Goal: Information Seeking & Learning: Learn about a topic

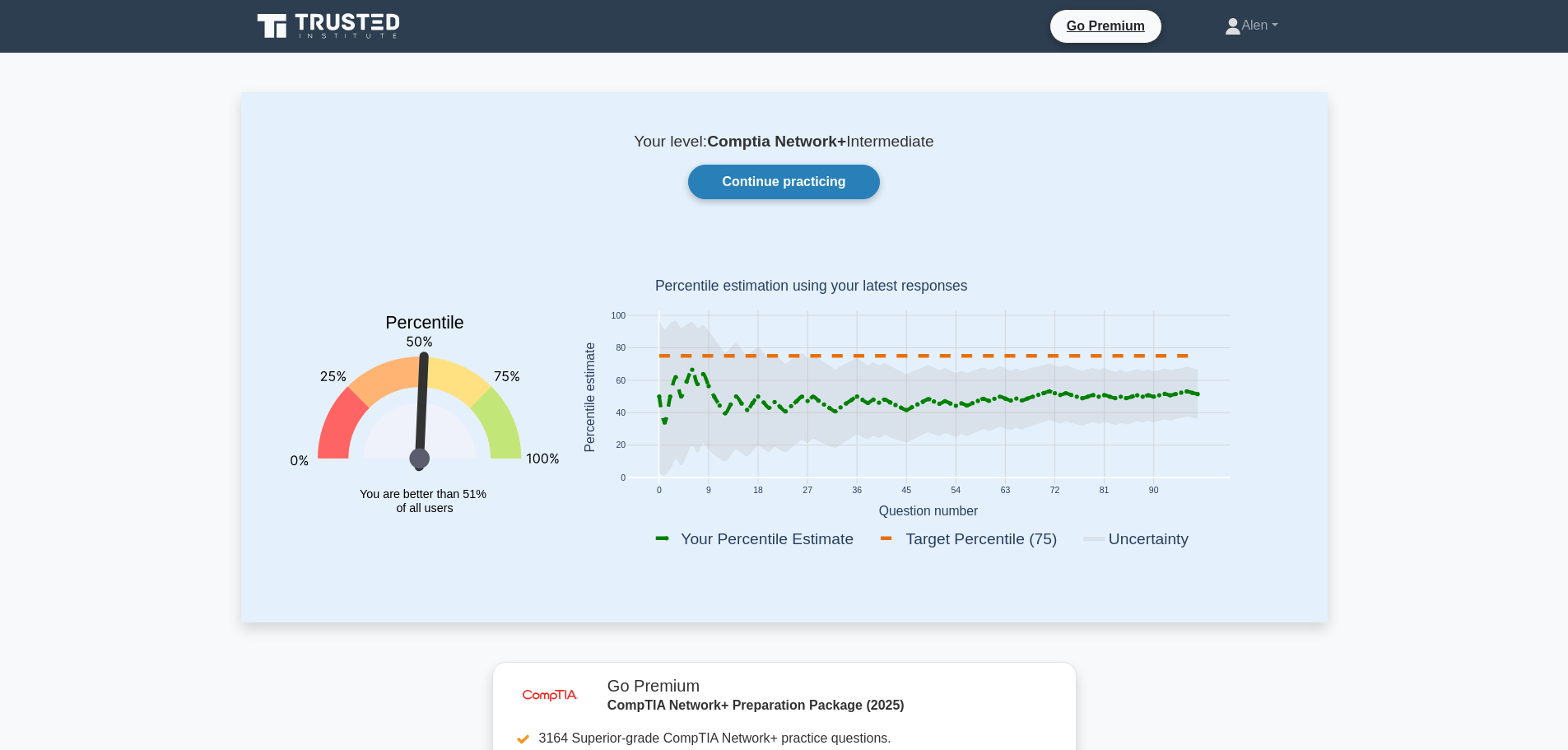
click at [776, 183] on link "Continue practicing" at bounding box center [783, 181] width 191 height 35
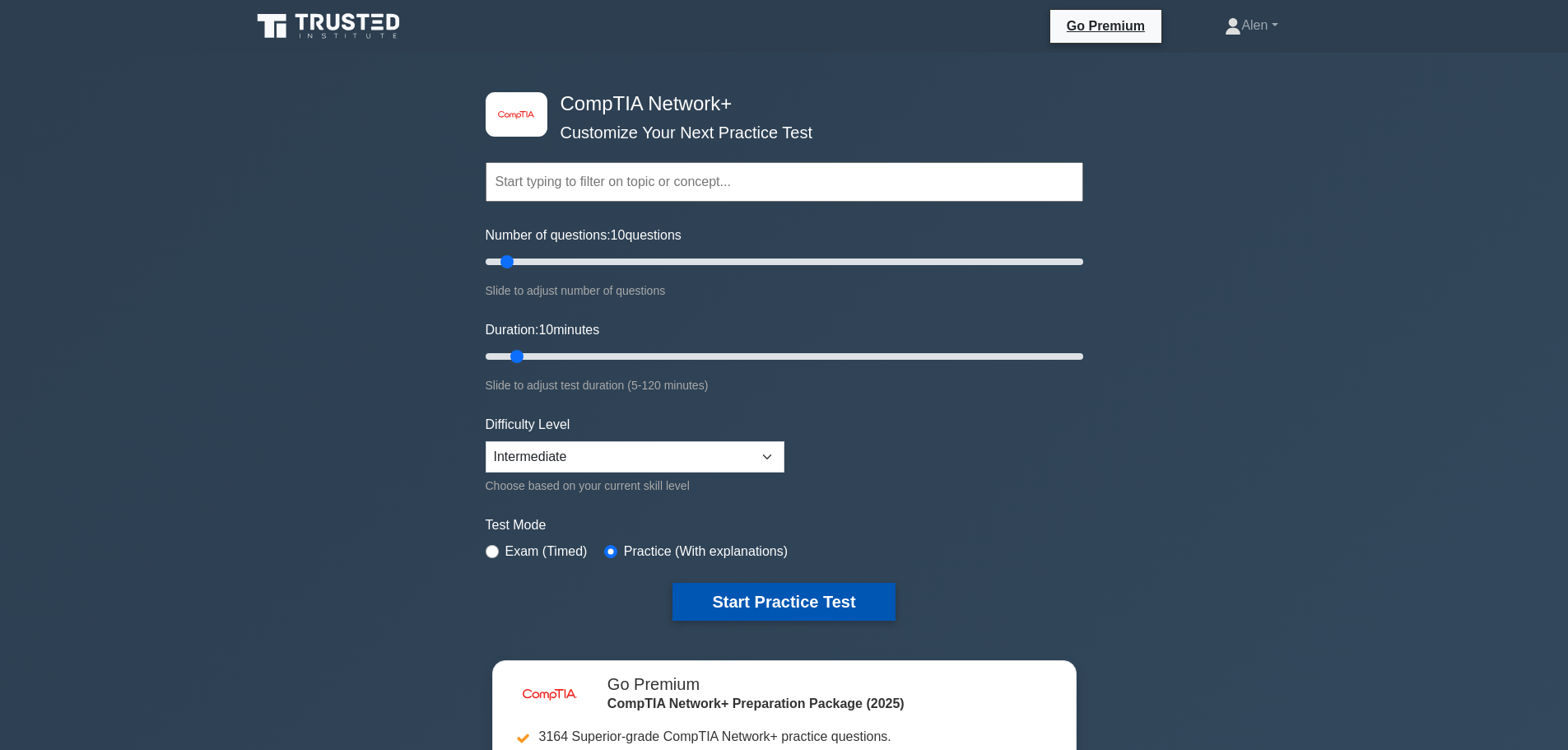
click at [760, 598] on button "Start Practice Test" at bounding box center [784, 602] width 222 height 38
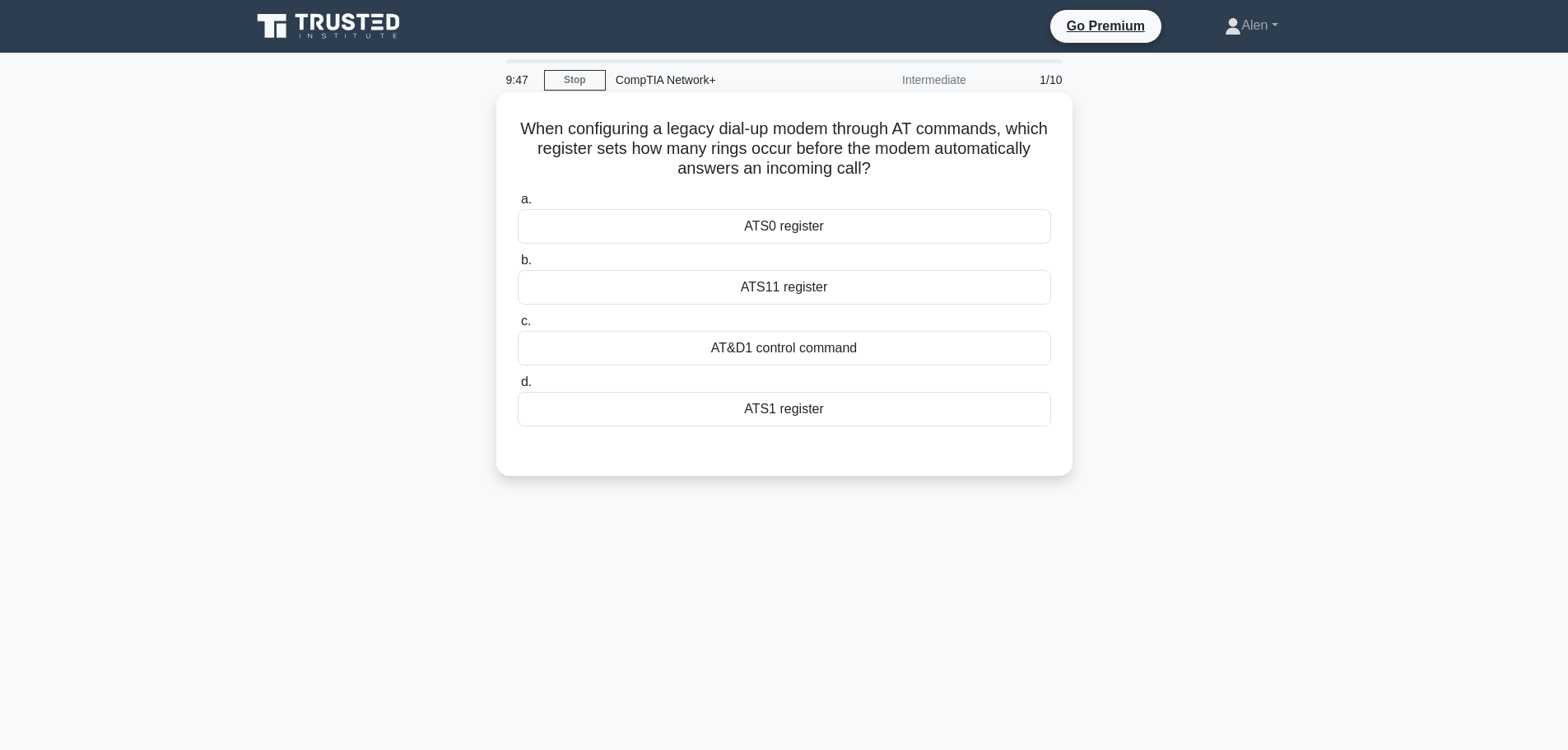
click at [805, 414] on div "ATS1 register" at bounding box center [784, 408] width 533 height 35
click at [517, 388] on input "d. ATS1 register" at bounding box center [517, 383] width 0 height 11
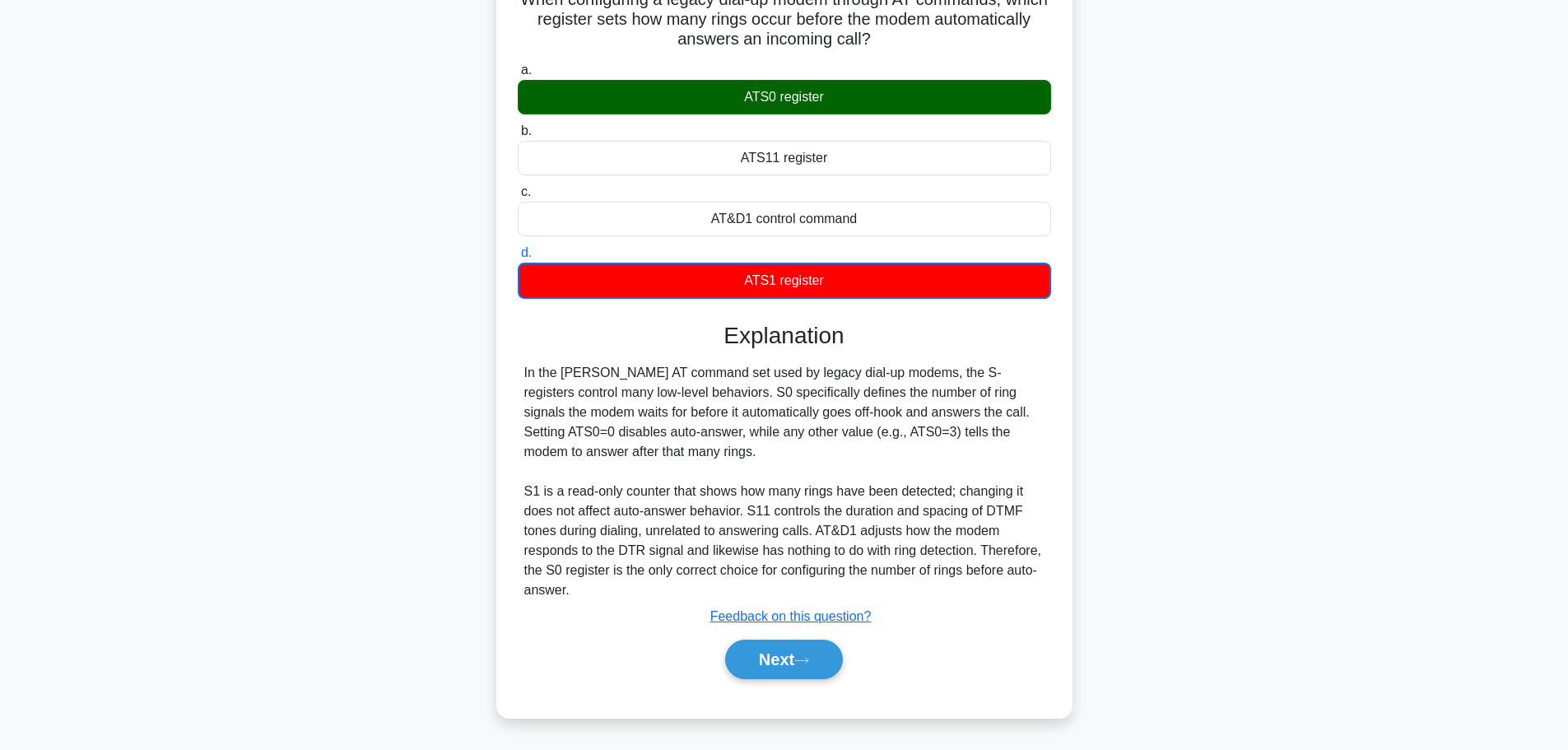
scroll to position [139, 0]
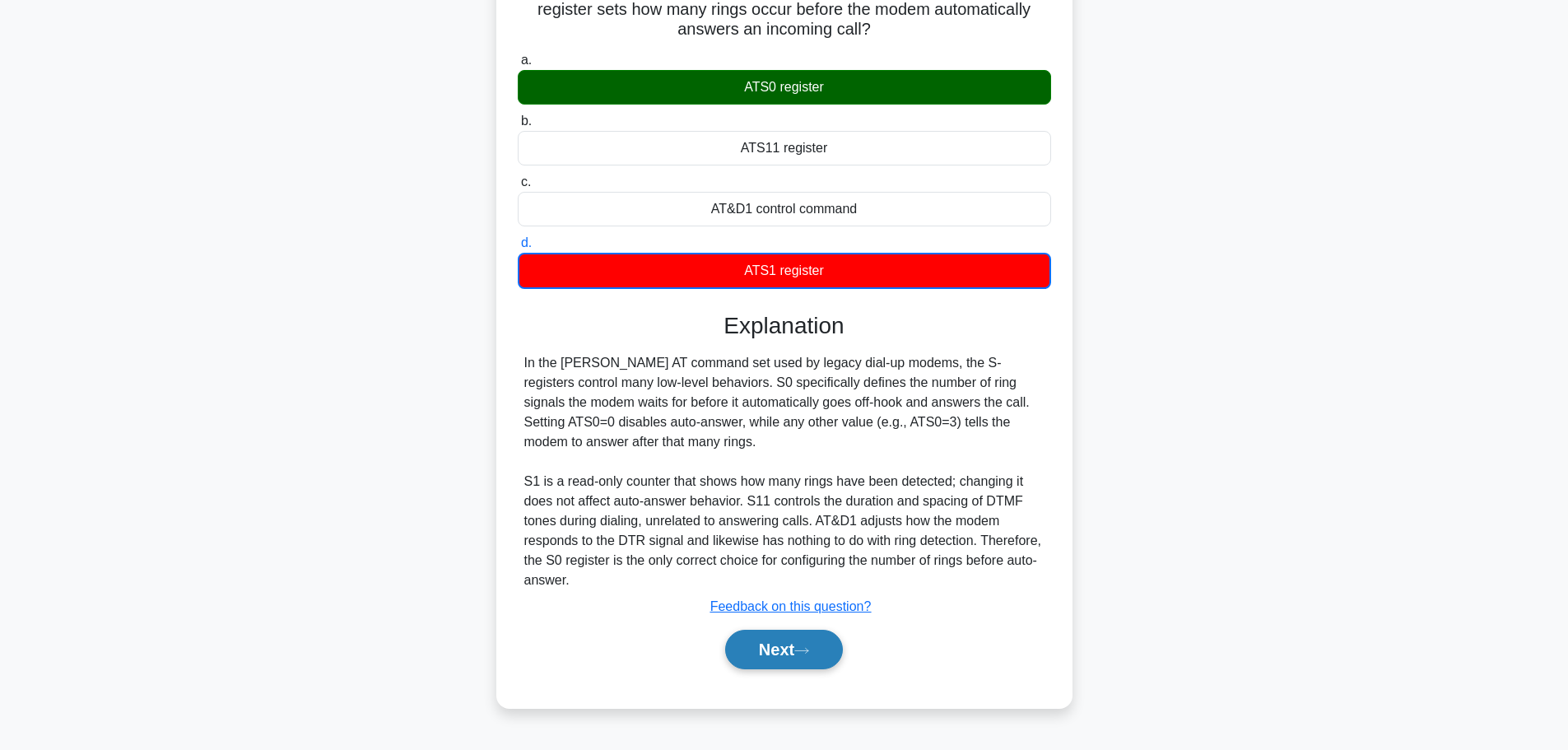
click at [794, 667] on button "Next" at bounding box center [784, 649] width 118 height 40
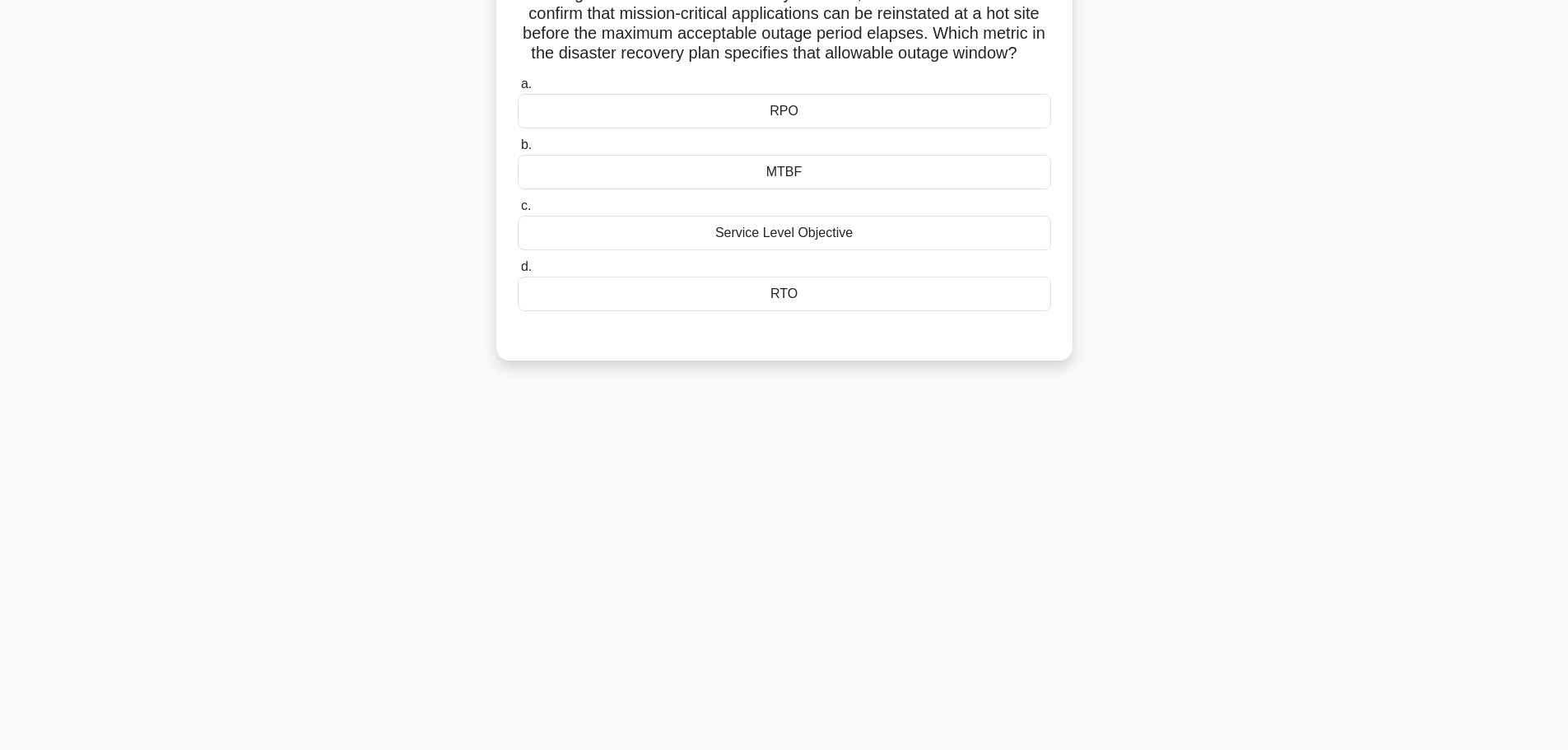
scroll to position [0, 0]
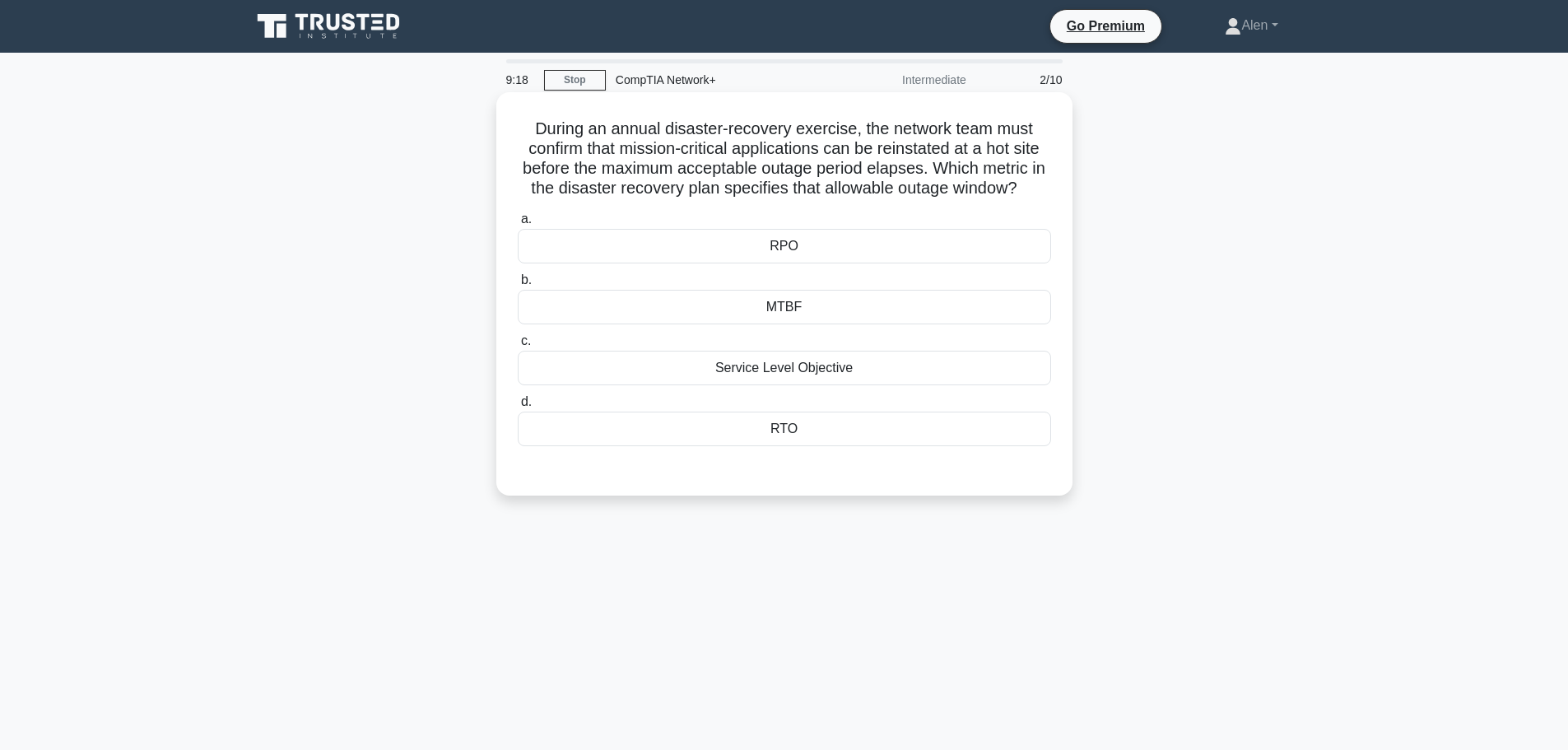
click at [819, 320] on div "MTBF" at bounding box center [784, 306] width 533 height 35
click at [517, 286] on input "b. MTBF" at bounding box center [517, 280] width 0 height 11
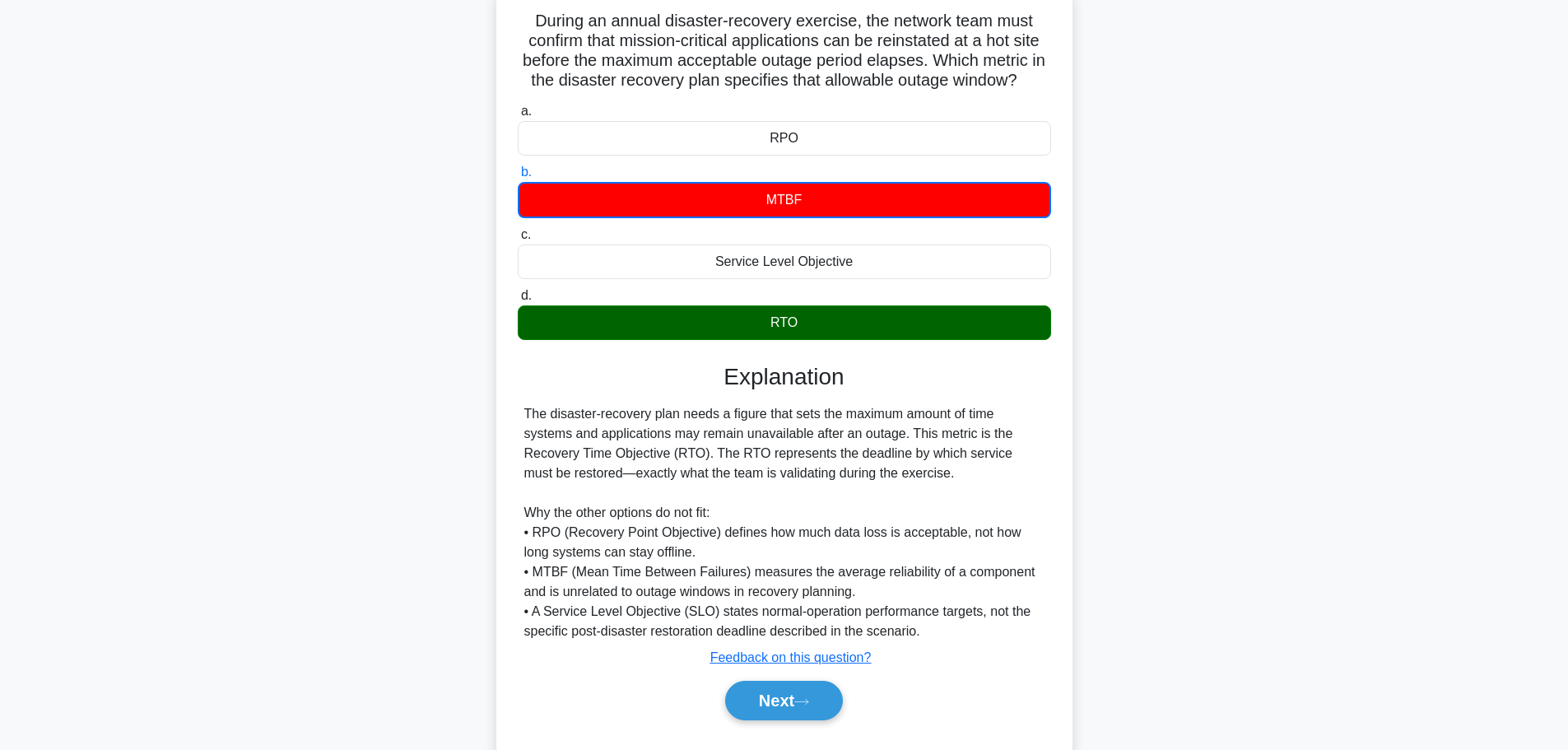
scroll to position [130, 0]
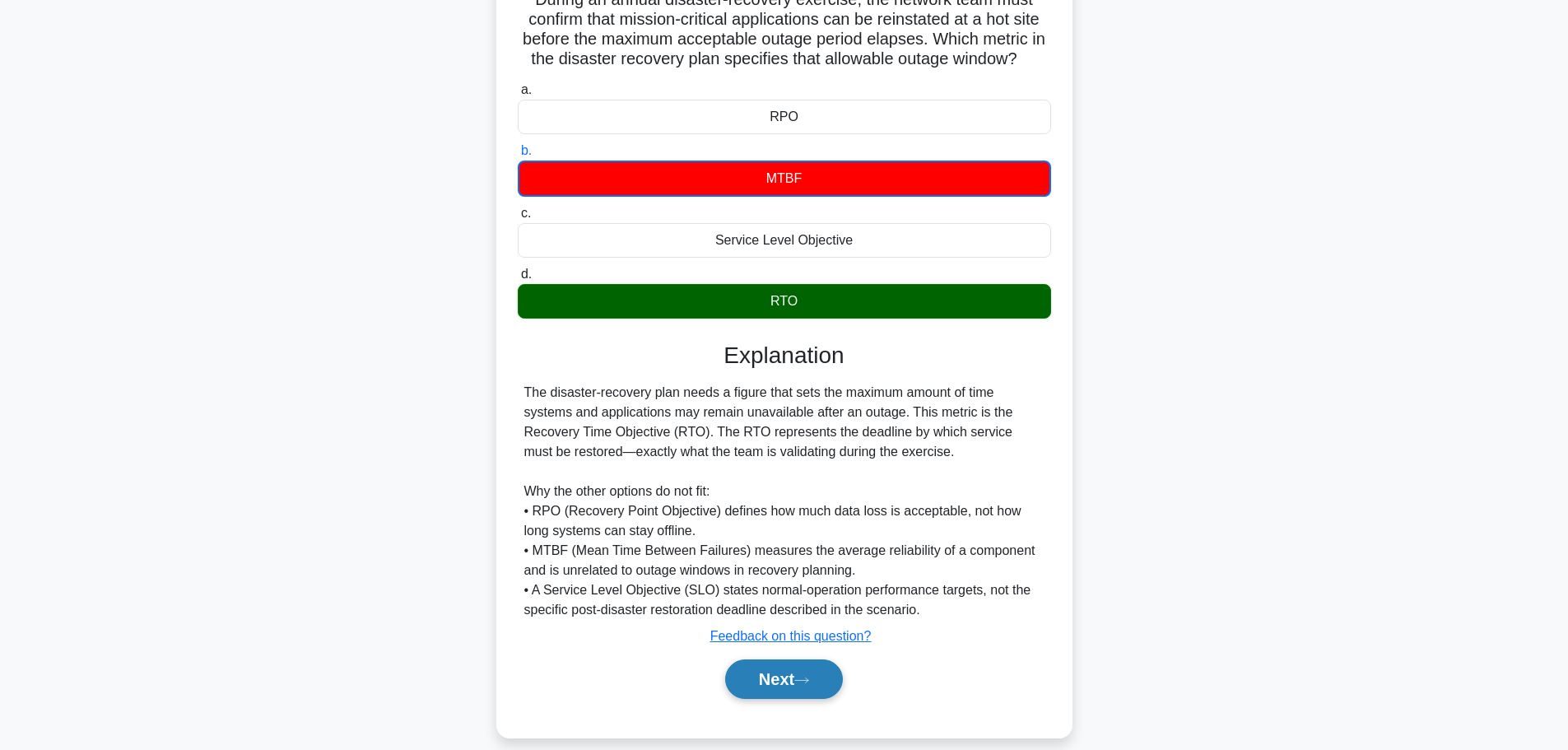
click at [792, 695] on button "Next" at bounding box center [784, 679] width 118 height 40
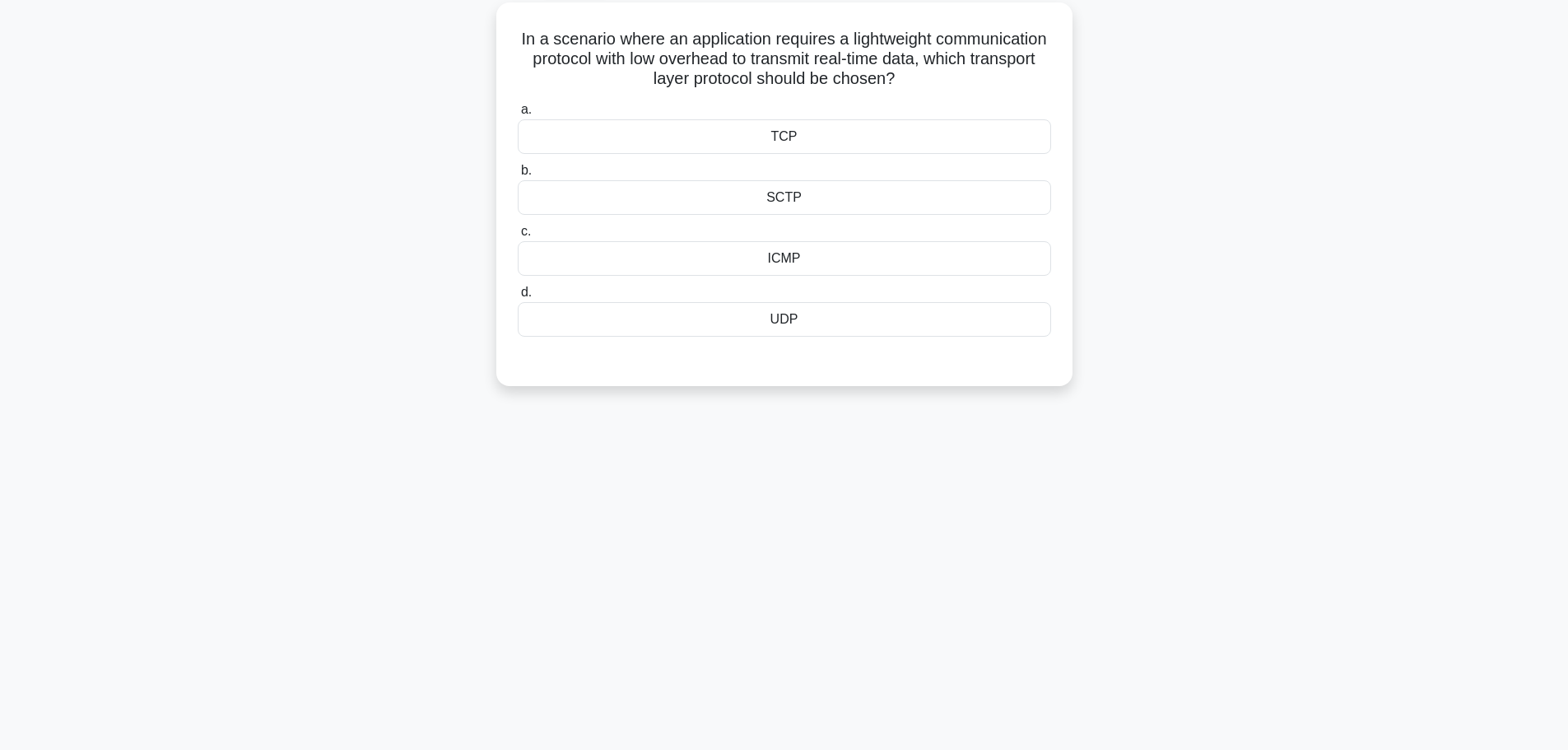
scroll to position [0, 0]
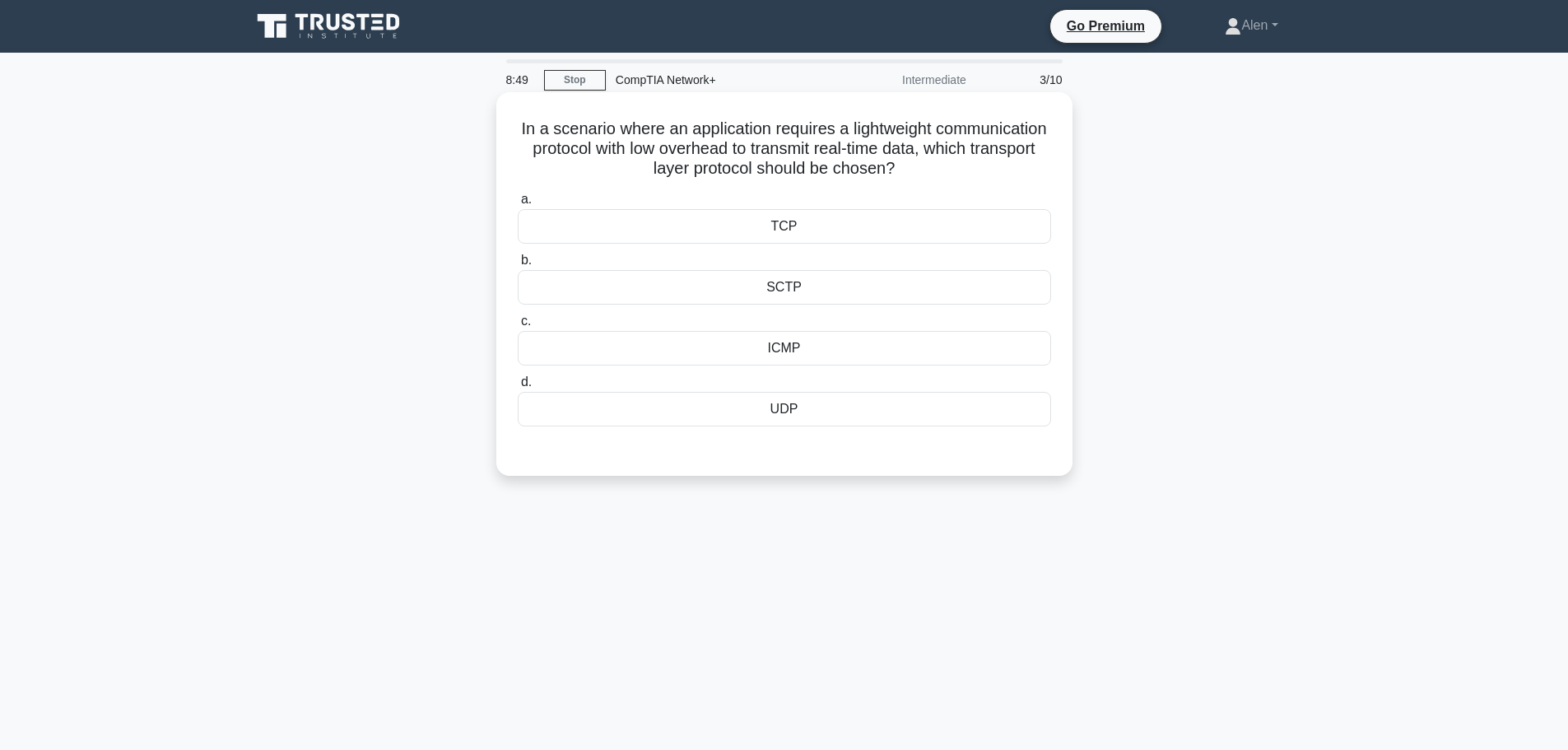
click at [825, 399] on div "UDP" at bounding box center [784, 408] width 533 height 35
click at [517, 388] on input "d. UDP" at bounding box center [517, 383] width 0 height 11
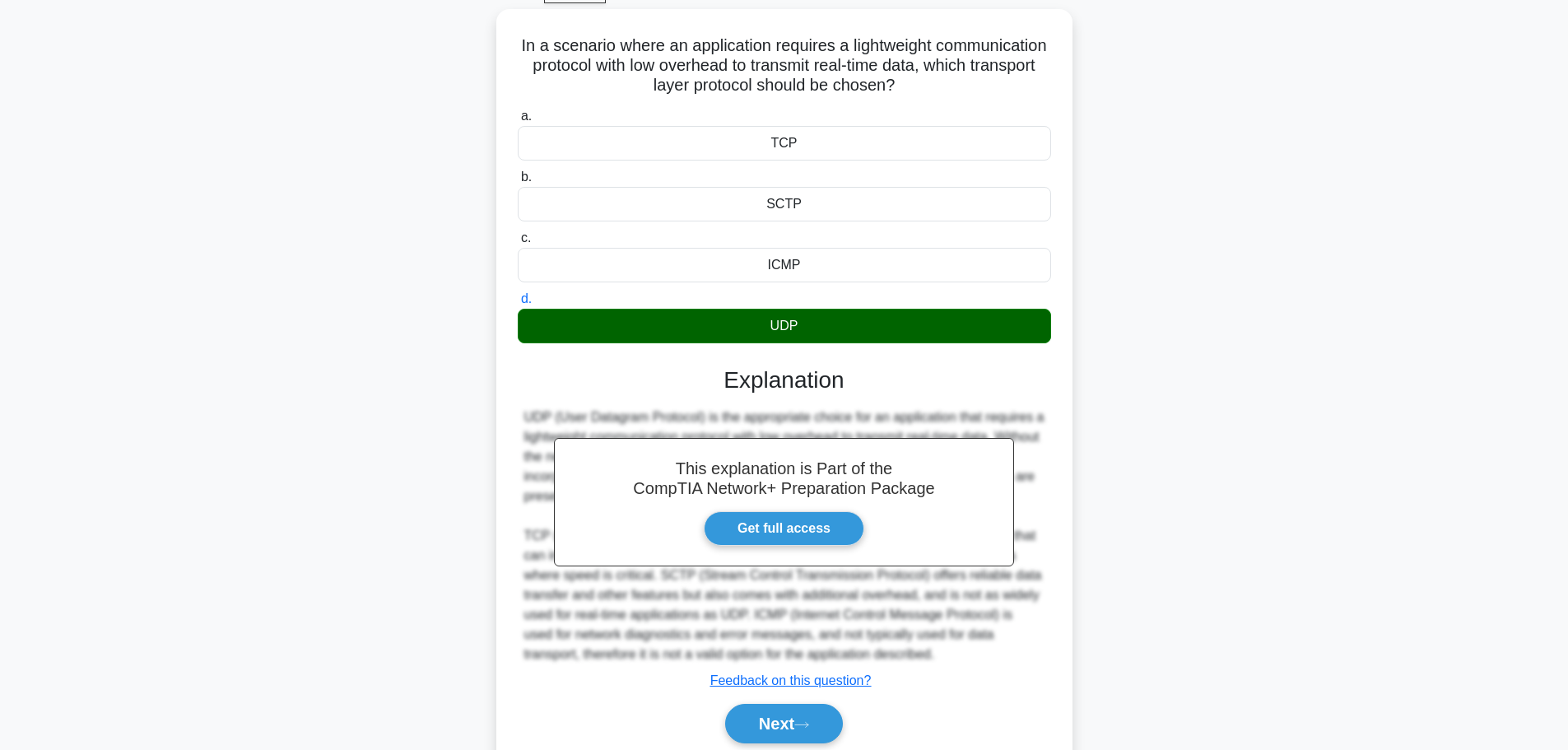
scroll to position [147, 0]
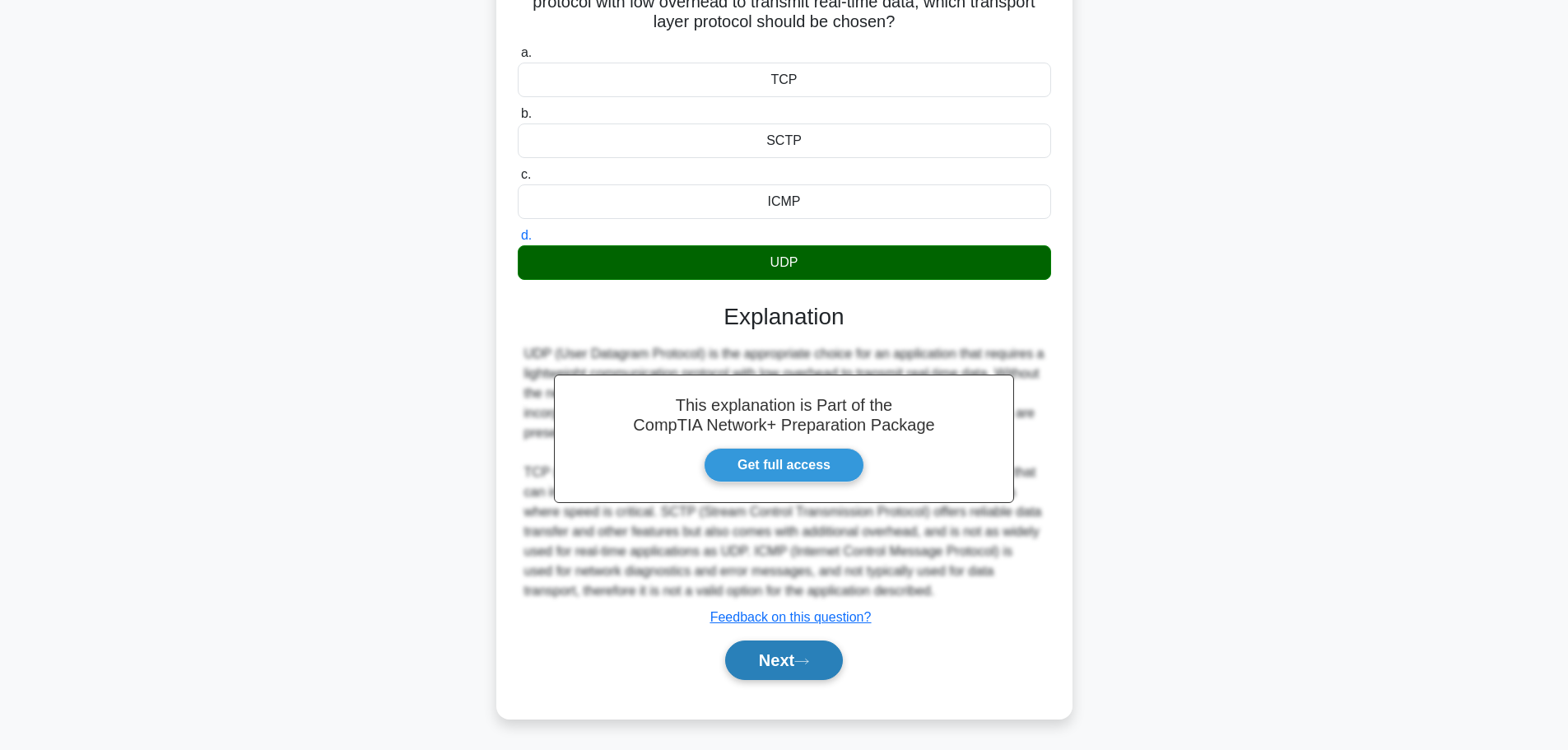
click at [781, 663] on button "Next" at bounding box center [784, 659] width 118 height 40
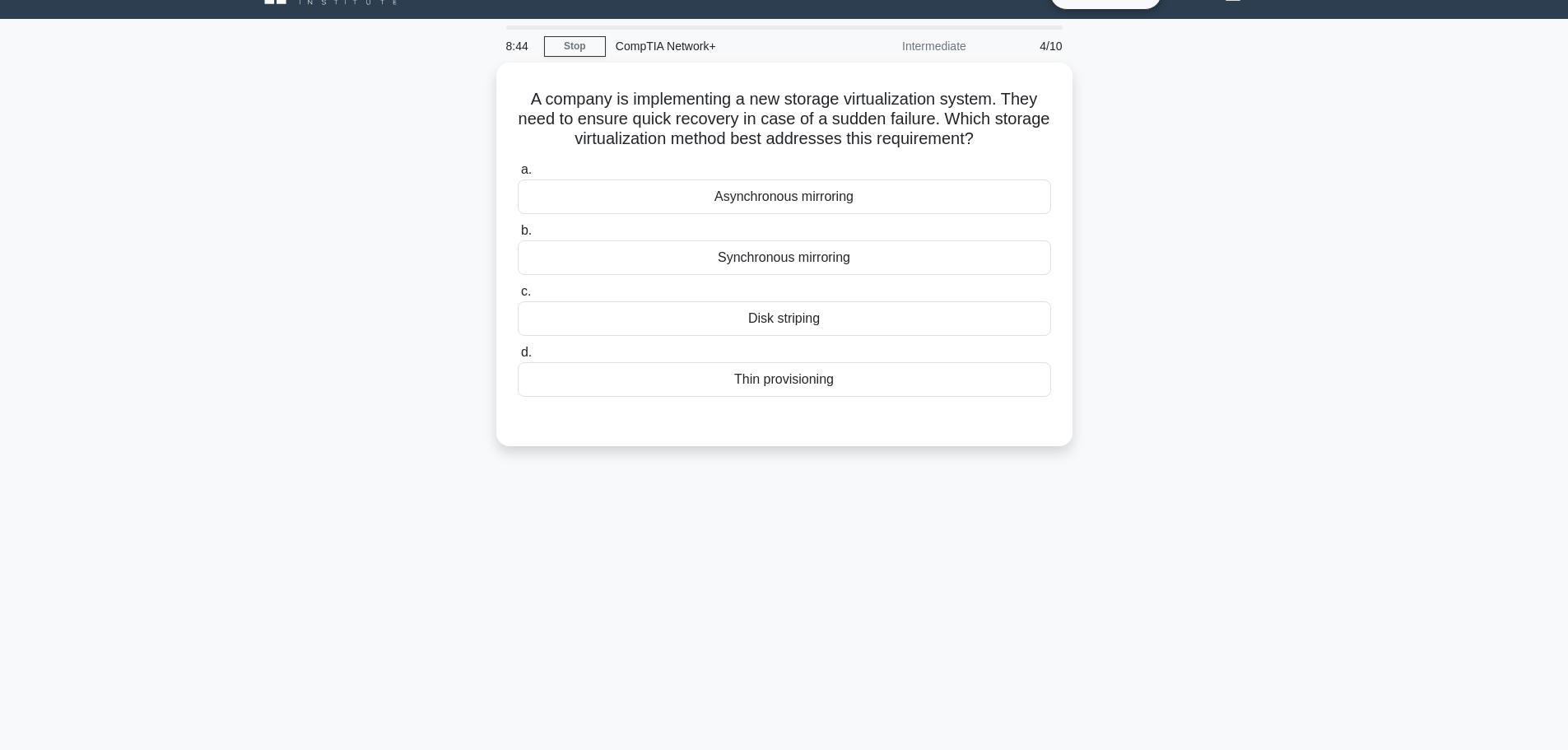
scroll to position [0, 0]
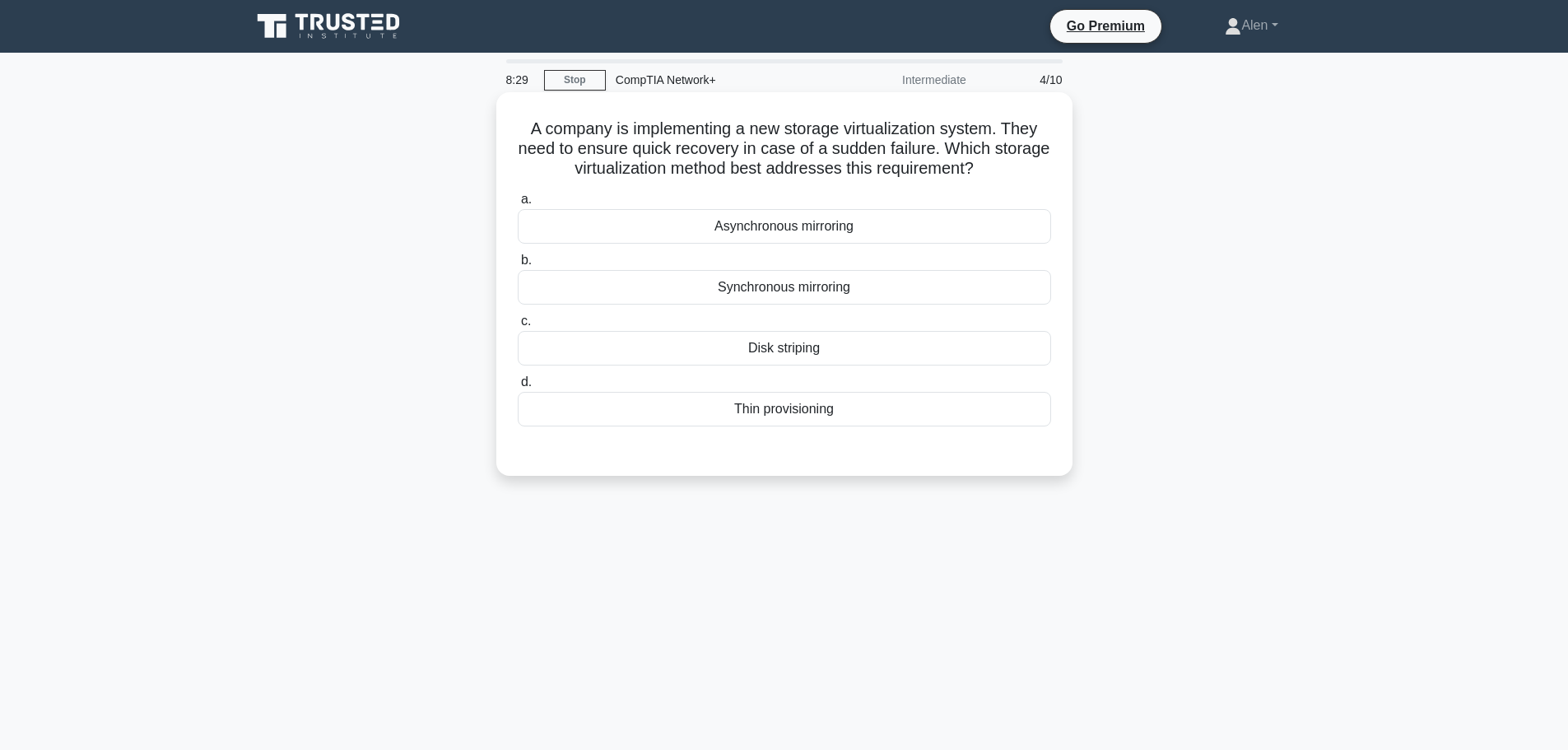
click at [821, 296] on div "Synchronous mirroring" at bounding box center [784, 287] width 533 height 35
click at [517, 266] on input "b. Synchronous mirroring" at bounding box center [517, 260] width 0 height 11
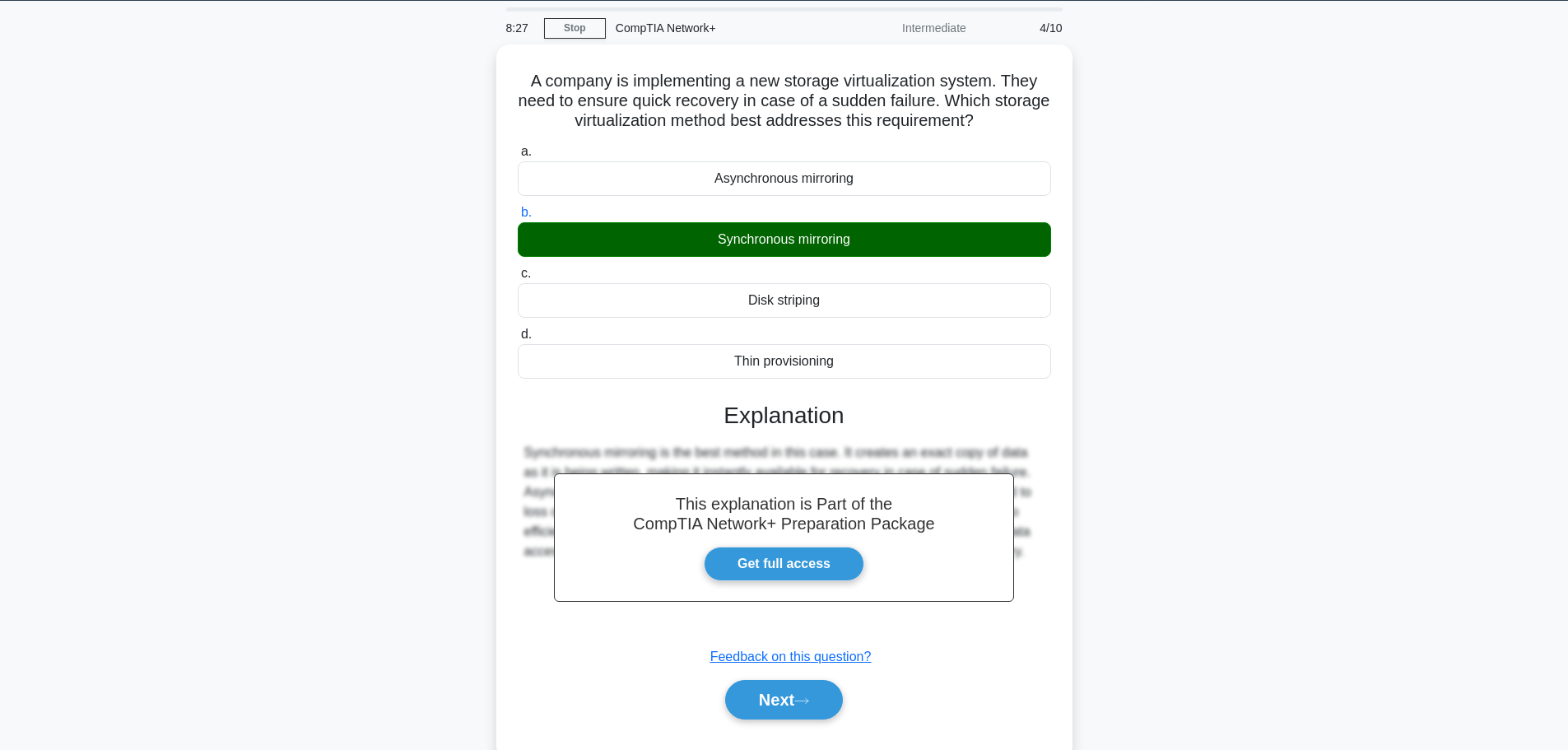
scroll to position [139, 0]
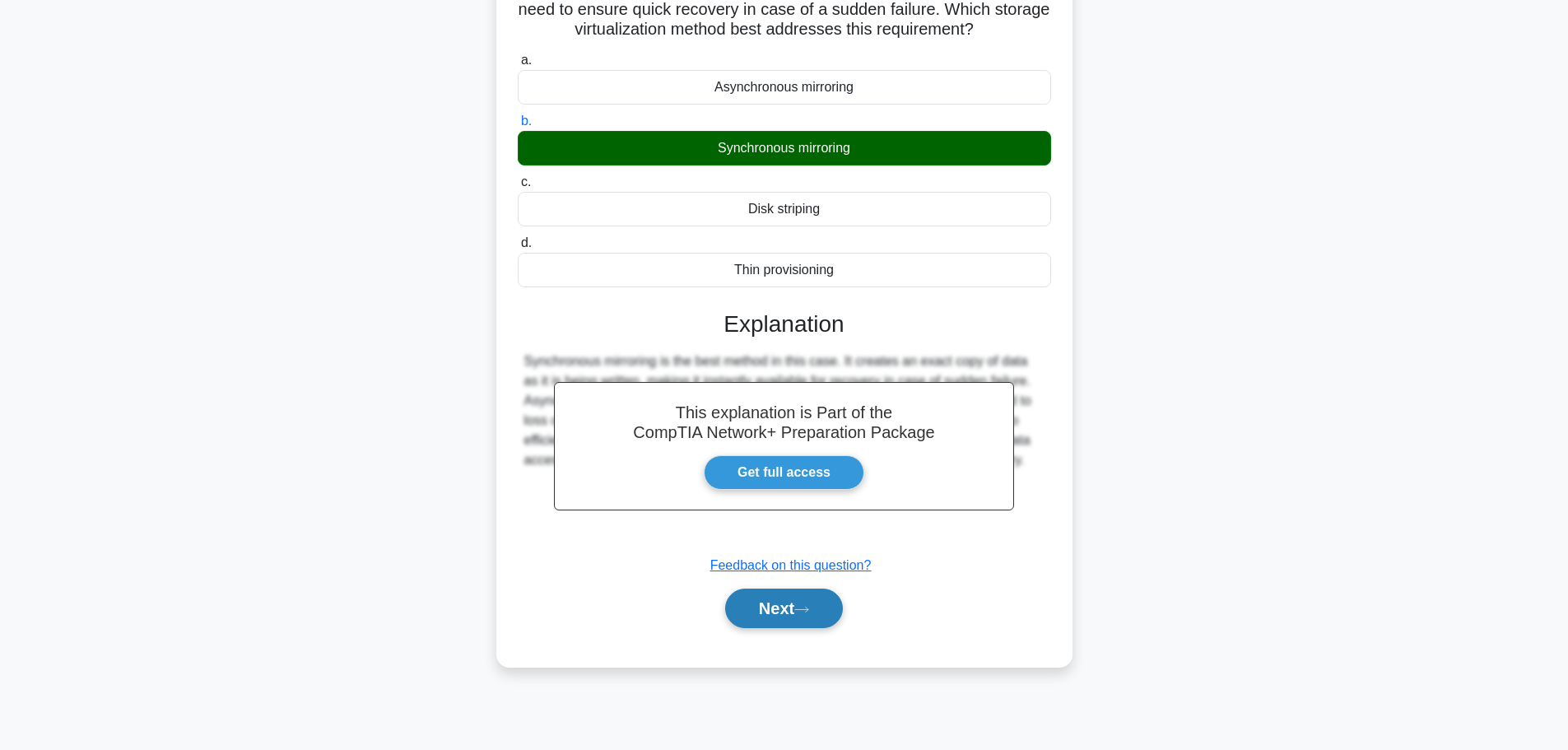
click at [799, 615] on button "Next" at bounding box center [784, 608] width 118 height 40
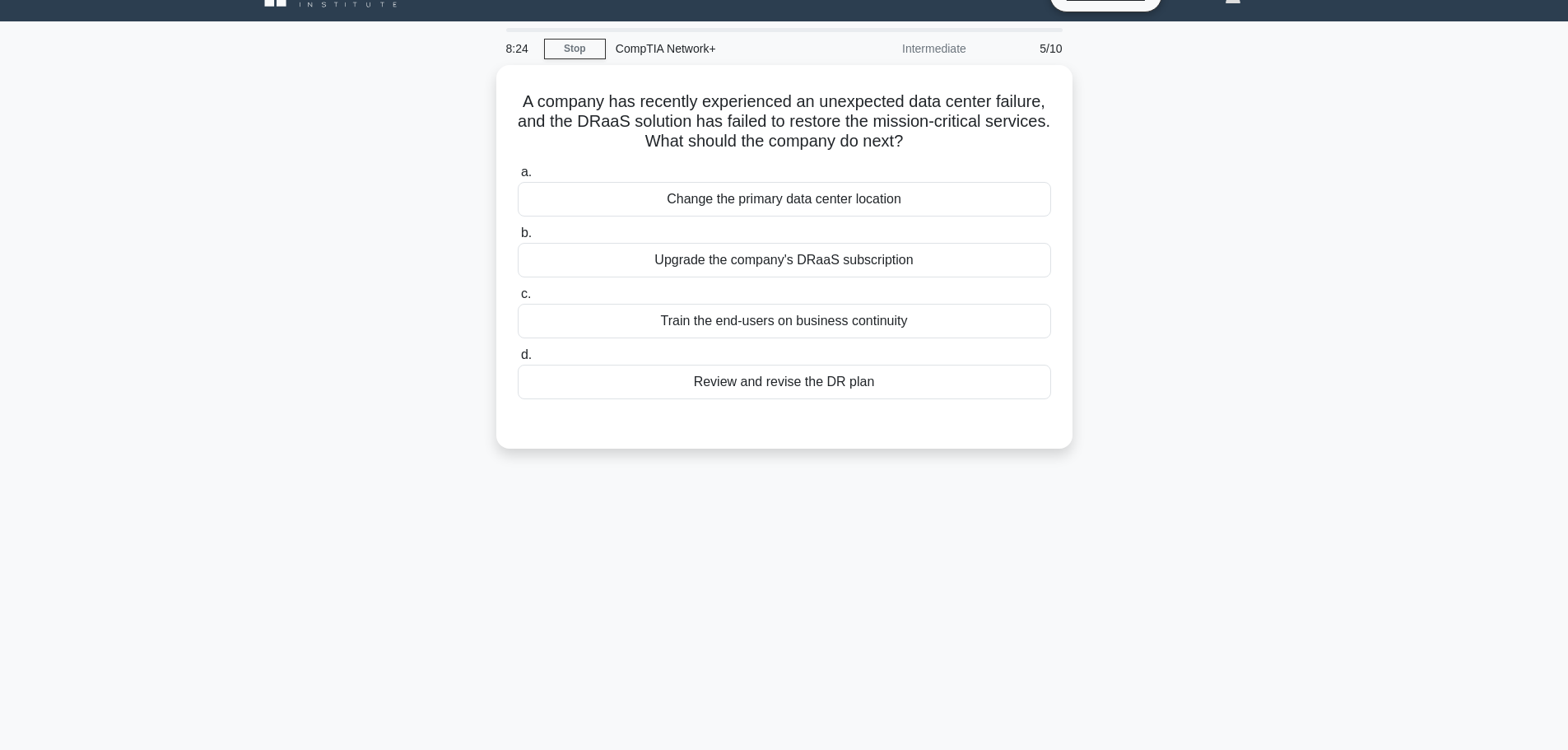
scroll to position [0, 0]
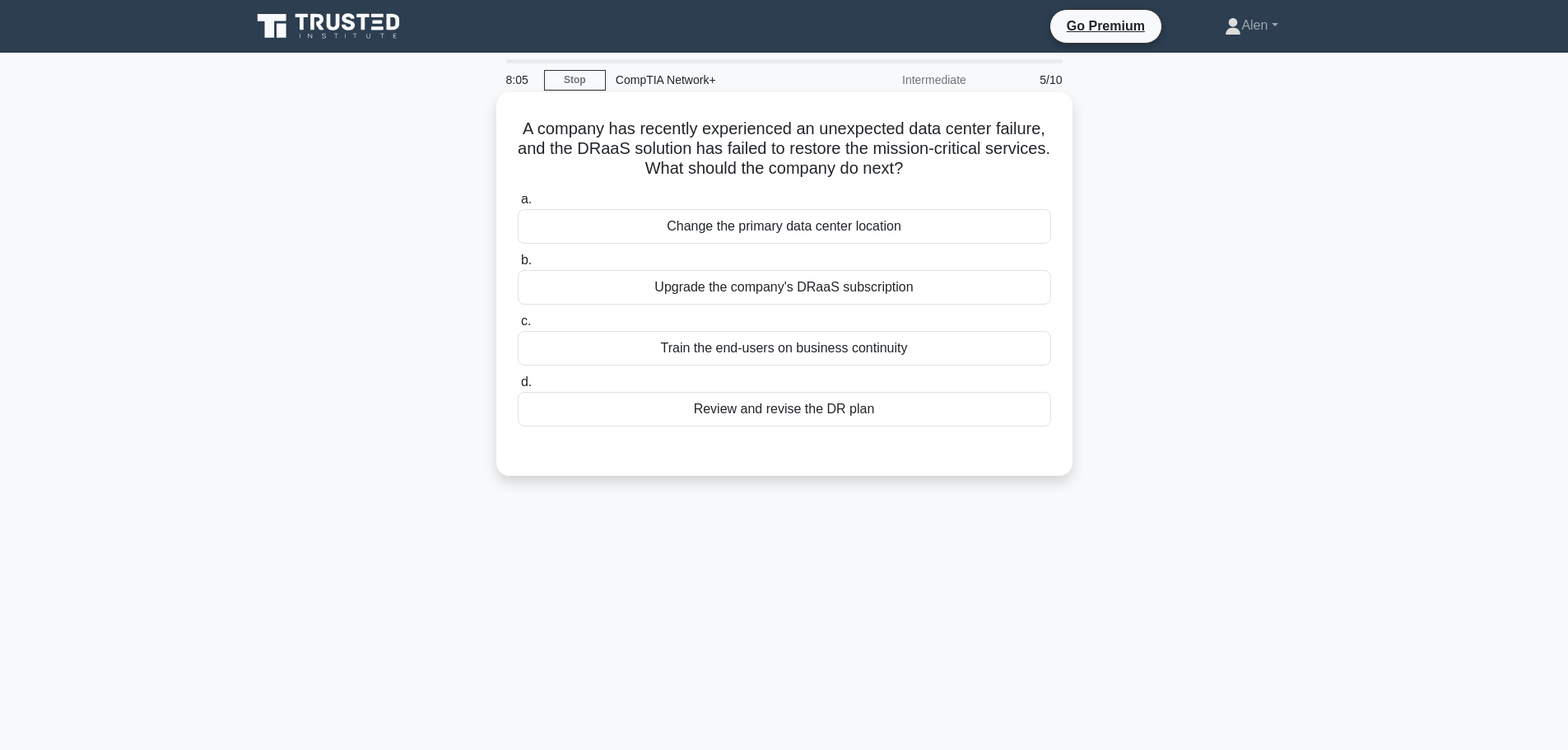
click at [761, 409] on div "Review and revise the DR plan" at bounding box center [784, 408] width 533 height 35
click at [517, 388] on input "d. Review and revise the DR plan" at bounding box center [517, 383] width 0 height 11
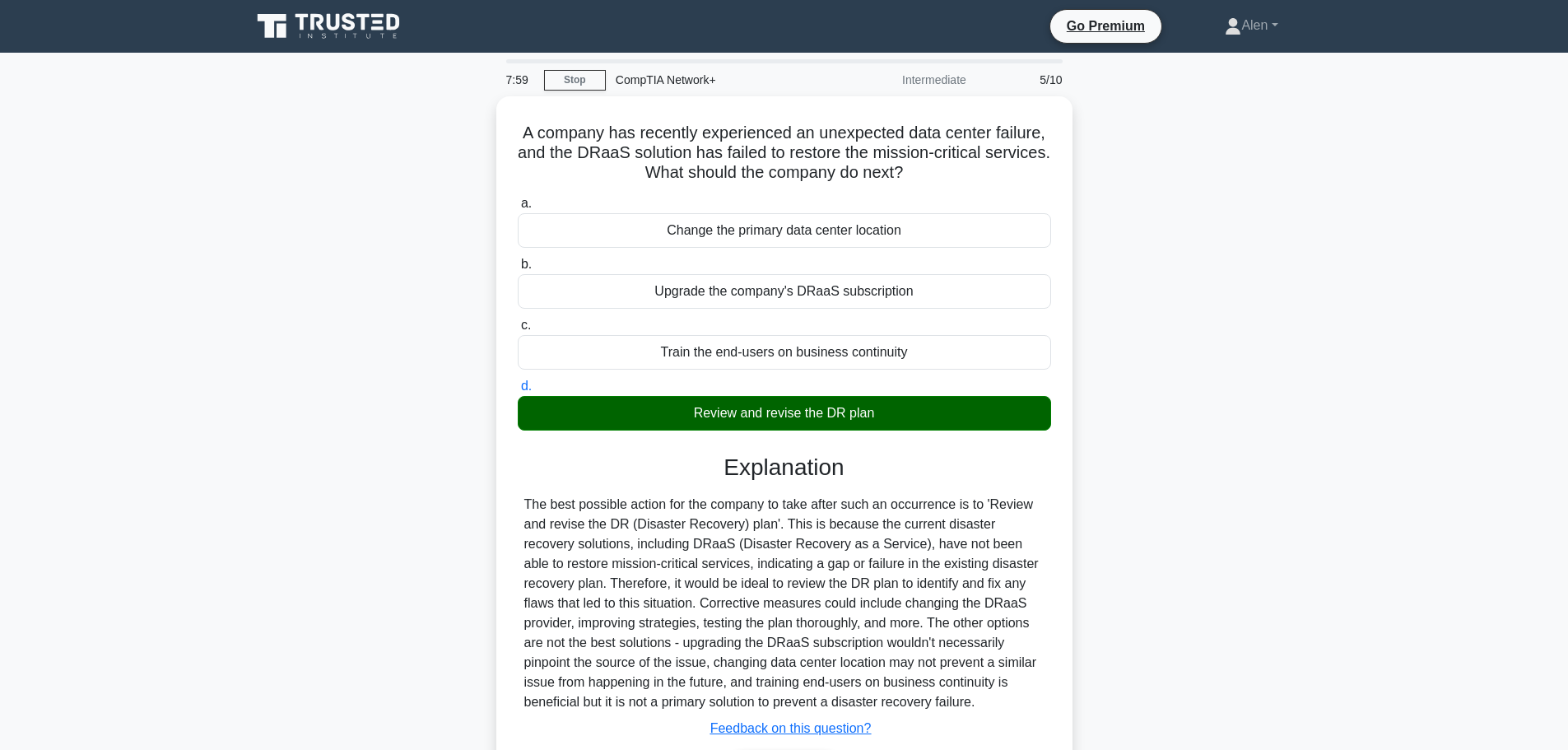
scroll to position [139, 0]
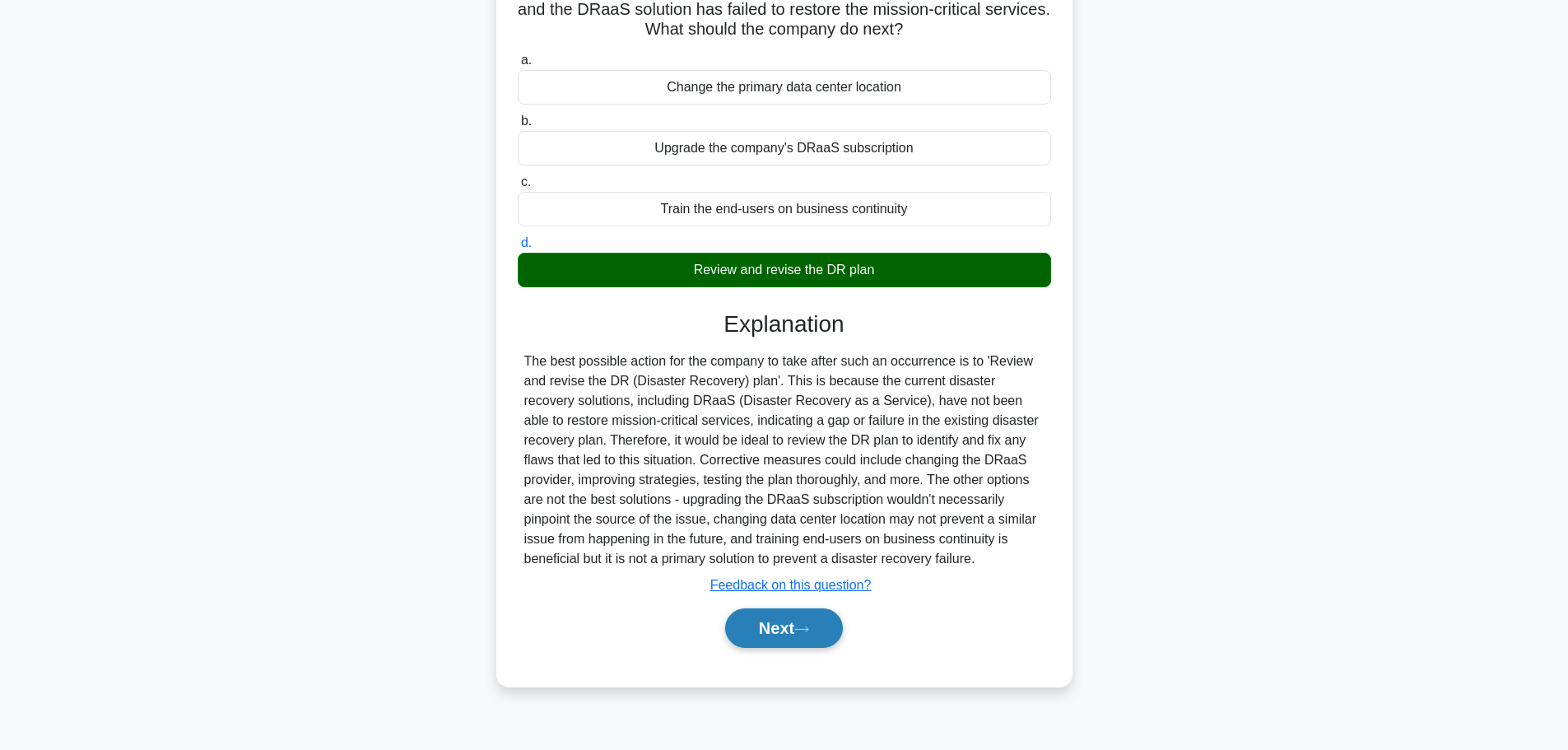
click at [751, 623] on button "Next" at bounding box center [784, 628] width 118 height 40
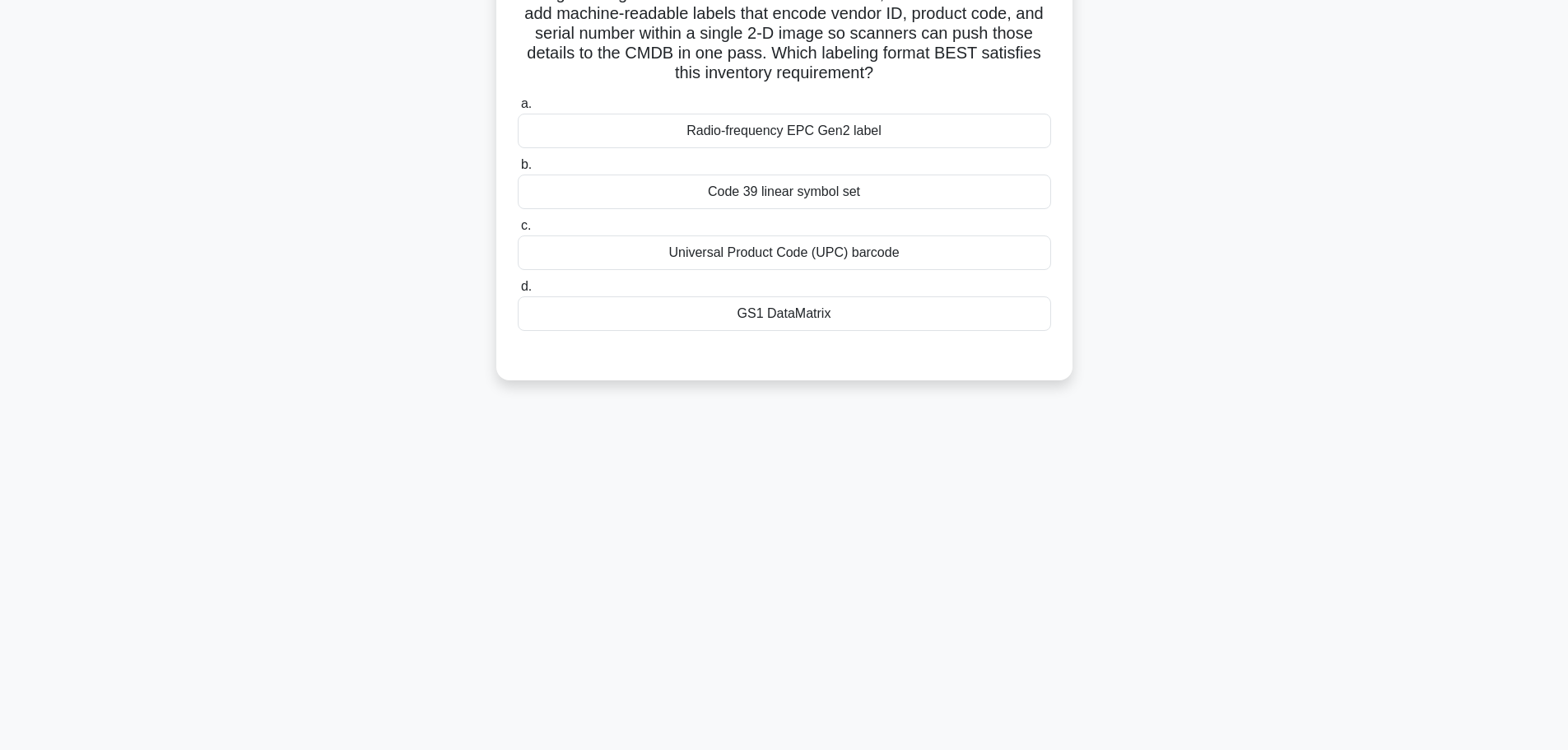
scroll to position [0, 0]
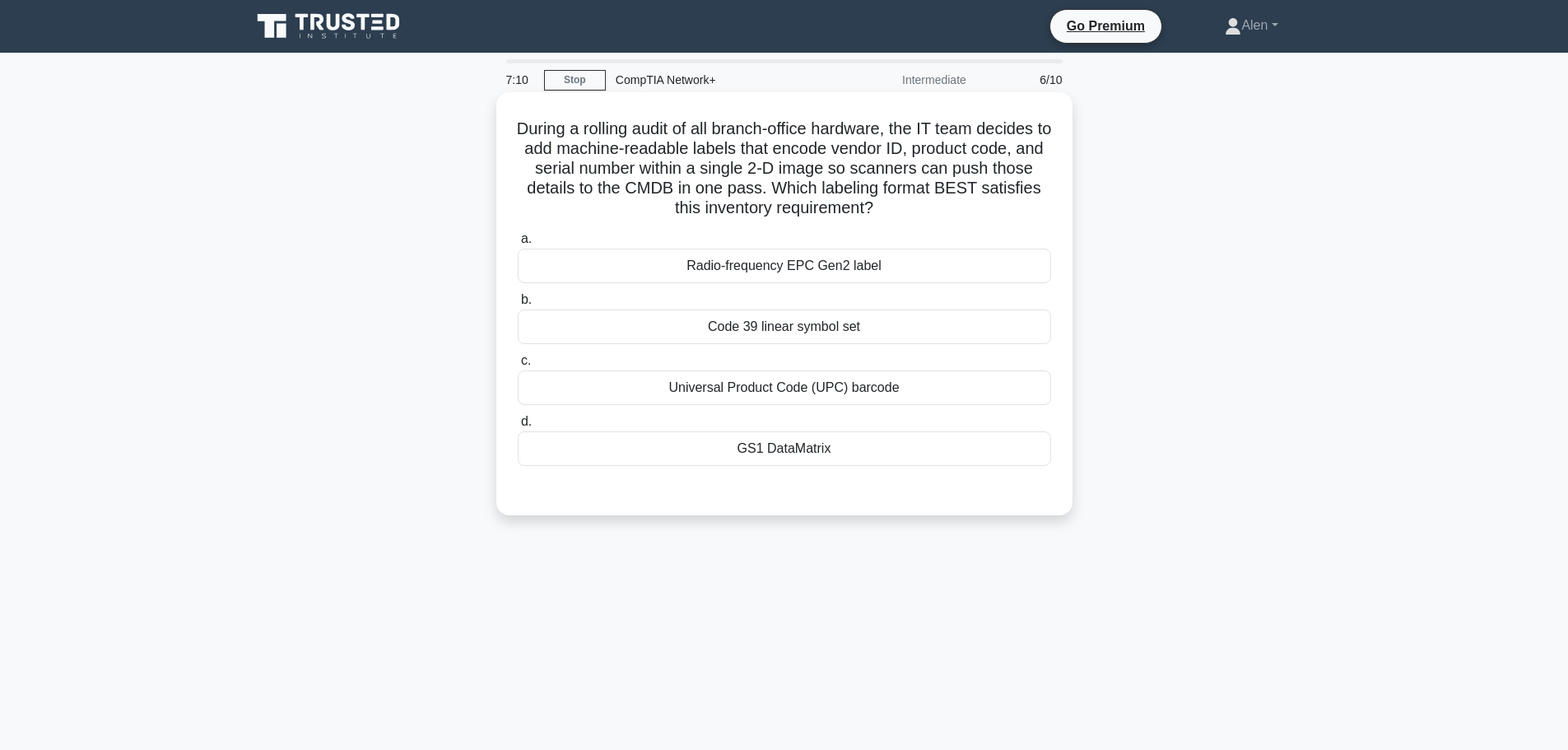
click at [790, 272] on div "Radio-frequency EPC Gen2 label" at bounding box center [784, 265] width 533 height 35
click at [517, 244] on input "a. Radio-frequency EPC Gen2 label" at bounding box center [517, 239] width 0 height 11
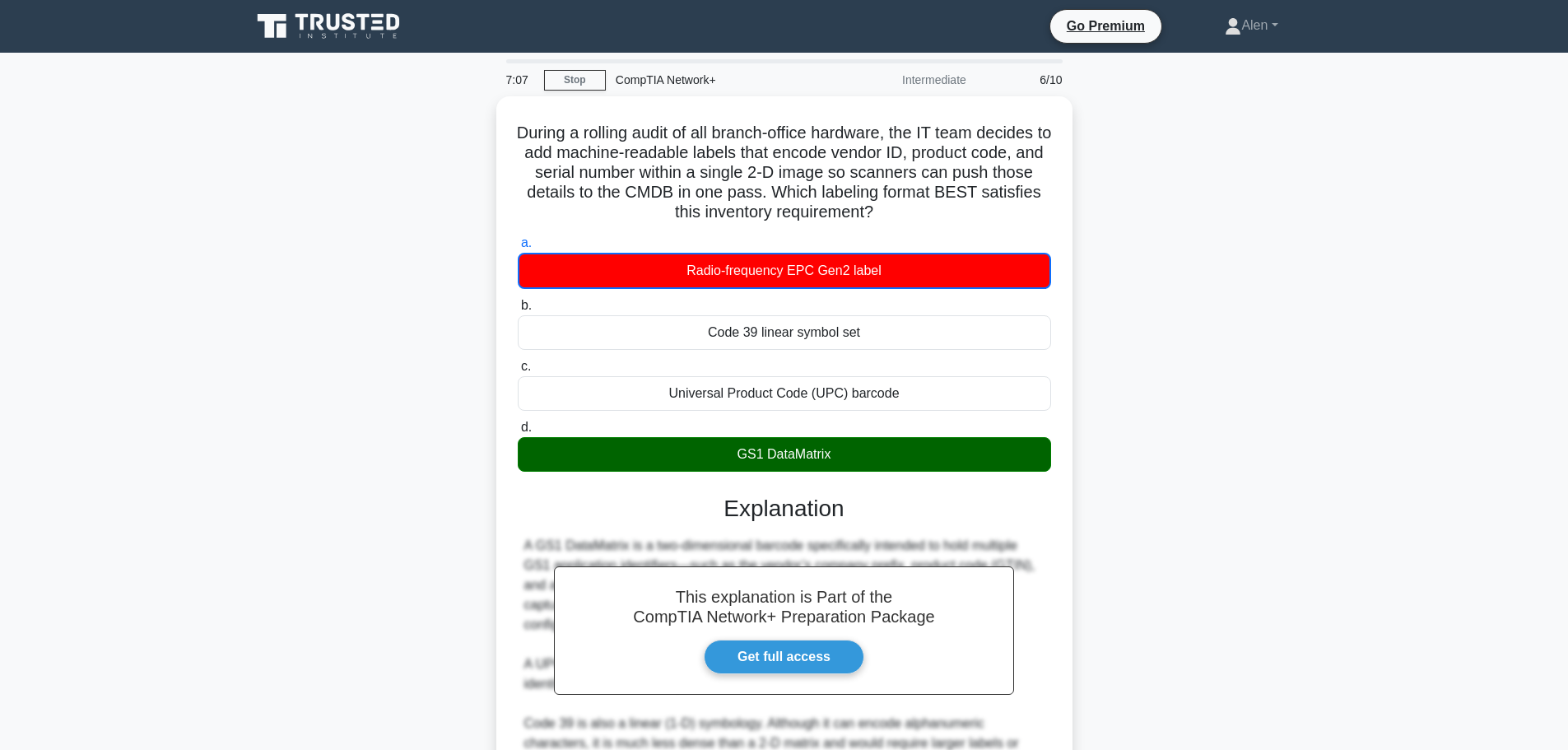
scroll to position [228, 0]
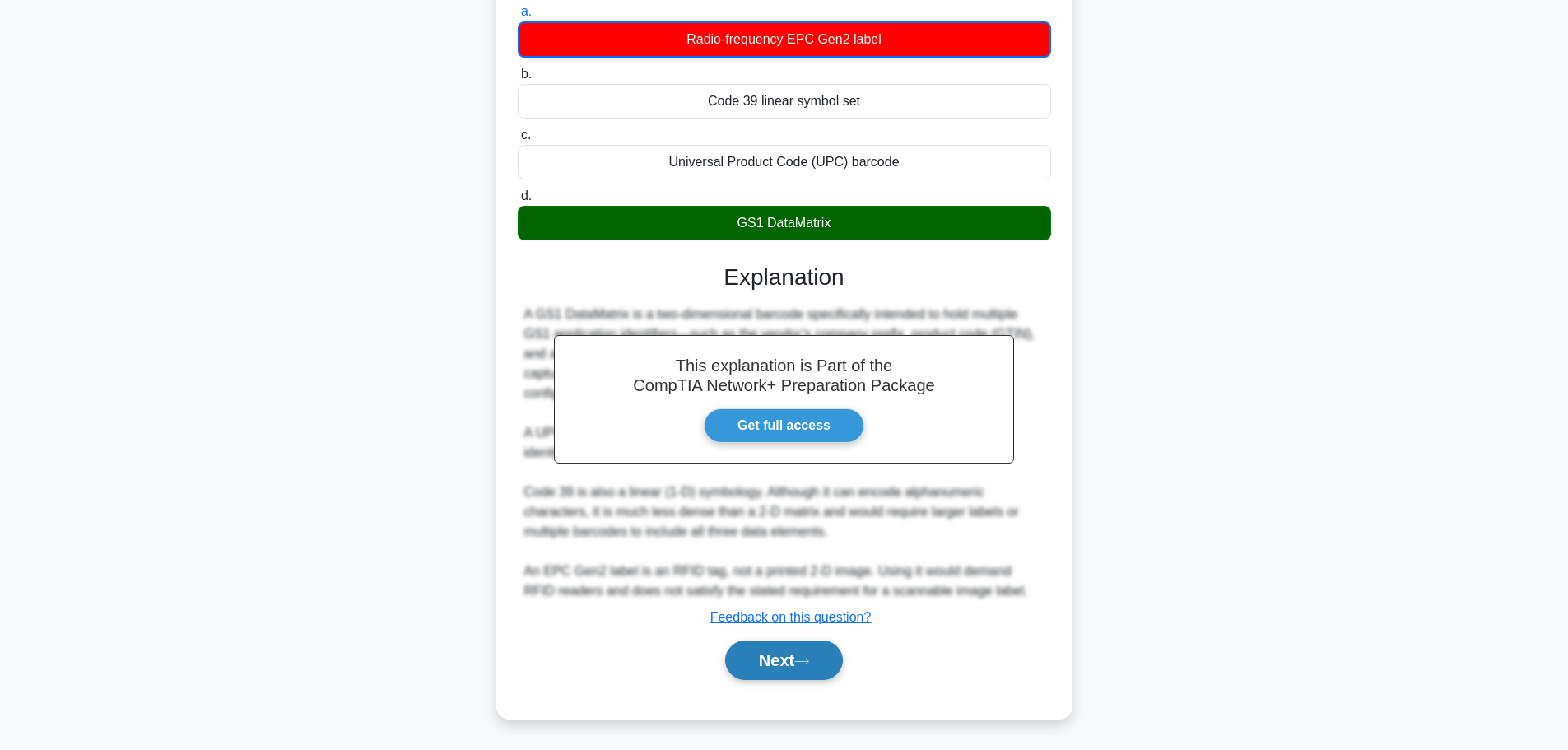
click at [764, 662] on button "Next" at bounding box center [784, 659] width 118 height 40
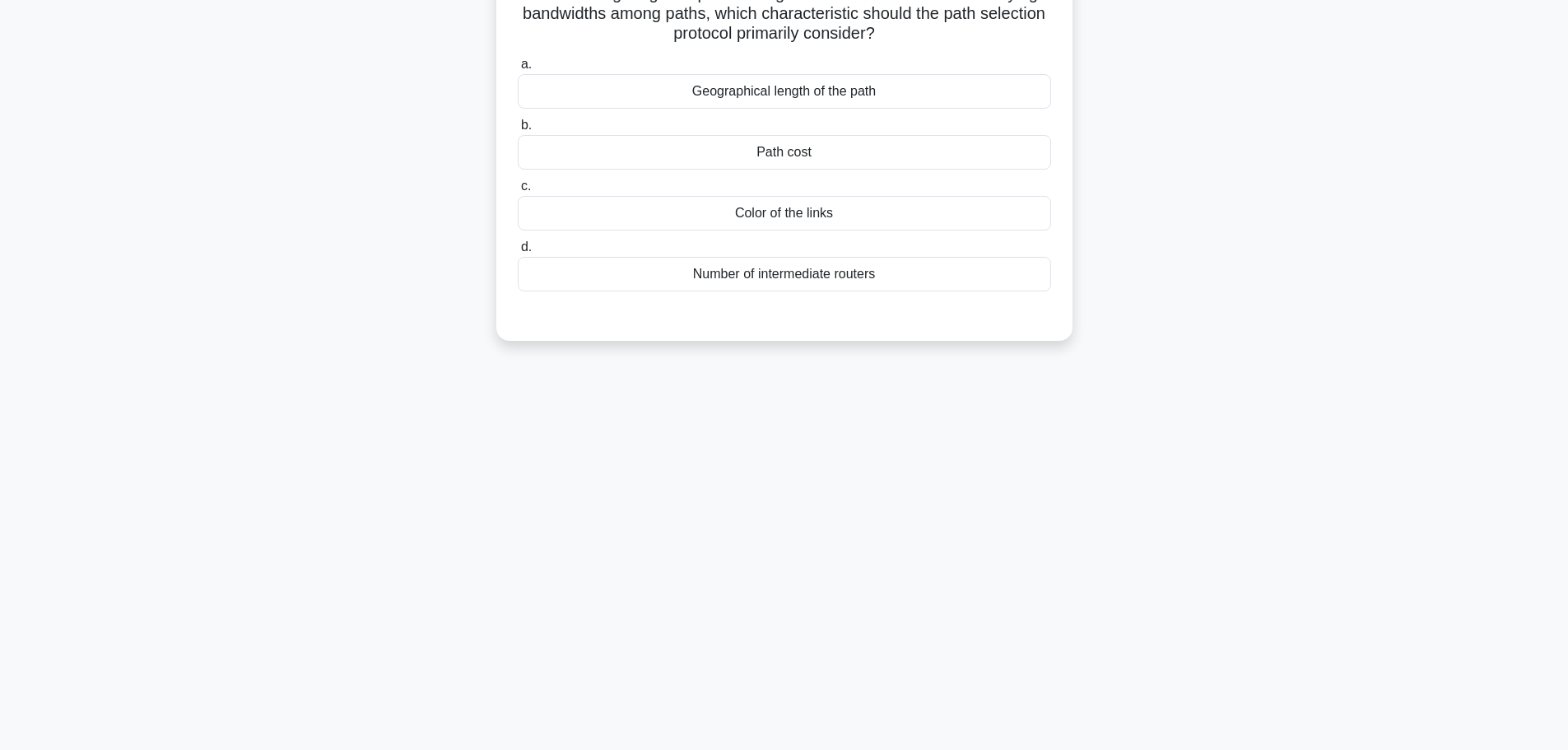
scroll to position [0, 0]
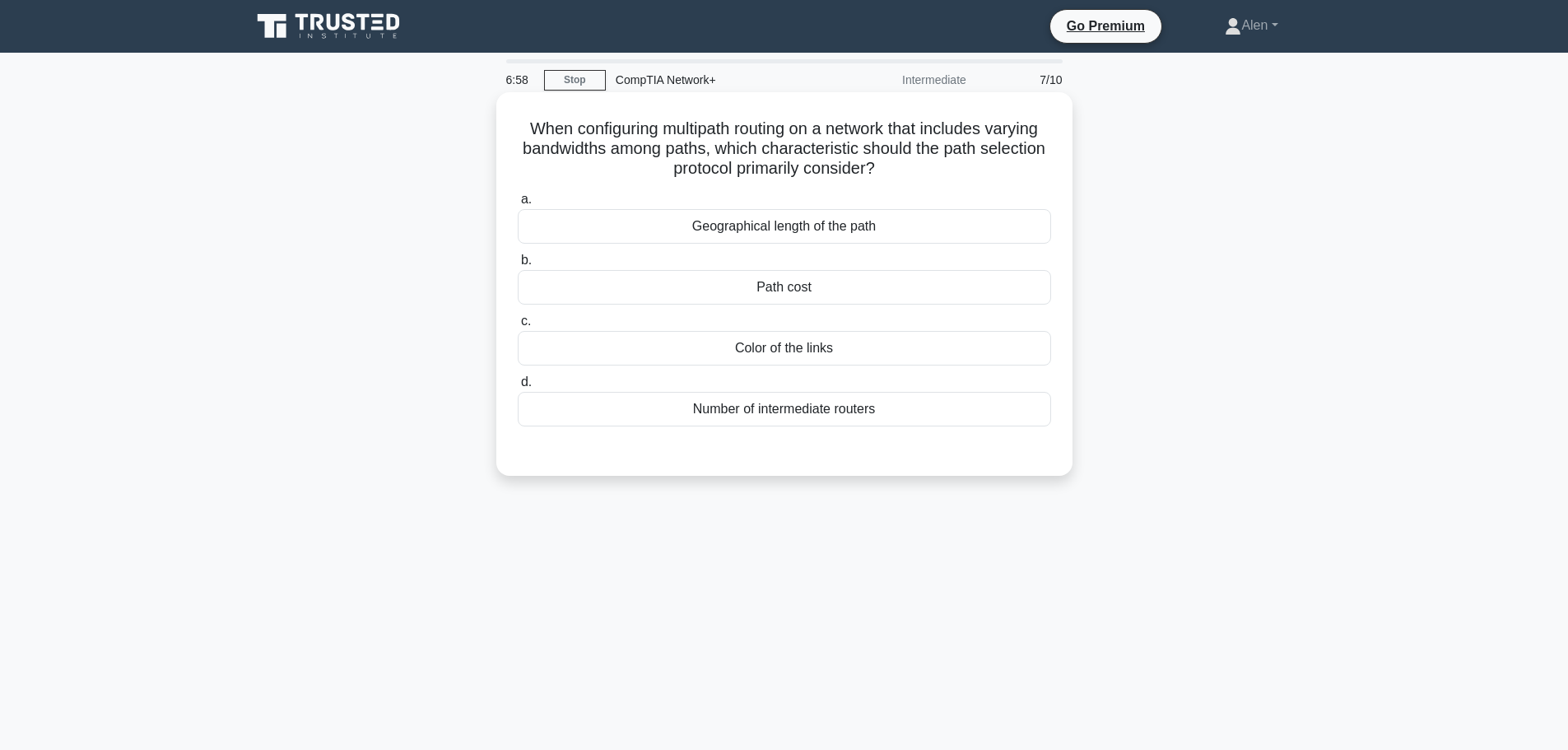
drag, startPoint x: 740, startPoint y: 148, endPoint x: 950, endPoint y: 169, distance: 211.0
click at [950, 169] on h5 "When configuring multipath routing on a network that includes varying bandwidth…" at bounding box center [784, 149] width 537 height 61
click at [790, 170] on h5 "When configuring multipath routing on a network that includes varying bandwidth…" at bounding box center [784, 149] width 537 height 61
click at [894, 170] on icon ".spinner_0XTQ{transform-origin:center;animation:spinner_y6GP .75s linear infini…" at bounding box center [885, 170] width 20 height 20
drag, startPoint x: 792, startPoint y: 127, endPoint x: 935, endPoint y: 168, distance: 148.8
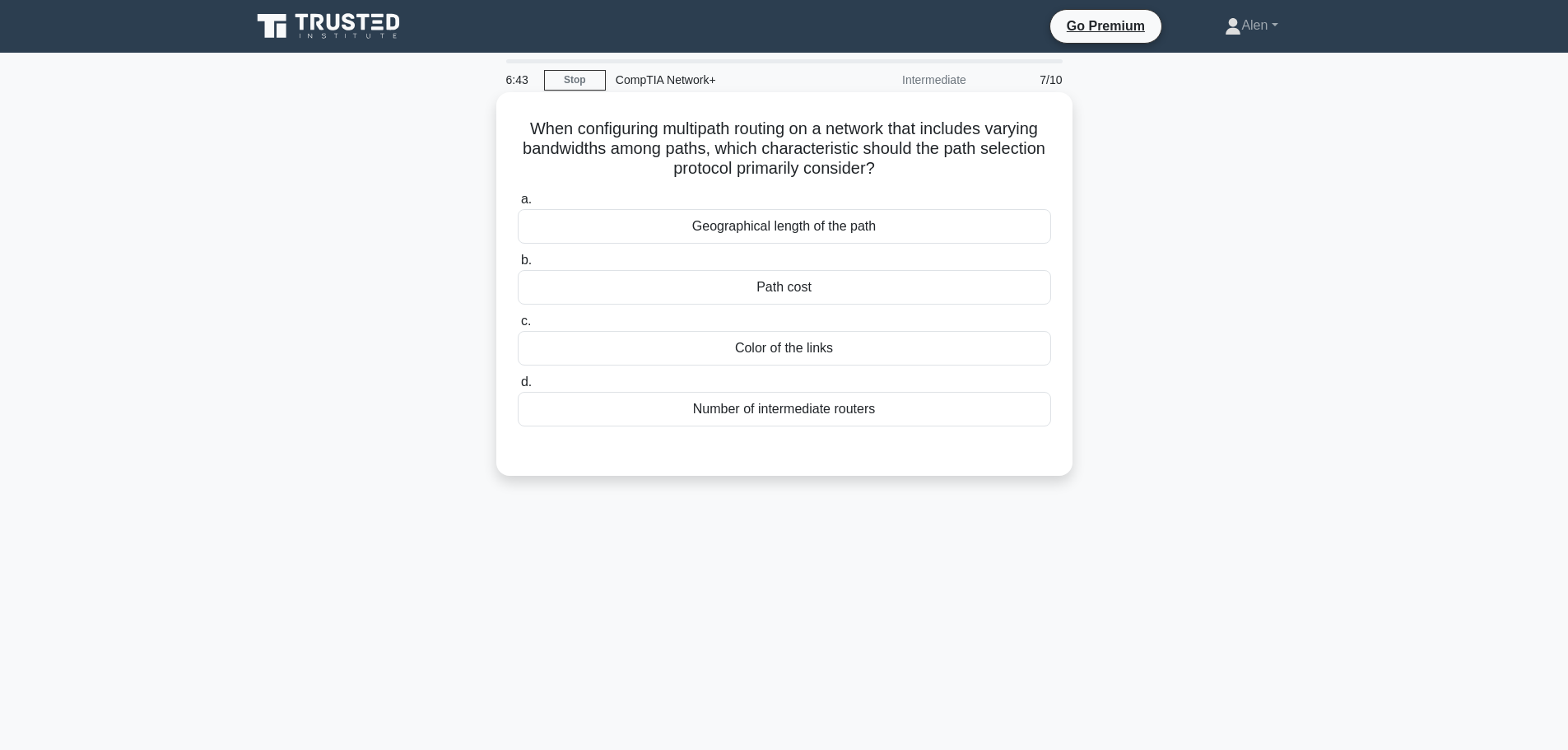
click at [935, 168] on h5 "When configuring multipath routing on a network that includes varying bandwidth…" at bounding box center [784, 149] width 537 height 61
click at [820, 138] on h5 "When configuring multipath routing on a network that includes varying bandwidth…" at bounding box center [784, 149] width 537 height 61
click at [892, 228] on div "Geographical length of the path" at bounding box center [784, 226] width 533 height 35
click at [517, 205] on input "a. Geographical length of the path" at bounding box center [517, 200] width 0 height 11
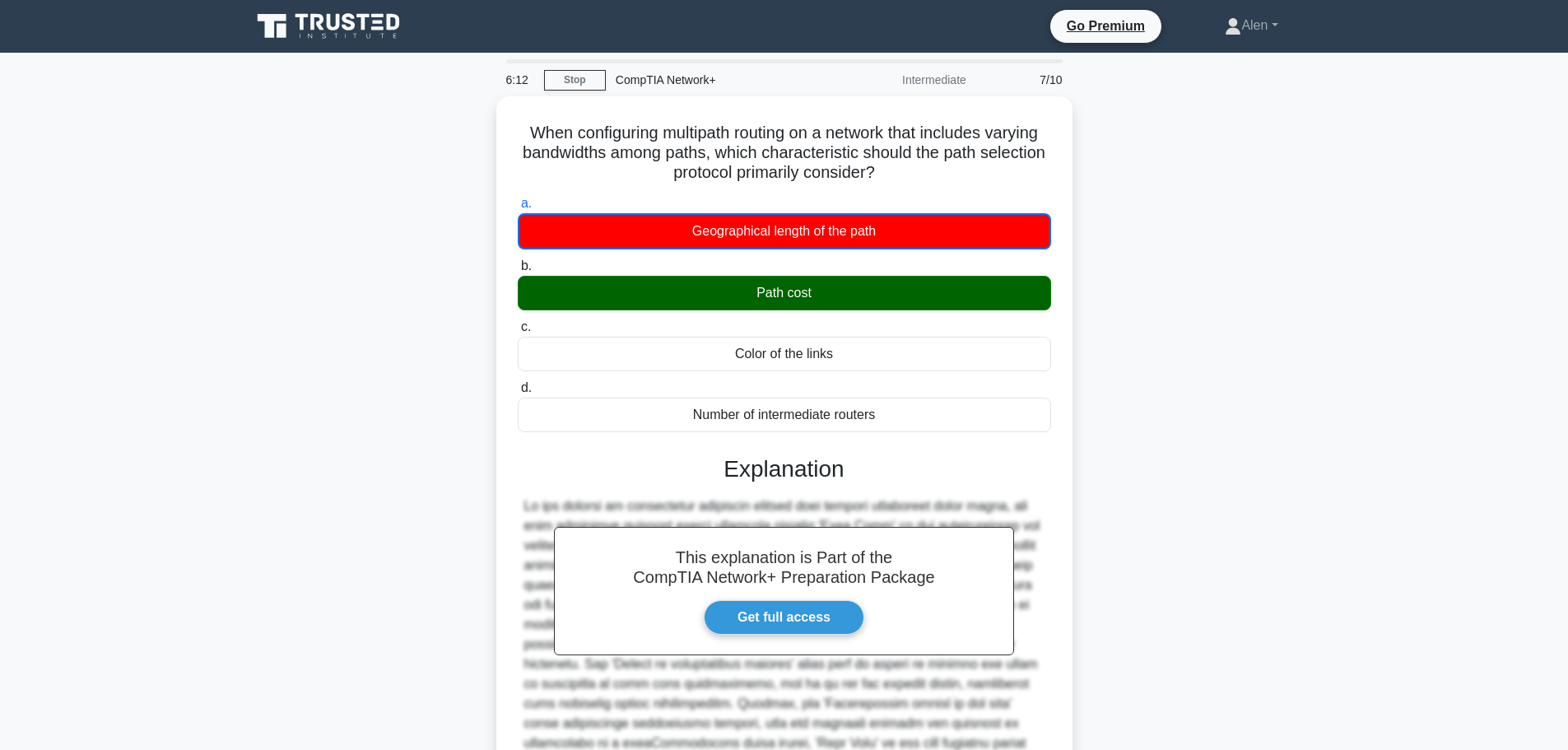
scroll to position [169, 0]
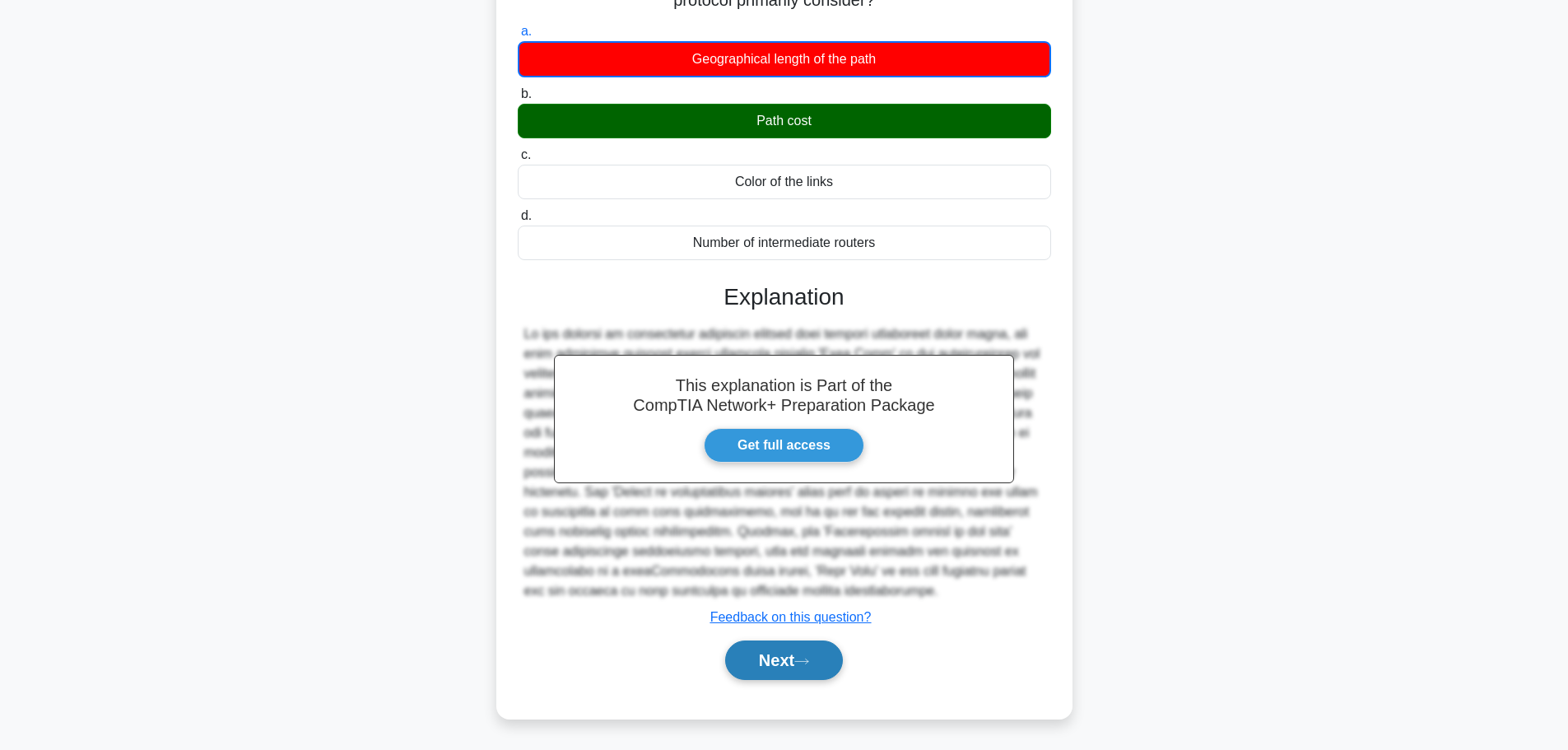
click at [788, 668] on button "Next" at bounding box center [784, 659] width 118 height 40
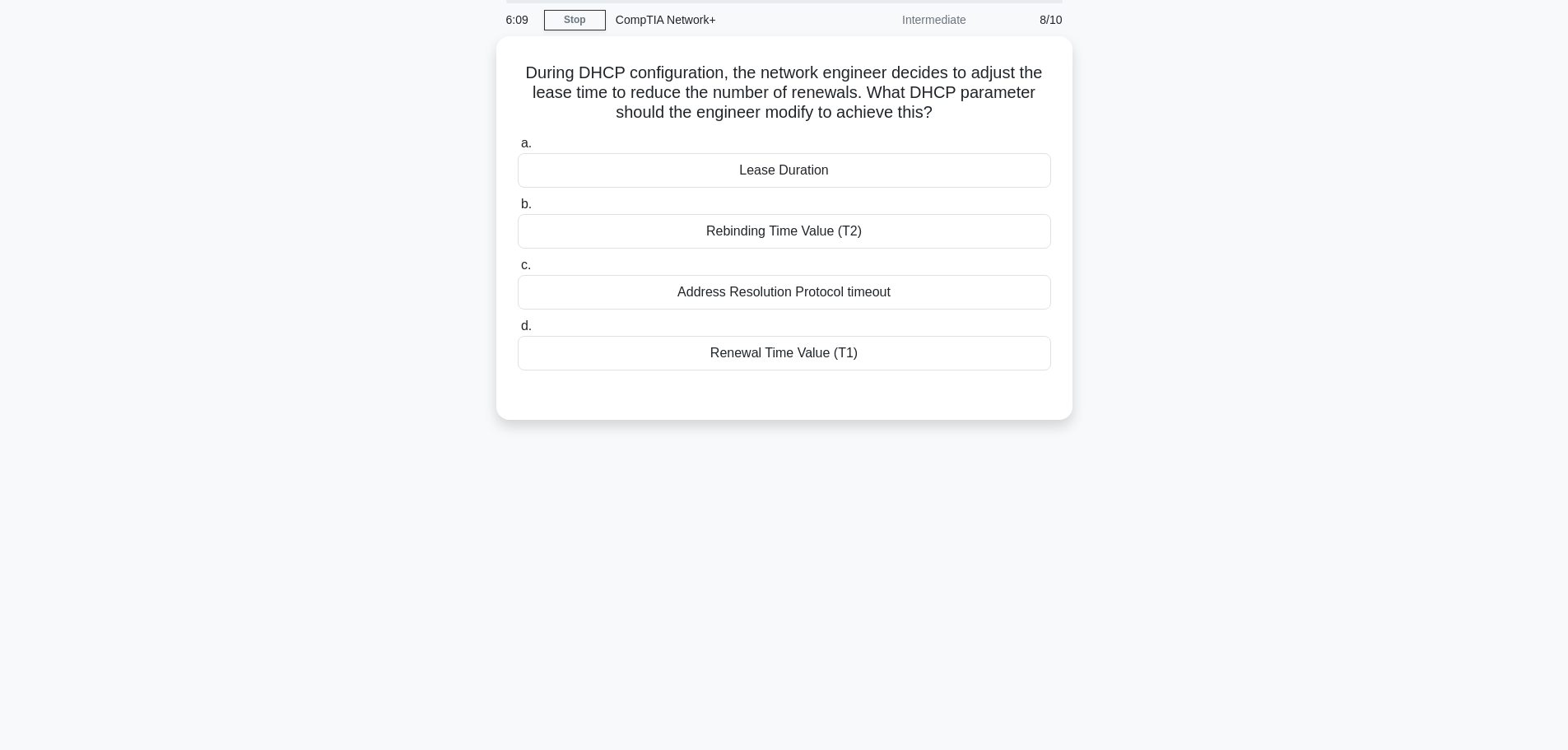
scroll to position [0, 0]
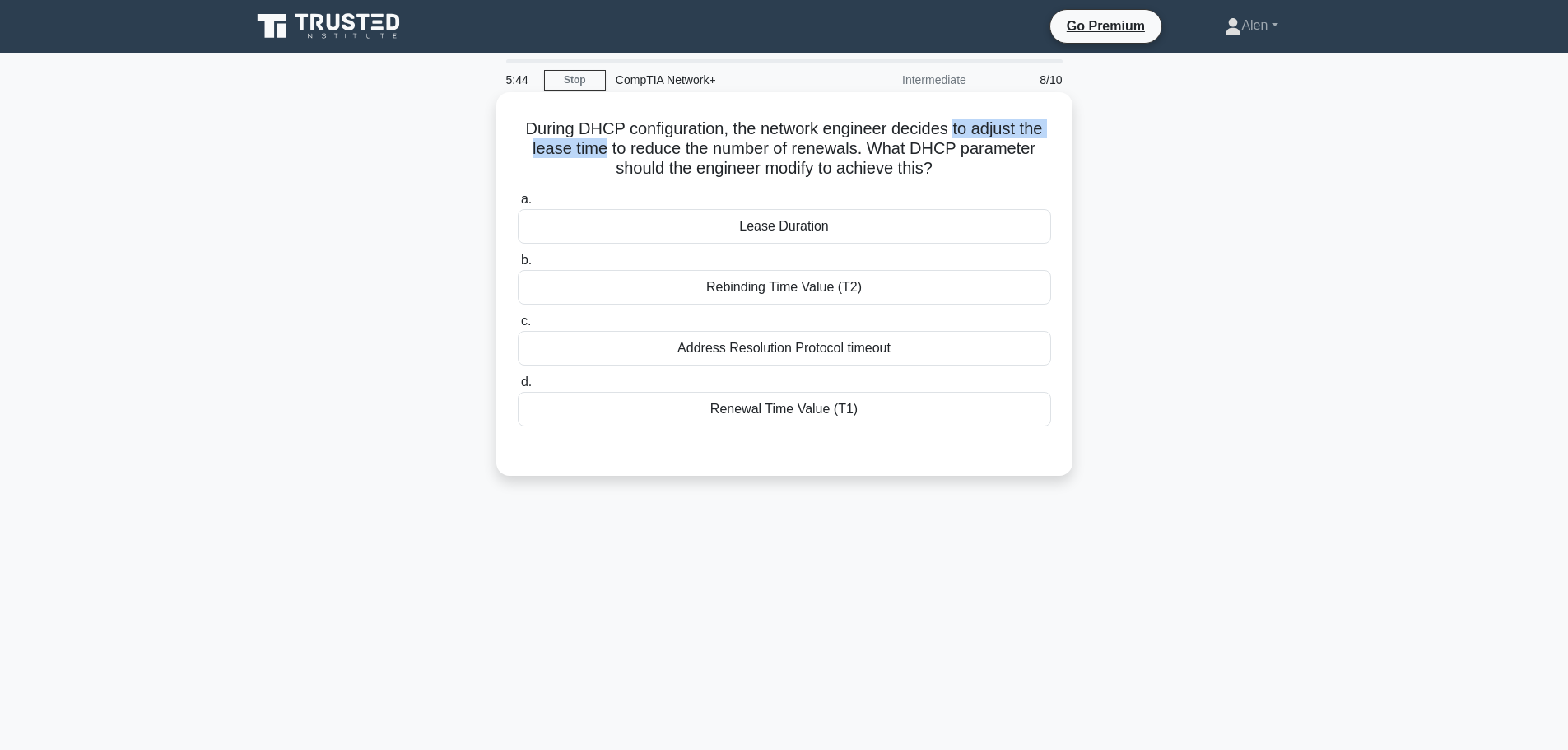
drag, startPoint x: 956, startPoint y: 124, endPoint x: 601, endPoint y: 146, distance: 355.7
click at [601, 146] on h5 "During DHCP configuration, the network engineer decides to adjust the lease tim…" at bounding box center [784, 149] width 537 height 61
click at [962, 141] on h5 "During DHCP configuration, the network engineer decides to adjust the lease tim…" at bounding box center [784, 149] width 537 height 61
click at [784, 407] on div "Renewal Time Value (T1)" at bounding box center [784, 408] width 533 height 35
click at [517, 388] on input "d. Renewal Time Value (T1)" at bounding box center [517, 383] width 0 height 11
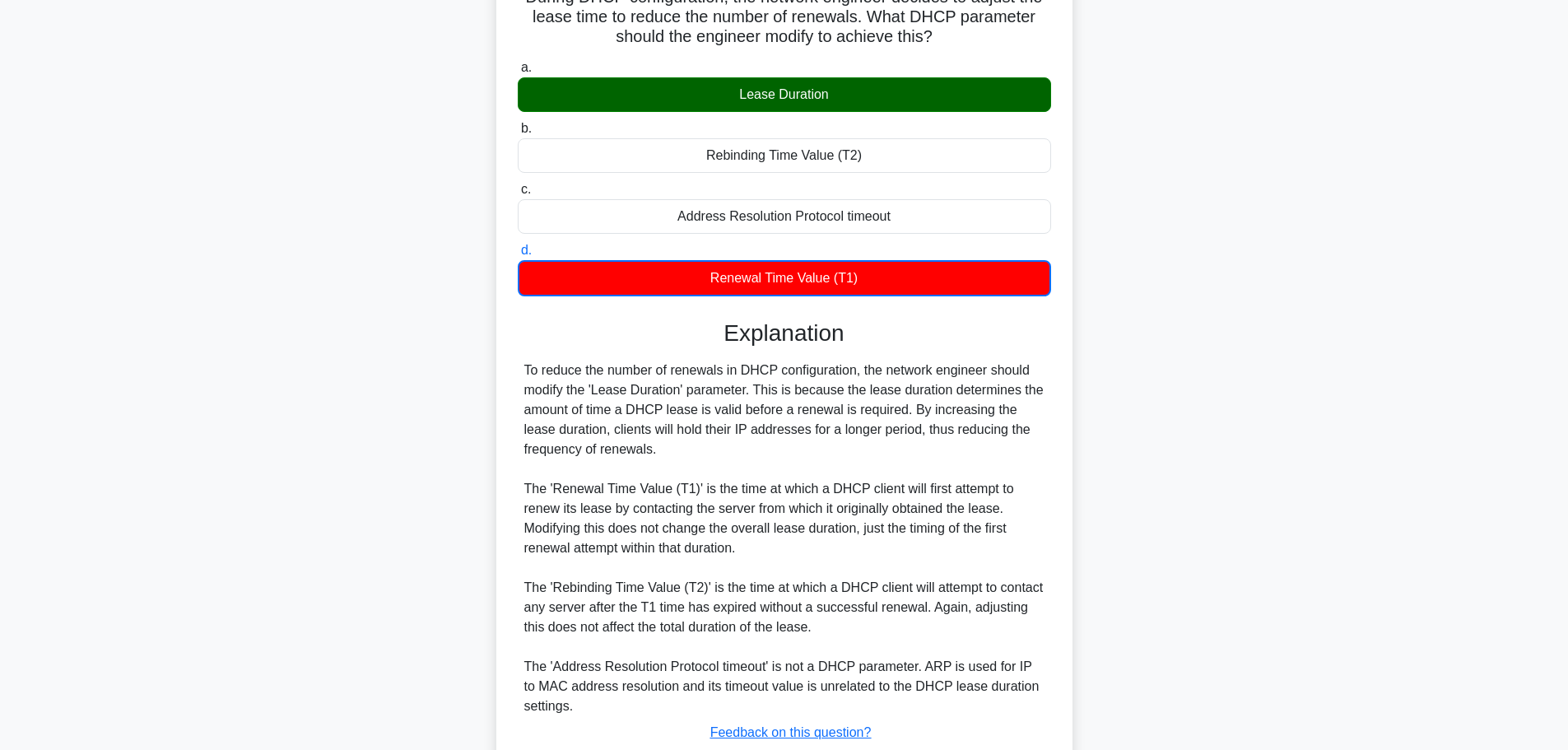
scroll to position [248, 0]
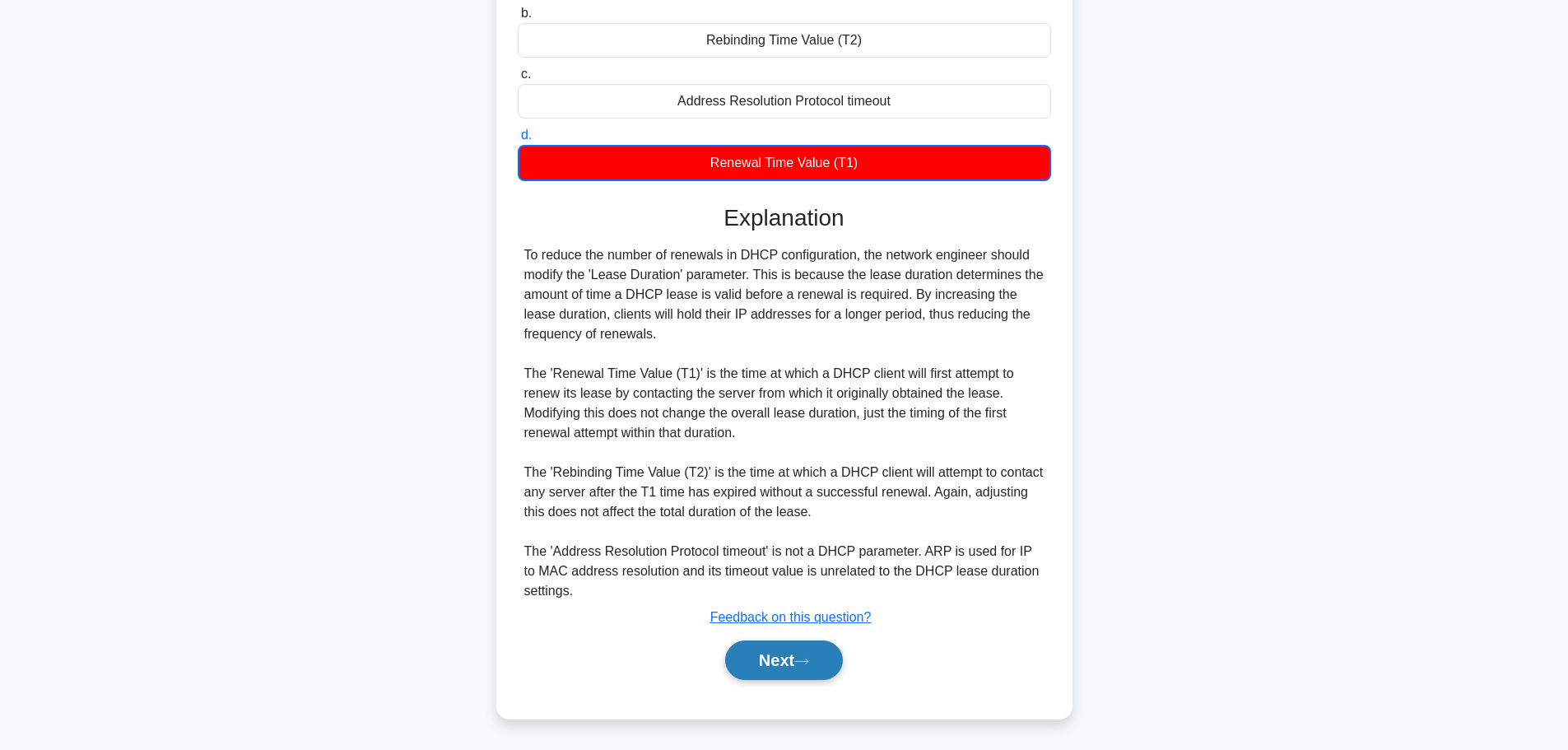
click at [774, 659] on button "Next" at bounding box center [784, 659] width 118 height 40
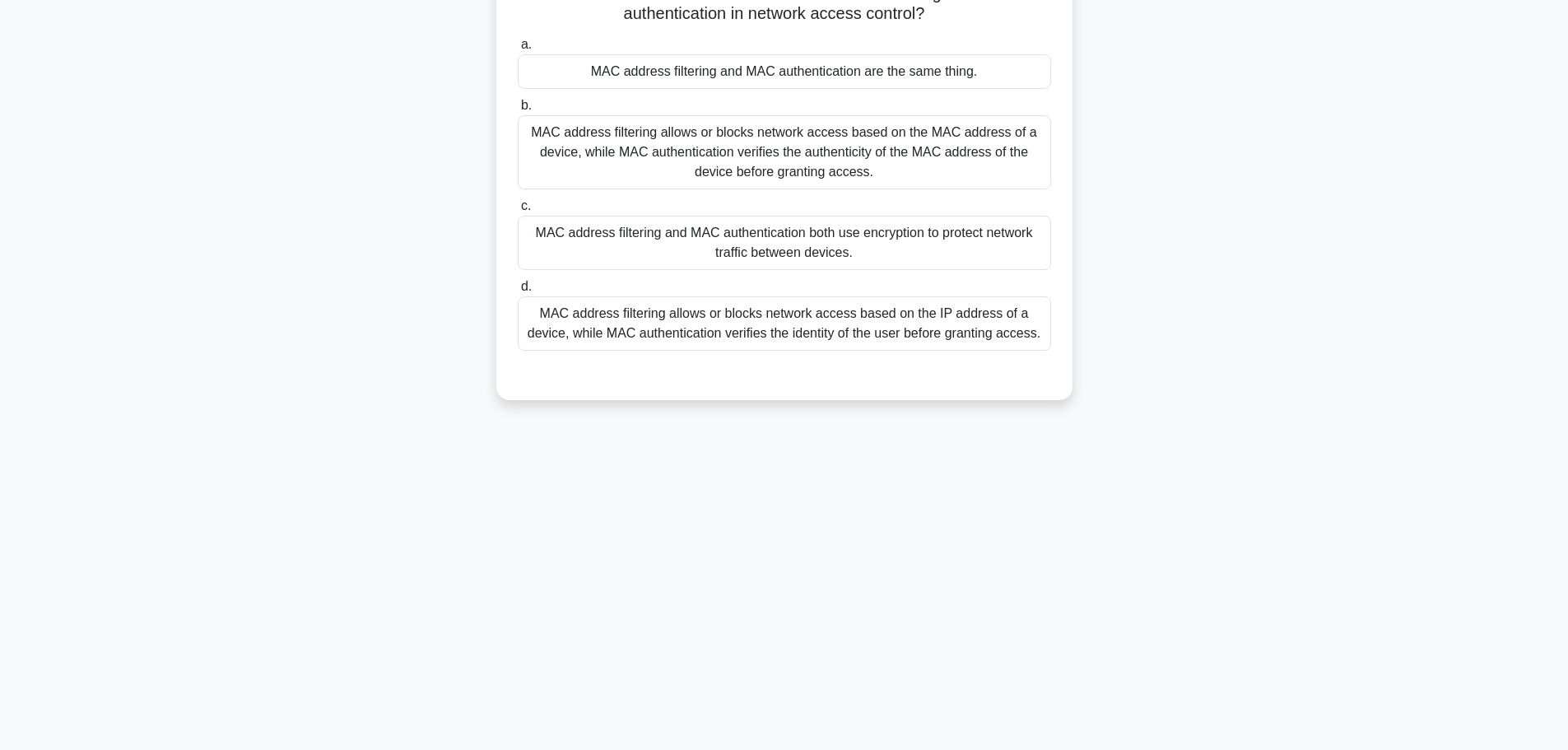
scroll to position [0, 0]
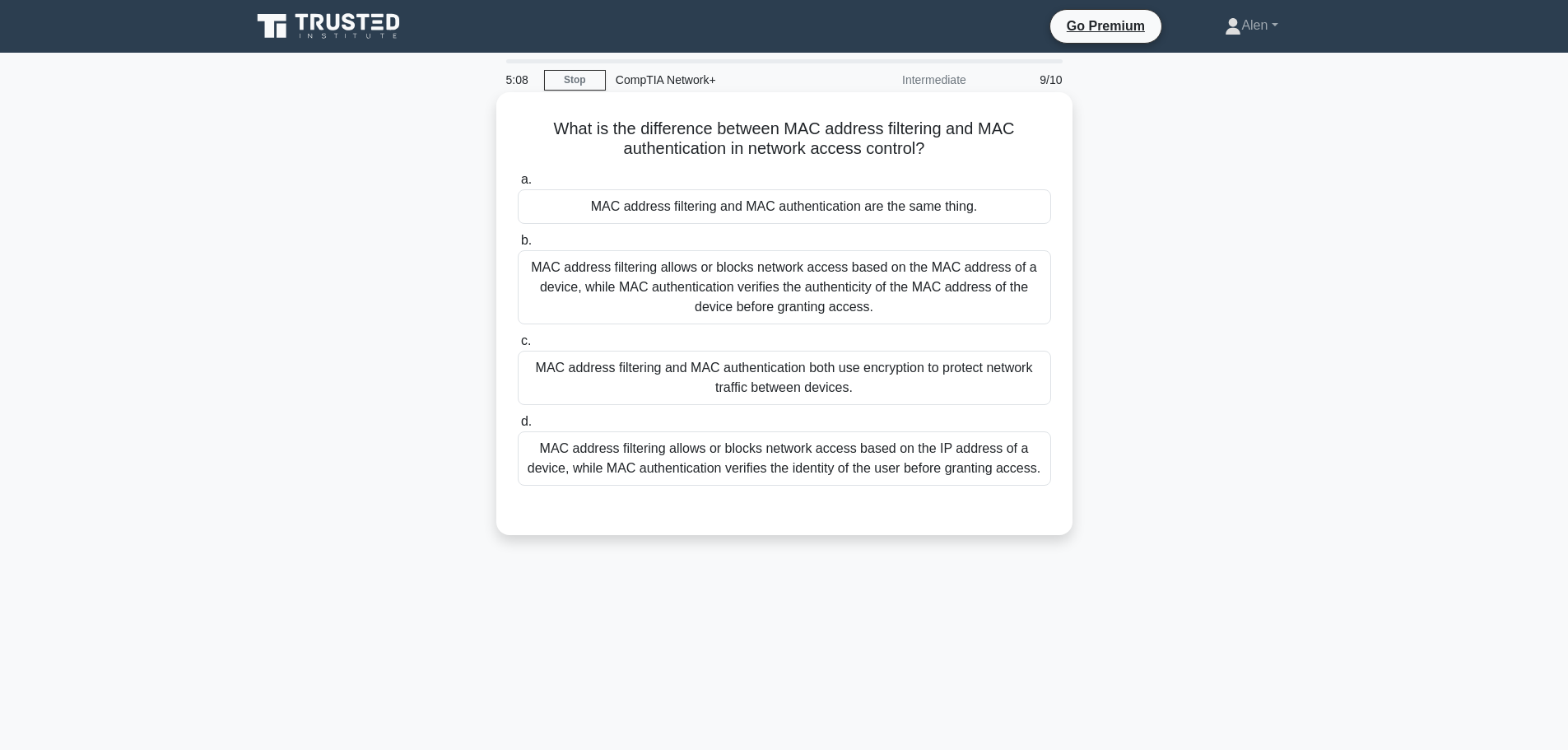
click at [939, 457] on div "MAC address filtering allows or blocks network access based on the IP address o…" at bounding box center [784, 458] width 533 height 54
click at [517, 427] on input "d. MAC address filtering allows or blocks network access based on the IP addres…" at bounding box center [517, 422] width 0 height 11
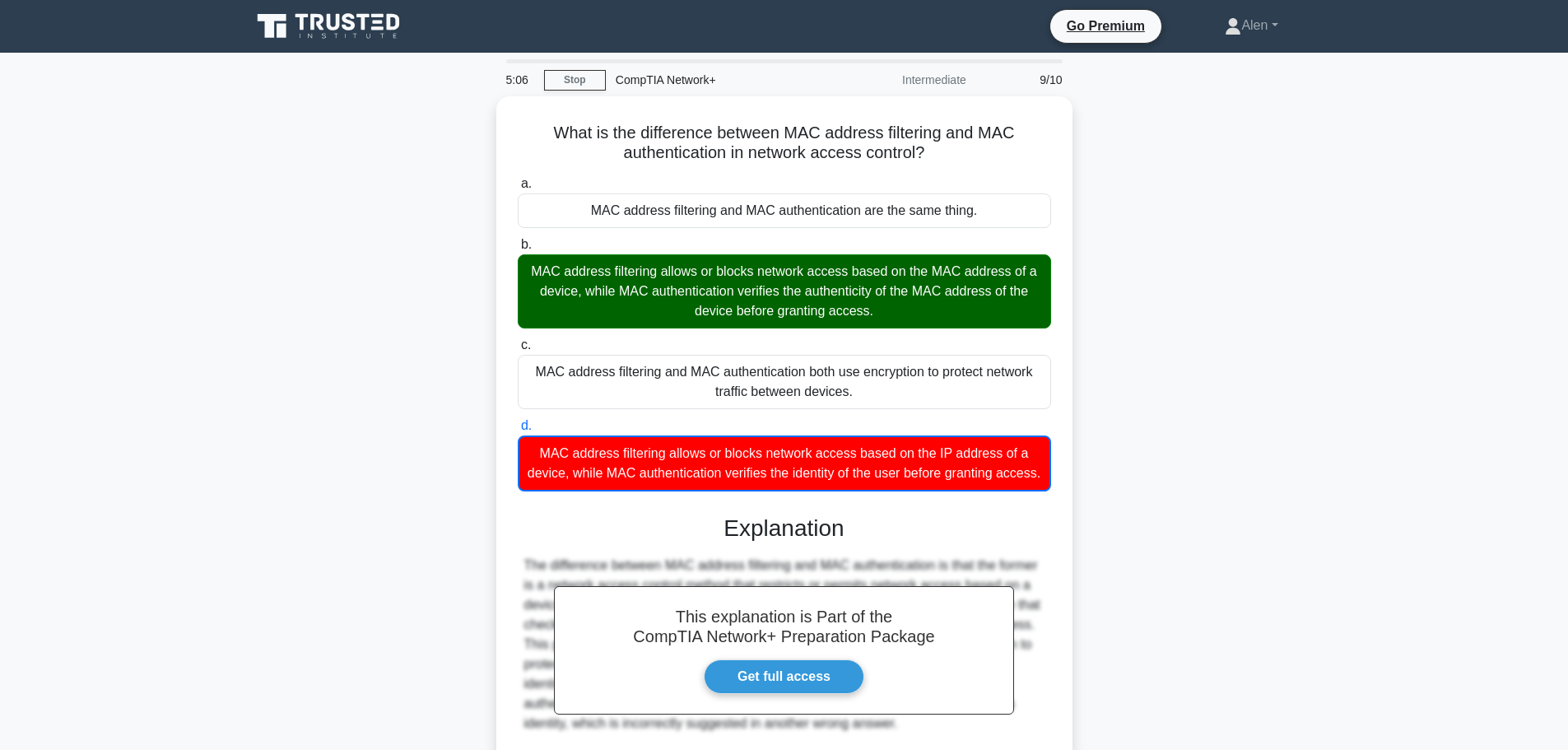
scroll to position [169, 0]
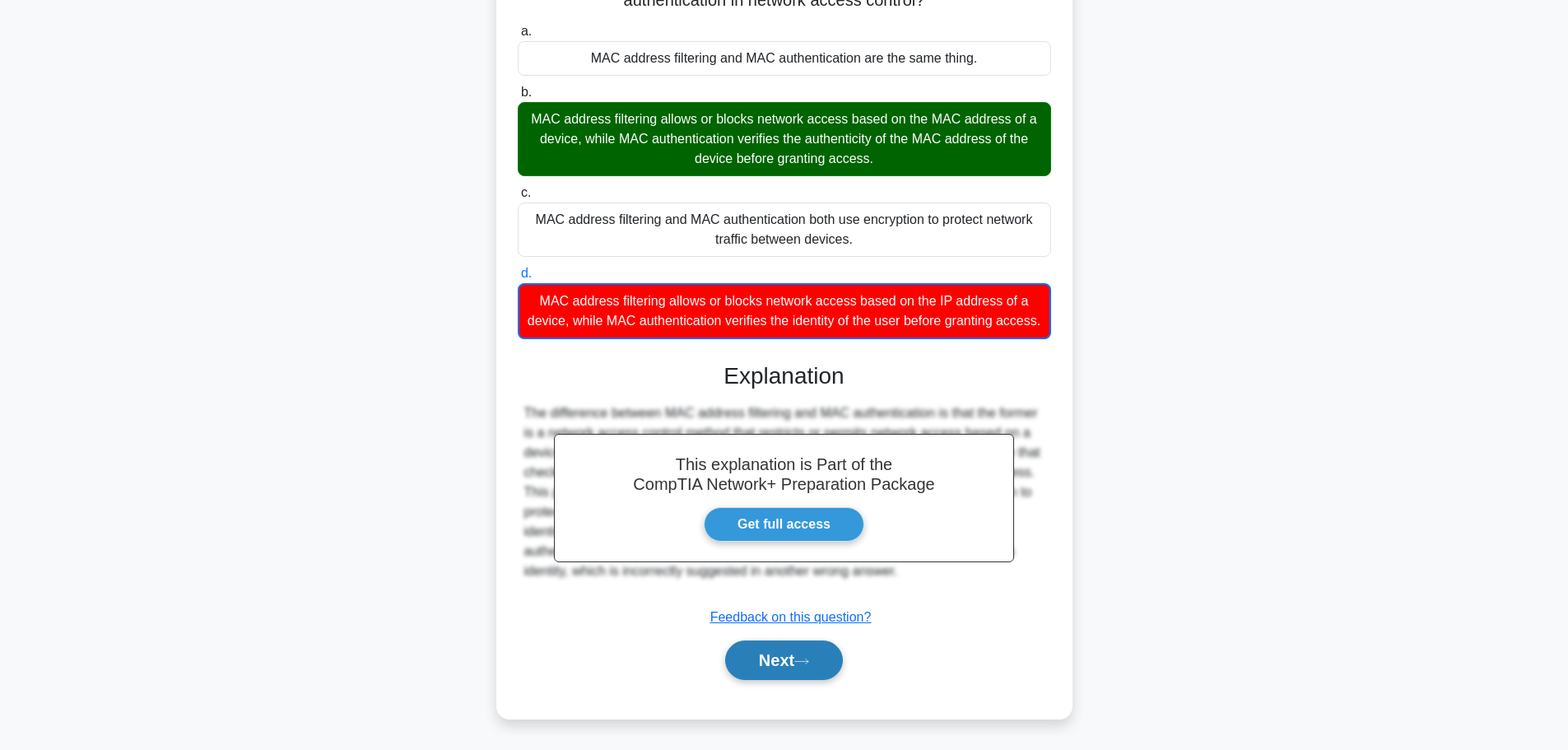
click at [818, 650] on button "Next" at bounding box center [784, 659] width 118 height 40
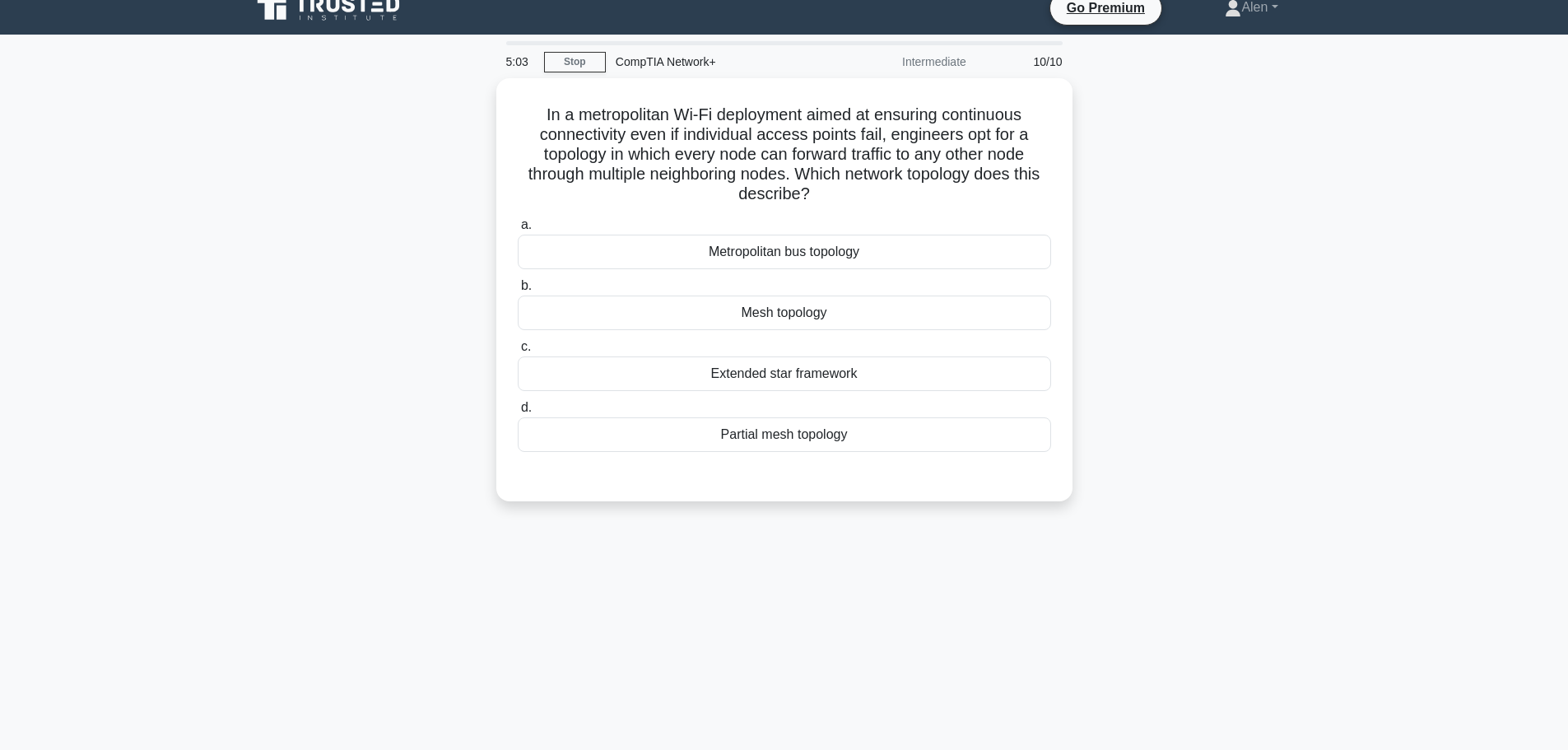
scroll to position [0, 0]
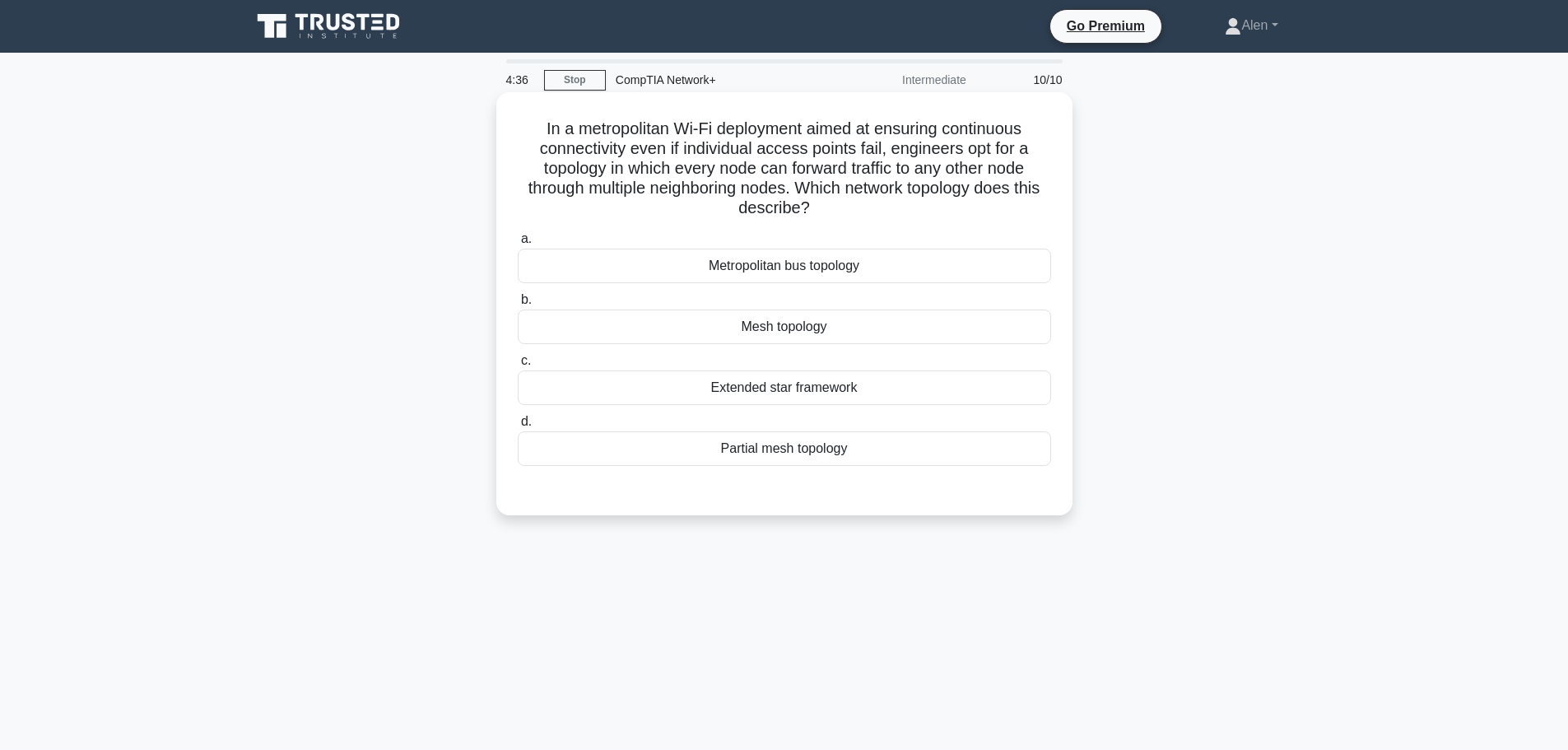
click at [769, 334] on div "Mesh topology" at bounding box center [784, 327] width 533 height 35
click at [517, 305] on input "b. Mesh topology" at bounding box center [517, 300] width 0 height 11
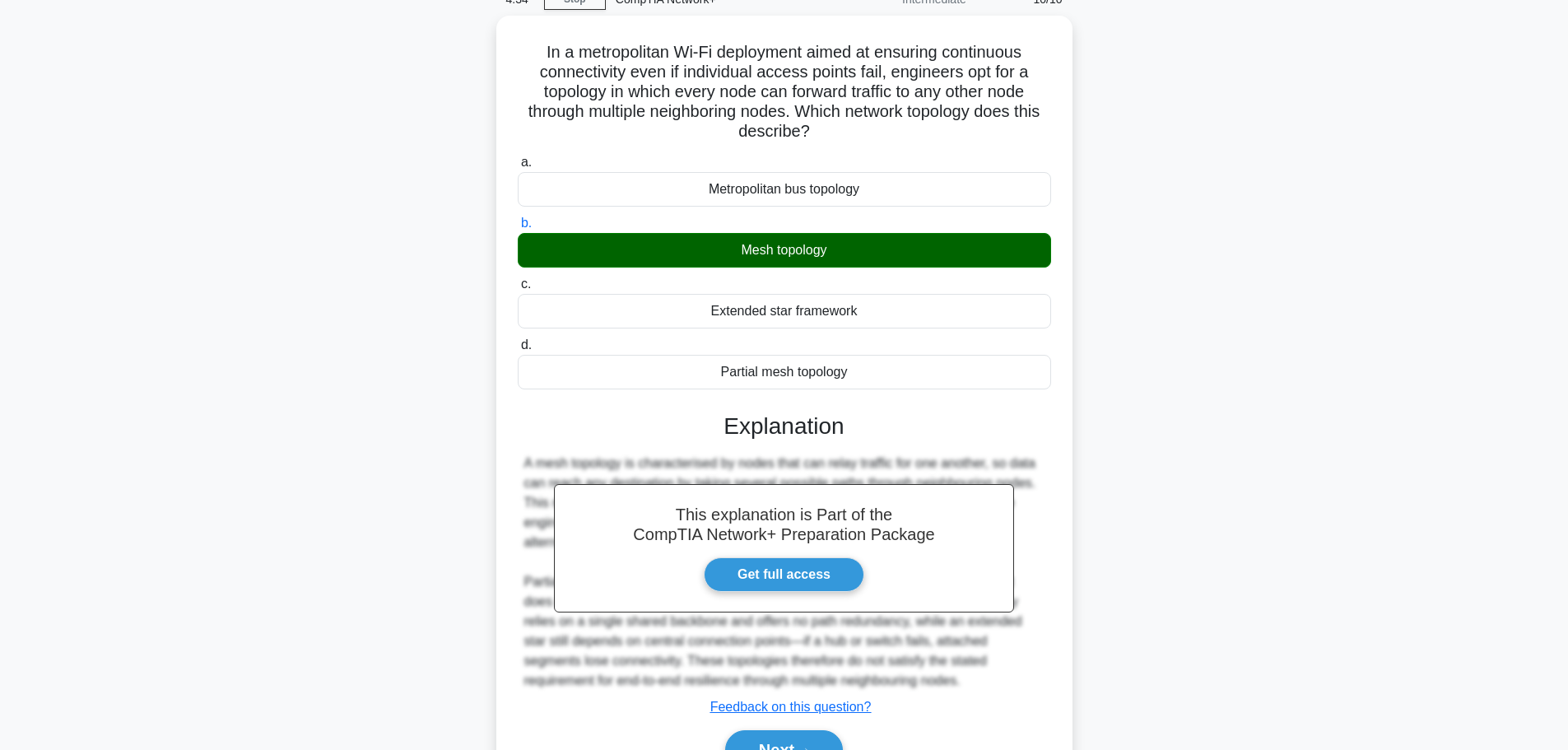
scroll to position [167, 0]
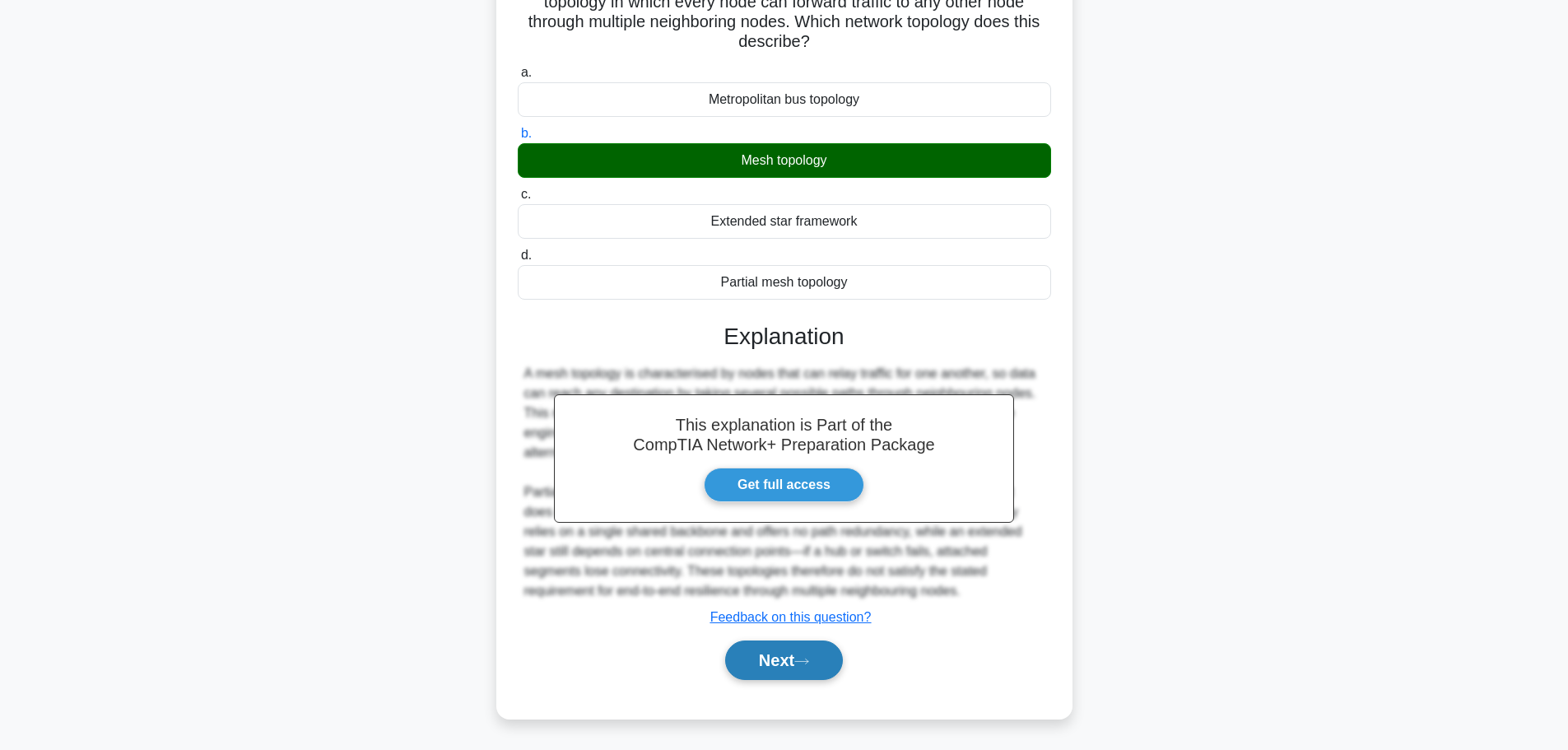
click at [784, 657] on button "Next" at bounding box center [784, 659] width 118 height 40
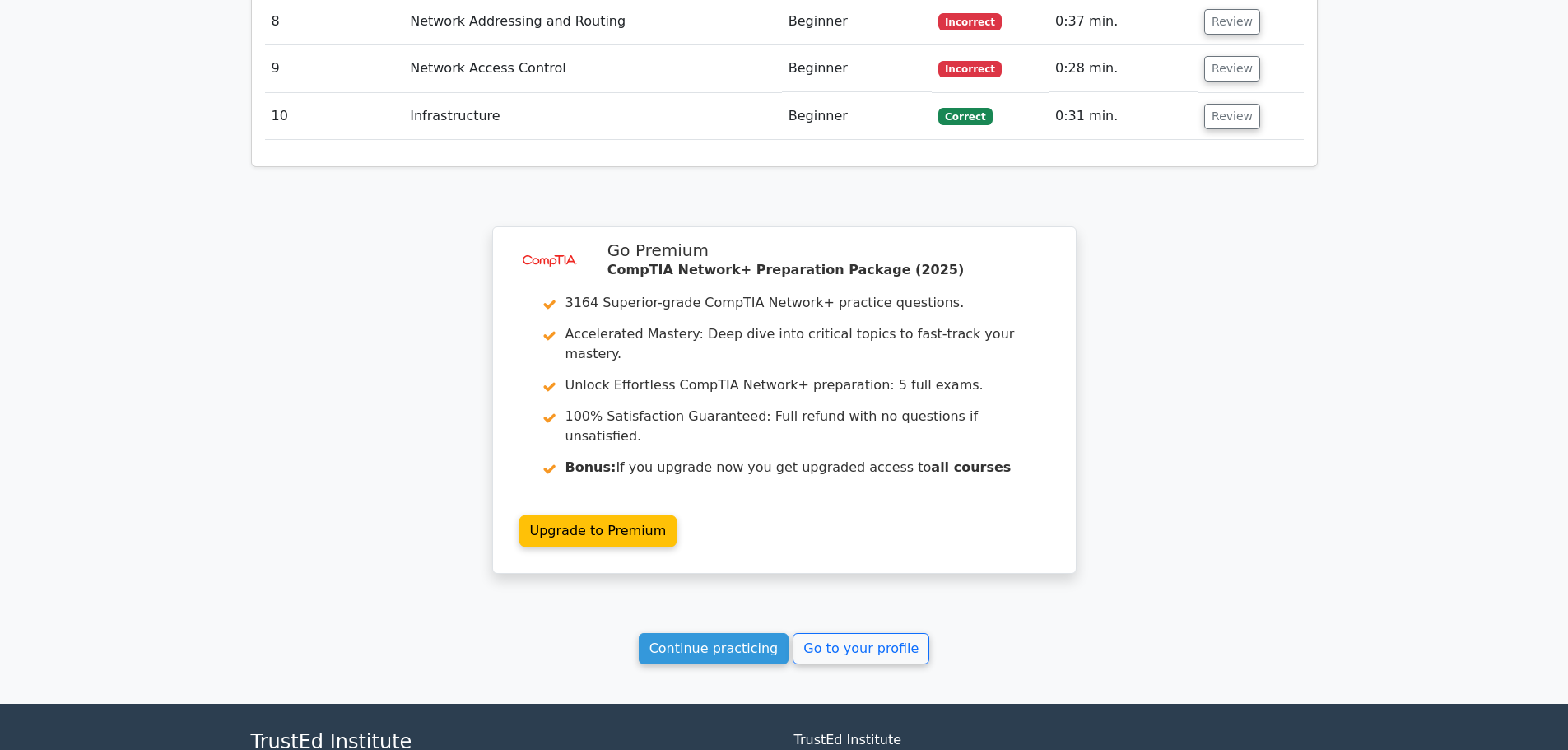
scroll to position [2506, 0]
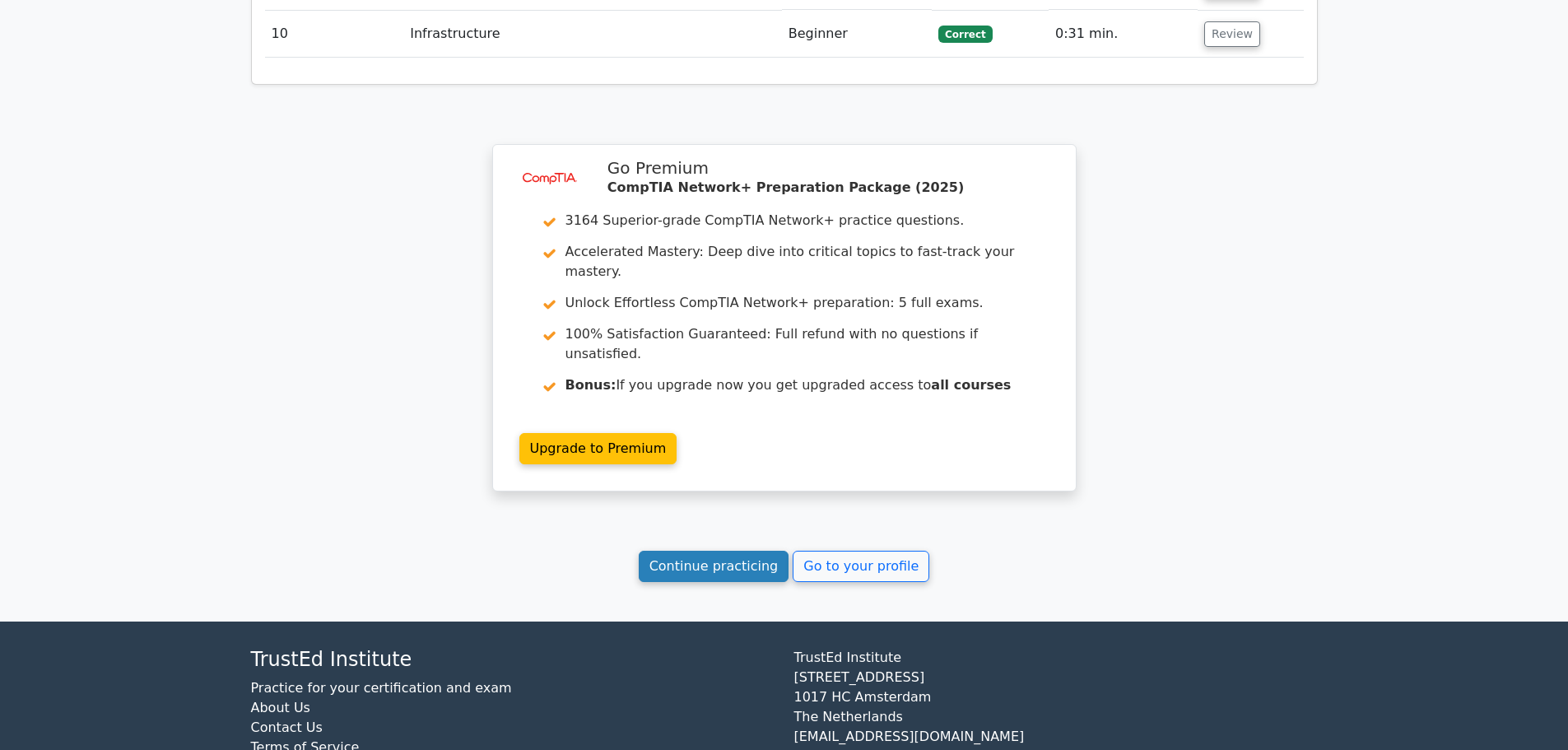
click at [674, 550] on link "Continue practicing" at bounding box center [714, 565] width 151 height 31
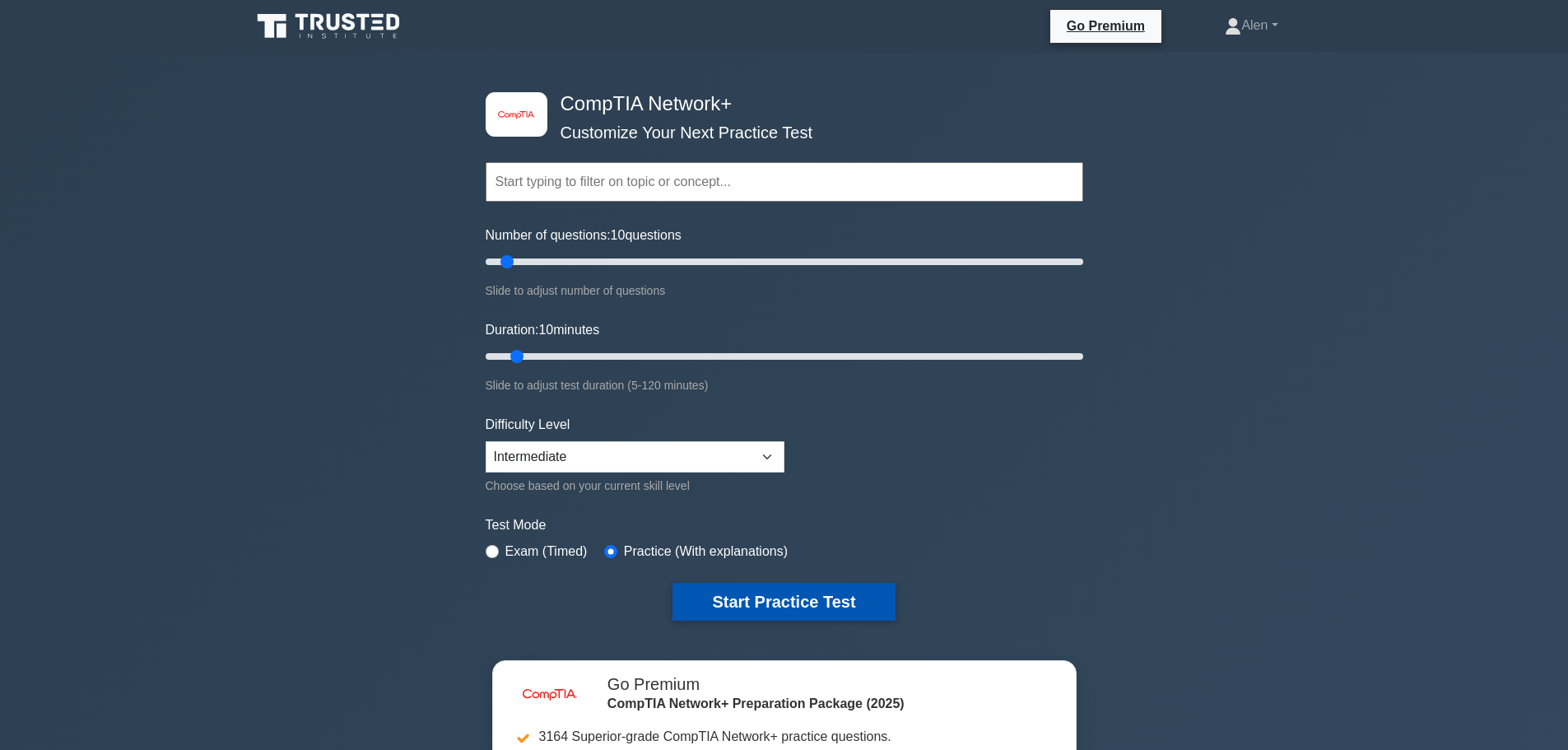
click at [821, 600] on button "Start Practice Test" at bounding box center [784, 602] width 222 height 38
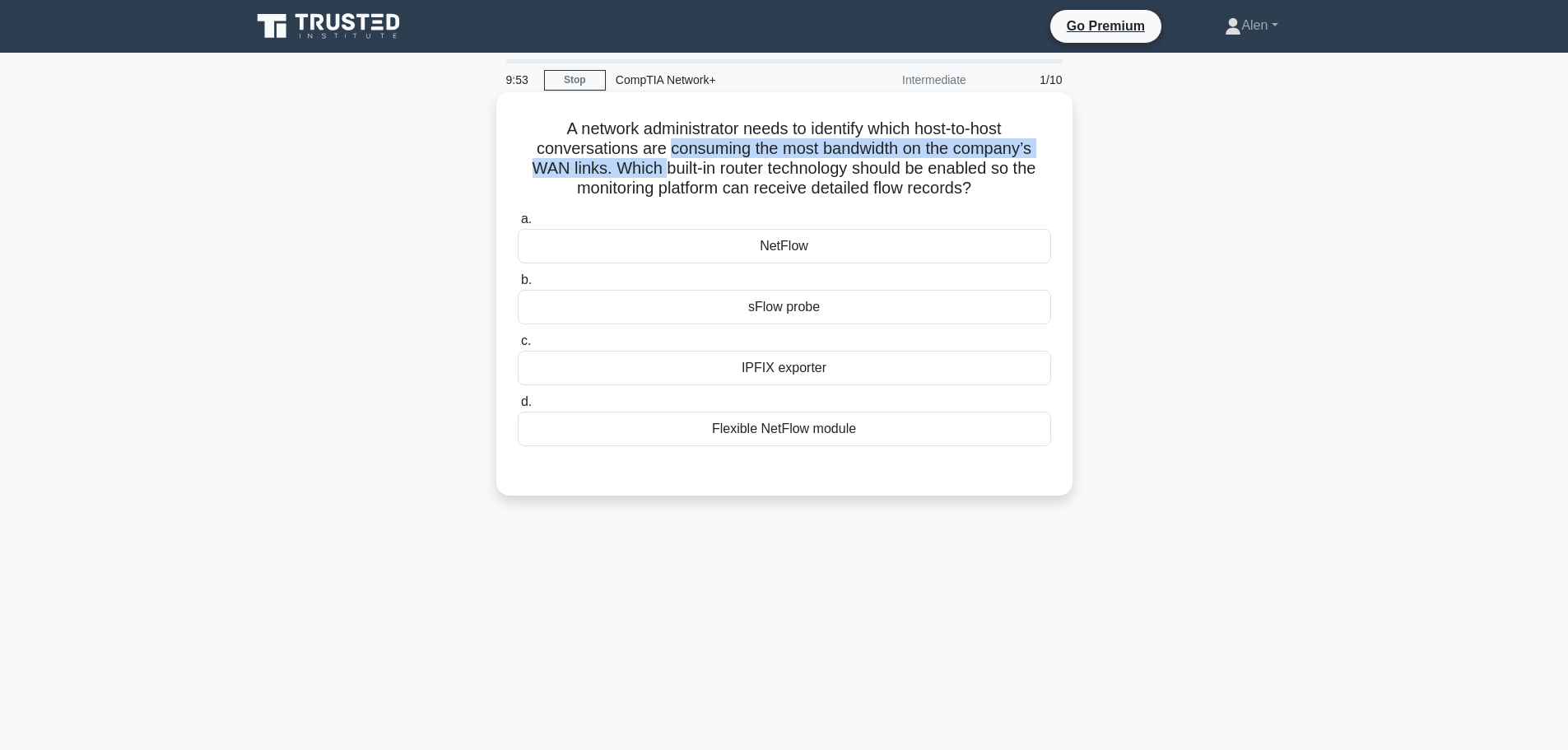
drag, startPoint x: 664, startPoint y: 146, endPoint x: 733, endPoint y: 177, distance: 75.6
click at [665, 173] on h5 "A network administrator needs to identify which host-to-host conversations are …" at bounding box center [784, 159] width 537 height 81
click at [741, 178] on h5 "A network administrator needs to identify which host-to-host conversations are …" at bounding box center [784, 159] width 537 height 81
click at [827, 244] on div "NetFlow" at bounding box center [784, 246] width 533 height 35
click at [517, 225] on input "a. NetFlow" at bounding box center [517, 219] width 0 height 11
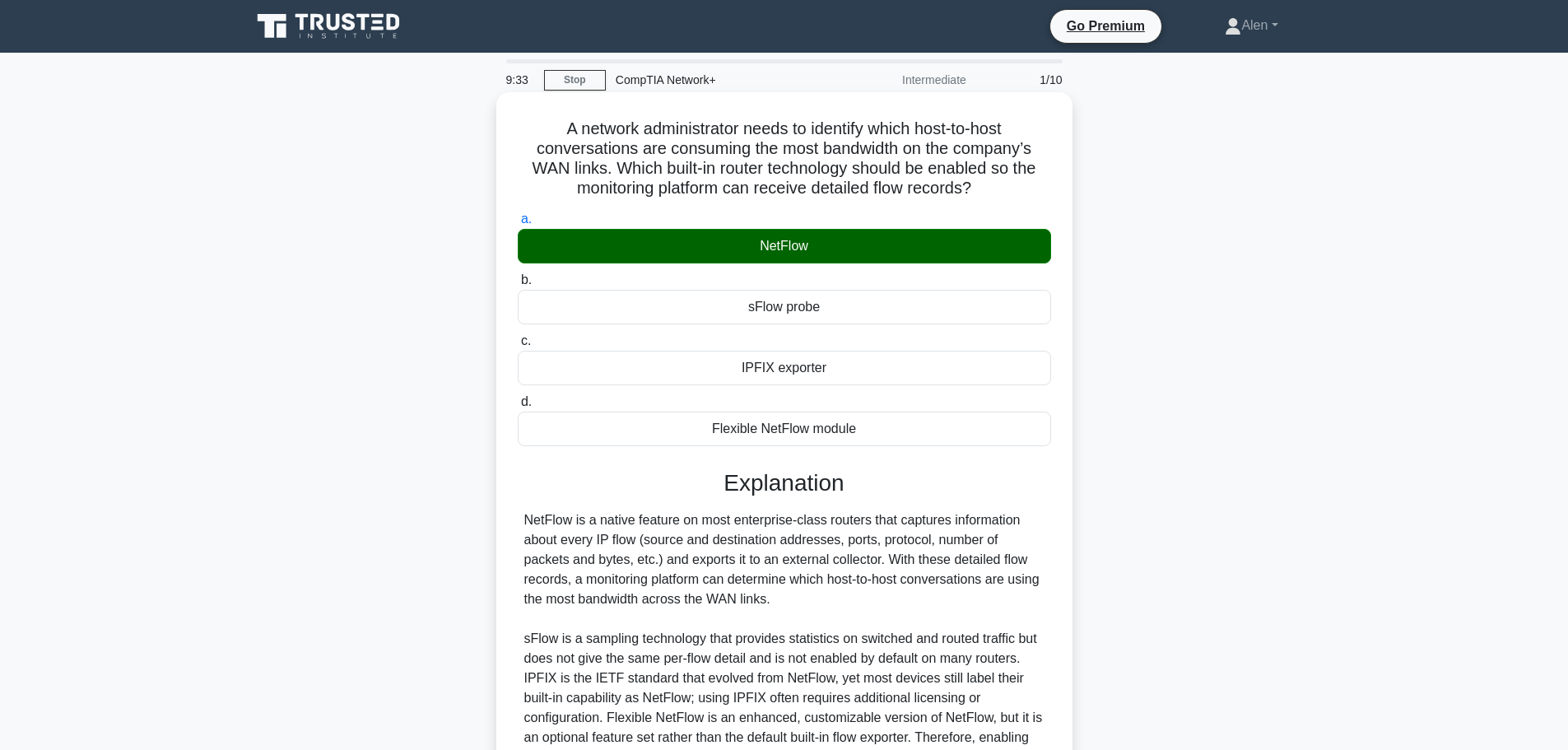
drag, startPoint x: 842, startPoint y: 560, endPoint x: 870, endPoint y: 601, distance: 49.6
click at [870, 601] on div "NetFlow is a native feature on most enterprise-class routers that captures info…" at bounding box center [784, 638] width 520 height 257
click at [919, 602] on div "NetFlow is a native feature on most enterprise-class routers that captures info…" at bounding box center [784, 638] width 520 height 257
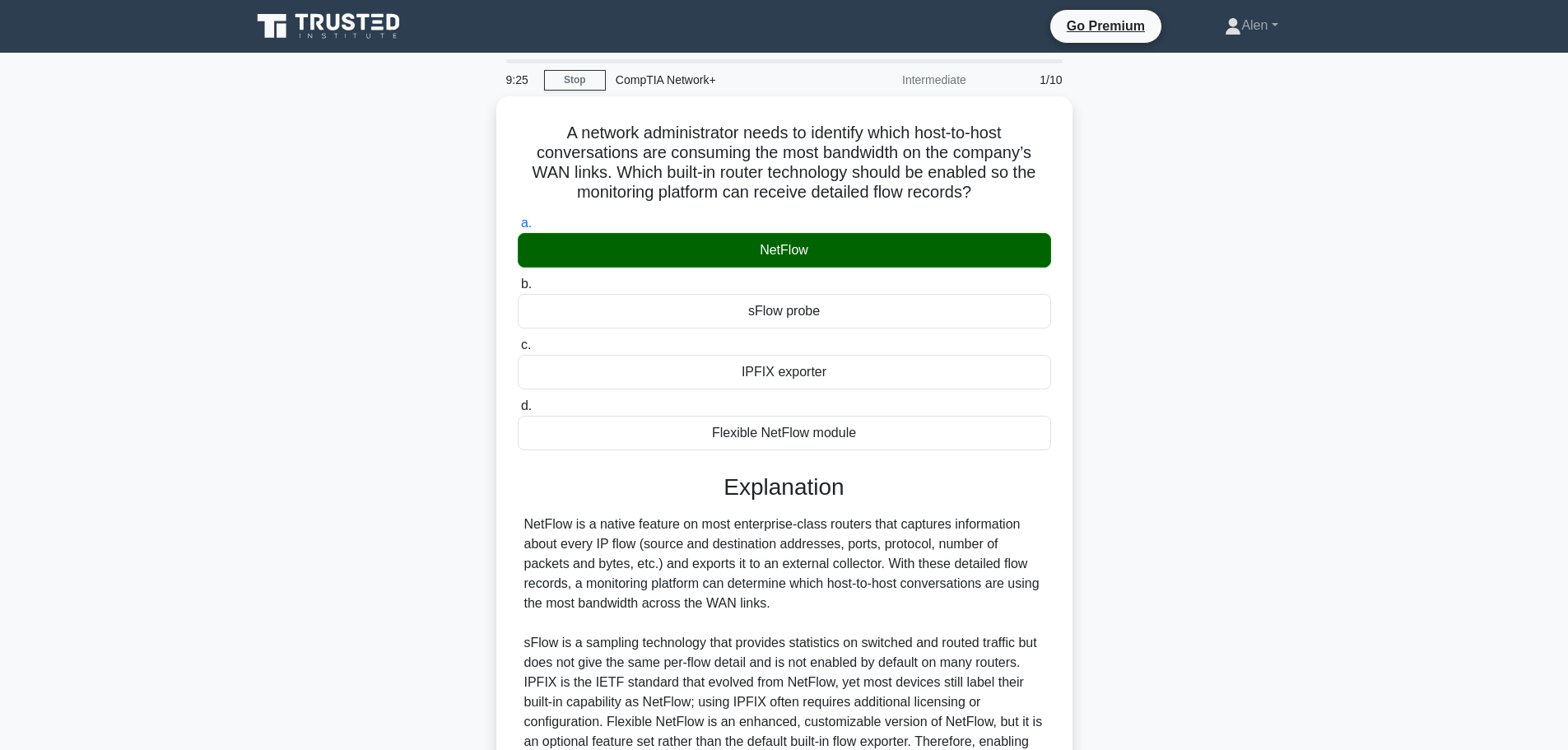
scroll to position [167, 0]
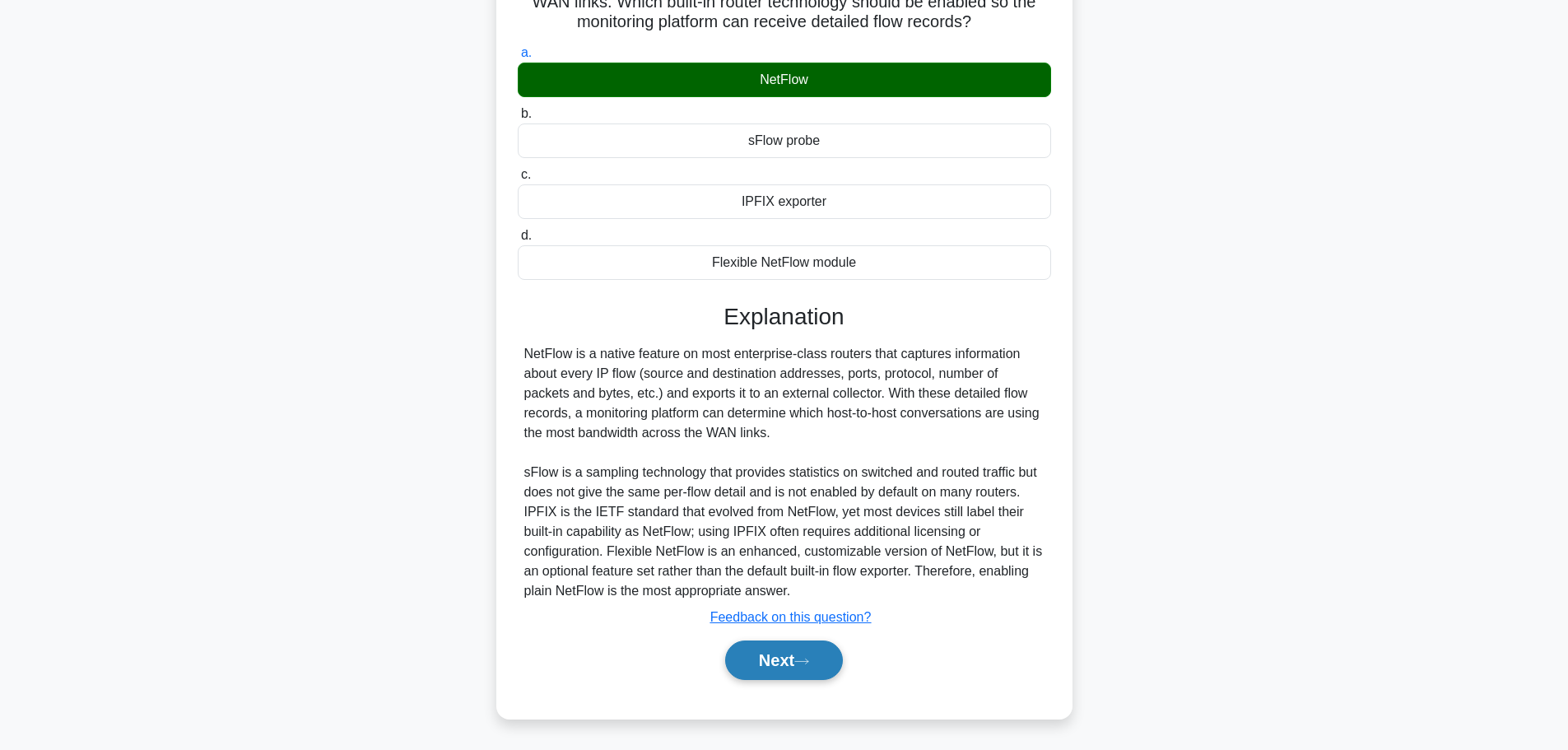
click at [750, 658] on button "Next" at bounding box center [784, 659] width 118 height 40
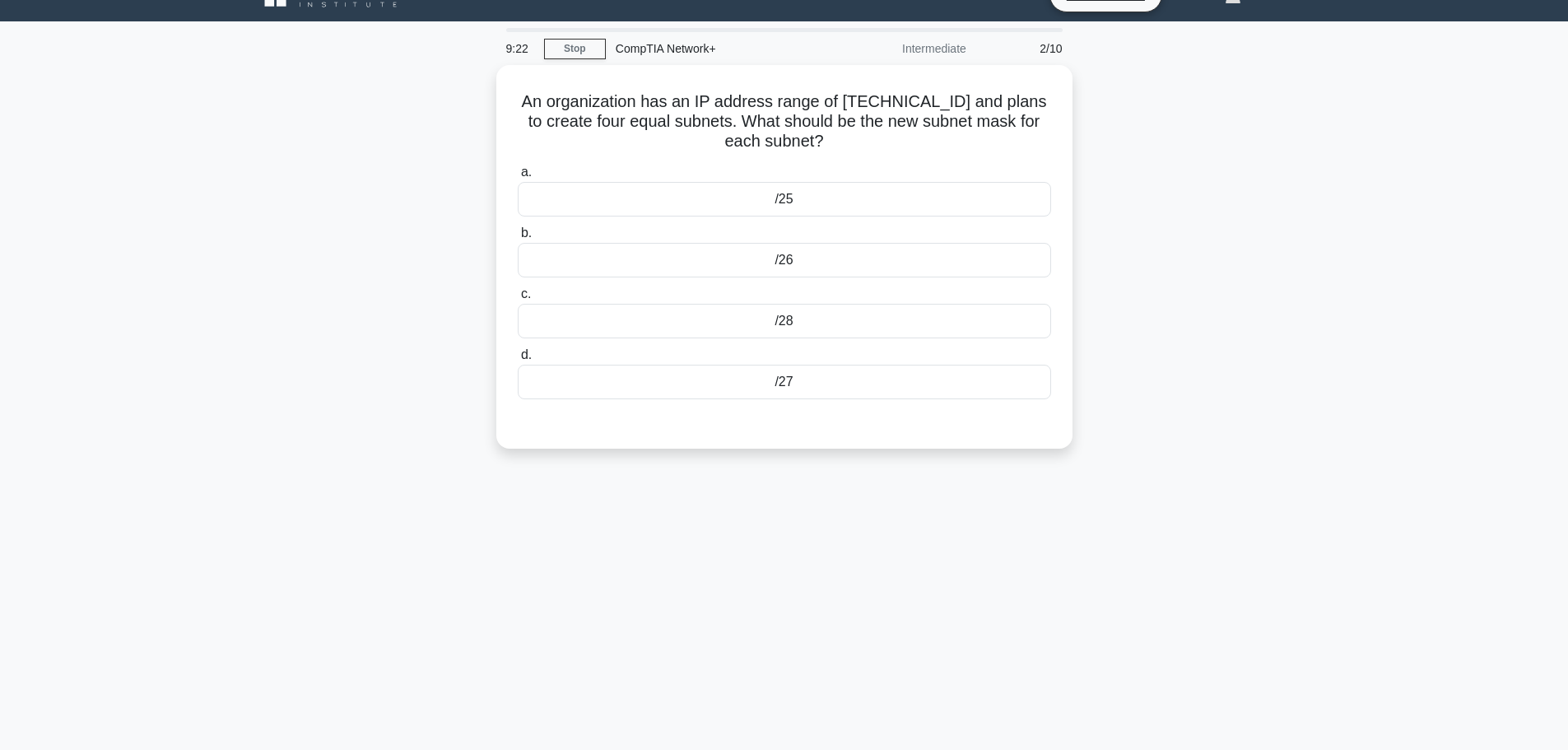
scroll to position [0, 0]
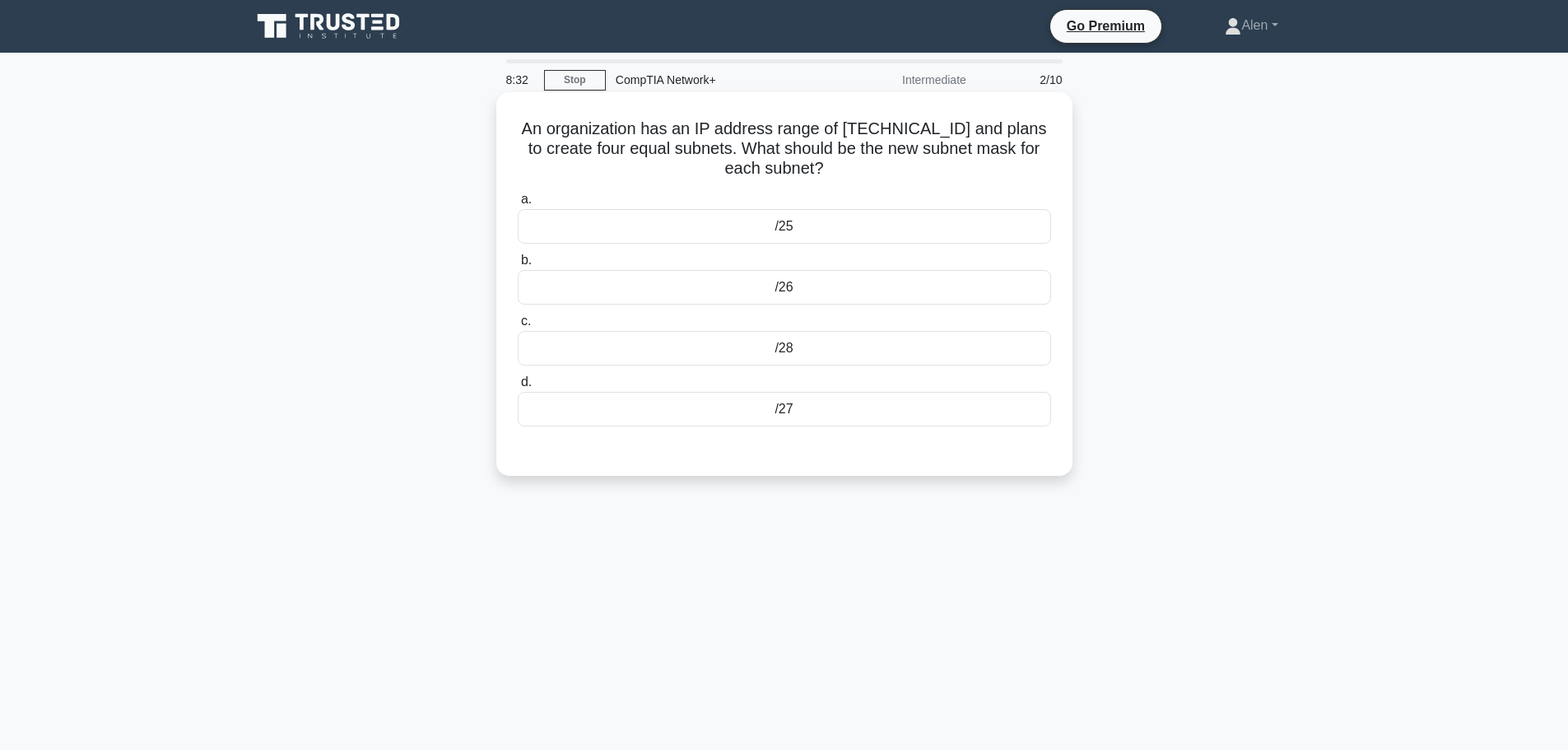
drag, startPoint x: 839, startPoint y: 122, endPoint x: 916, endPoint y: 183, distance: 98.2
click at [916, 183] on div "An organization has an IP address range of 192.168.0.0/24 and plans to create f…" at bounding box center [784, 283] width 563 height 370
click at [981, 178] on h5 "An organization has an IP address range of 192.168.0.0/24 and plans to create f…" at bounding box center [784, 149] width 537 height 61
drag, startPoint x: 950, startPoint y: 128, endPoint x: 843, endPoint y: 130, distance: 107.0
click at [843, 130] on h5 "An organization has an IP address range of 192.168.0.0/24 and plans to create f…" at bounding box center [784, 149] width 537 height 61
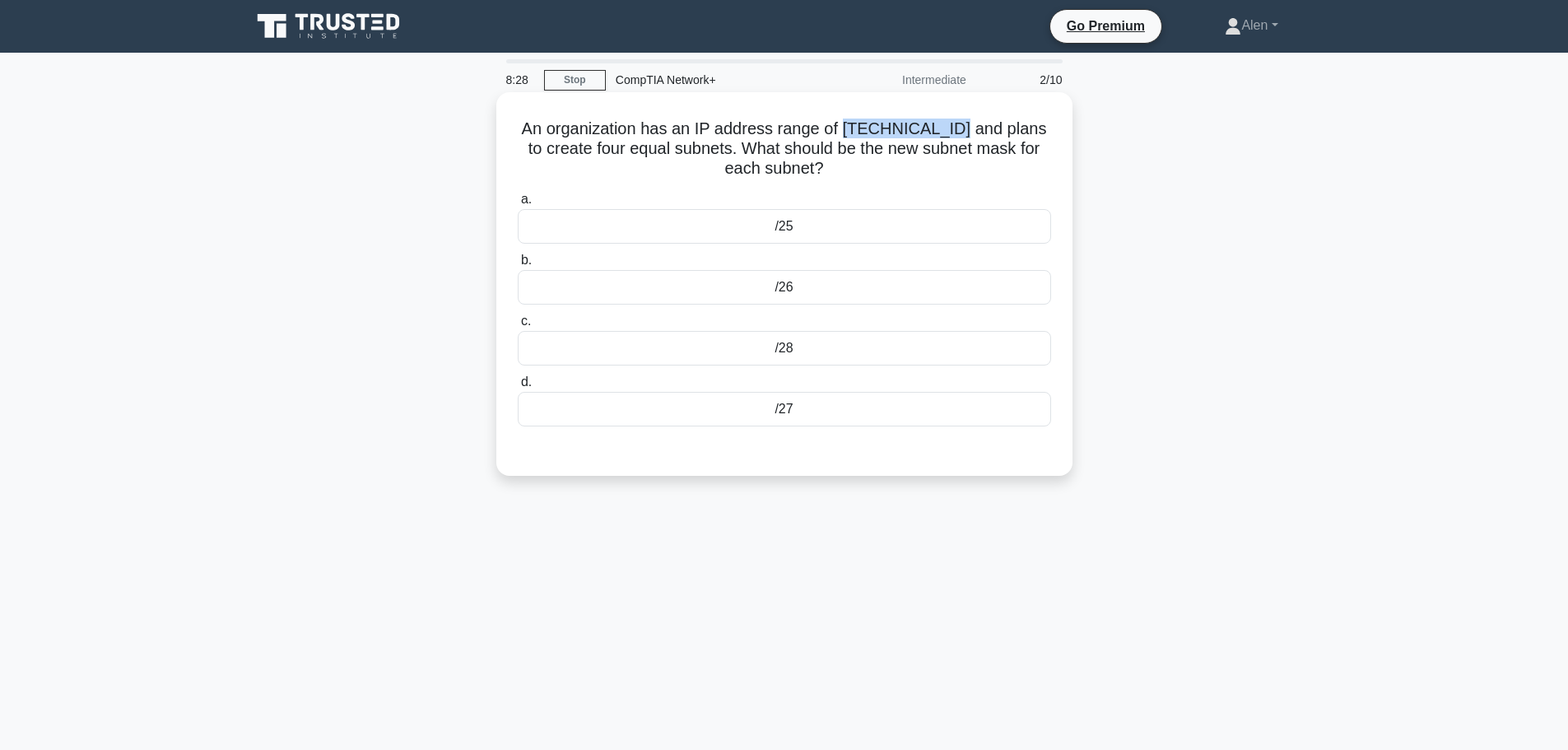
copy h5 "192.168.0.0/24"
click at [813, 297] on div "/26" at bounding box center [784, 287] width 533 height 35
click at [517, 266] on input "b. /26" at bounding box center [517, 260] width 0 height 11
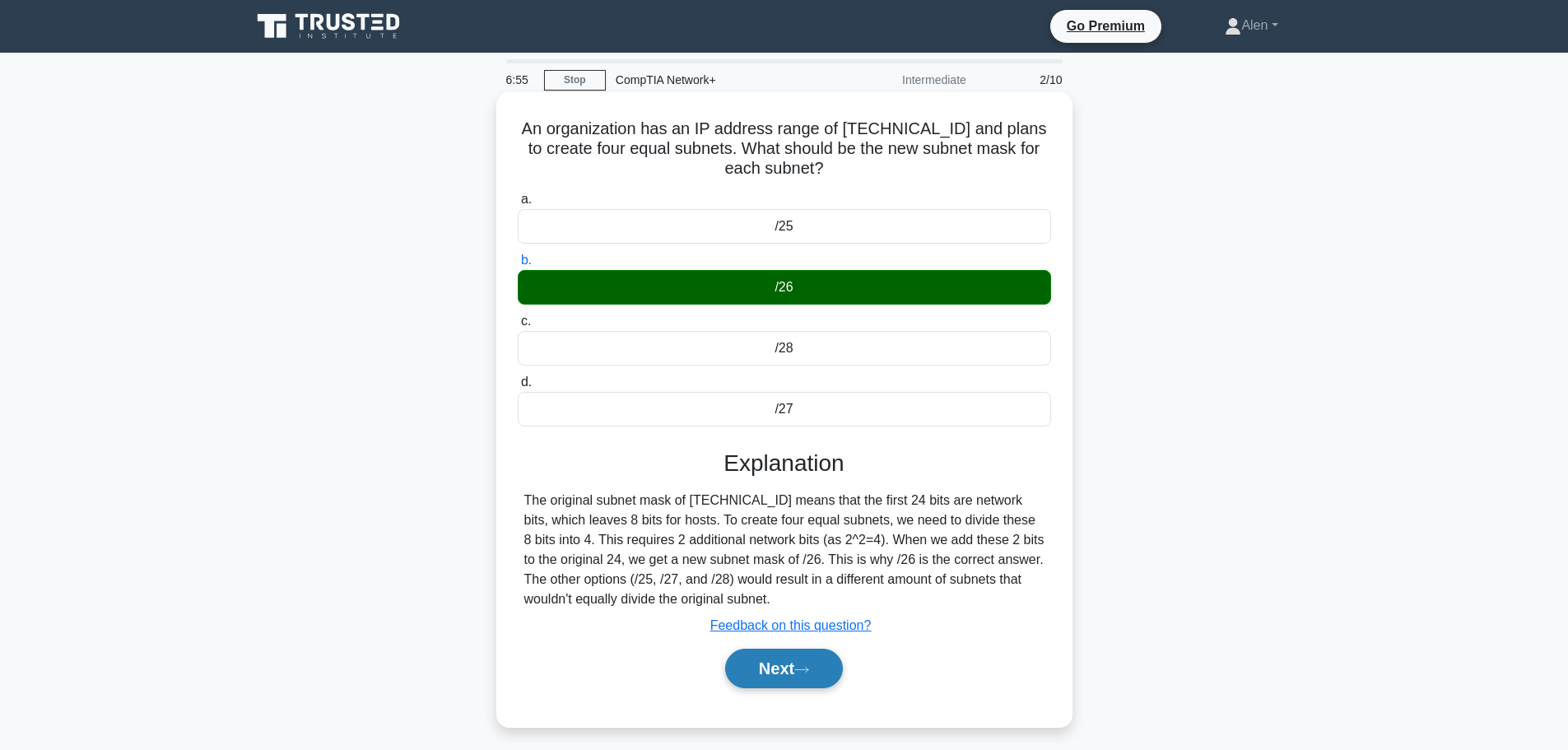
click at [802, 667] on icon at bounding box center [801, 669] width 15 height 9
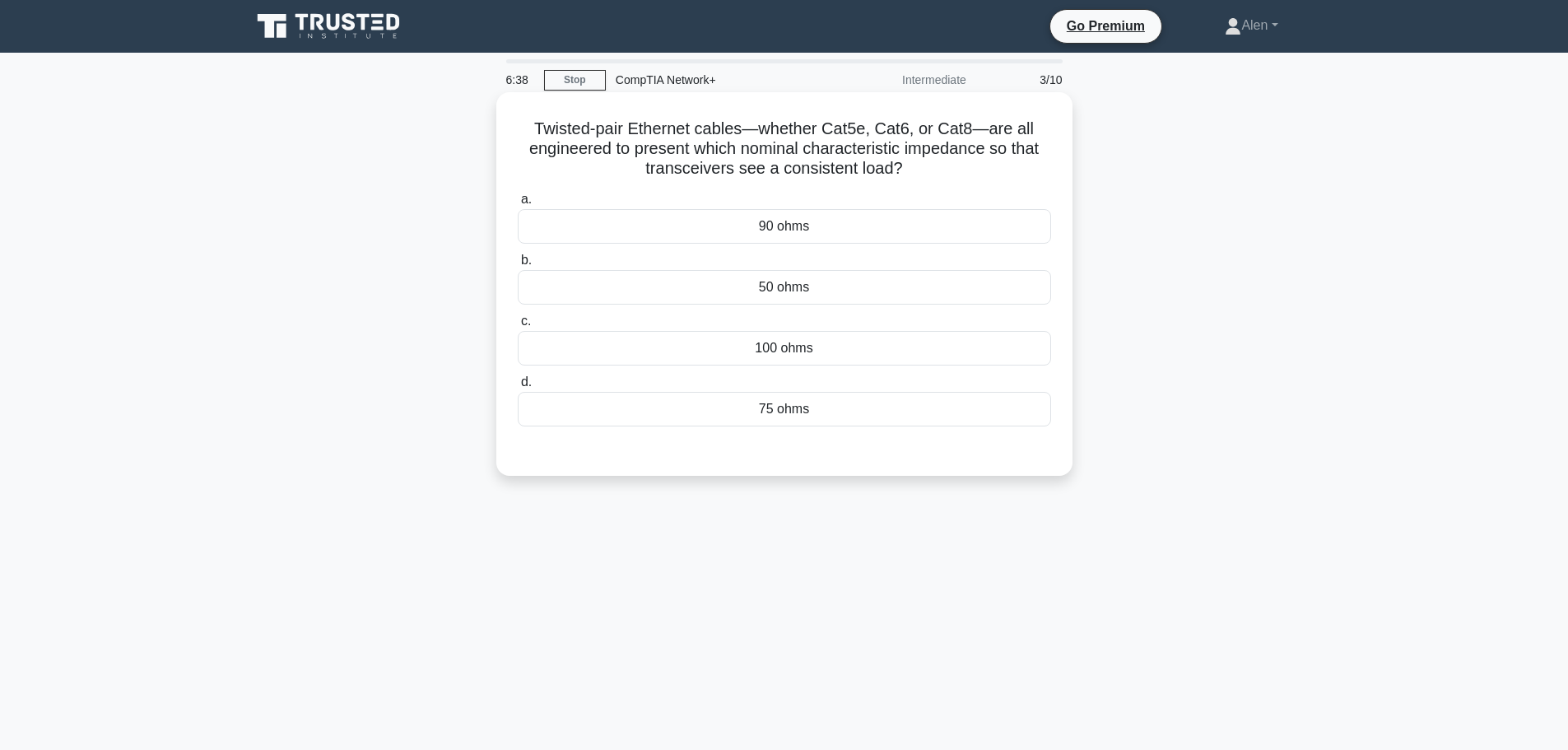
click at [841, 293] on div "50 ohms" at bounding box center [784, 287] width 533 height 35
click at [517, 266] on input "b. 50 ohms" at bounding box center [517, 260] width 0 height 11
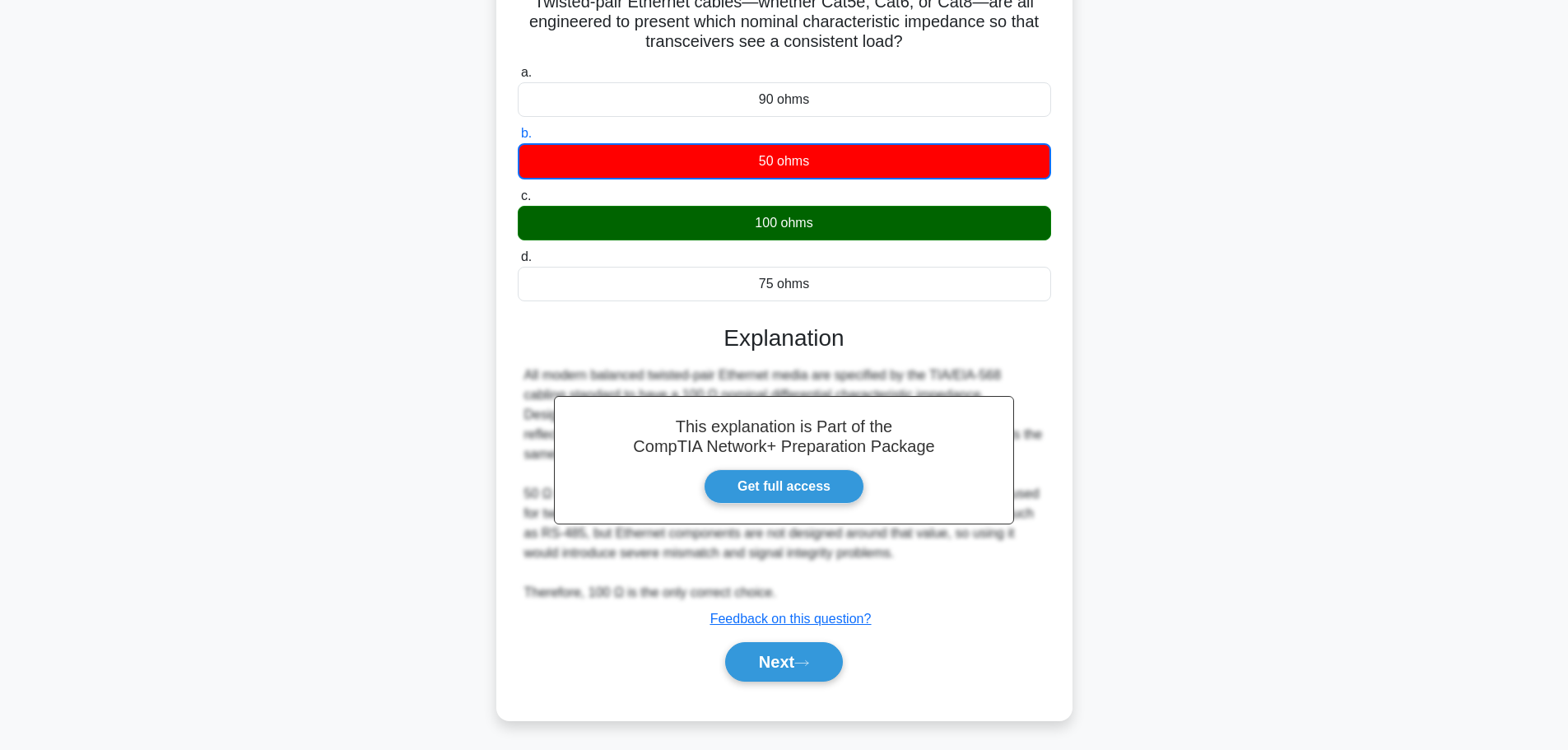
scroll to position [139, 0]
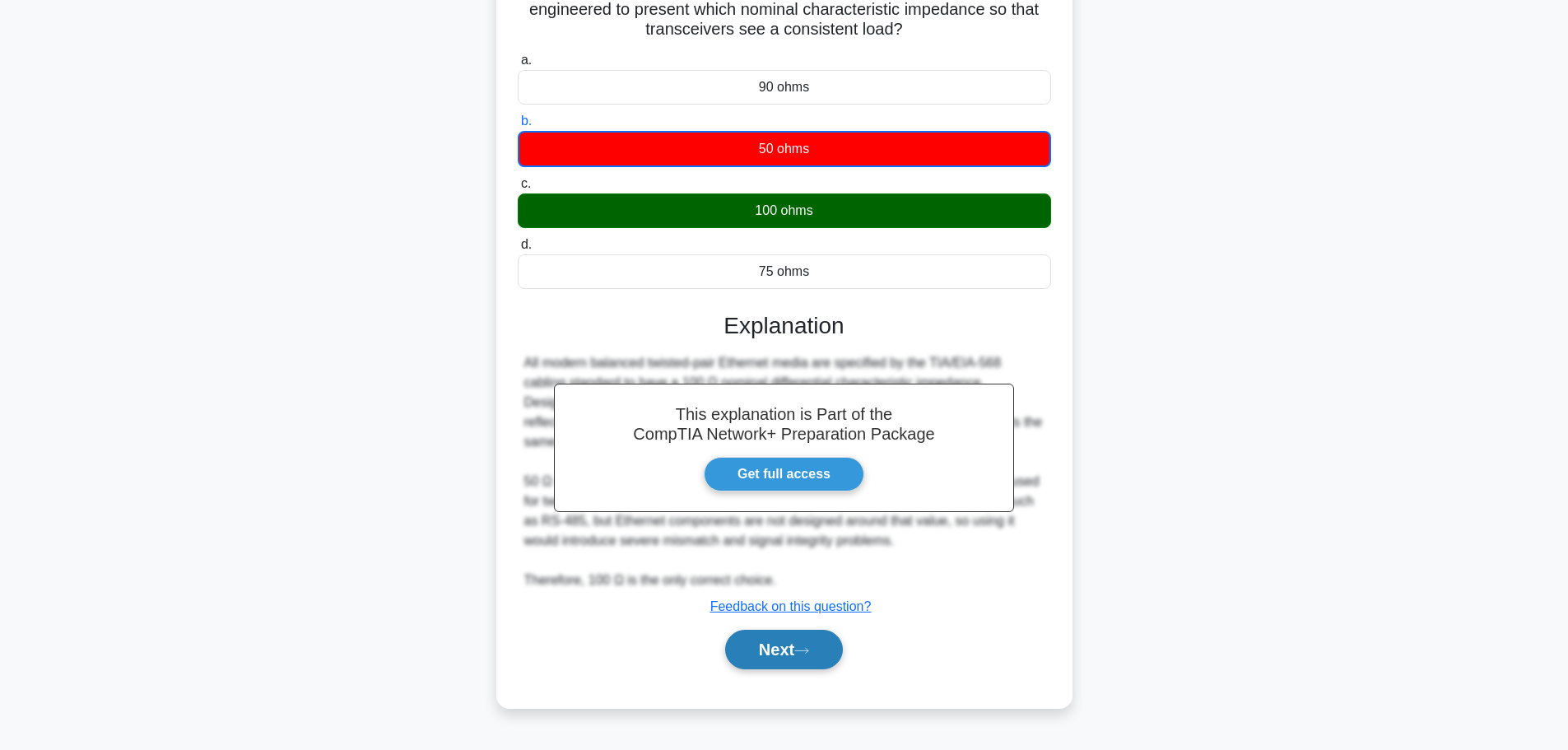
click at [792, 649] on button "Next" at bounding box center [784, 649] width 118 height 40
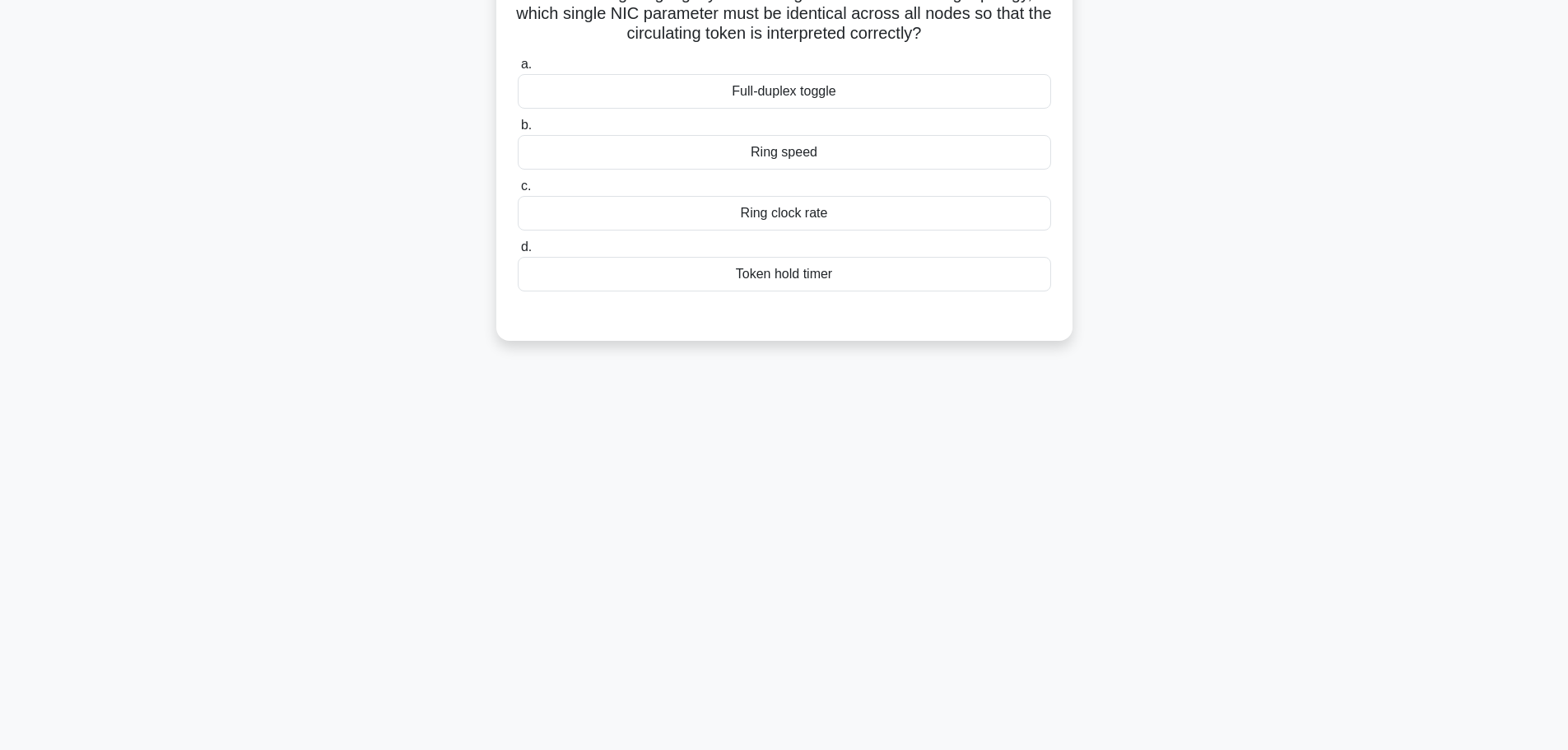
scroll to position [0, 0]
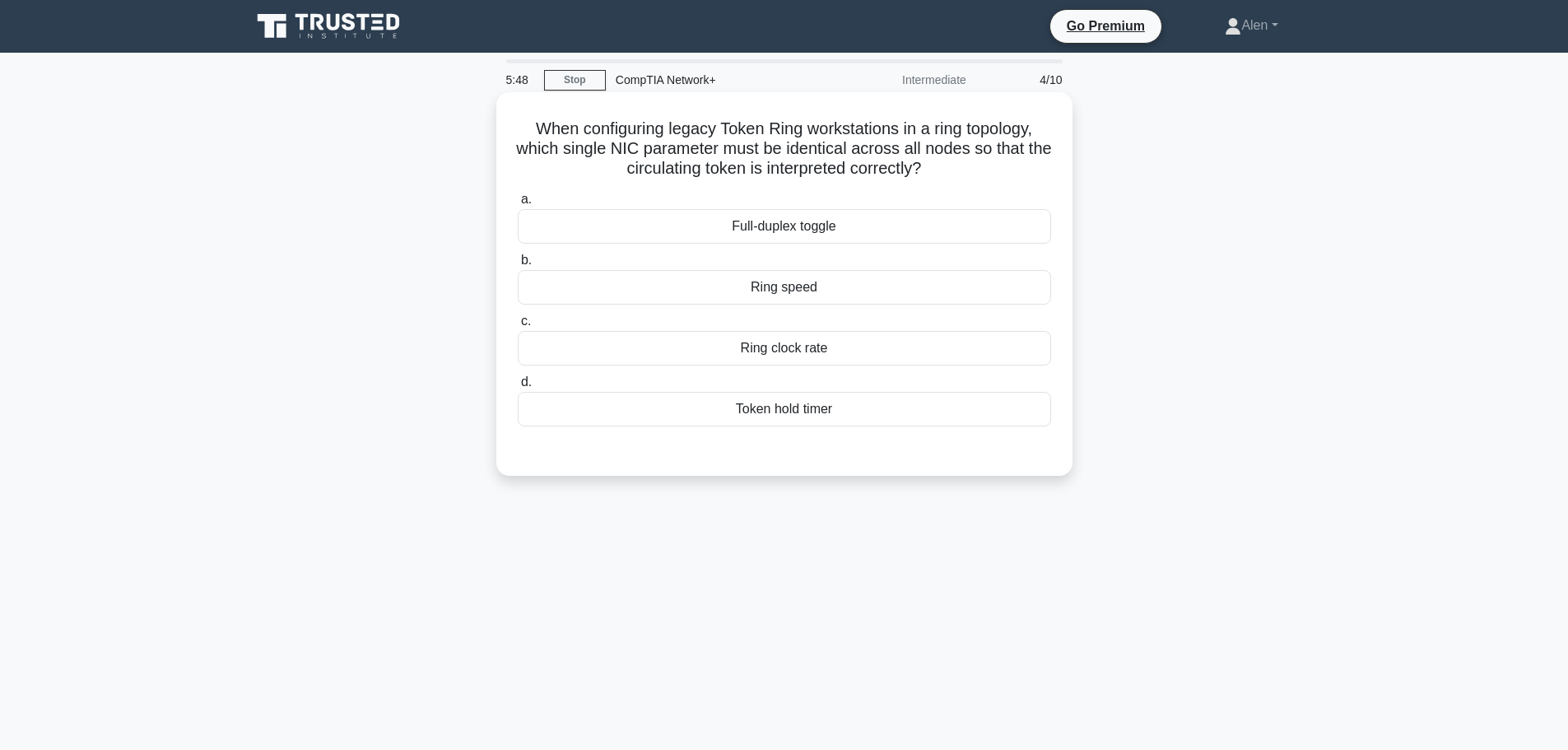
click at [895, 405] on div "Token hold timer" at bounding box center [784, 408] width 533 height 35
click at [517, 388] on input "d. Token hold timer" at bounding box center [517, 383] width 0 height 11
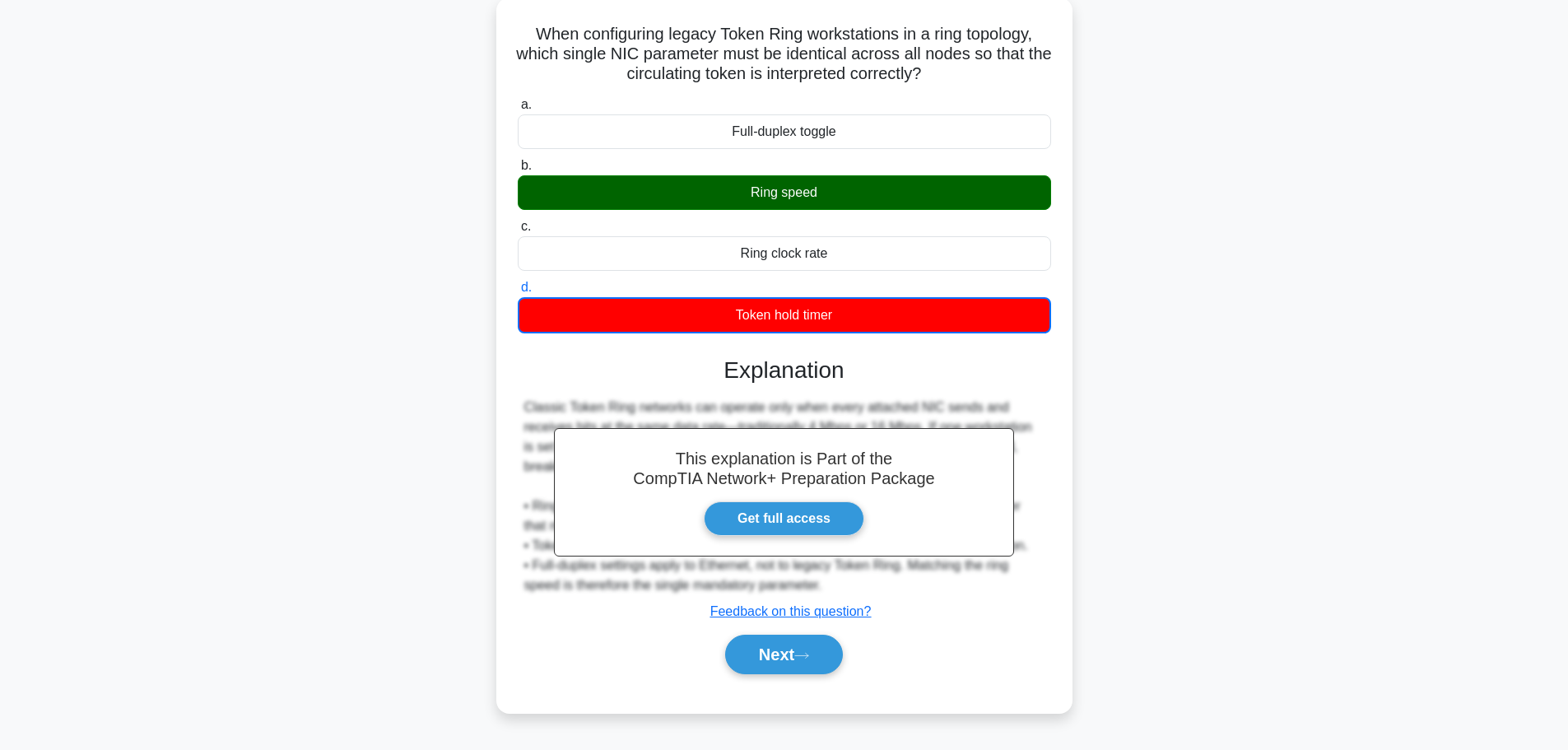
scroll to position [139, 0]
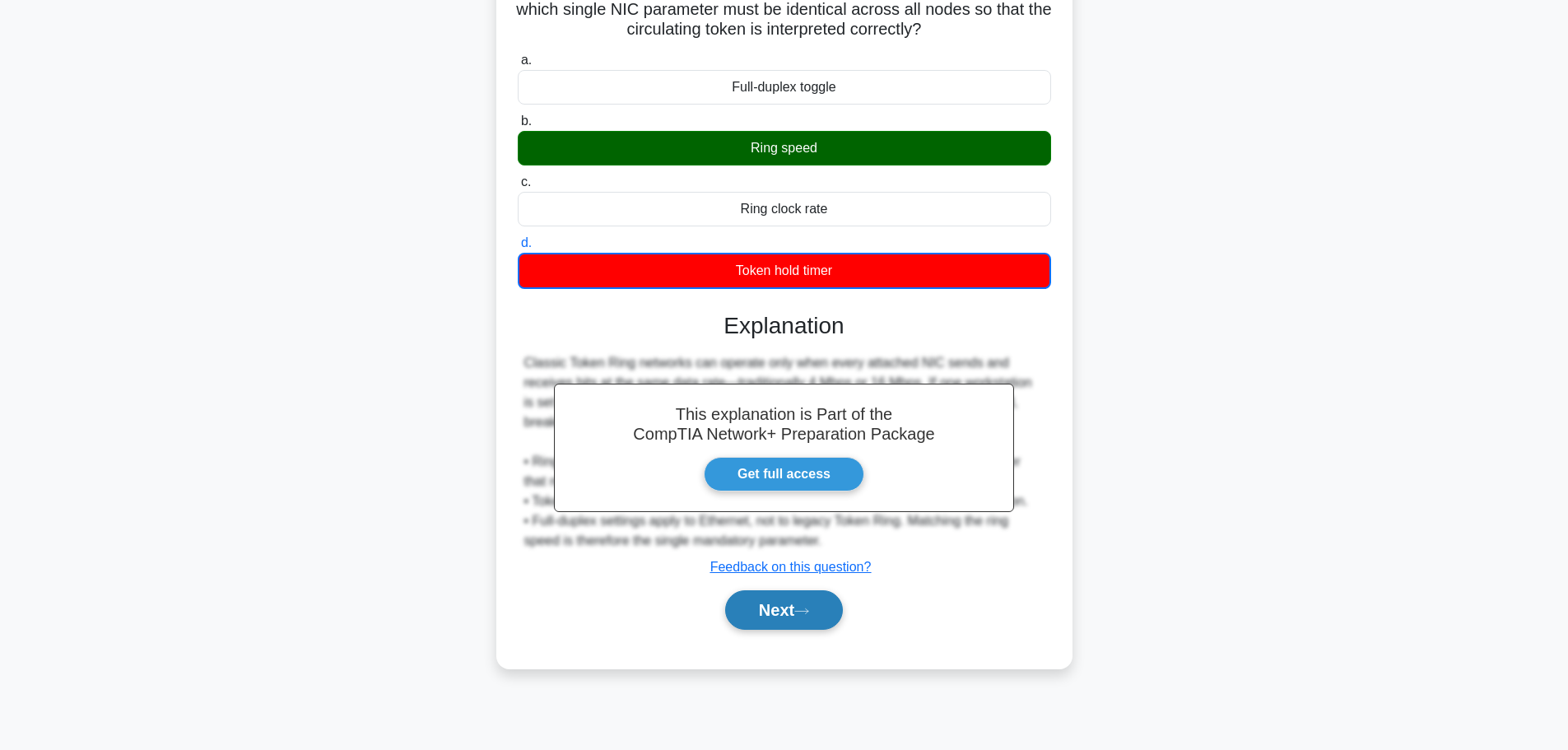
click at [791, 615] on button "Next" at bounding box center [784, 610] width 118 height 40
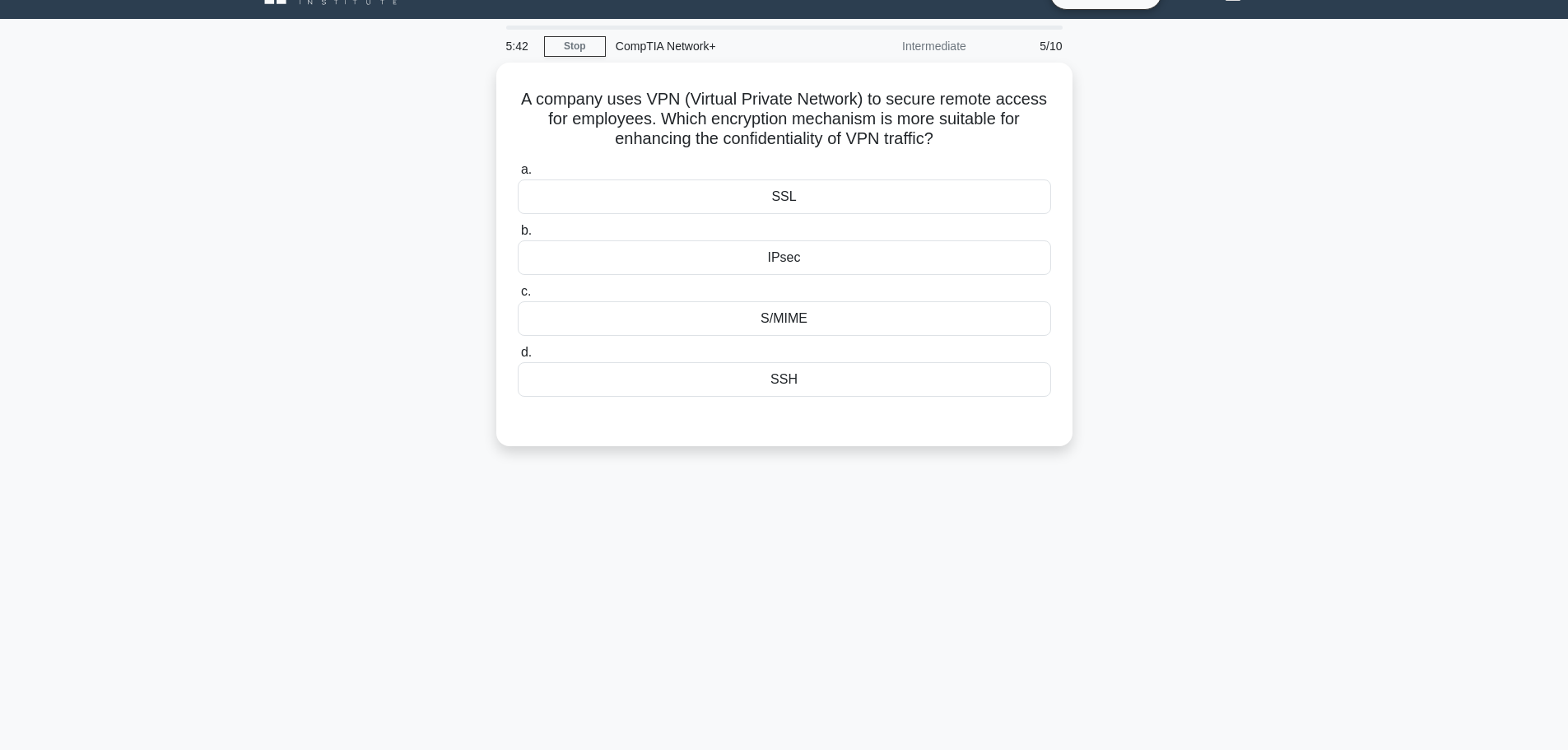
scroll to position [0, 0]
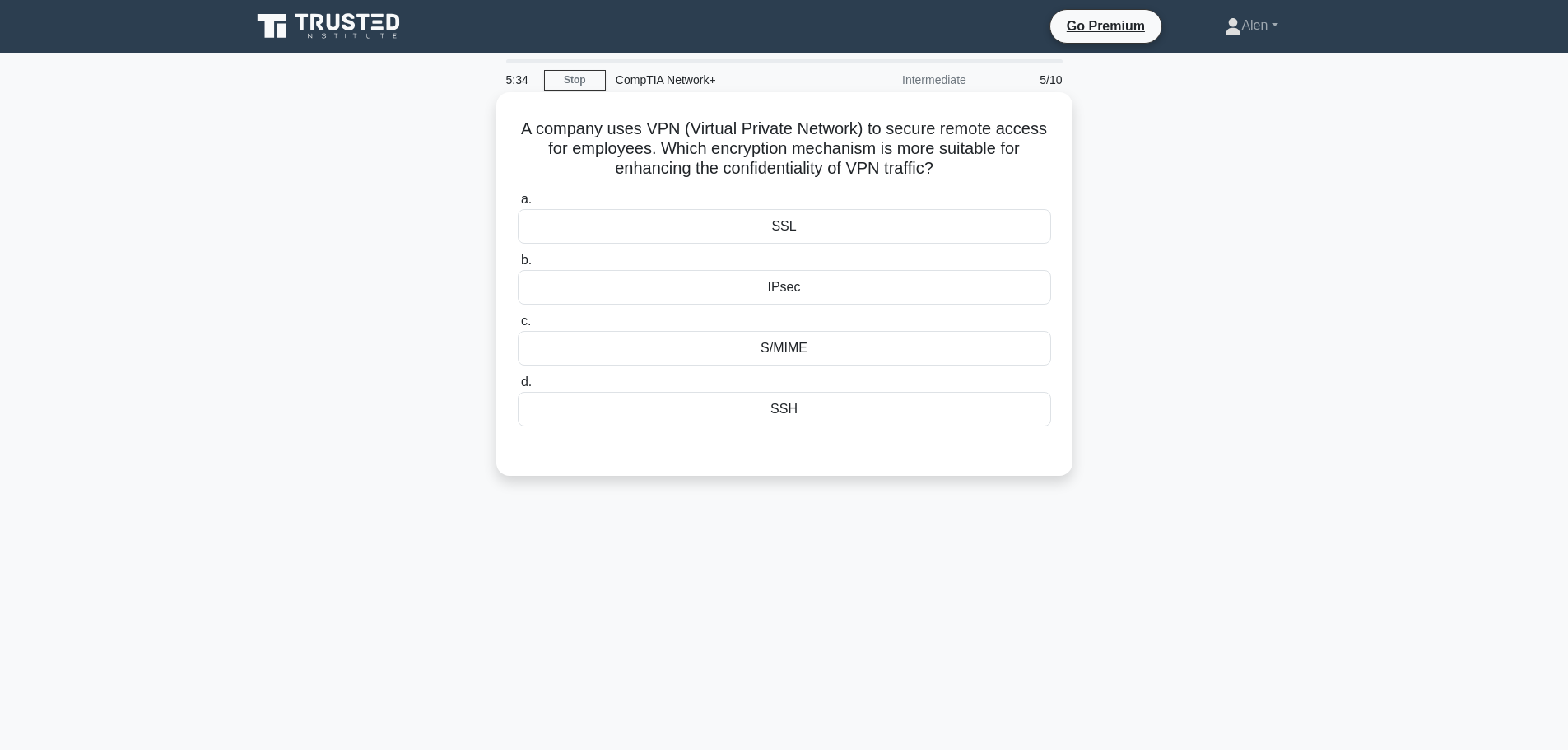
click at [844, 284] on div "IPsec" at bounding box center [784, 287] width 533 height 35
click at [517, 266] on input "b. IPsec" at bounding box center [517, 260] width 0 height 11
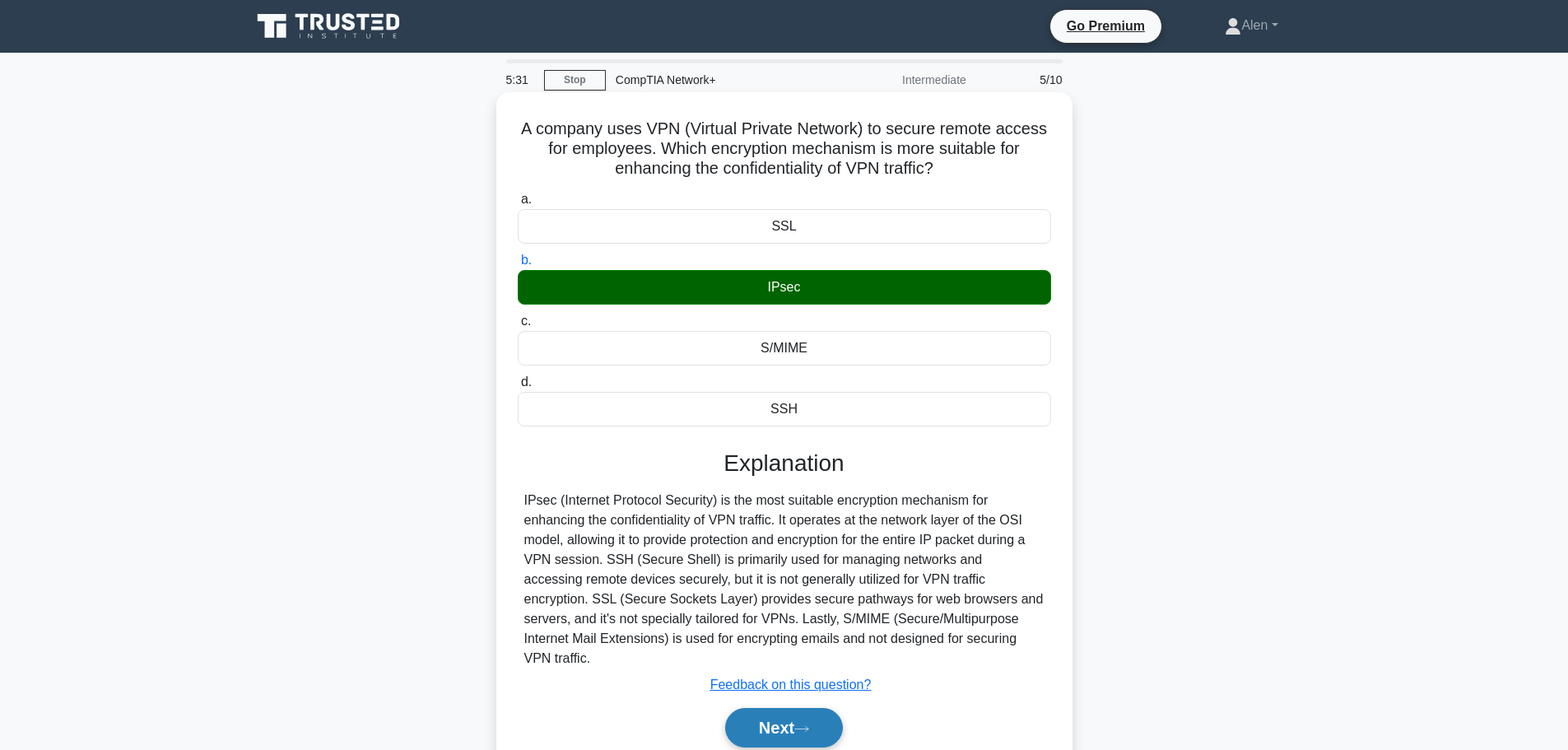
click at [831, 711] on button "Next" at bounding box center [784, 727] width 118 height 40
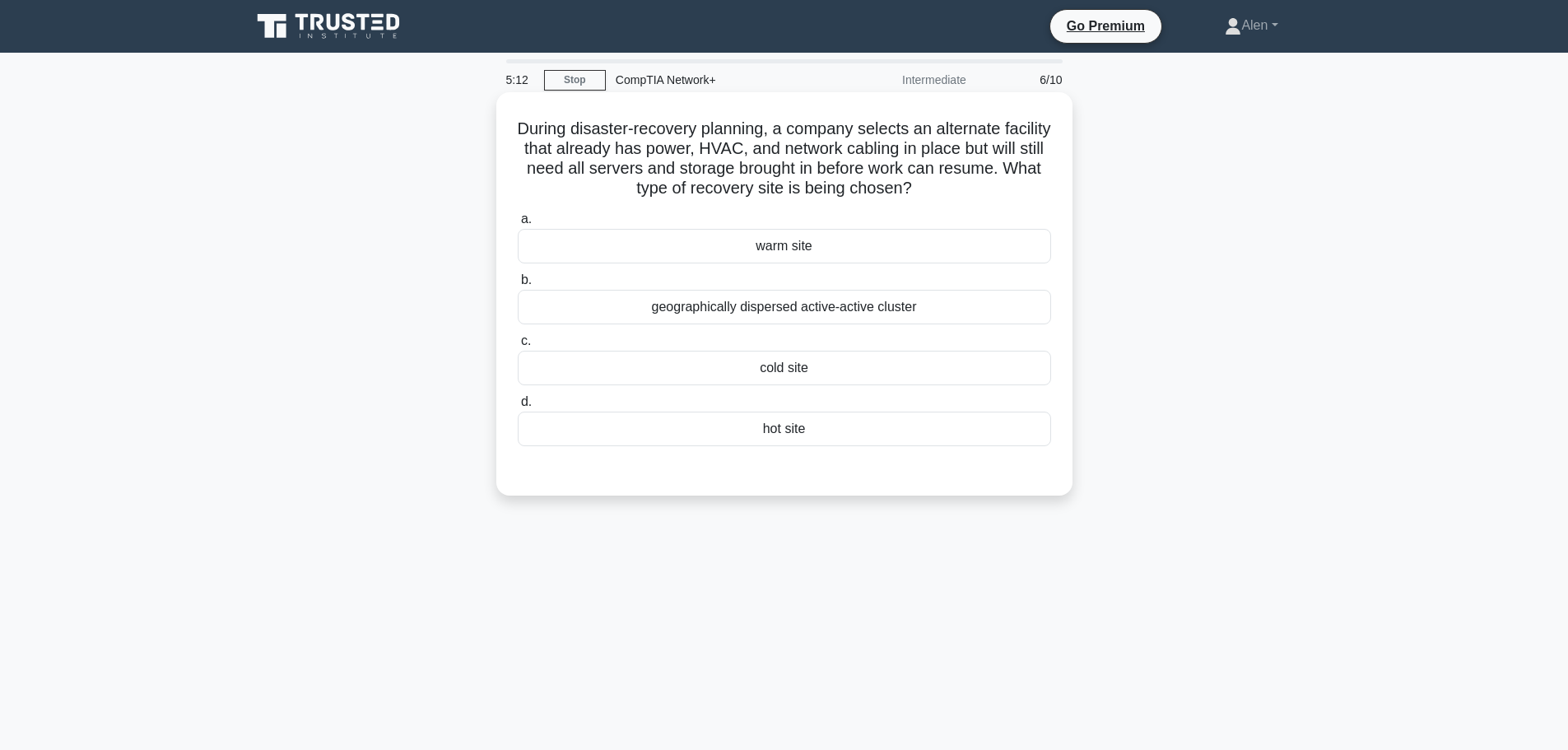
click at [821, 367] on div "cold site" at bounding box center [784, 367] width 533 height 35
click at [517, 346] on input "c. cold site" at bounding box center [517, 341] width 0 height 11
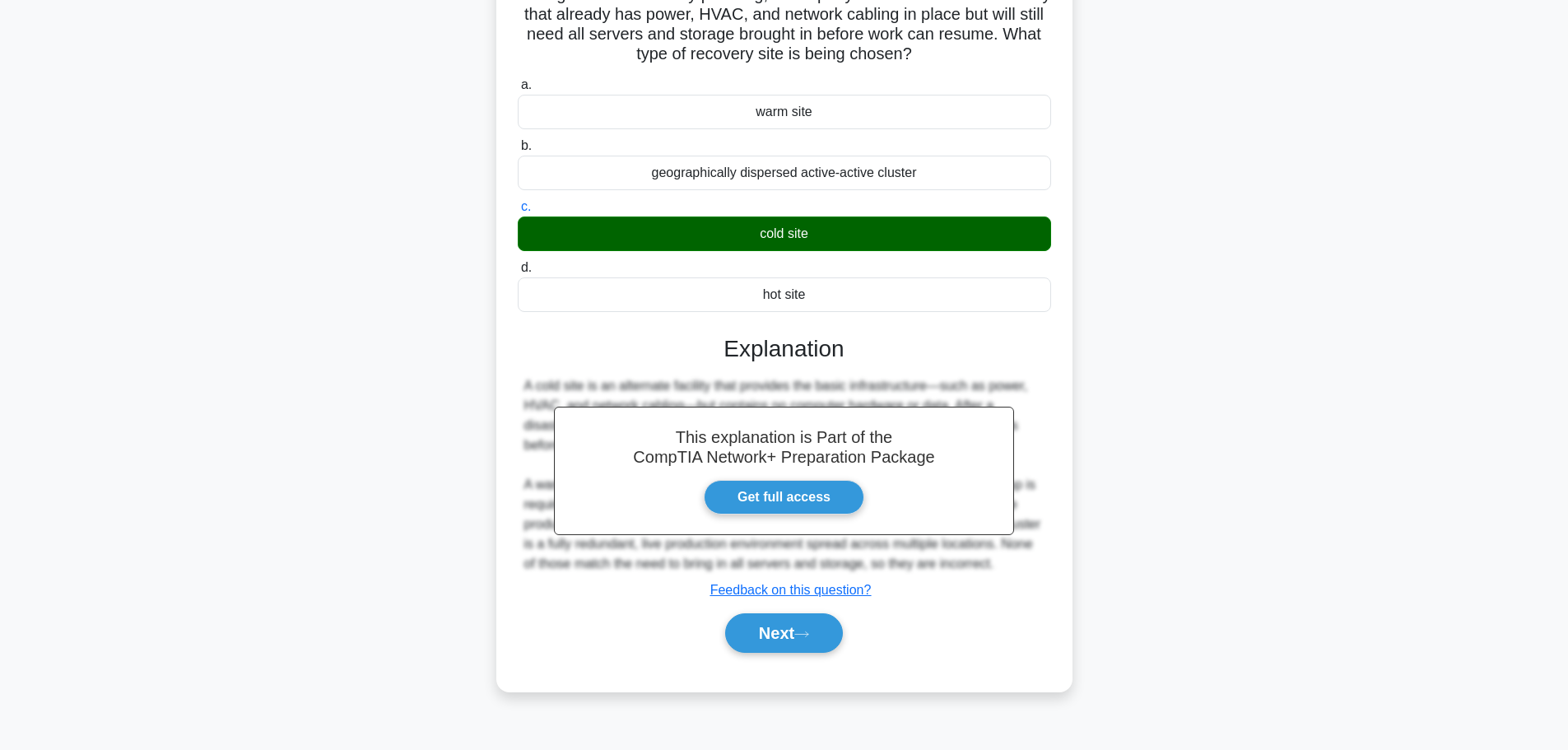
scroll to position [139, 0]
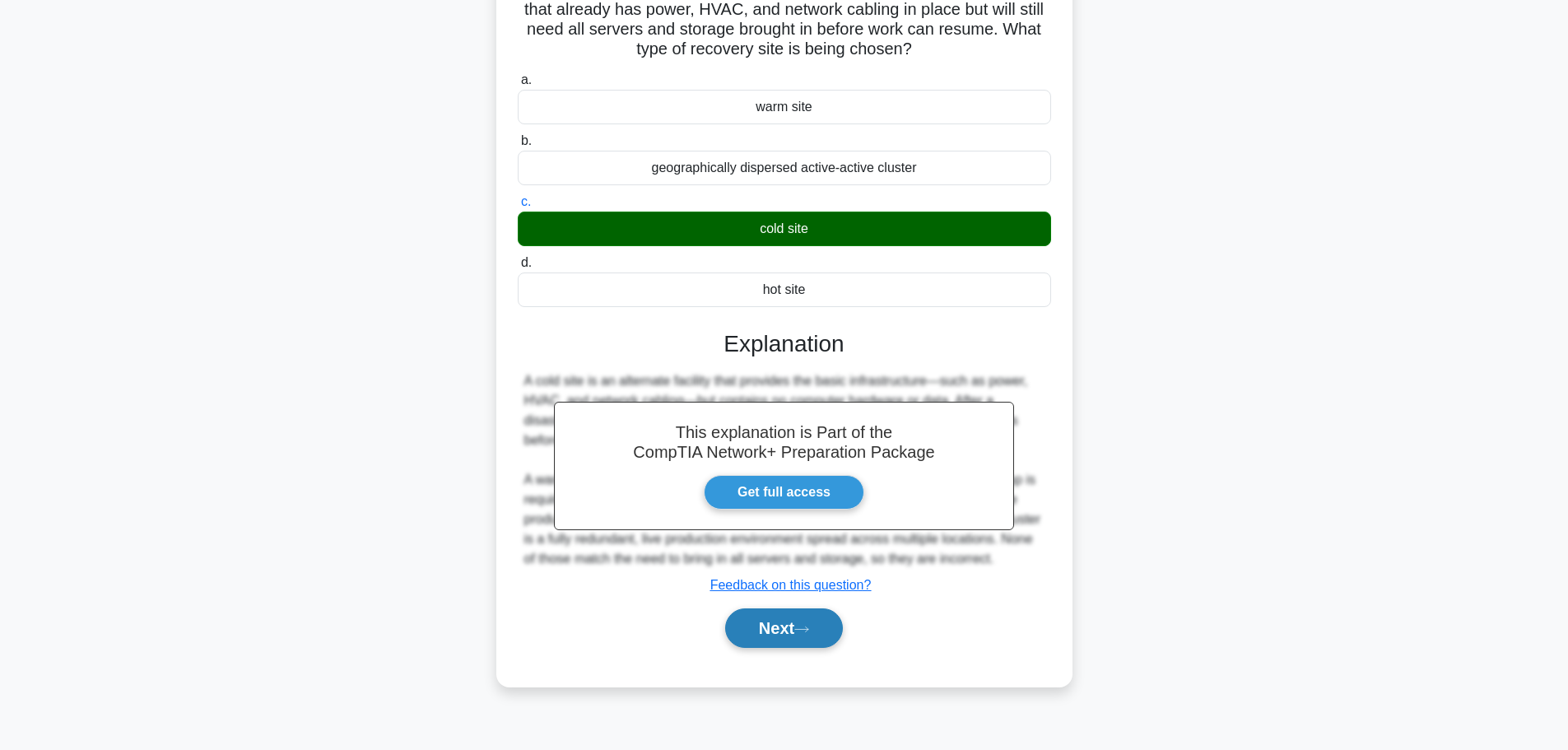
click at [809, 634] on icon at bounding box center [801, 629] width 15 height 9
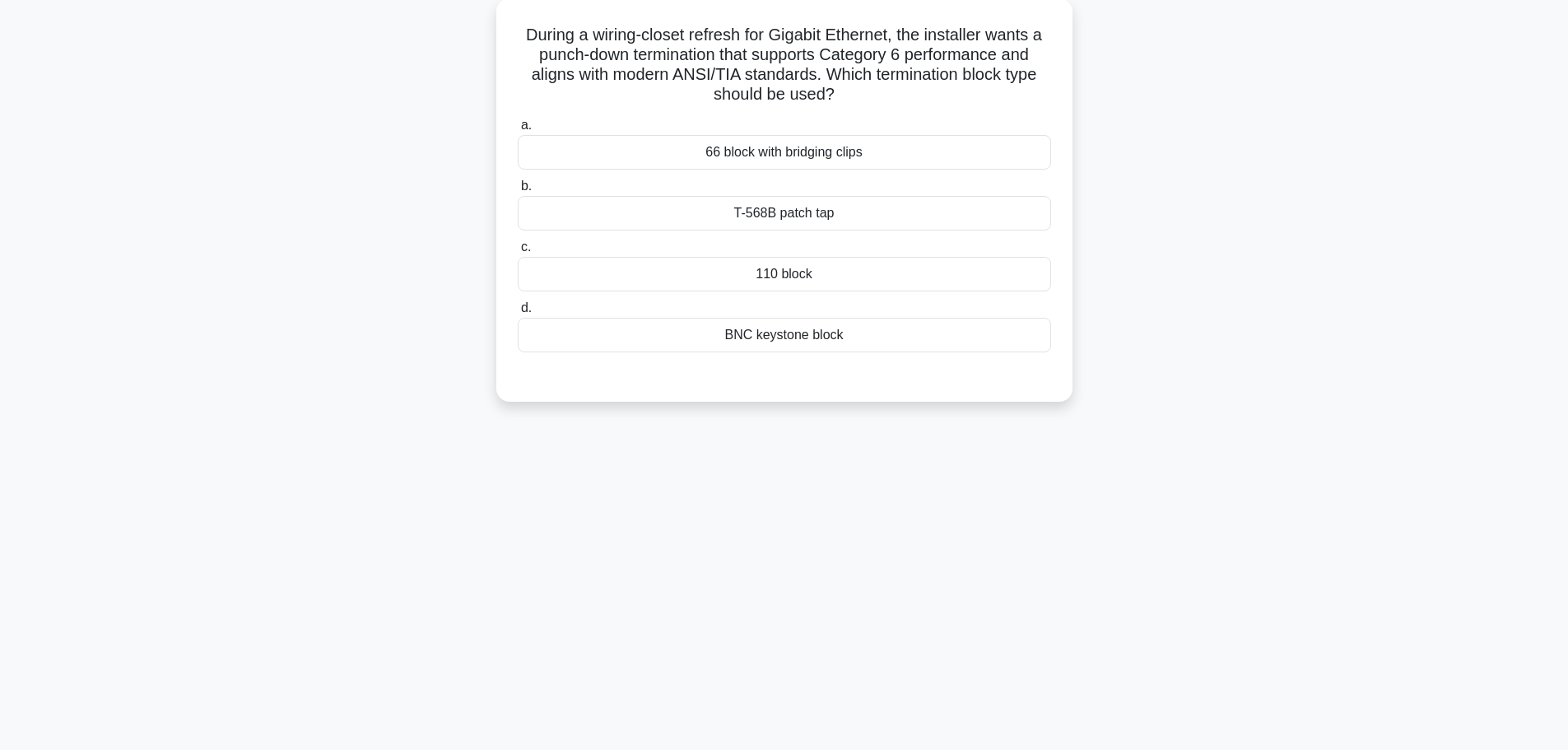
scroll to position [0, 0]
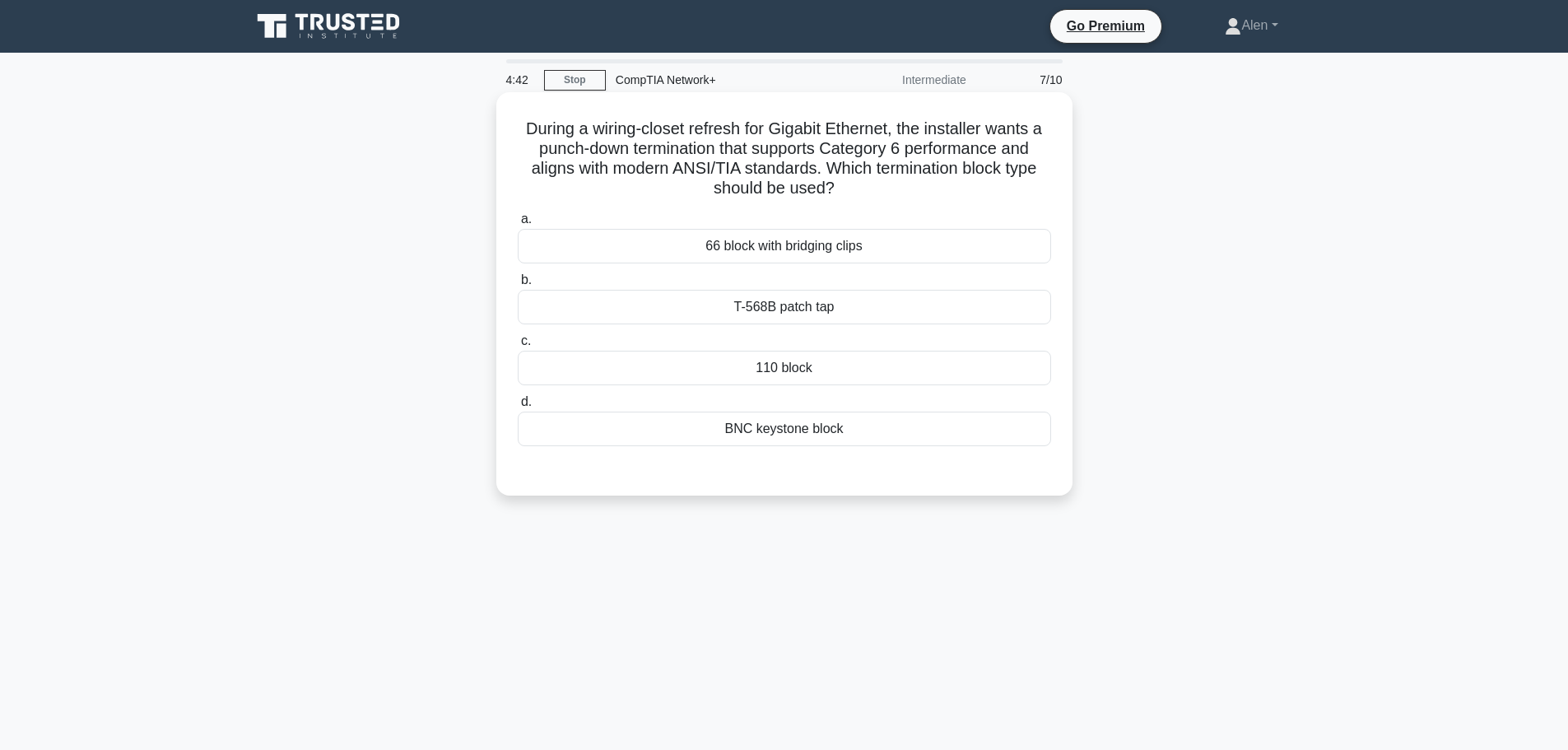
click at [781, 305] on div "T-568B patch tap" at bounding box center [784, 306] width 533 height 35
click at [517, 286] on input "b. T-568B patch tap" at bounding box center [517, 280] width 0 height 11
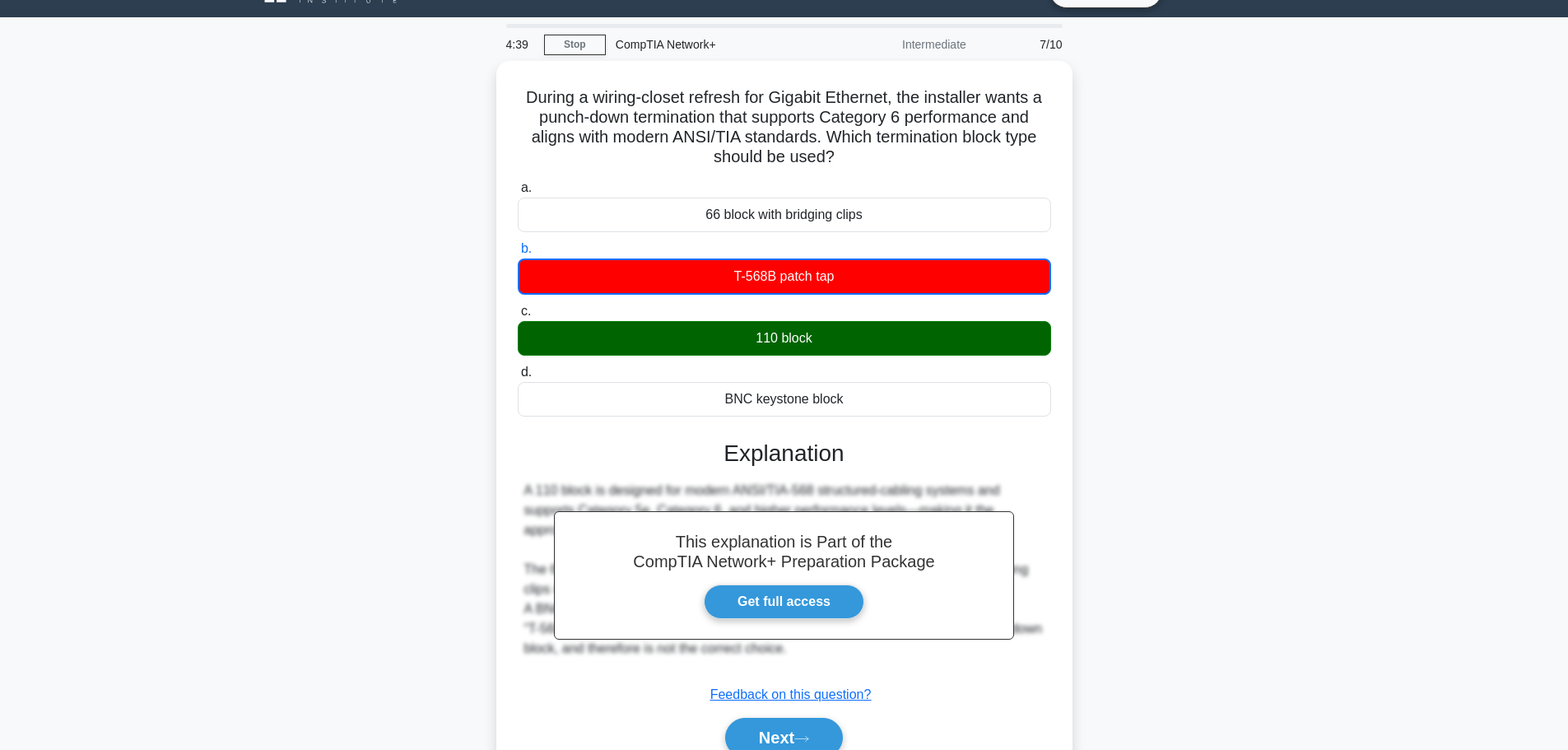
scroll to position [139, 0]
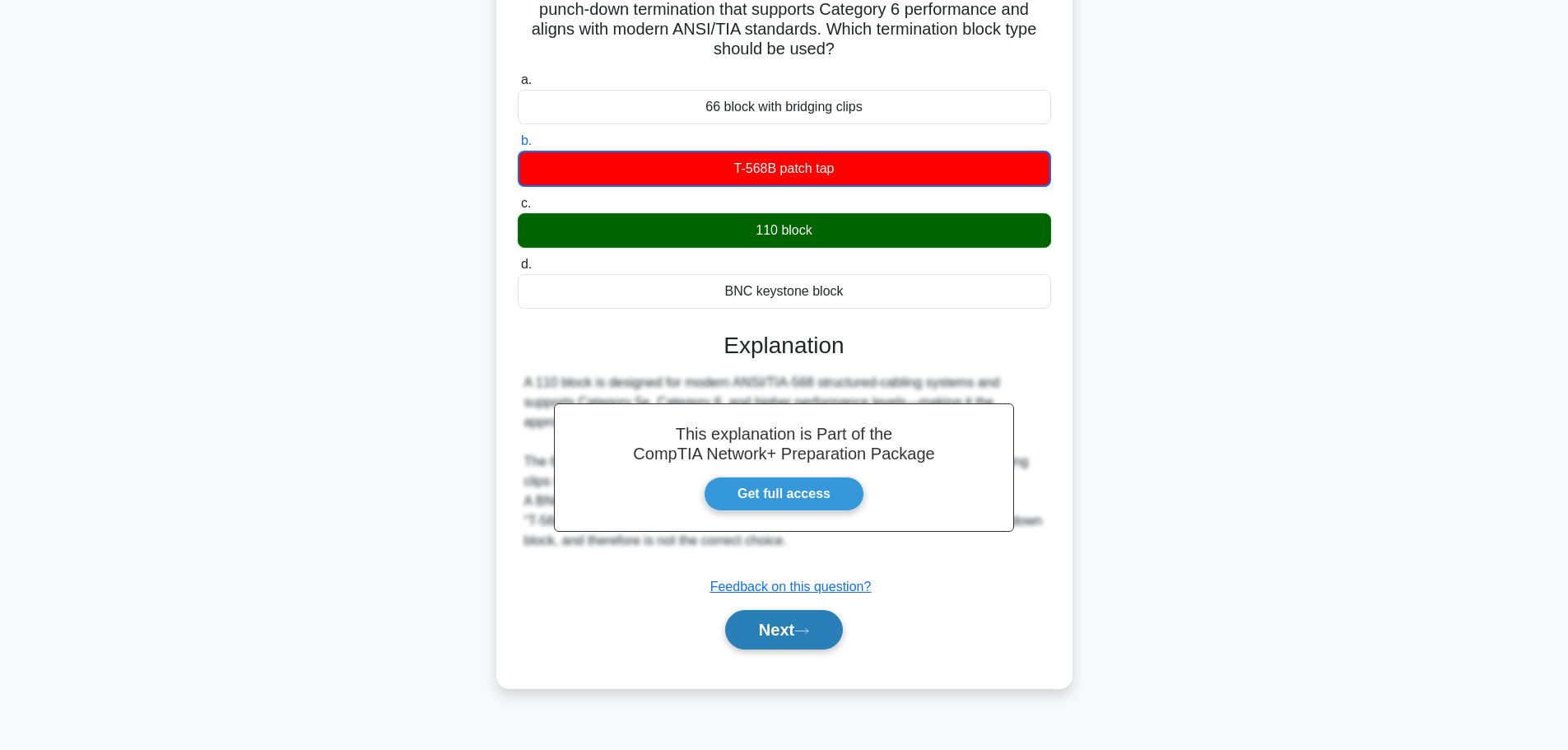
click at [799, 641] on button "Next" at bounding box center [784, 629] width 118 height 40
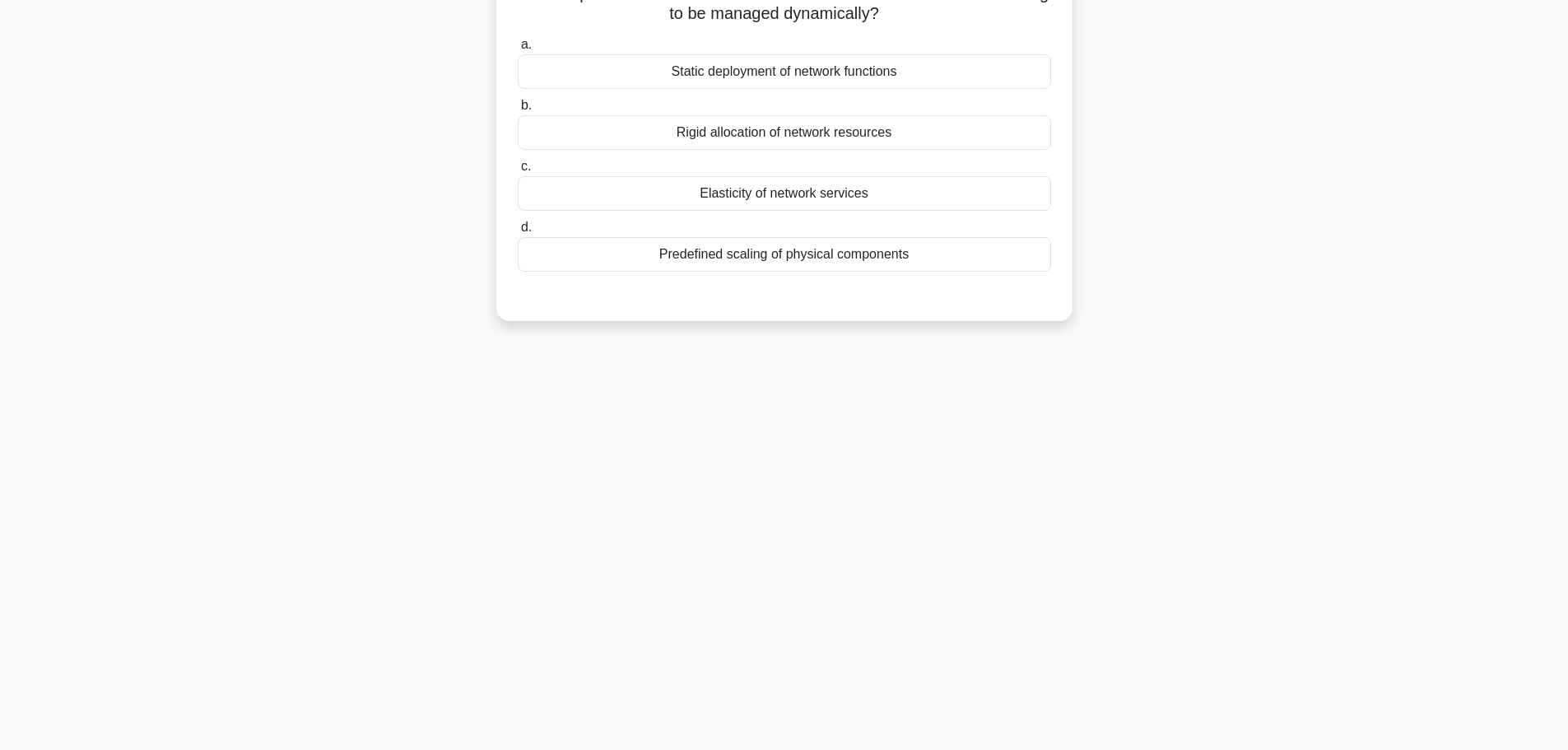
scroll to position [0, 0]
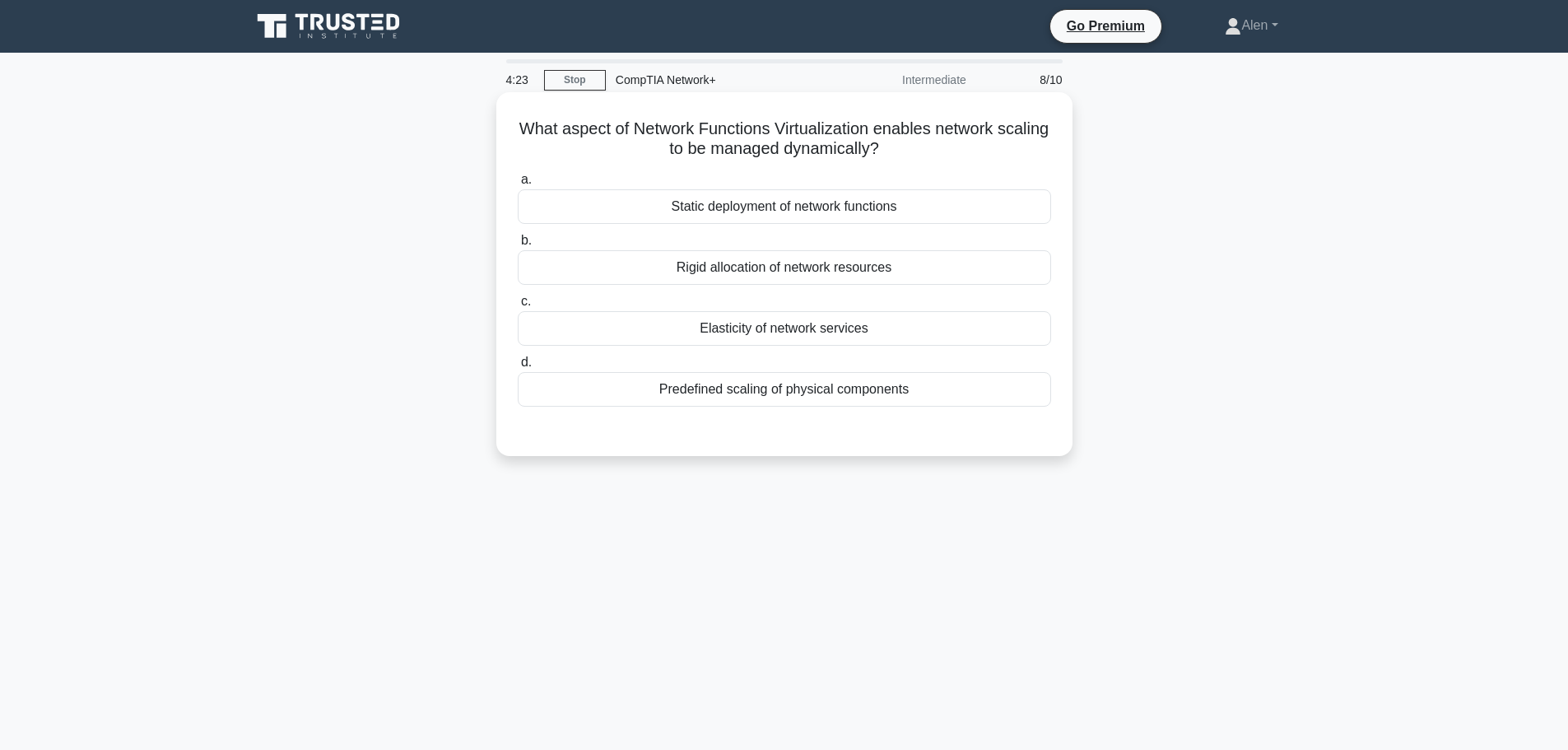
click at [838, 324] on div "Elasticity of network services" at bounding box center [784, 328] width 533 height 35
click at [517, 307] on input "c. Elasticity of network services" at bounding box center [517, 302] width 0 height 11
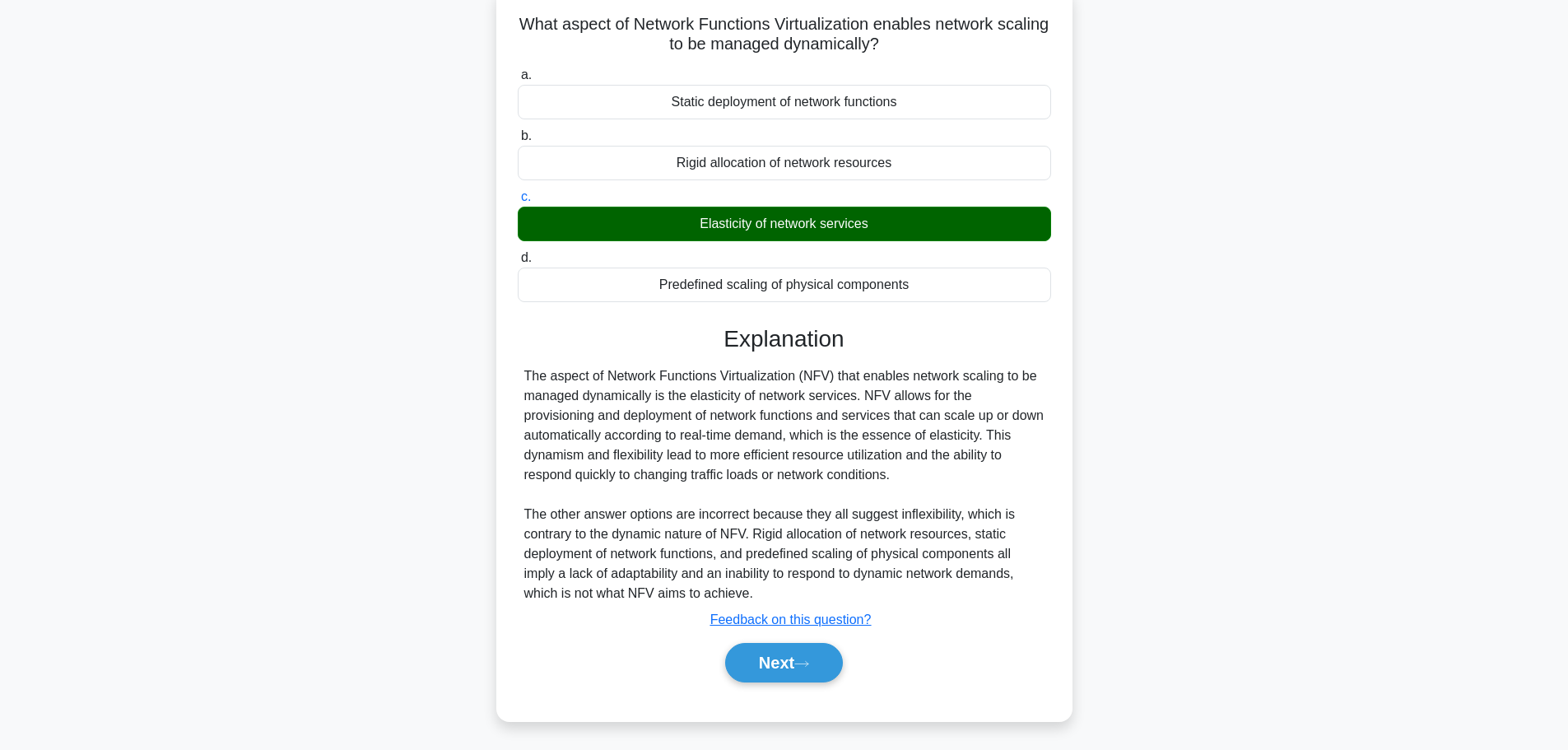
scroll to position [122, 0]
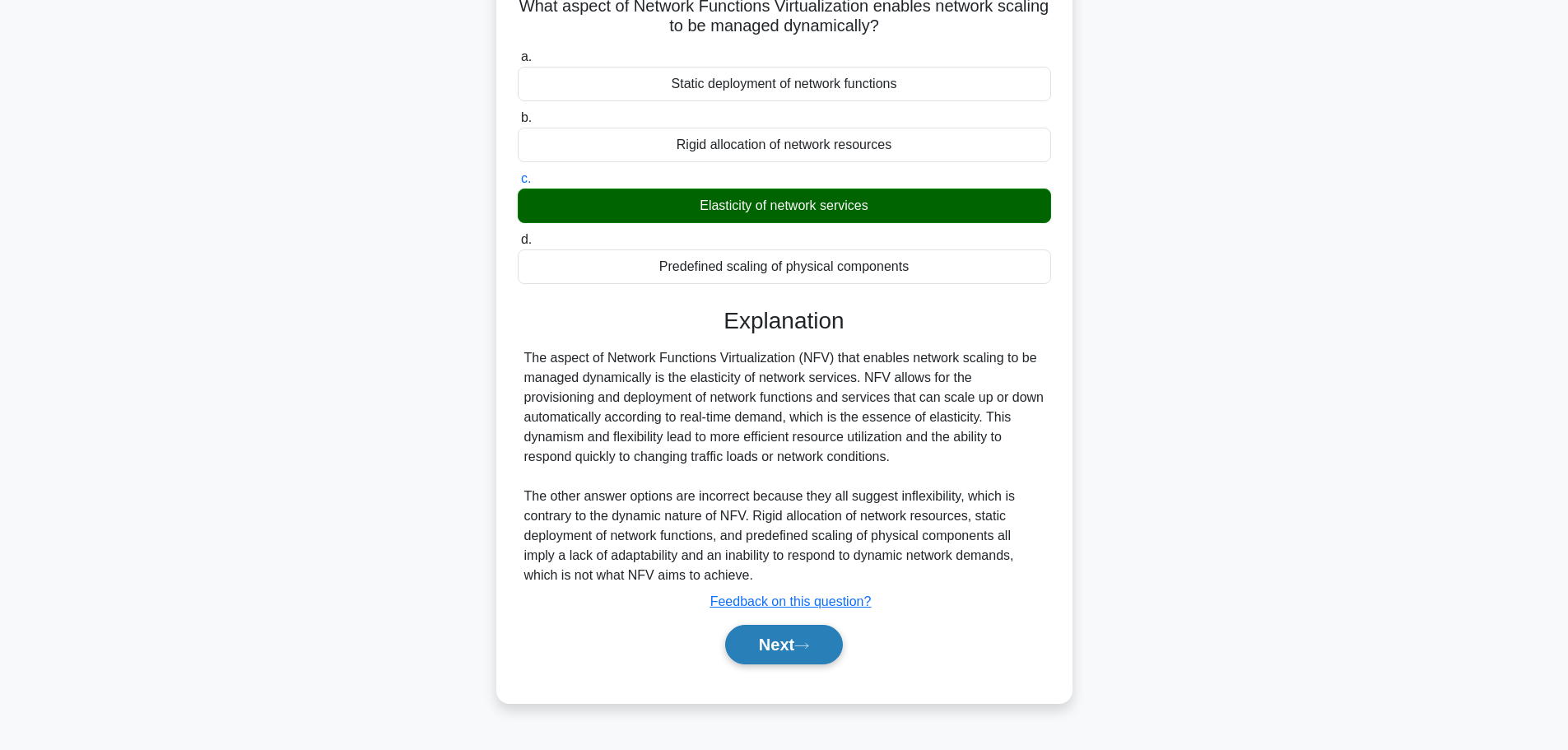
click at [788, 658] on button "Next" at bounding box center [784, 644] width 118 height 40
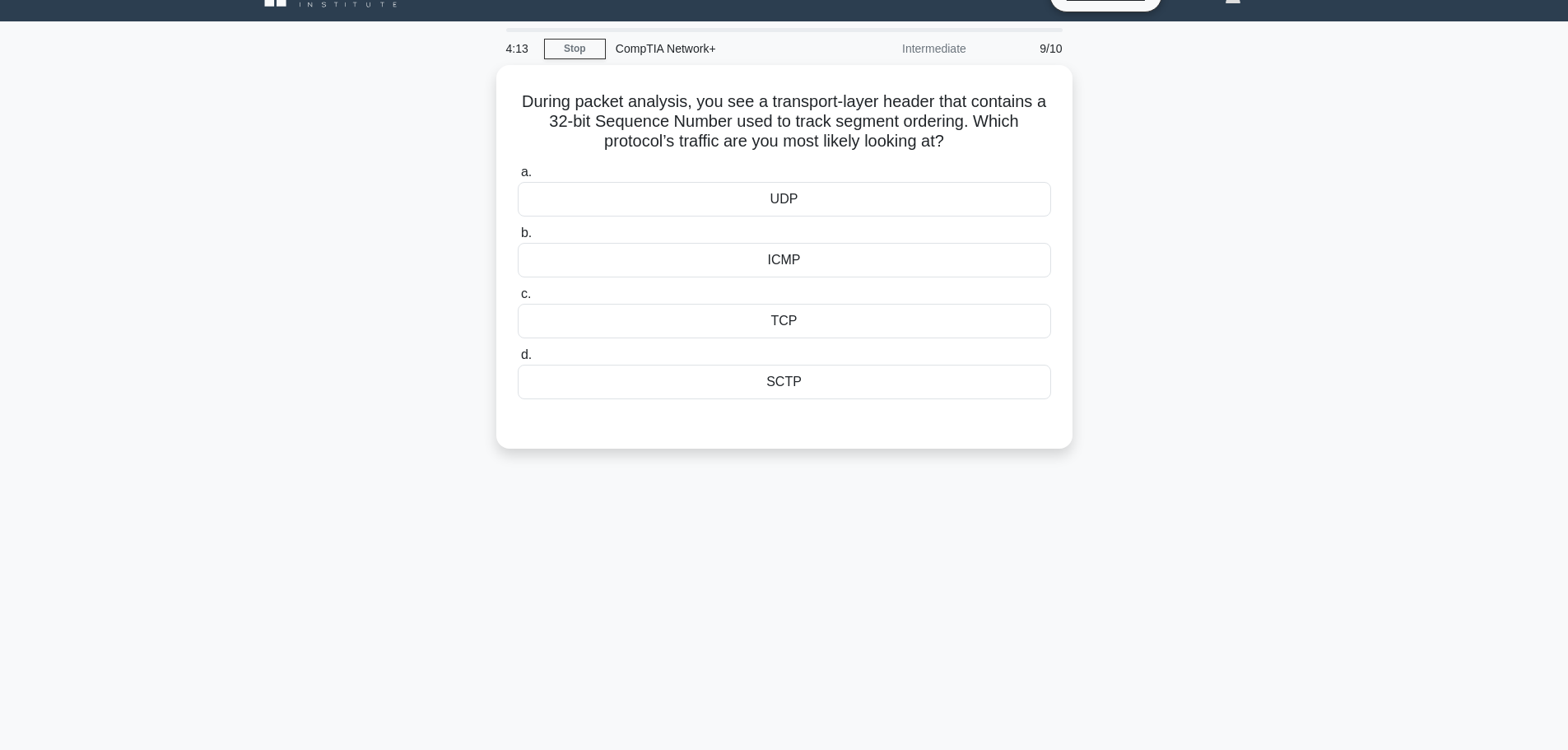
scroll to position [0, 0]
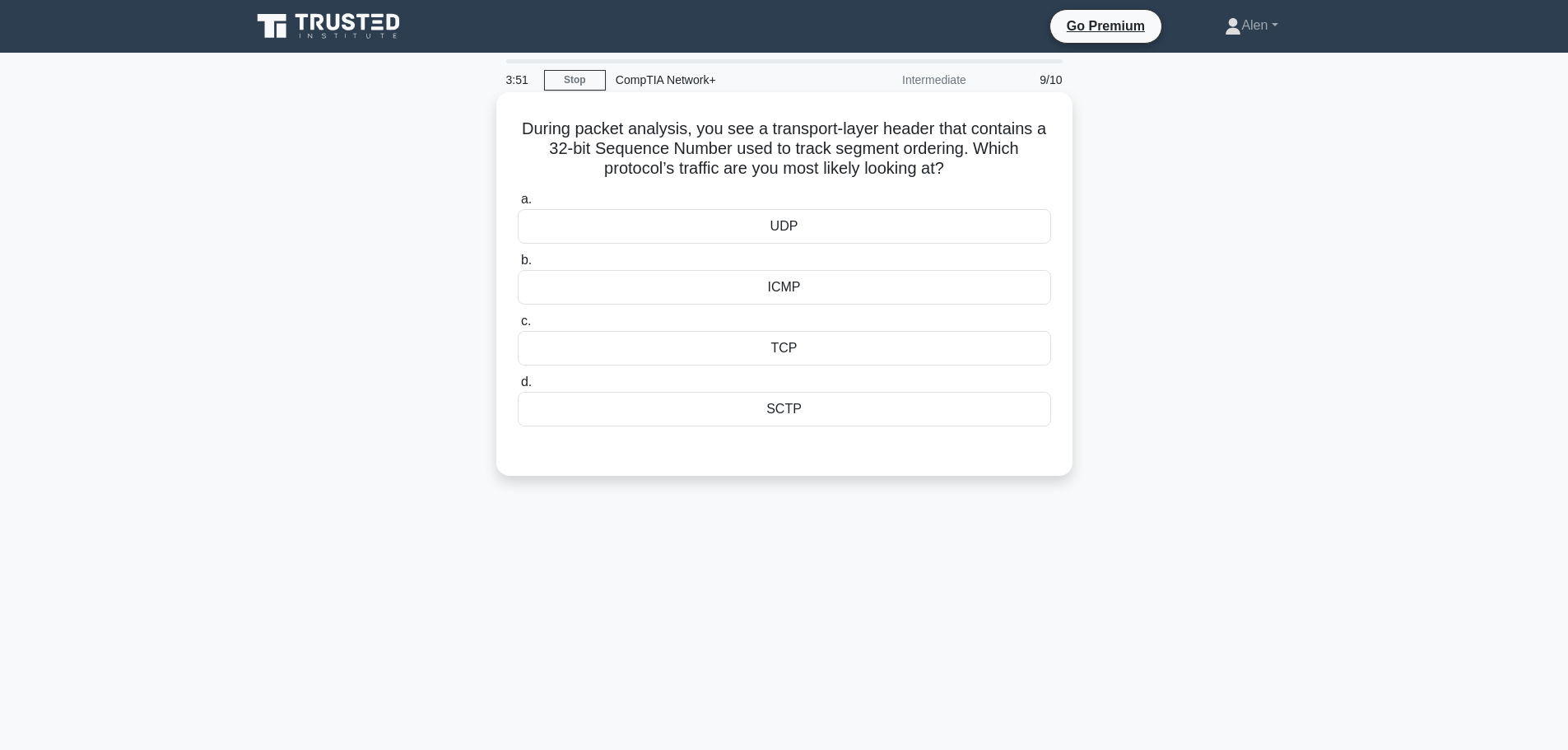
click at [854, 359] on div "TCP" at bounding box center [784, 348] width 533 height 35
click at [517, 327] on input "c. TCP" at bounding box center [517, 321] width 0 height 11
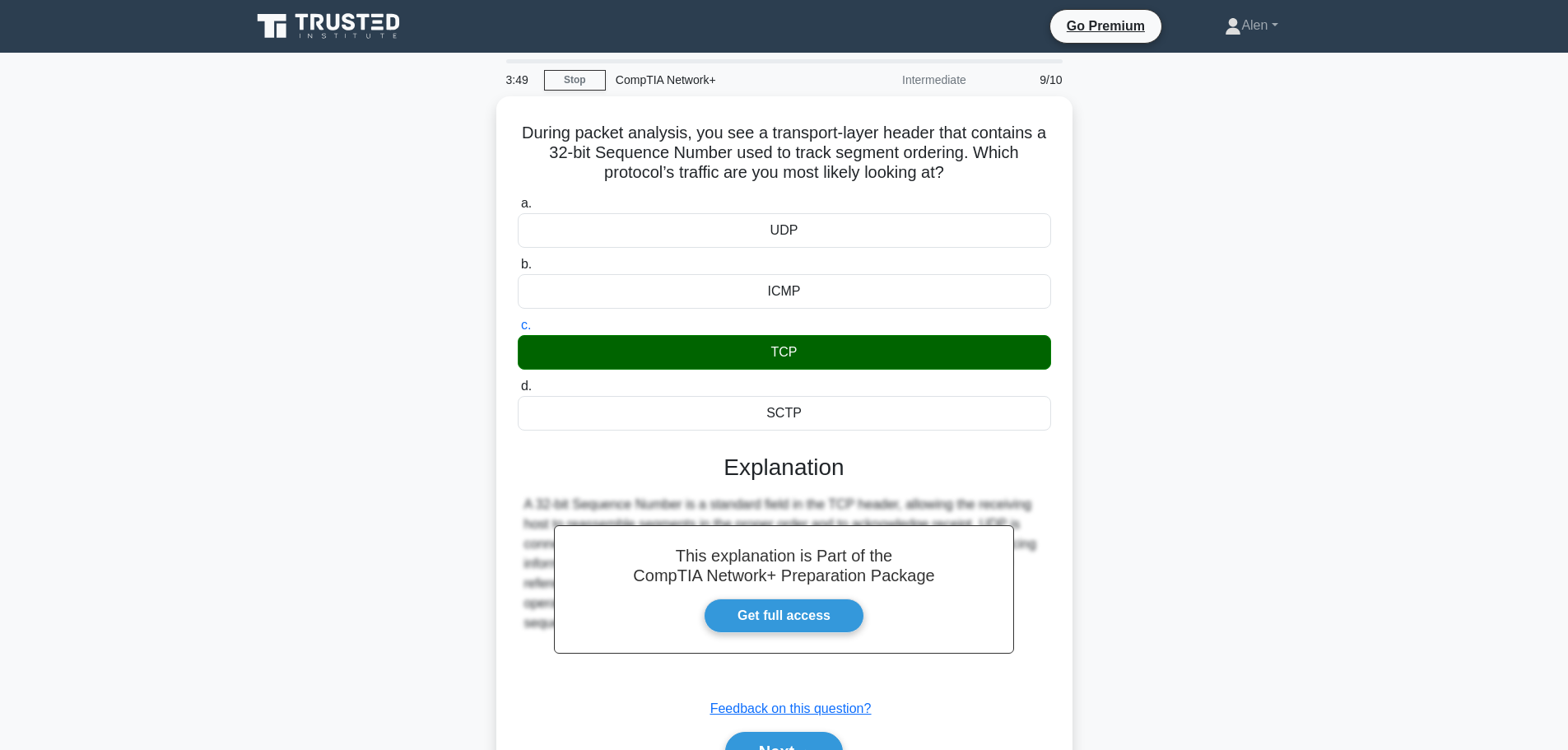
click at [1567, 199] on html "Go Premium Alen" at bounding box center [784, 445] width 1568 height 889
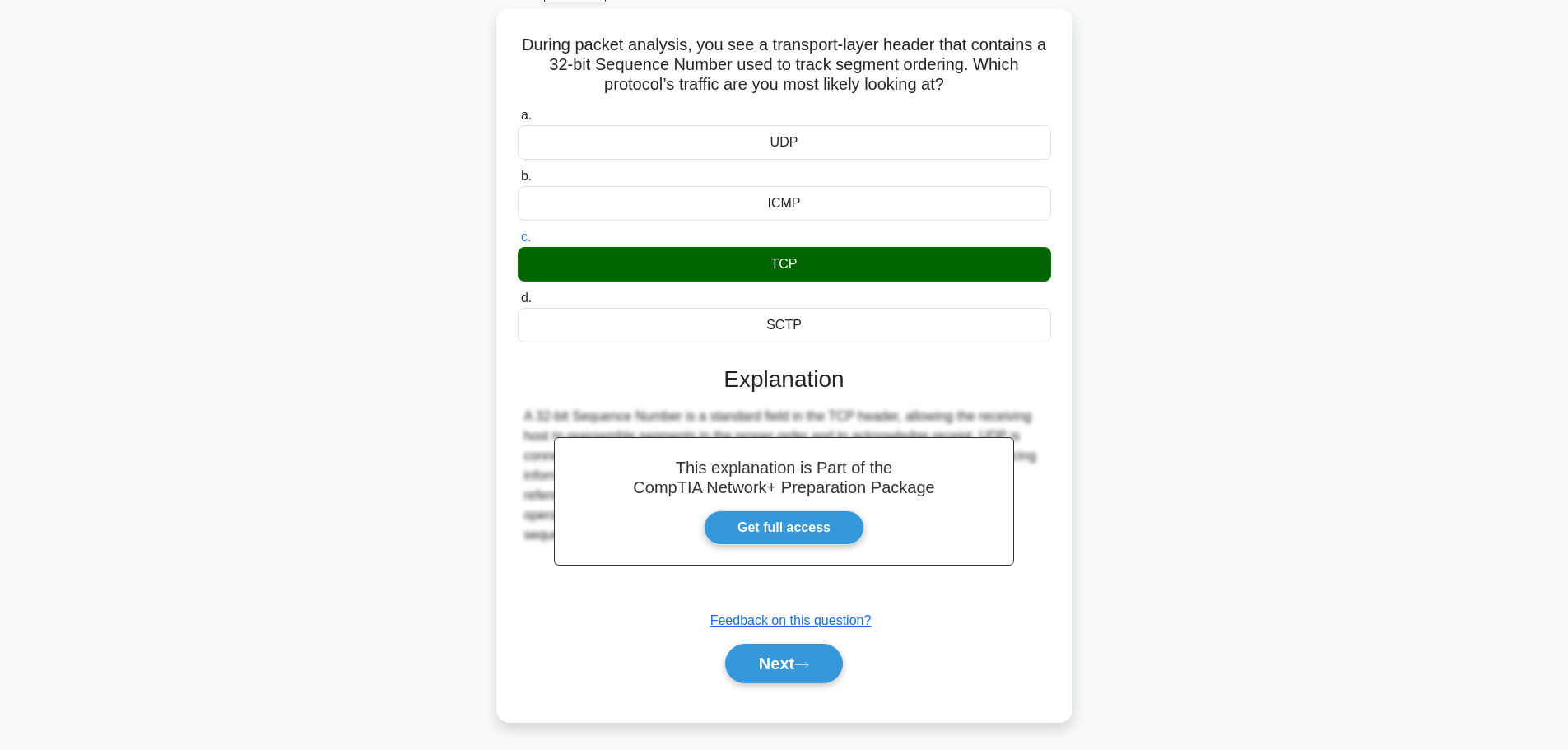
scroll to position [139, 0]
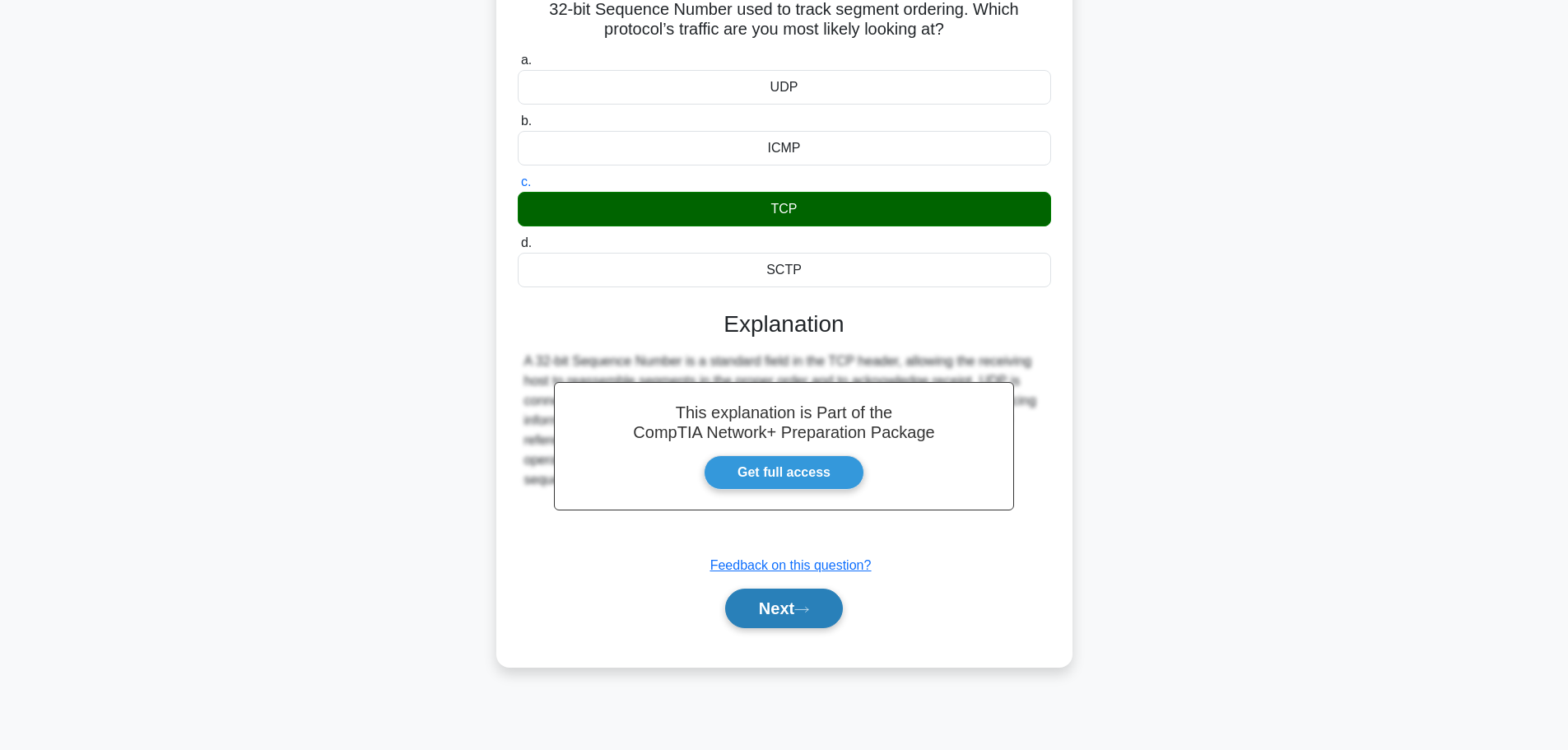
click at [765, 608] on button "Next" at bounding box center [784, 608] width 118 height 40
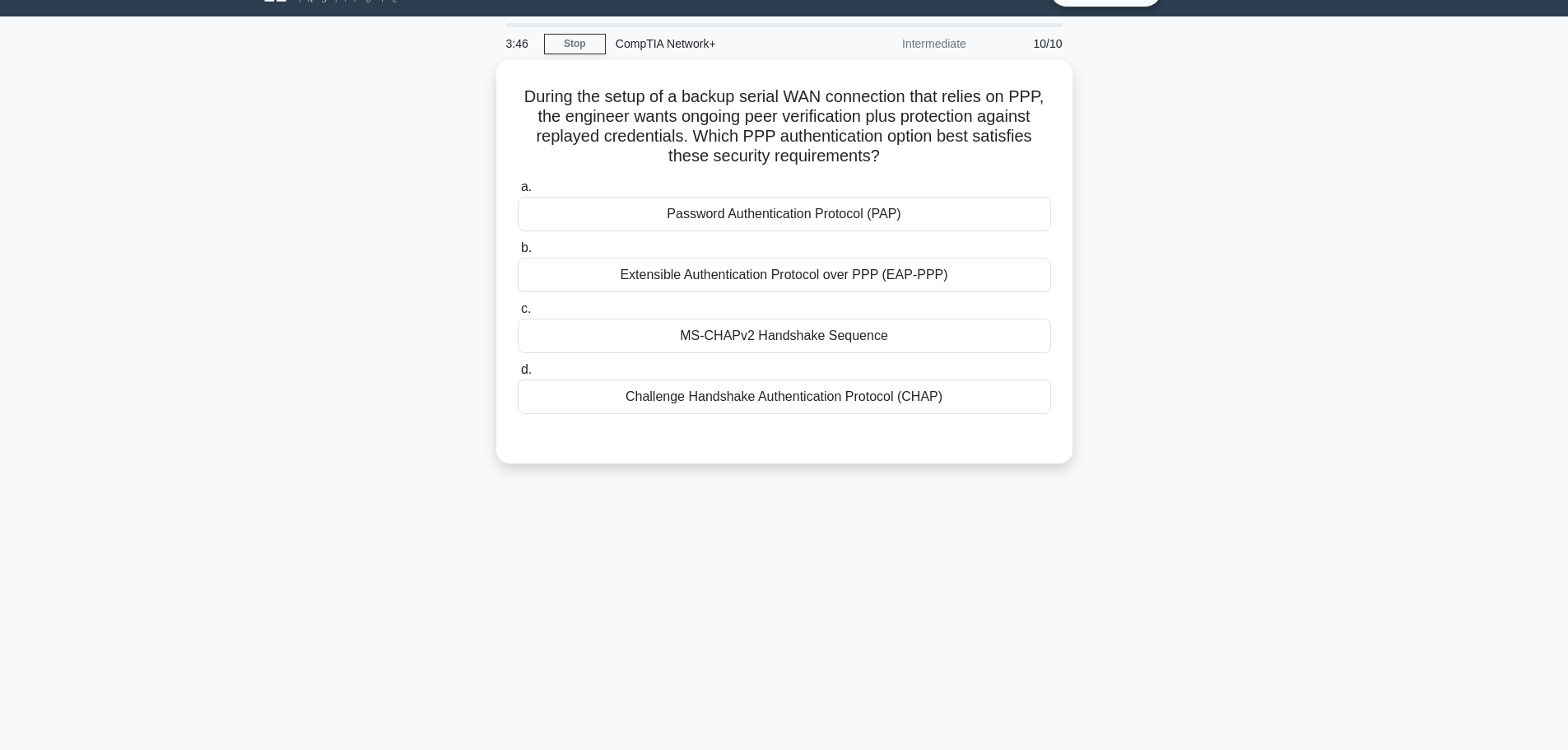
scroll to position [0, 0]
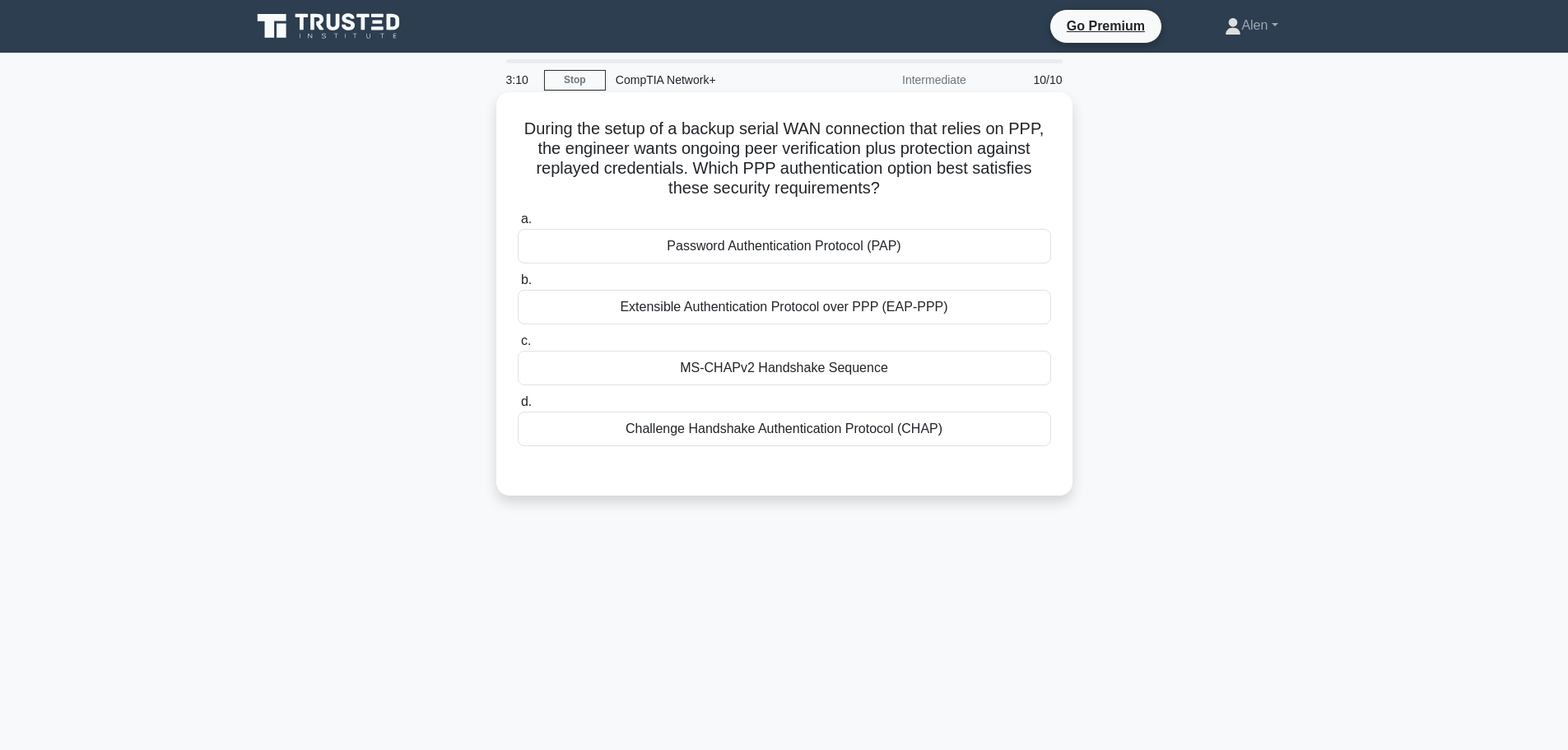
click at [788, 296] on div "Extensible Authentication Protocol over PPP (EAP-PPP)" at bounding box center [784, 306] width 533 height 35
click at [517, 286] on input "b. Extensible Authentication Protocol over PPP (EAP-PPP)" at bounding box center [517, 280] width 0 height 11
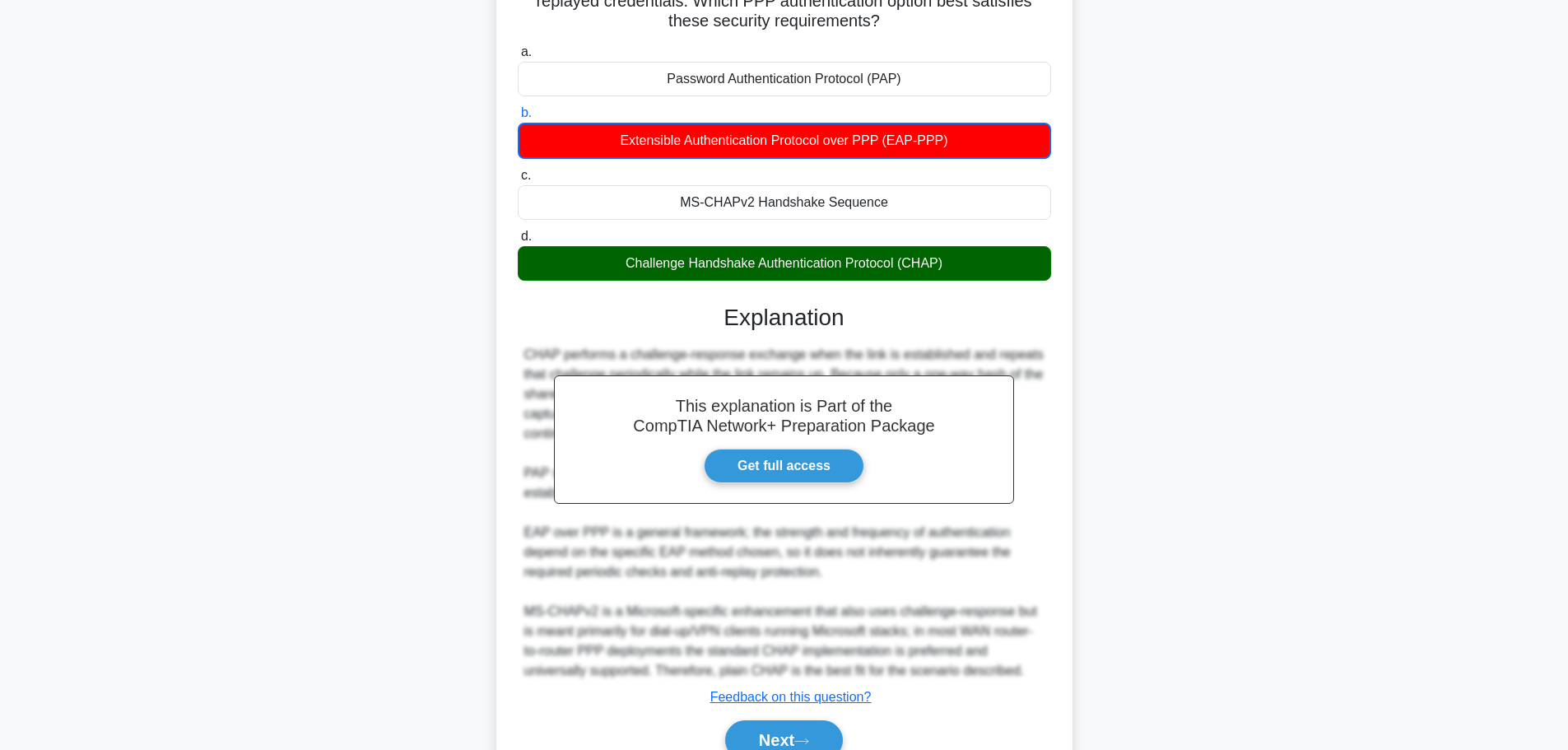
scroll to position [248, 0]
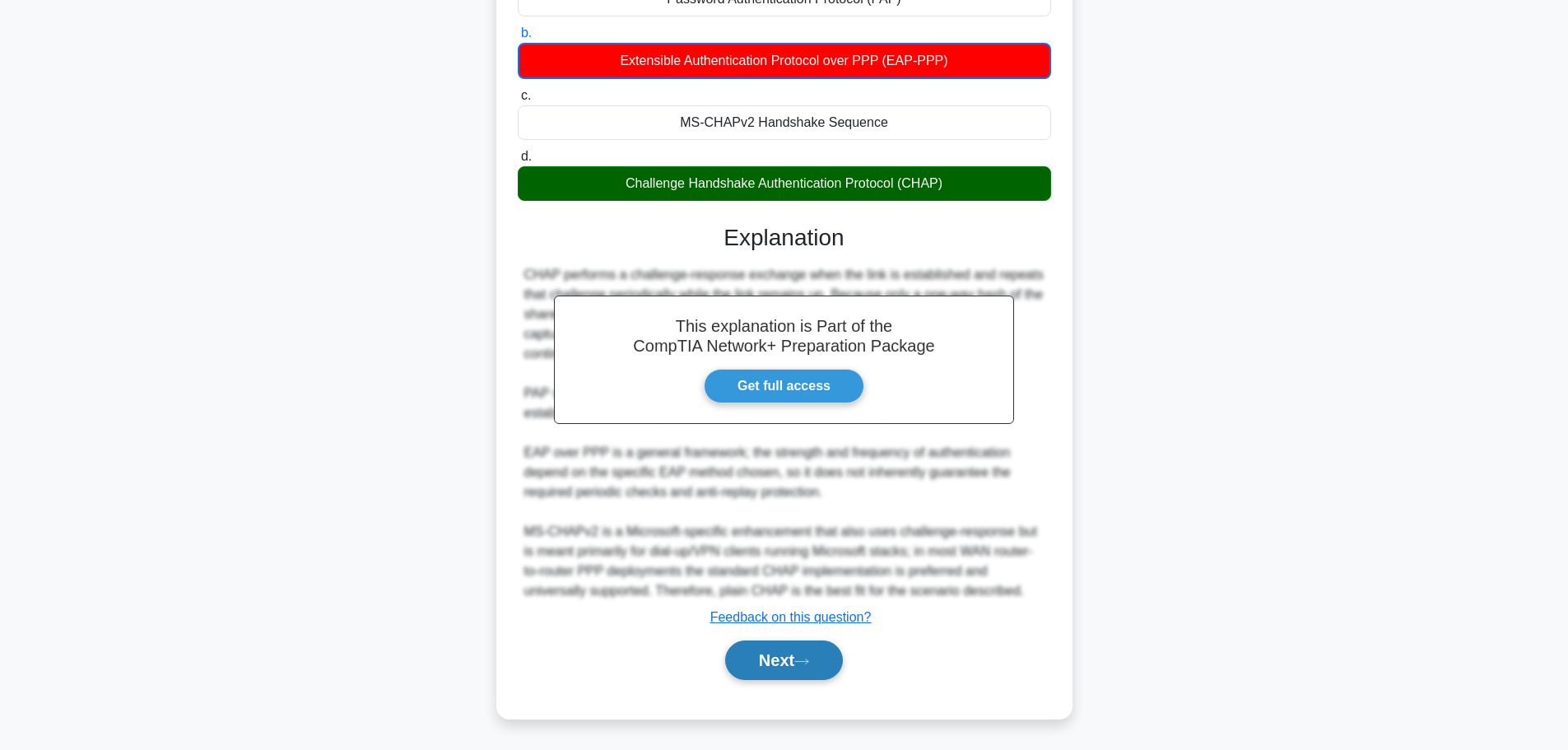
click at [791, 675] on button "Next" at bounding box center [784, 659] width 118 height 40
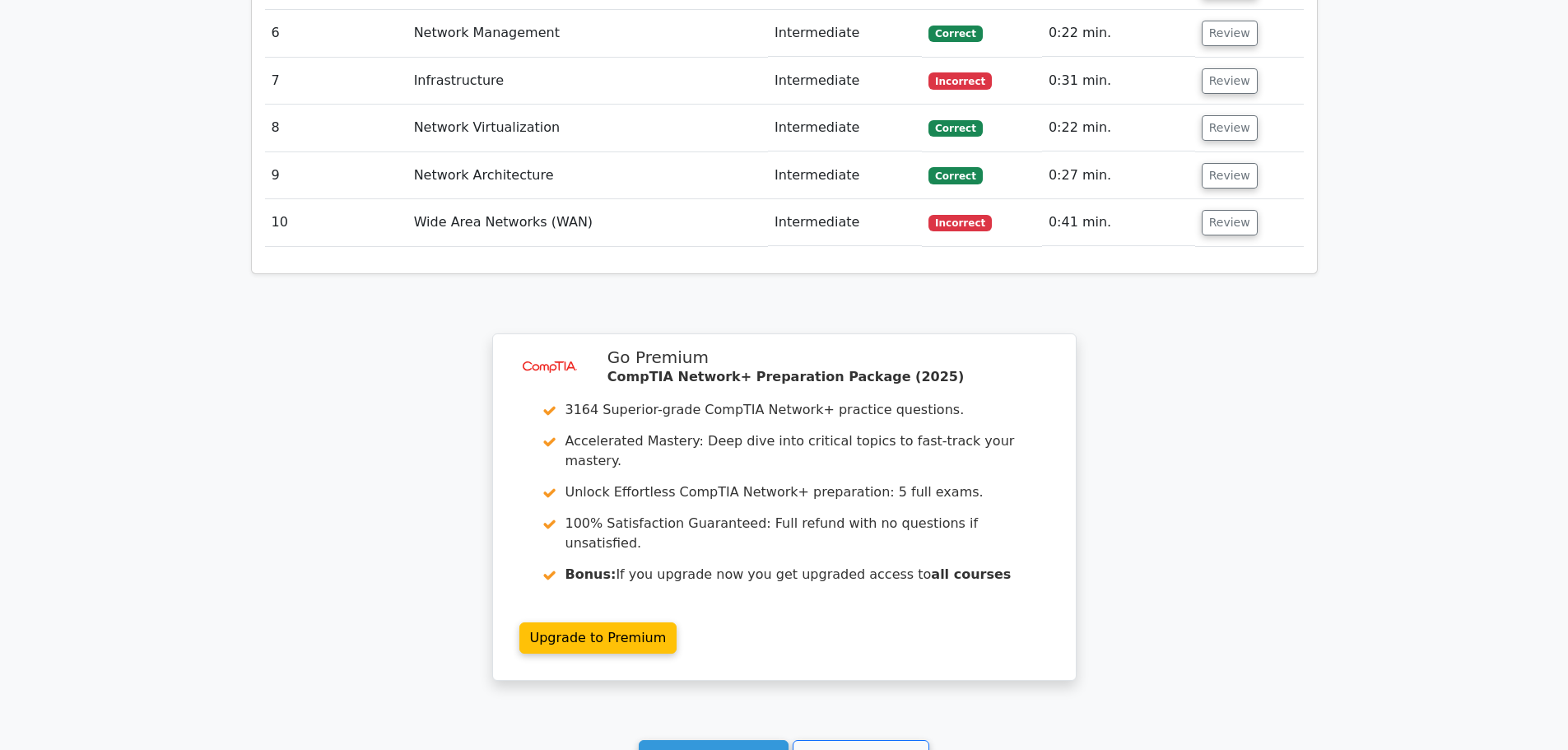
scroll to position [2499, 0]
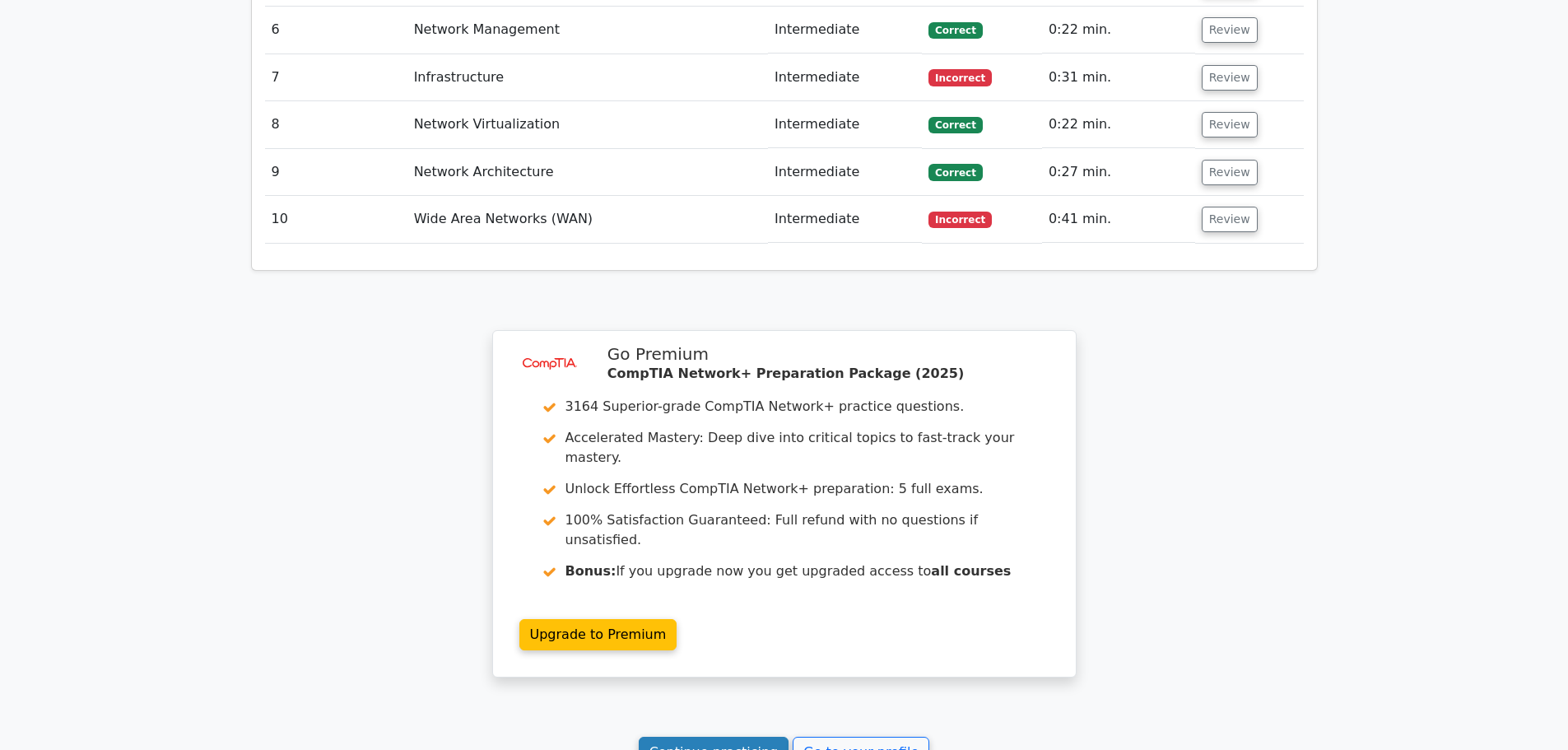
click at [688, 737] on link "Continue practicing" at bounding box center [714, 752] width 151 height 31
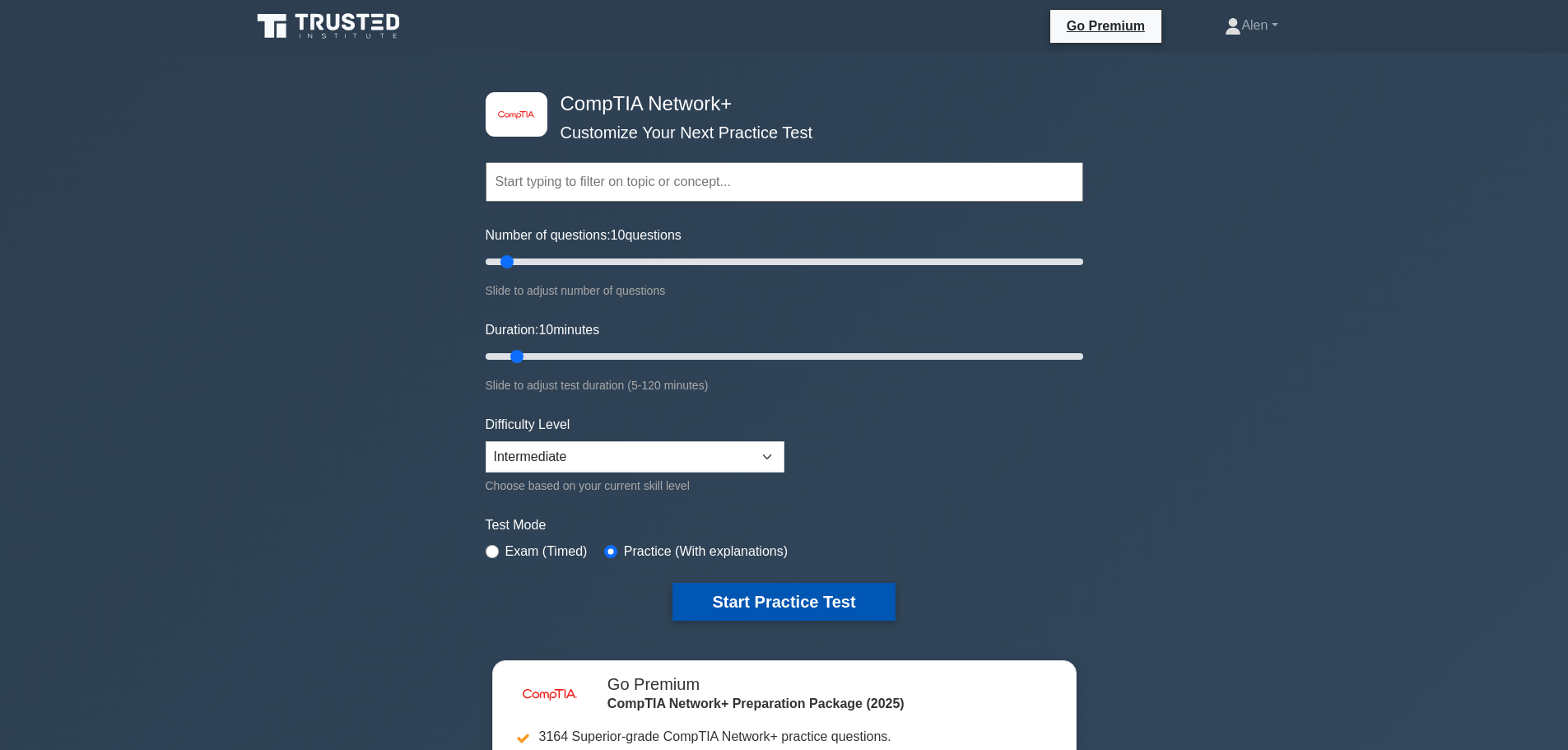
click at [777, 596] on button "Start Practice Test" at bounding box center [784, 602] width 222 height 38
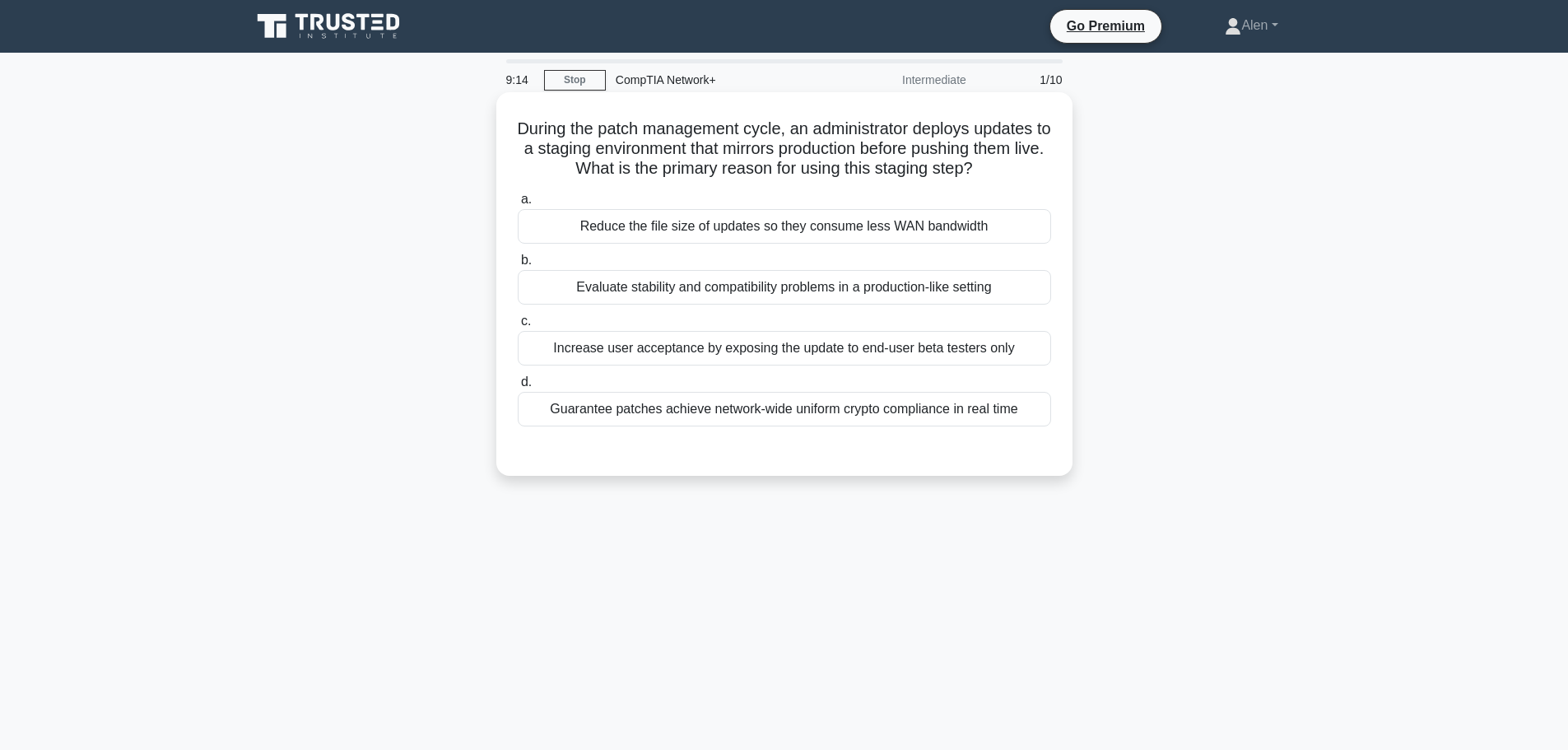
click at [929, 219] on div "Reduce the file size of updates so they consume less WAN bandwidth" at bounding box center [784, 226] width 533 height 35
click at [517, 205] on input "a. Reduce the file size of updates so they consume less WAN bandwidth" at bounding box center [517, 200] width 0 height 11
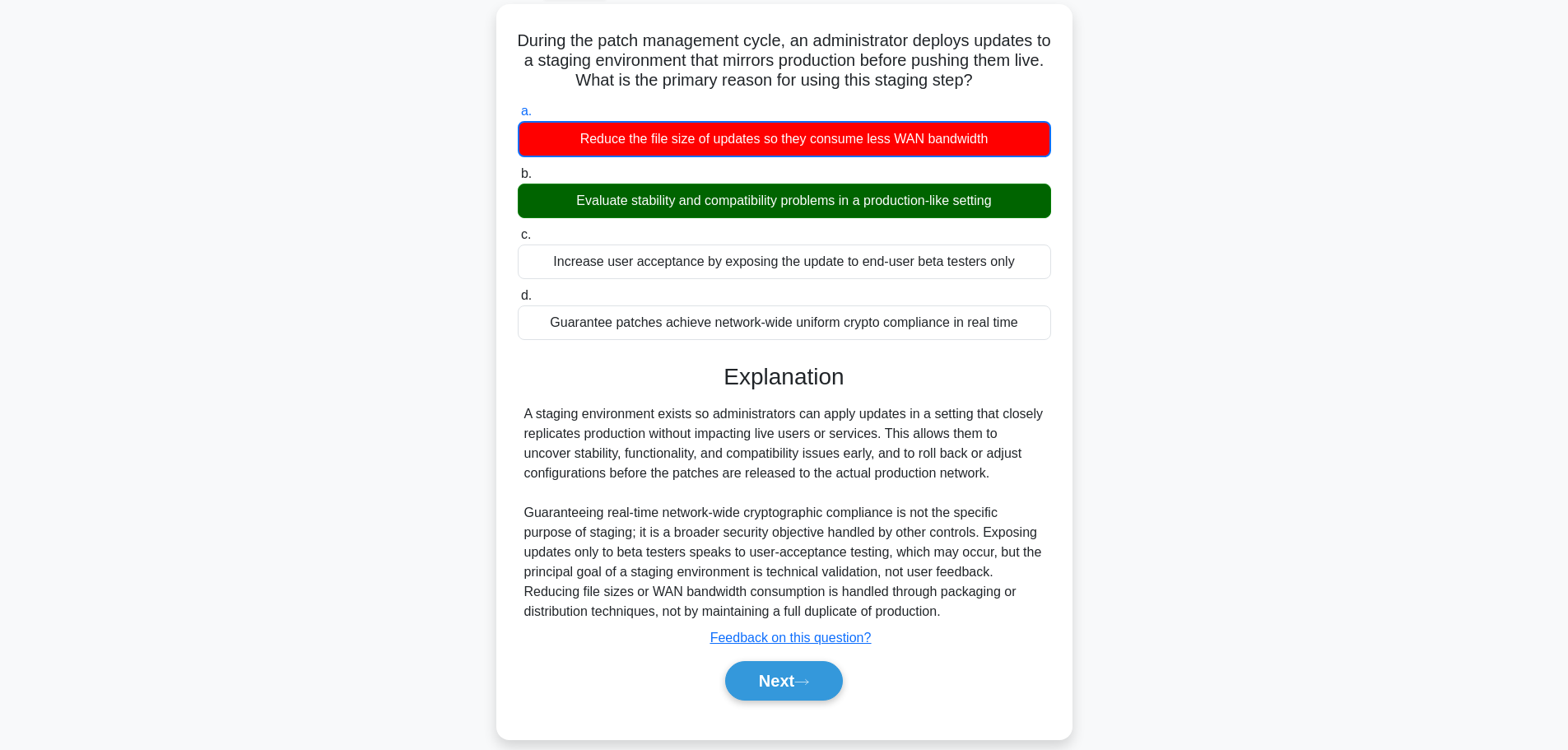
scroll to position [139, 0]
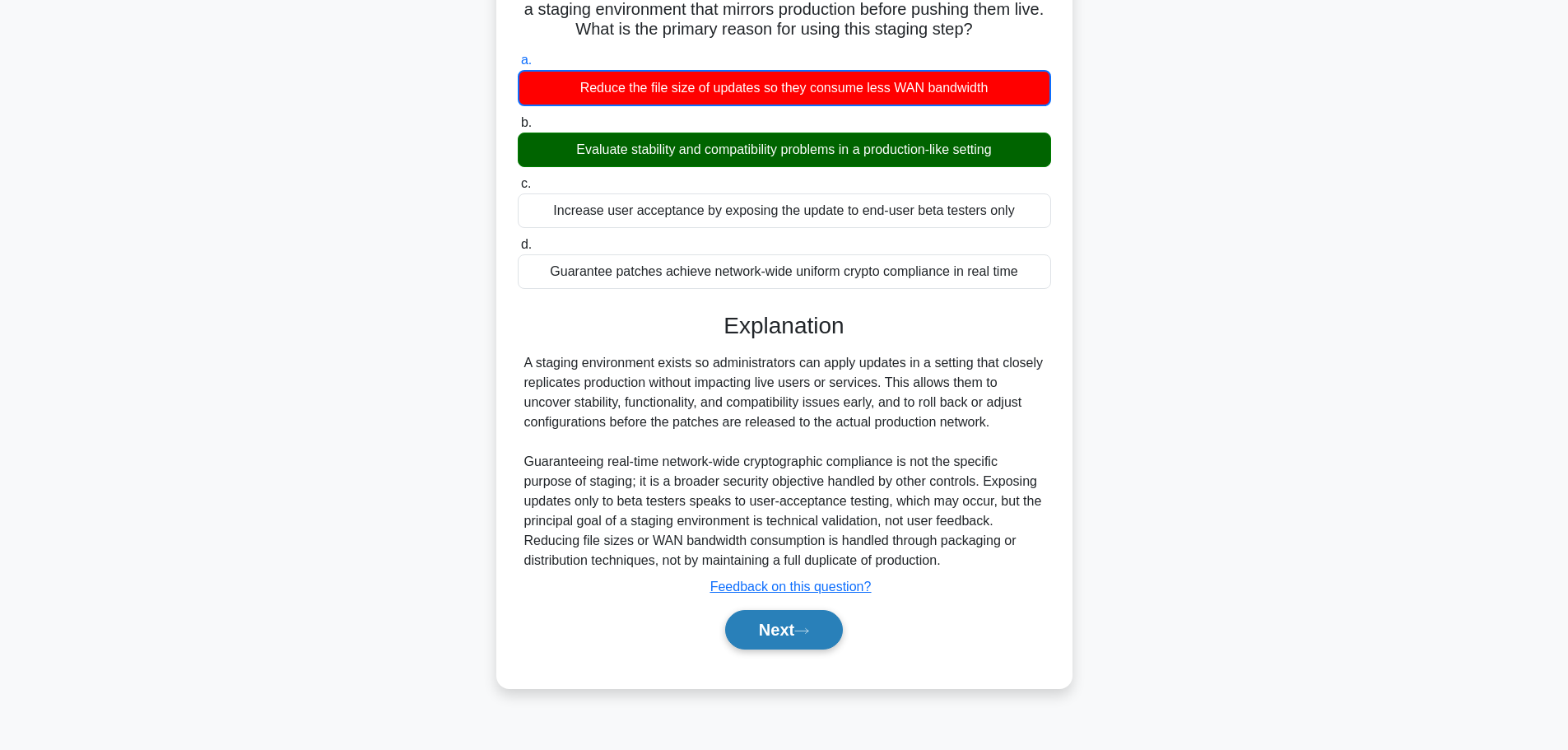
click at [740, 632] on button "Next" at bounding box center [784, 629] width 118 height 40
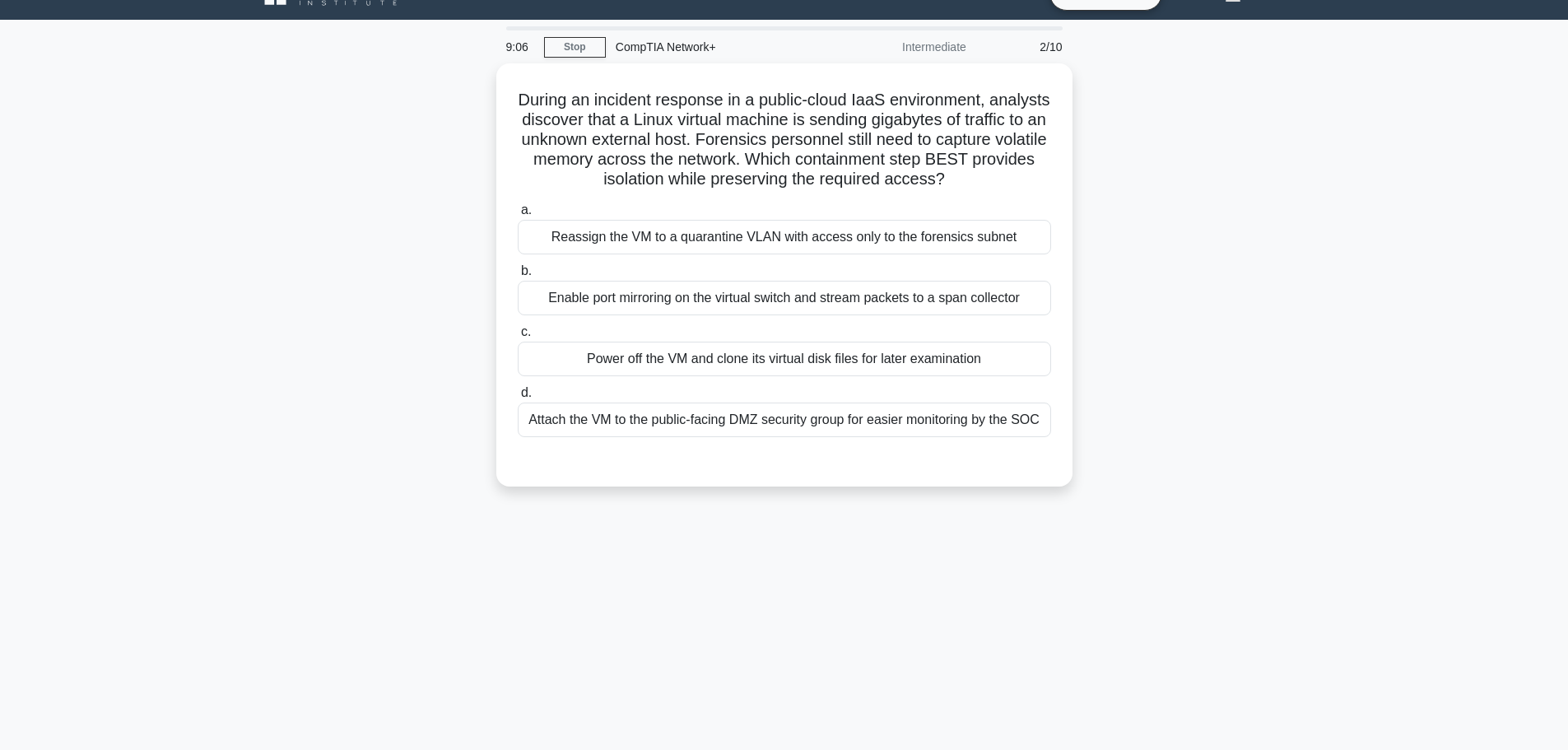
scroll to position [0, 0]
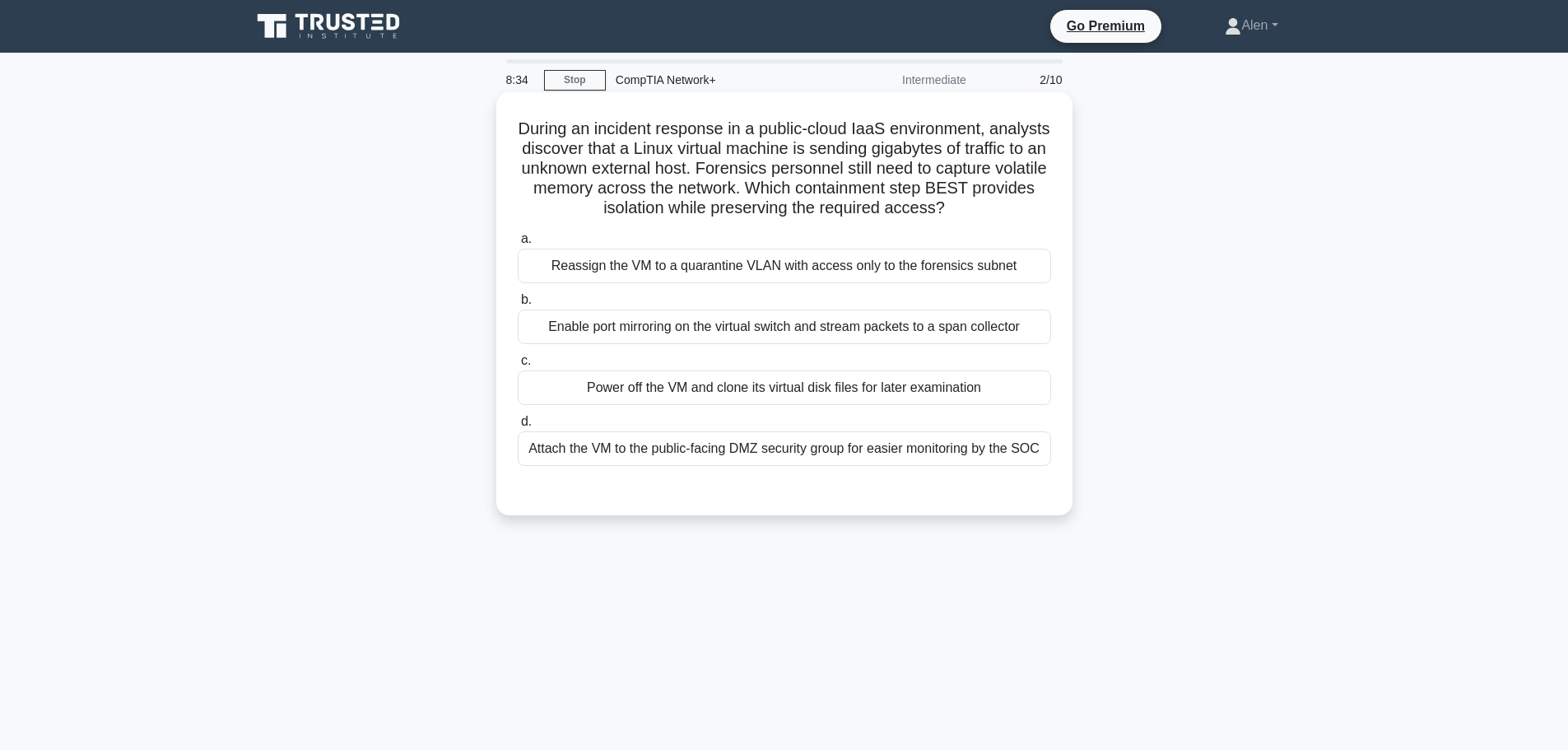
click at [936, 278] on div "Reassign the VM to a quarantine VLAN with access only to the forensics subnet" at bounding box center [784, 265] width 533 height 35
click at [517, 244] on input "a. Reassign the VM to a quarantine VLAN with access only to the forensics subnet" at bounding box center [517, 239] width 0 height 11
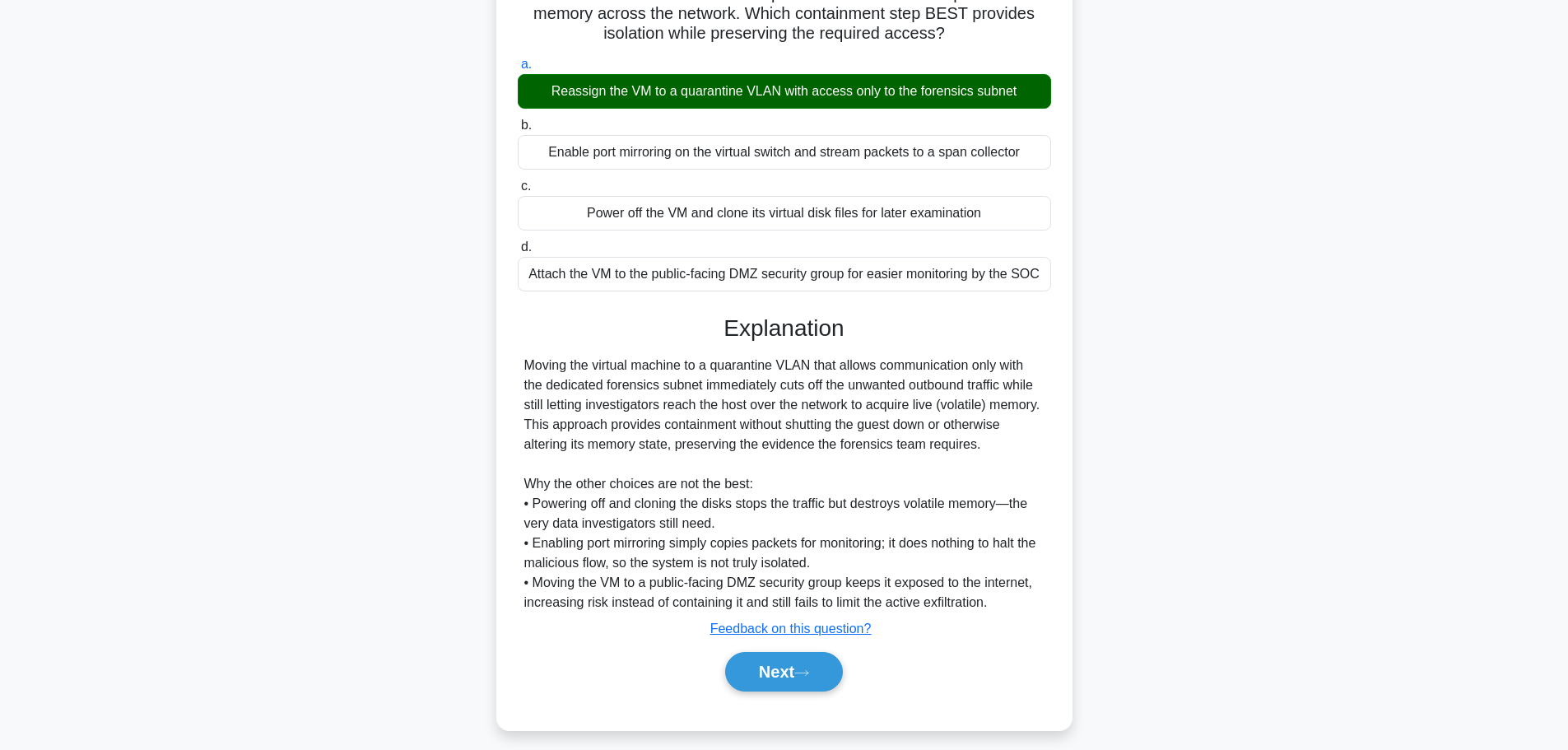
scroll to position [187, 0]
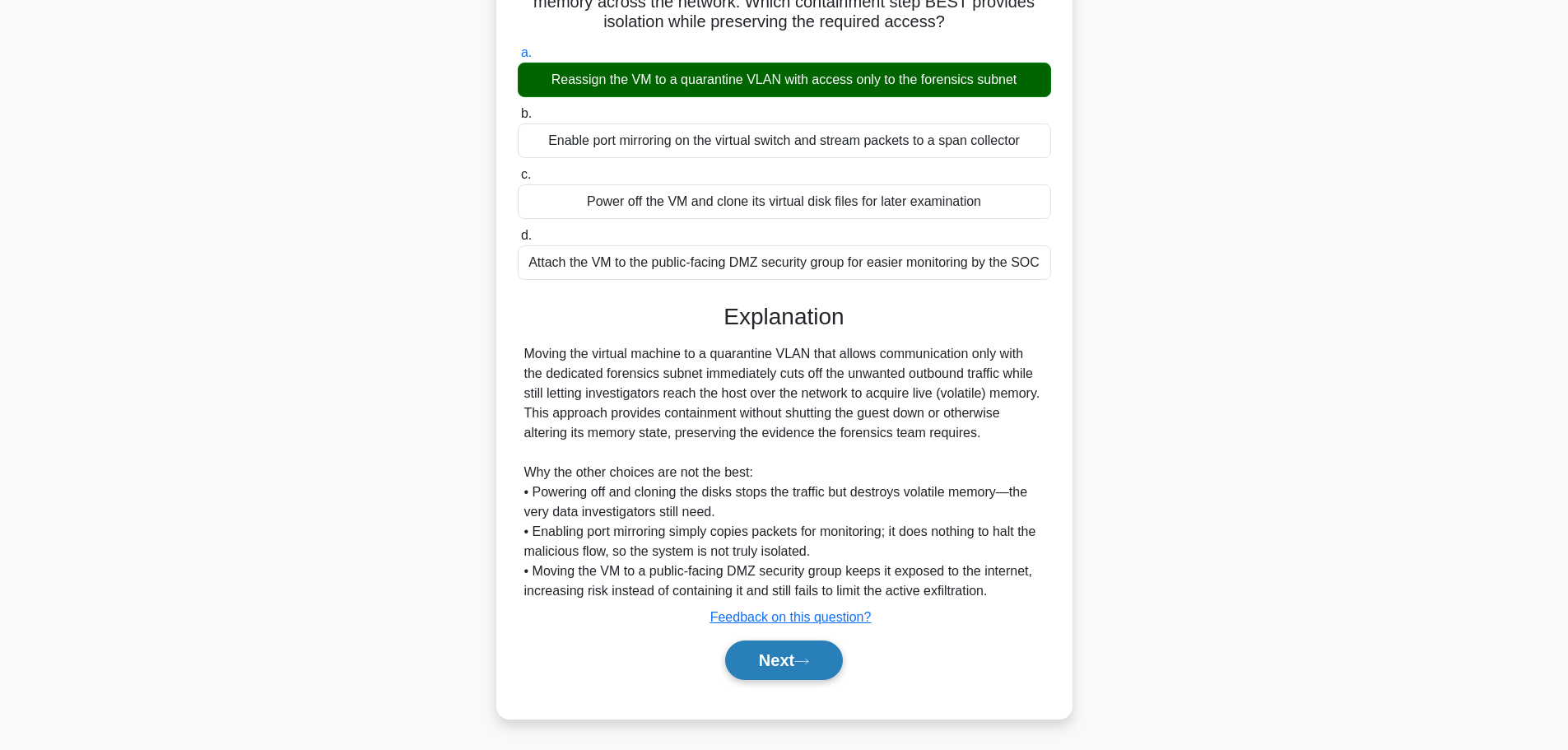
click at [778, 664] on button "Next" at bounding box center [784, 659] width 118 height 40
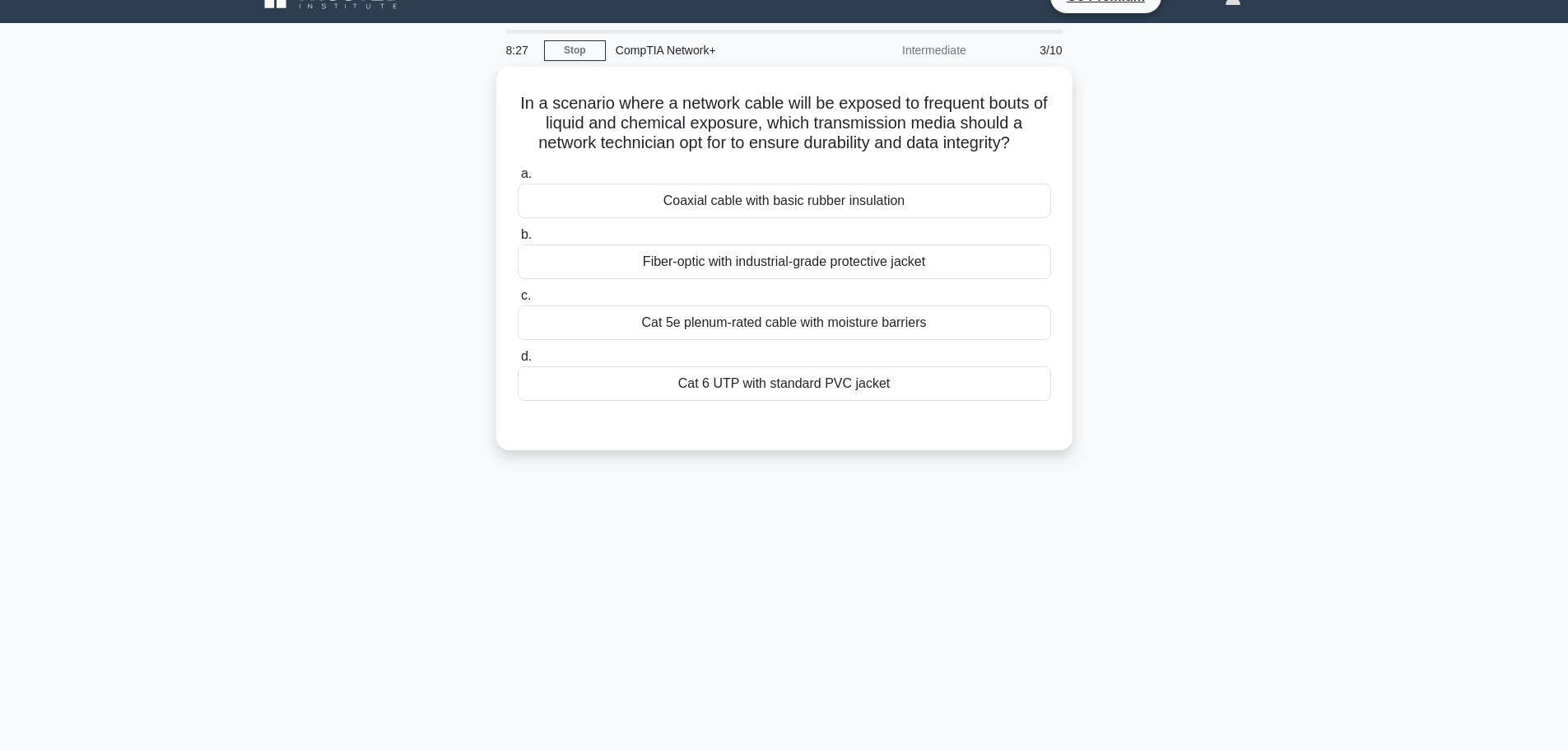
scroll to position [0, 0]
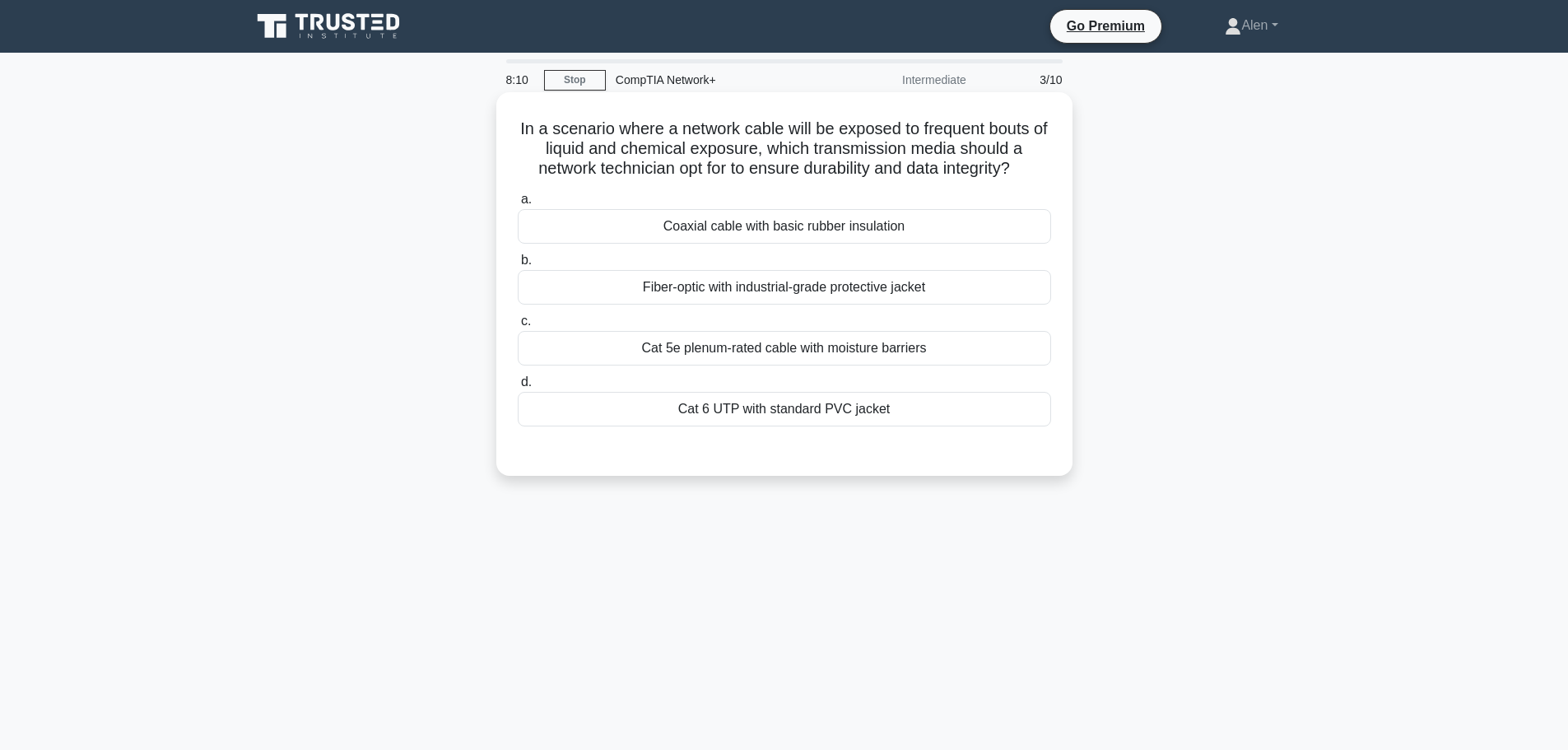
click at [832, 359] on div "Cat 5e plenum-rated cable with moisture barriers" at bounding box center [784, 348] width 533 height 35
click at [517, 327] on input "c. Cat 5e plenum-rated cable with moisture barriers" at bounding box center [517, 321] width 0 height 11
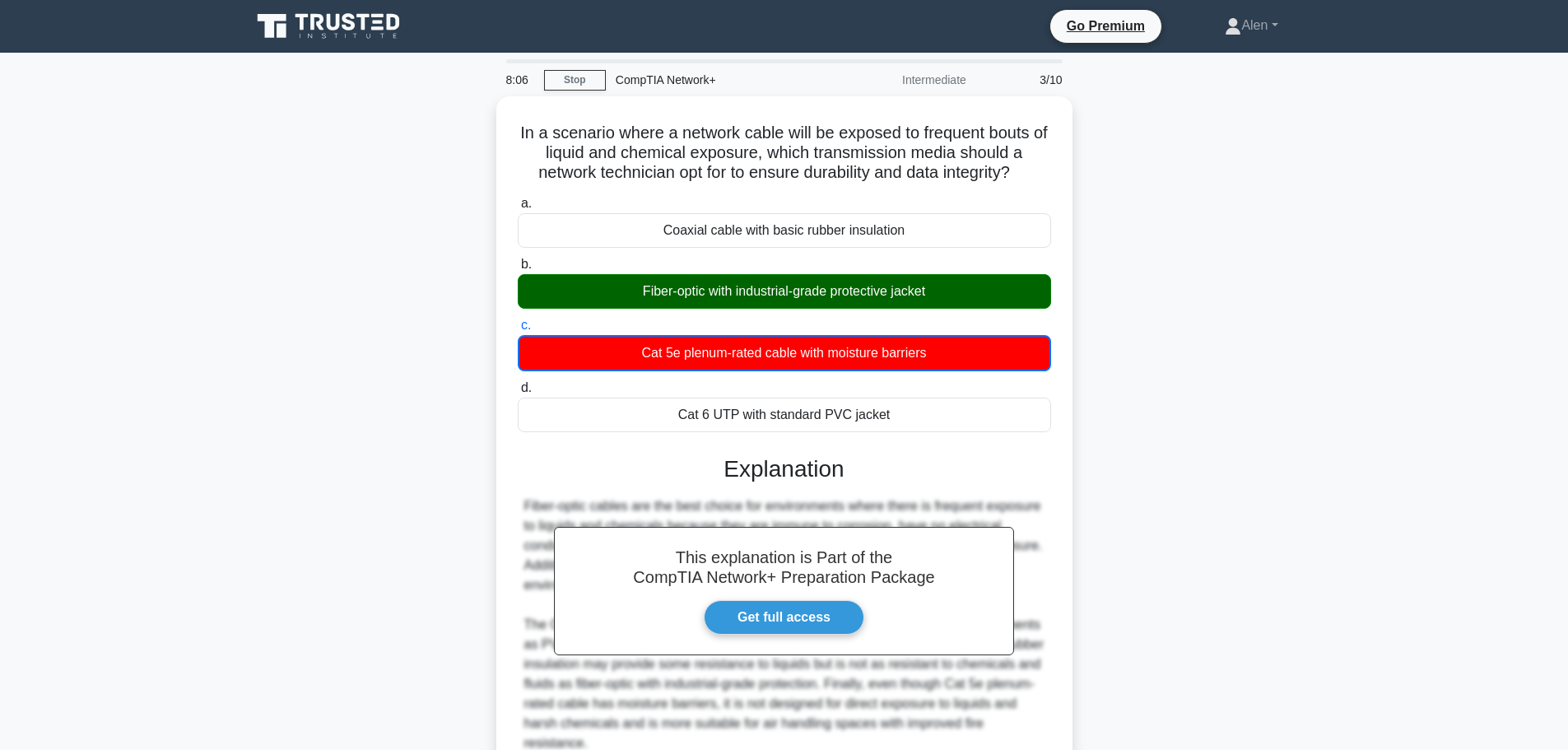
scroll to position [149, 0]
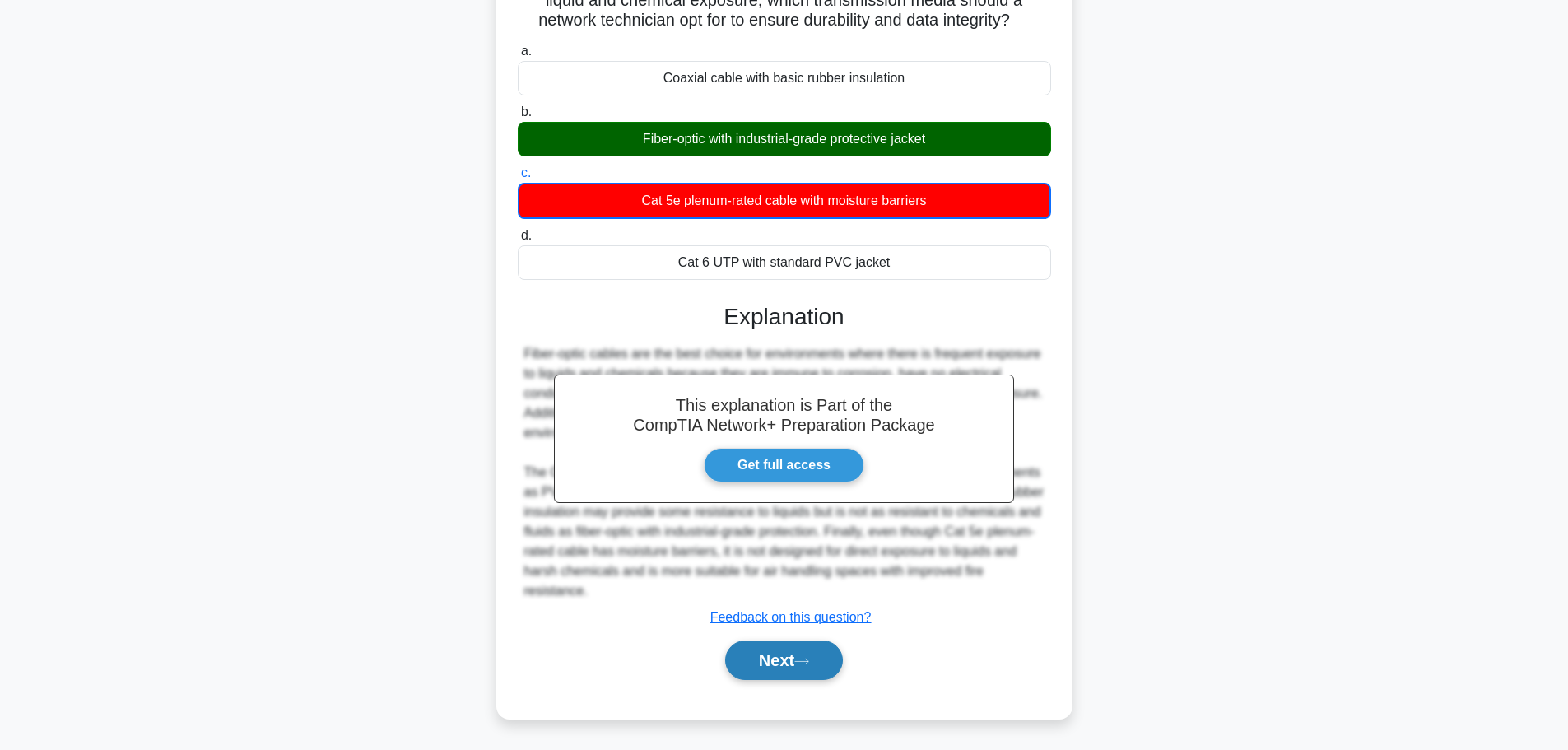
click at [785, 659] on button "Next" at bounding box center [784, 659] width 118 height 40
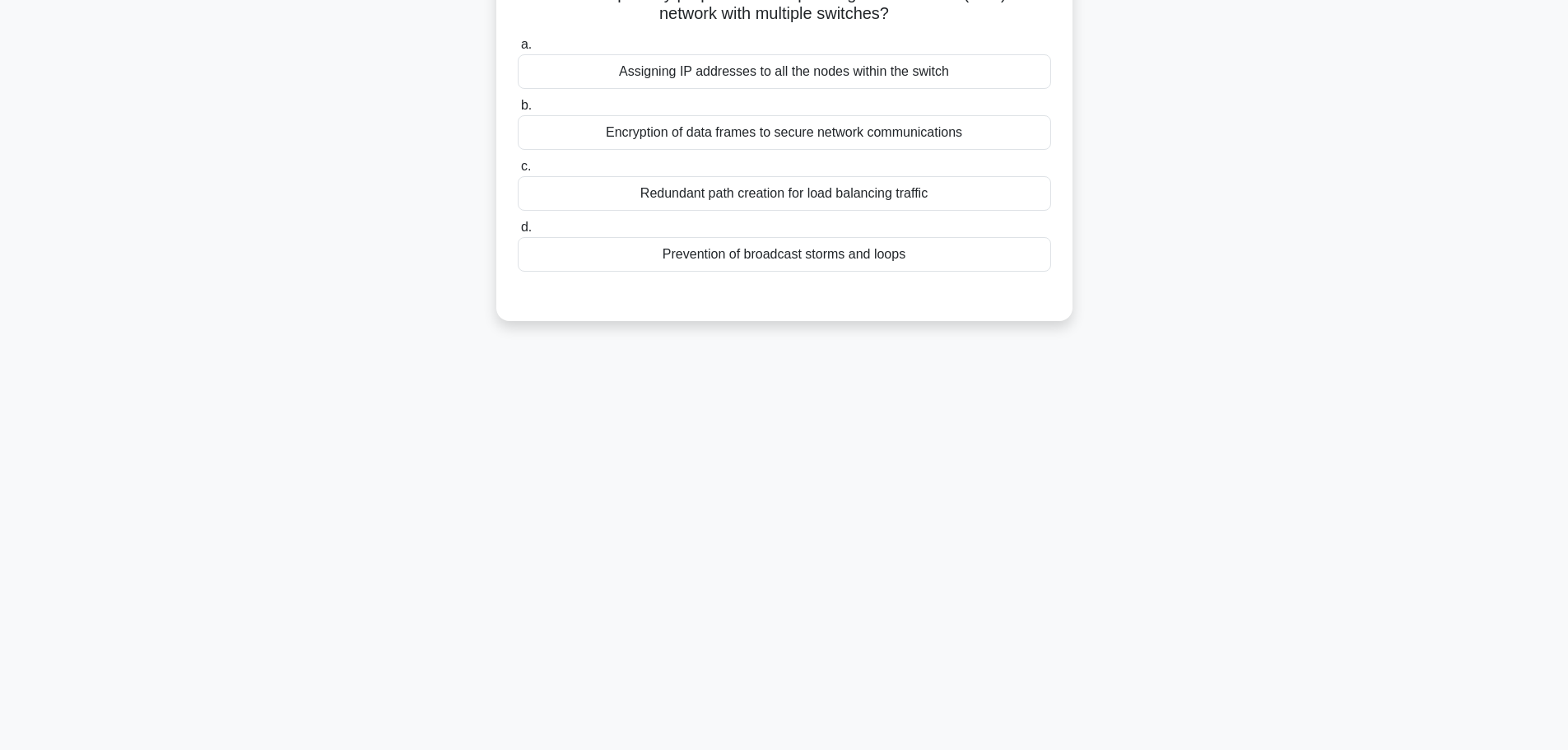
scroll to position [0, 0]
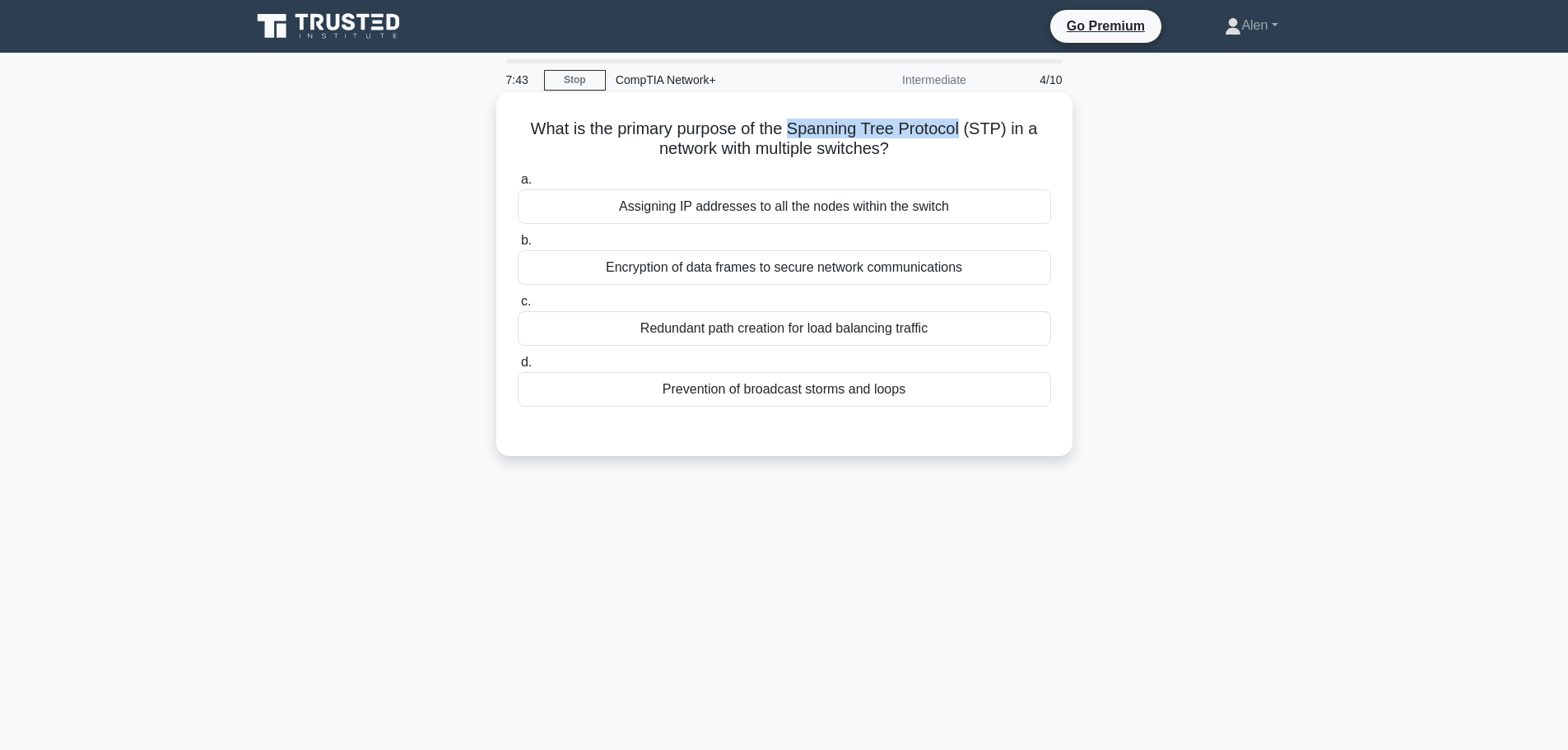
drag, startPoint x: 795, startPoint y: 128, endPoint x: 968, endPoint y: 136, distance: 173.2
click at [968, 136] on h5 "What is the primary purpose of the Spanning Tree Protocol (STP) in a network wi…" at bounding box center [784, 139] width 537 height 41
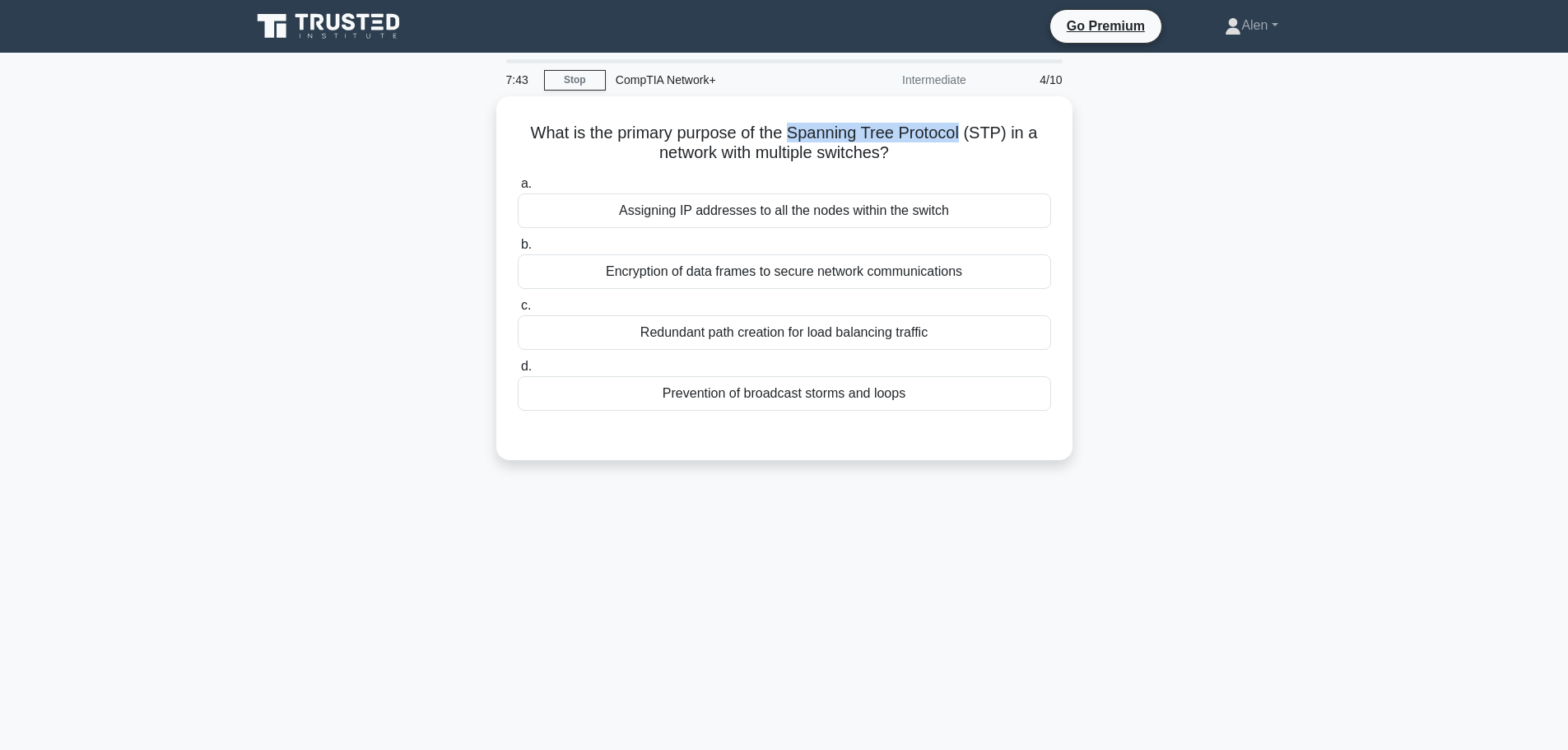
copy h5 "Spanning Tree Protocol"
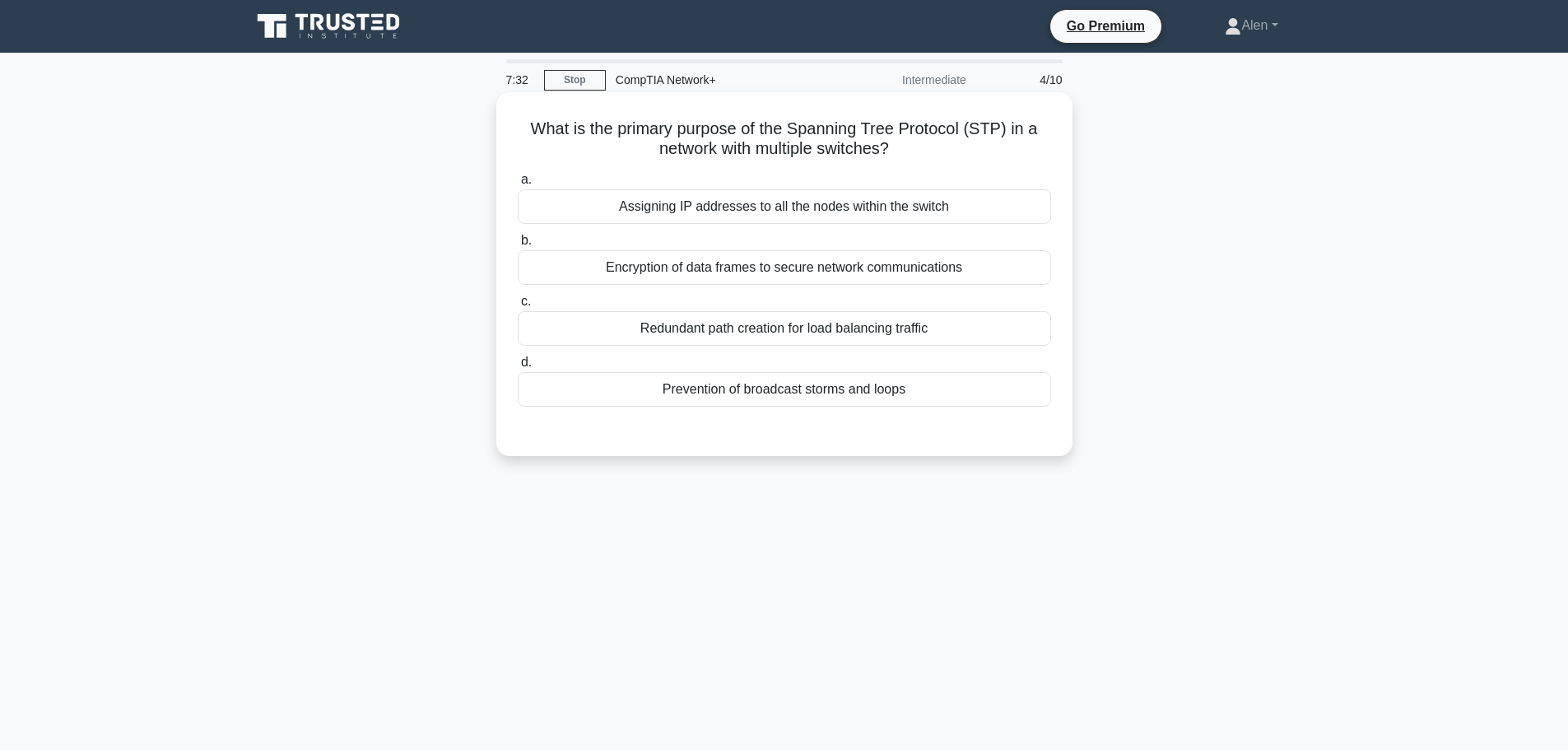
click at [863, 383] on div "Prevention of broadcast storms and loops" at bounding box center [784, 389] width 533 height 35
click at [517, 368] on input "d. Prevention of broadcast storms and loops" at bounding box center [517, 362] width 0 height 11
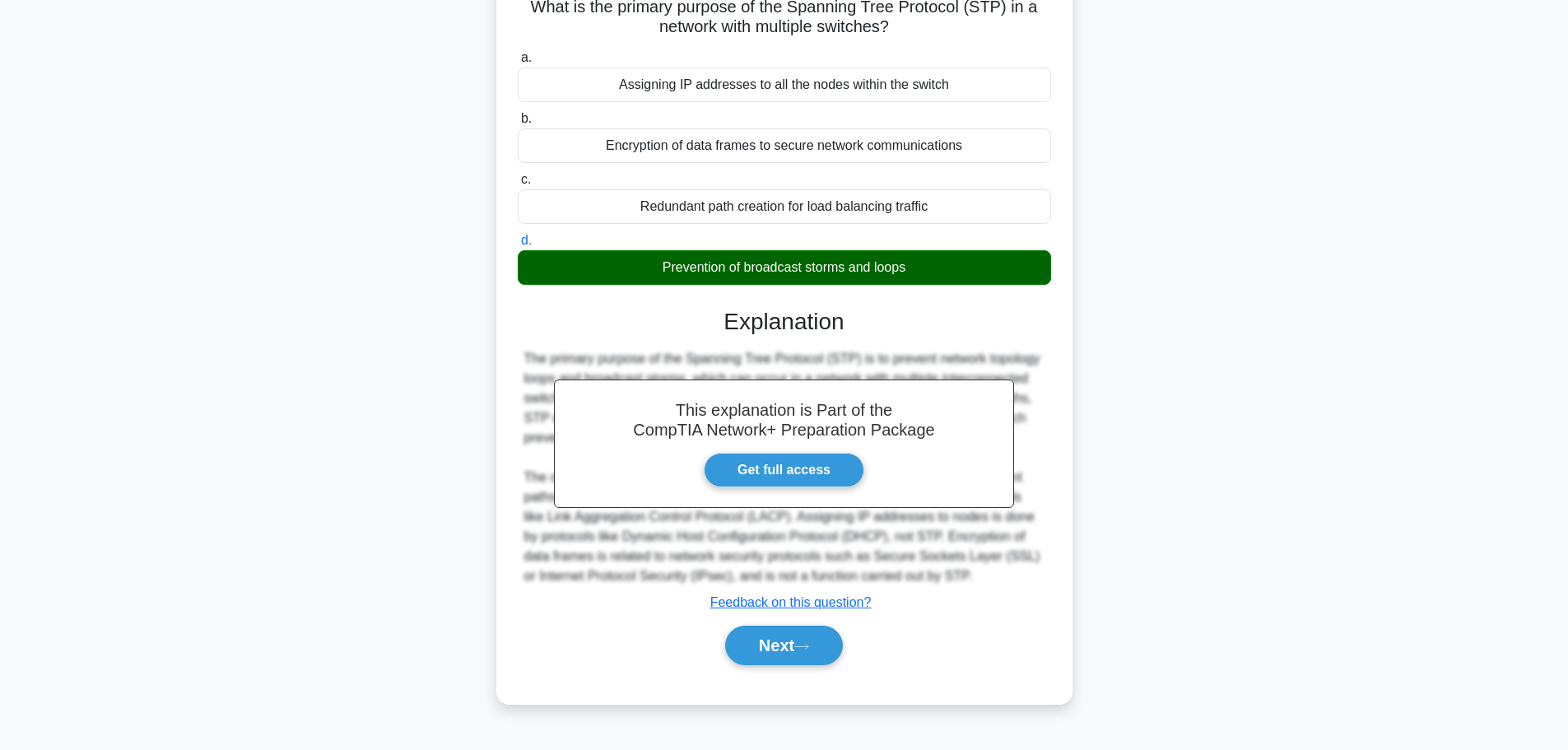
scroll to position [139, 0]
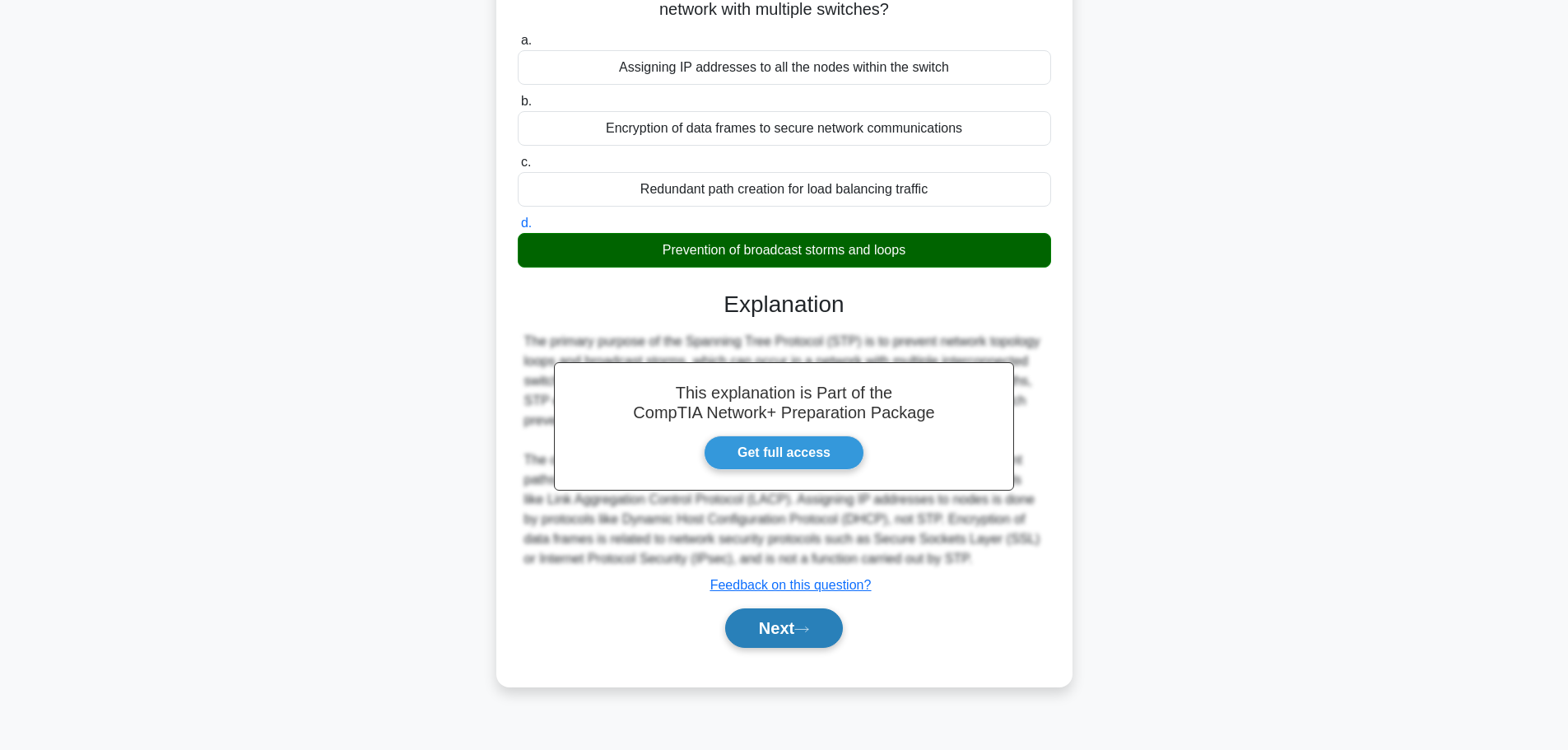
click at [804, 627] on icon at bounding box center [801, 629] width 15 height 9
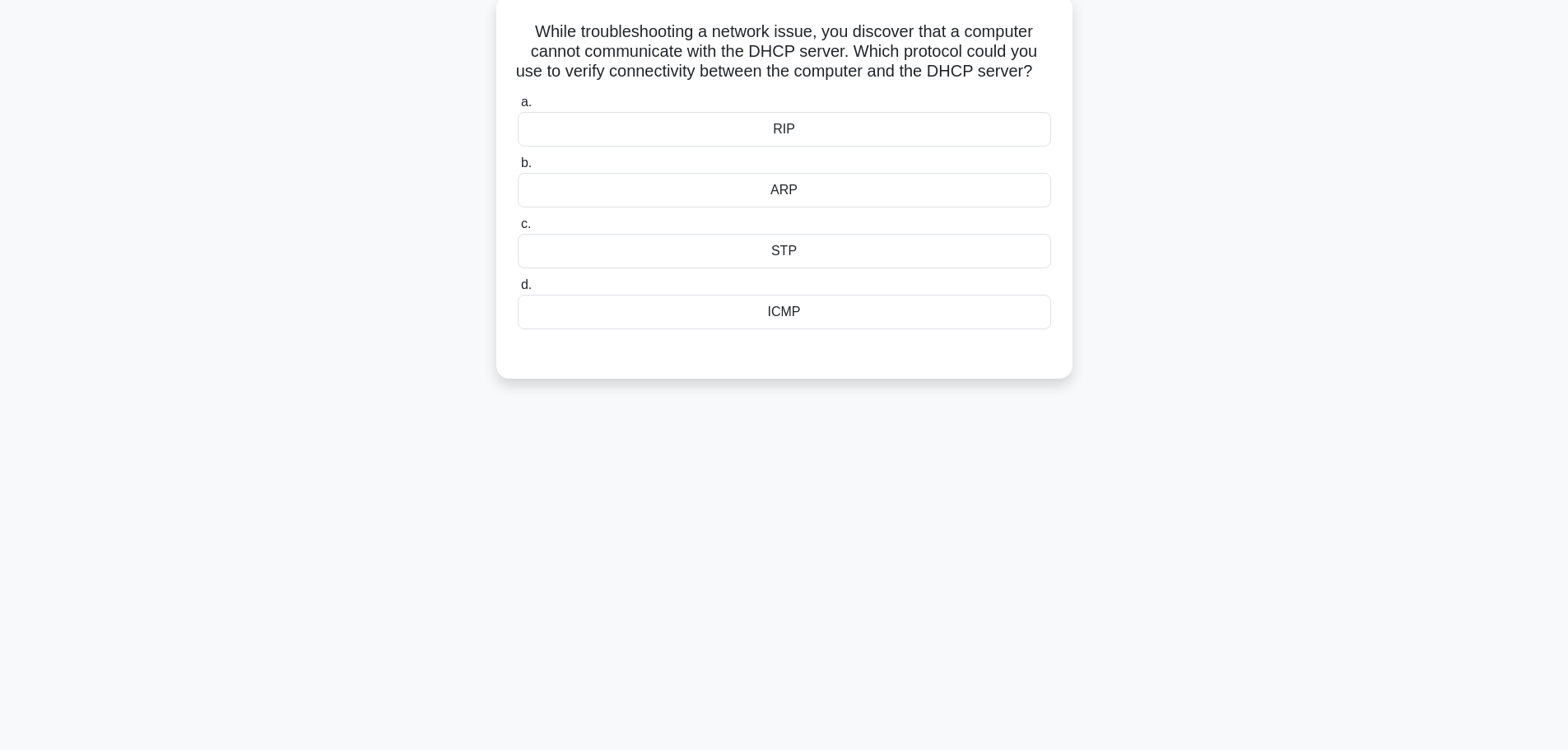
scroll to position [0, 0]
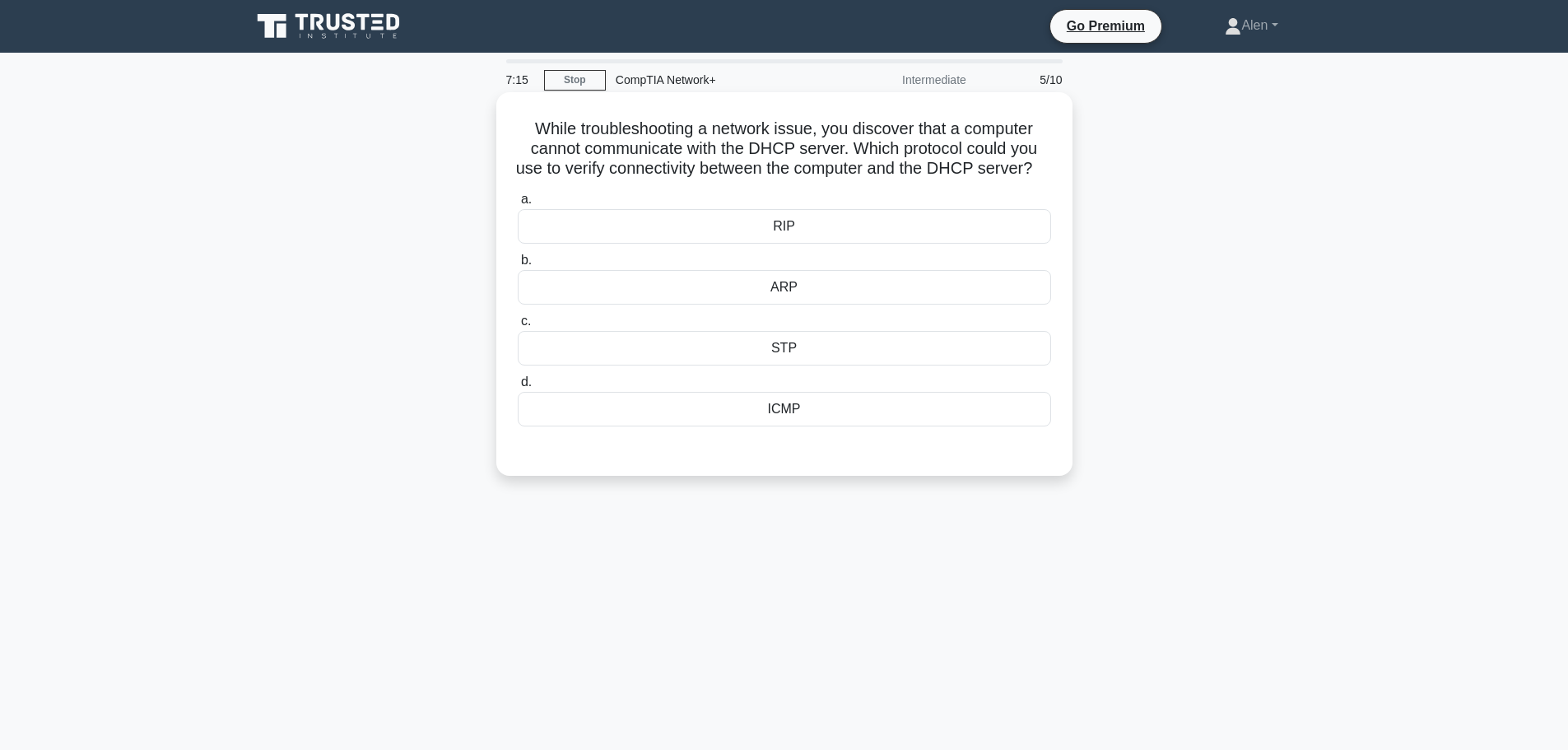
click at [800, 304] on div "ARP" at bounding box center [784, 287] width 533 height 35
click at [517, 266] on input "[PERSON_NAME]" at bounding box center [517, 260] width 0 height 11
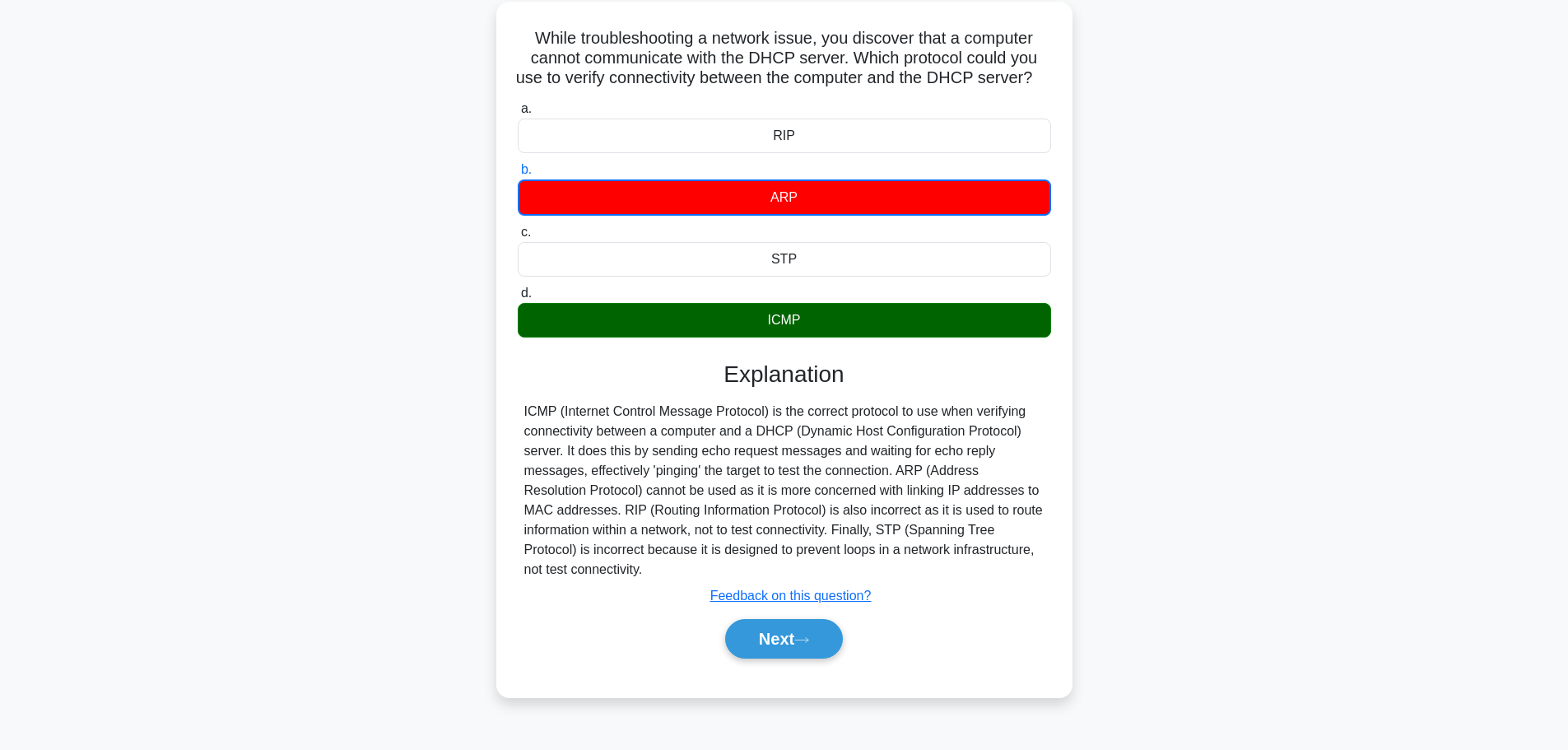
scroll to position [96, 0]
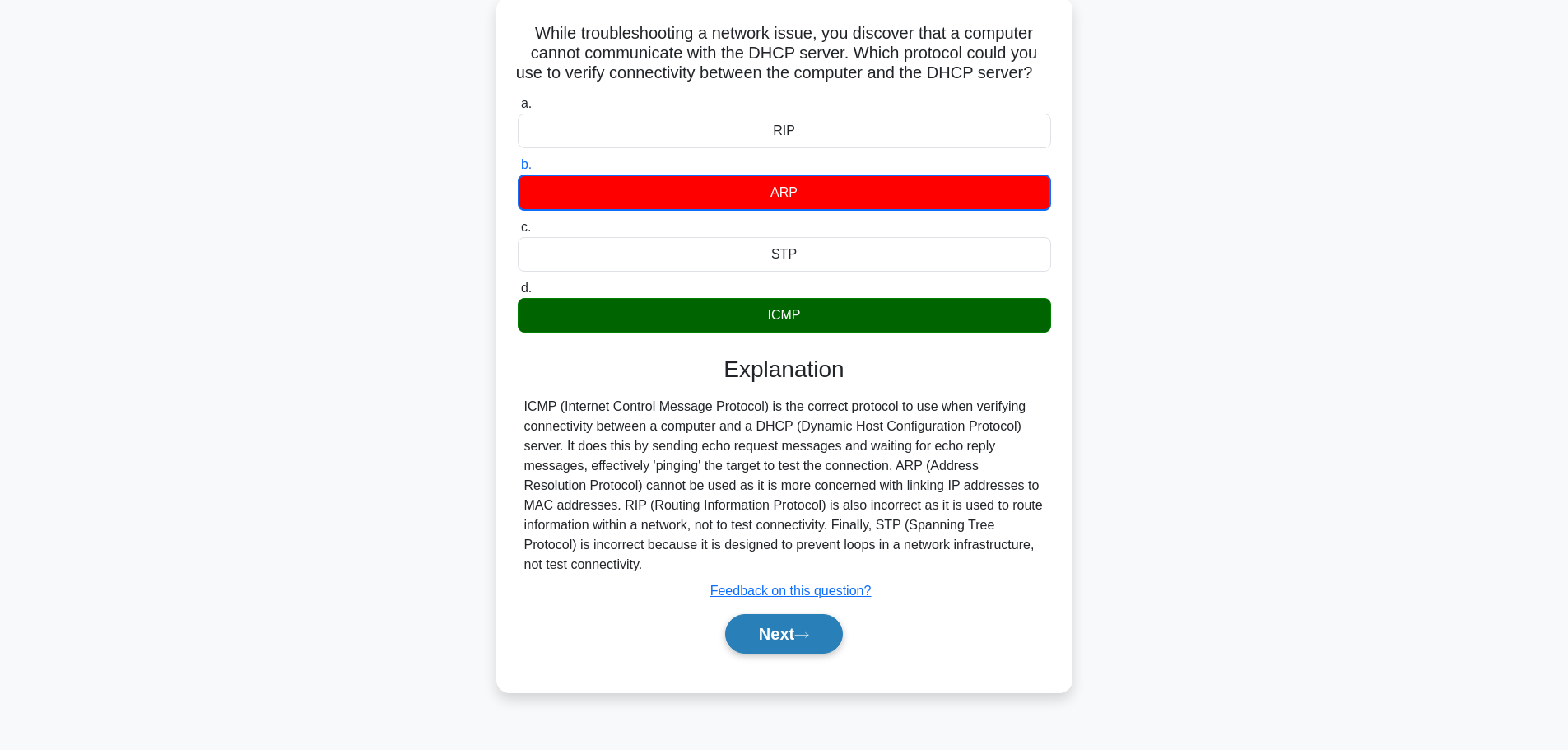
click at [809, 640] on icon at bounding box center [801, 635] width 15 height 9
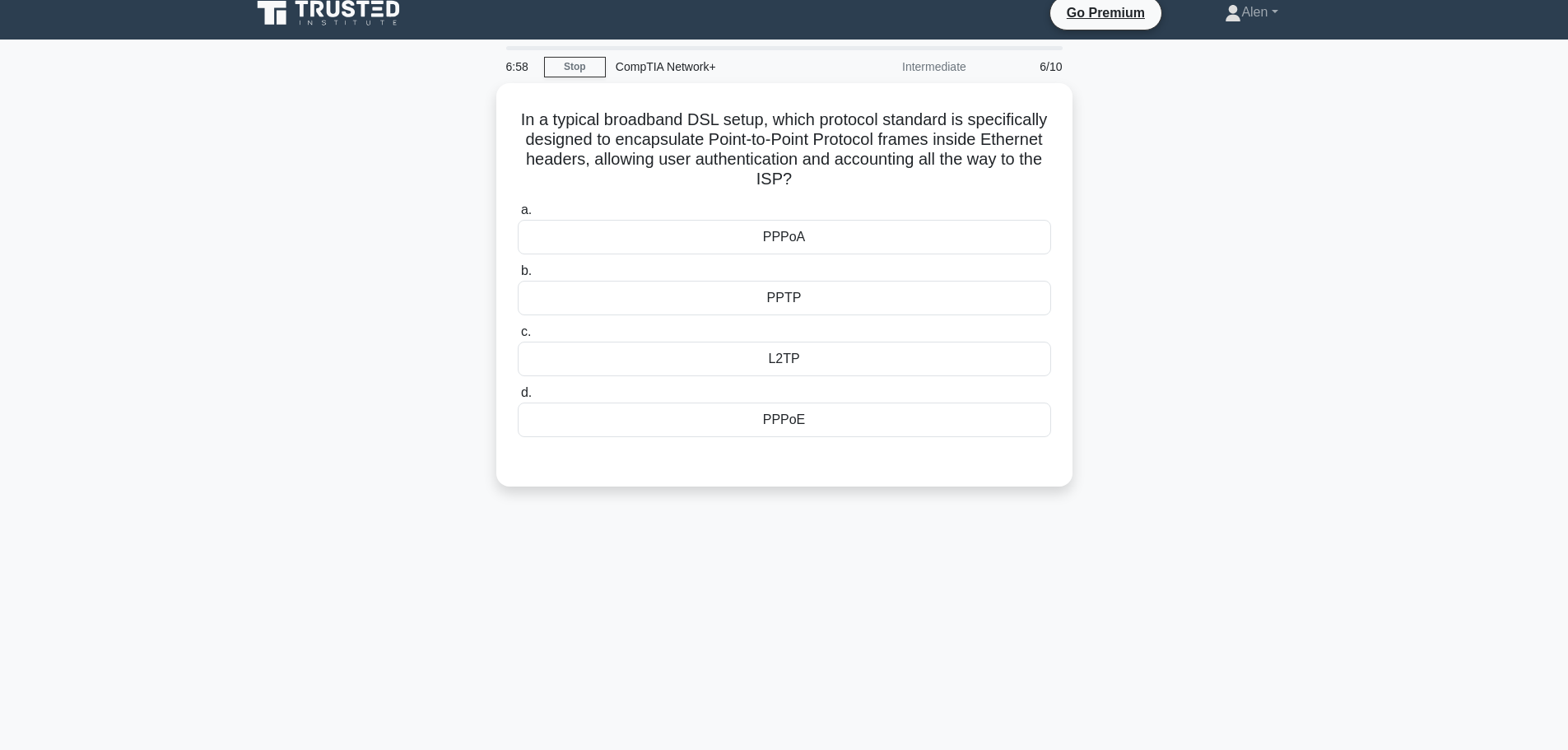
scroll to position [0, 0]
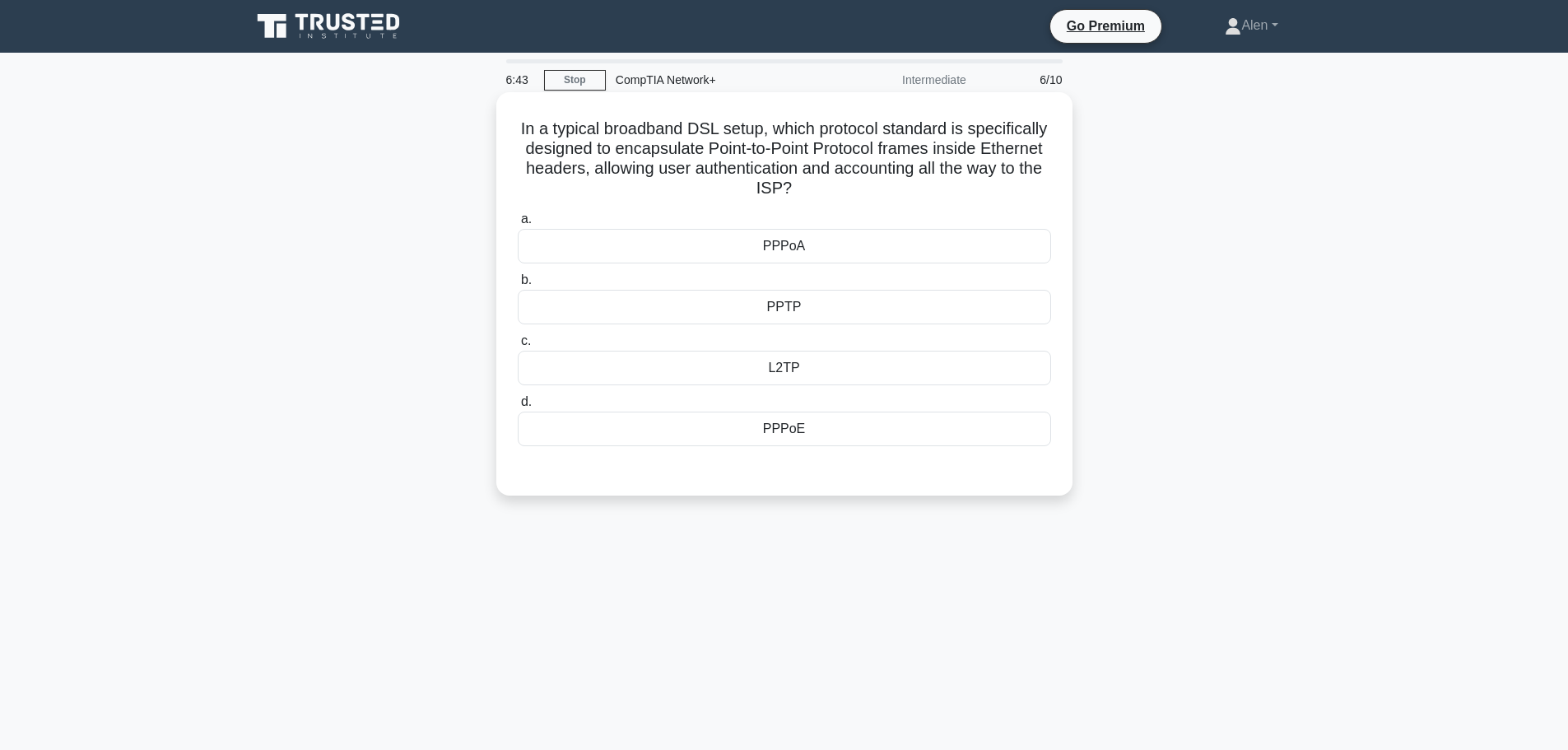
click at [839, 377] on div "L2TP" at bounding box center [784, 367] width 533 height 35
click at [517, 346] on input "c. L2TP" at bounding box center [517, 341] width 0 height 11
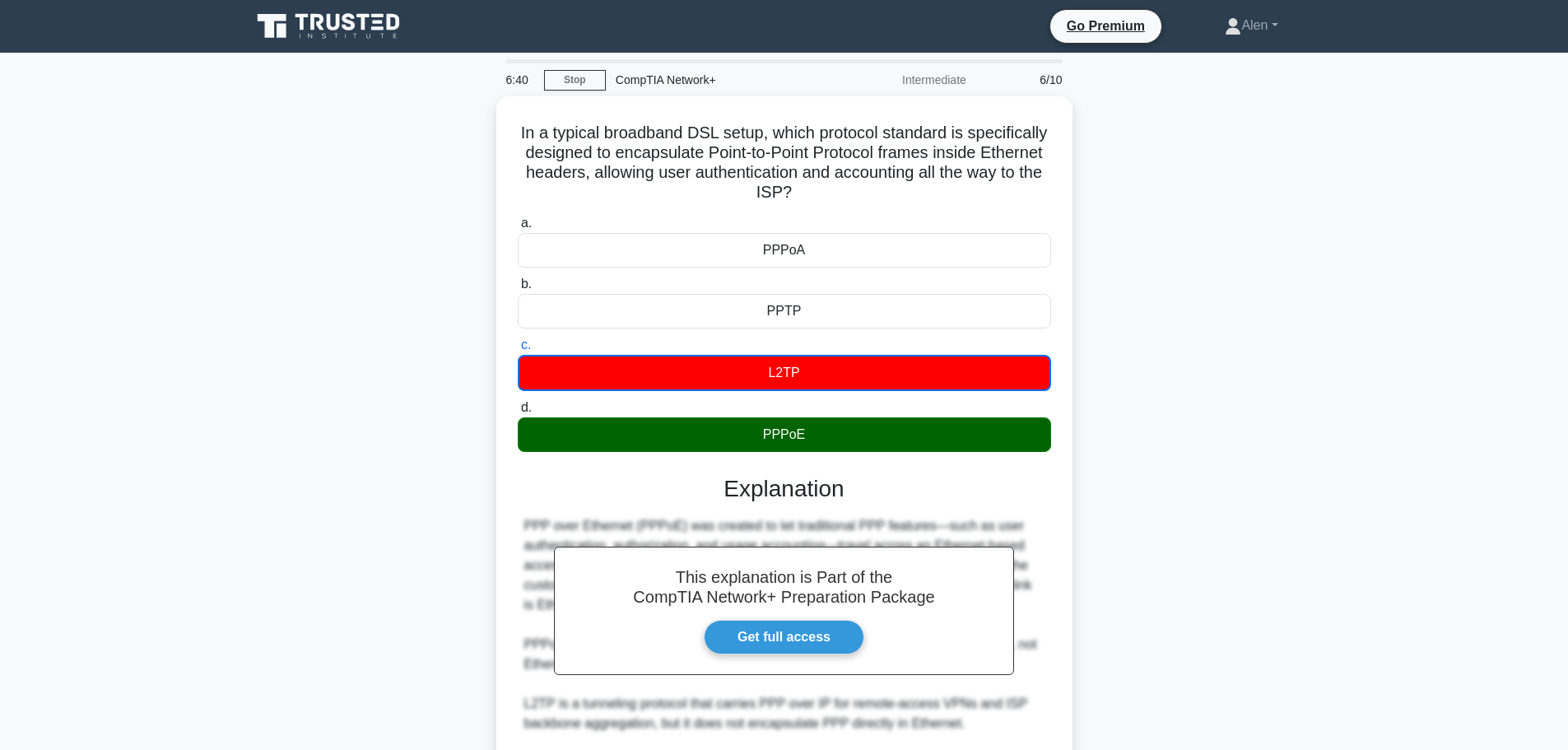
scroll to position [188, 0]
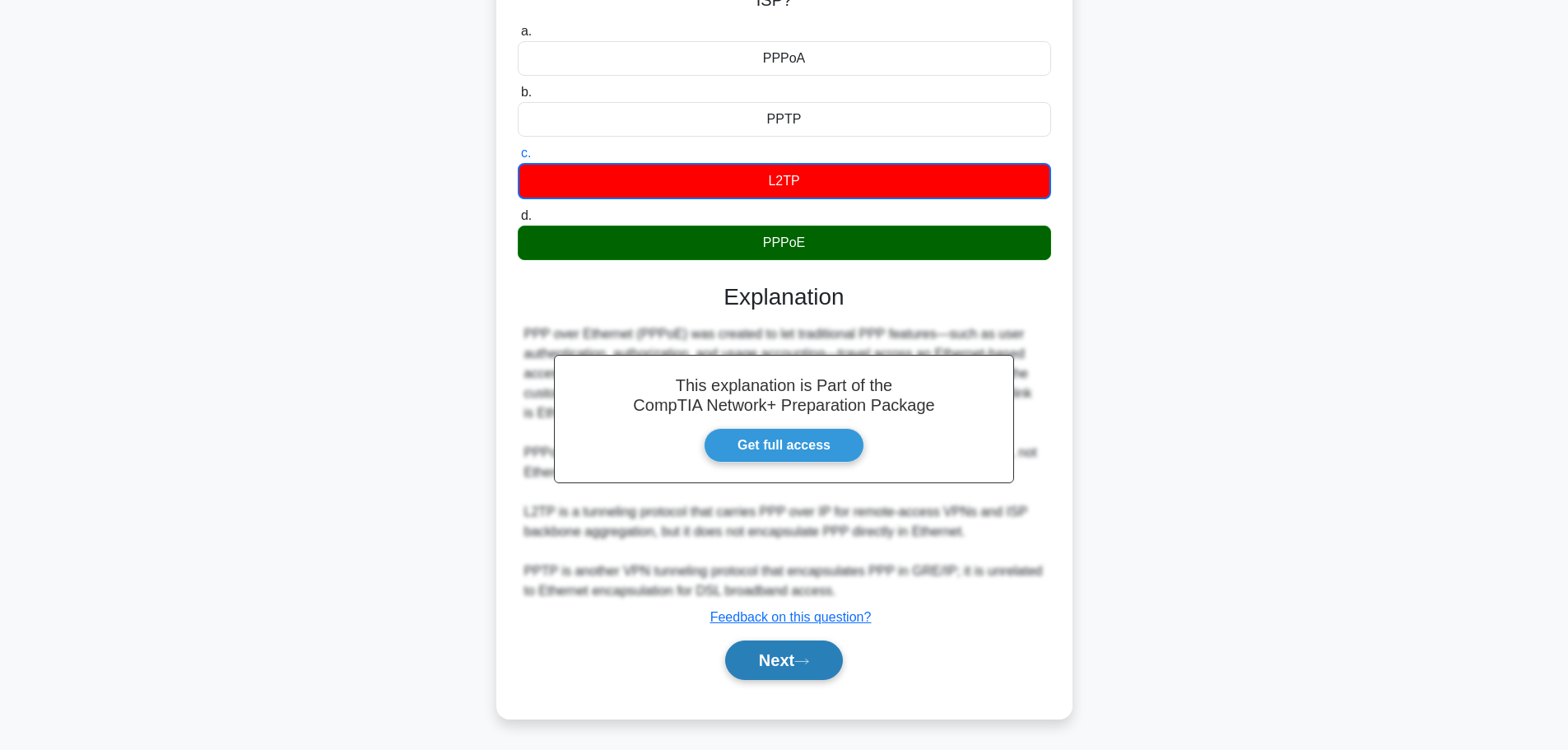
click at [769, 665] on button "Next" at bounding box center [784, 659] width 118 height 40
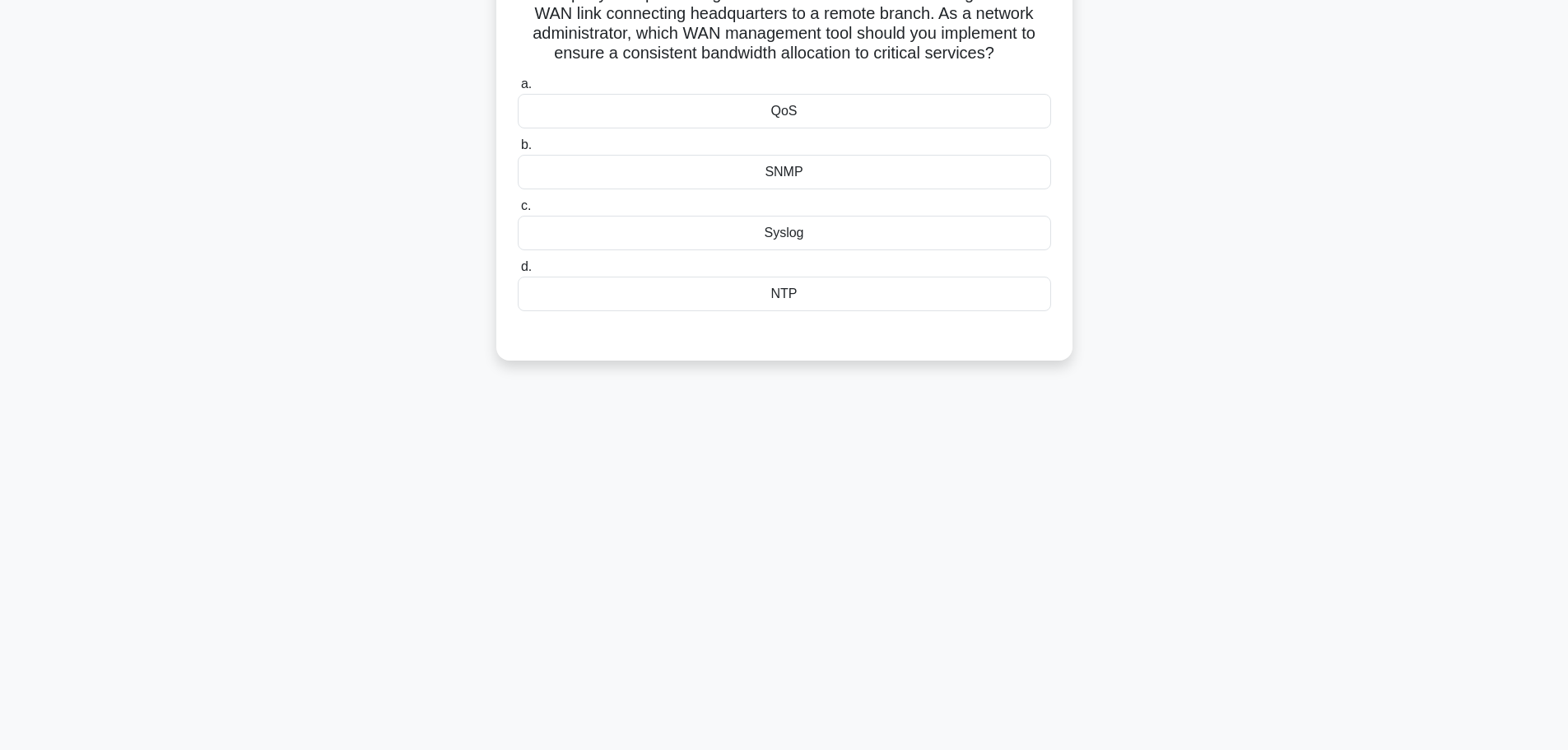
scroll to position [139, 0]
click at [1562, 62] on main "6:37 Stop CompTIA Network+ Intermediate 7/10 A company is experiencing fluctuat…" at bounding box center [784, 332] width 1568 height 836
click at [1567, 38] on main "6:37 Stop CompTIA Network+ Intermediate 7/10 A company is experiencing fluctuat…" at bounding box center [784, 332] width 1568 height 836
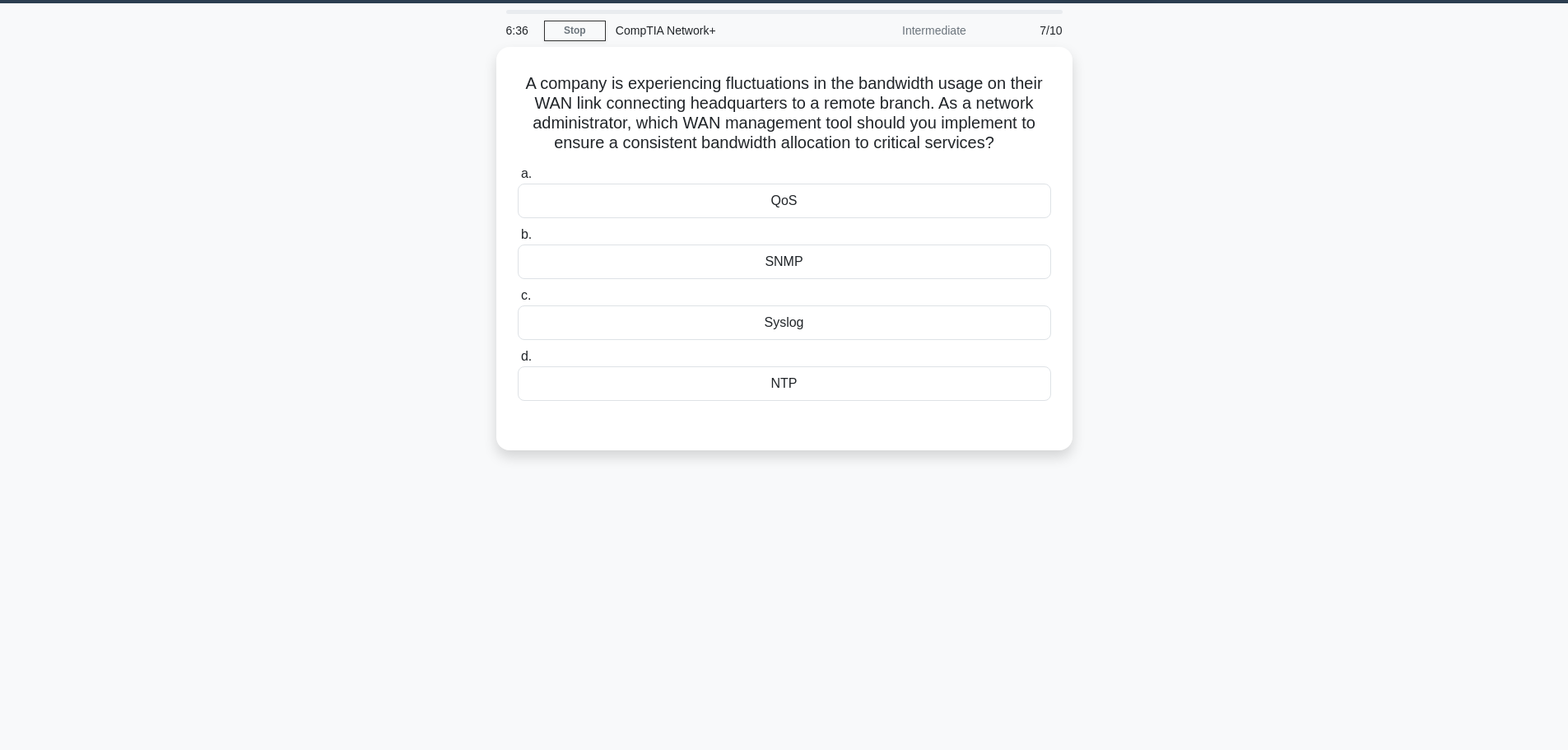
scroll to position [0, 0]
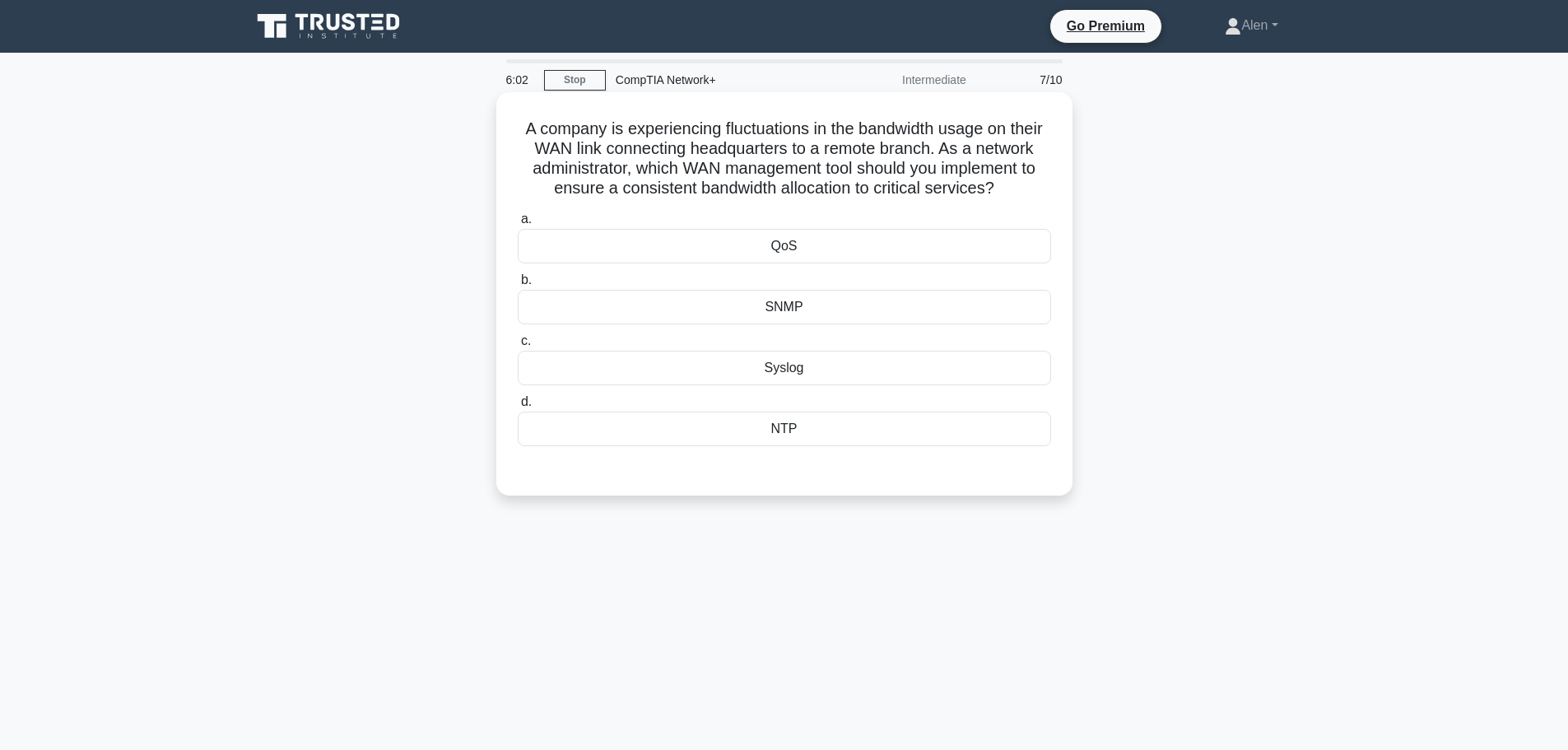
click at [809, 242] on div "QoS" at bounding box center [784, 246] width 533 height 35
click at [517, 225] on input "a. QoS" at bounding box center [517, 219] width 0 height 11
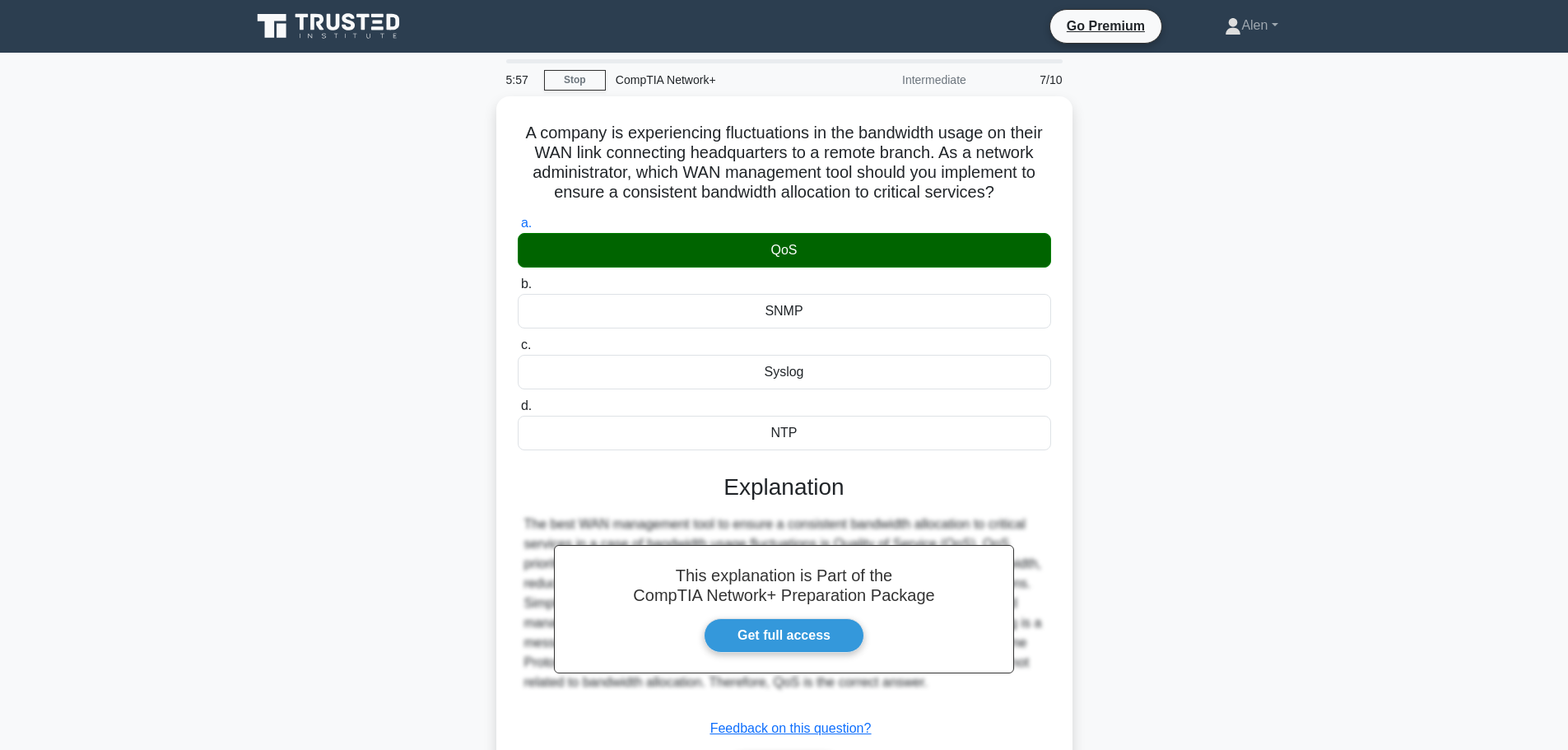
click at [1567, 568] on html "Go Premium Alen" at bounding box center [784, 445] width 1568 height 889
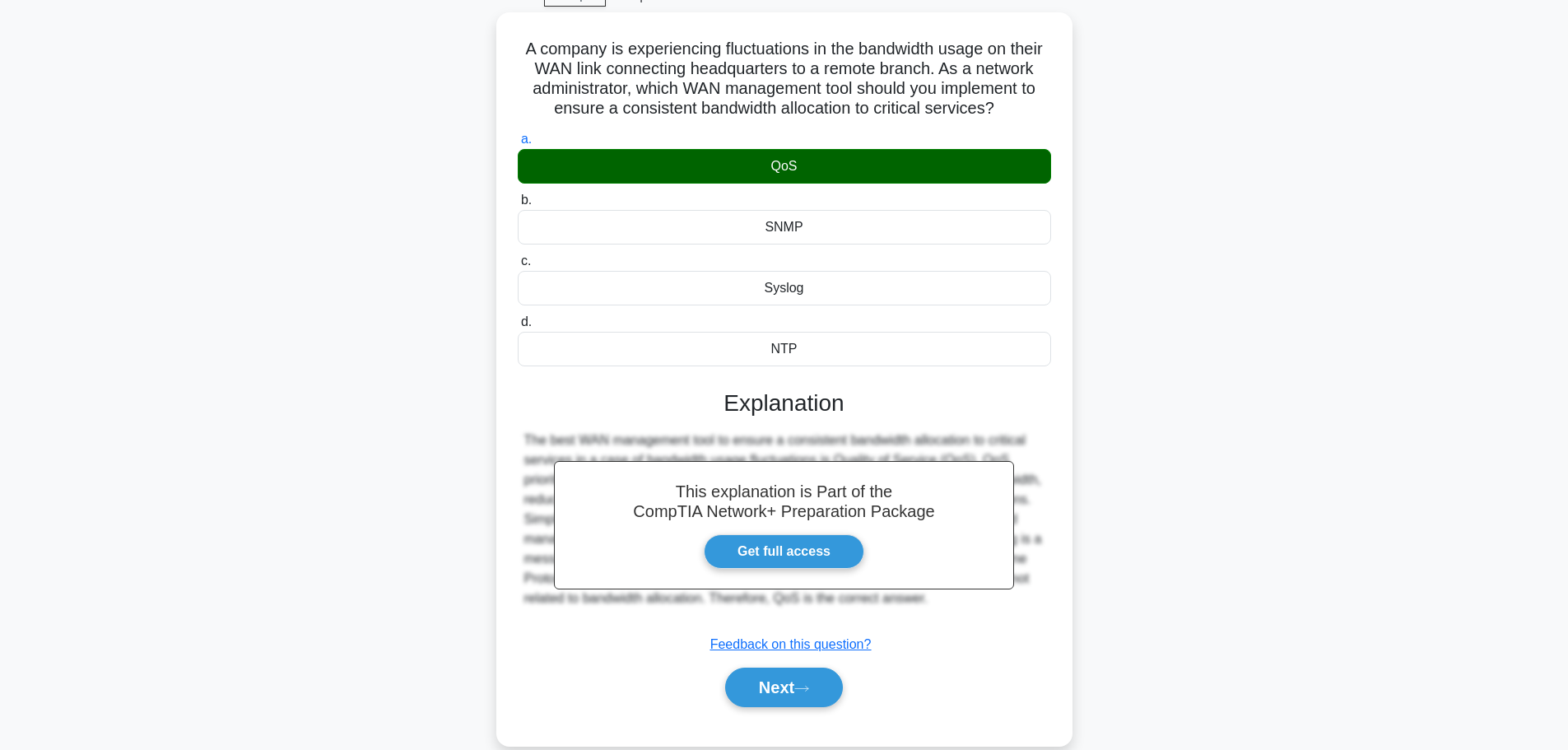
scroll to position [139, 0]
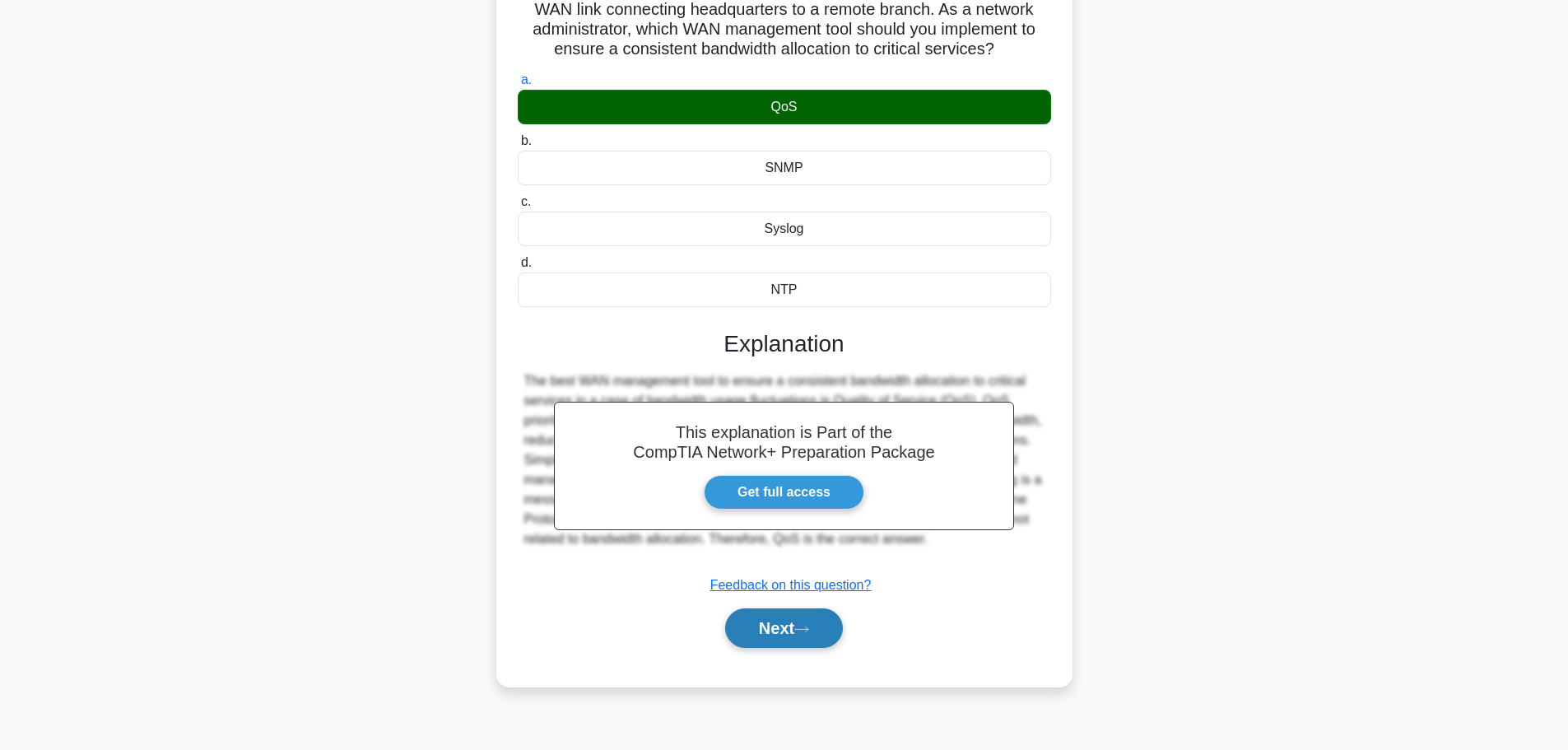
click at [809, 638] on button "Next" at bounding box center [784, 628] width 118 height 40
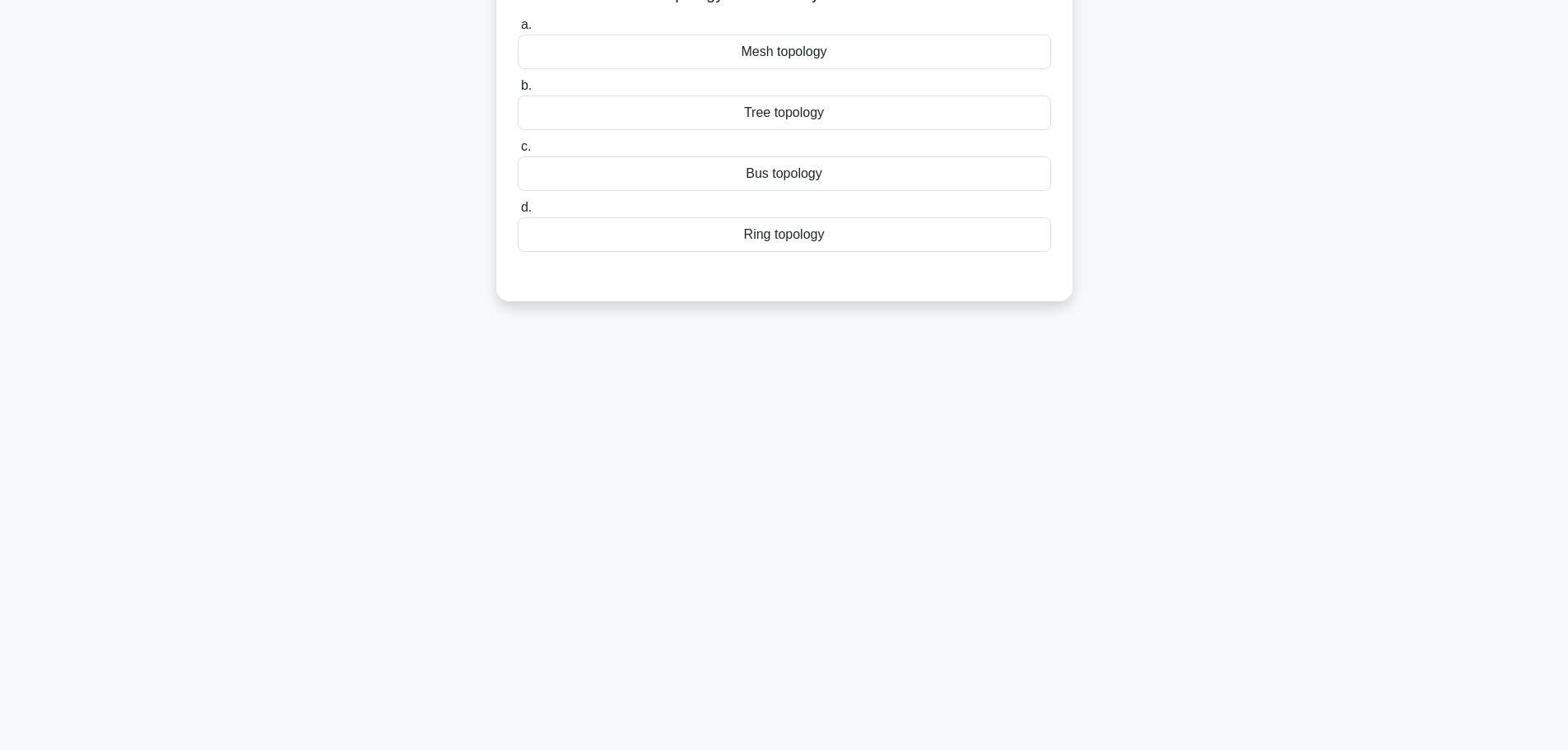
scroll to position [0, 0]
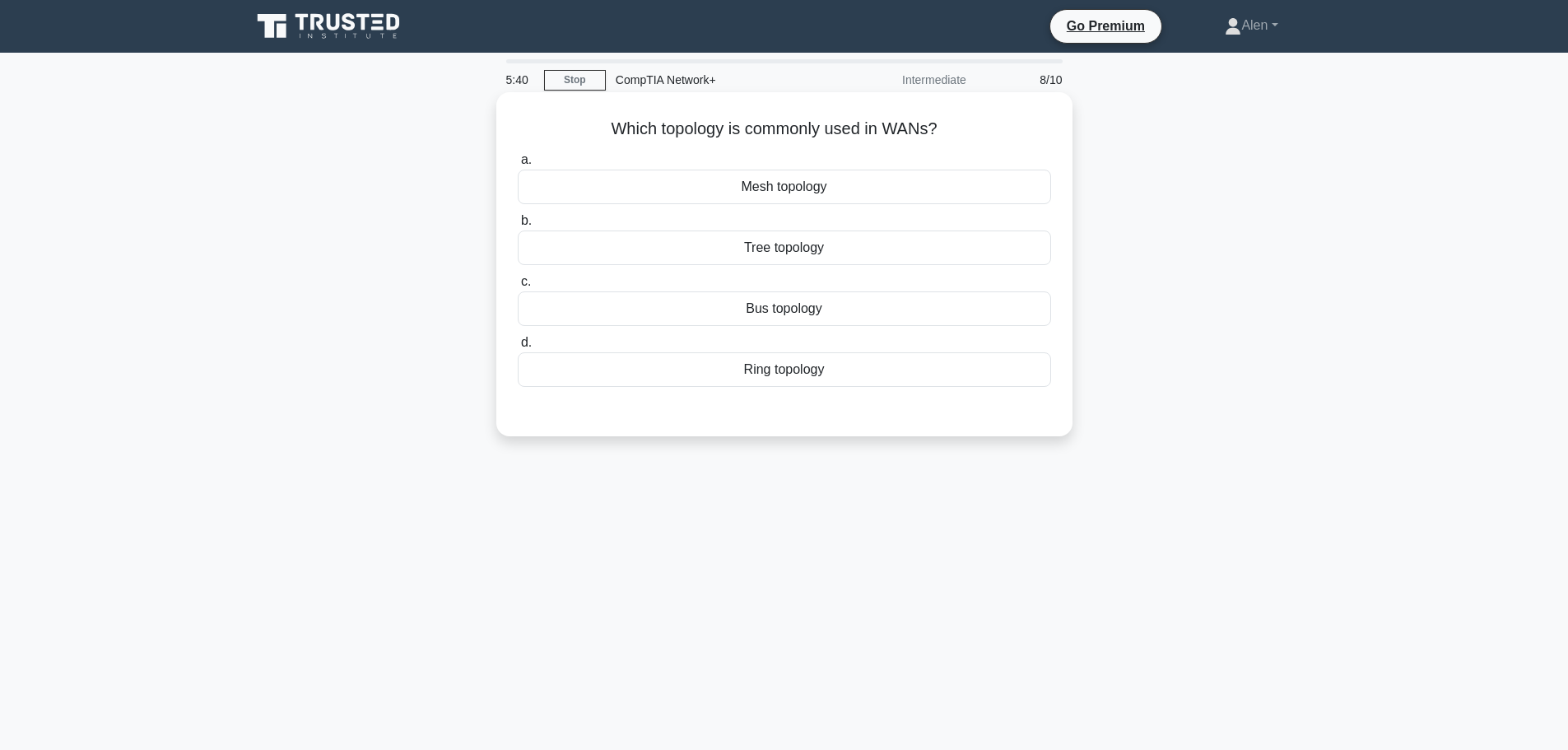
click at [886, 253] on div "Tree topology" at bounding box center [784, 248] width 533 height 35
click at [517, 226] on input "b. Tree topology" at bounding box center [517, 221] width 0 height 11
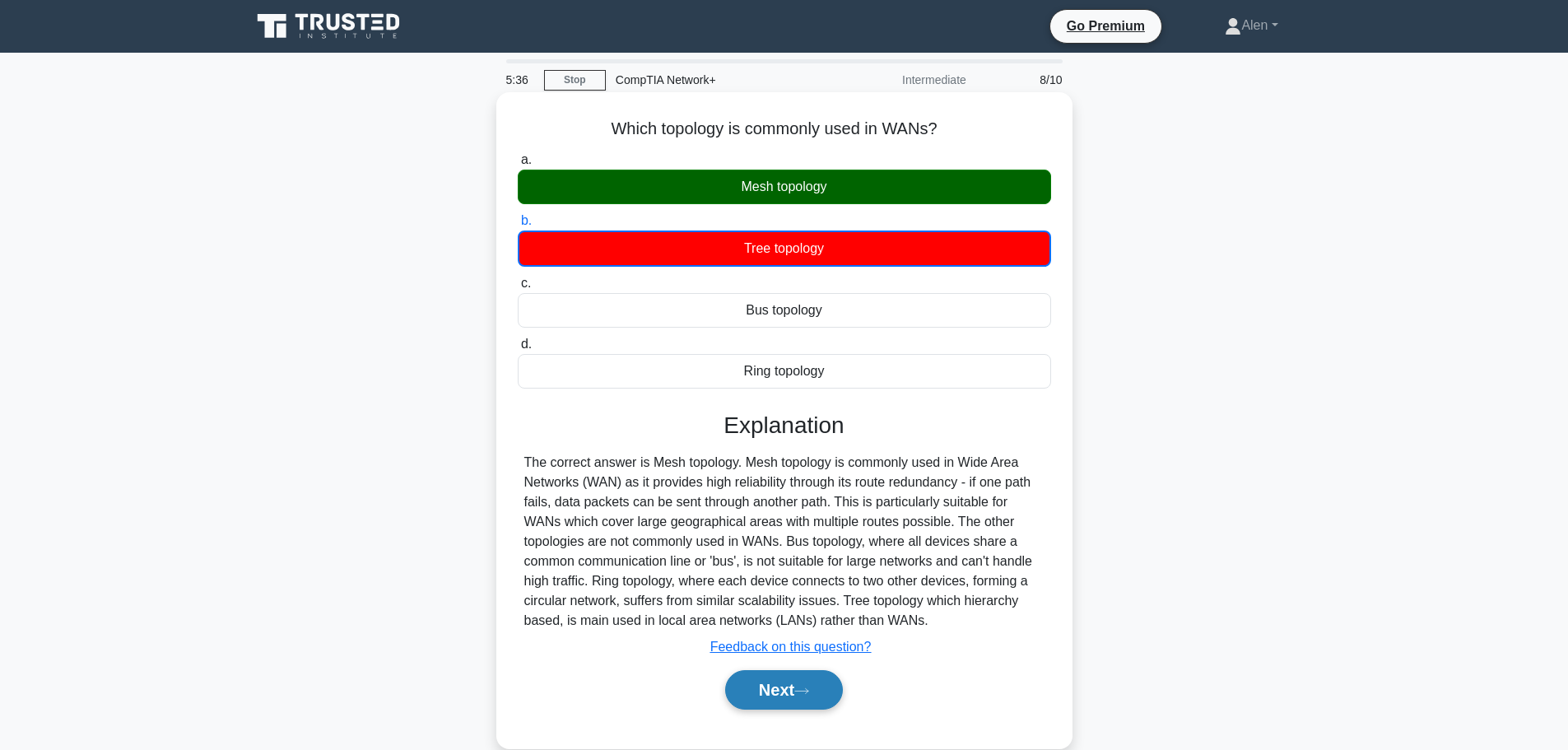
click at [792, 682] on button "Next" at bounding box center [784, 690] width 118 height 40
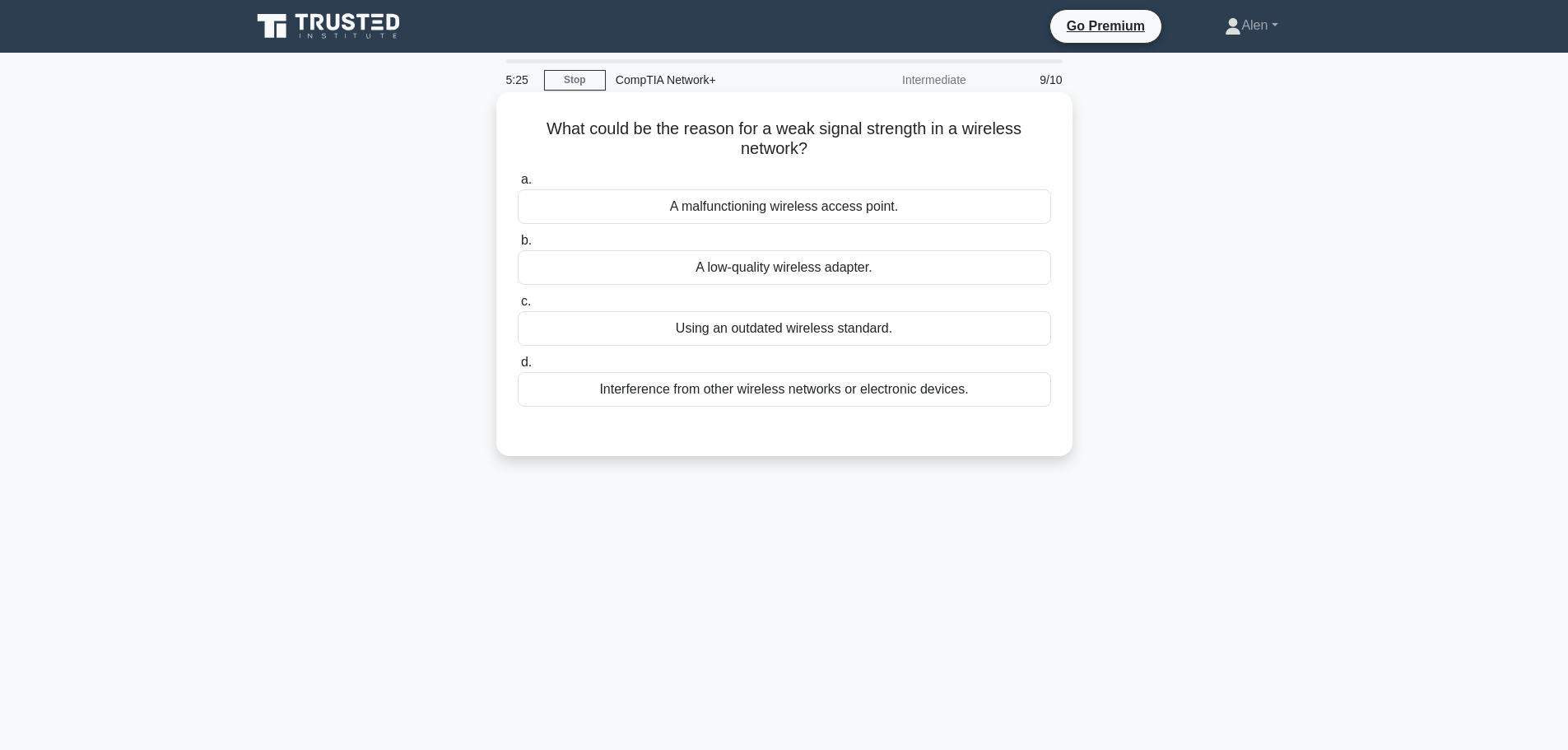
click at [771, 391] on div "Interference from other wireless networks or electronic devices." at bounding box center [784, 389] width 533 height 35
click at [517, 368] on input "d. Interference from other wireless networks or electronic devices." at bounding box center [517, 362] width 0 height 11
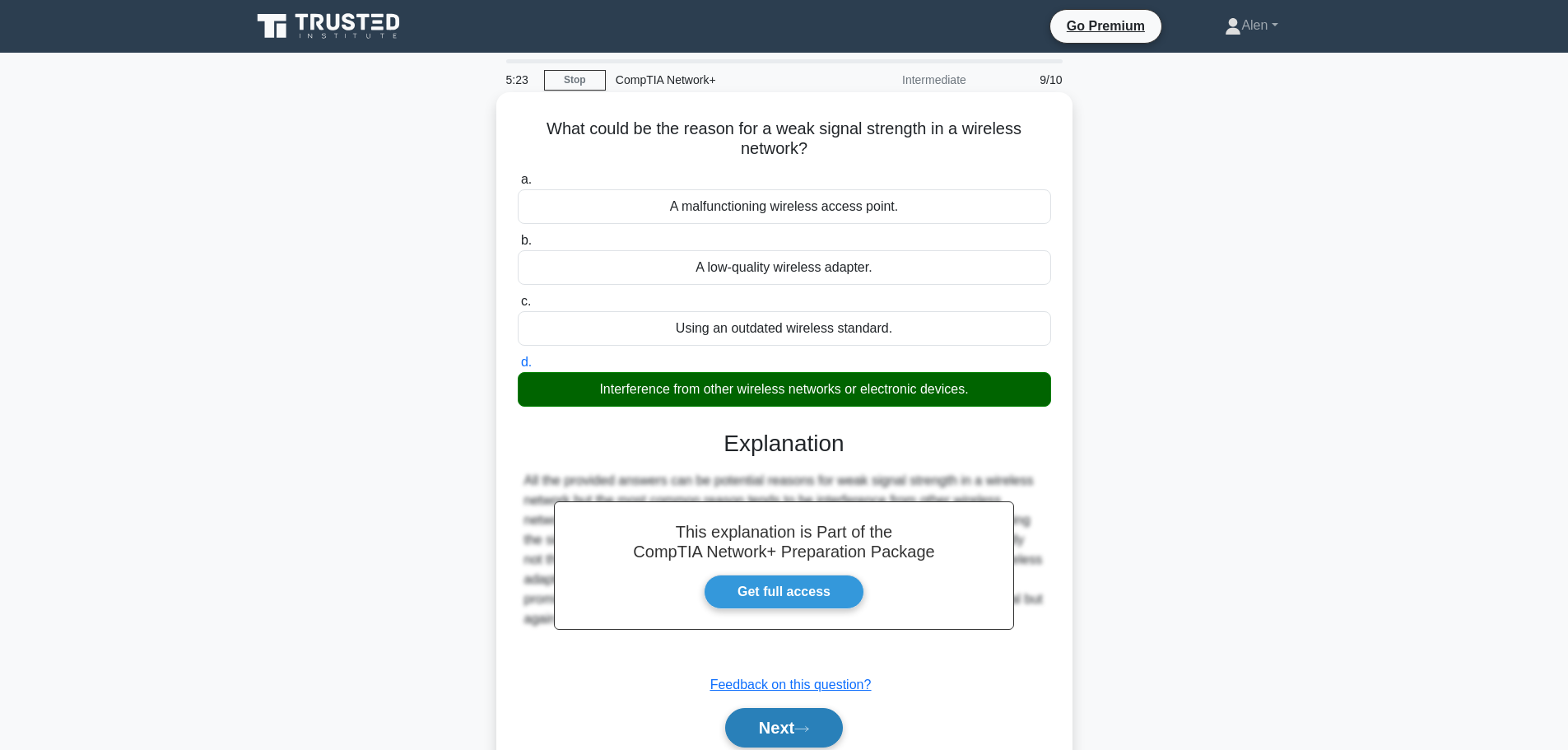
click at [776, 732] on button "Next" at bounding box center [784, 727] width 118 height 40
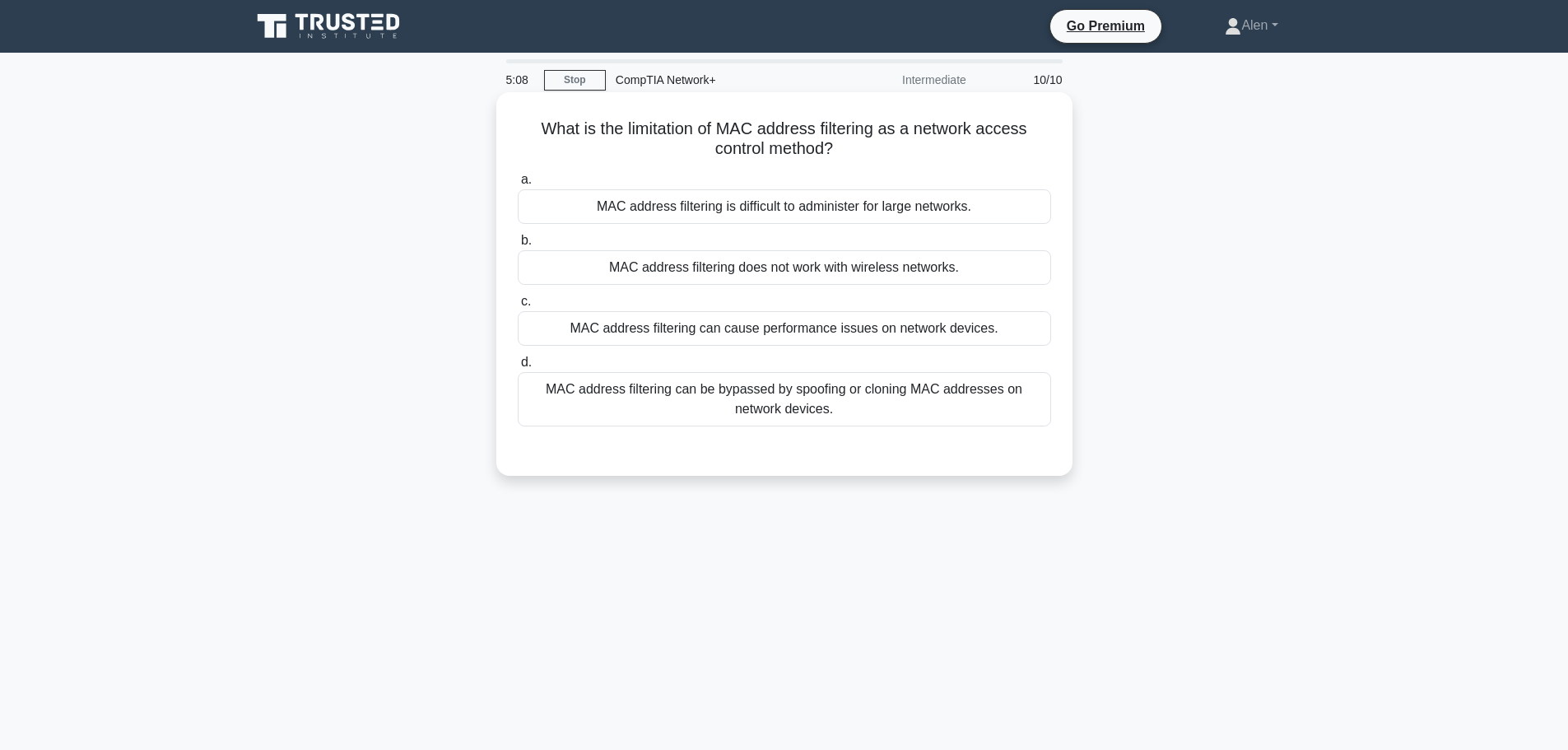
click at [903, 401] on div "MAC address filtering can be bypassed by spoofing or cloning MAC addresses on n…" at bounding box center [784, 399] width 533 height 54
click at [517, 368] on input "d. MAC address filtering can be bypassed by spoofing or cloning MAC addresses o…" at bounding box center [517, 362] width 0 height 11
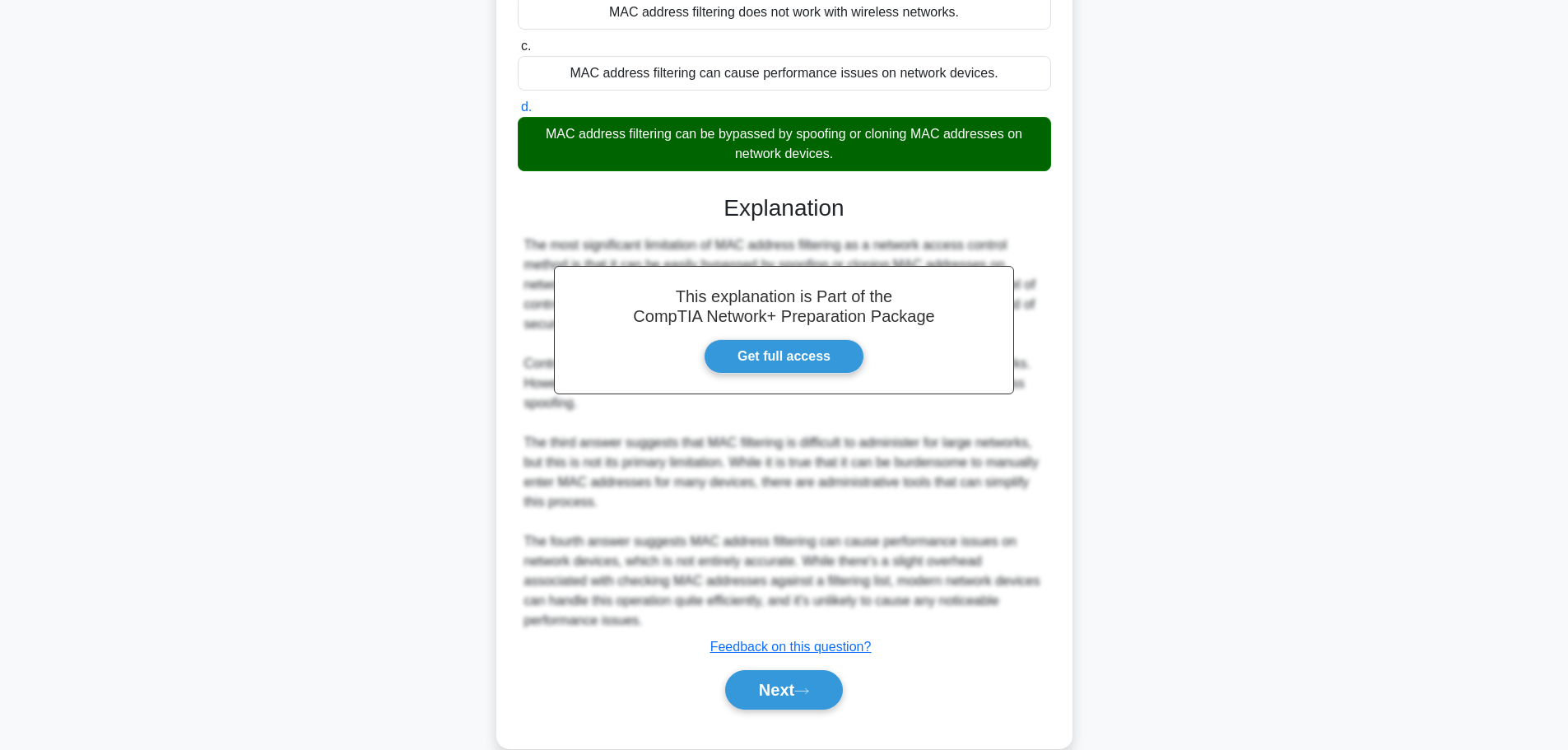
scroll to position [286, 0]
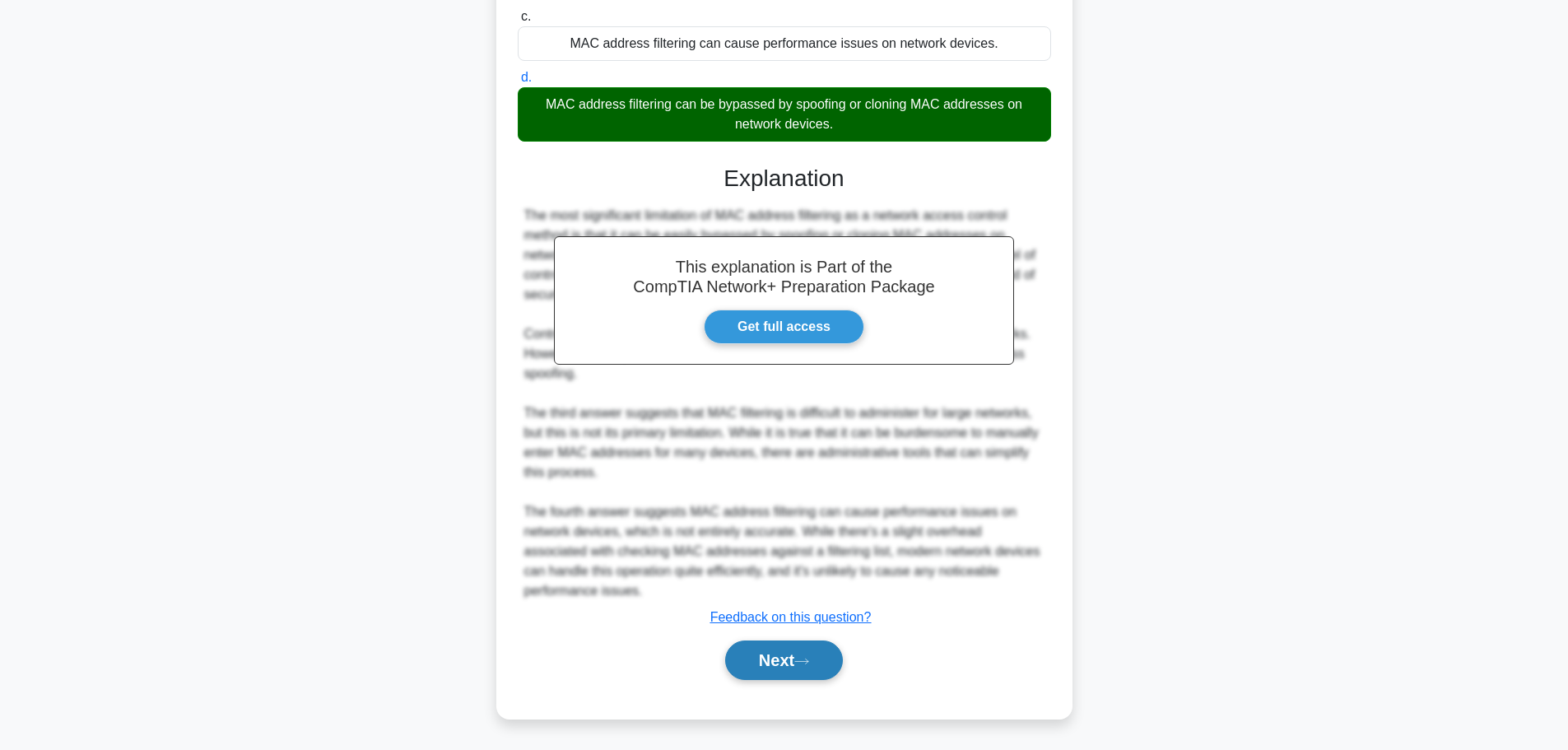
click at [817, 670] on button "Next" at bounding box center [784, 659] width 118 height 40
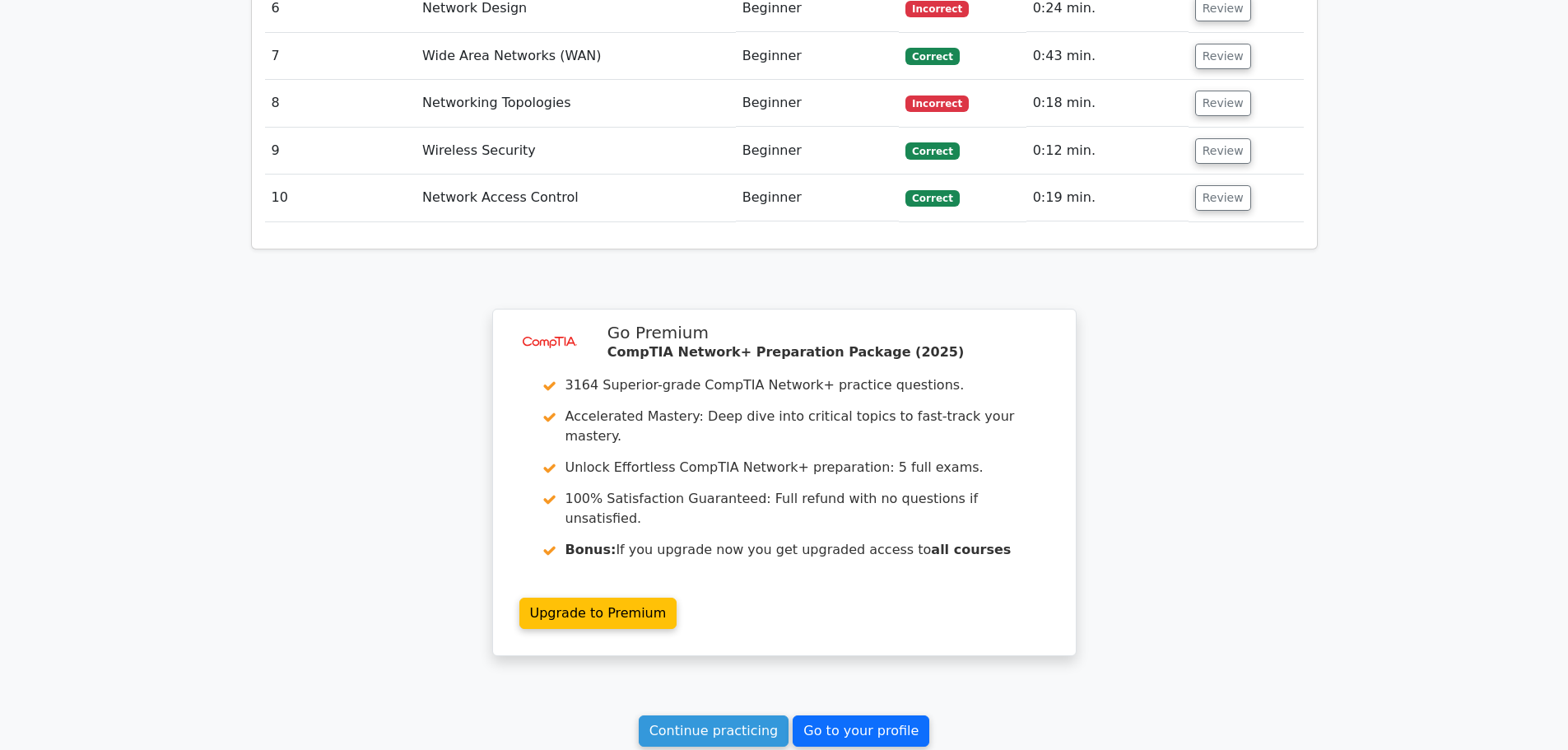
scroll to position [2490, 0]
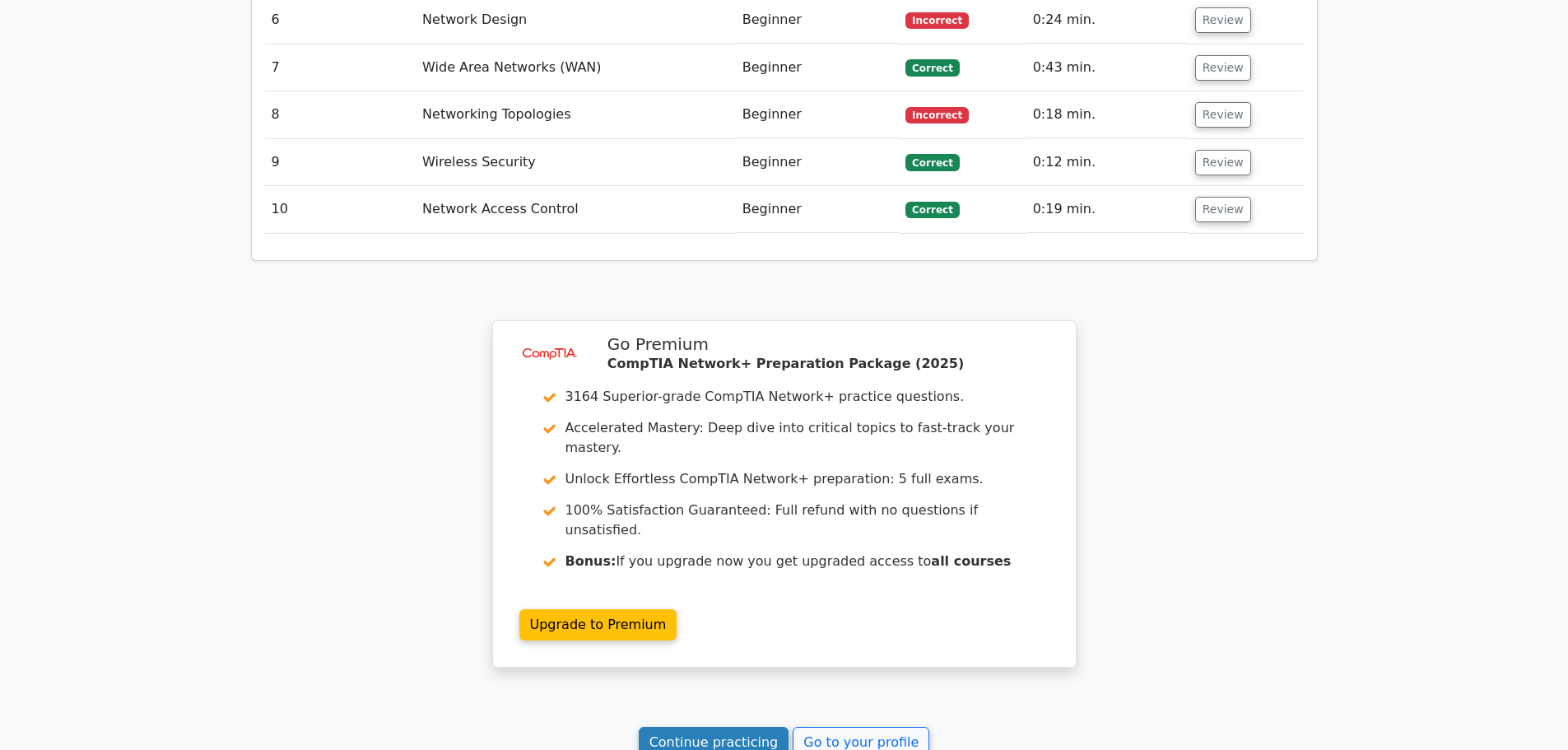
click at [697, 727] on link "Continue practicing" at bounding box center [714, 742] width 151 height 31
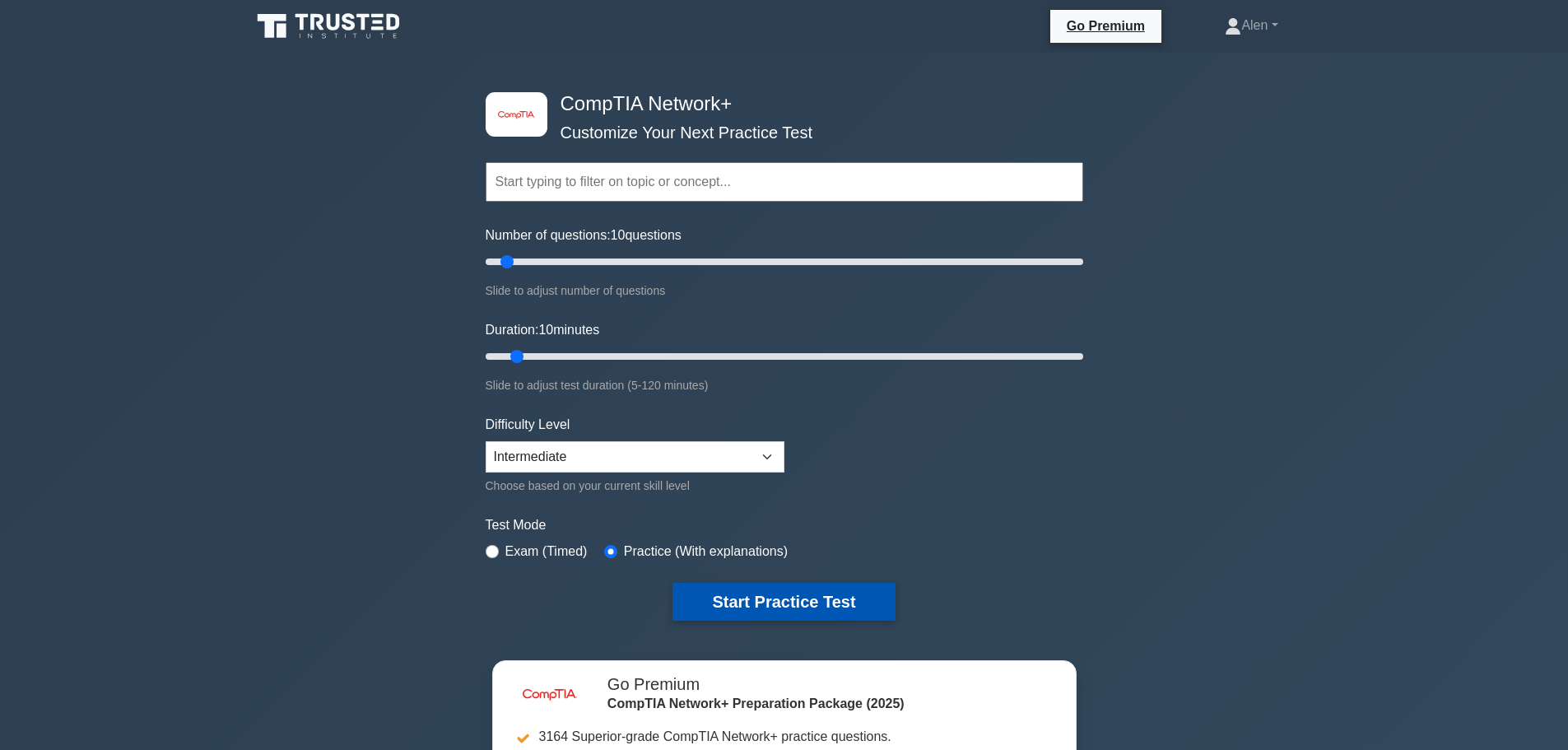
click at [791, 593] on button "Start Practice Test" at bounding box center [784, 602] width 222 height 38
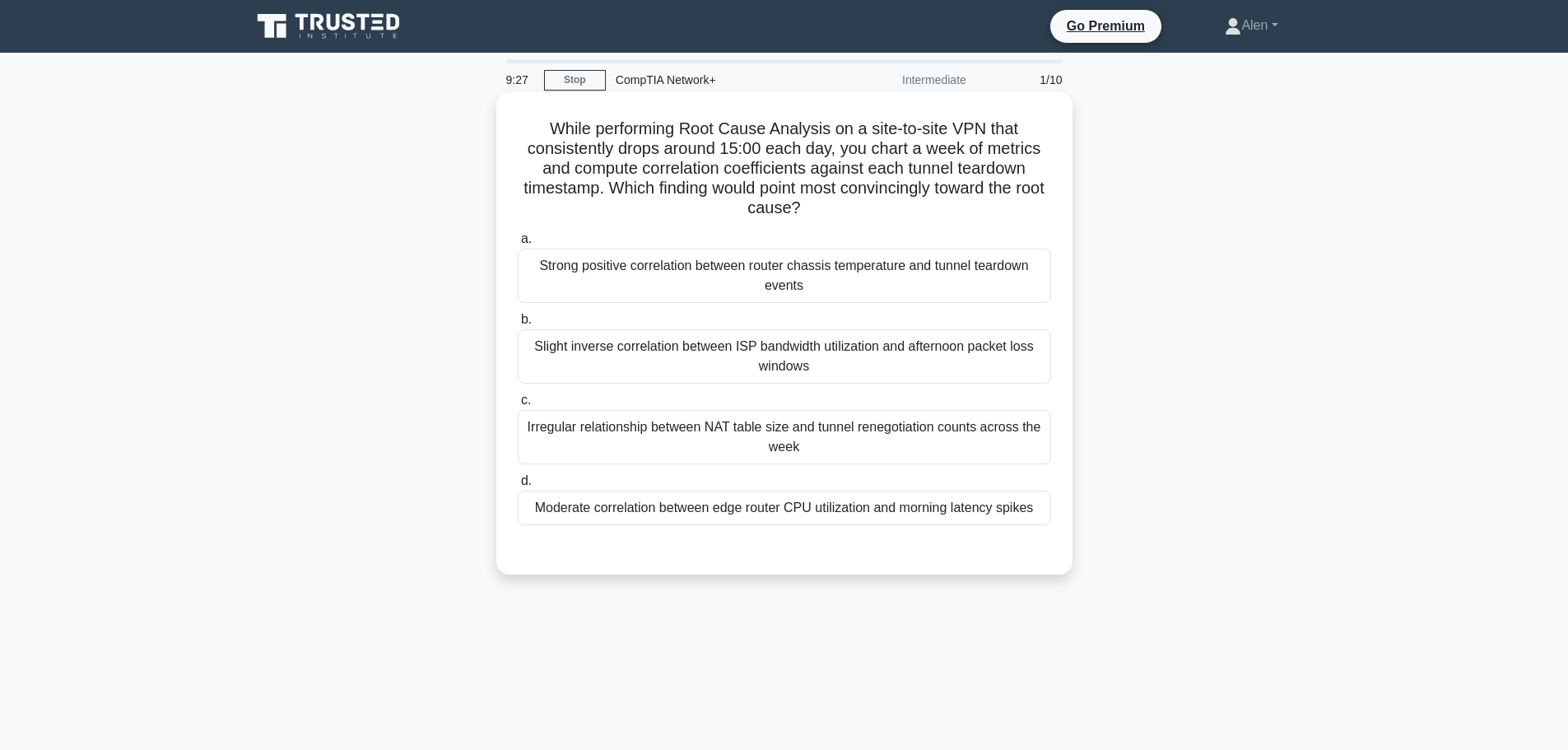
click at [829, 353] on div "Slight inverse correlation between ISP bandwidth utilization and afternoon pack…" at bounding box center [784, 356] width 533 height 54
click at [517, 325] on input "b. Slight inverse correlation between ISP bandwidth utilization and afternoon p…" at bounding box center [517, 320] width 0 height 11
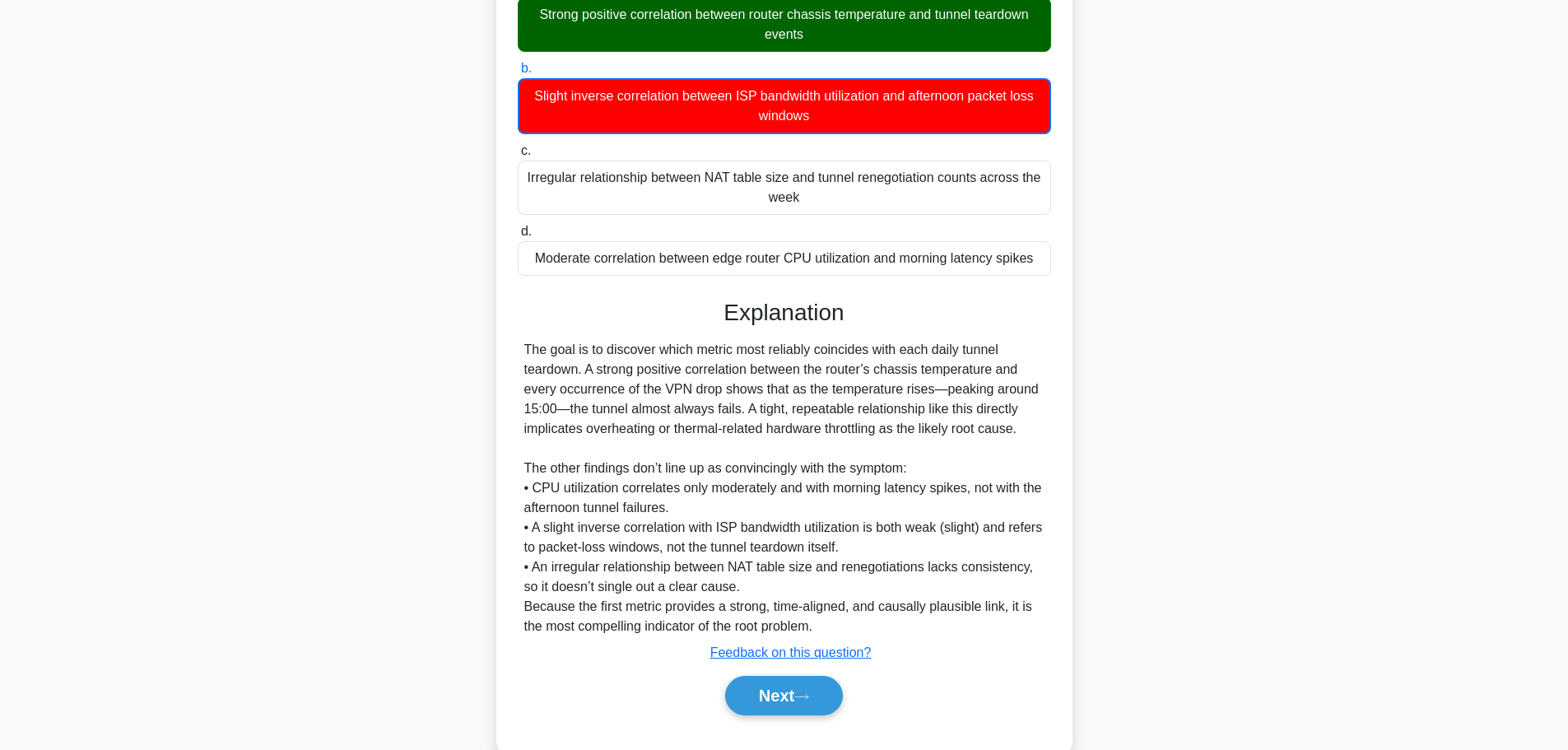
scroll to position [288, 0]
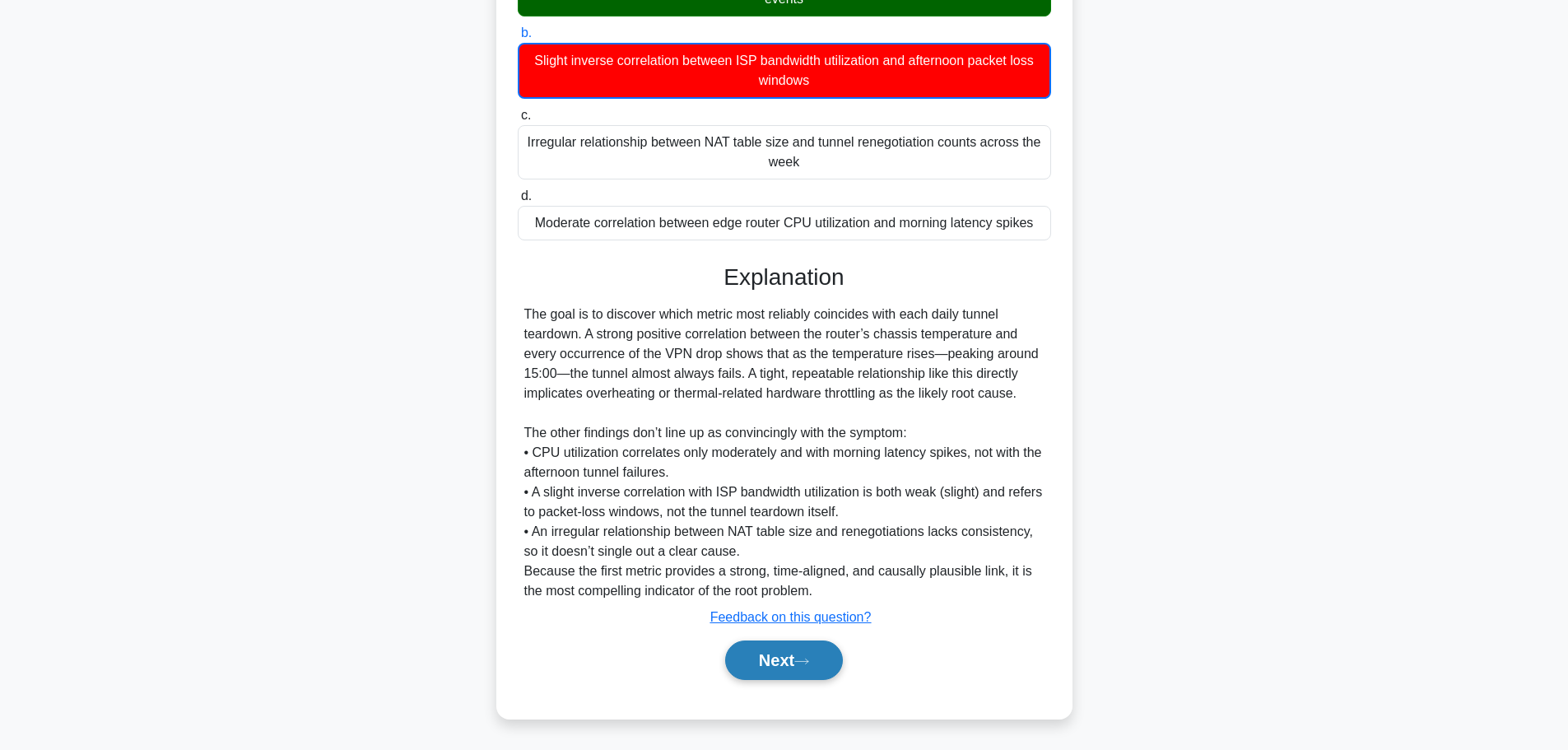
click at [794, 659] on button "Next" at bounding box center [784, 659] width 118 height 40
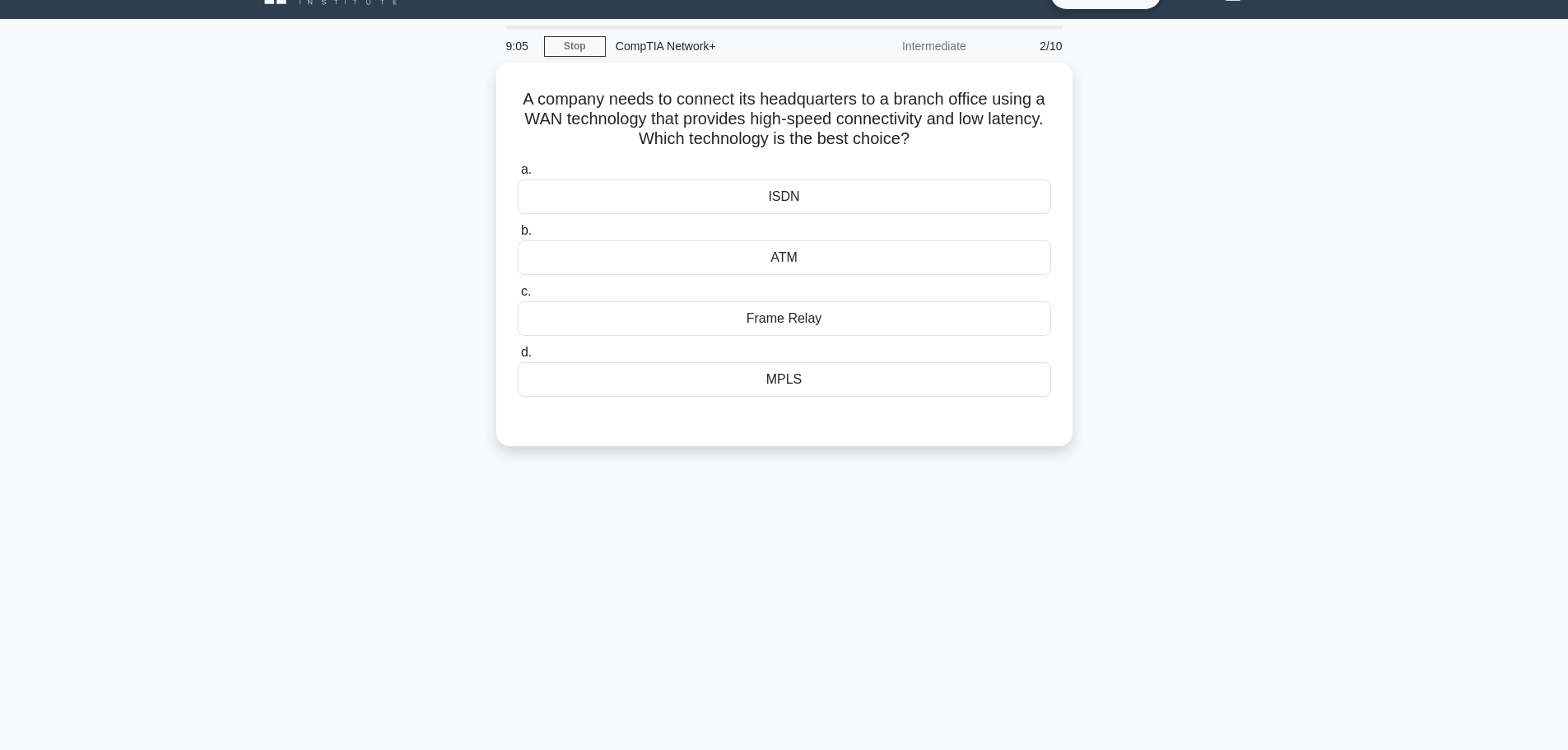
scroll to position [0, 0]
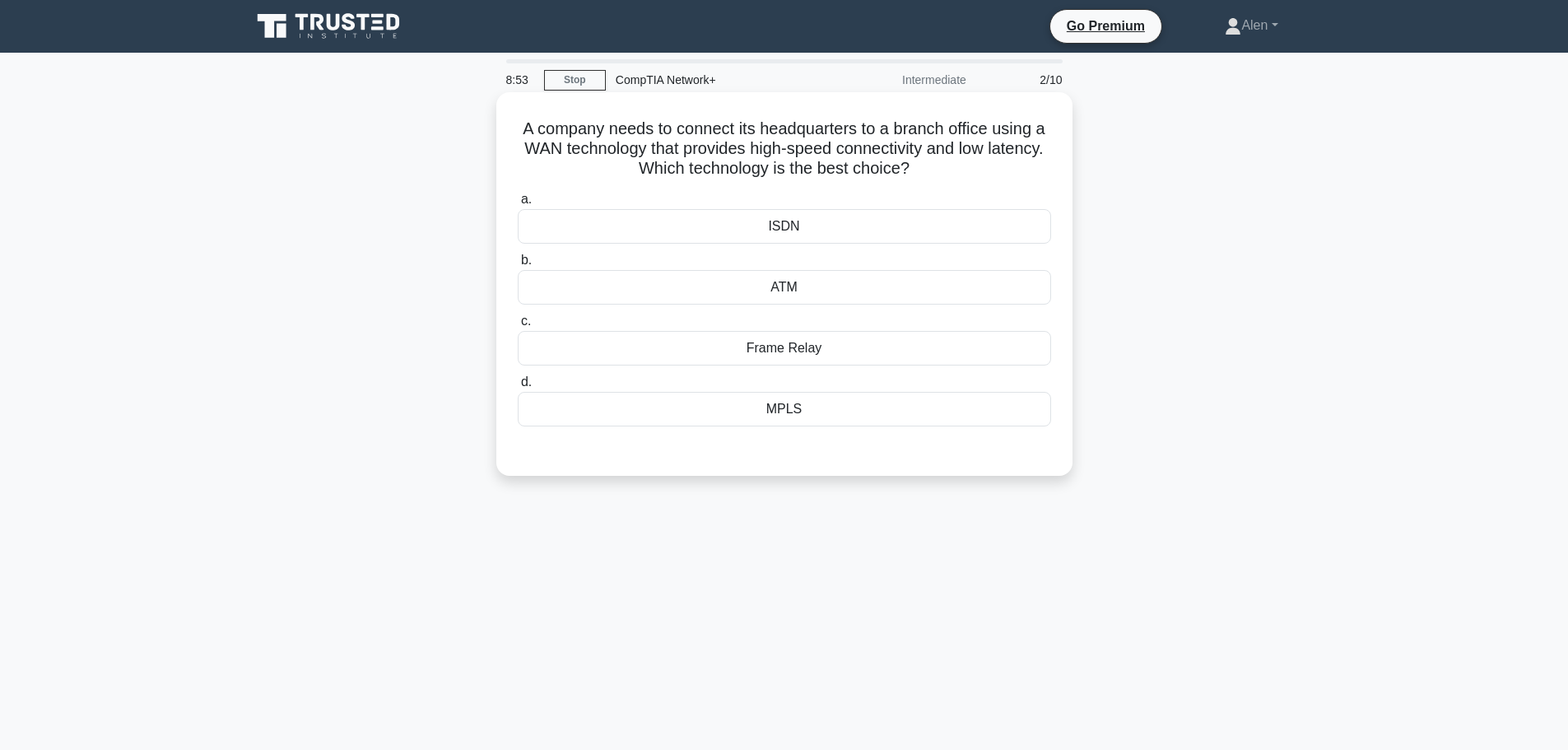
click at [819, 414] on div "MPLS" at bounding box center [784, 408] width 533 height 35
click at [517, 388] on input "d. MPLS" at bounding box center [517, 383] width 0 height 11
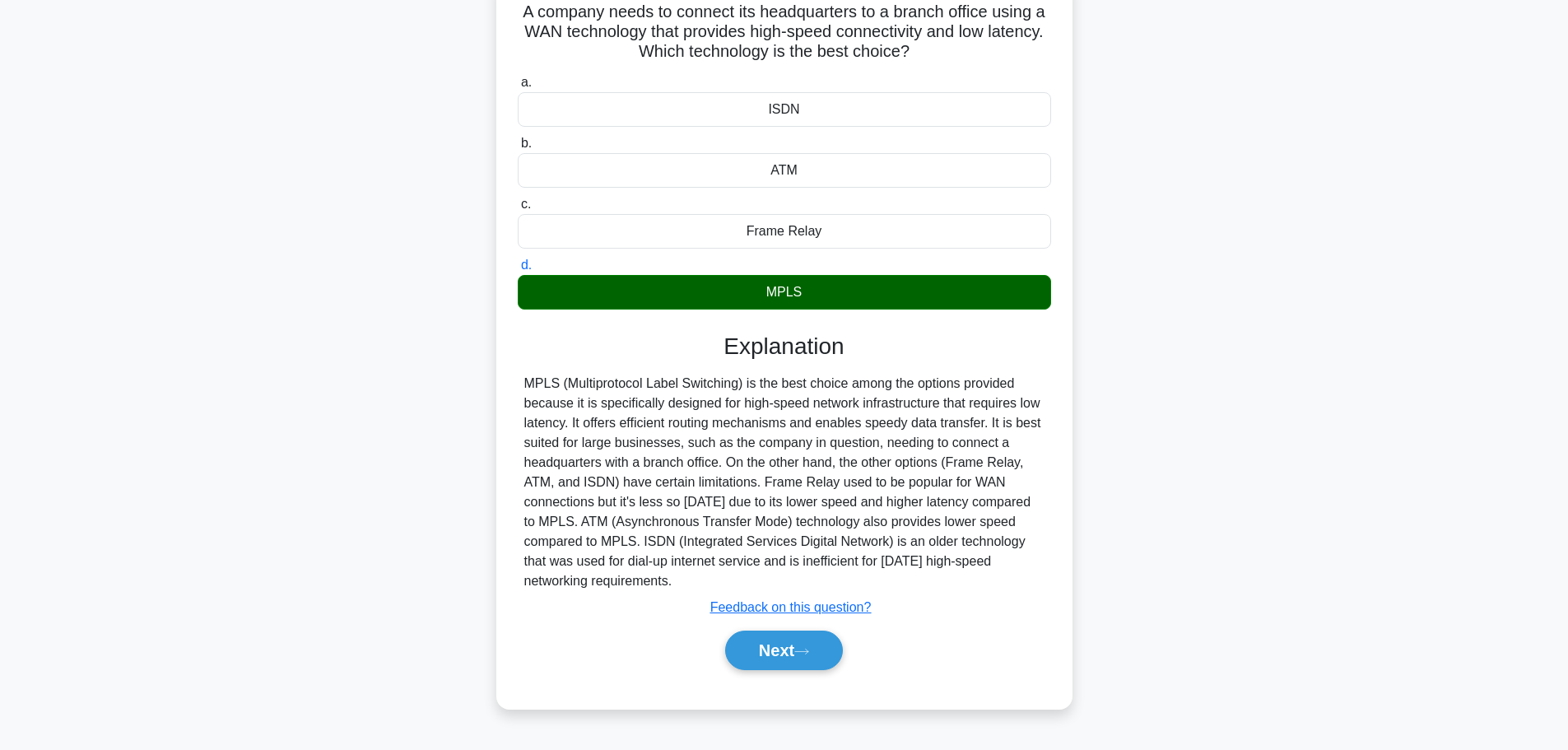
scroll to position [139, 0]
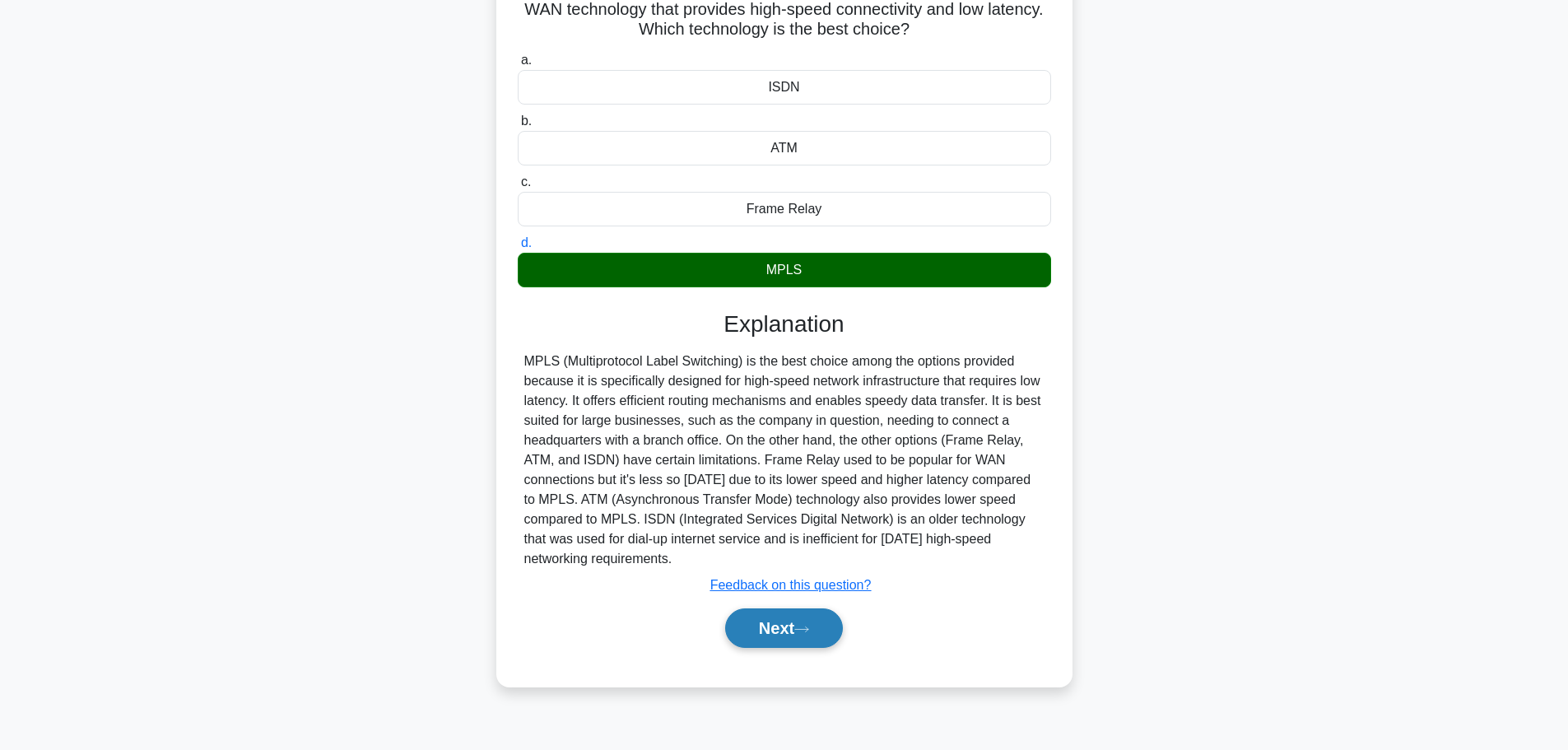
click at [775, 620] on button "Next" at bounding box center [784, 628] width 118 height 40
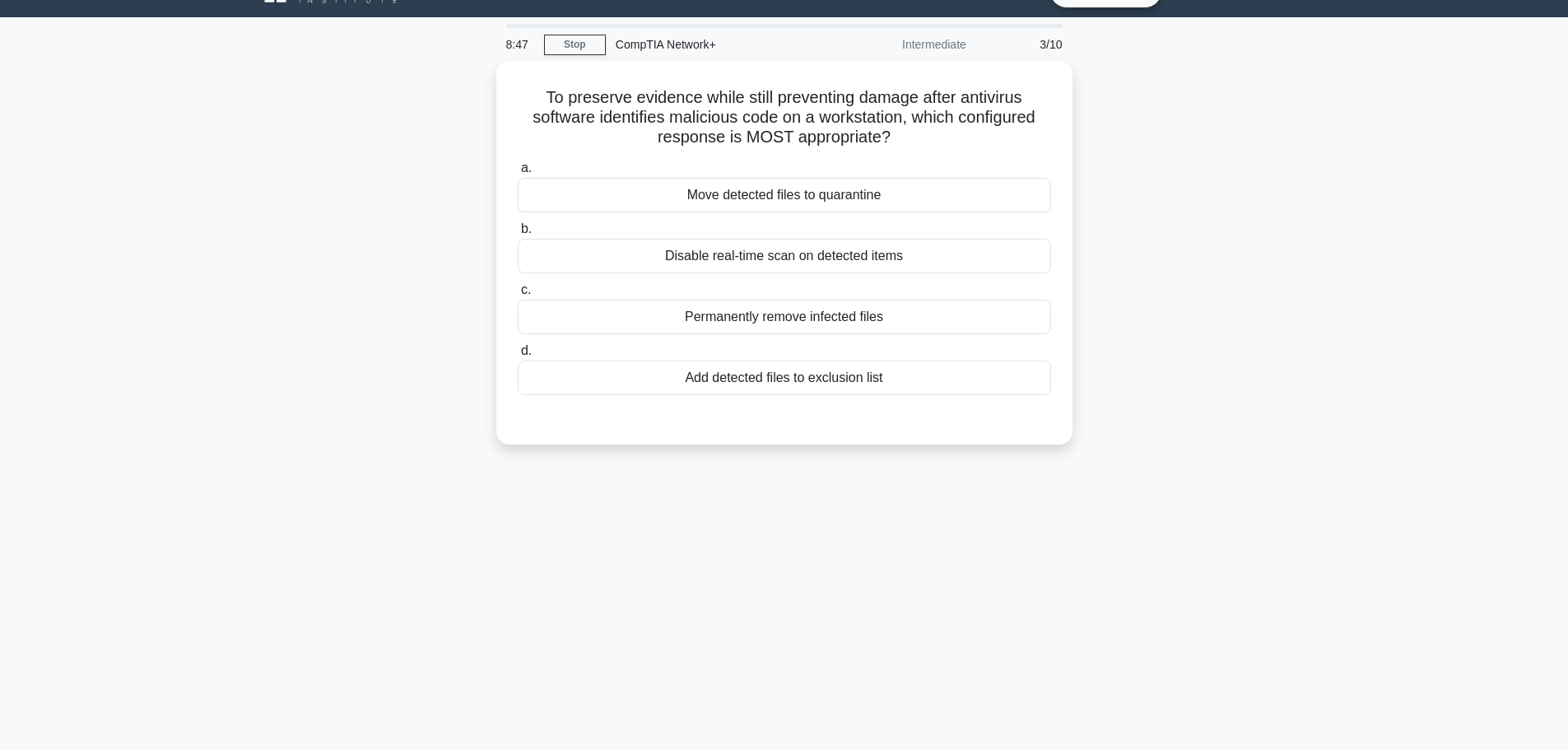
scroll to position [0, 0]
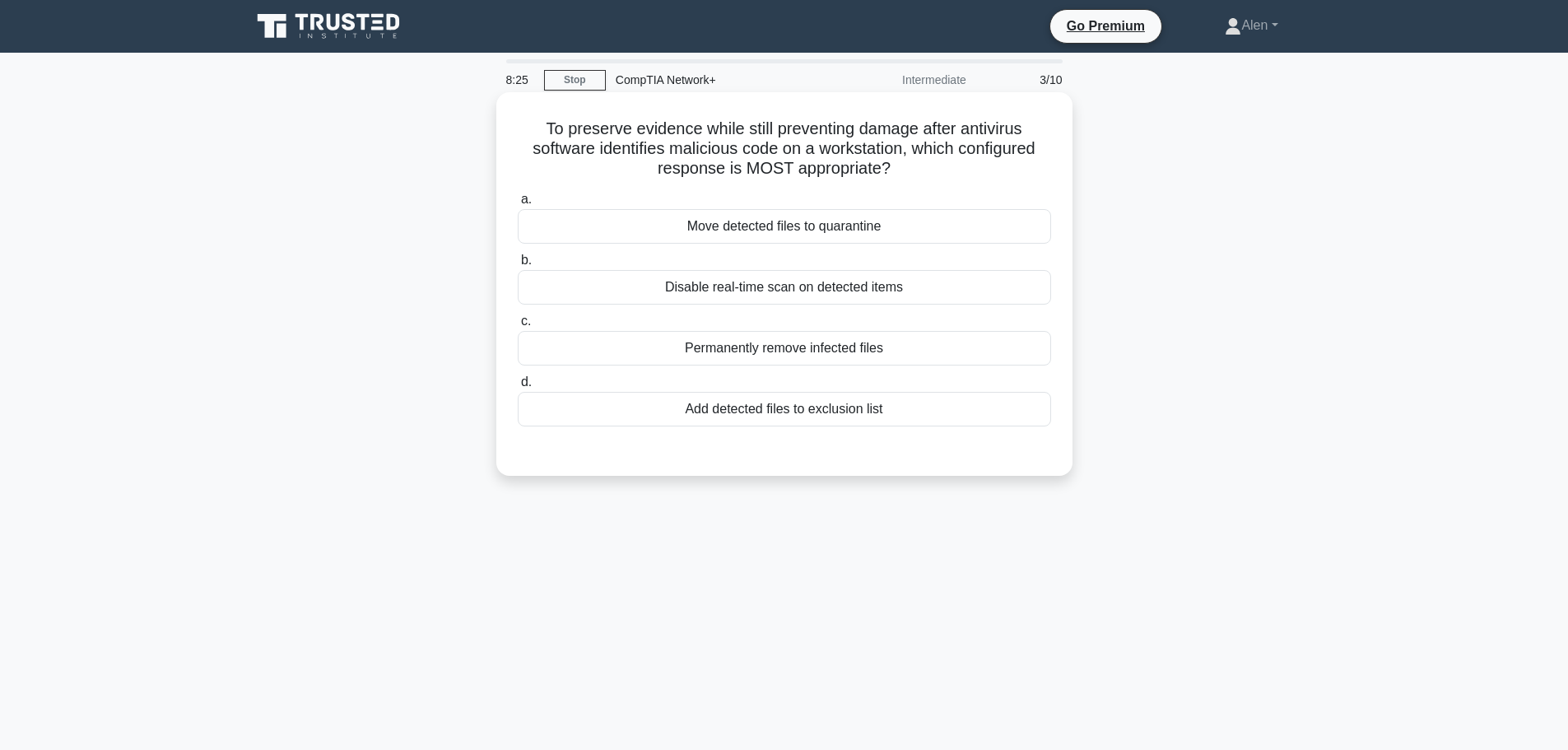
click at [822, 233] on div "Move detected files to quarantine" at bounding box center [784, 226] width 533 height 35
click at [517, 205] on input "a. Move detected files to quarantine" at bounding box center [517, 200] width 0 height 11
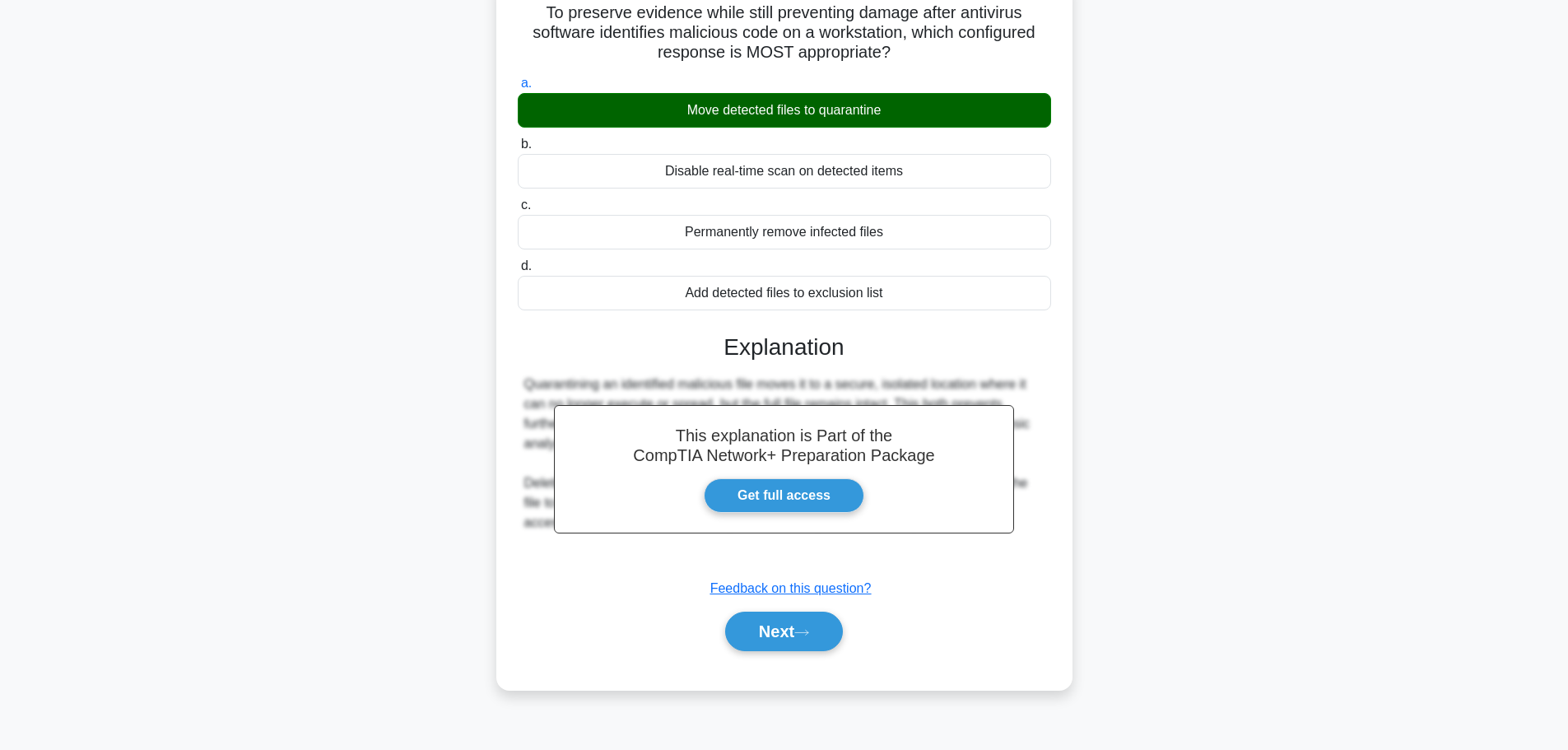
scroll to position [139, 0]
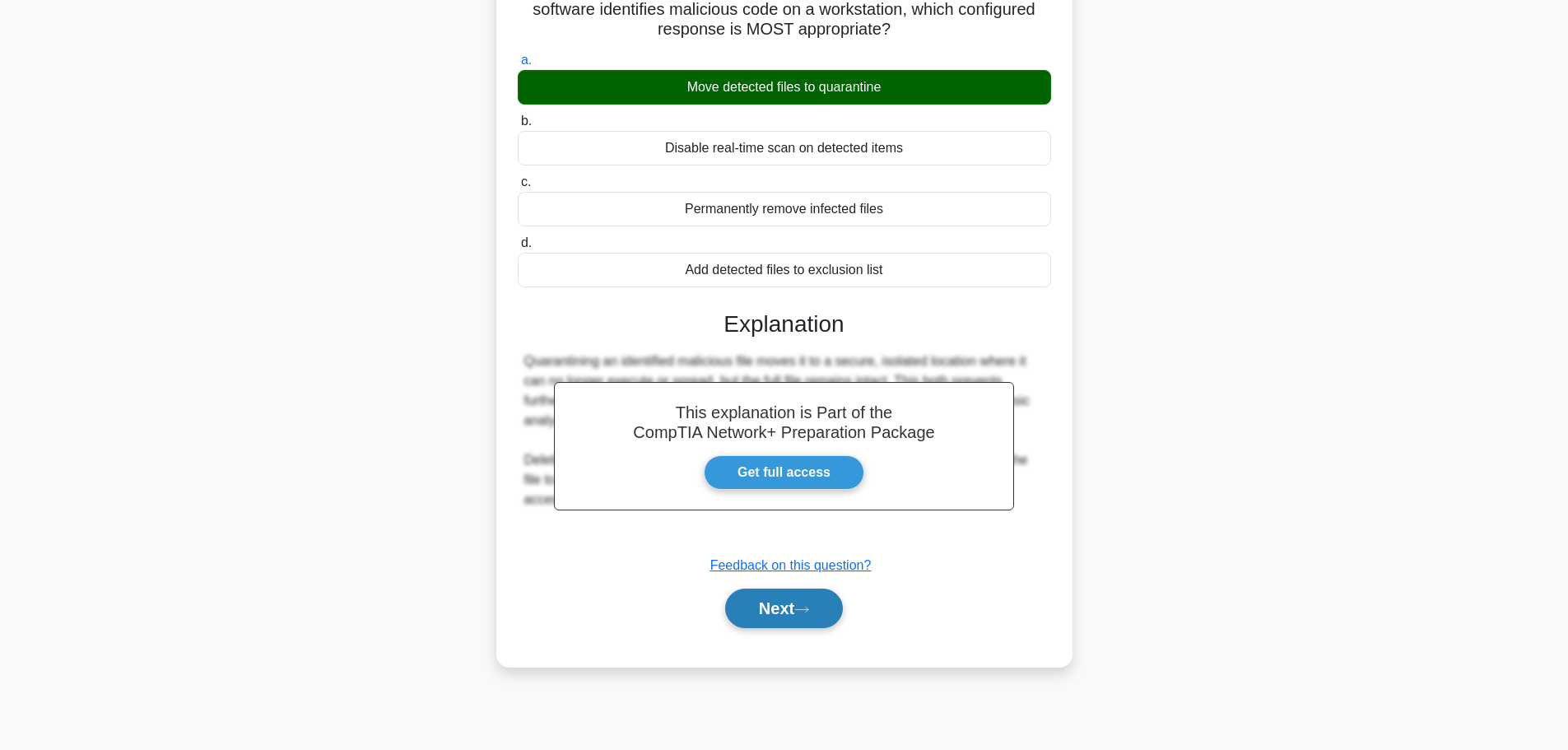
click at [786, 617] on button "Next" at bounding box center [784, 608] width 118 height 40
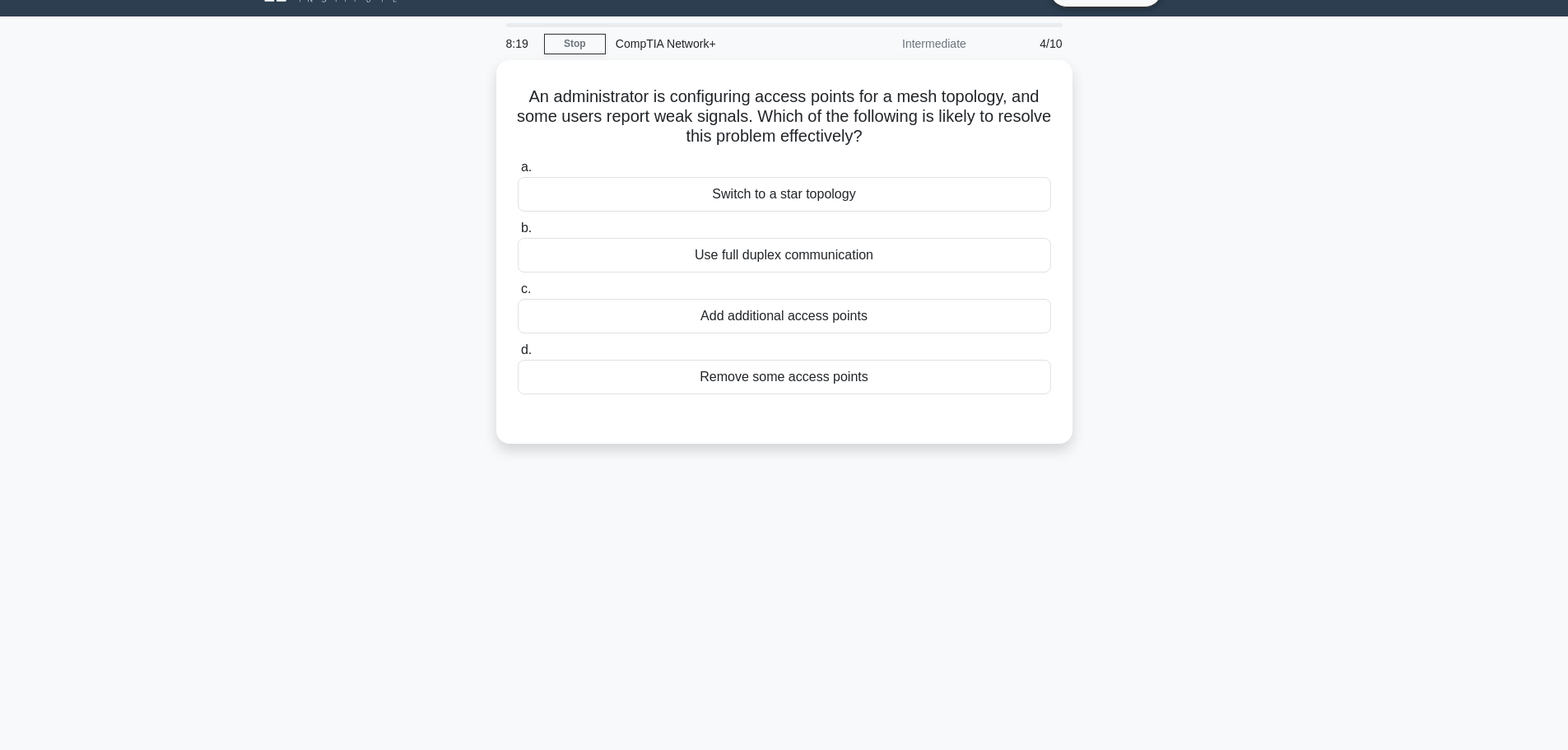
scroll to position [0, 0]
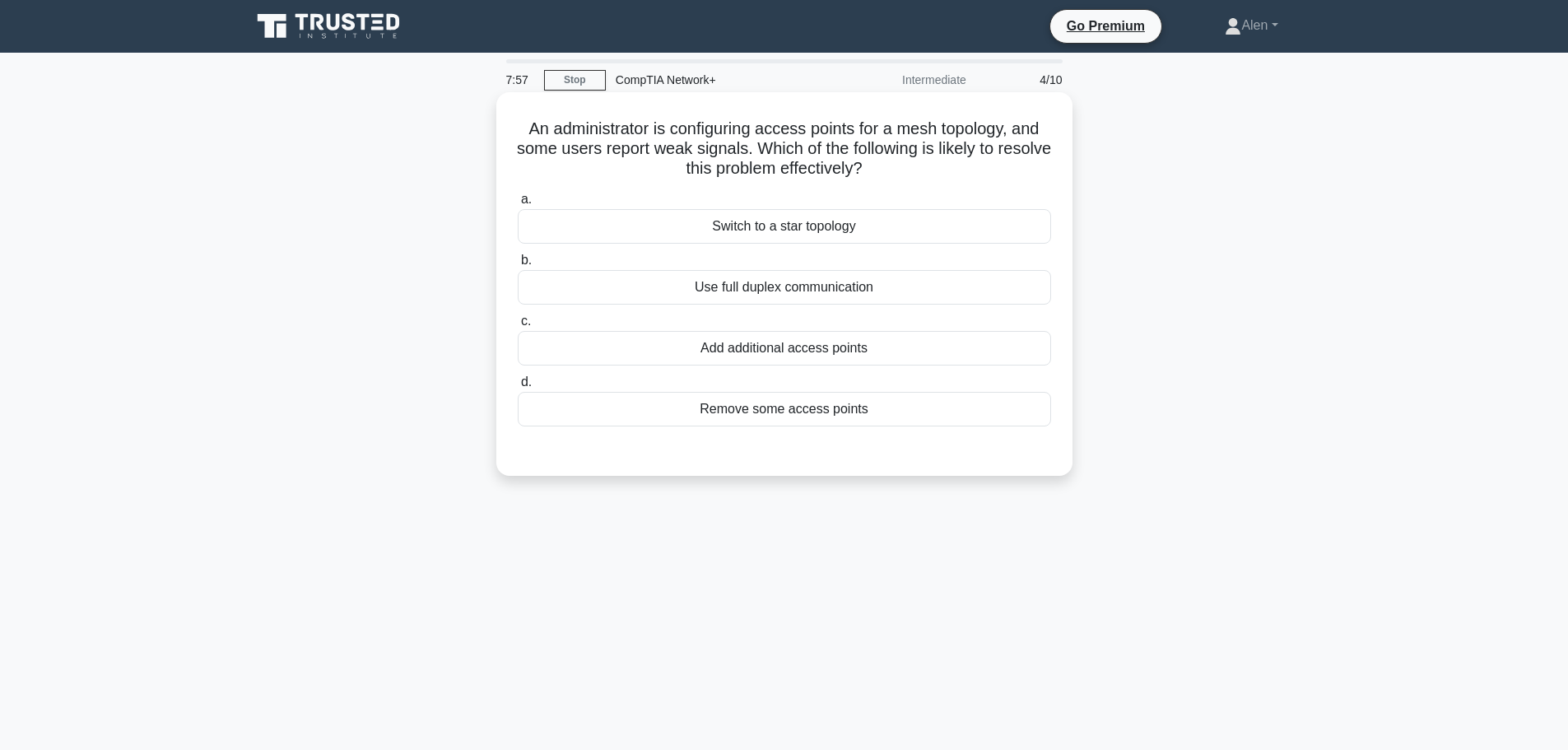
click at [878, 350] on div "Add additional access points" at bounding box center [784, 348] width 533 height 35
click at [517, 327] on input "c. Add additional access points" at bounding box center [517, 321] width 0 height 11
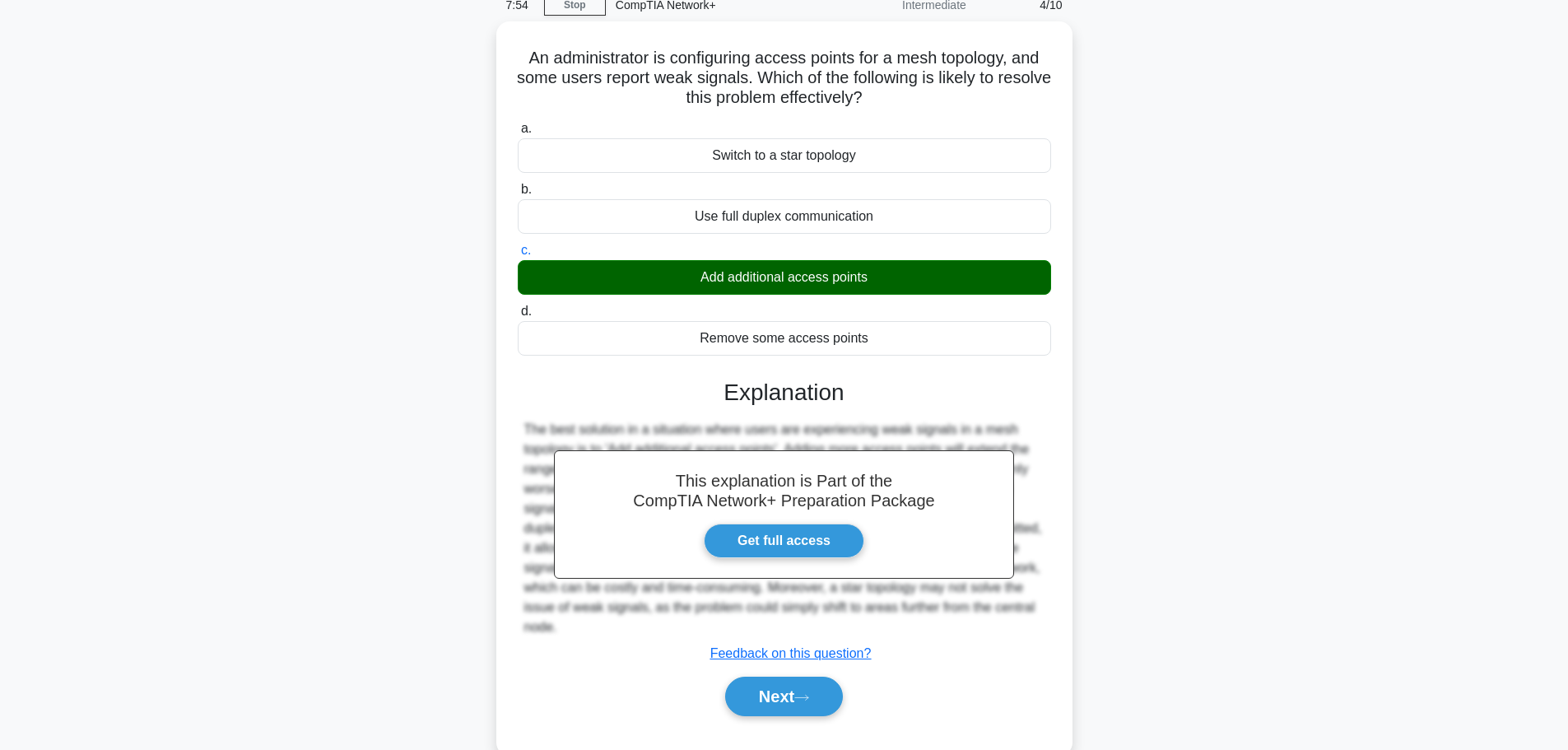
scroll to position [139, 0]
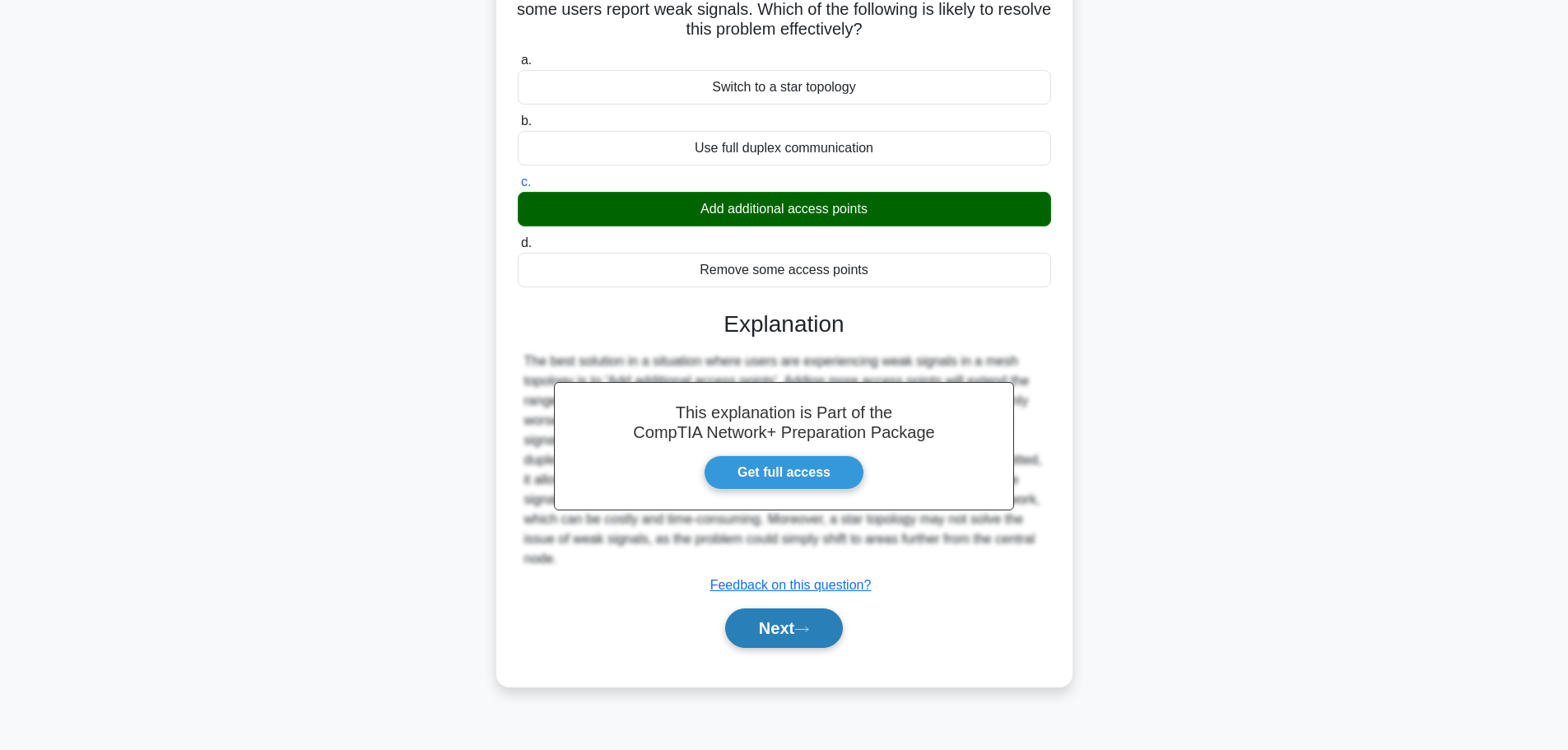
click at [765, 642] on button "Next" at bounding box center [784, 628] width 118 height 40
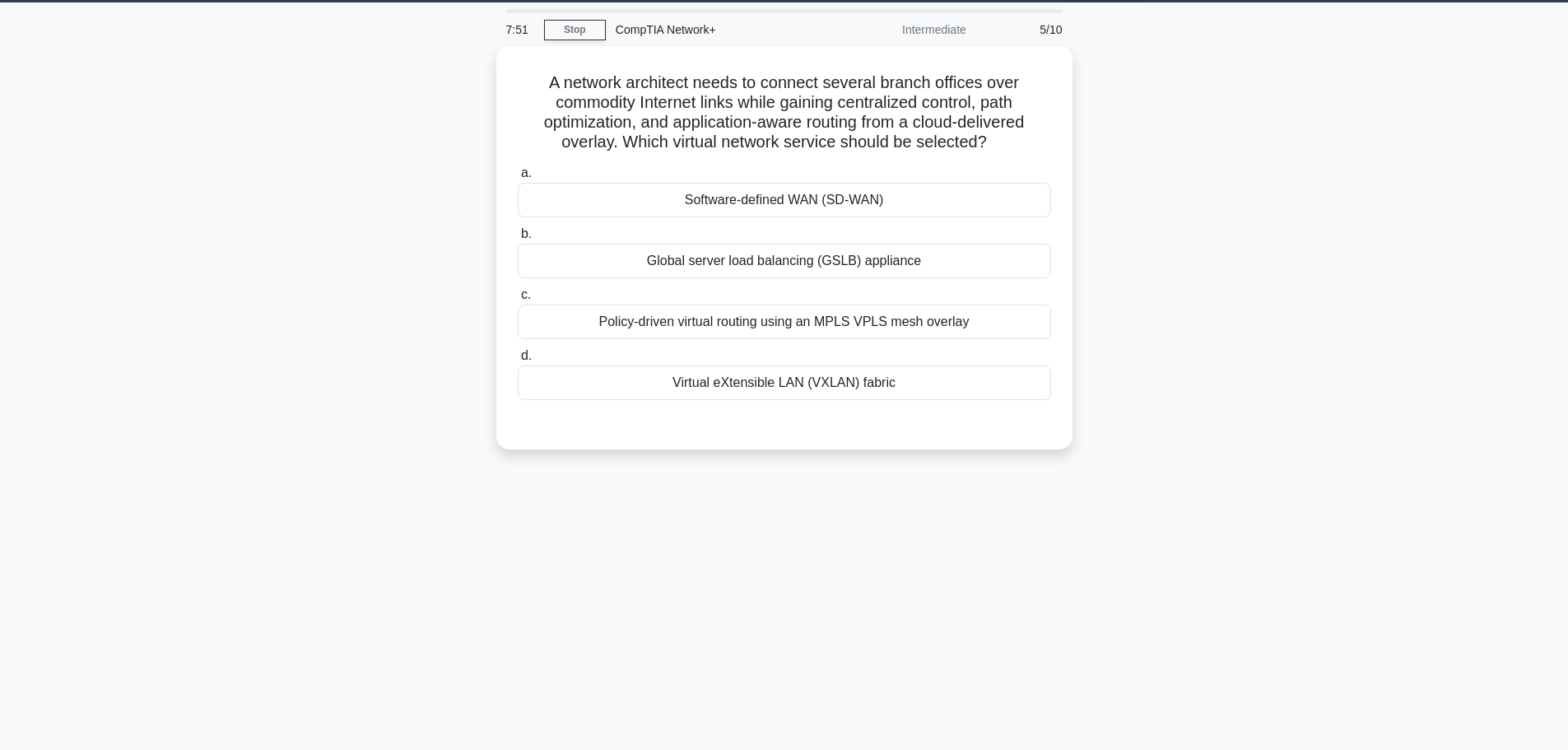
scroll to position [0, 0]
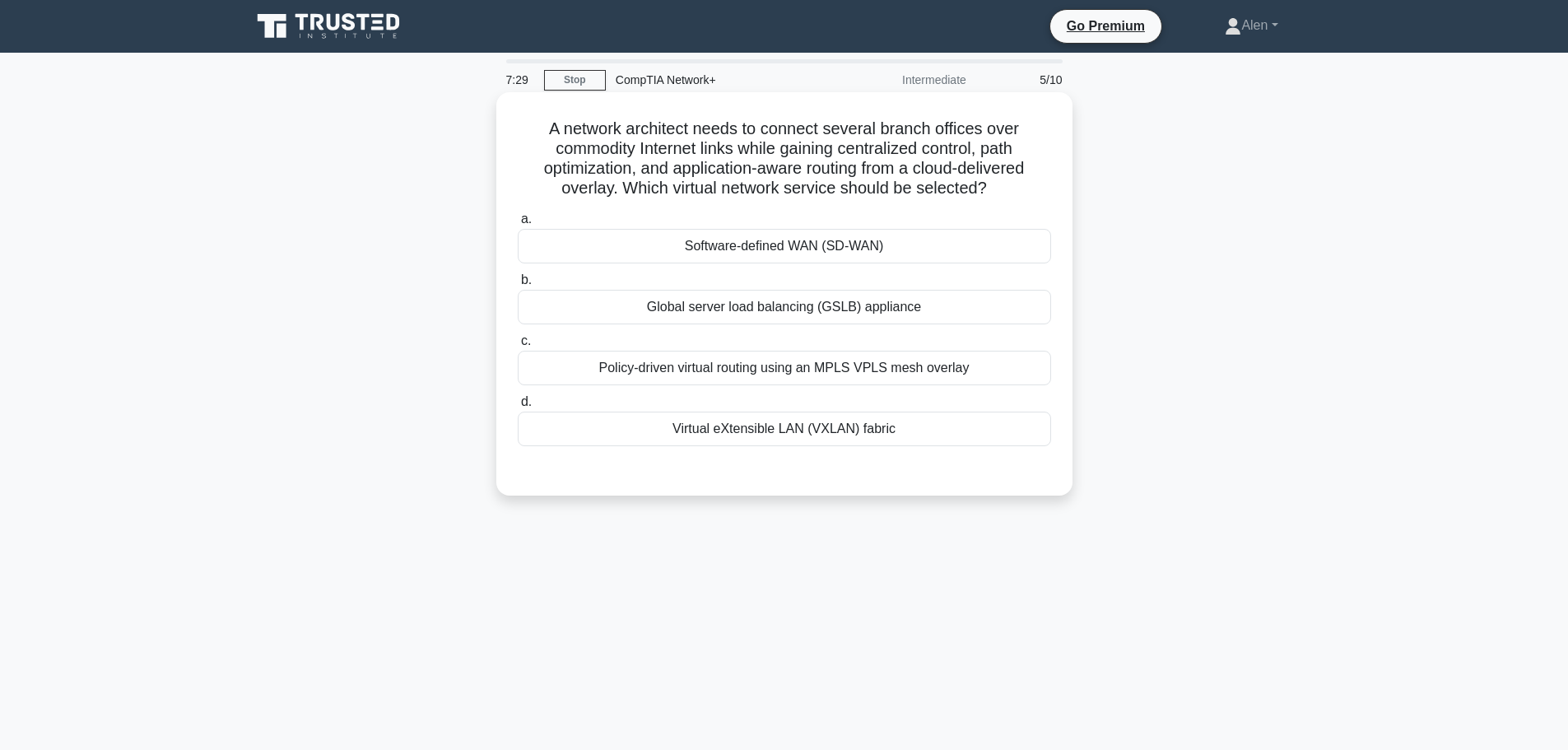
click at [805, 251] on div "Software-defined WAN (SD-WAN)" at bounding box center [784, 246] width 533 height 35
click at [517, 225] on input "a. Software-defined WAN (SD-WAN)" at bounding box center [517, 219] width 0 height 11
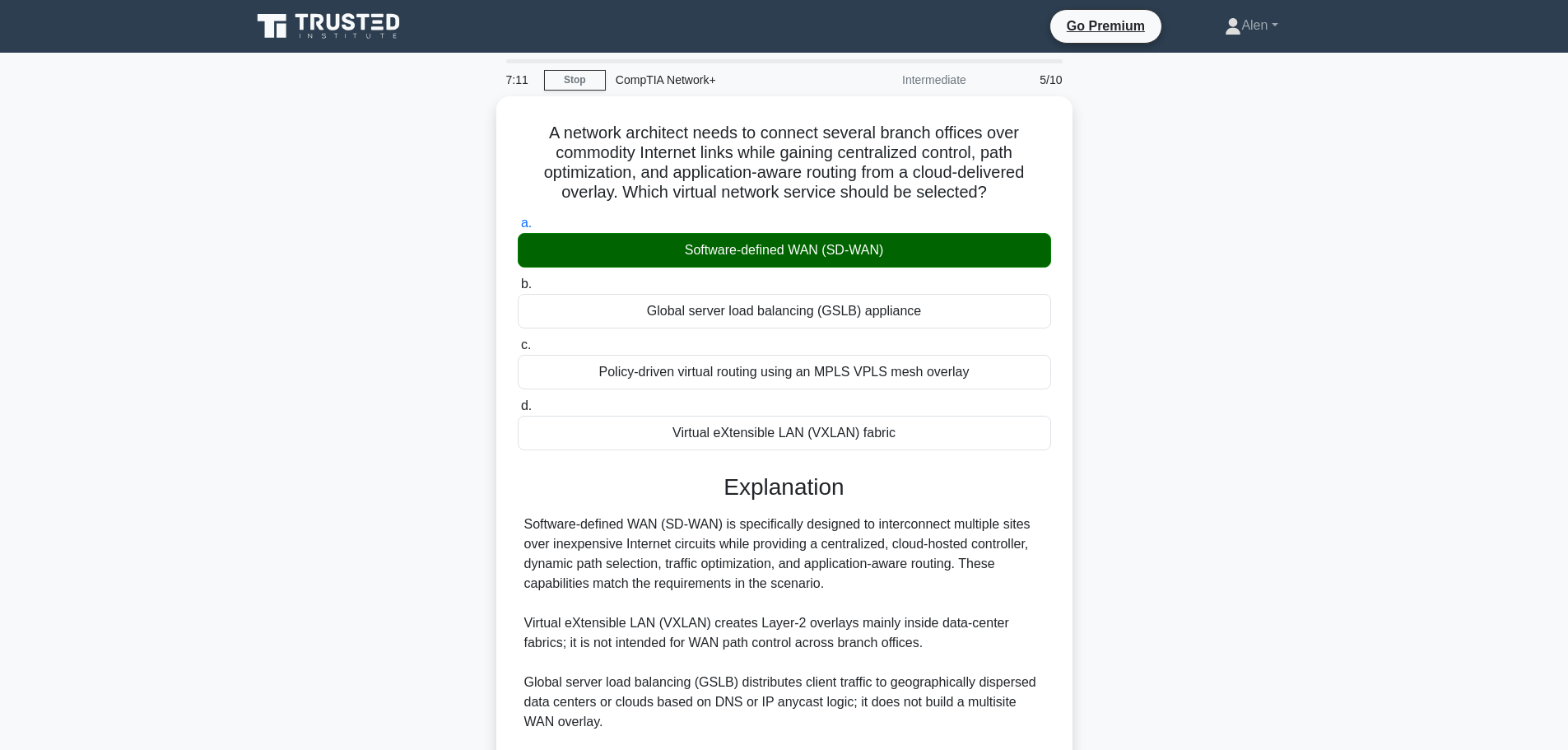
scroll to position [207, 0]
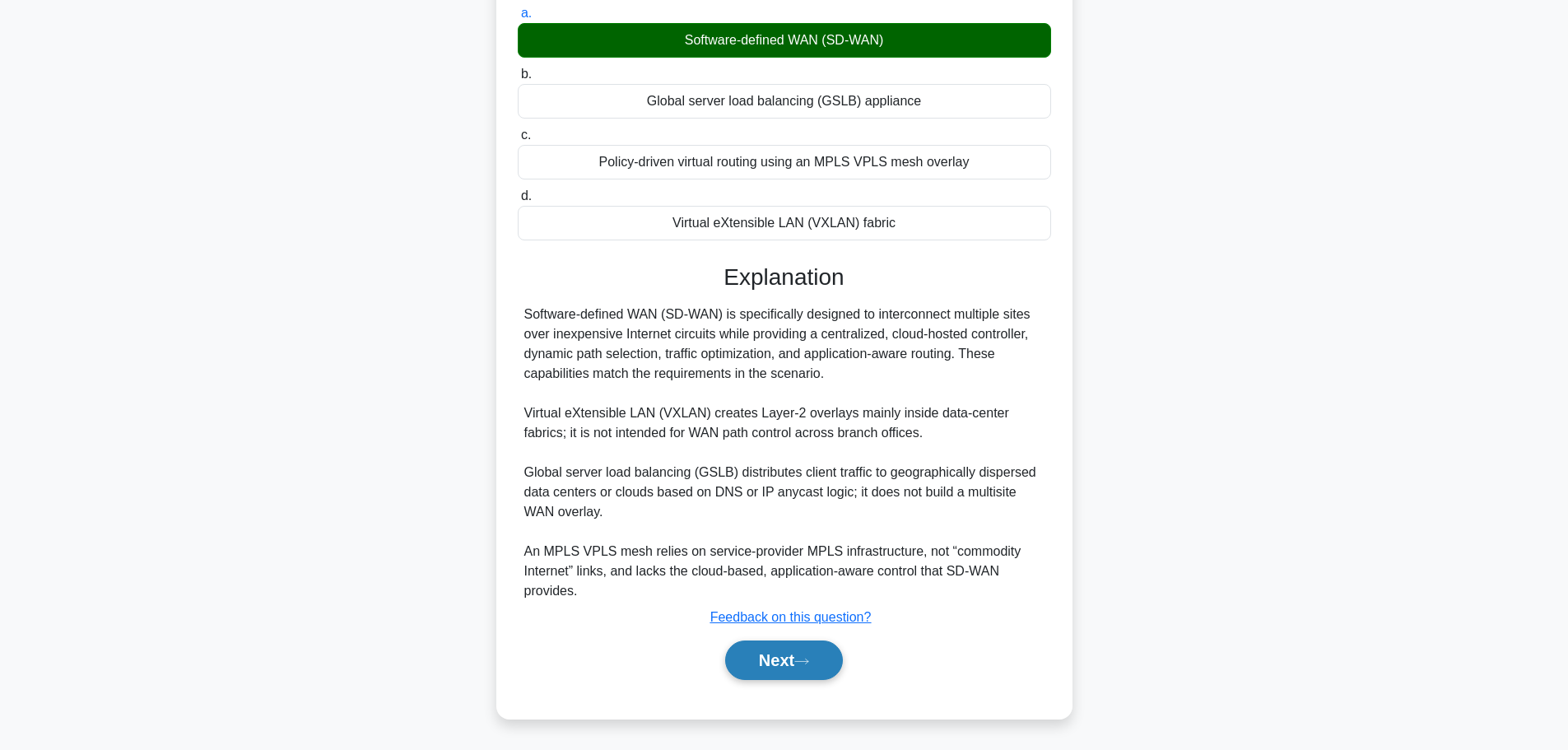
click at [809, 659] on icon at bounding box center [801, 661] width 15 height 9
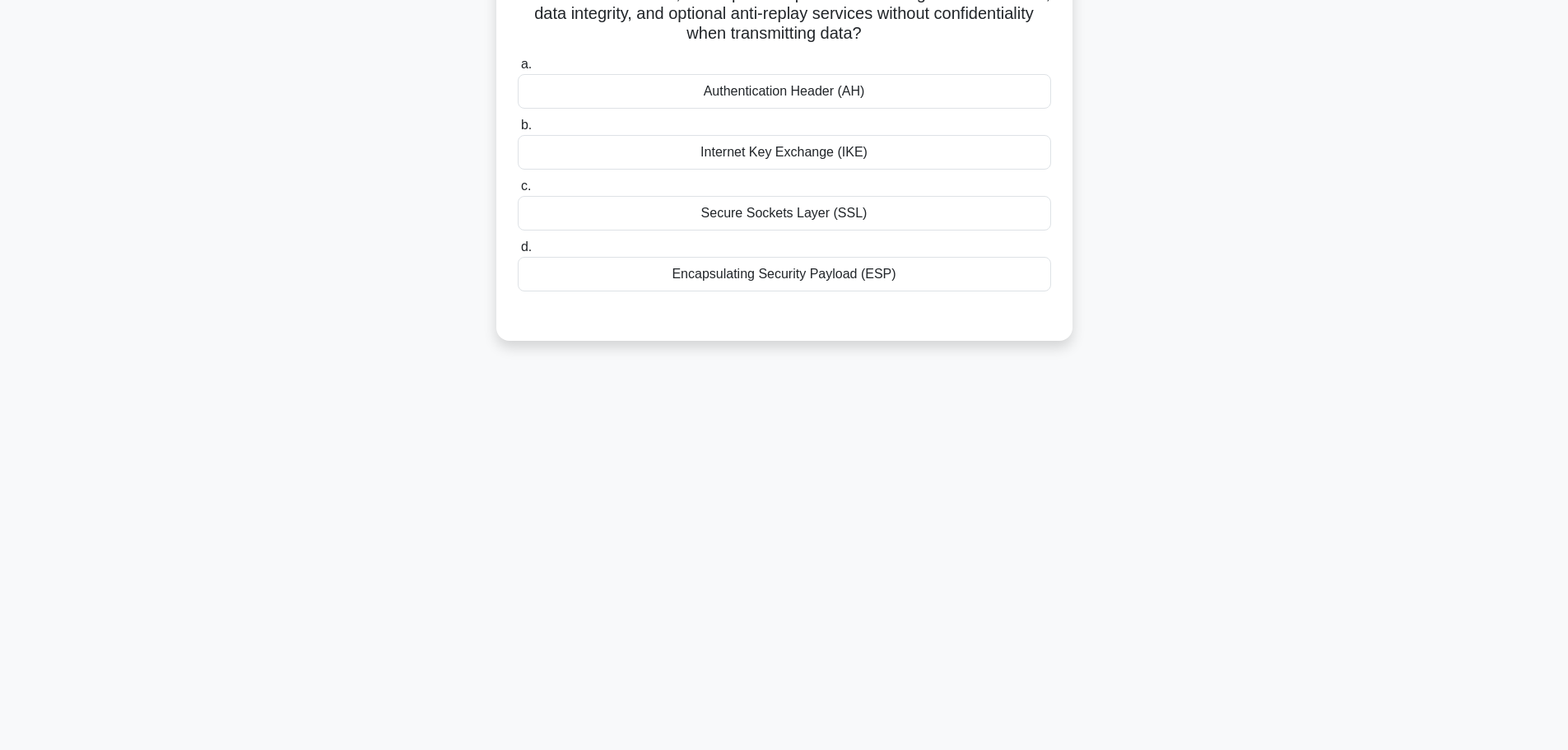
scroll to position [0, 0]
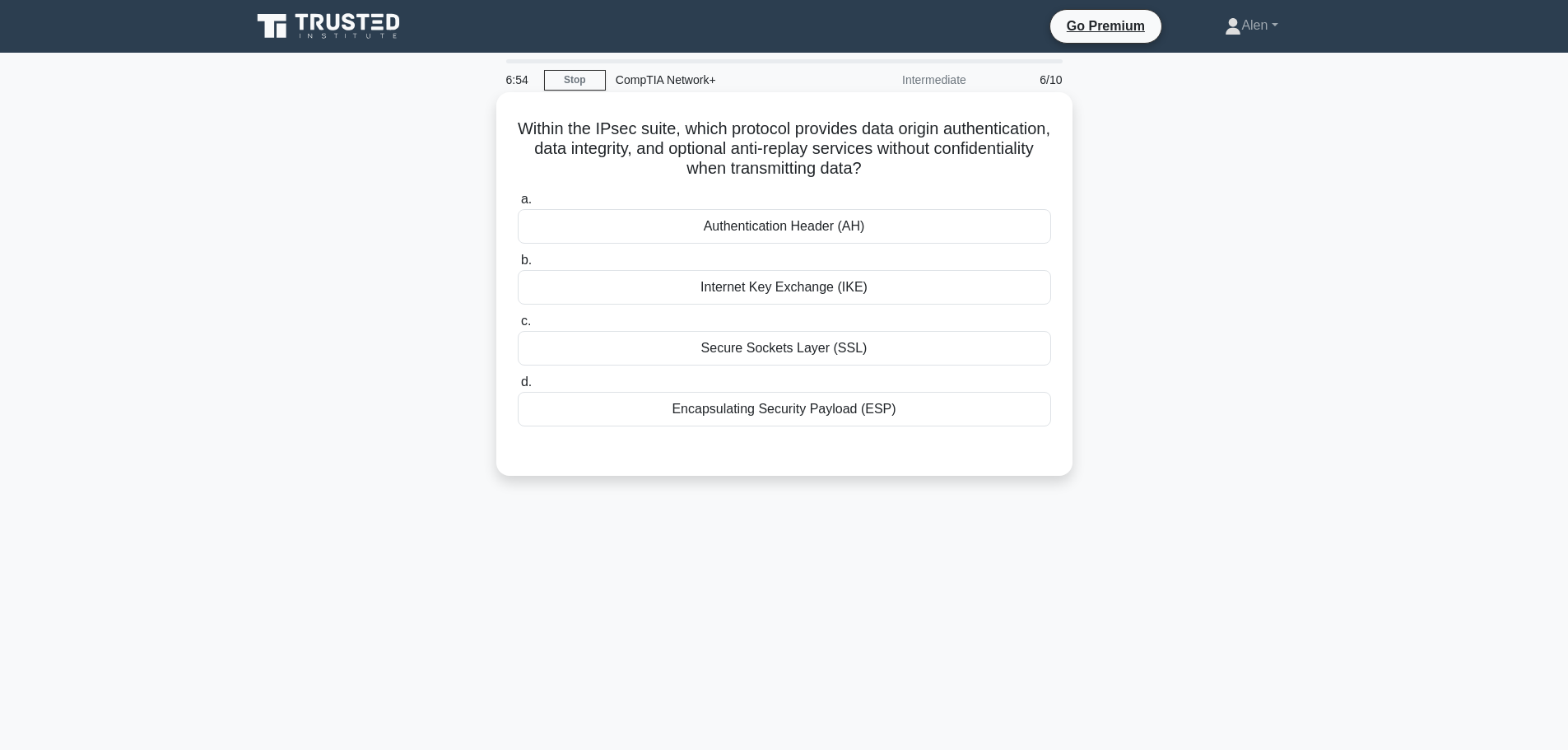
click at [762, 353] on div "Secure Sockets Layer (SSL)" at bounding box center [784, 348] width 533 height 35
click at [517, 327] on input "c. Secure Sockets Layer (SSL)" at bounding box center [517, 321] width 0 height 11
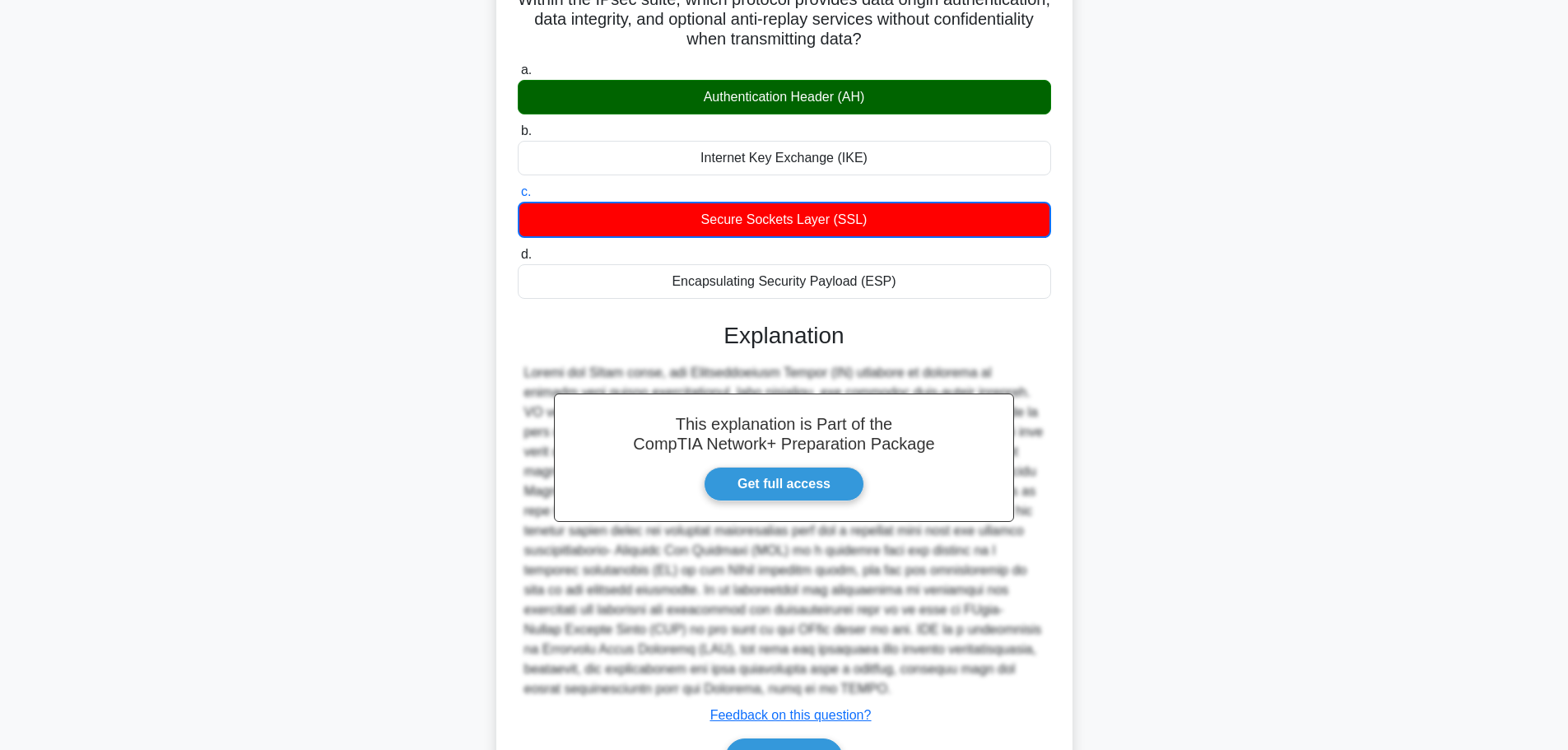
scroll to position [228, 0]
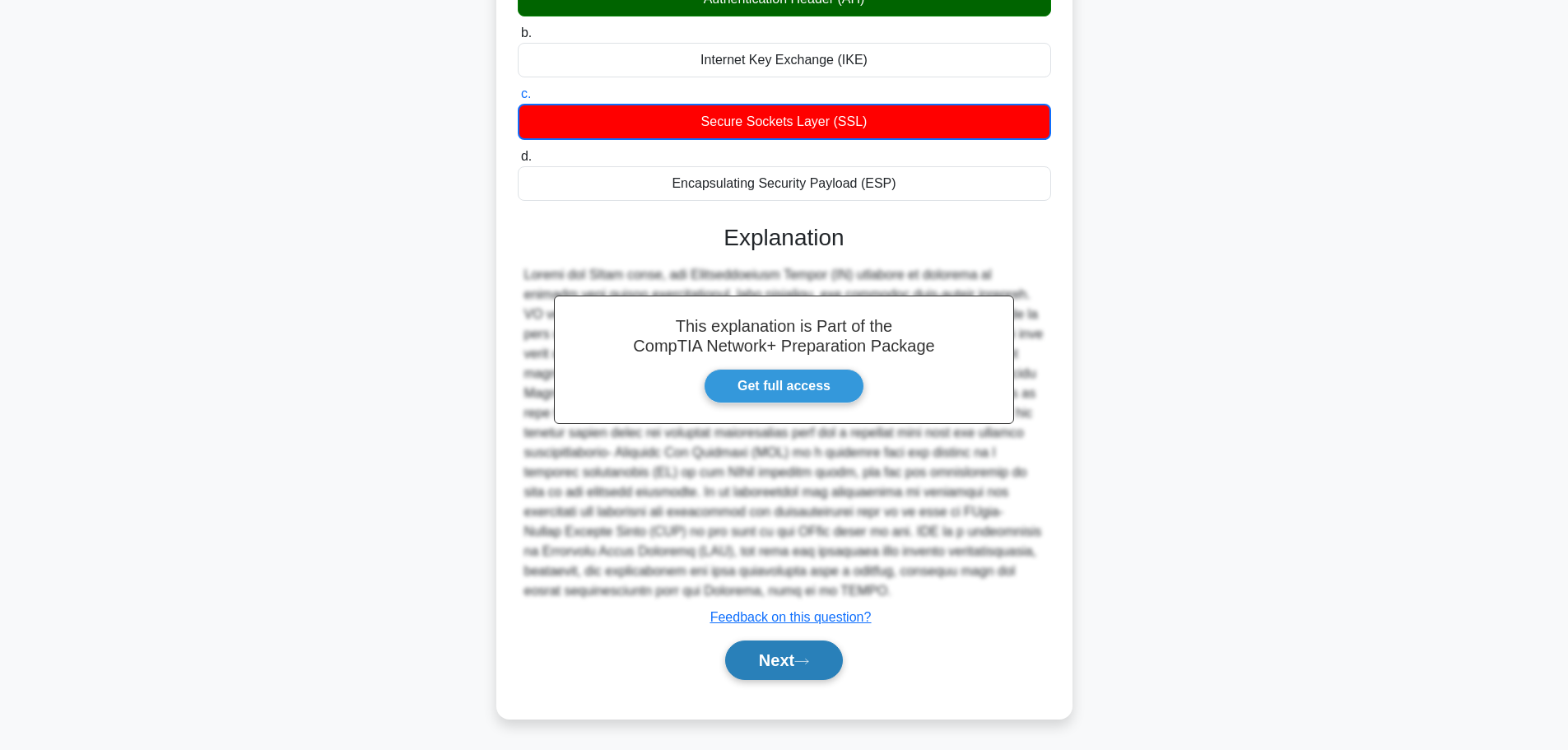
click at [750, 651] on button "Next" at bounding box center [784, 659] width 118 height 40
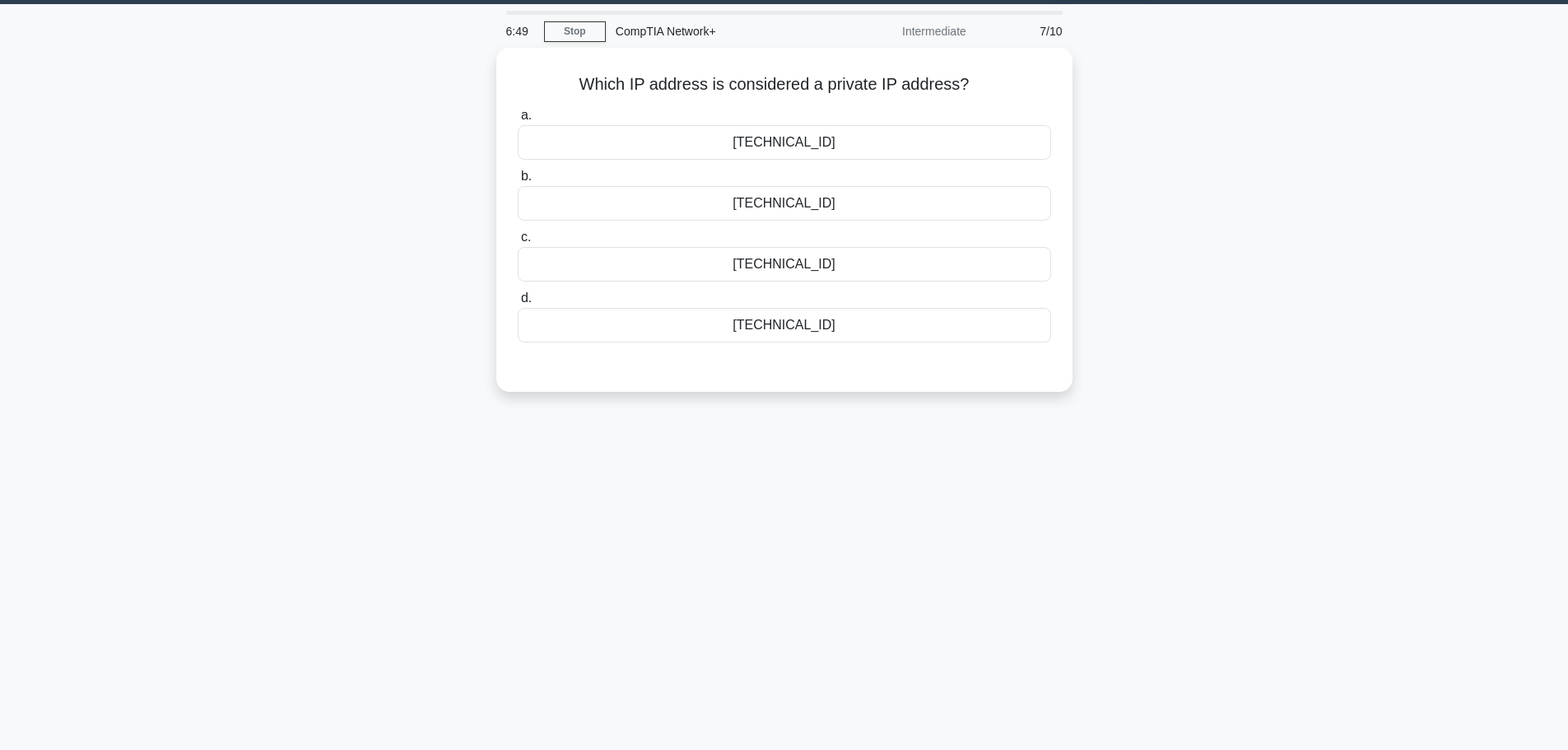
scroll to position [0, 0]
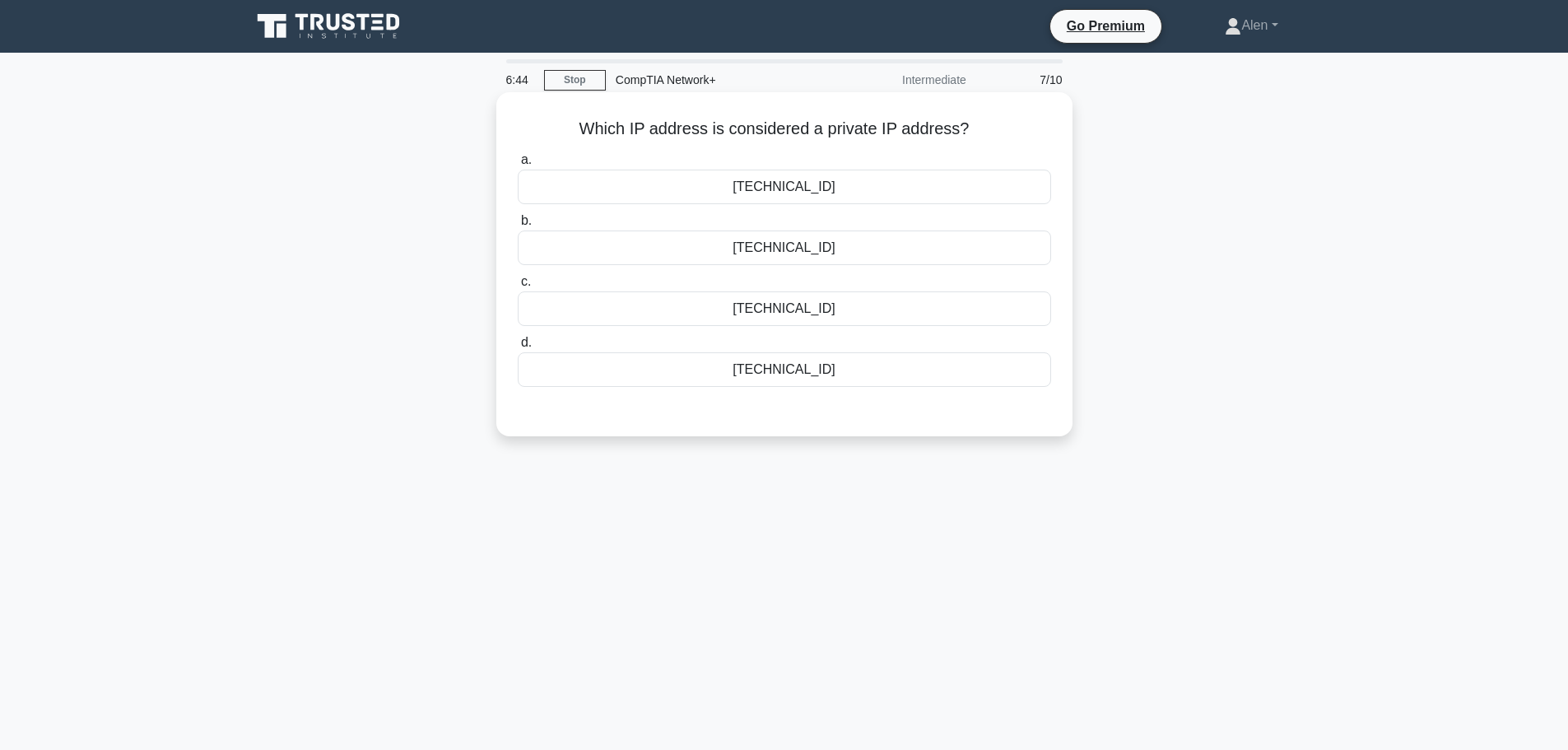
click at [753, 310] on div "192.168.1.100" at bounding box center [784, 308] width 533 height 35
click at [517, 288] on input "c. 192.168.1.100" at bounding box center [517, 282] width 0 height 11
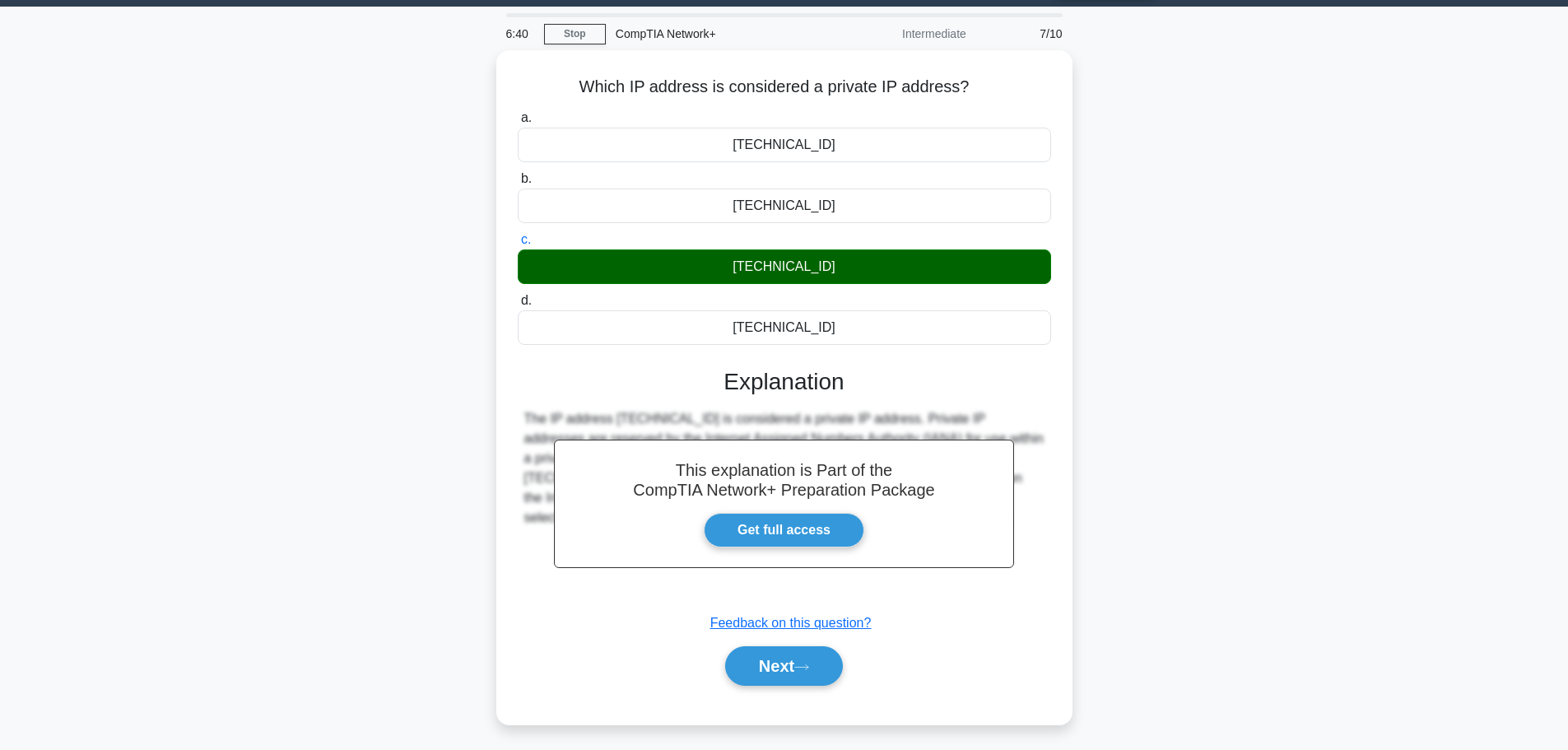
scroll to position [80, 0]
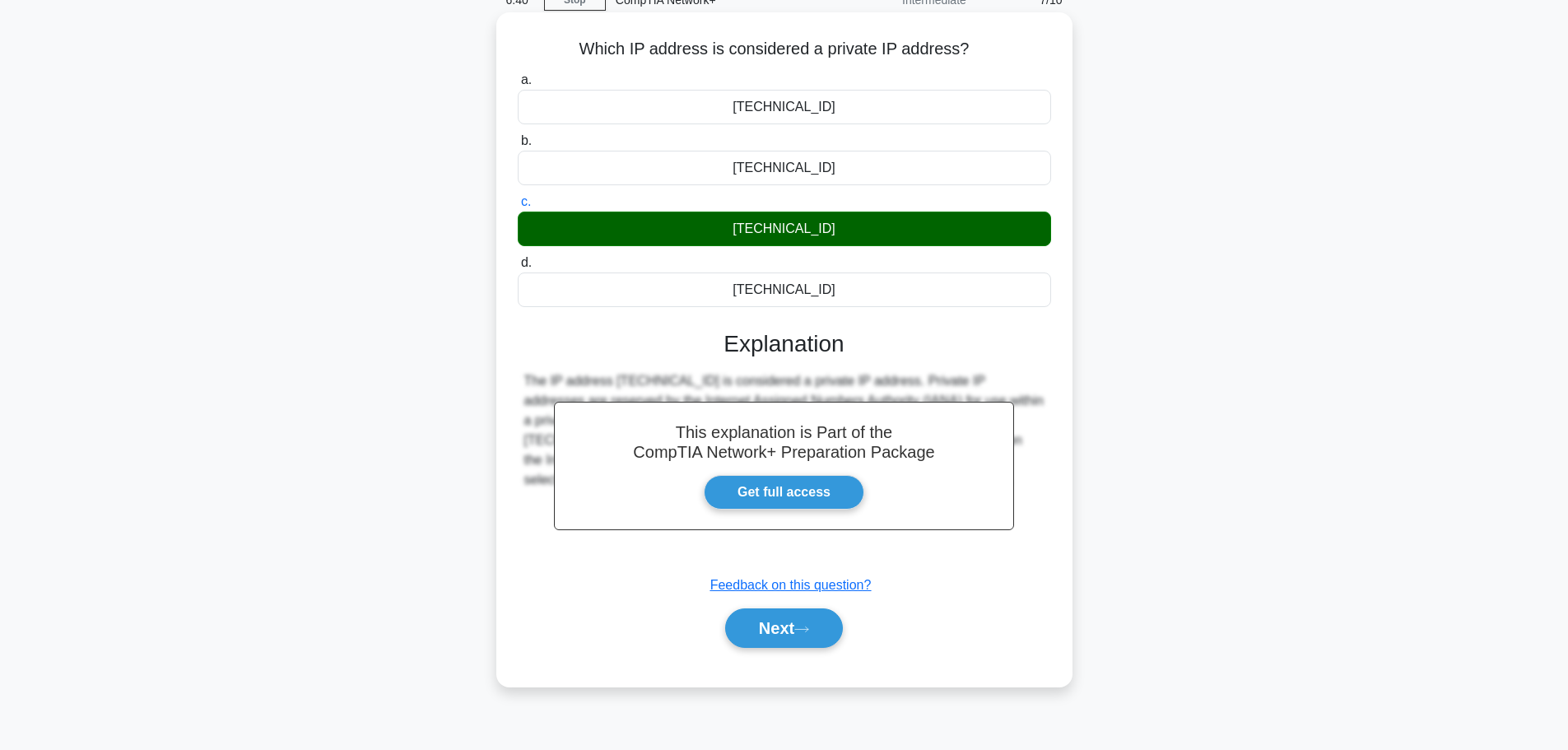
click at [709, 628] on div "Next" at bounding box center [784, 628] width 540 height 40
click at [776, 623] on button "Next" at bounding box center [784, 628] width 118 height 40
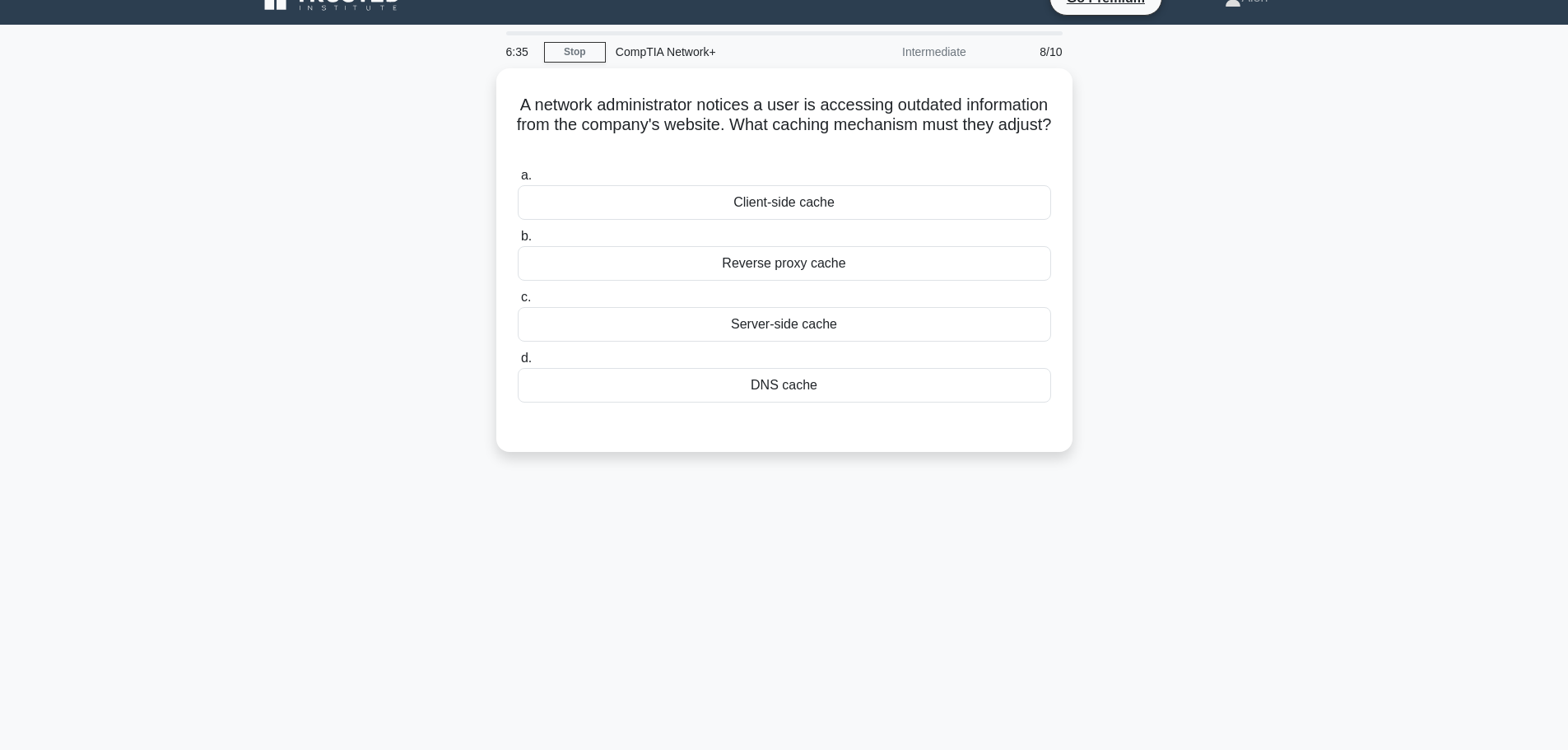
scroll to position [0, 0]
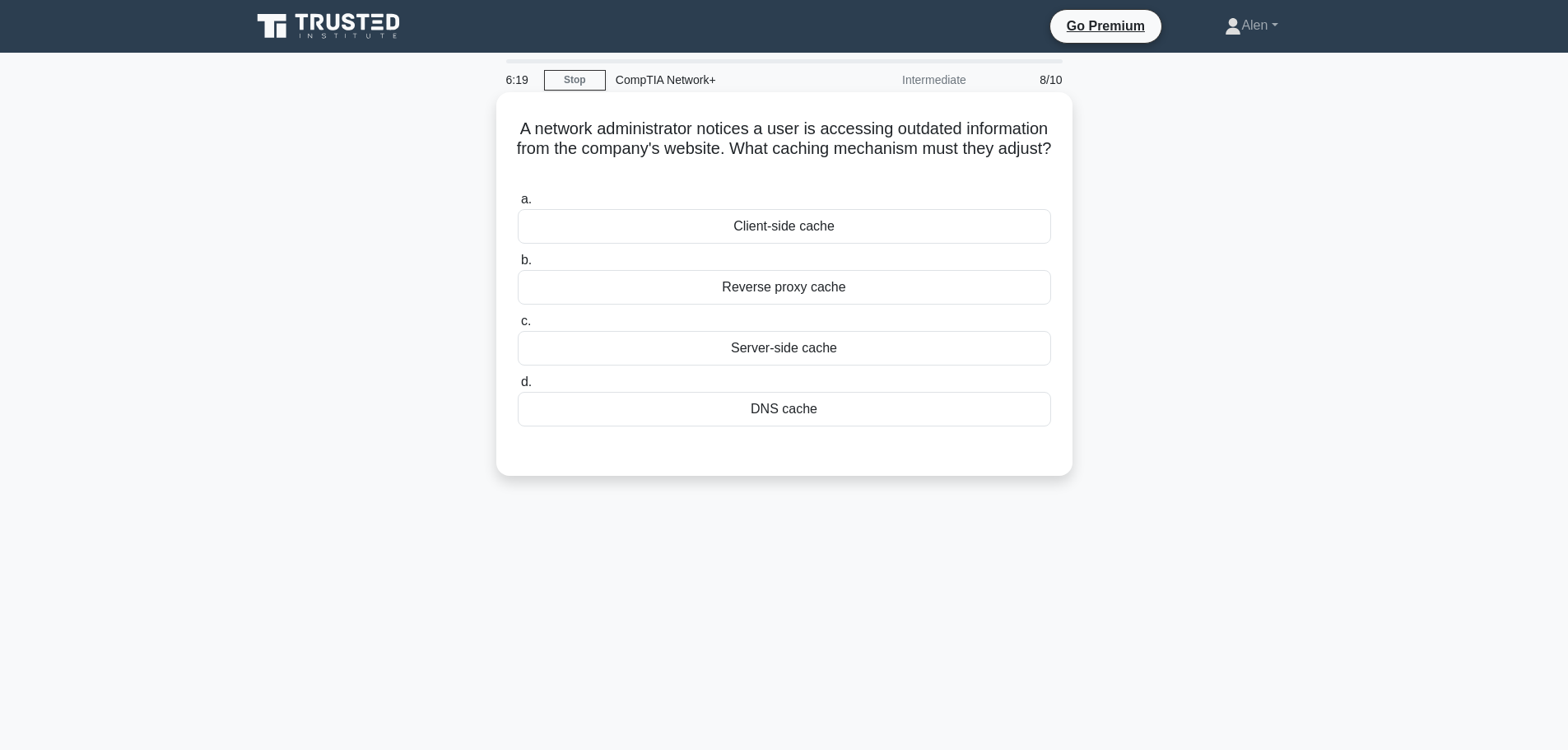
click at [800, 220] on div "Client-side cache" at bounding box center [784, 226] width 533 height 35
click at [517, 205] on input "a. Client-side cache" at bounding box center [517, 200] width 0 height 11
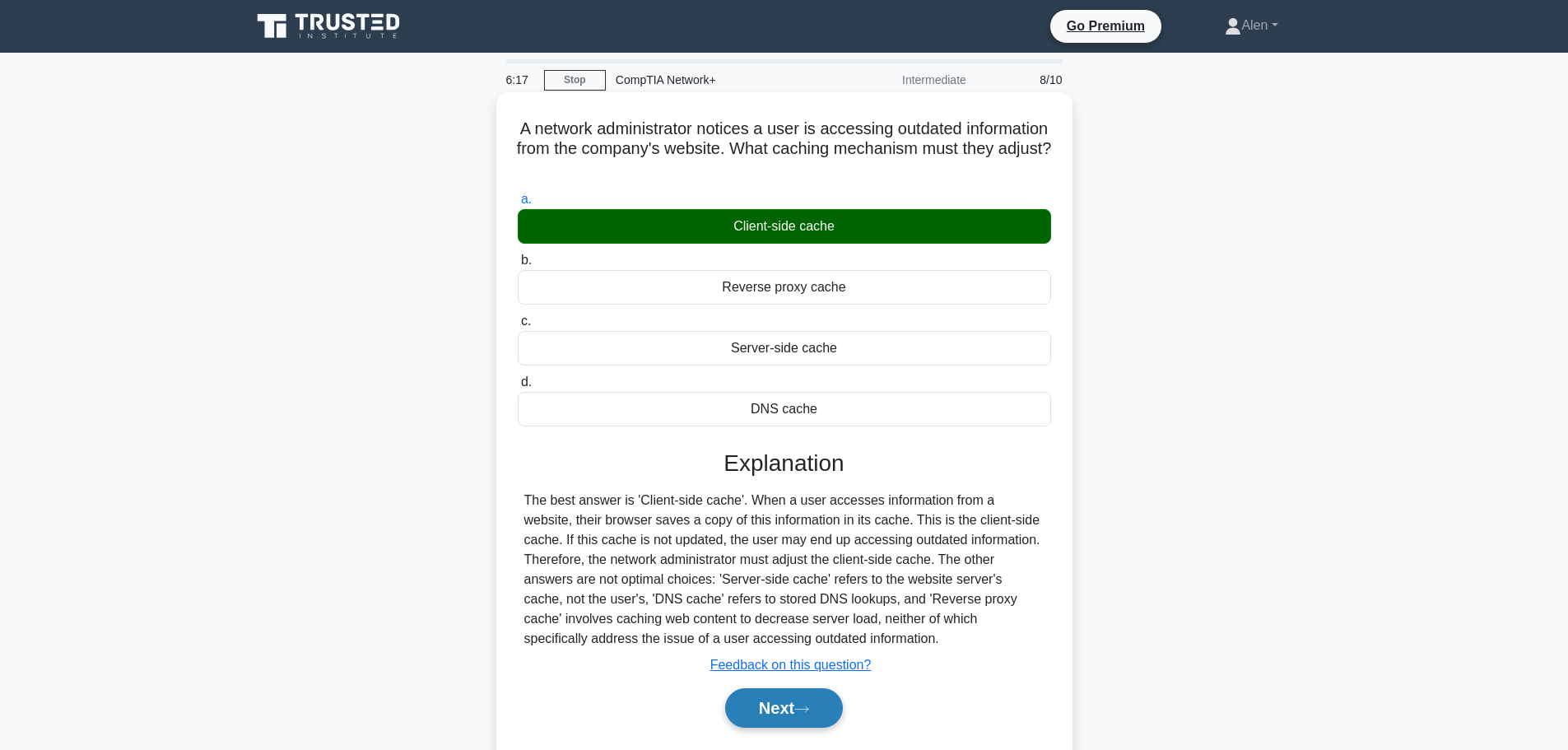
click at [792, 707] on button "Next" at bounding box center [784, 707] width 118 height 40
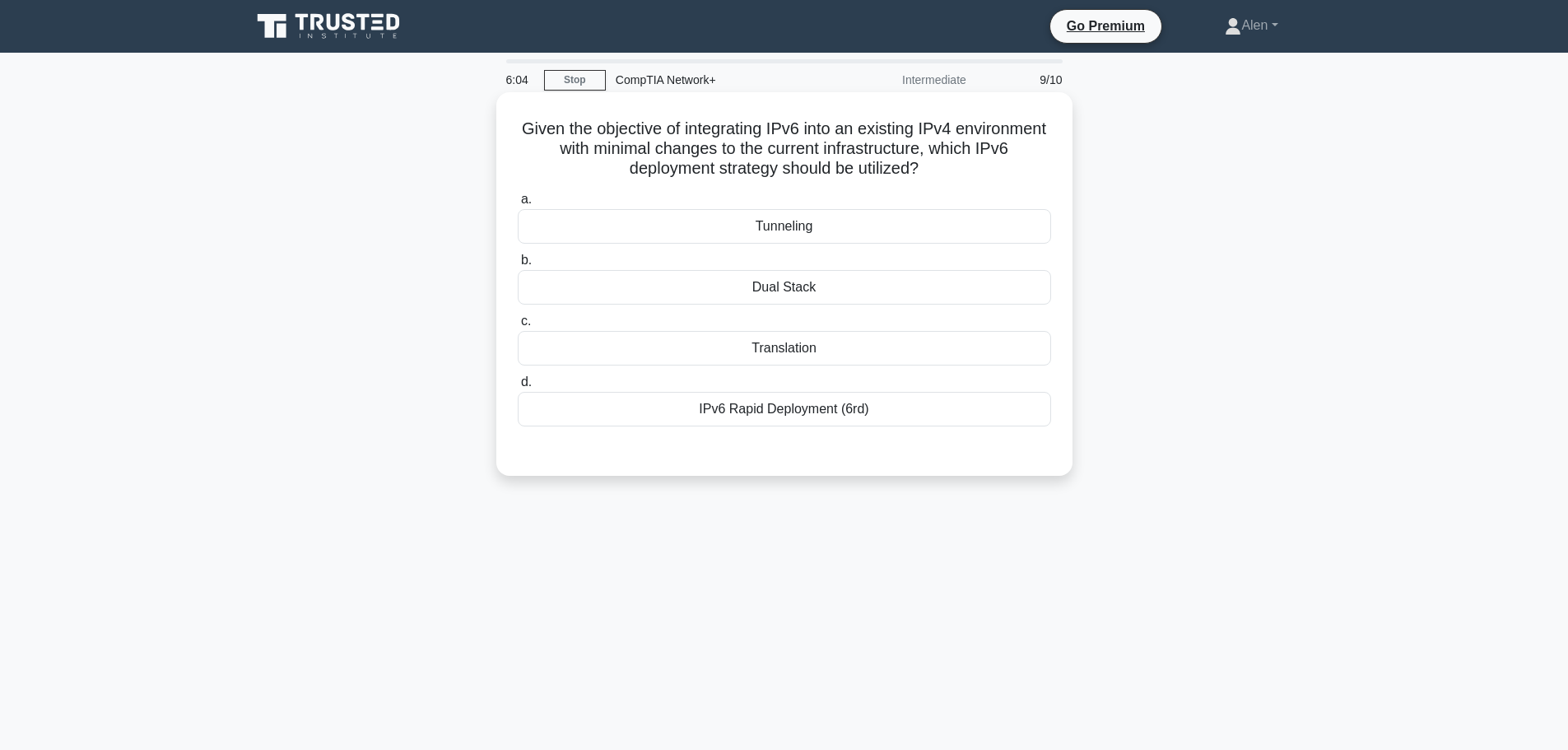
click at [791, 296] on div "Dual Stack" at bounding box center [784, 287] width 533 height 35
click at [517, 266] on input "b. Dual Stack" at bounding box center [517, 260] width 0 height 11
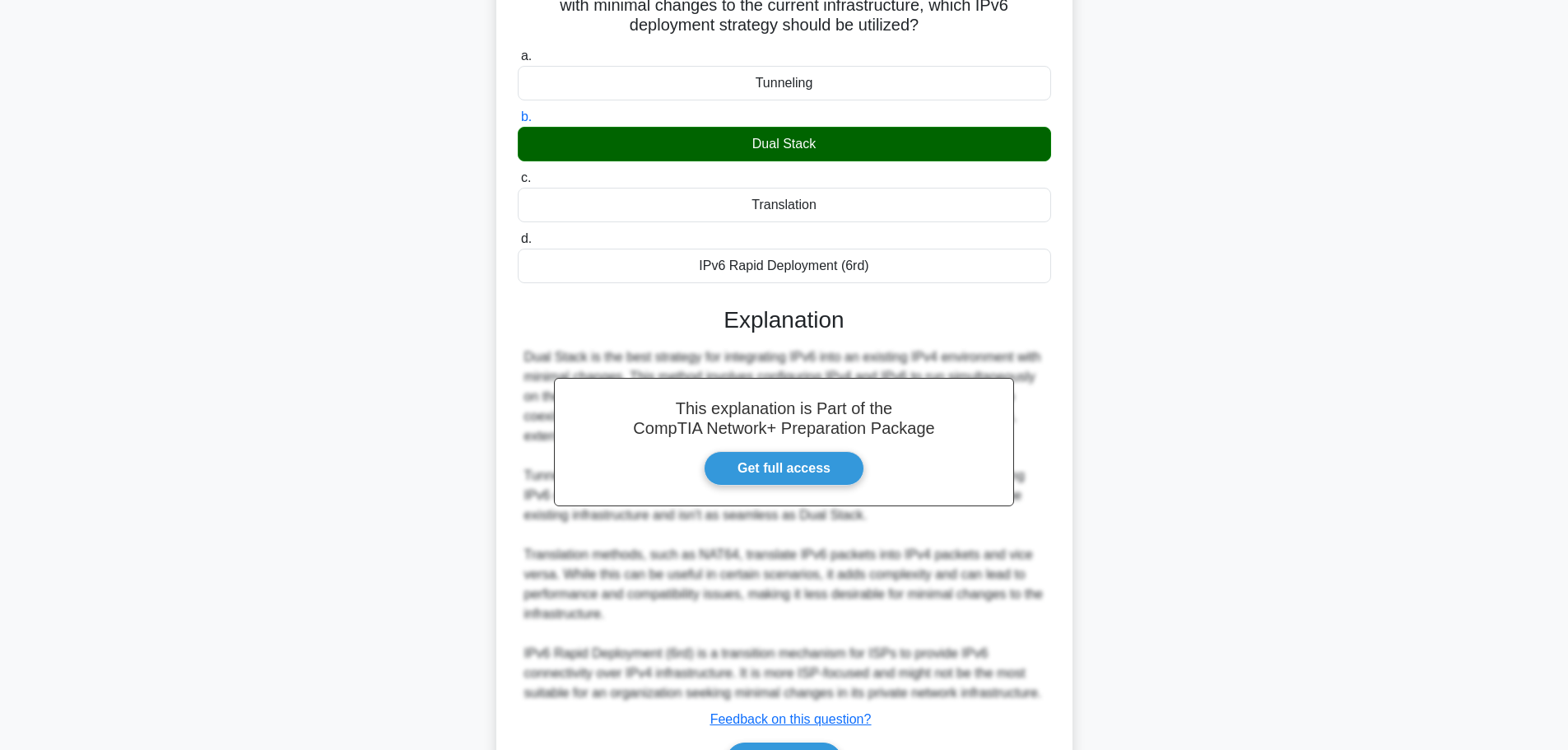
scroll to position [246, 0]
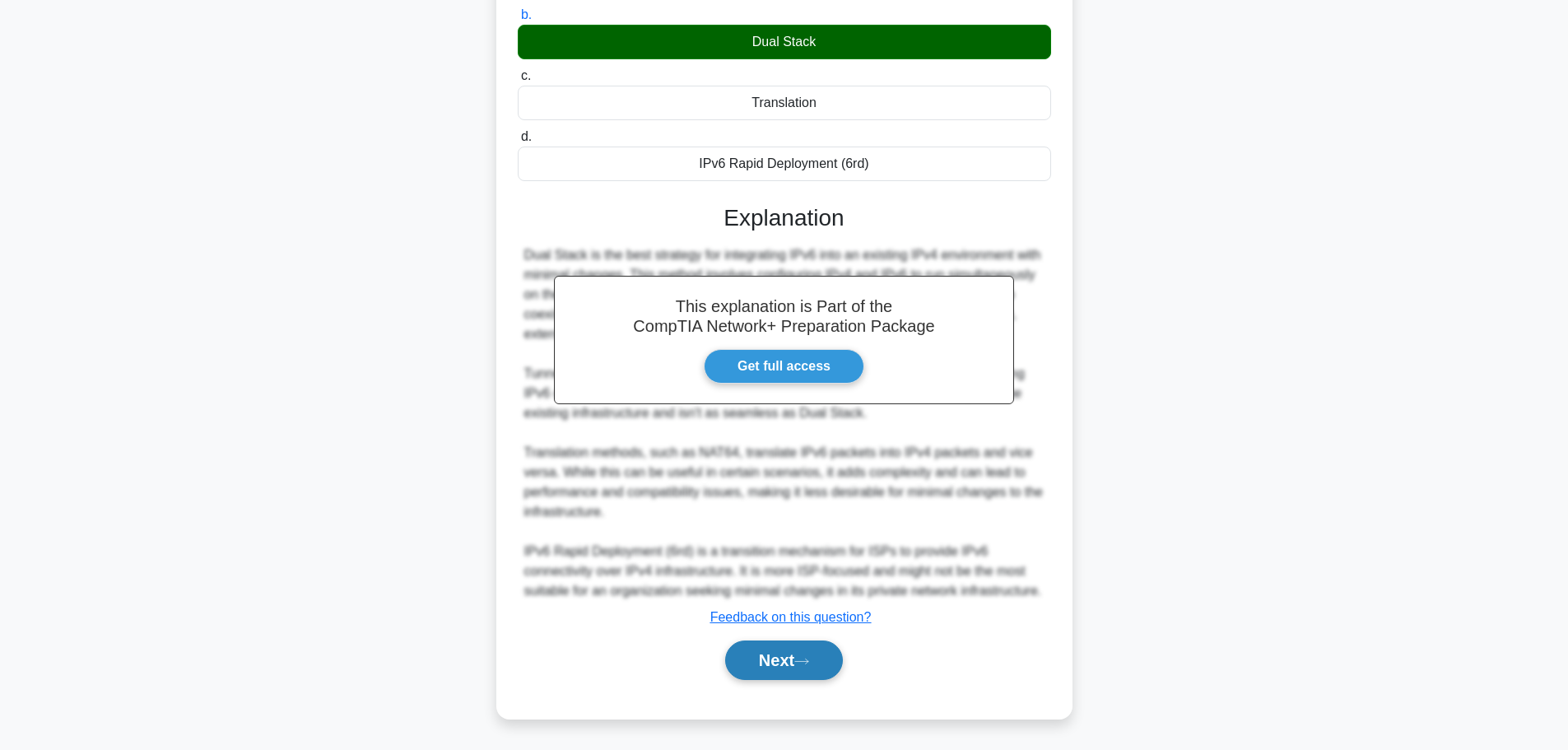
click at [743, 656] on button "Next" at bounding box center [784, 659] width 118 height 40
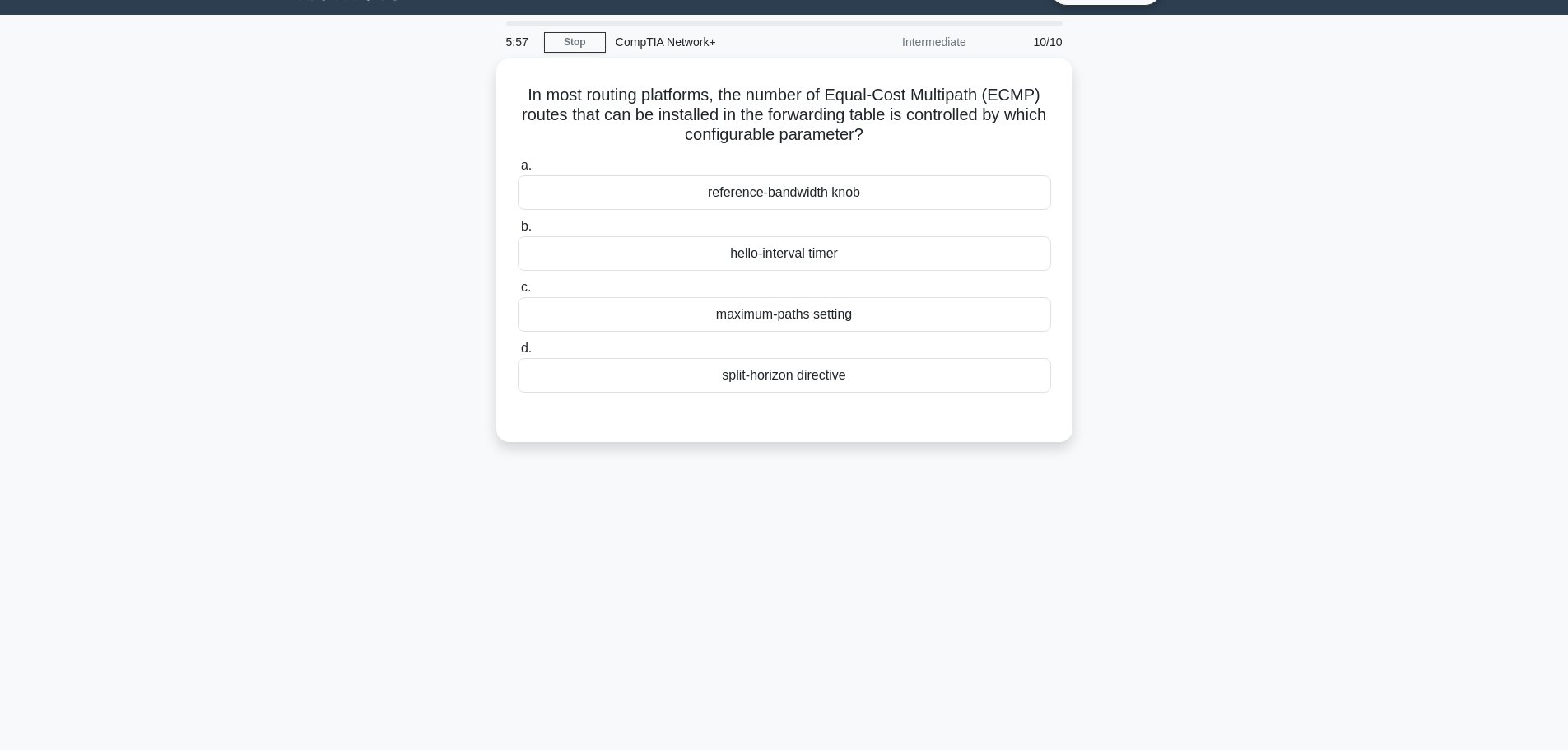
scroll to position [0, 0]
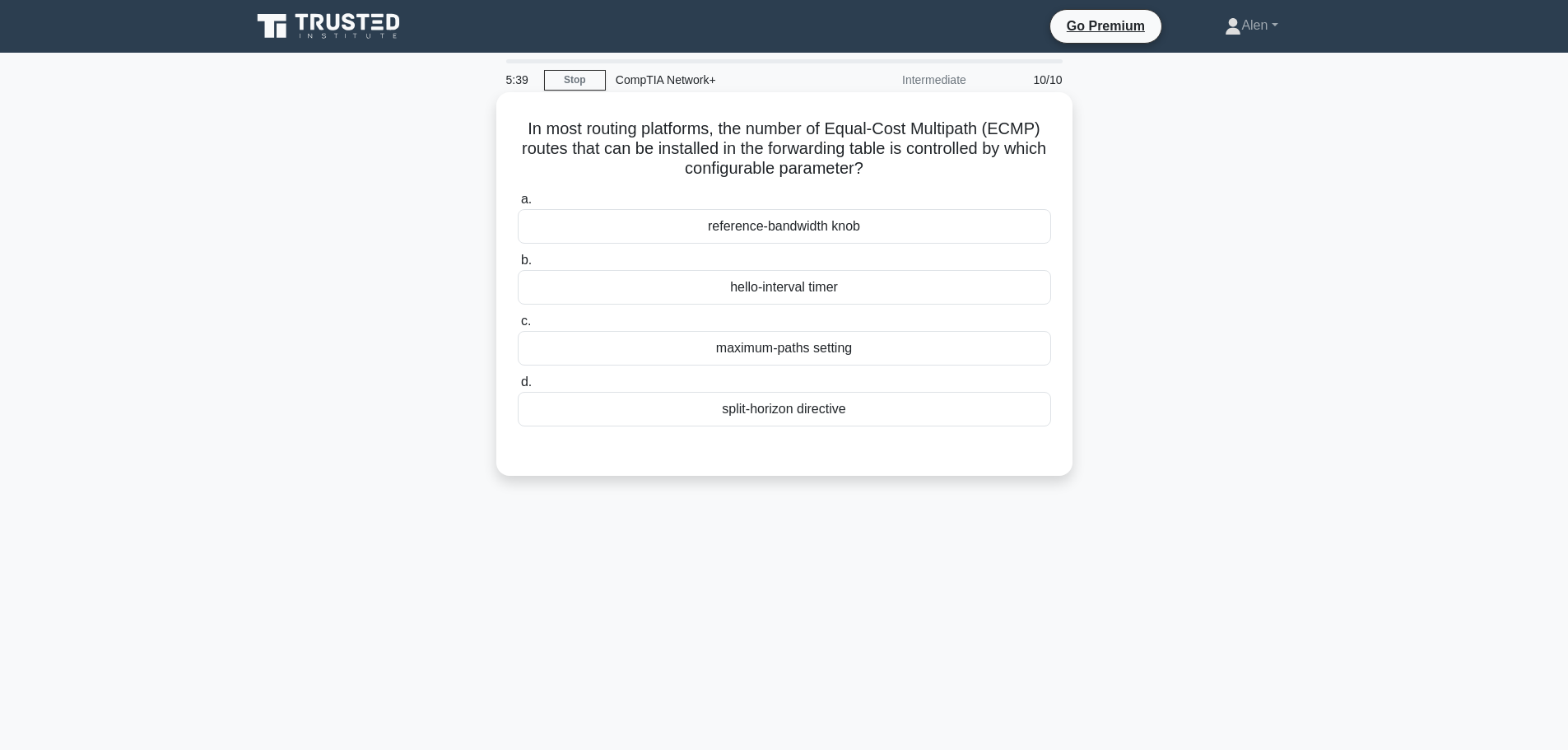
click at [852, 356] on div "maximum-paths setting" at bounding box center [784, 348] width 533 height 35
click at [517, 327] on input "c. maximum-paths setting" at bounding box center [517, 321] width 0 height 11
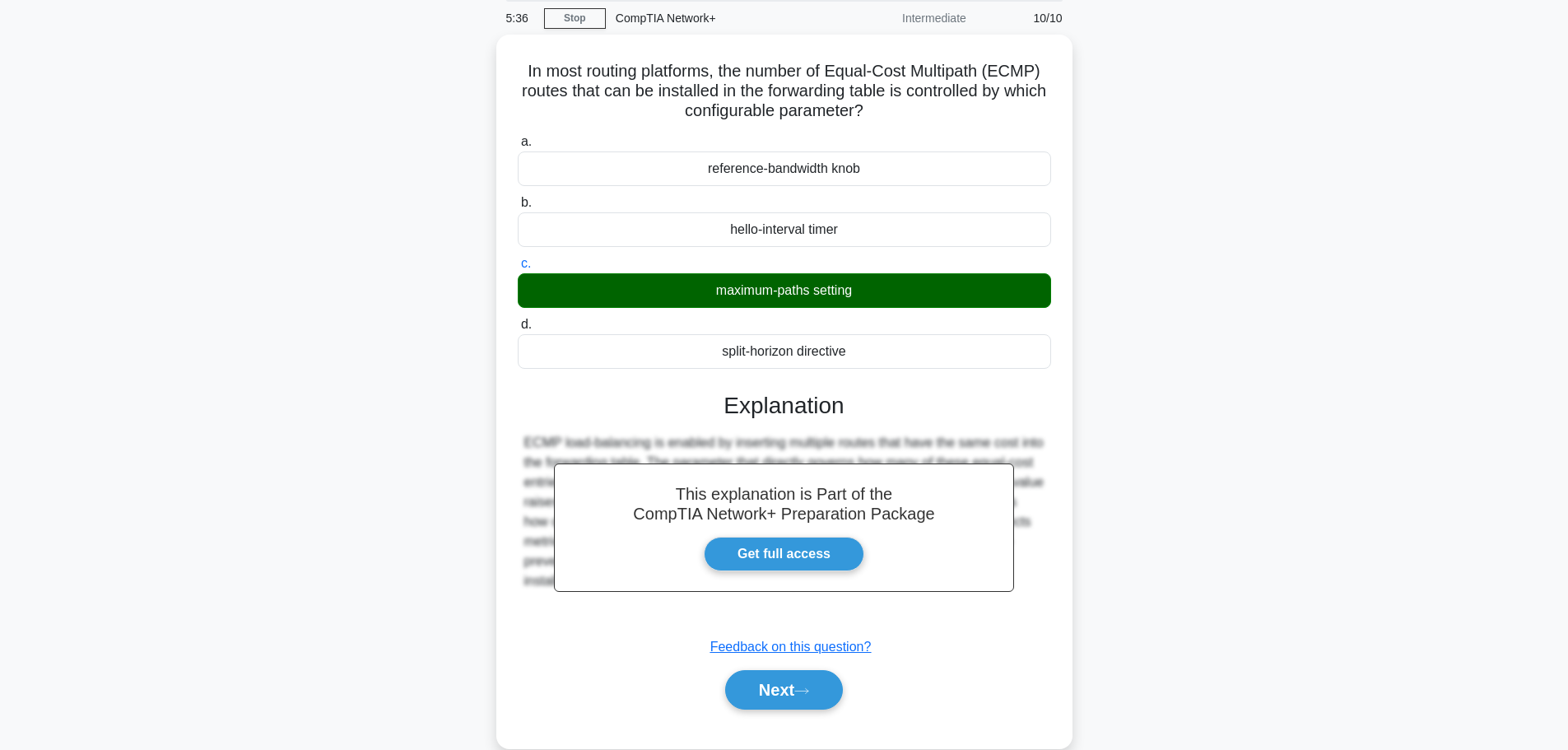
scroll to position [139, 0]
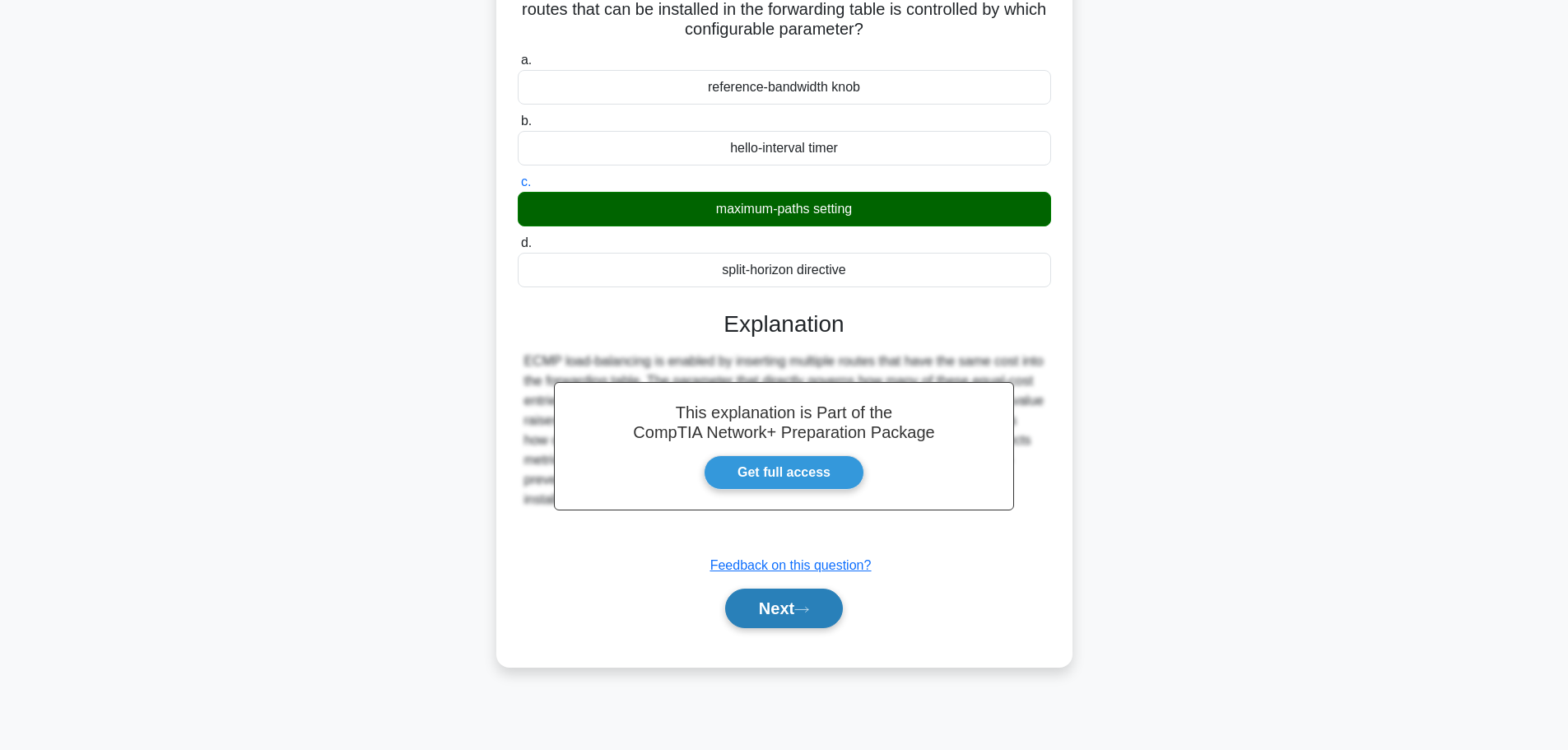
click at [792, 612] on button "Next" at bounding box center [784, 608] width 118 height 40
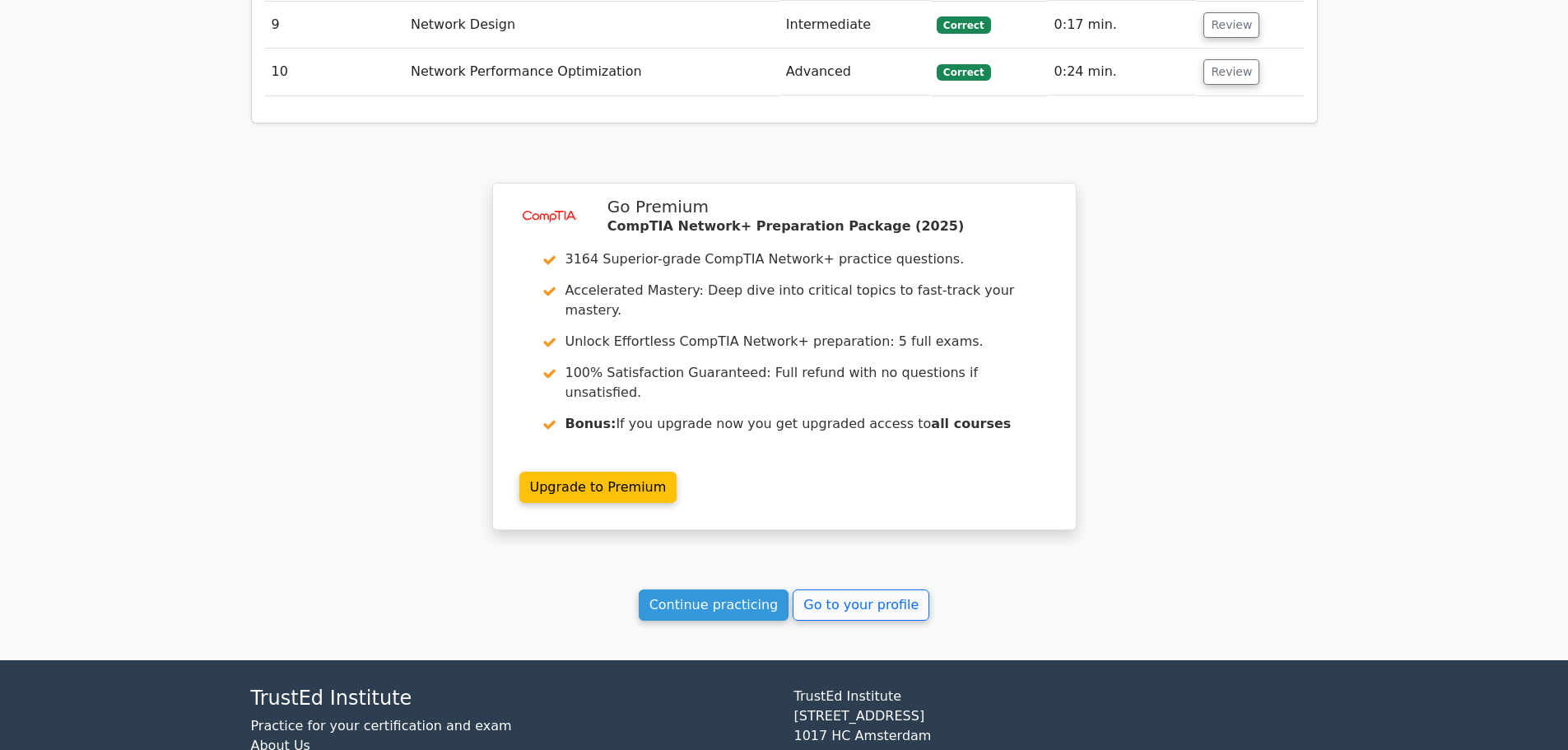
scroll to position [2692, 0]
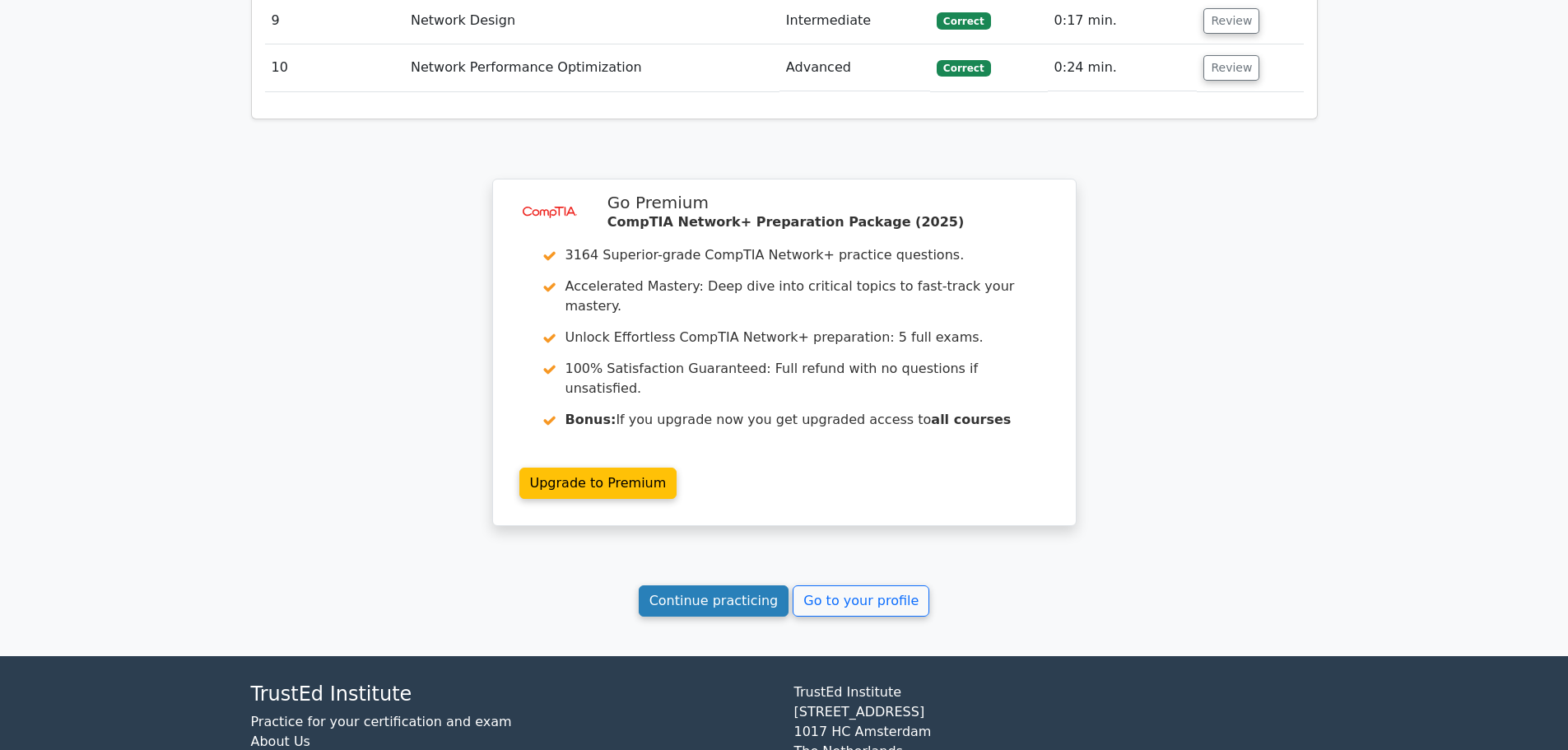
click at [747, 585] on link "Continue practicing" at bounding box center [714, 600] width 151 height 31
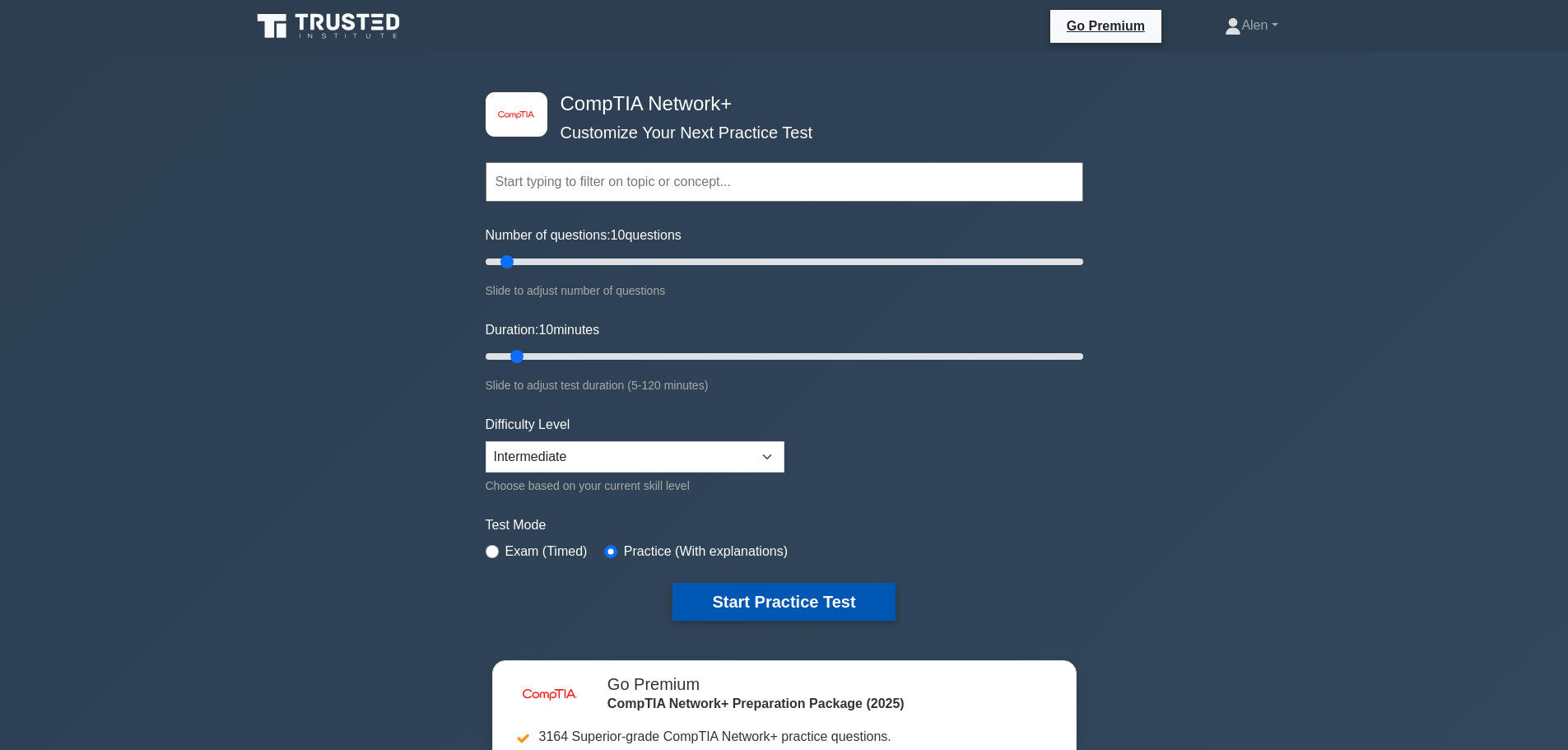
click at [844, 604] on button "Start Practice Test" at bounding box center [784, 602] width 222 height 38
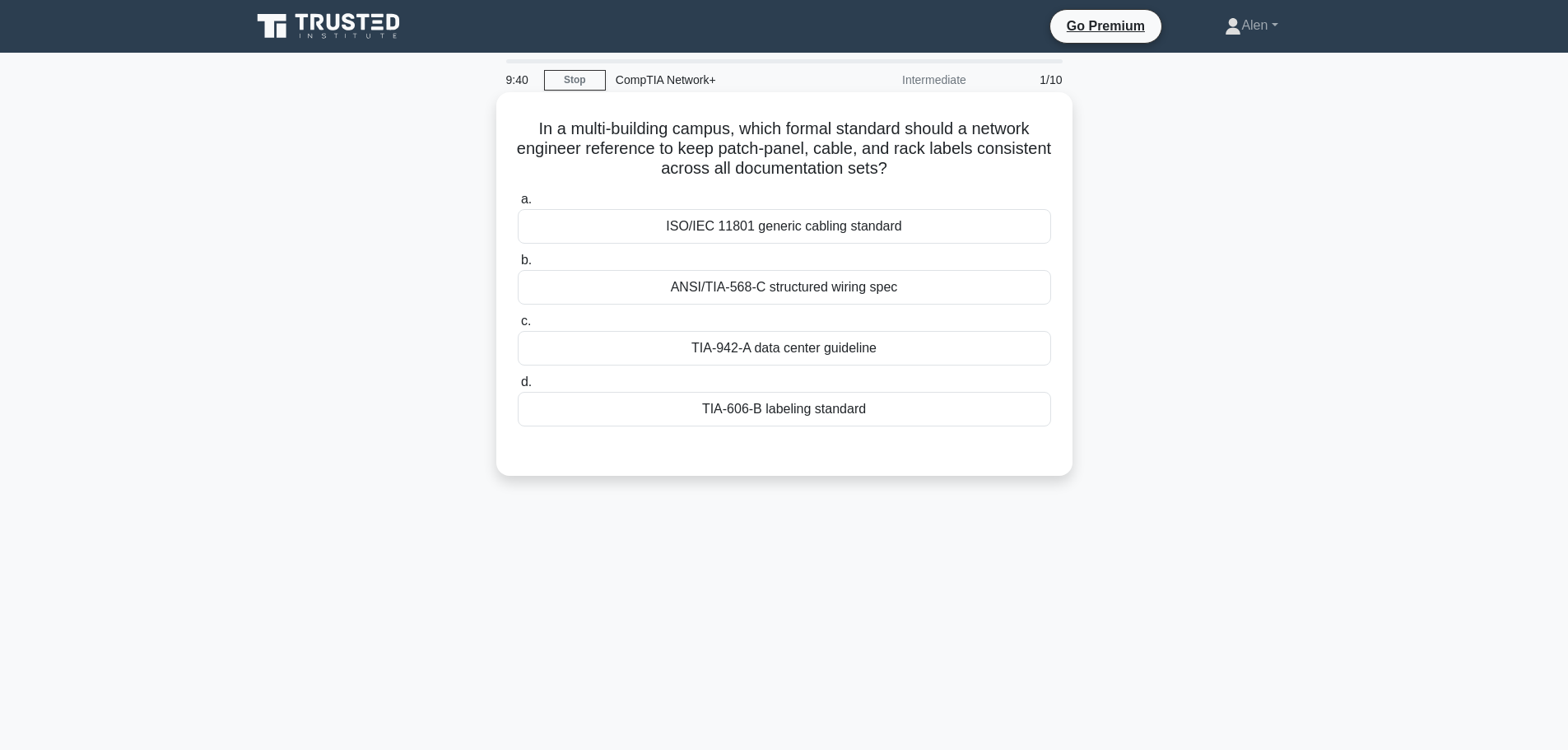
click at [797, 410] on div "TIA-606-B labeling standard" at bounding box center [784, 408] width 533 height 35
click at [517, 388] on input "d. TIA-606-B labeling standard" at bounding box center [517, 383] width 0 height 11
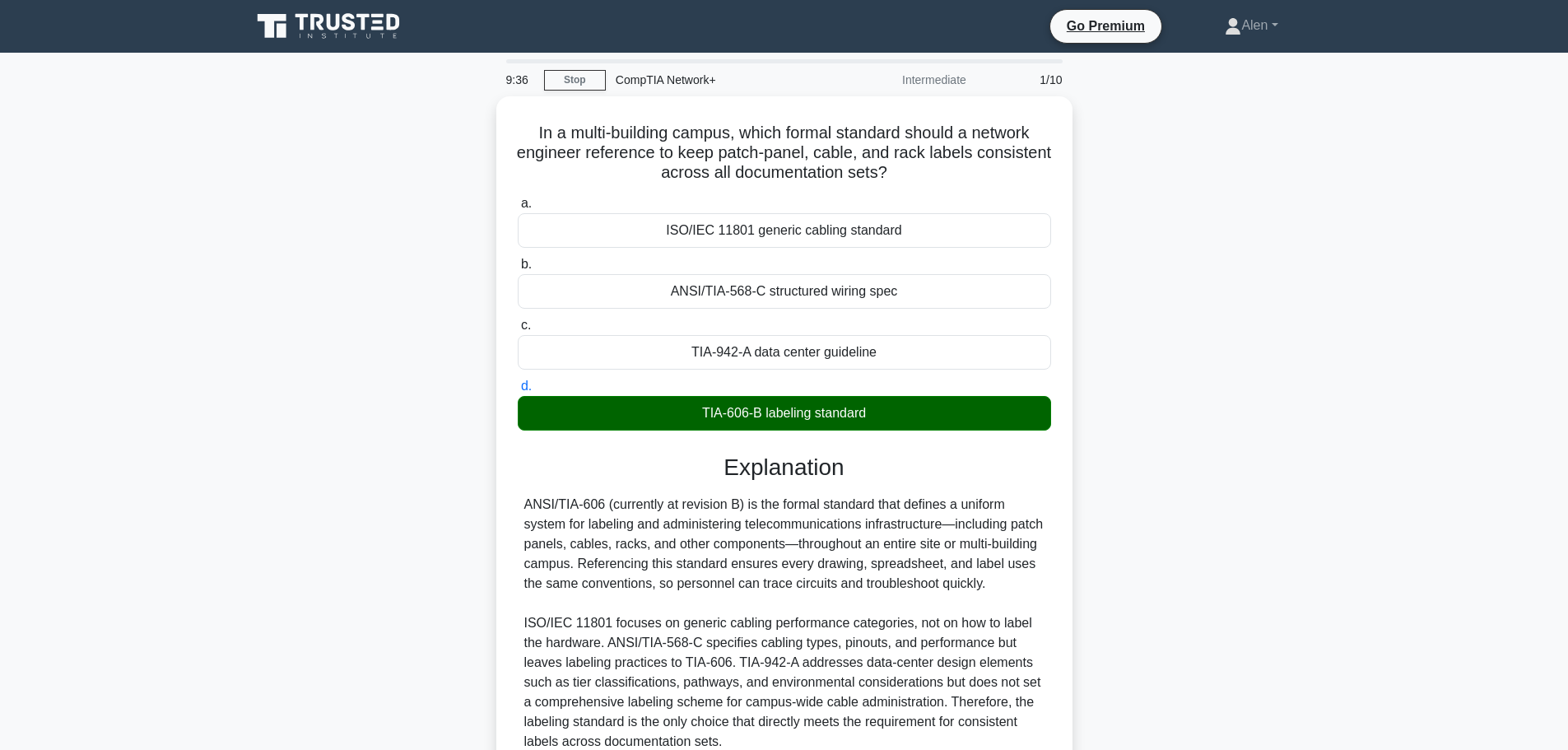
scroll to position [147, 0]
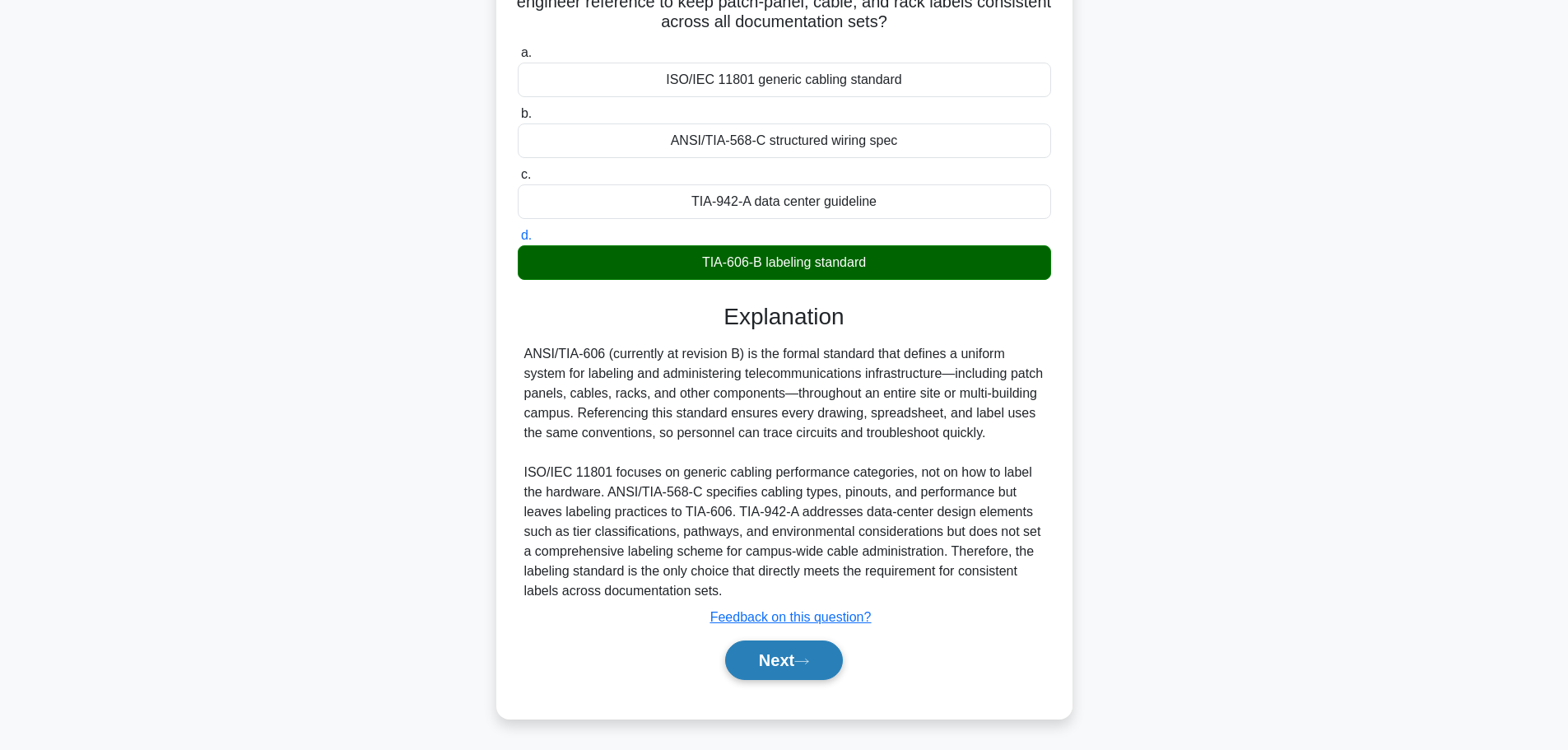
click at [771, 661] on button "Next" at bounding box center [784, 659] width 118 height 40
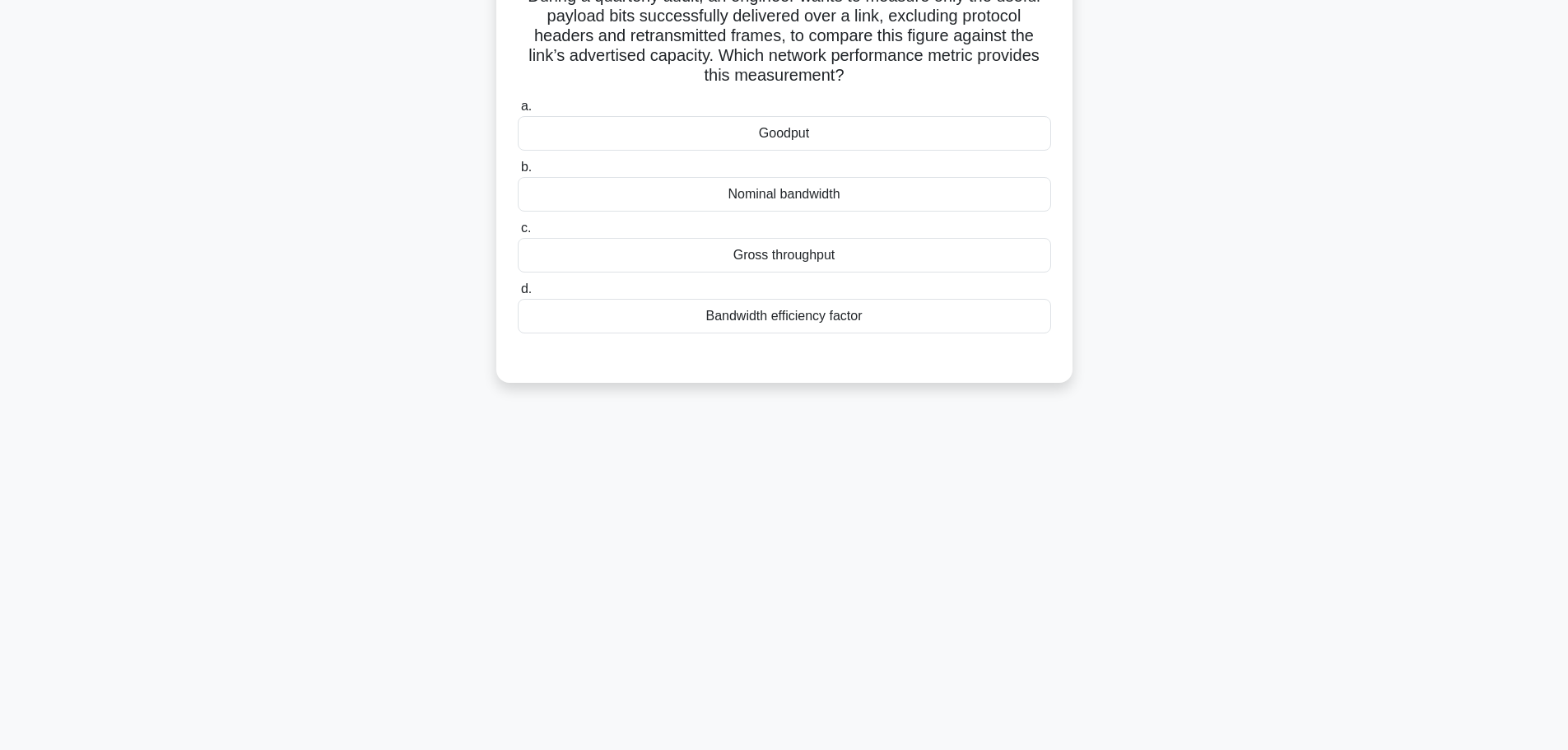
scroll to position [0, 0]
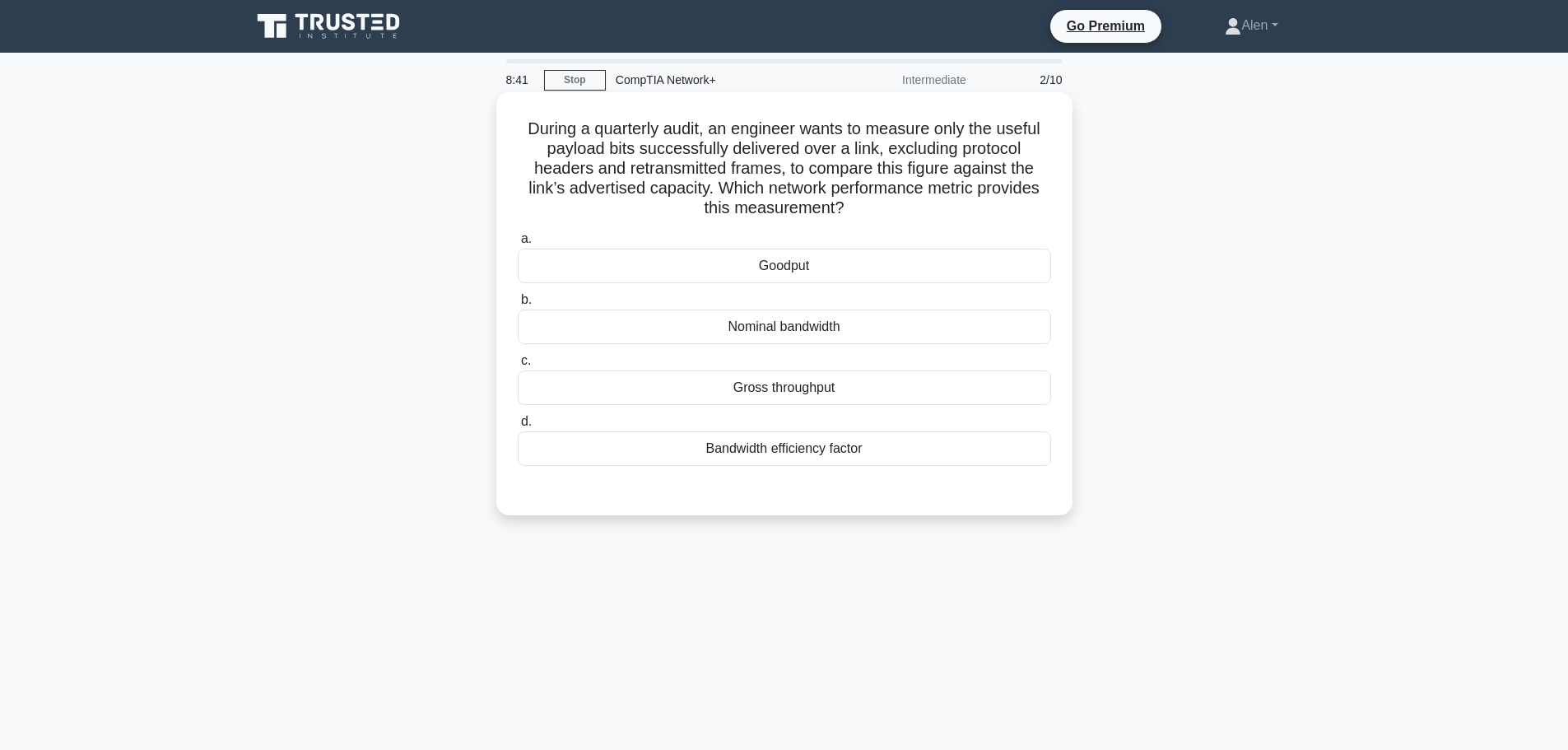
click at [776, 271] on div "Goodput" at bounding box center [784, 265] width 533 height 35
click at [517, 244] on input "a. Goodput" at bounding box center [517, 239] width 0 height 11
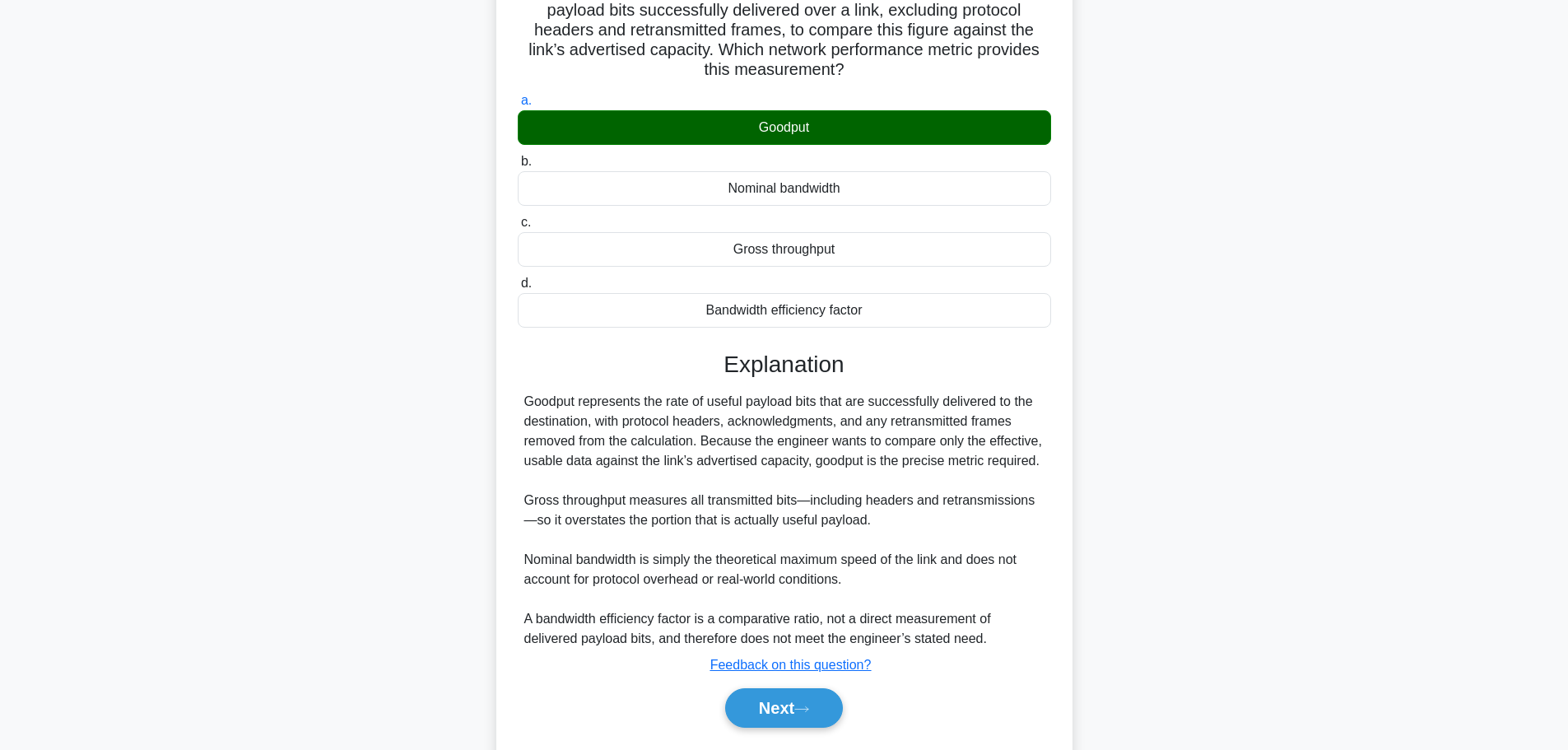
scroll to position [187, 0]
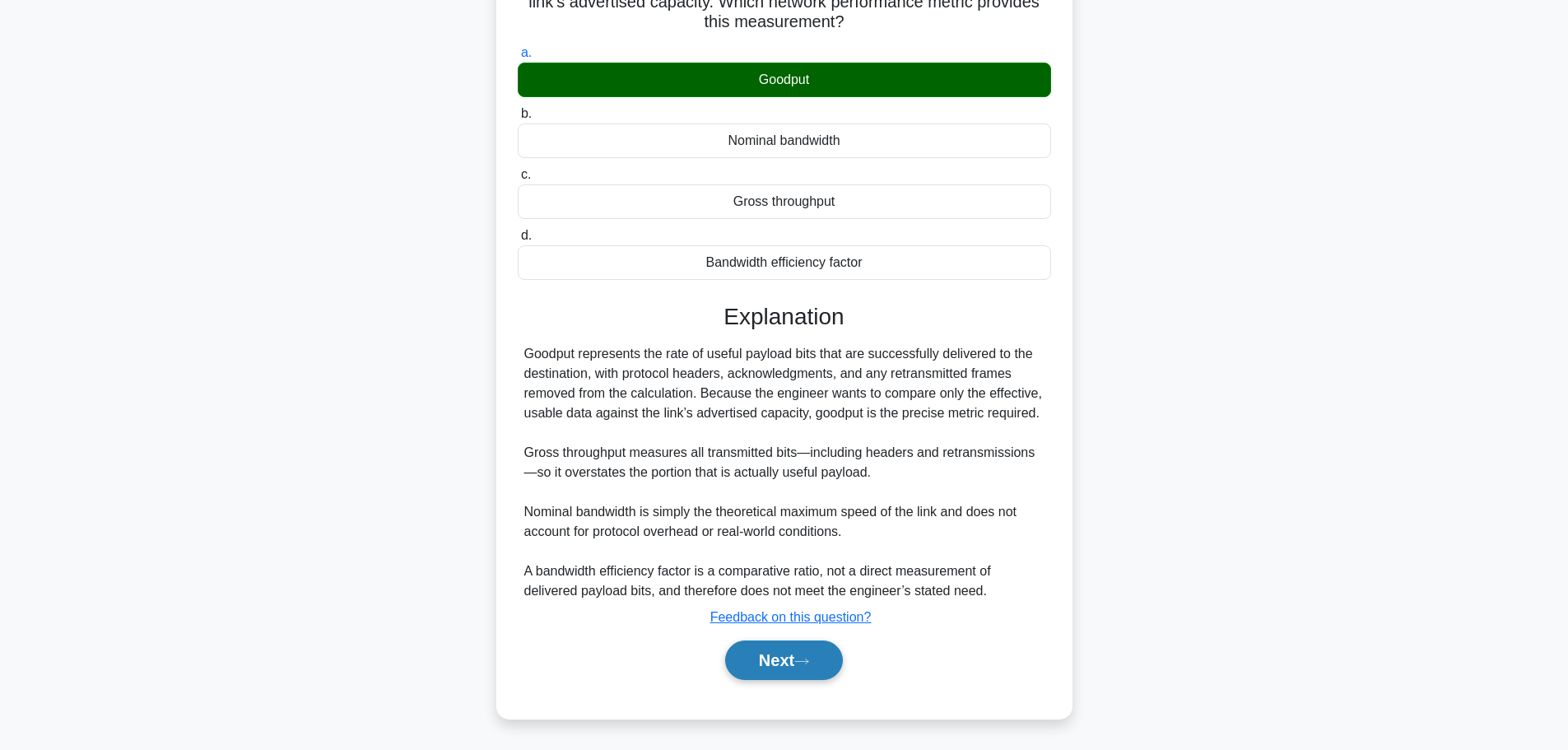
click at [784, 678] on button "Next" at bounding box center [784, 659] width 118 height 40
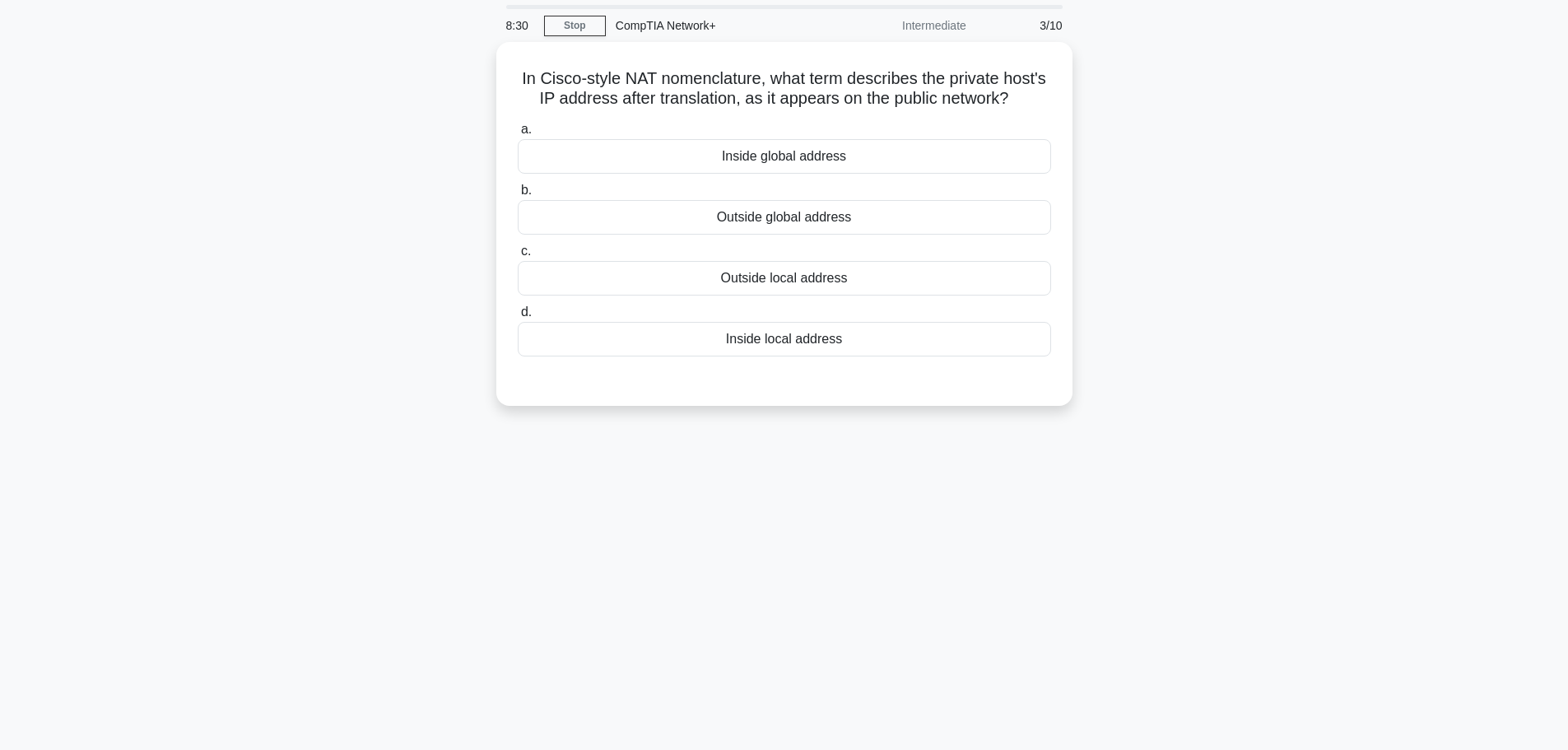
scroll to position [0, 0]
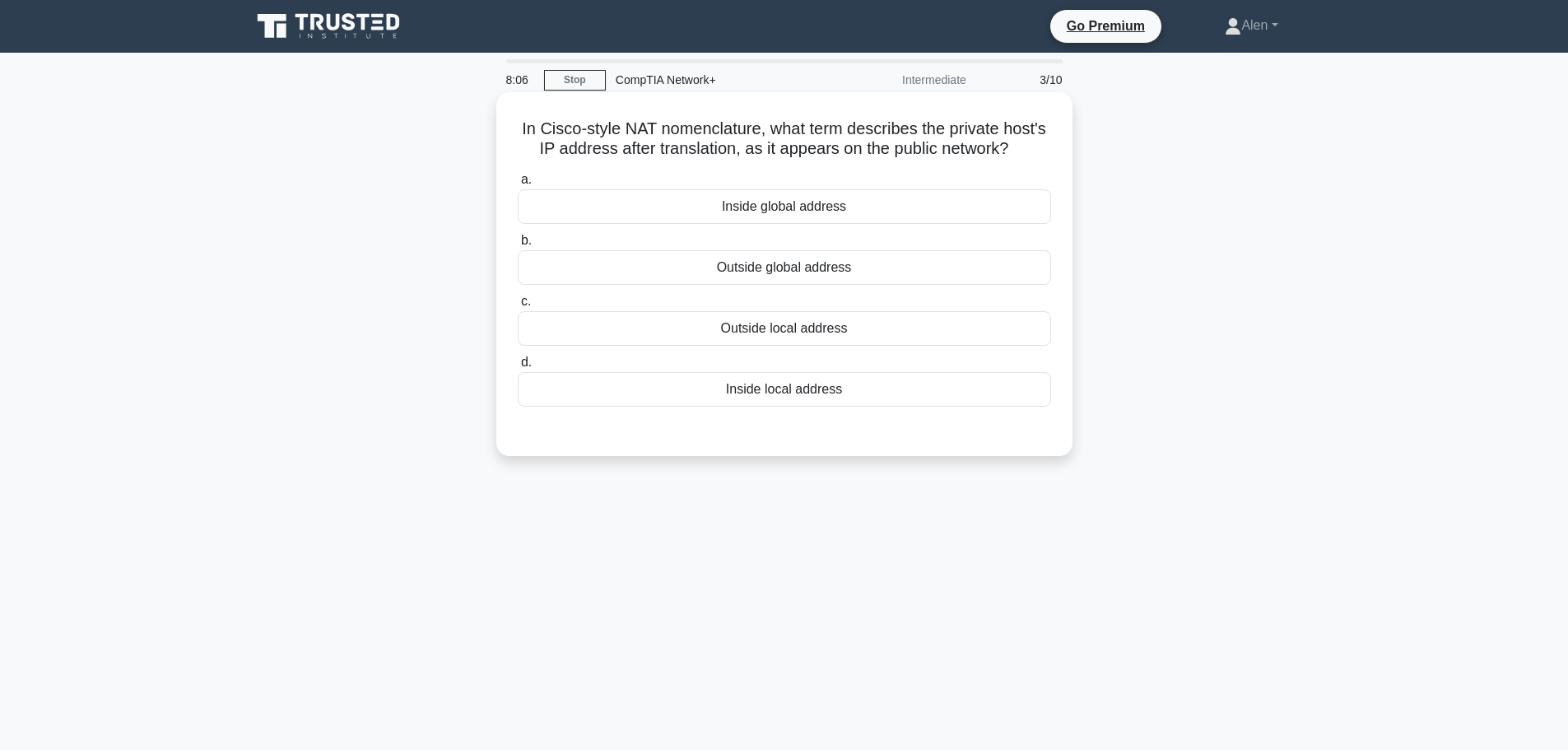
click at [801, 391] on div "Inside local address" at bounding box center [784, 389] width 533 height 35
click at [517, 368] on input "d. Inside local address" at bounding box center [517, 362] width 0 height 11
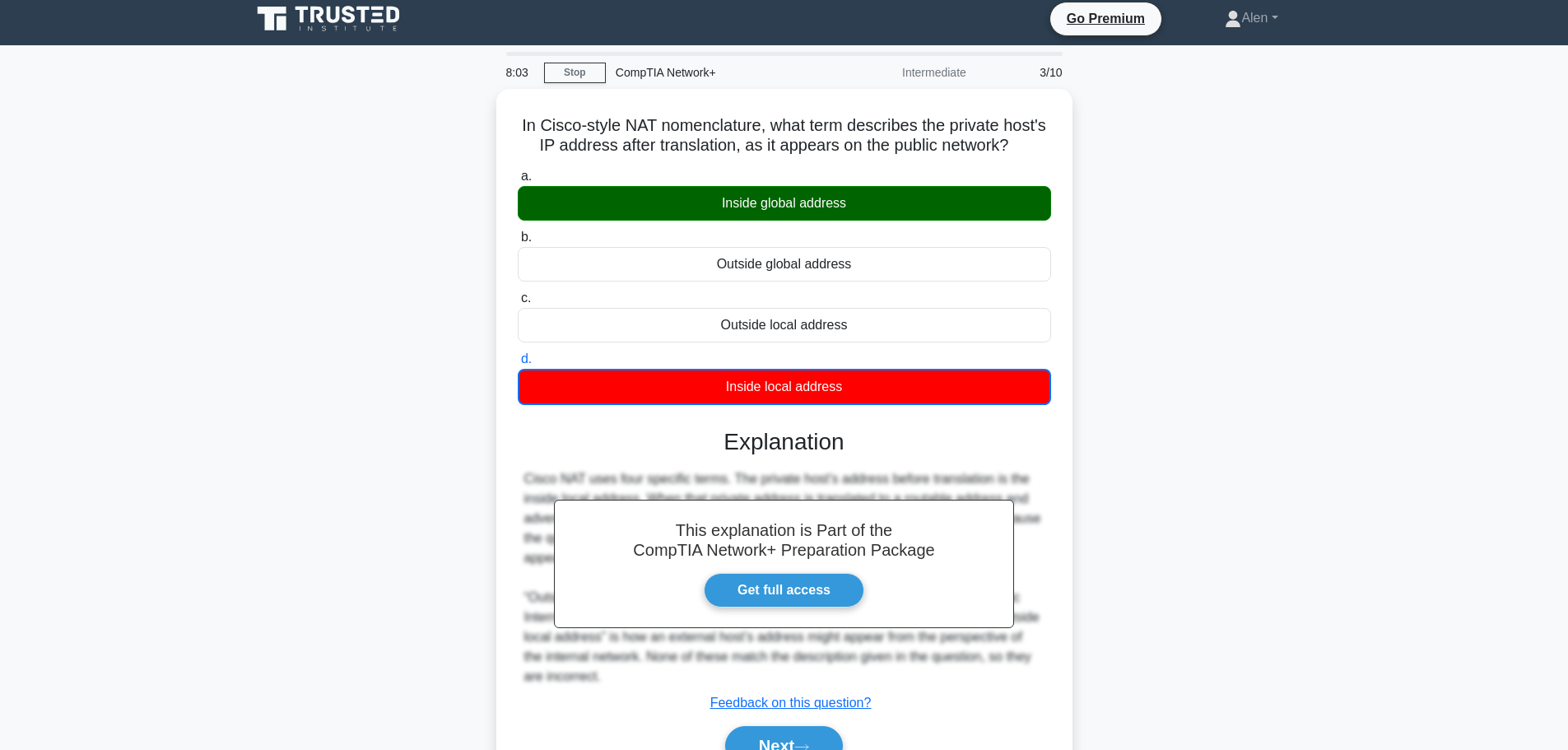
scroll to position [139, 0]
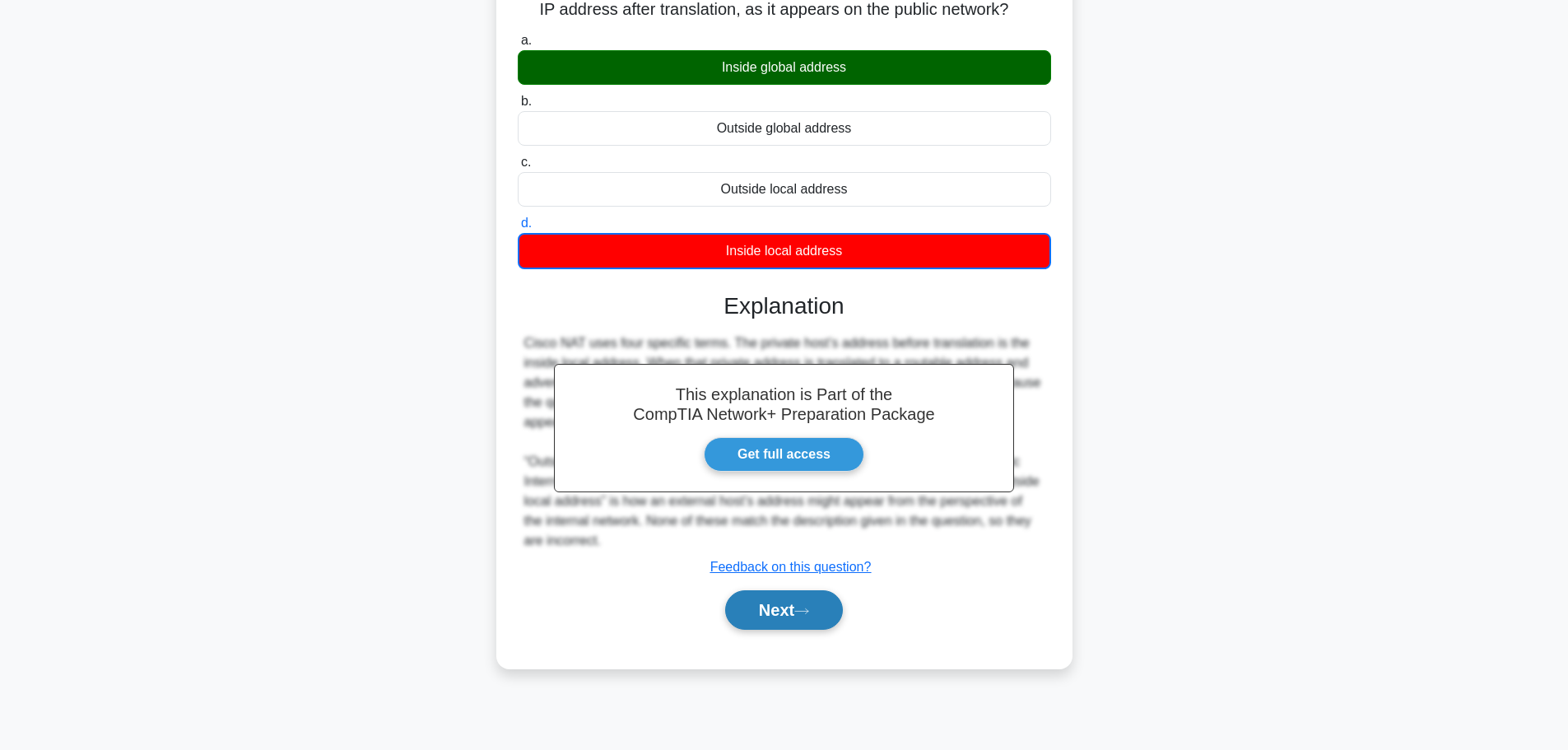
click at [753, 608] on button "Next" at bounding box center [784, 610] width 118 height 40
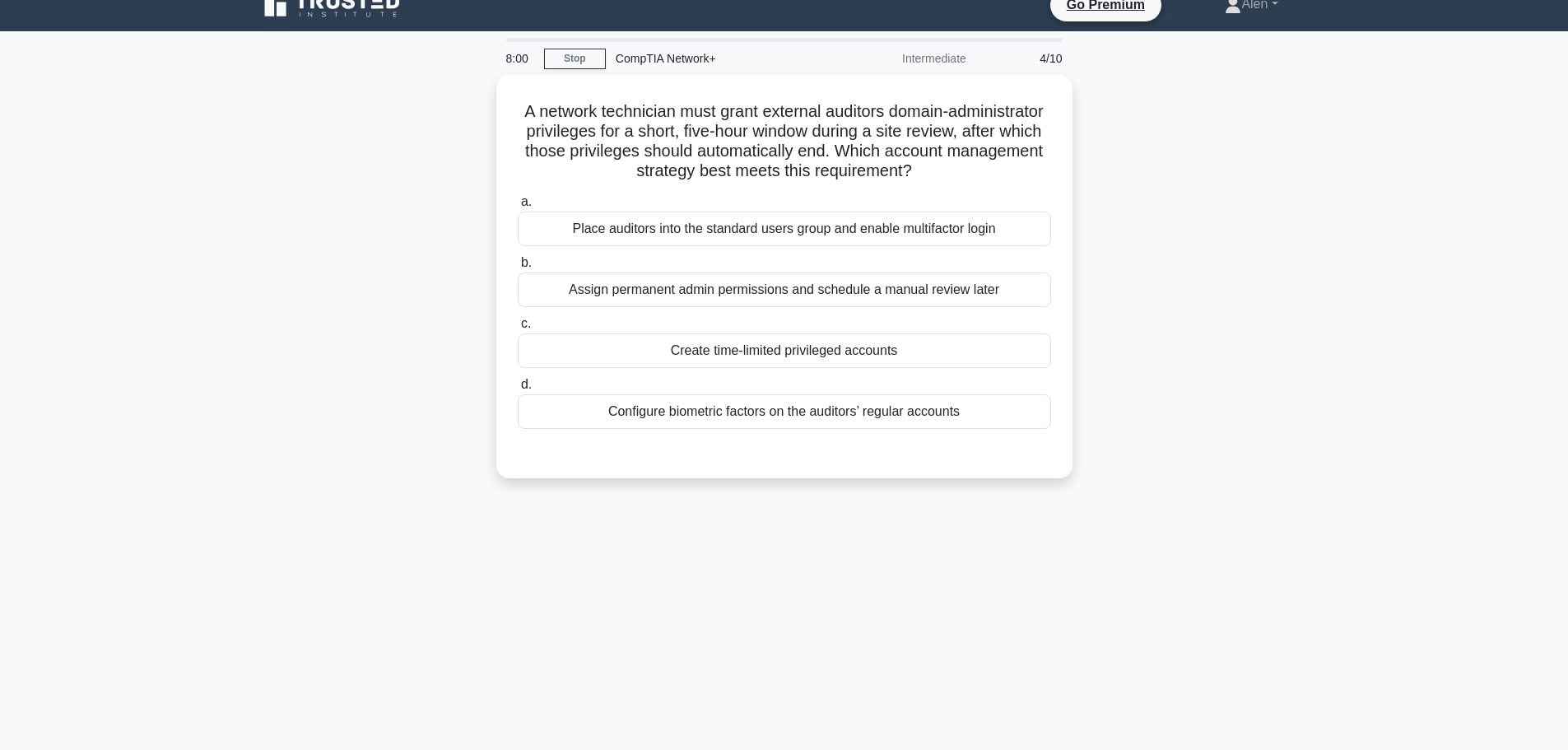
scroll to position [0, 0]
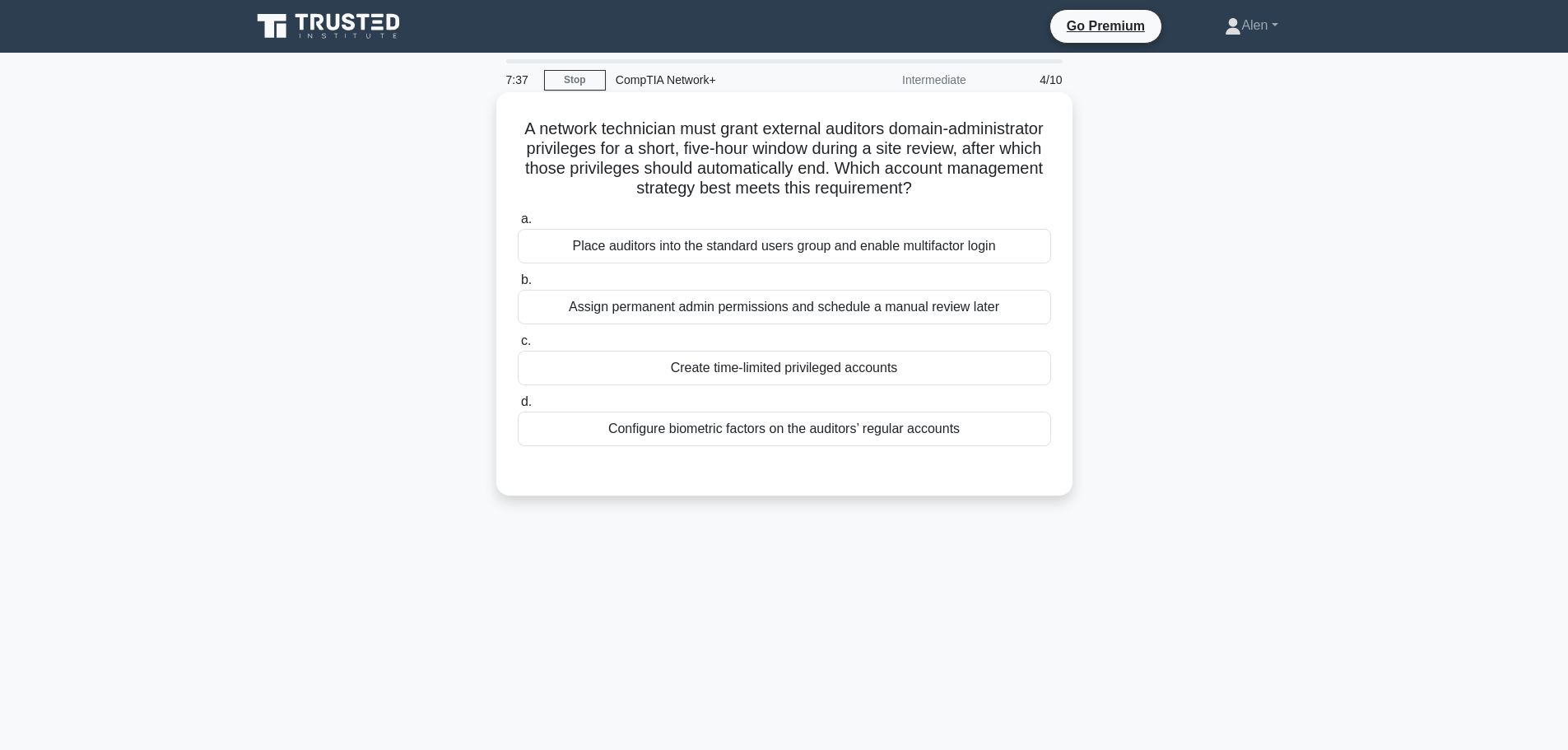
click at [808, 367] on div "Create time-limited privileged accounts" at bounding box center [784, 367] width 533 height 35
click at [517, 346] on input "c. Create time-limited privileged accounts" at bounding box center [517, 341] width 0 height 11
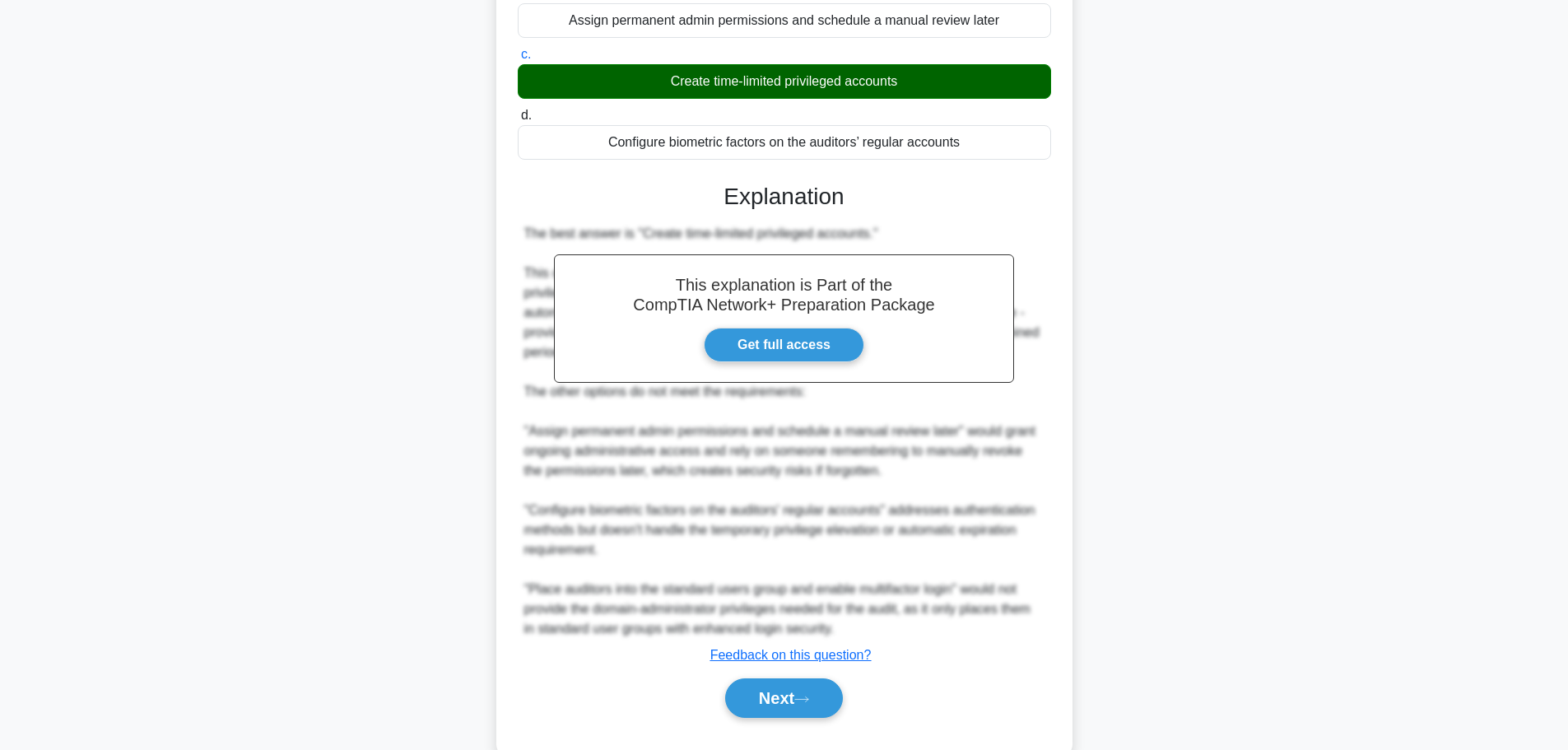
scroll to position [325, 0]
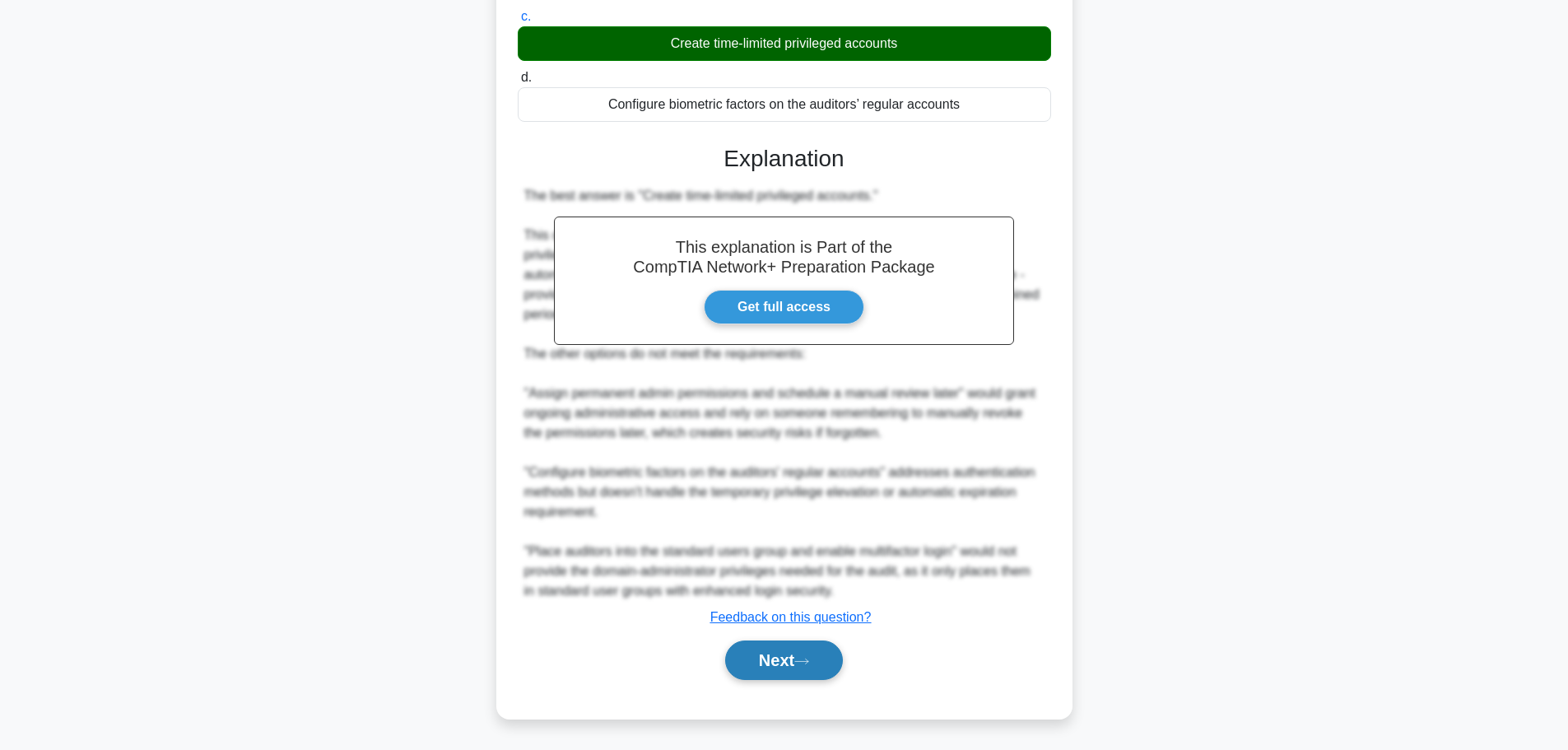
click at [792, 641] on button "Next" at bounding box center [784, 659] width 118 height 40
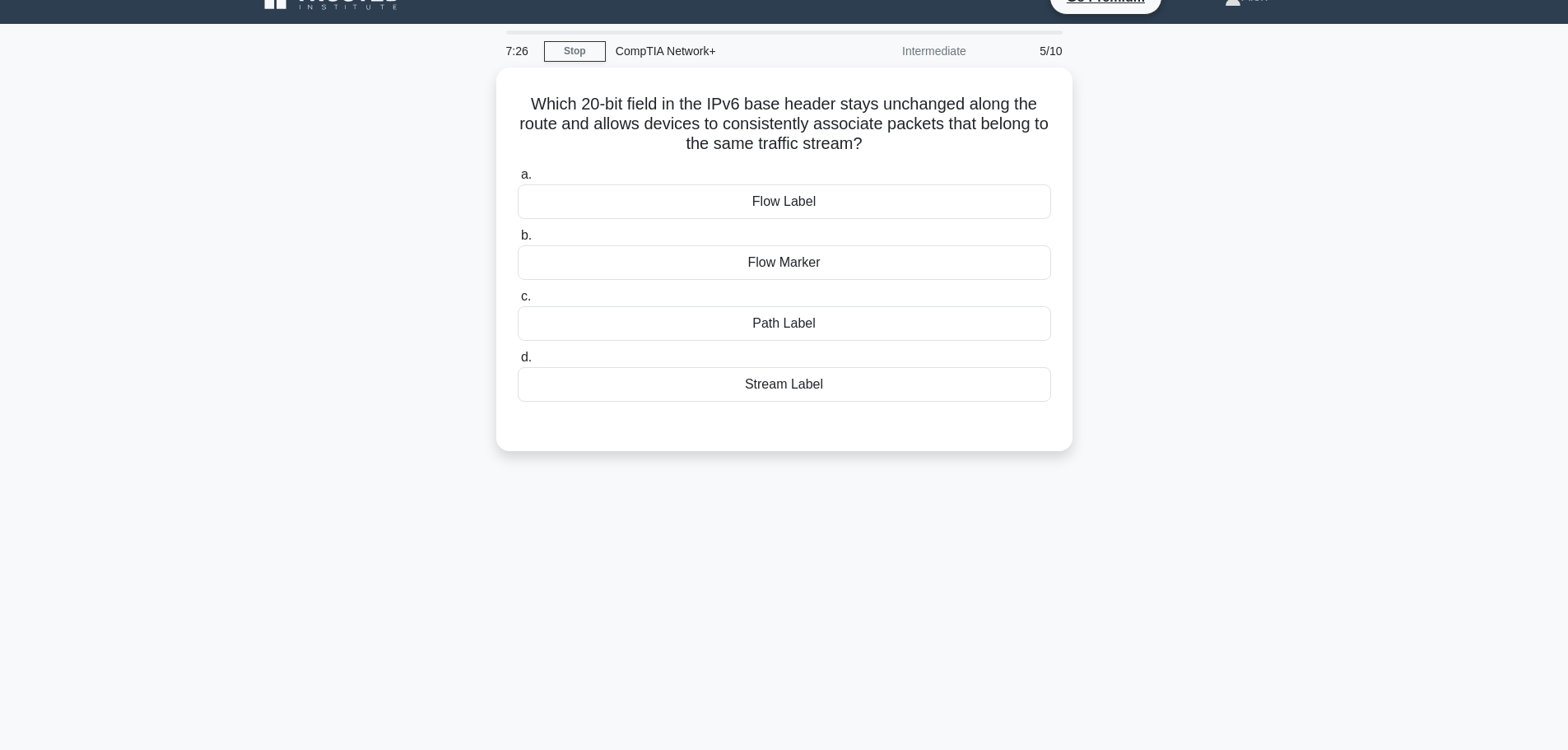
scroll to position [0, 0]
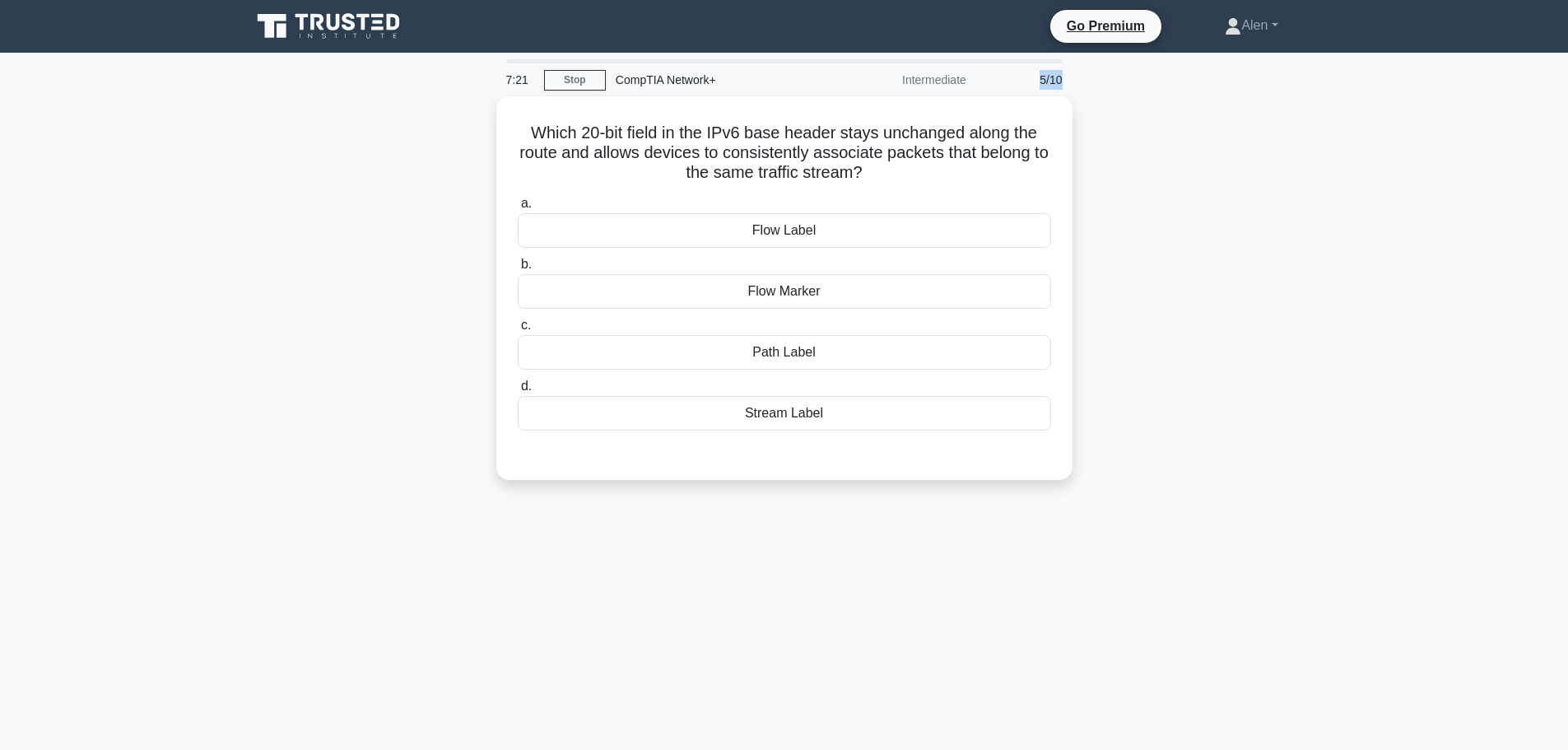
drag, startPoint x: 1037, startPoint y: 77, endPoint x: 1067, endPoint y: 77, distance: 30.0
click at [1067, 77] on div "5/10" at bounding box center [1024, 79] width 96 height 33
click at [1343, 167] on main "7:10 Stop CompTIA Network+ Intermediate 5/10 Which 20-bit field in the IPv6 bas…" at bounding box center [784, 470] width 1568 height 836
drag, startPoint x: 580, startPoint y: 127, endPoint x: 968, endPoint y: 168, distance: 390.2
click at [968, 168] on h5 "Which 20-bit field in the IPv6 base header stays unchanged along the route and …" at bounding box center [784, 149] width 537 height 61
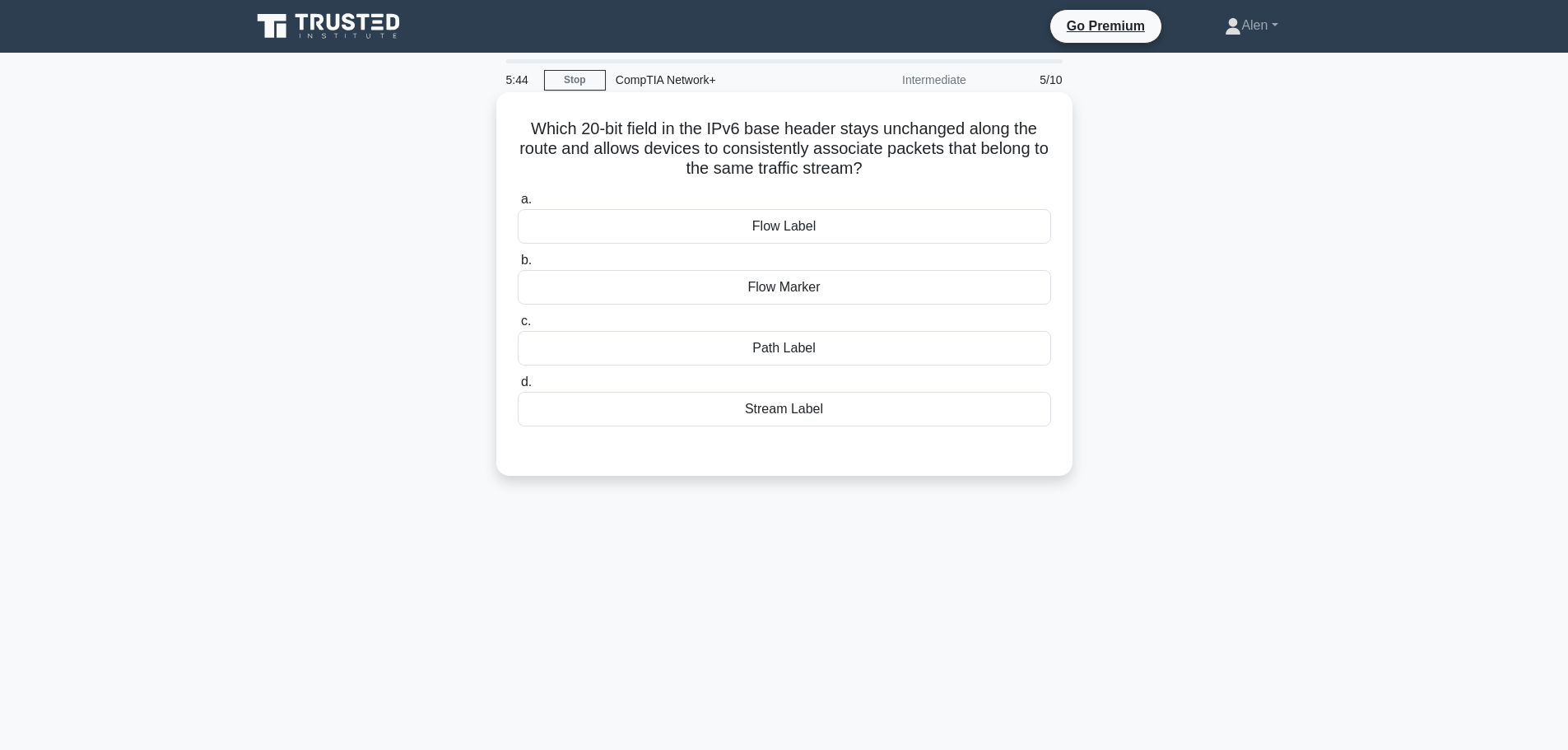
click at [969, 170] on h5 "Which 20-bit field in the IPv6 base header stays unchanged along the route and …" at bounding box center [784, 149] width 537 height 61
click at [779, 288] on div "Flow Marker" at bounding box center [784, 287] width 533 height 35
click at [517, 266] on input "b. Flow Marker" at bounding box center [517, 260] width 0 height 11
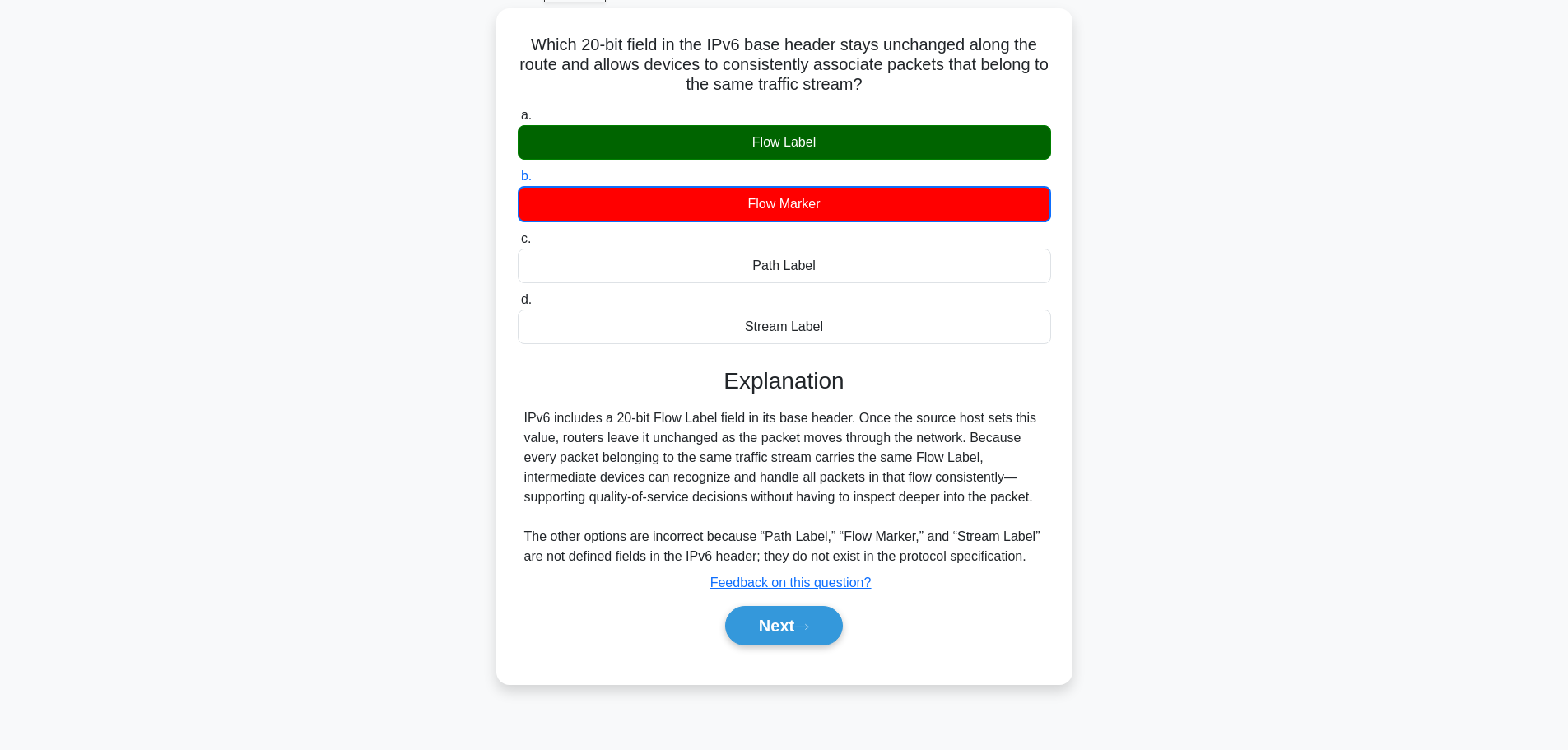
scroll to position [139, 0]
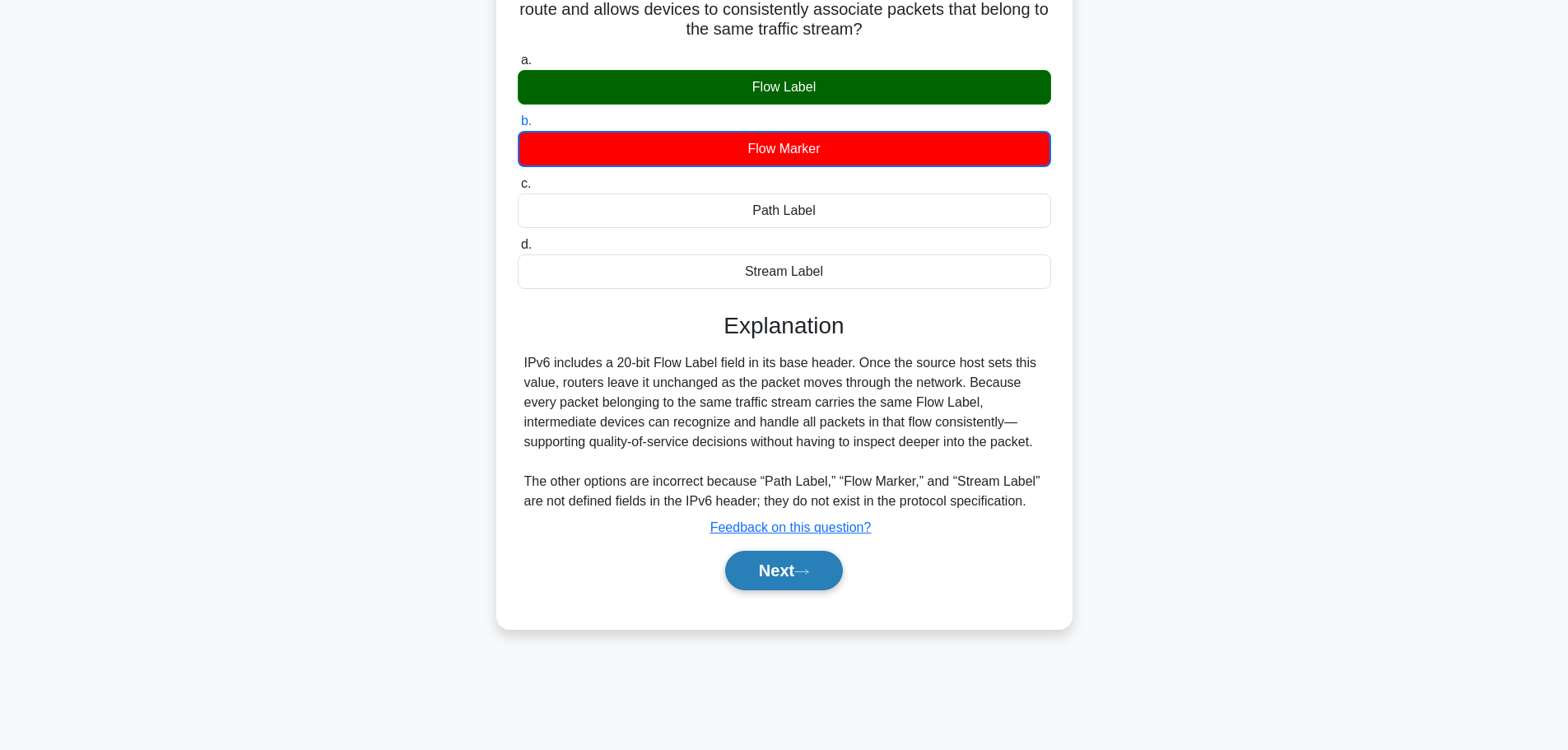
click at [787, 558] on button "Next" at bounding box center [784, 570] width 118 height 40
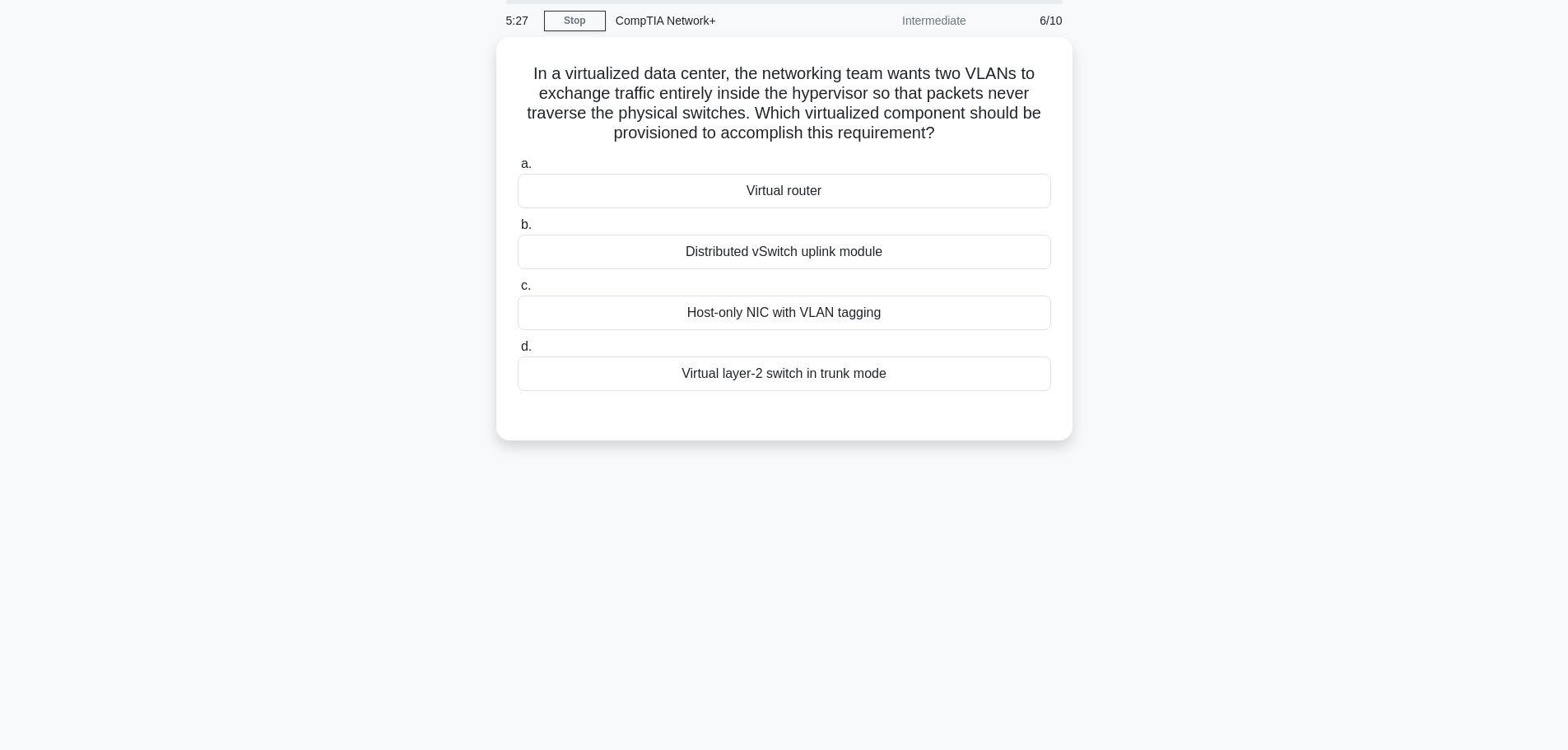
scroll to position [0, 0]
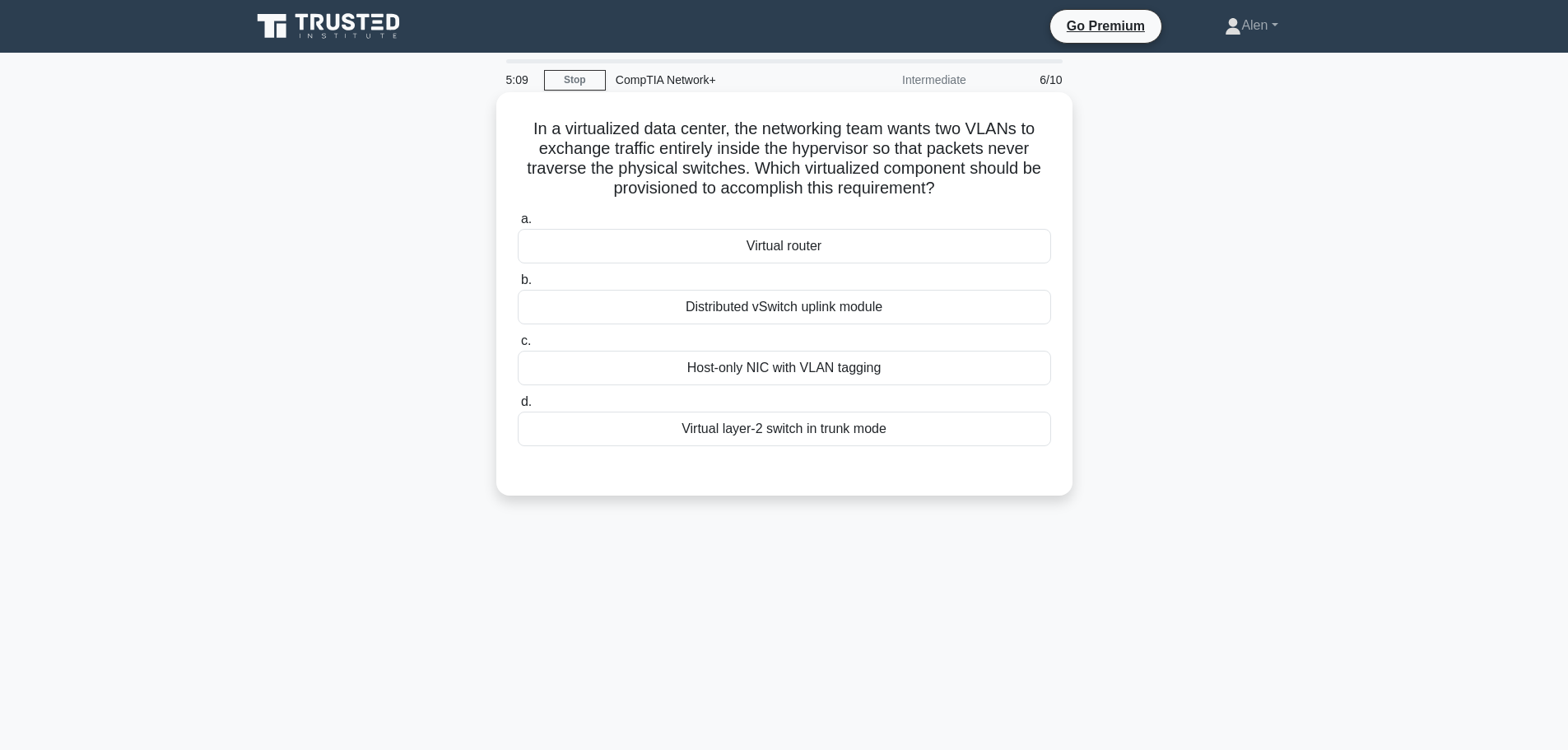
click at [822, 427] on div "Virtual layer-2 switch in trunk mode" at bounding box center [784, 429] width 533 height 35
click at [517, 407] on input "d. Virtual layer-2 switch in trunk mode" at bounding box center [517, 402] width 0 height 11
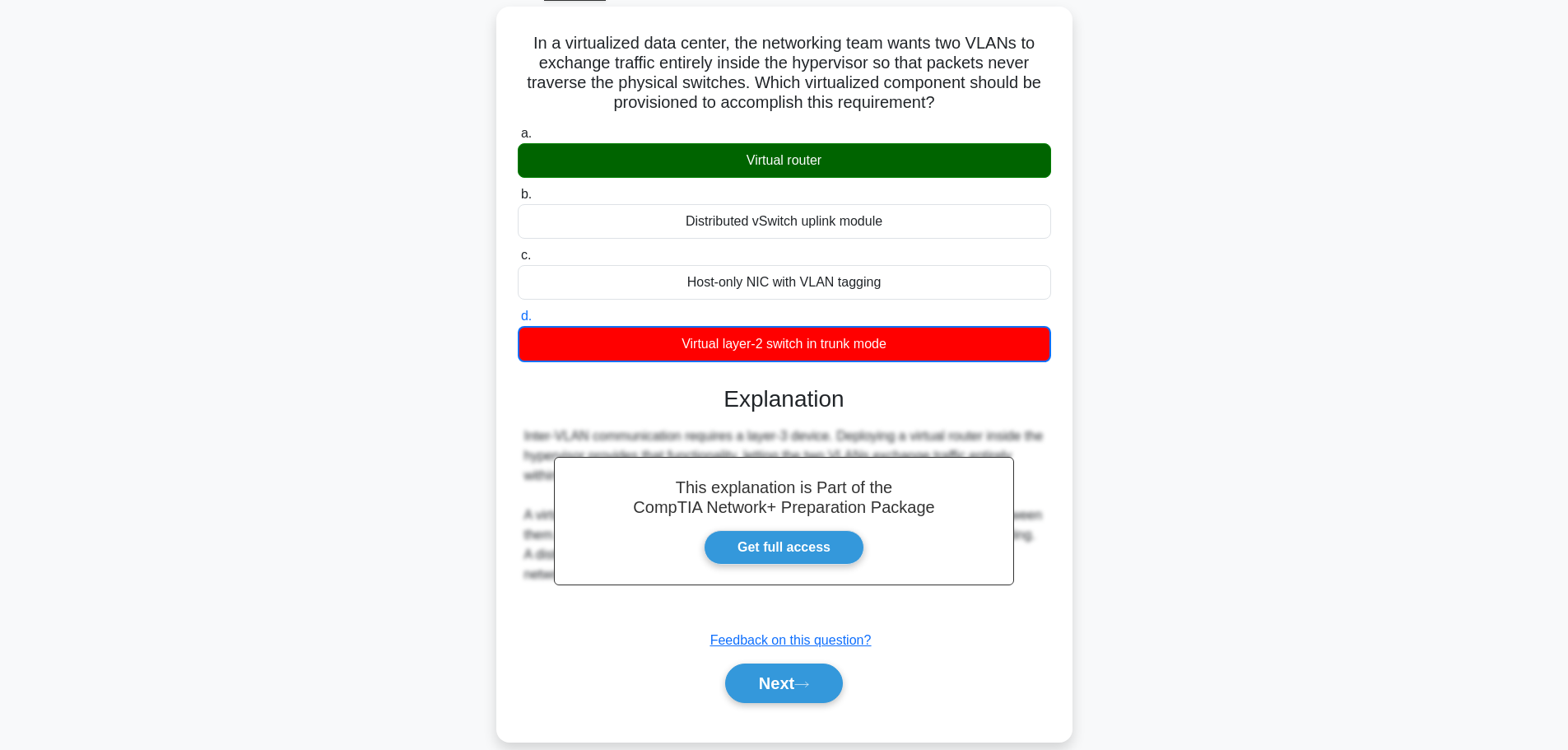
scroll to position [139, 0]
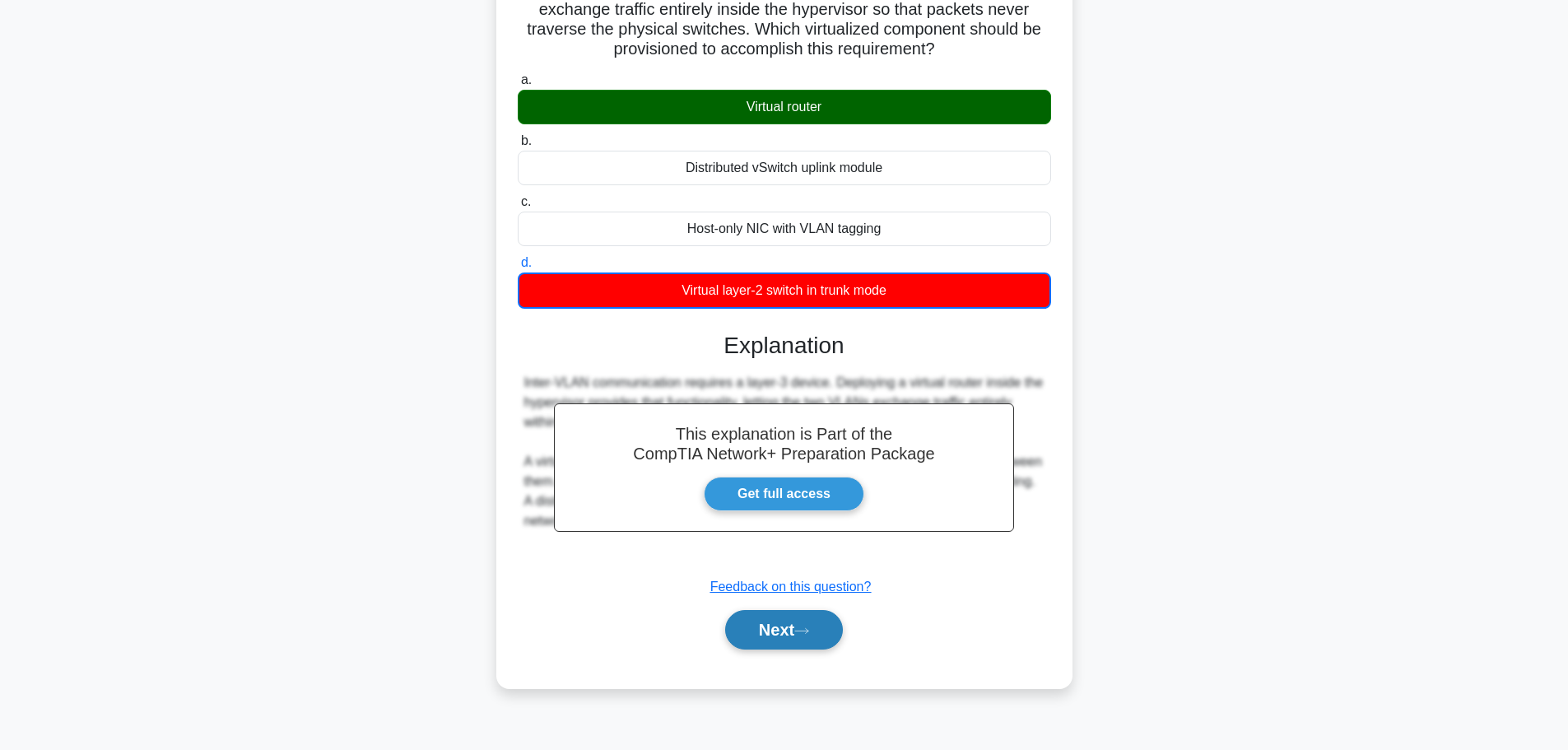
click at [780, 616] on button "Next" at bounding box center [784, 629] width 118 height 40
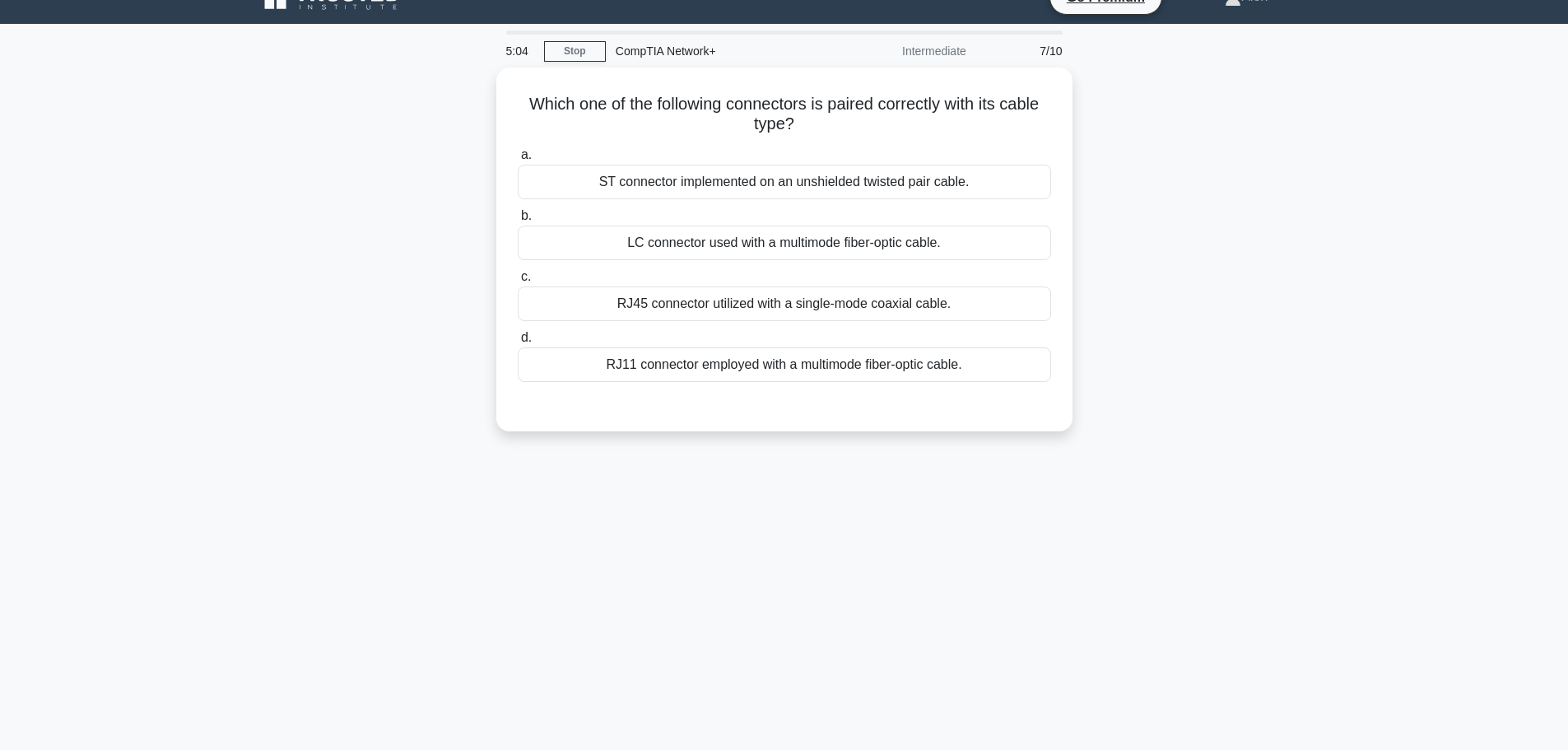
scroll to position [0, 0]
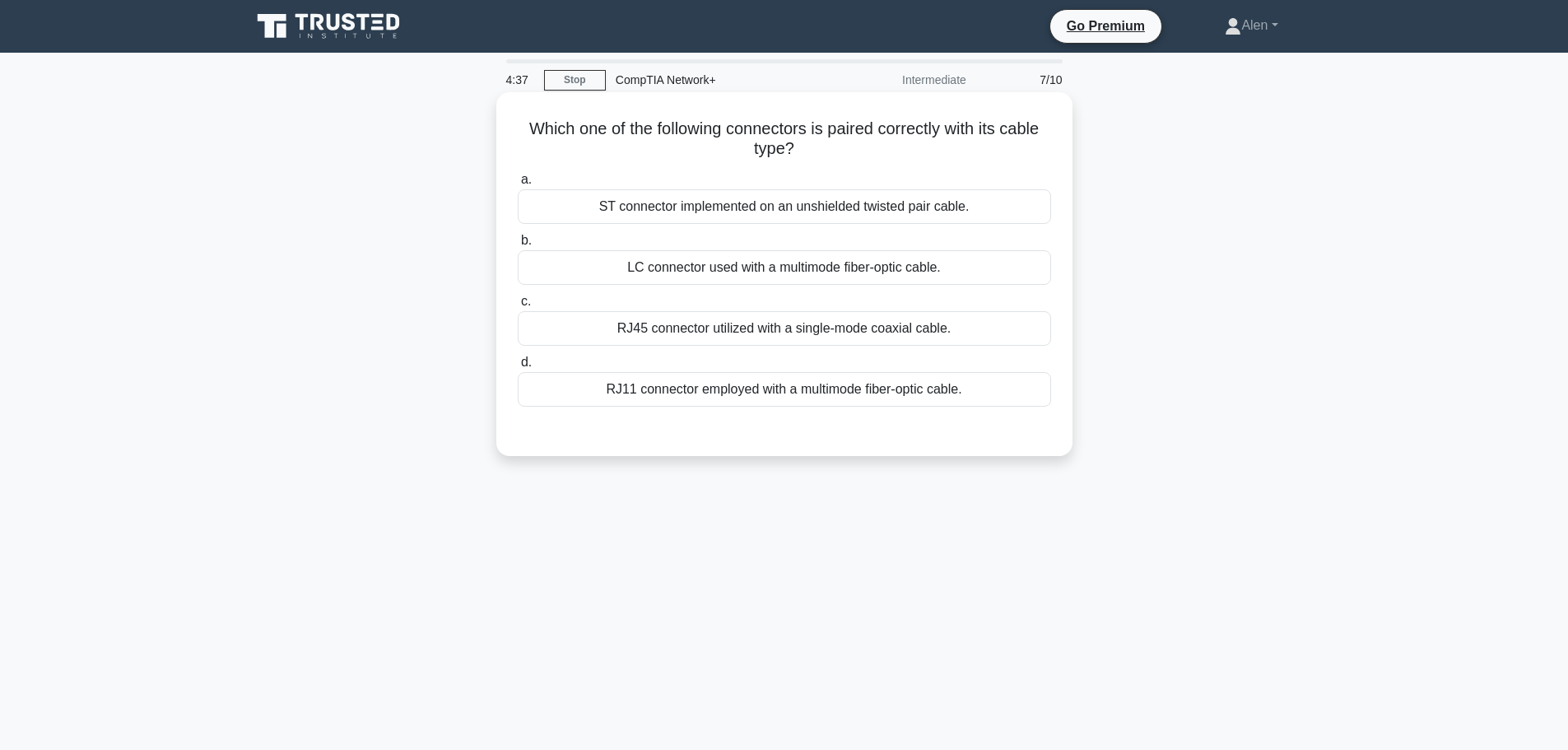
click at [782, 274] on div "LC connector used with a multimode fiber-optic cable." at bounding box center [784, 267] width 533 height 35
click at [517, 246] on input "b. LC connector used with a multimode fiber-optic cable." at bounding box center [517, 241] width 0 height 11
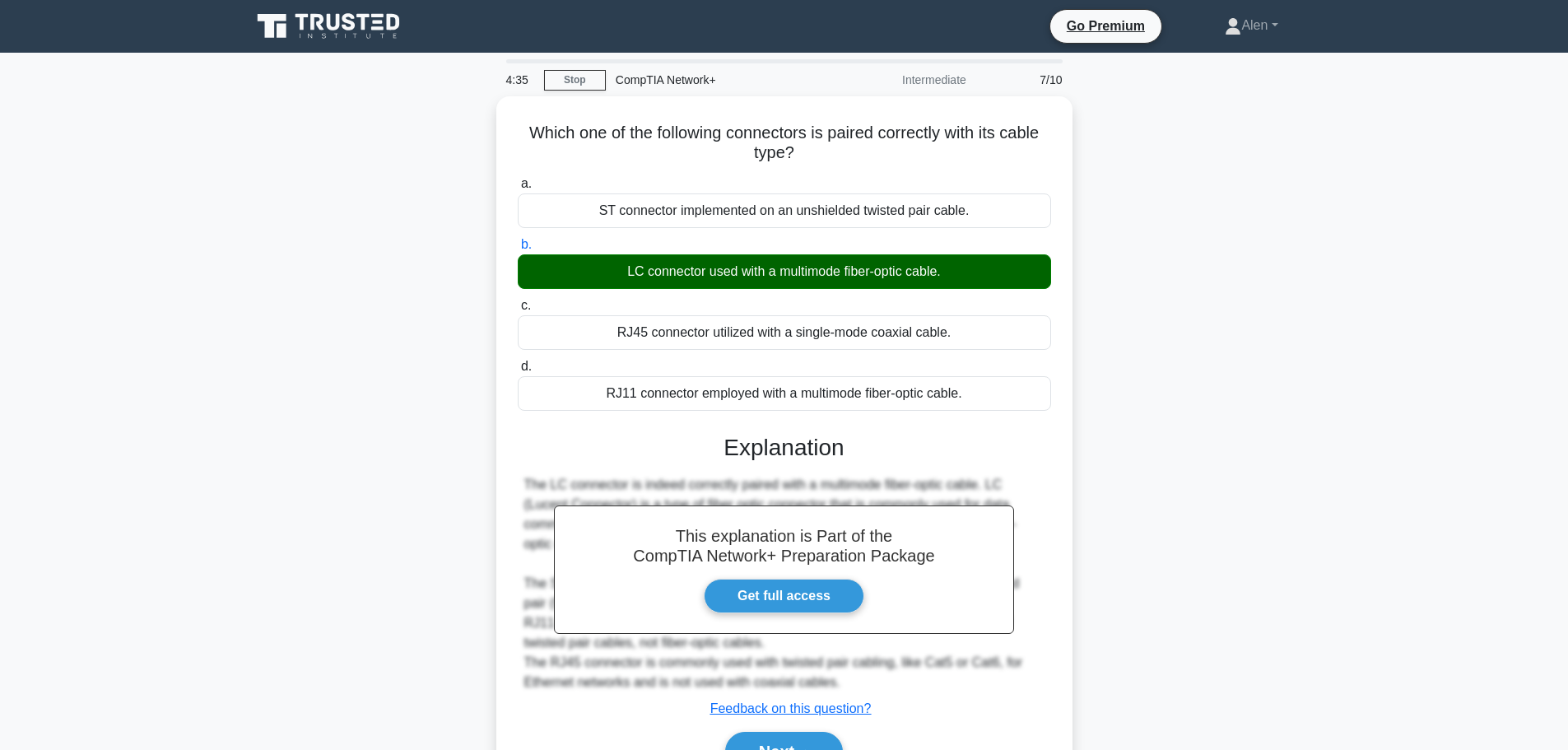
scroll to position [139, 0]
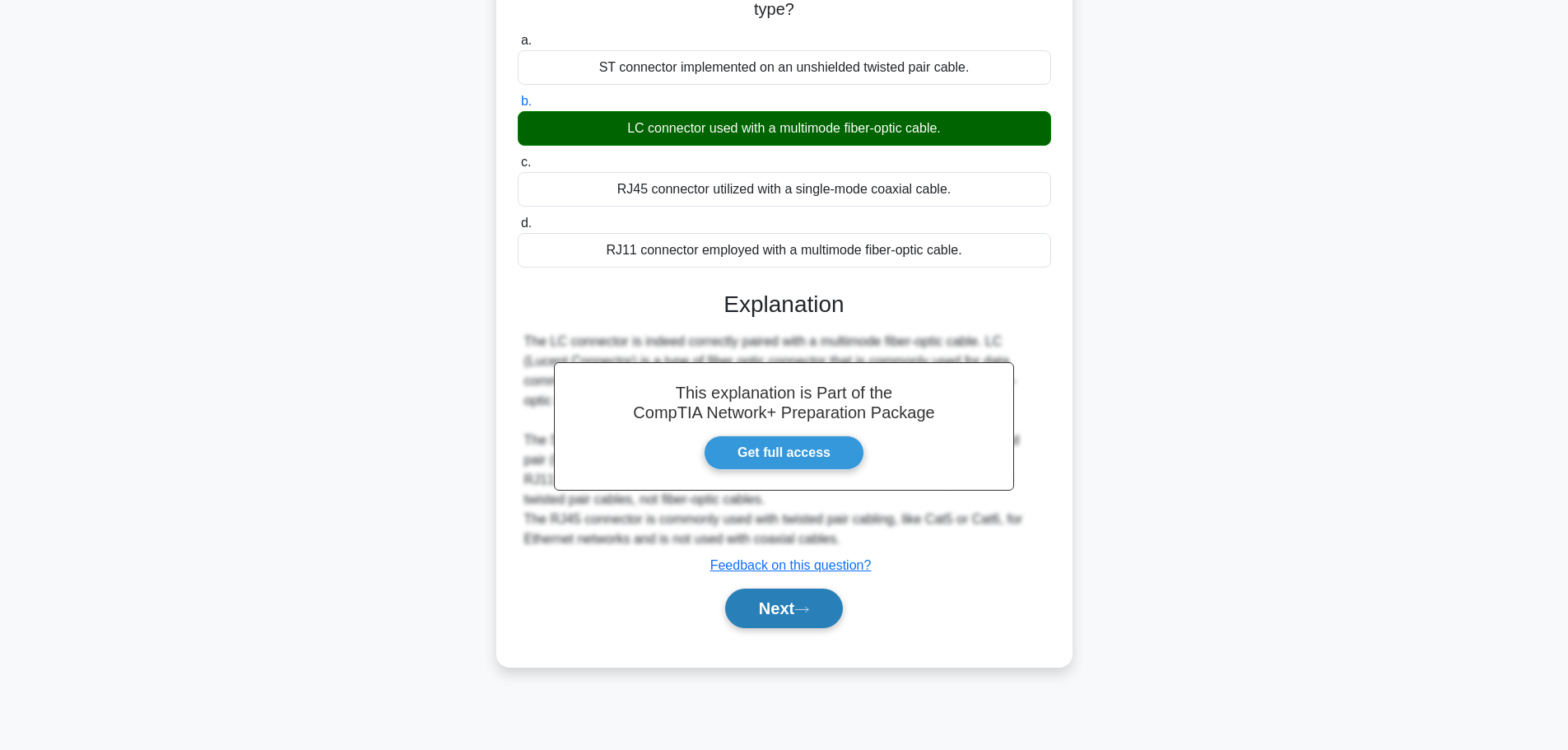
click at [737, 612] on button "Next" at bounding box center [784, 608] width 118 height 40
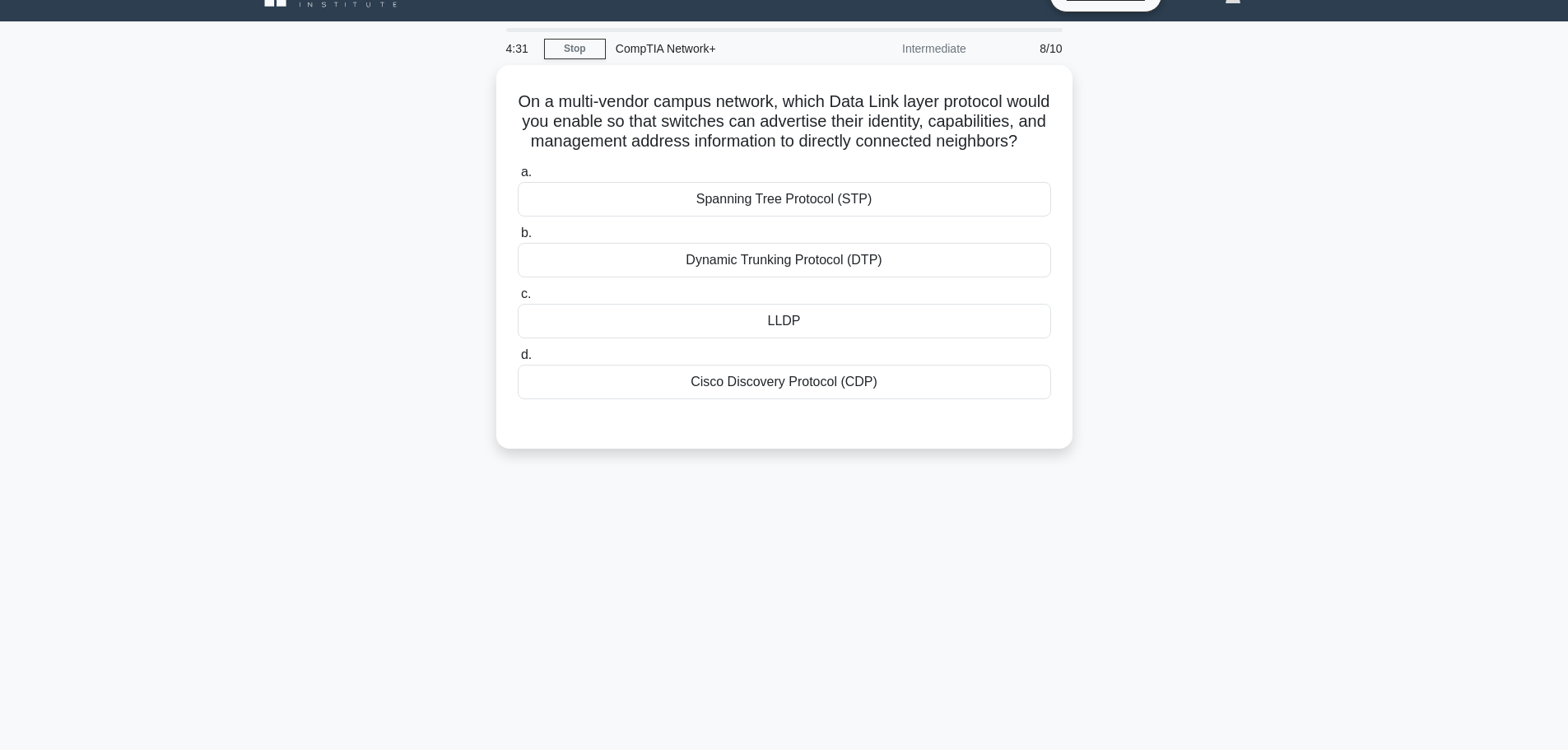
scroll to position [0, 0]
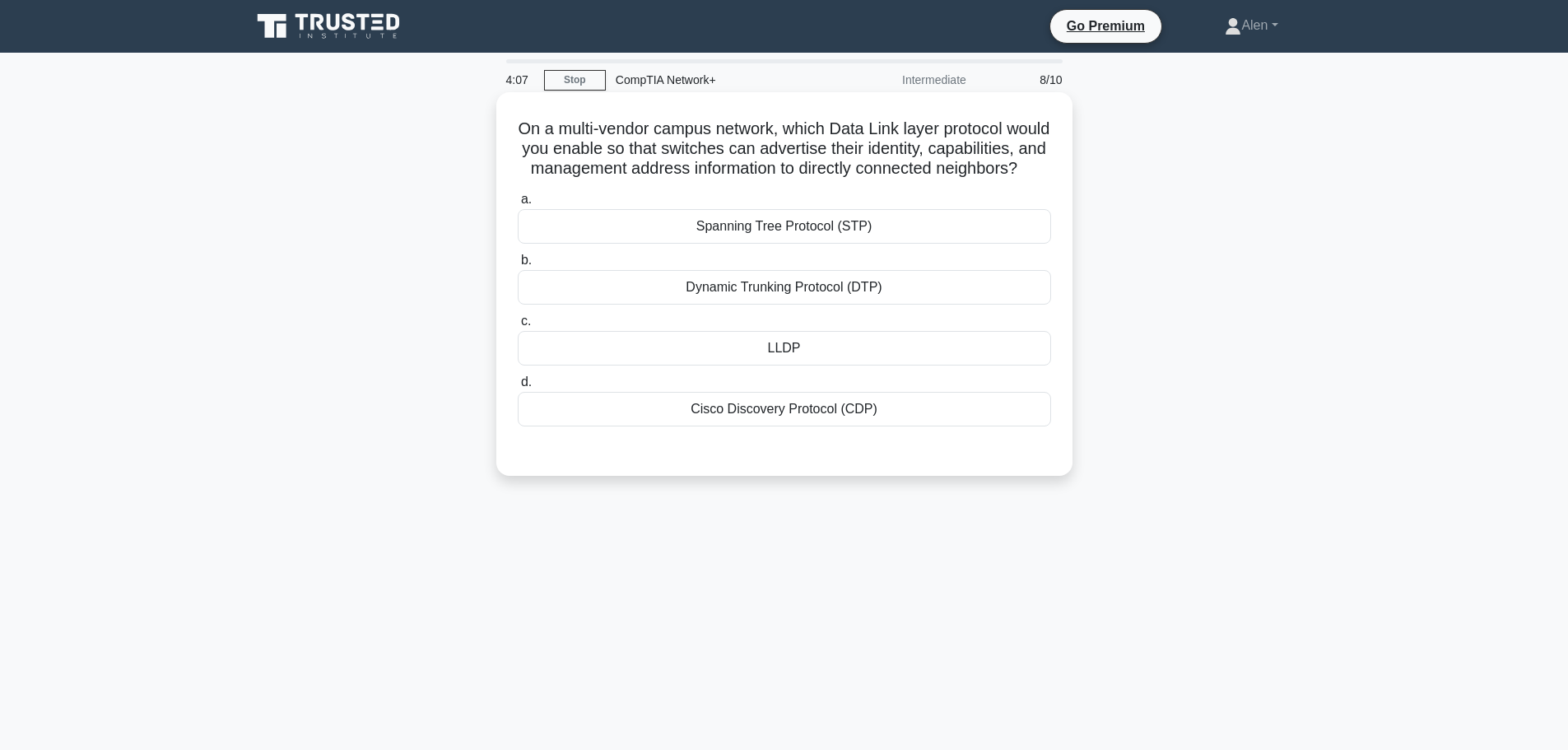
click at [823, 366] on div "LLDP" at bounding box center [784, 348] width 533 height 35
click at [517, 327] on input "c. LLDP" at bounding box center [517, 321] width 0 height 11
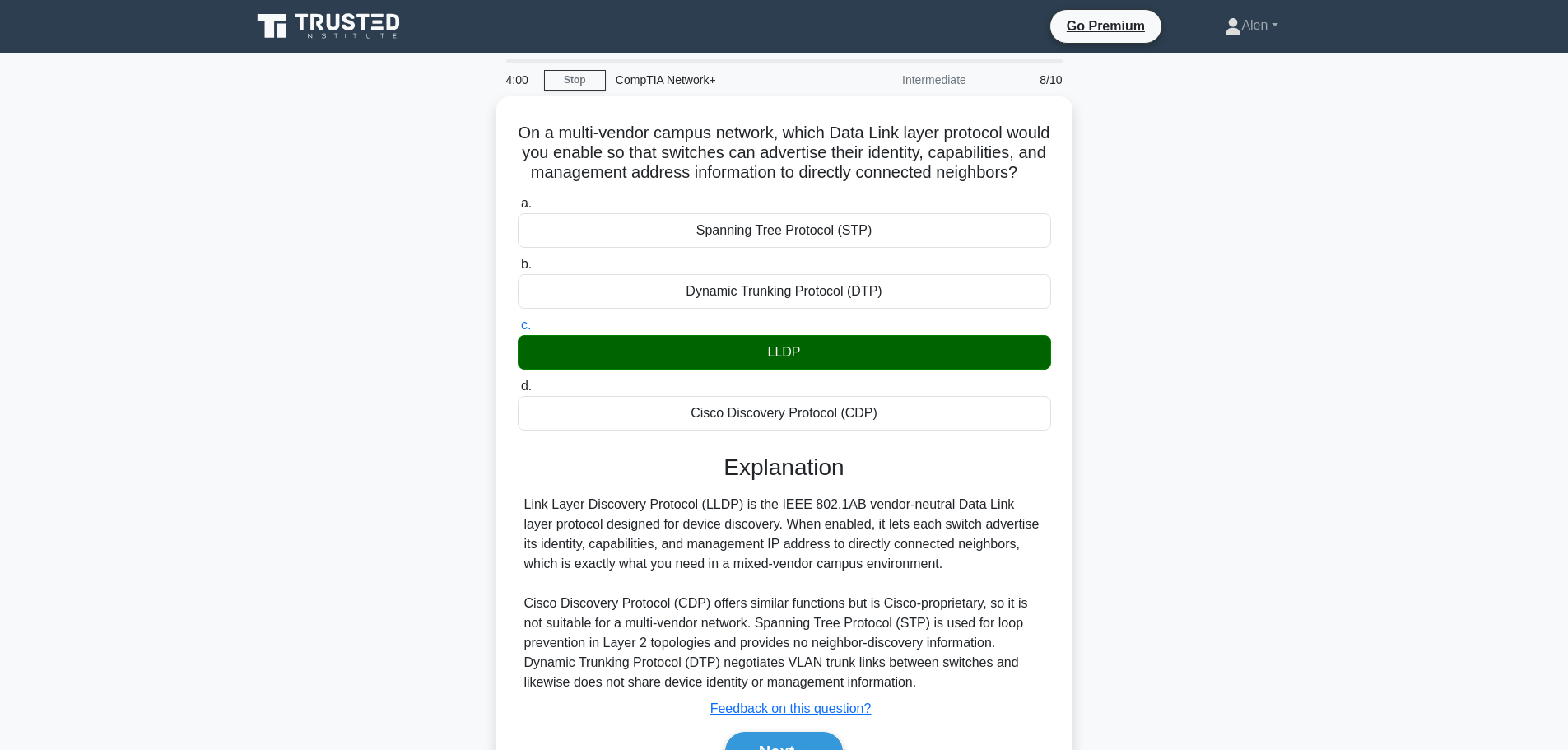
scroll to position [139, 0]
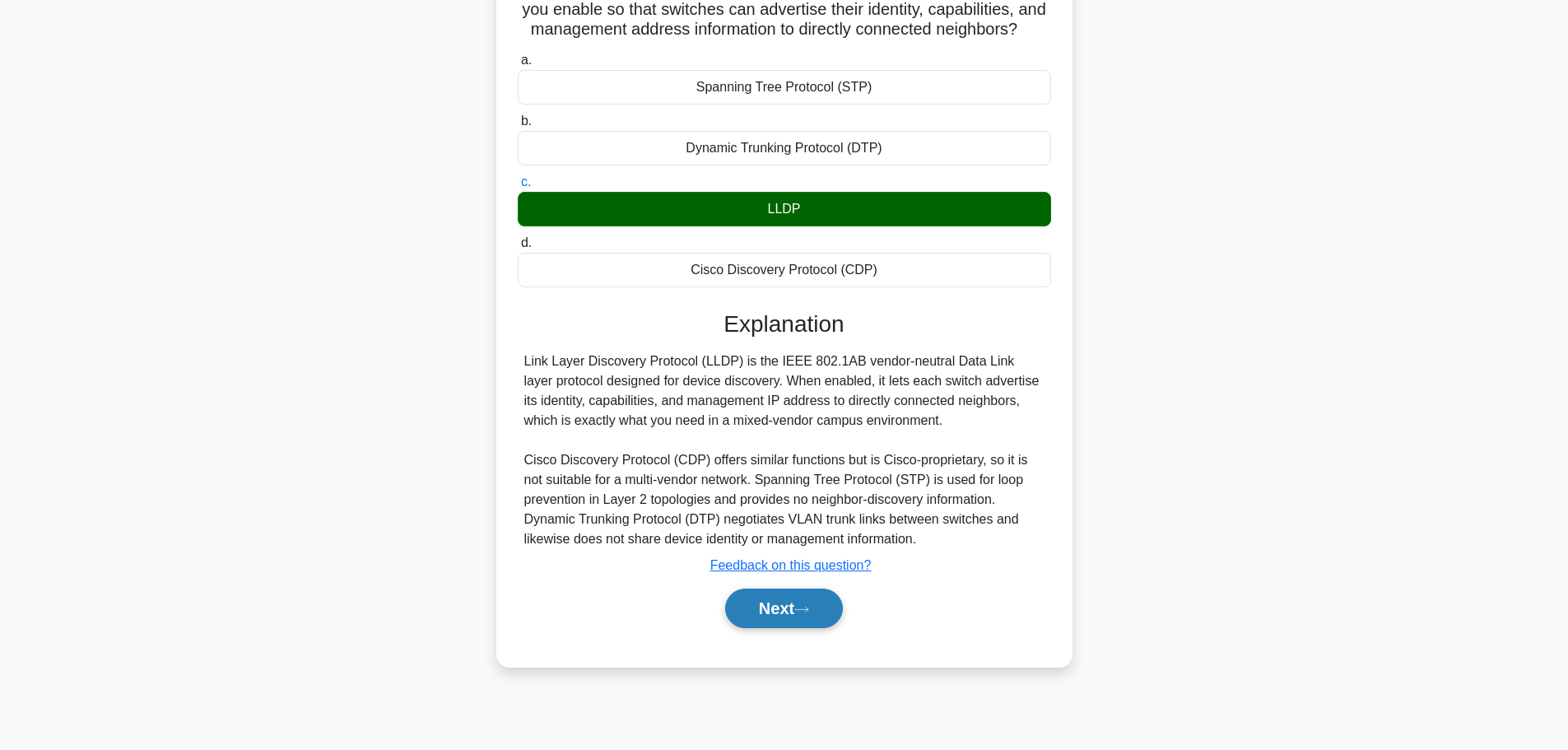
click at [808, 618] on button "Next" at bounding box center [784, 608] width 118 height 40
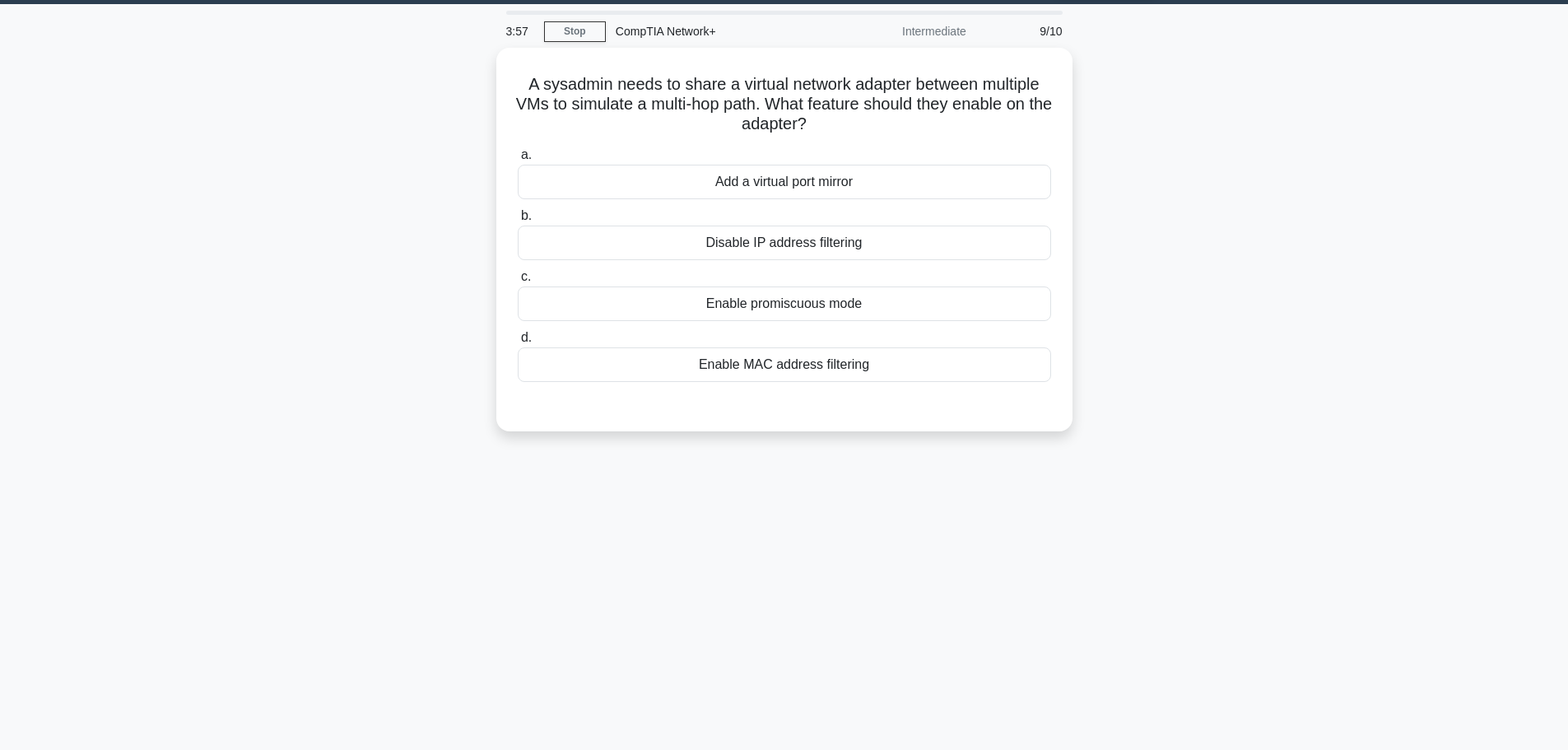
scroll to position [0, 0]
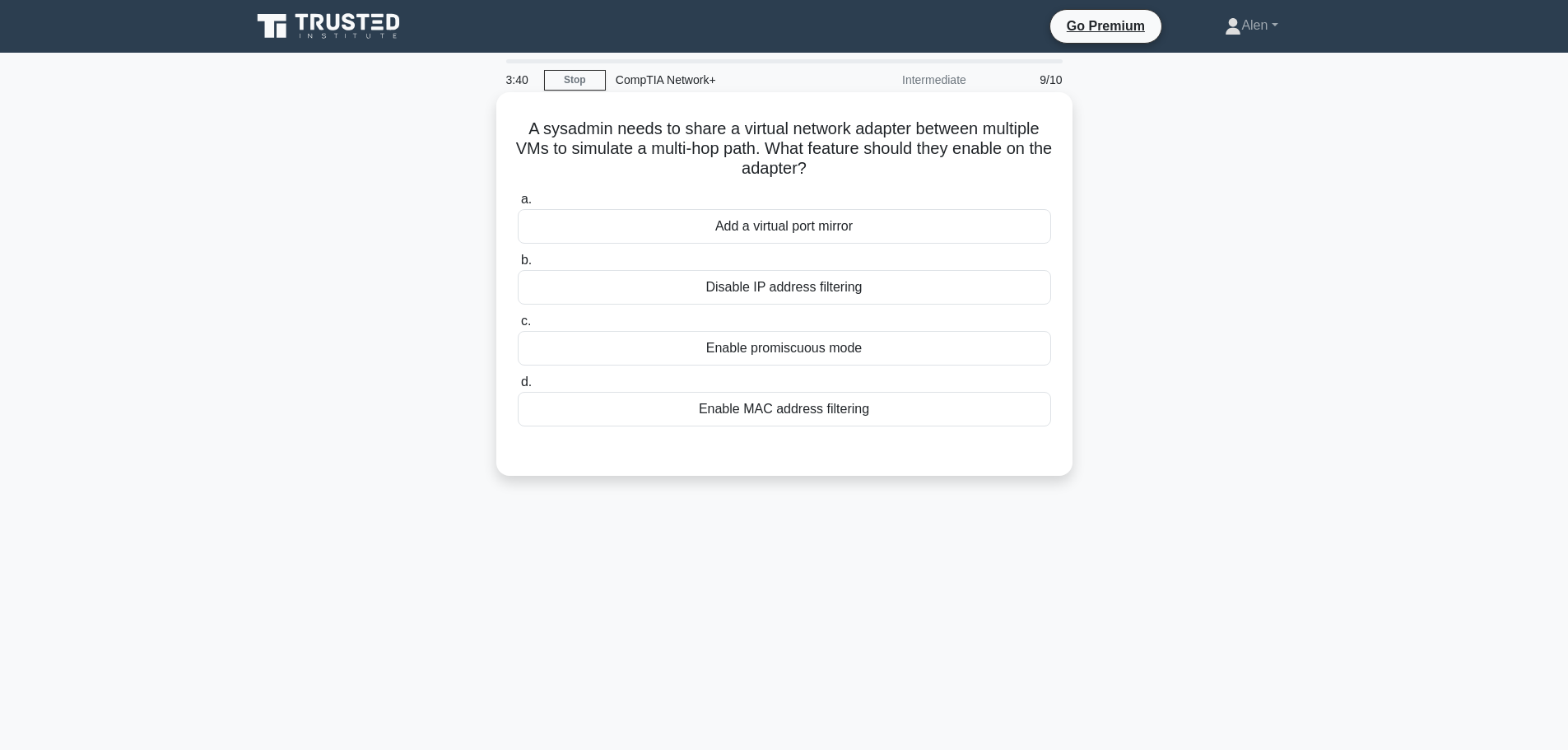
click at [763, 224] on div "Add a virtual port mirror" at bounding box center [784, 226] width 533 height 35
click at [517, 205] on input "a. Add a virtual port mirror" at bounding box center [517, 200] width 0 height 11
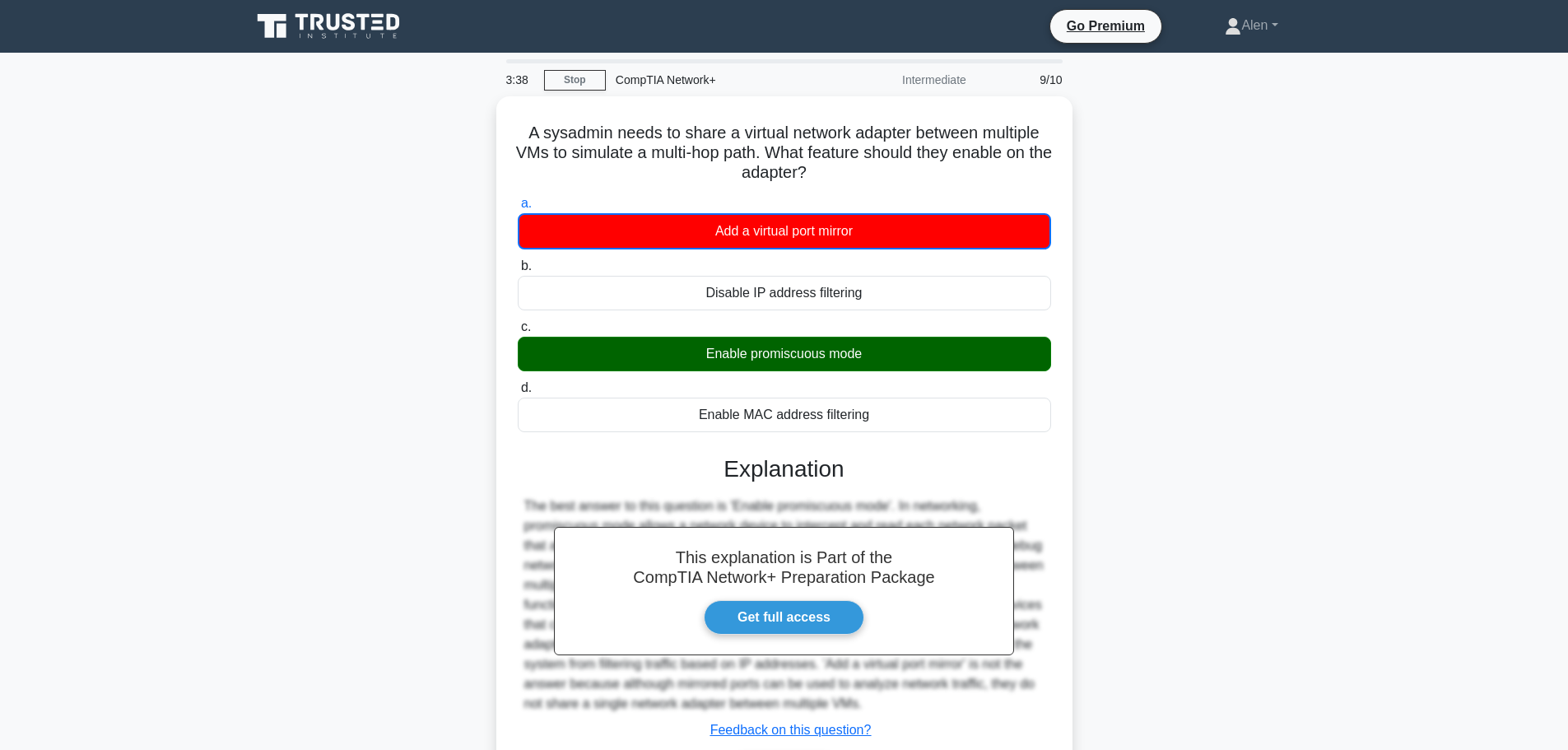
scroll to position [139, 0]
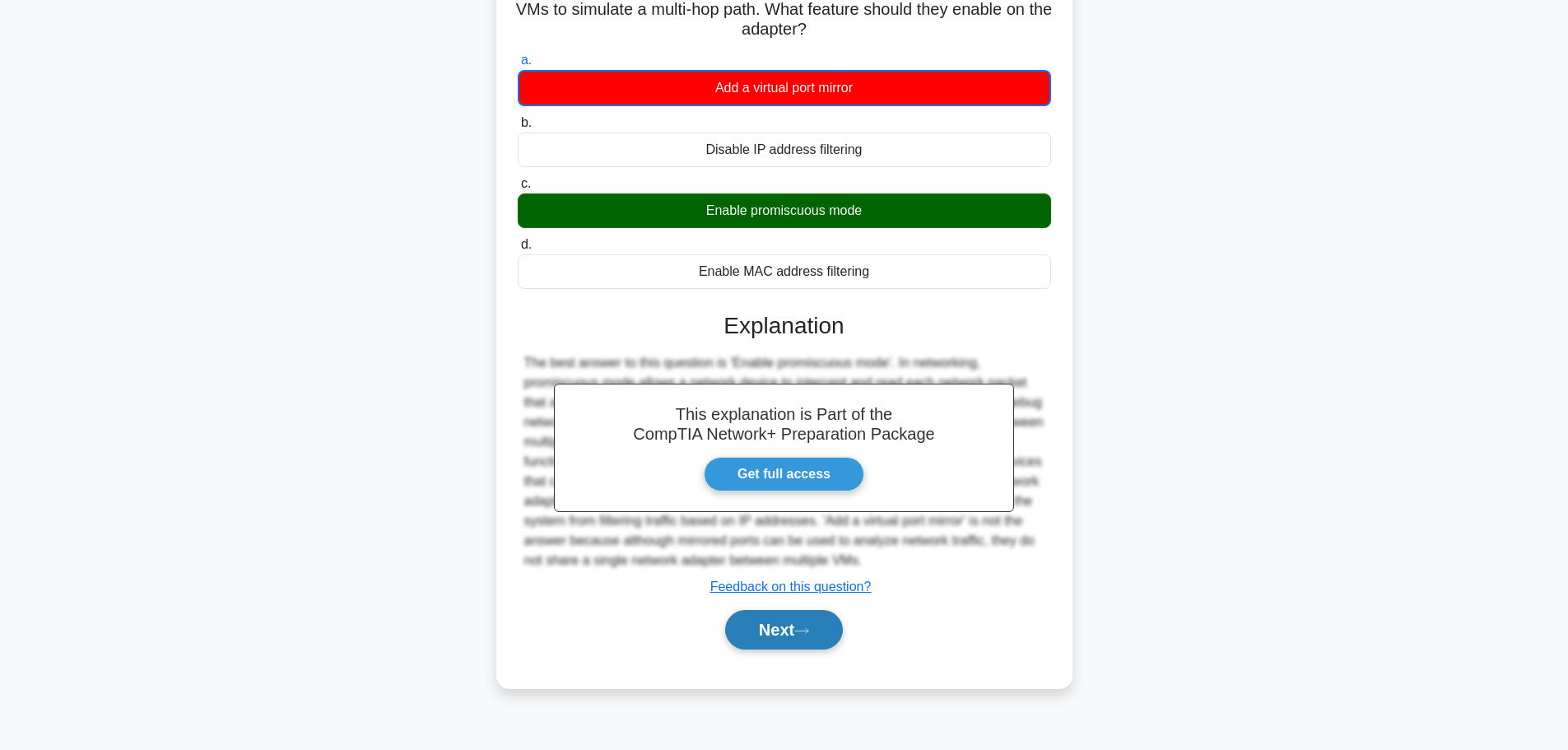
click at [816, 628] on button "Next" at bounding box center [784, 629] width 118 height 40
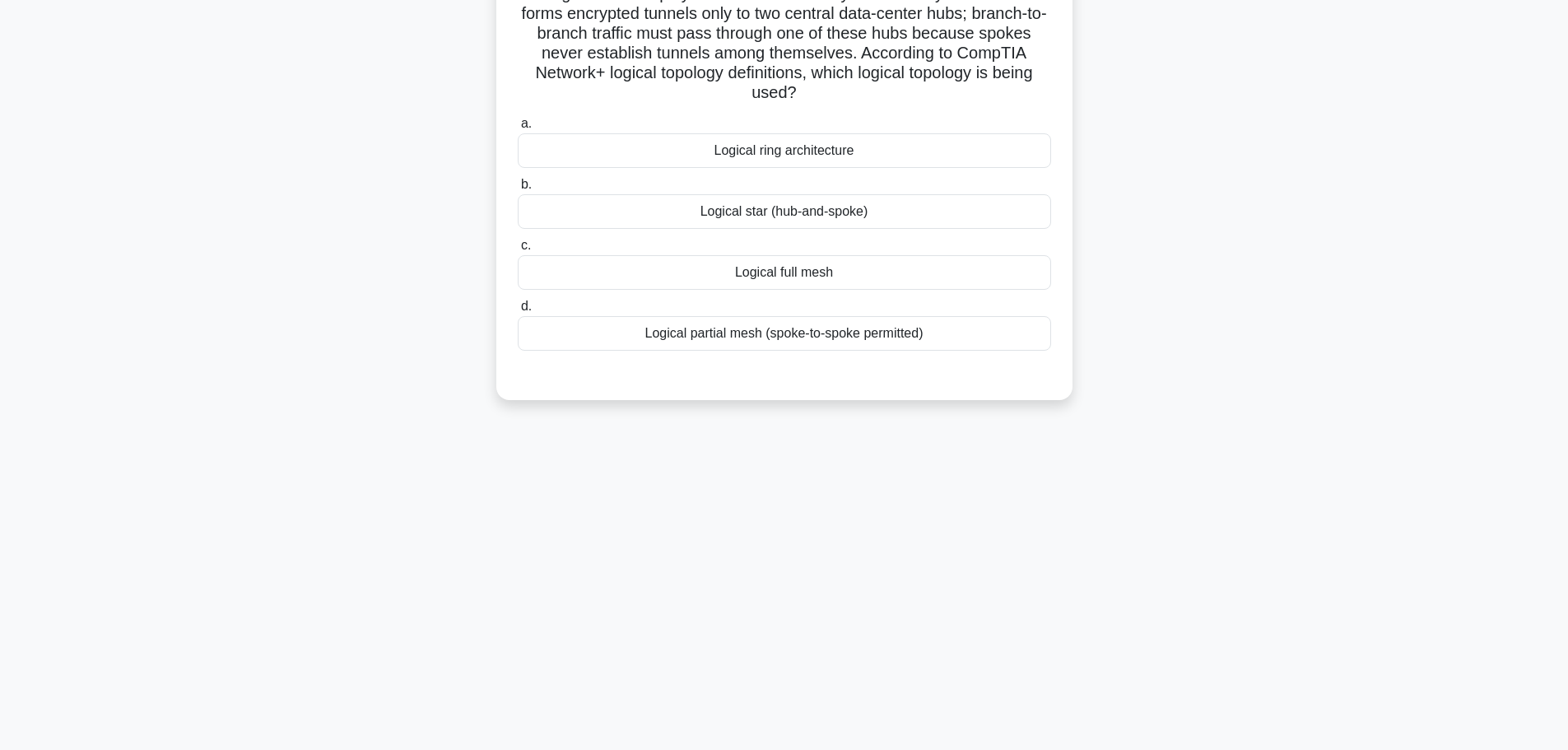
scroll to position [0, 0]
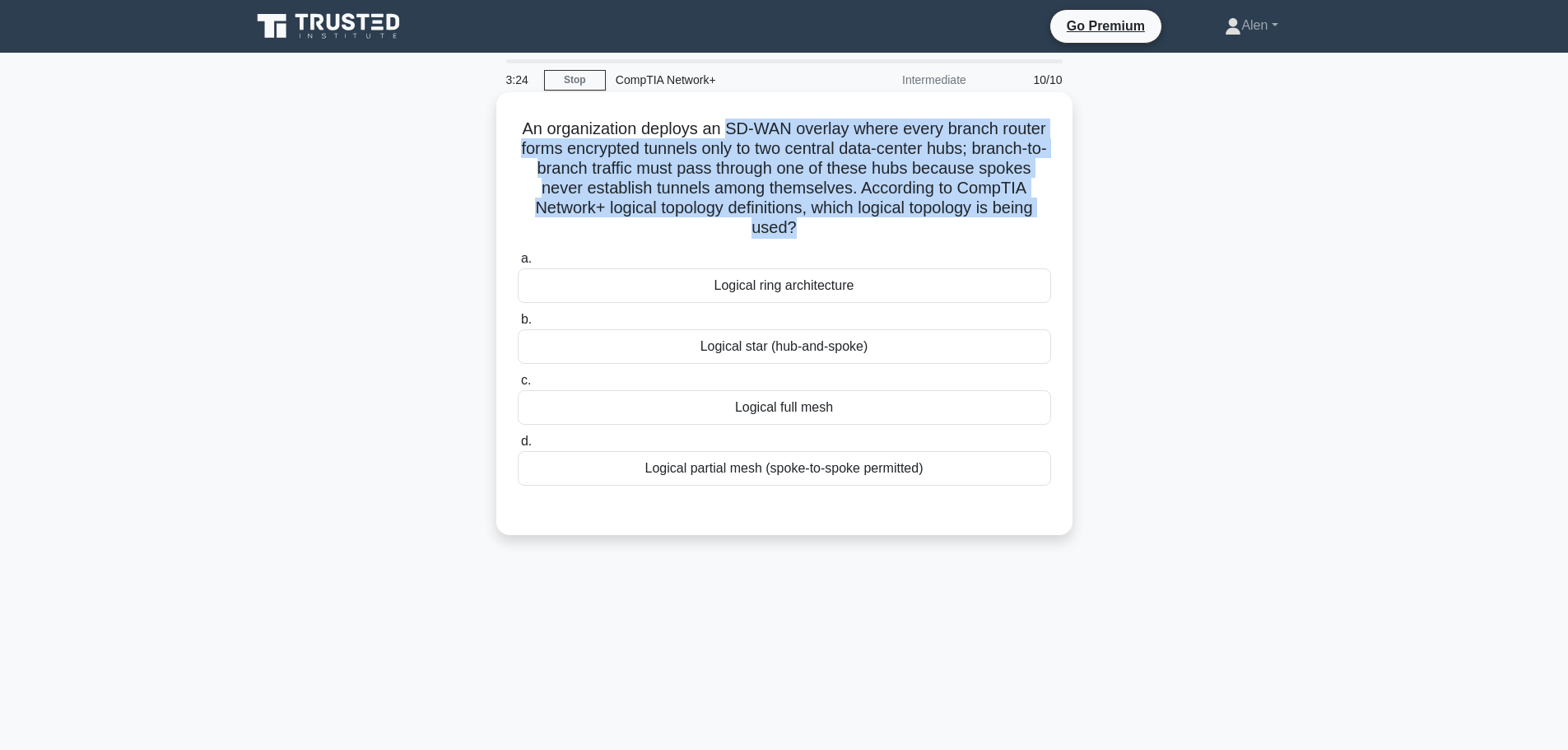
drag, startPoint x: 724, startPoint y: 129, endPoint x: 793, endPoint y: 229, distance: 121.5
click at [793, 229] on h5 "An organization deploys an SD-WAN overlay where every branch router forms encry…" at bounding box center [784, 178] width 537 height 120
click at [785, 130] on h5 "An organization deploys an SD-WAN overlay where every branch router forms encry…" at bounding box center [784, 178] width 537 height 120
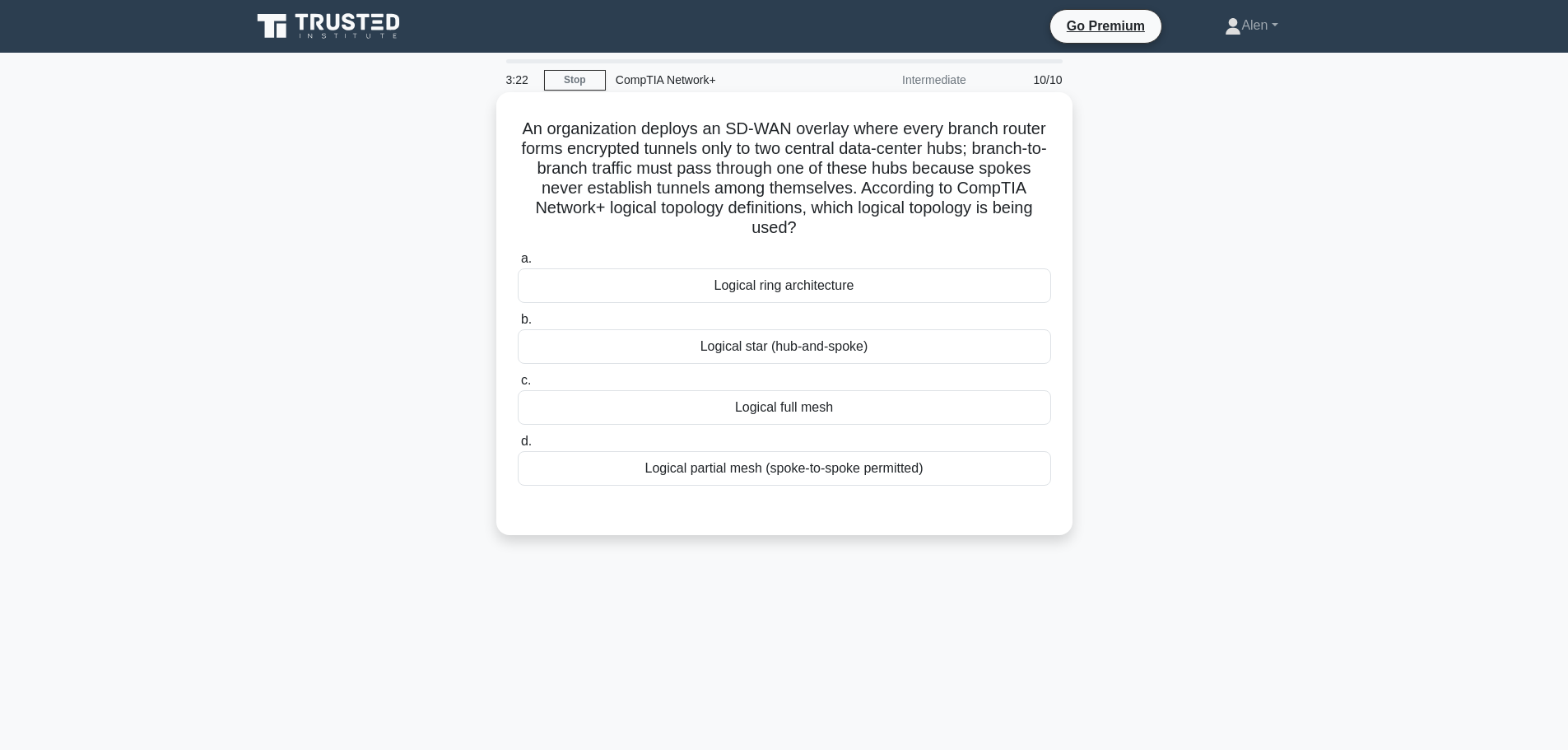
click at [521, 130] on h5 "An organization deploys an SD-WAN overlay where every branch router forms encry…" at bounding box center [784, 178] width 537 height 120
drag, startPoint x: 725, startPoint y: 126, endPoint x: 799, endPoint y: 126, distance: 74.0
click at [799, 126] on h5 "An organization deploys an SD-WAN overlay where every branch router forms encry…" at bounding box center [784, 178] width 537 height 120
click at [809, 142] on h5 "An organization deploys an SD-WAN overlay where every branch router forms encry…" at bounding box center [784, 178] width 537 height 120
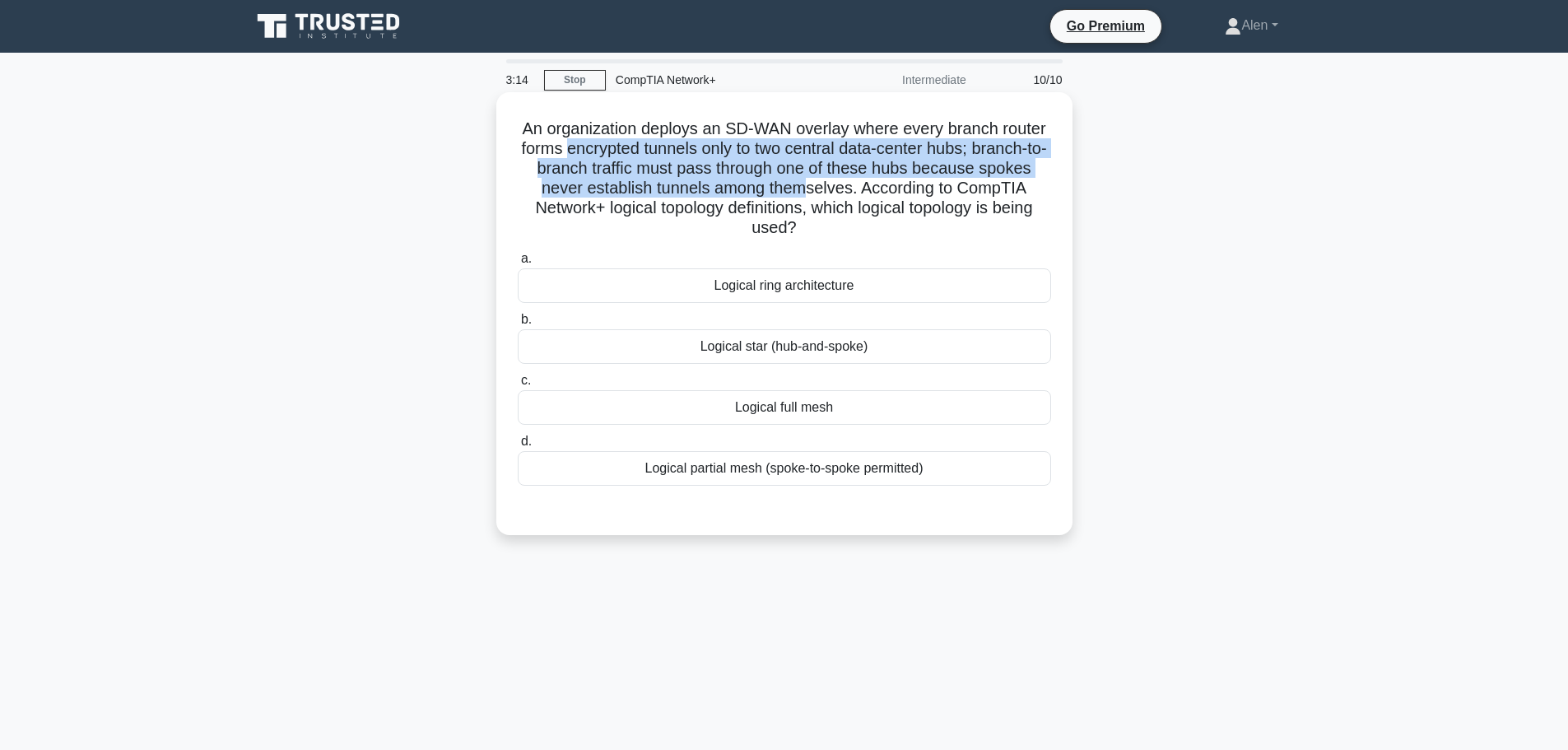
drag, startPoint x: 567, startPoint y: 146, endPoint x: 808, endPoint y: 181, distance: 243.5
click at [808, 181] on h5 "An organization deploys an SD-WAN overlay where every branch router forms encry…" at bounding box center [784, 178] width 537 height 120
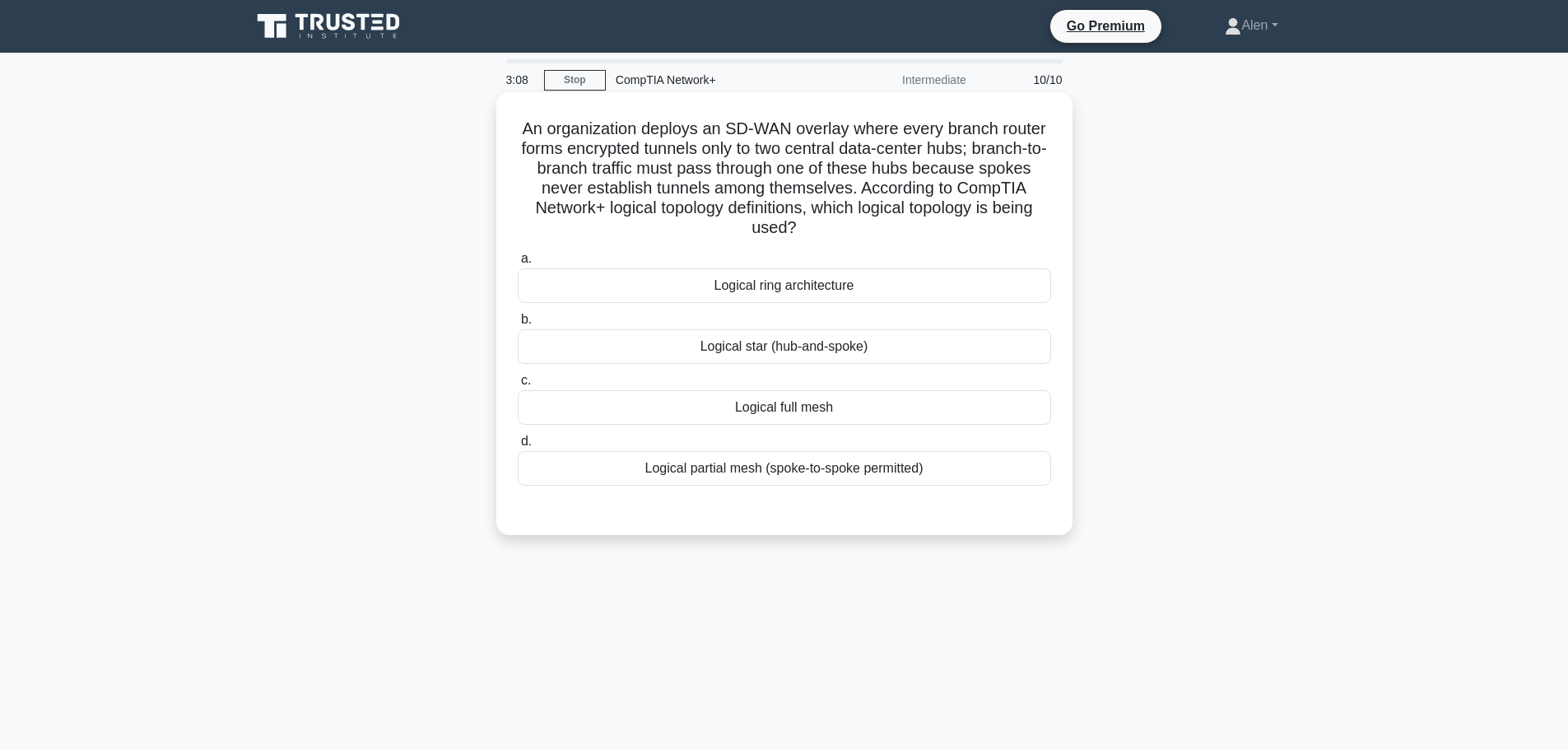
click at [873, 191] on h5 "An organization deploys an SD-WAN overlay where every branch router forms encry…" at bounding box center [784, 178] width 537 height 120
click at [752, 284] on div "Logical ring architecture" at bounding box center [784, 285] width 533 height 35
click at [517, 264] on input "a. Logical ring architecture" at bounding box center [517, 259] width 0 height 11
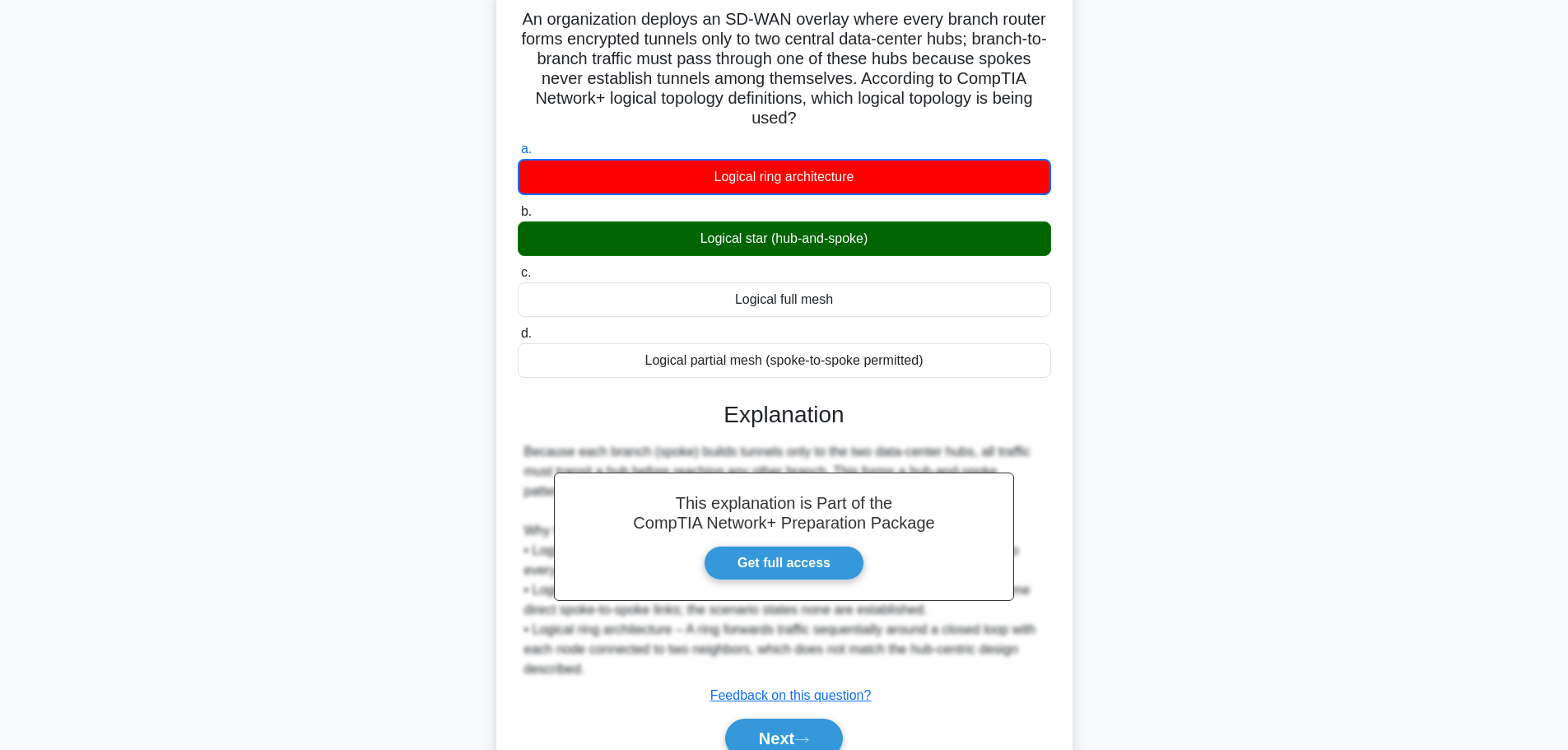
scroll to position [188, 0]
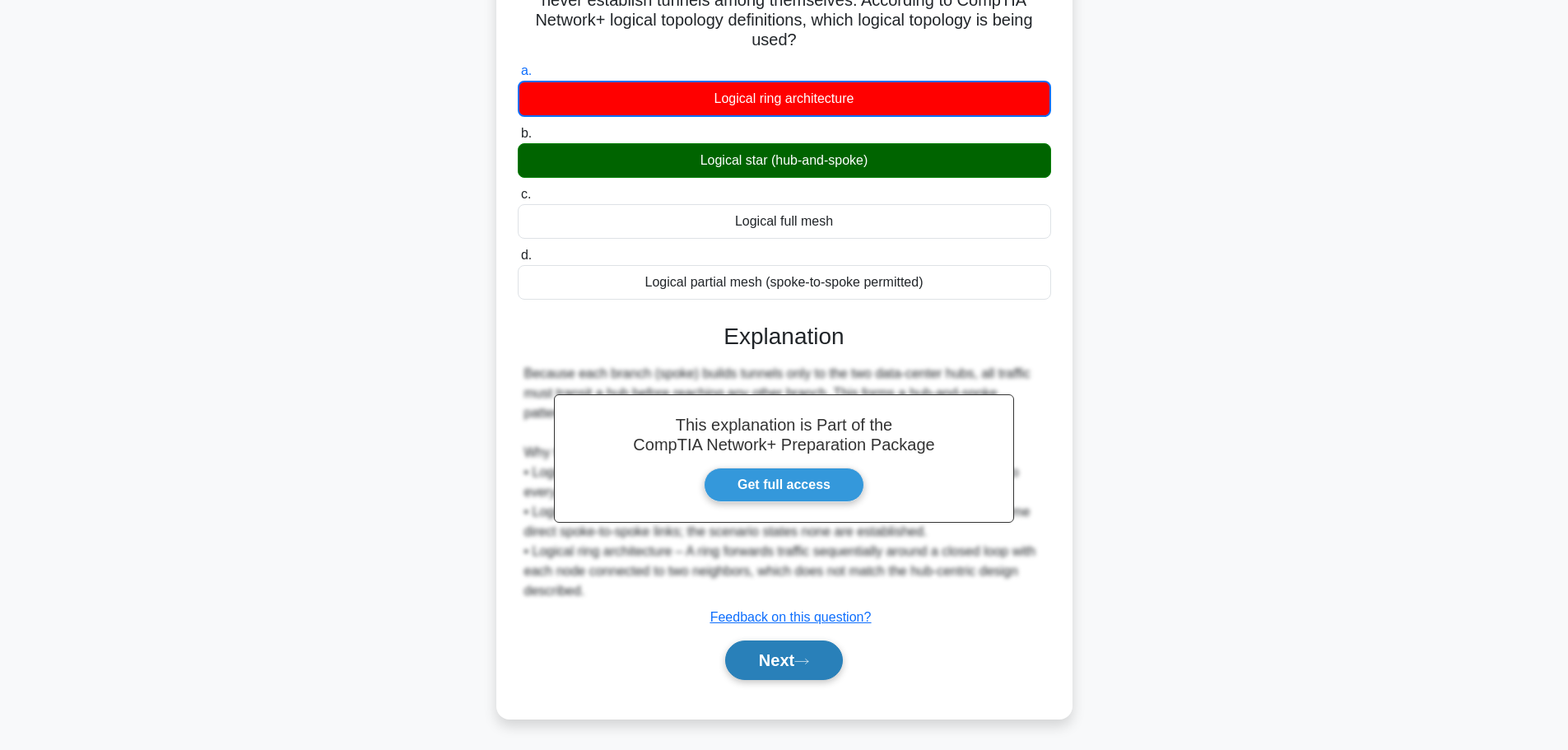
click at [745, 659] on button "Next" at bounding box center [784, 659] width 118 height 40
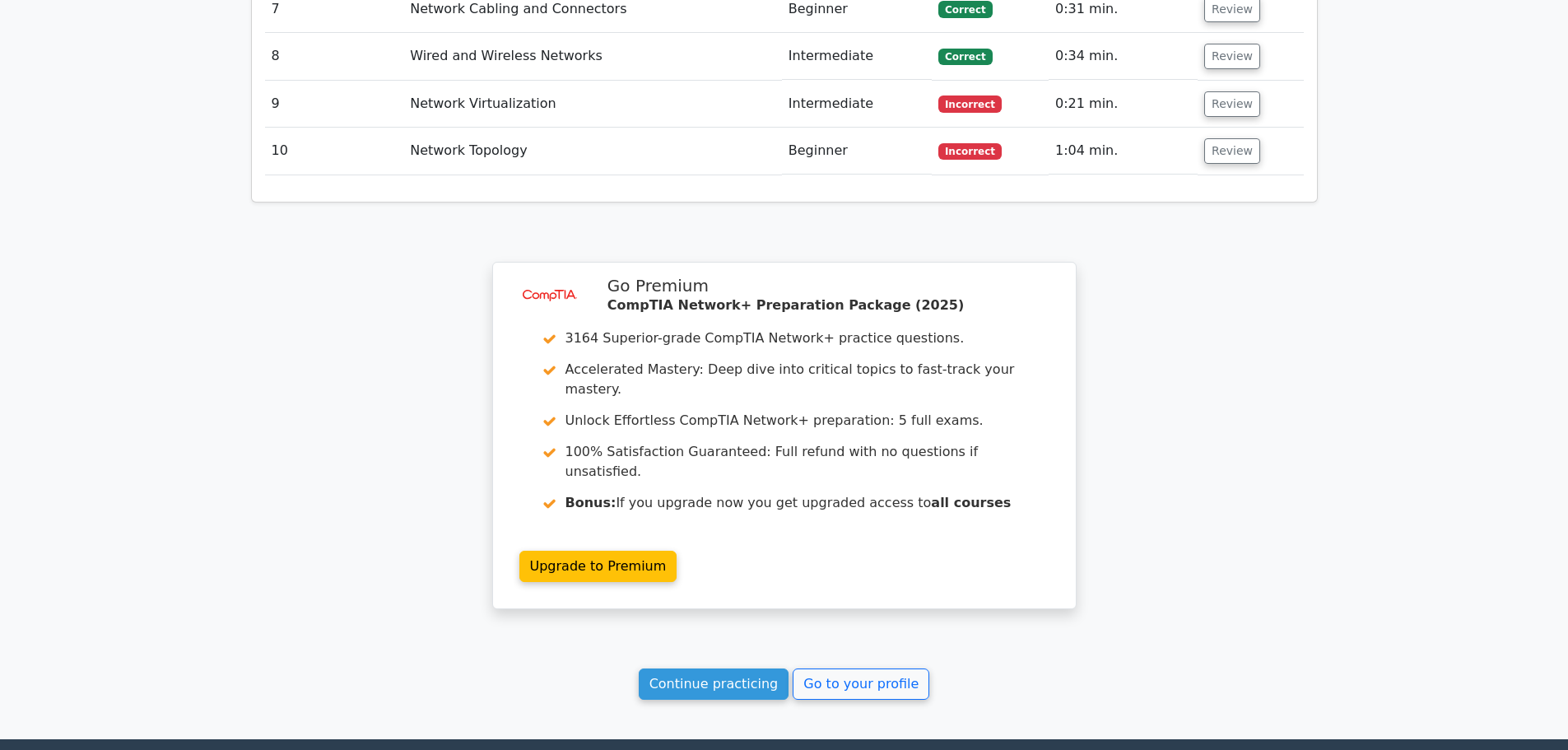
scroll to position [2536, 0]
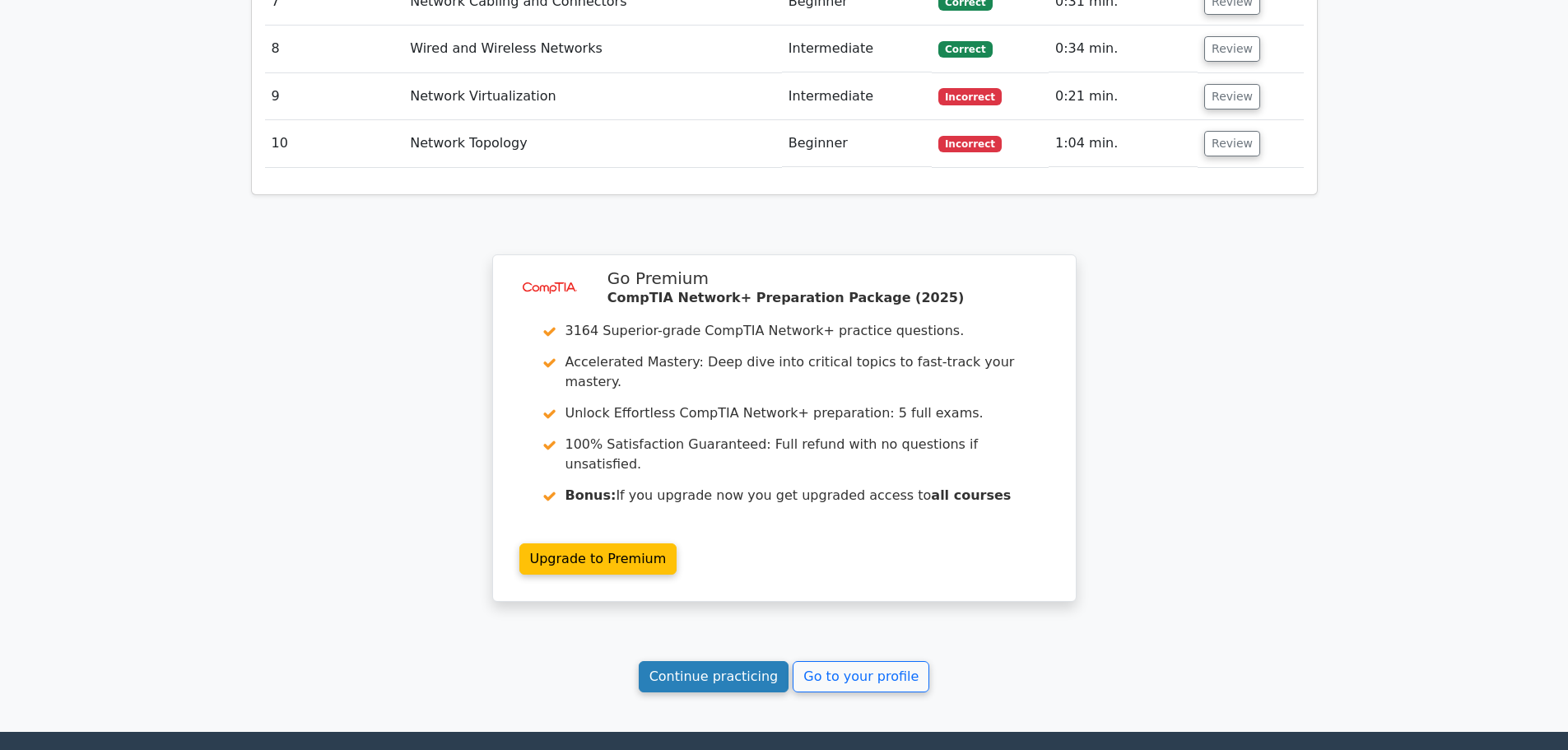
click at [683, 661] on link "Continue practicing" at bounding box center [714, 676] width 151 height 31
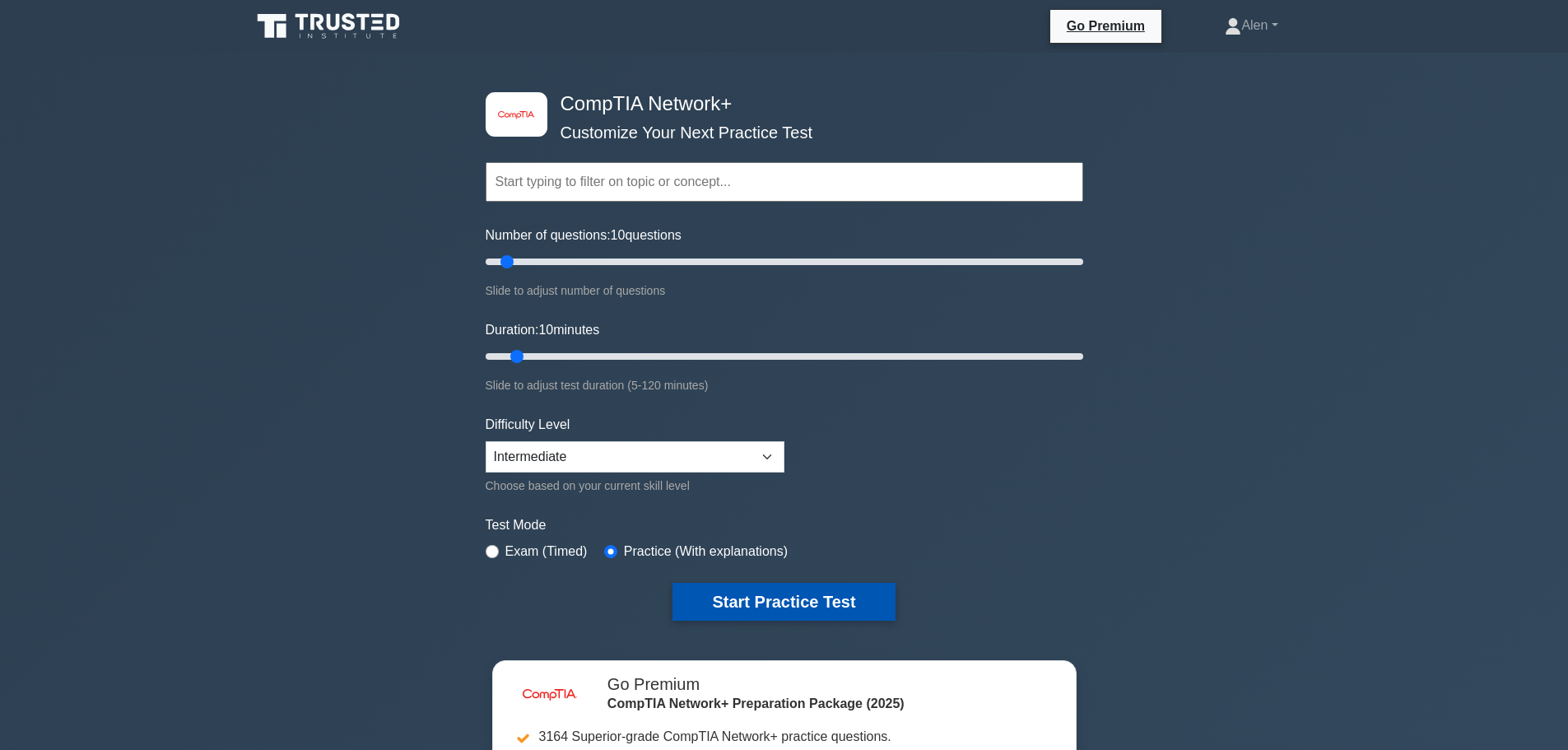
click at [818, 597] on button "Start Practice Test" at bounding box center [784, 602] width 222 height 38
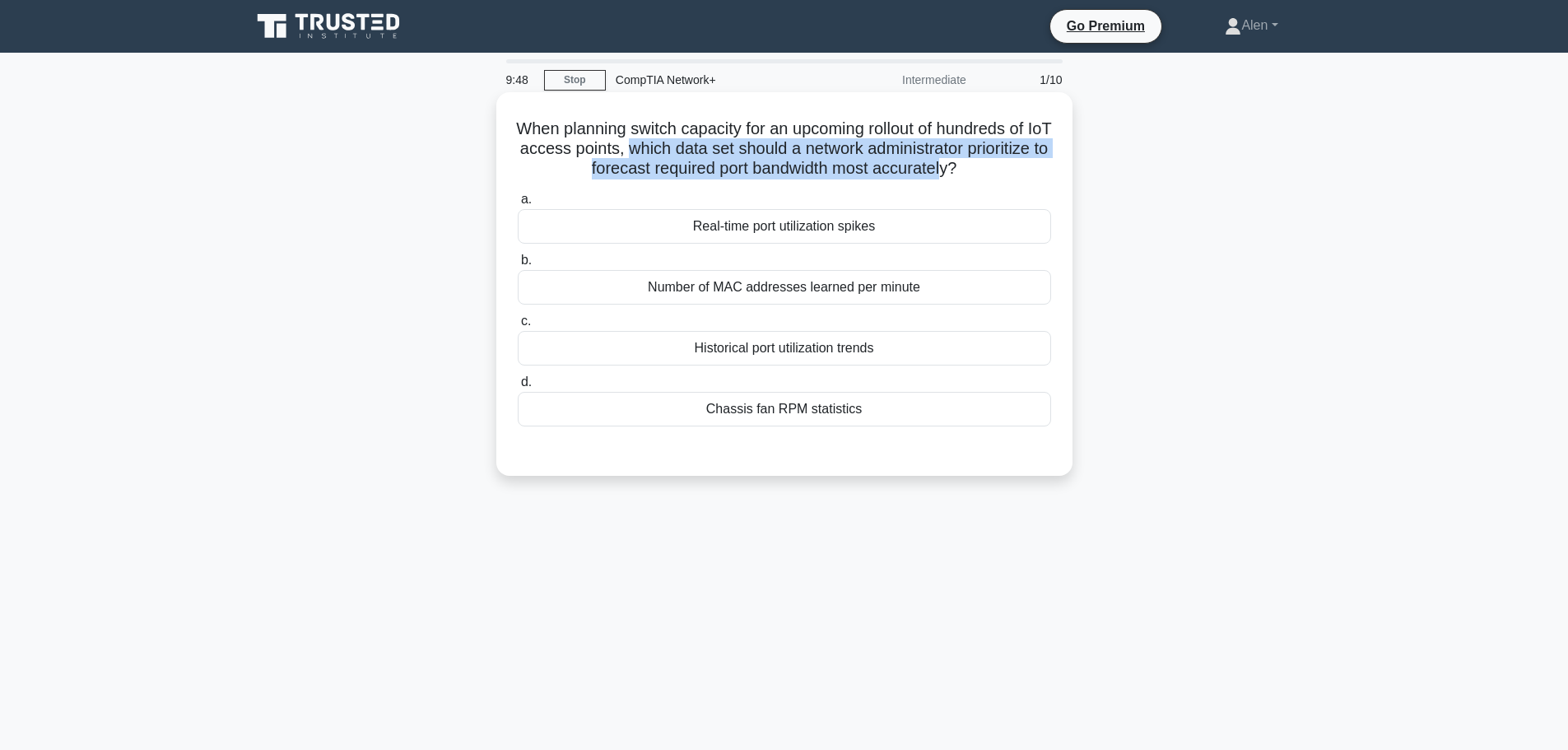
drag, startPoint x: 682, startPoint y: 151, endPoint x: 989, endPoint y: 166, distance: 307.4
click at [989, 166] on h5 "When planning switch capacity for an upcoming rollout of hundreds of IoT access…" at bounding box center [784, 149] width 537 height 61
click at [707, 151] on h5 "When planning switch capacity for an upcoming rollout of hundreds of IoT access…" at bounding box center [784, 149] width 537 height 61
click at [684, 149] on h5 "When planning switch capacity for an upcoming rollout of hundreds of IoT access…" at bounding box center [784, 149] width 537 height 61
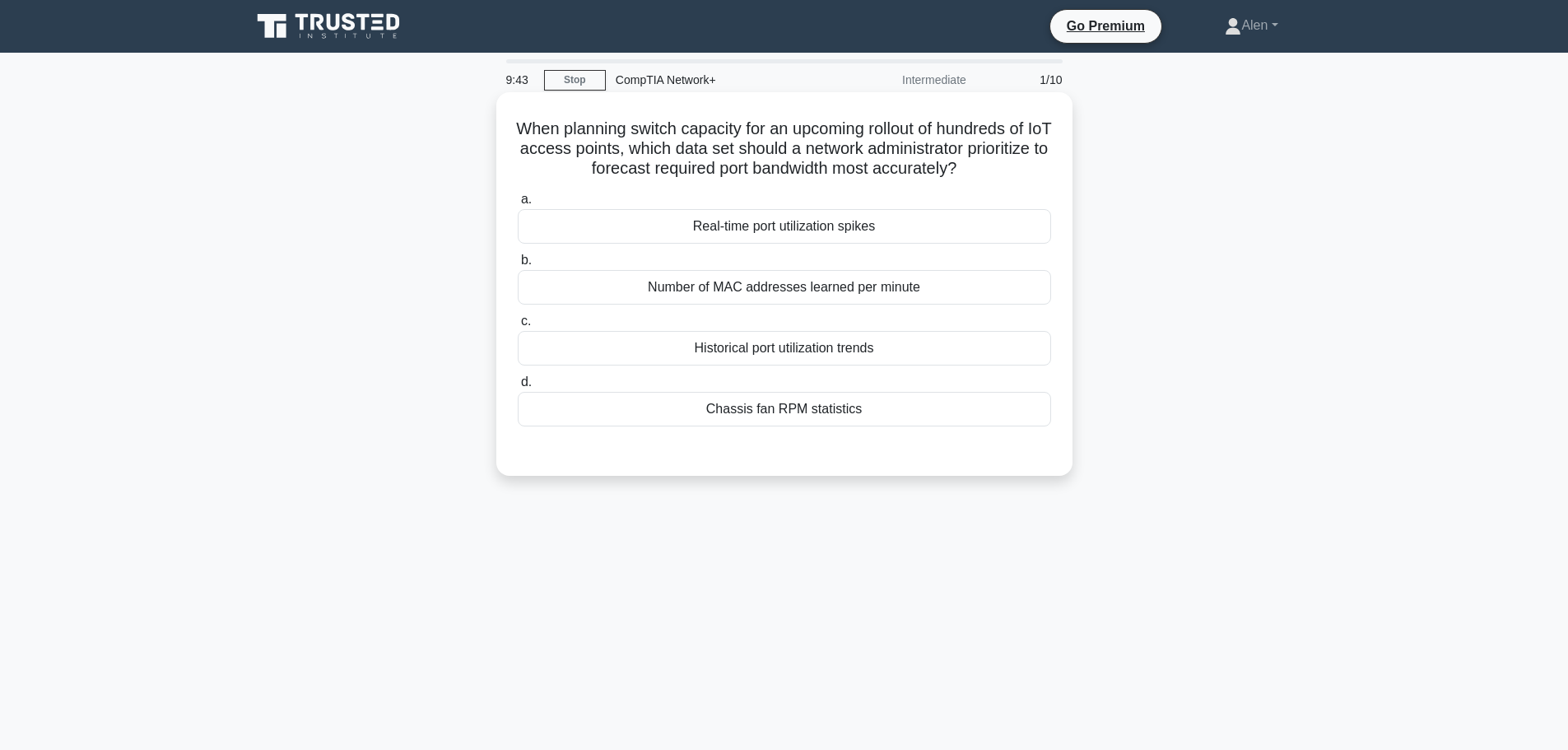
drag, startPoint x: 682, startPoint y: 146, endPoint x: 1011, endPoint y: 162, distance: 329.4
click at [1011, 162] on h5 "When planning switch capacity for an upcoming rollout of hundreds of IoT access…" at bounding box center [784, 149] width 537 height 61
click at [826, 233] on div "Real-time port utilization spikes" at bounding box center [784, 226] width 533 height 35
click at [517, 205] on input "a. Real-time port utilization spikes" at bounding box center [517, 200] width 0 height 11
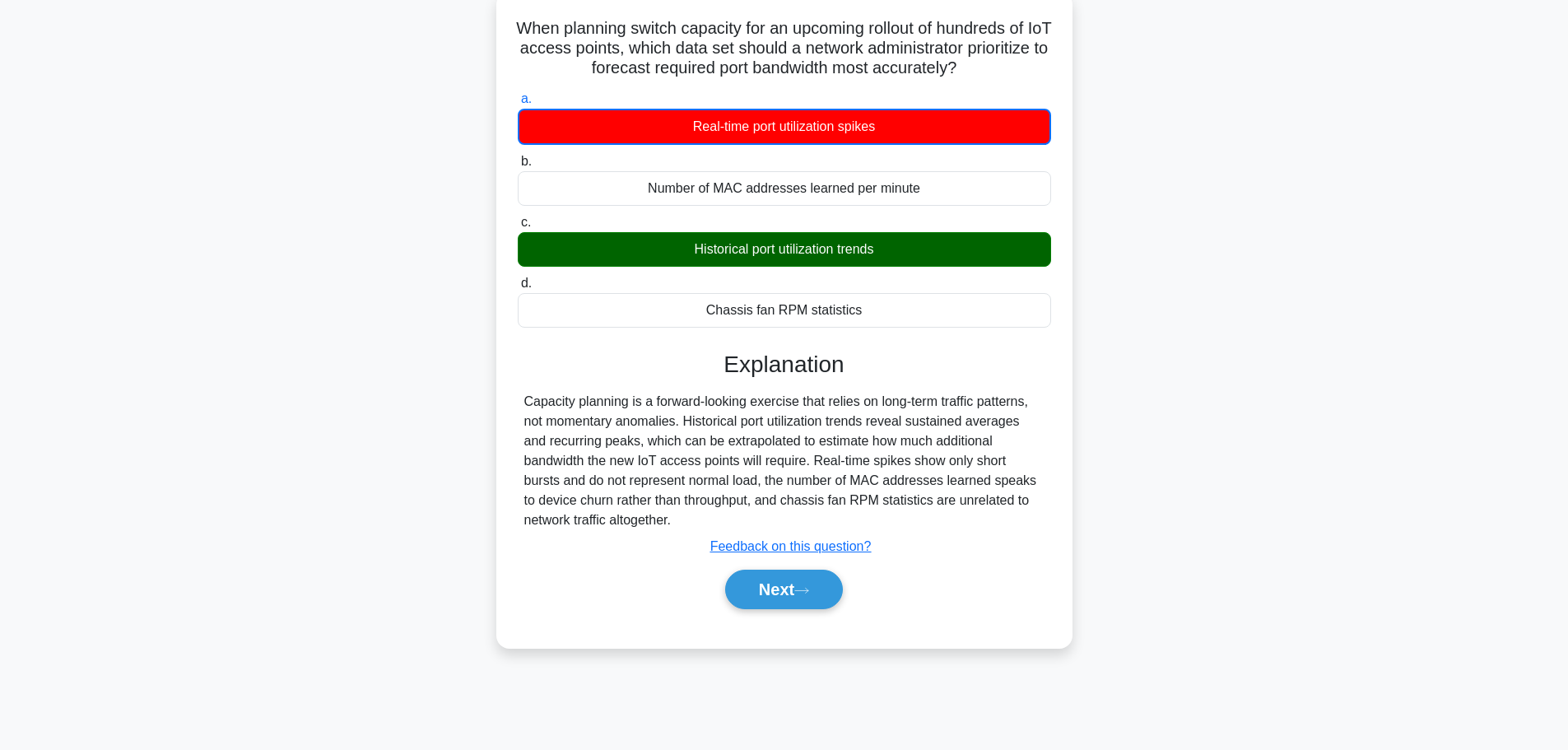
scroll to position [139, 0]
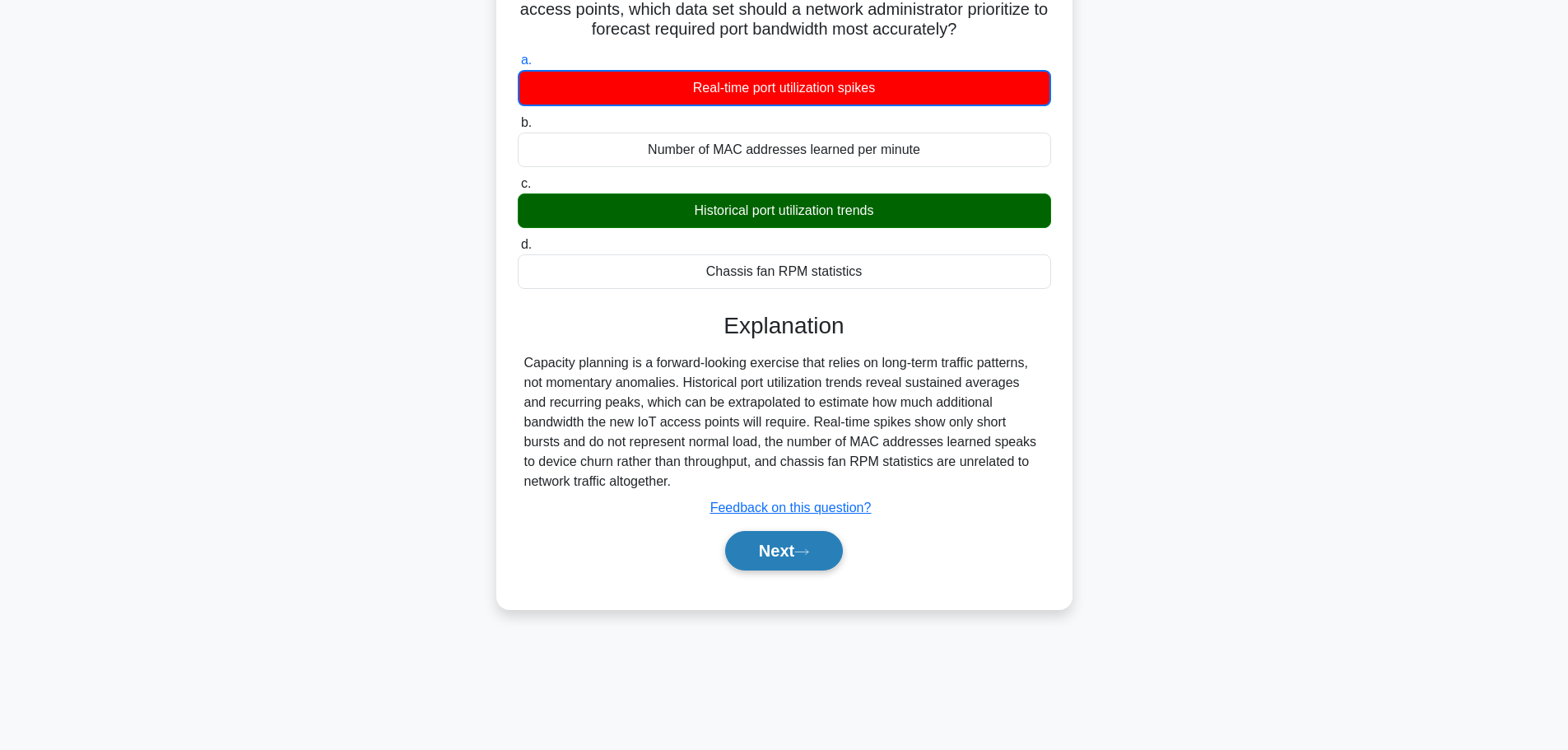
click at [743, 547] on button "Next" at bounding box center [784, 550] width 118 height 40
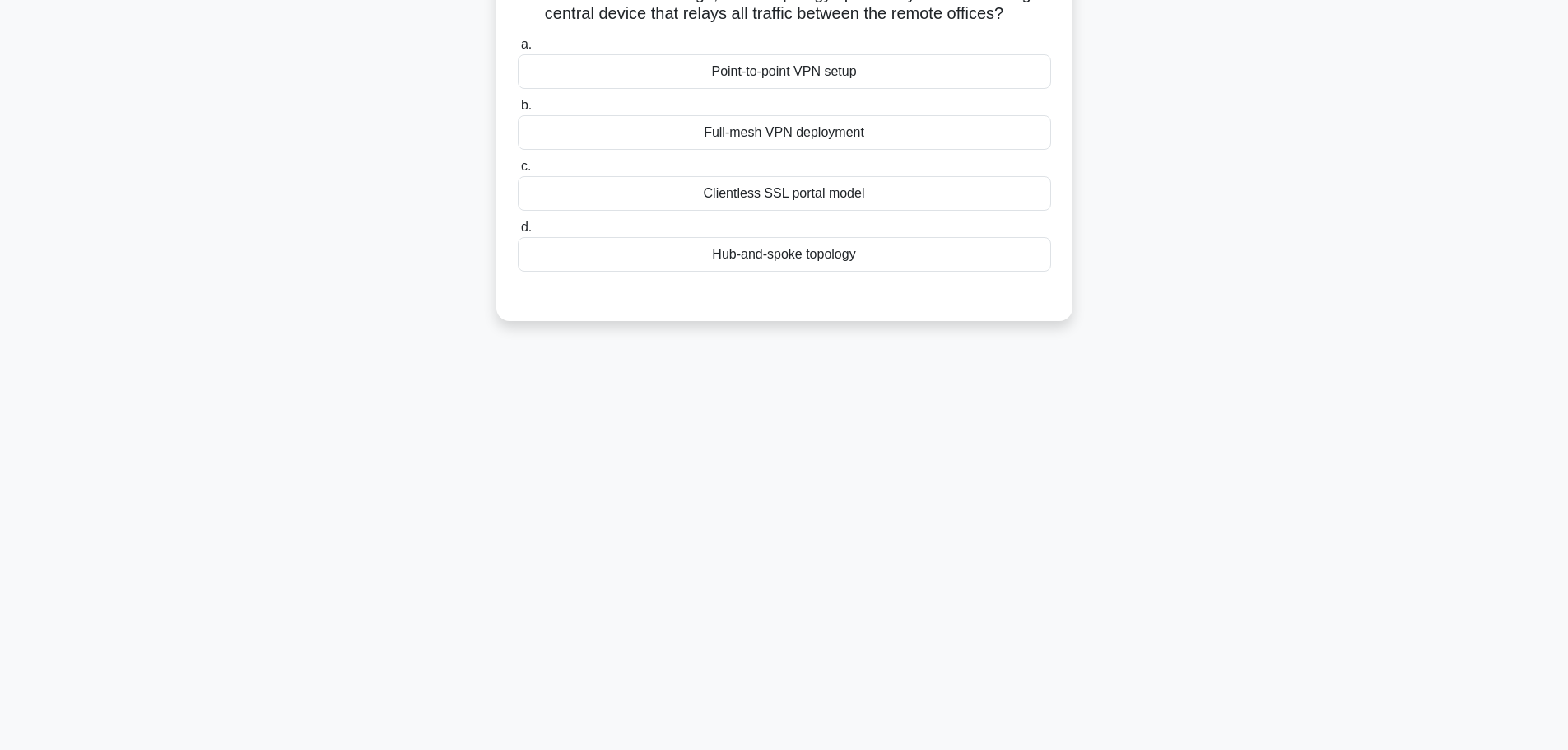
scroll to position [0, 0]
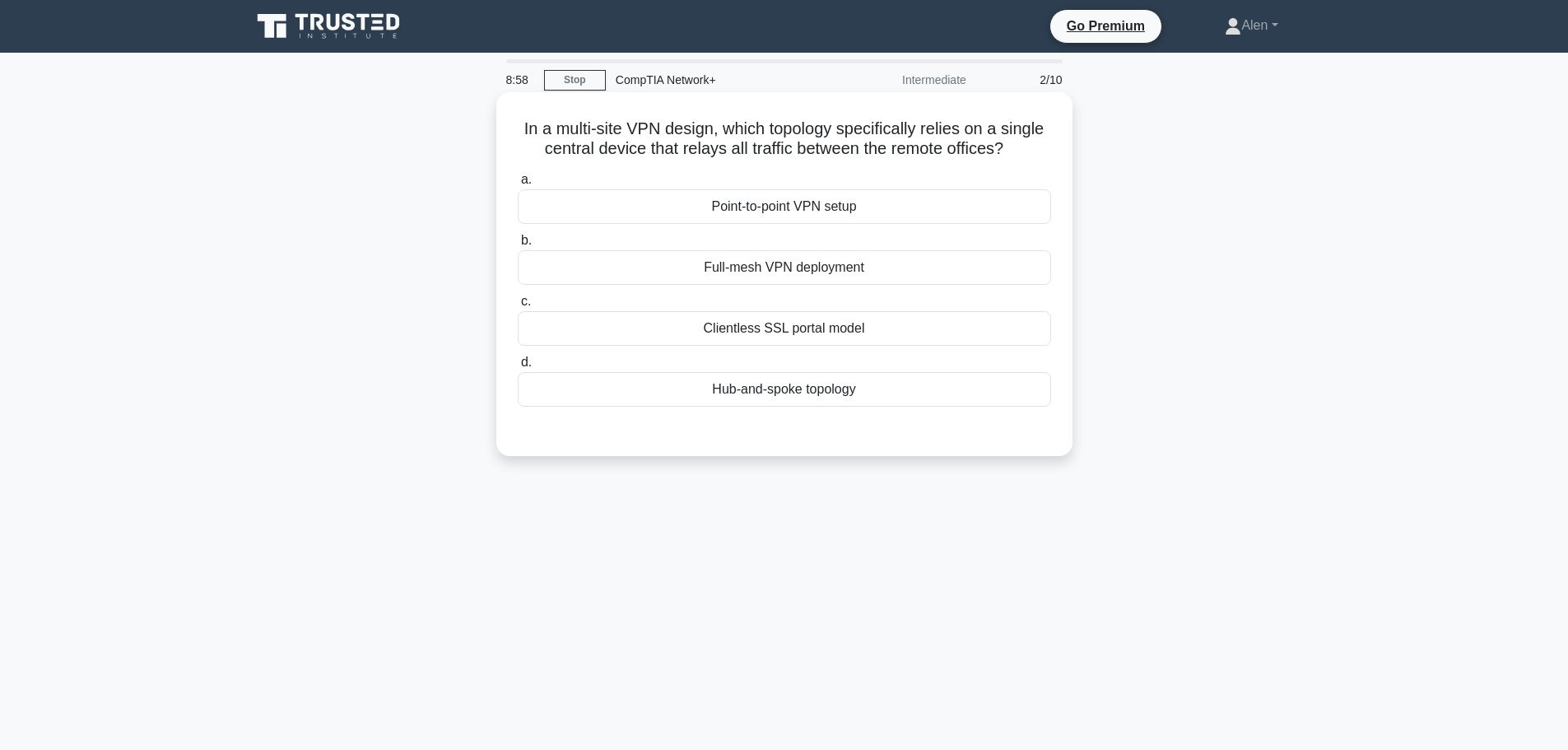
click at [753, 205] on div "Point-to-point VPN setup" at bounding box center [784, 206] width 533 height 35
click at [517, 186] on input "a. Point-to-point VPN setup" at bounding box center [517, 180] width 0 height 11
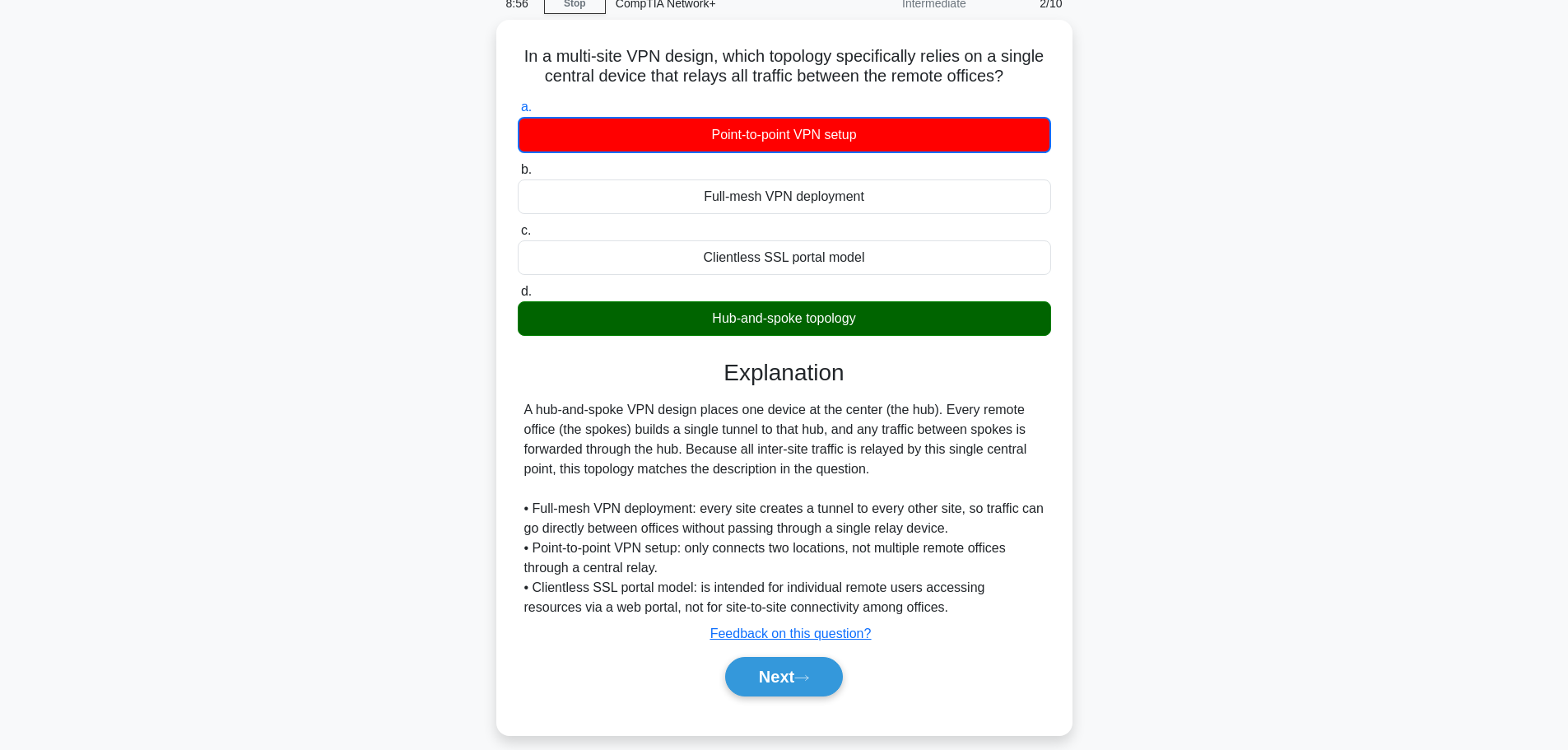
scroll to position [139, 0]
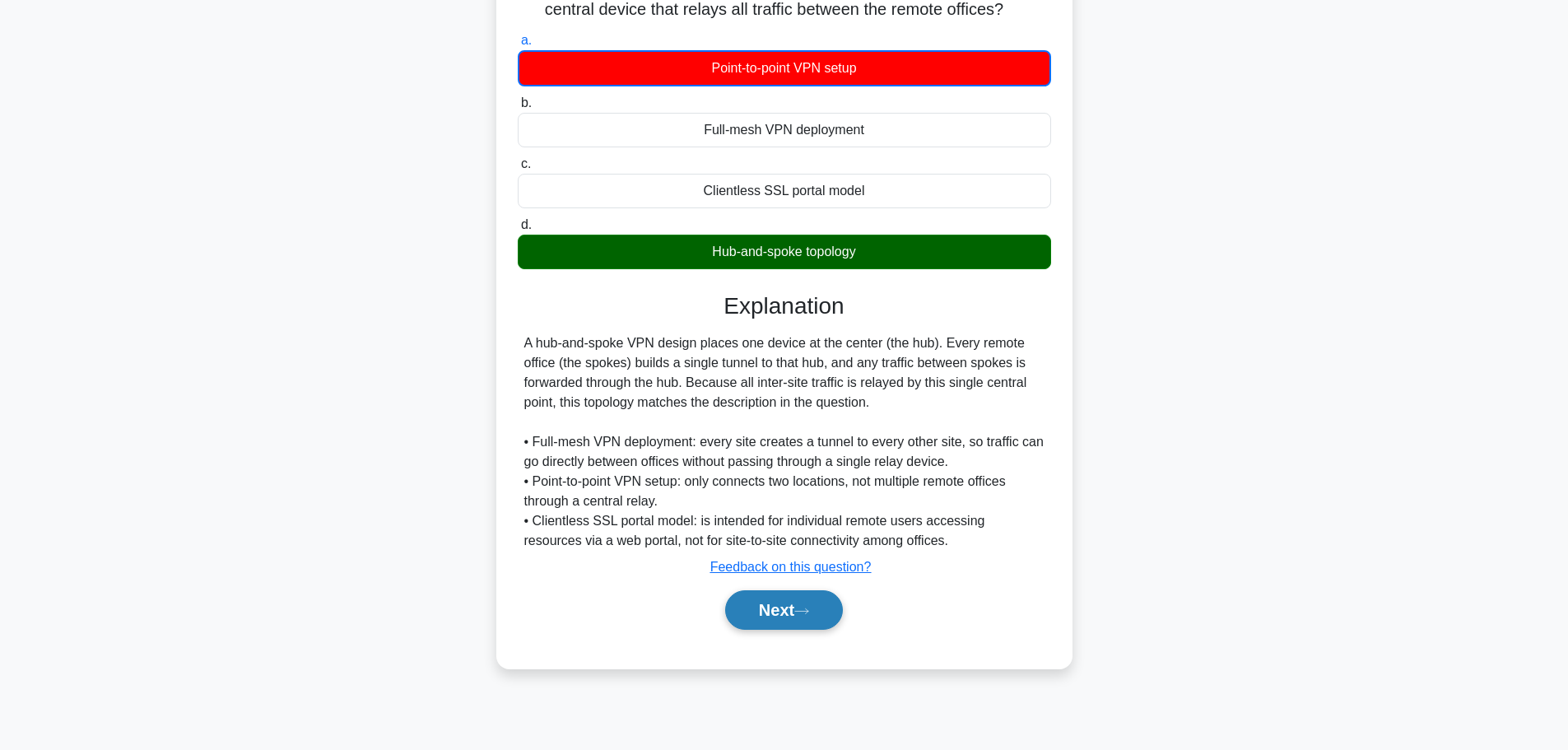
click at [777, 606] on button "Next" at bounding box center [784, 610] width 118 height 40
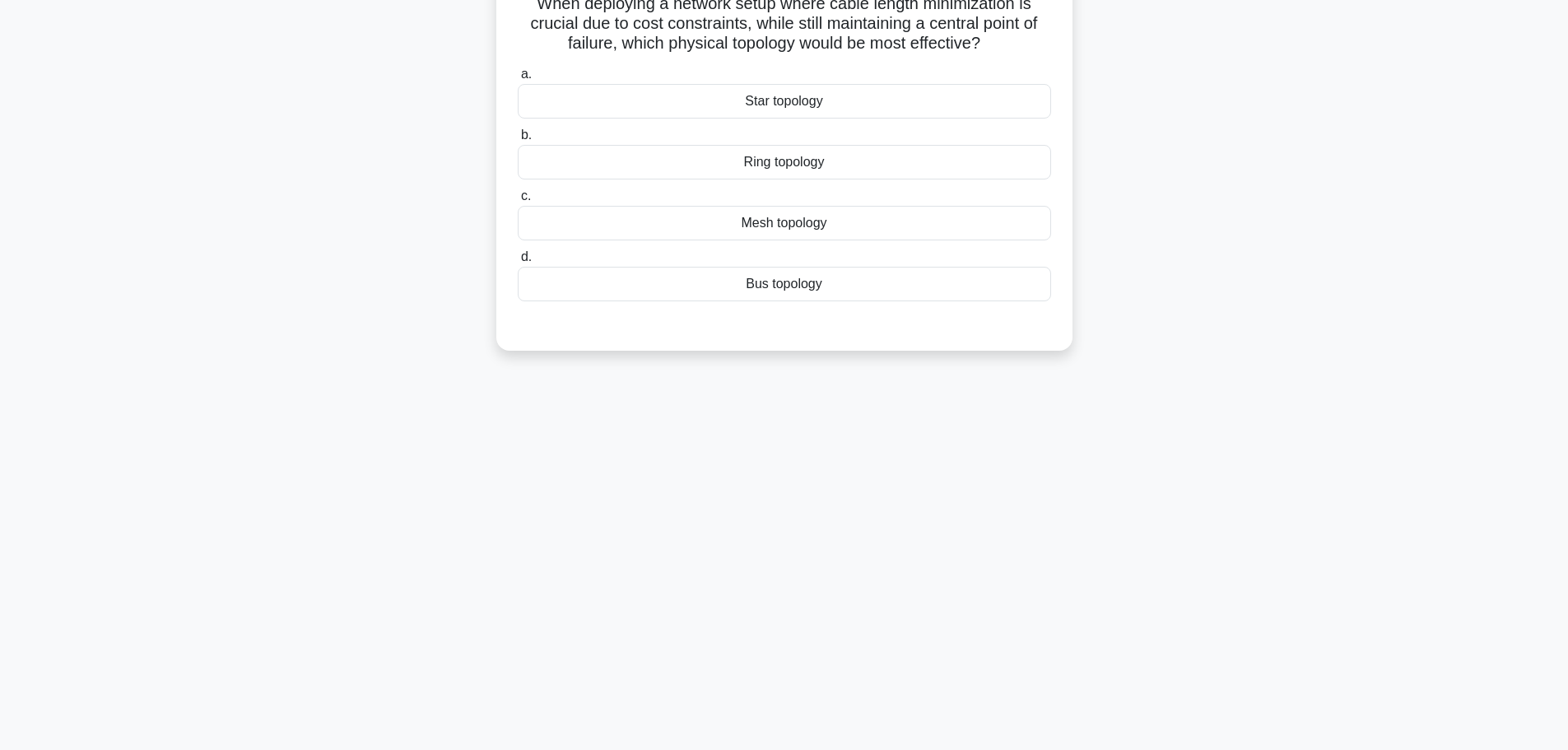
scroll to position [0, 0]
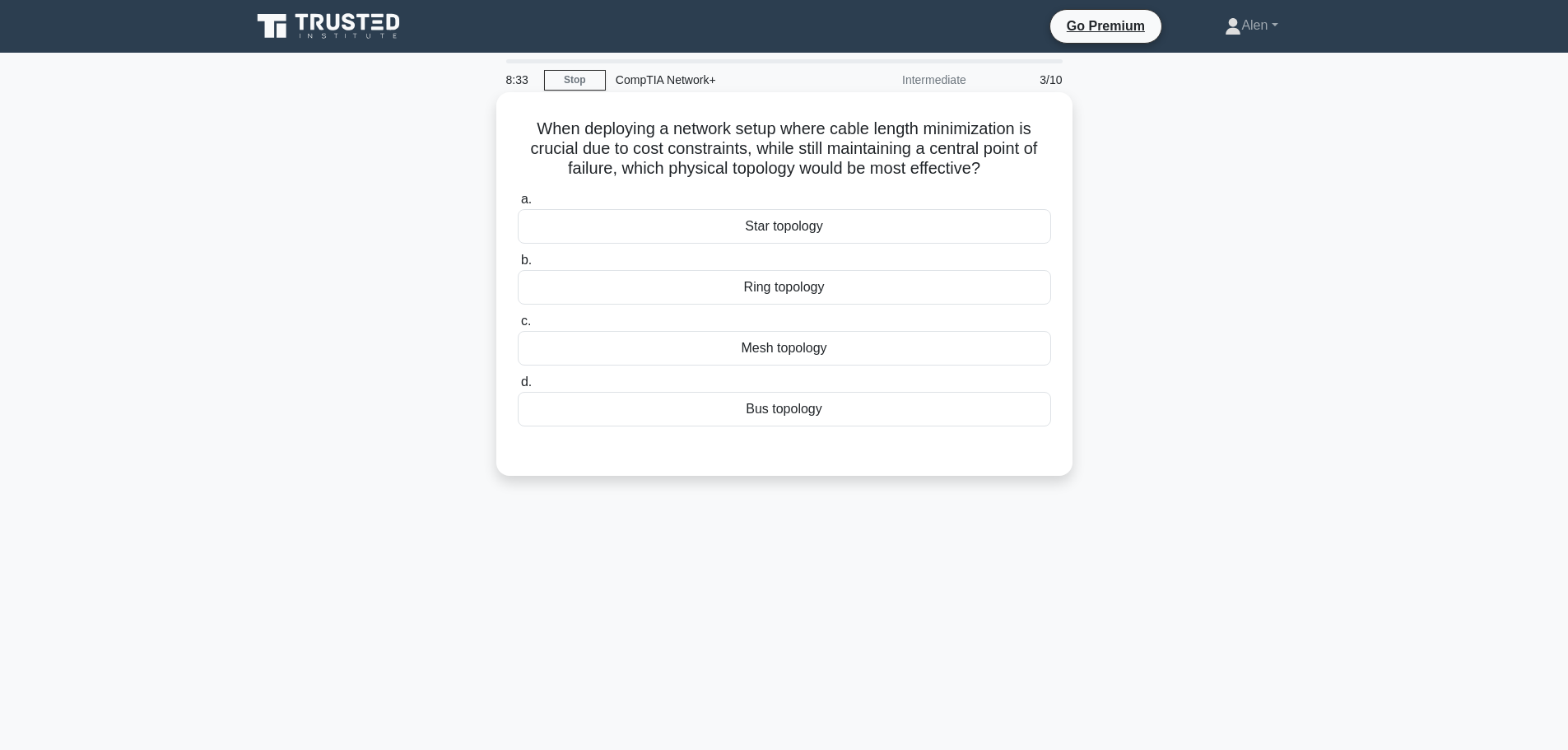
click at [845, 215] on div "Star topology" at bounding box center [784, 226] width 533 height 35
click at [517, 205] on input "a. Star topology" at bounding box center [517, 200] width 0 height 11
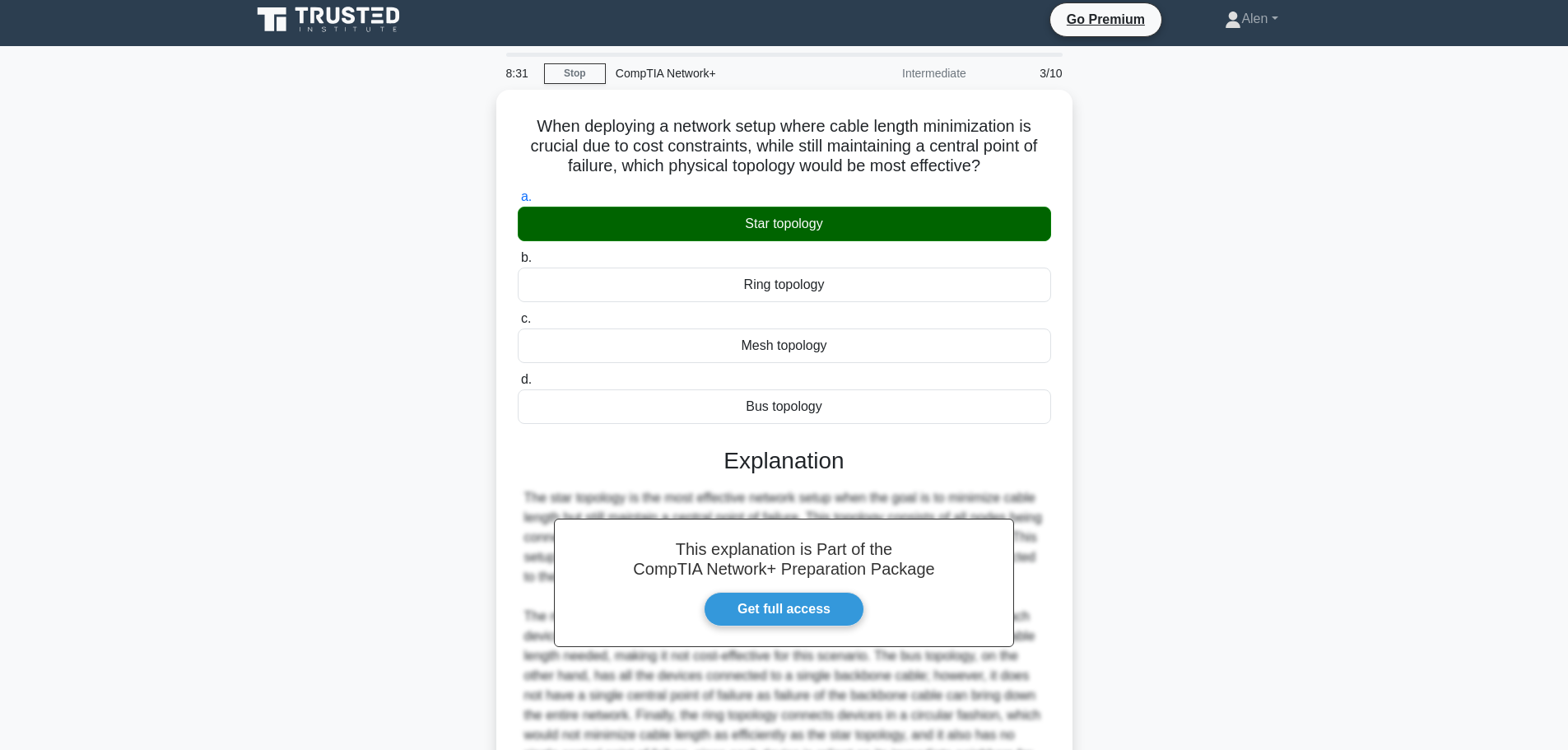
scroll to position [187, 0]
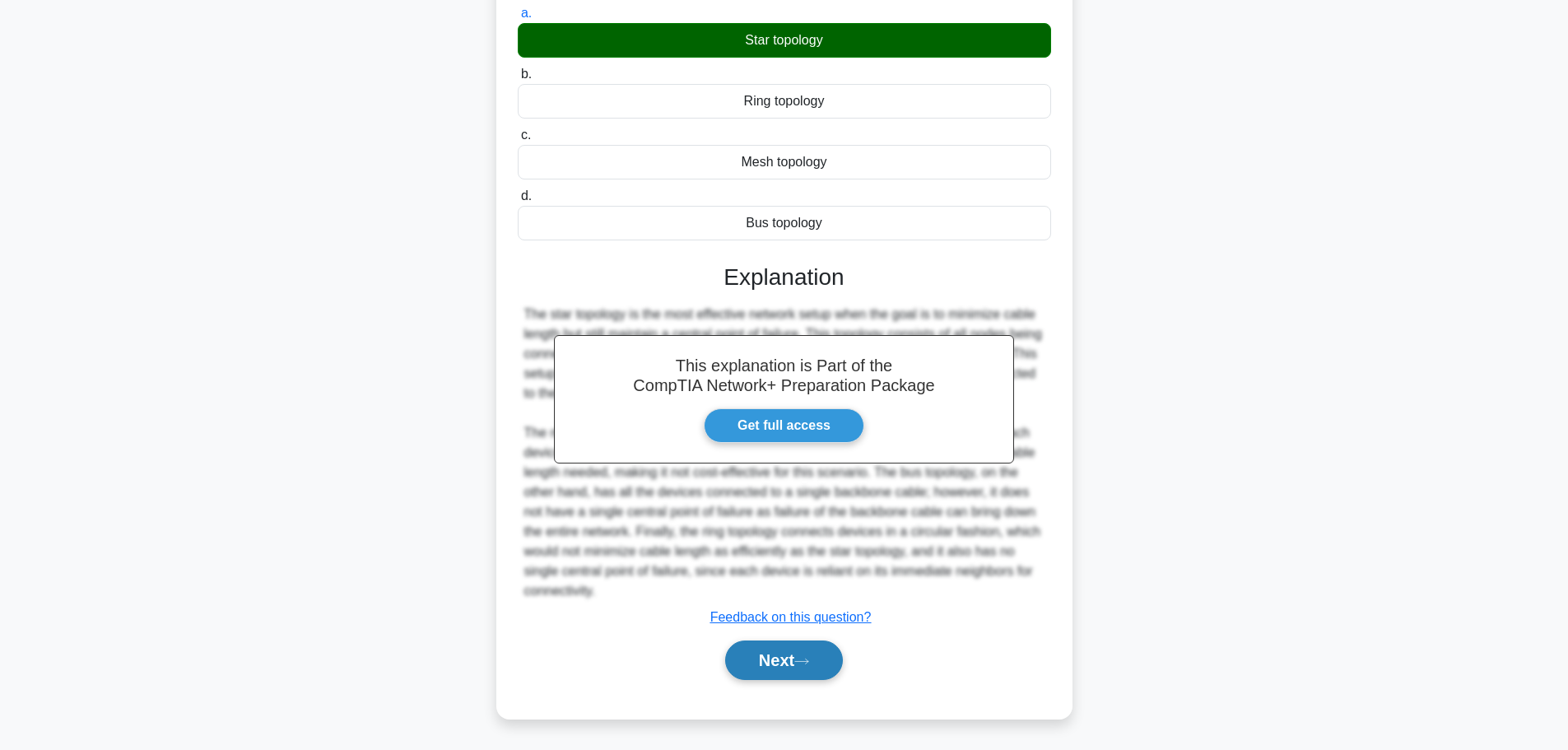
click at [768, 657] on button "Next" at bounding box center [784, 659] width 118 height 40
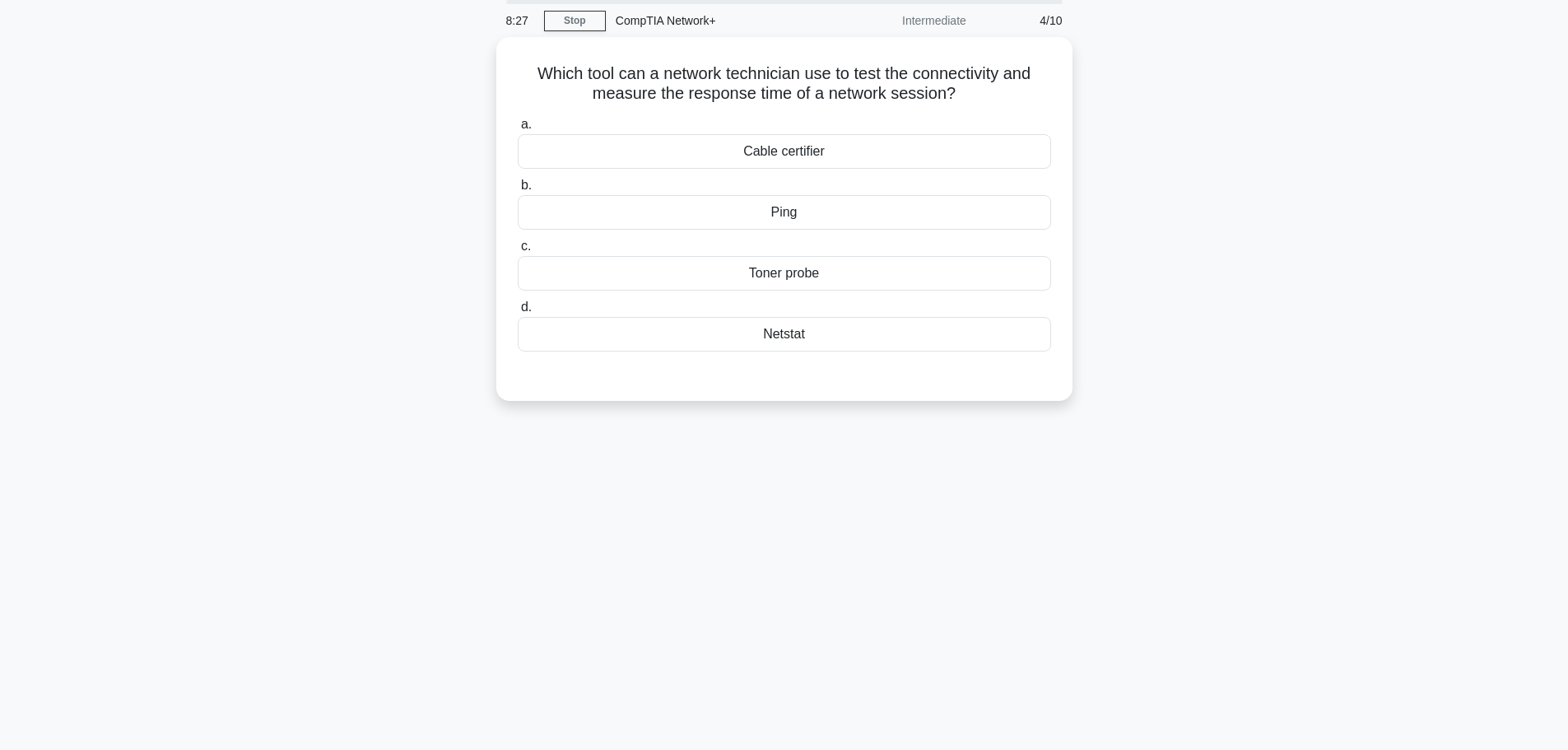
scroll to position [0, 0]
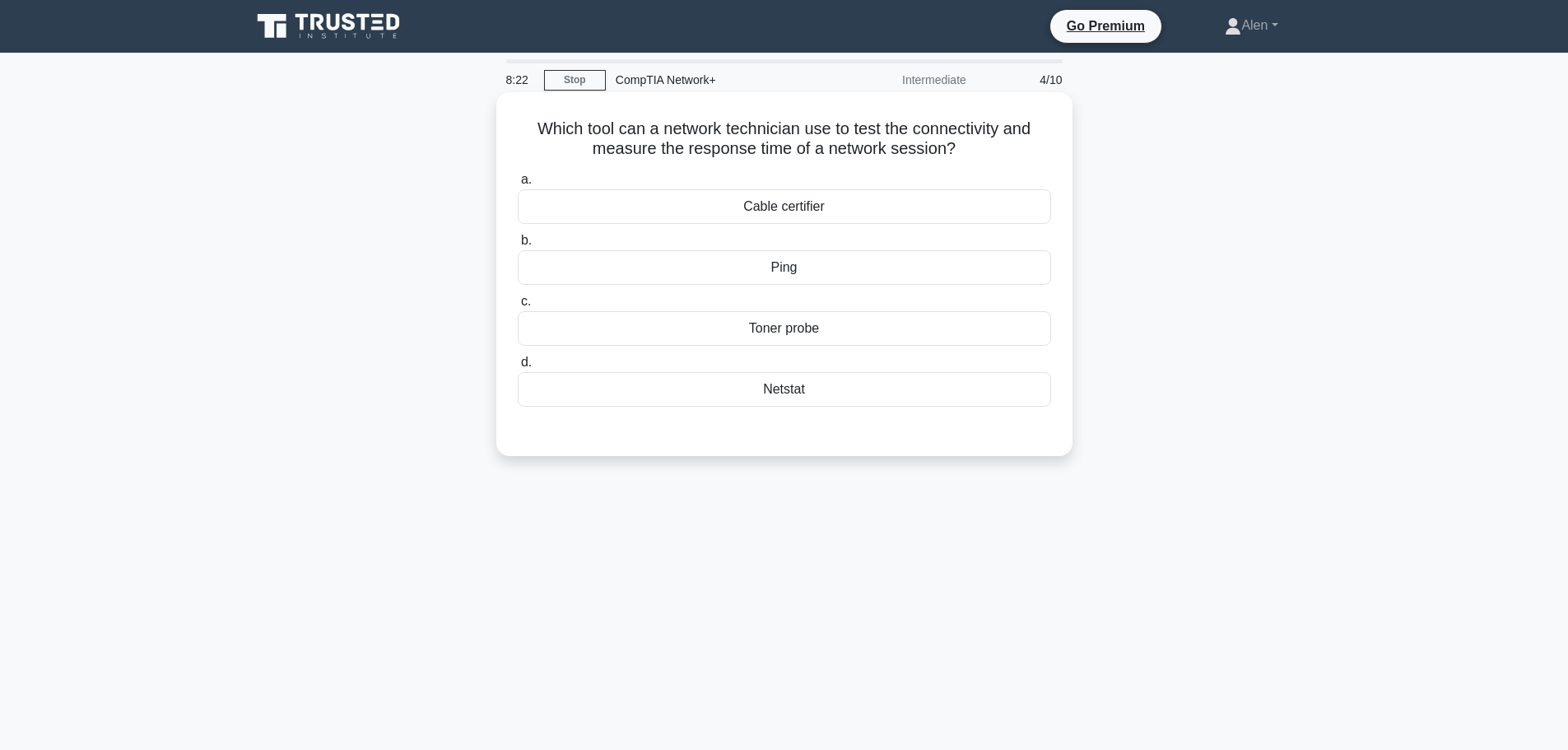
click at [847, 266] on div "Ping" at bounding box center [784, 267] width 533 height 35
click at [517, 246] on input "b. Ping" at bounding box center [517, 241] width 0 height 11
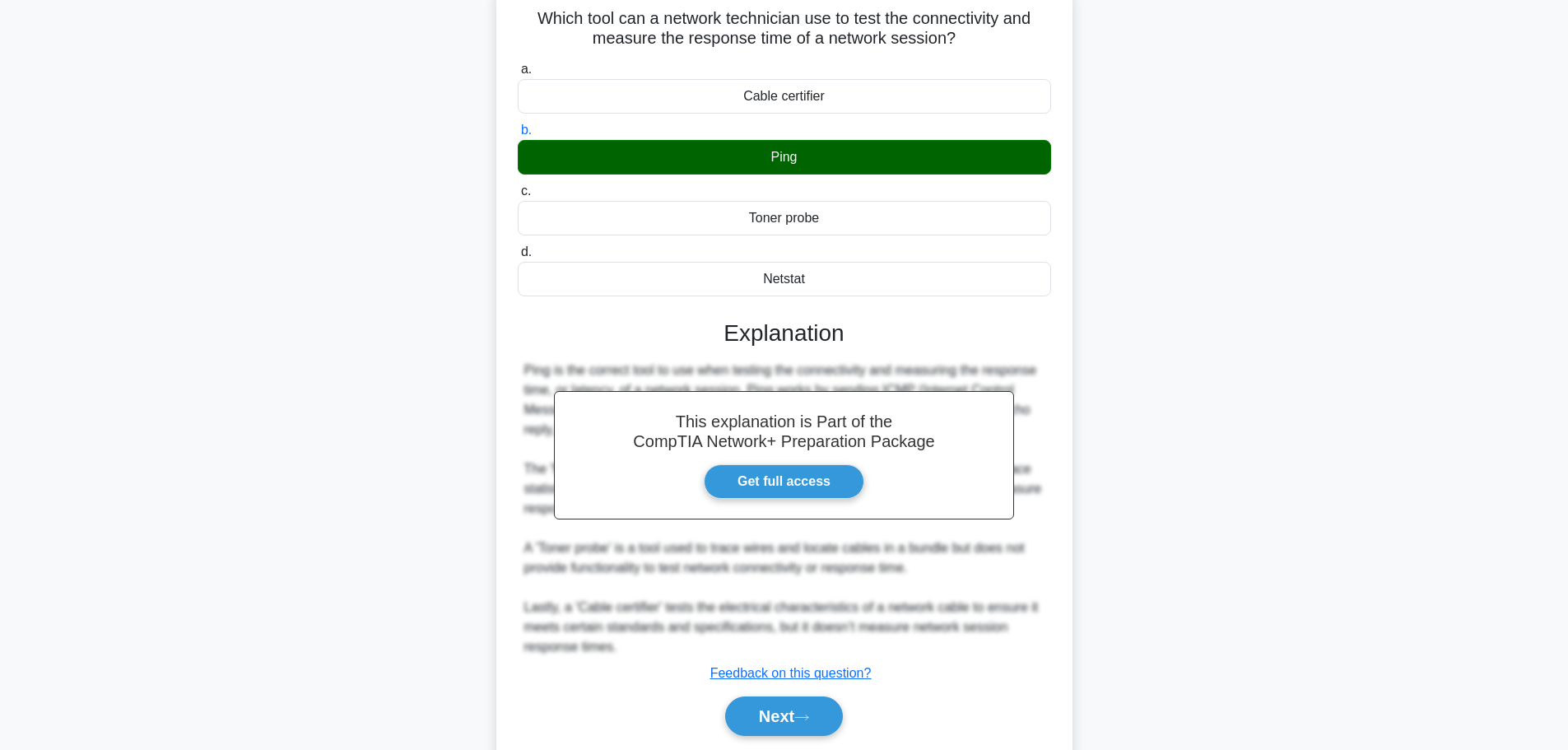
scroll to position [167, 0]
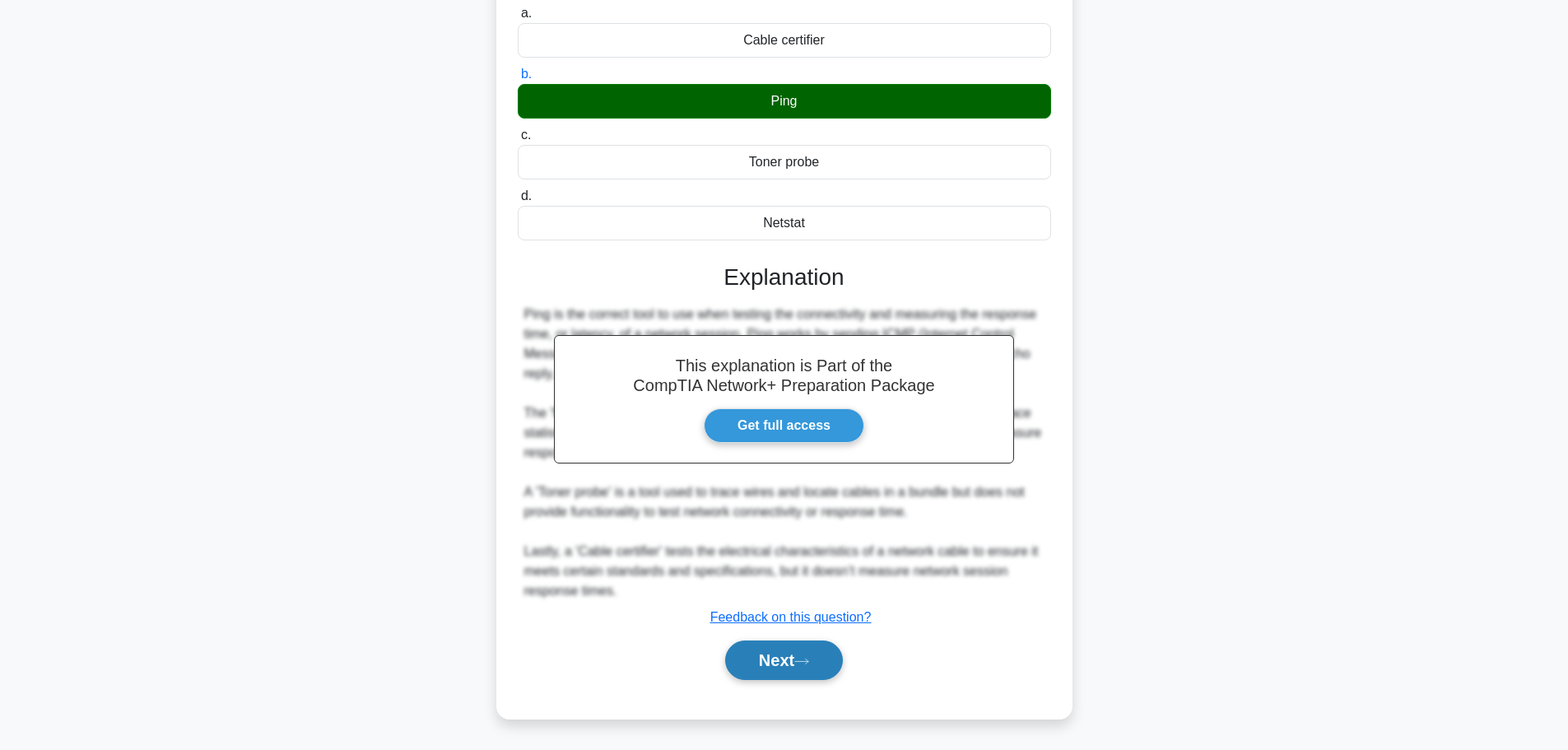
click at [763, 670] on button "Next" at bounding box center [784, 659] width 118 height 40
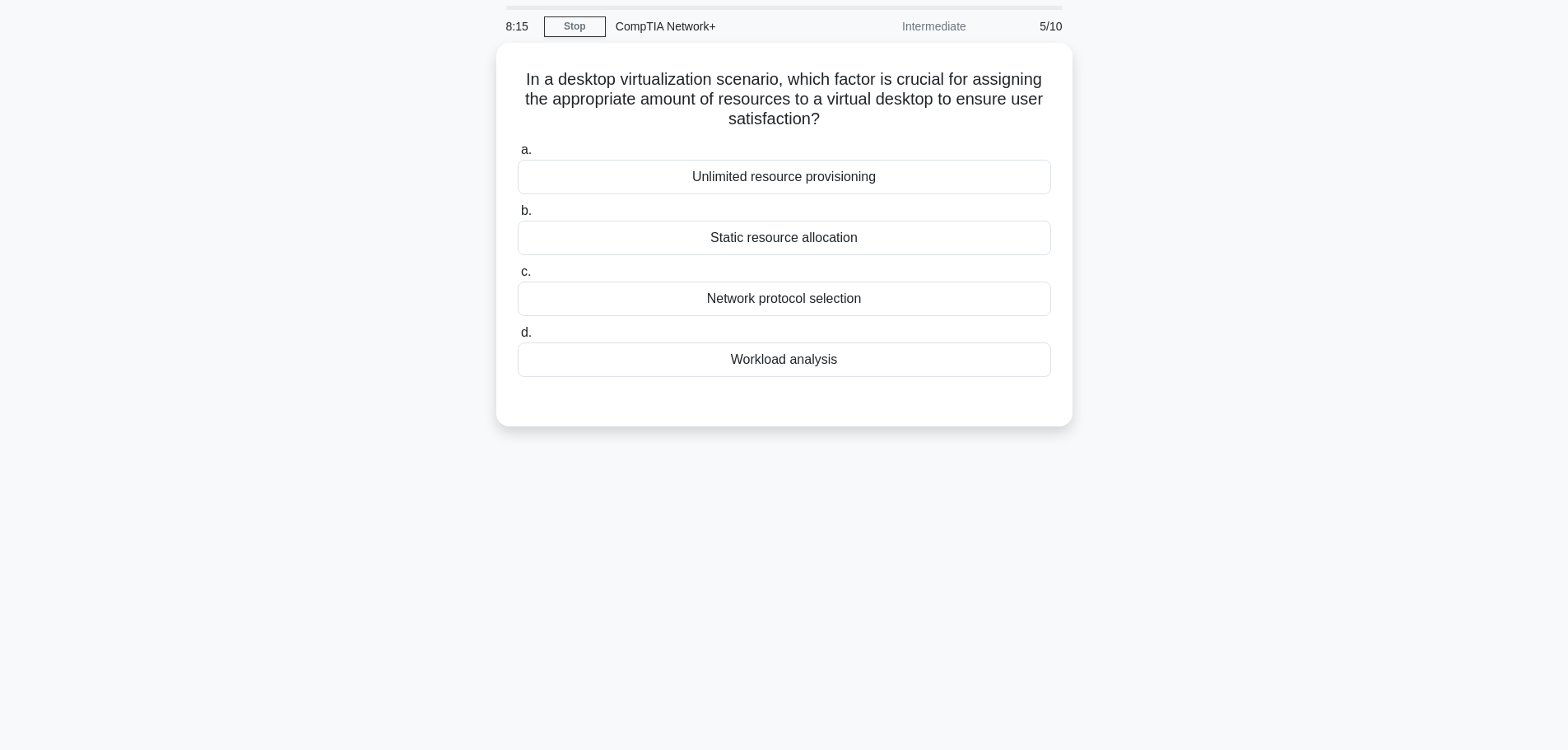
scroll to position [0, 0]
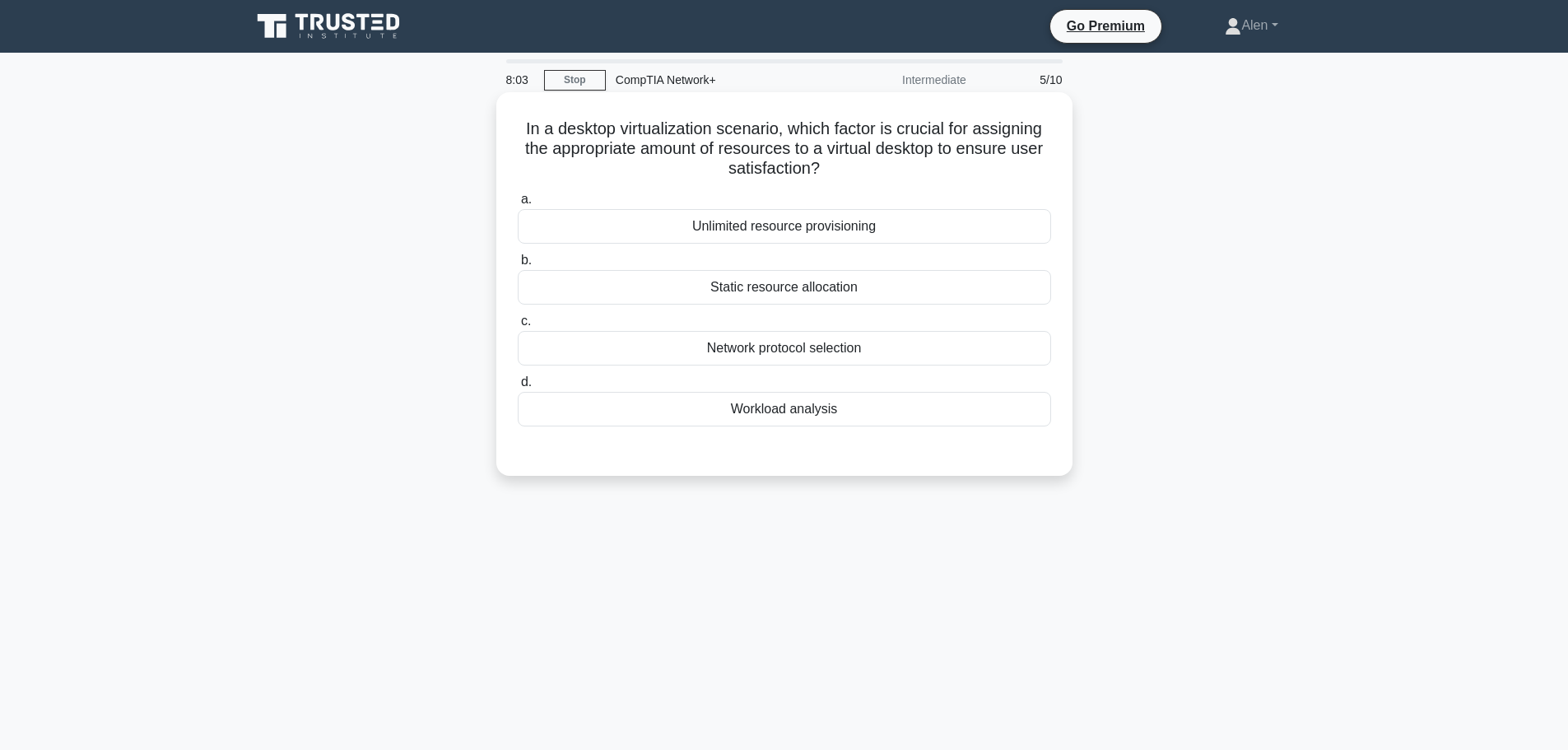
click at [776, 225] on div "Unlimited resource provisioning" at bounding box center [784, 226] width 533 height 35
click at [517, 205] on input "a. Unlimited resource provisioning" at bounding box center [517, 200] width 0 height 11
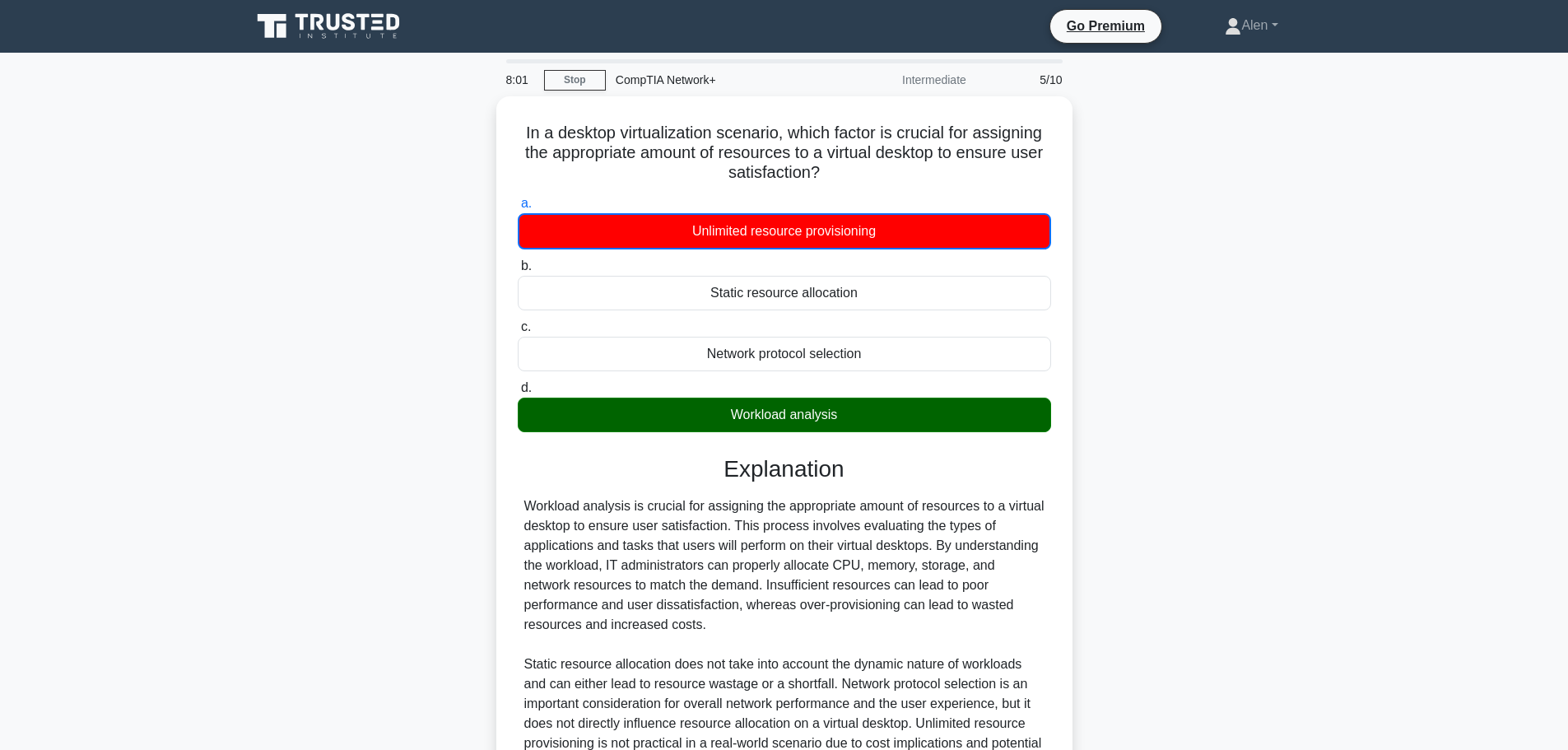
scroll to position [188, 0]
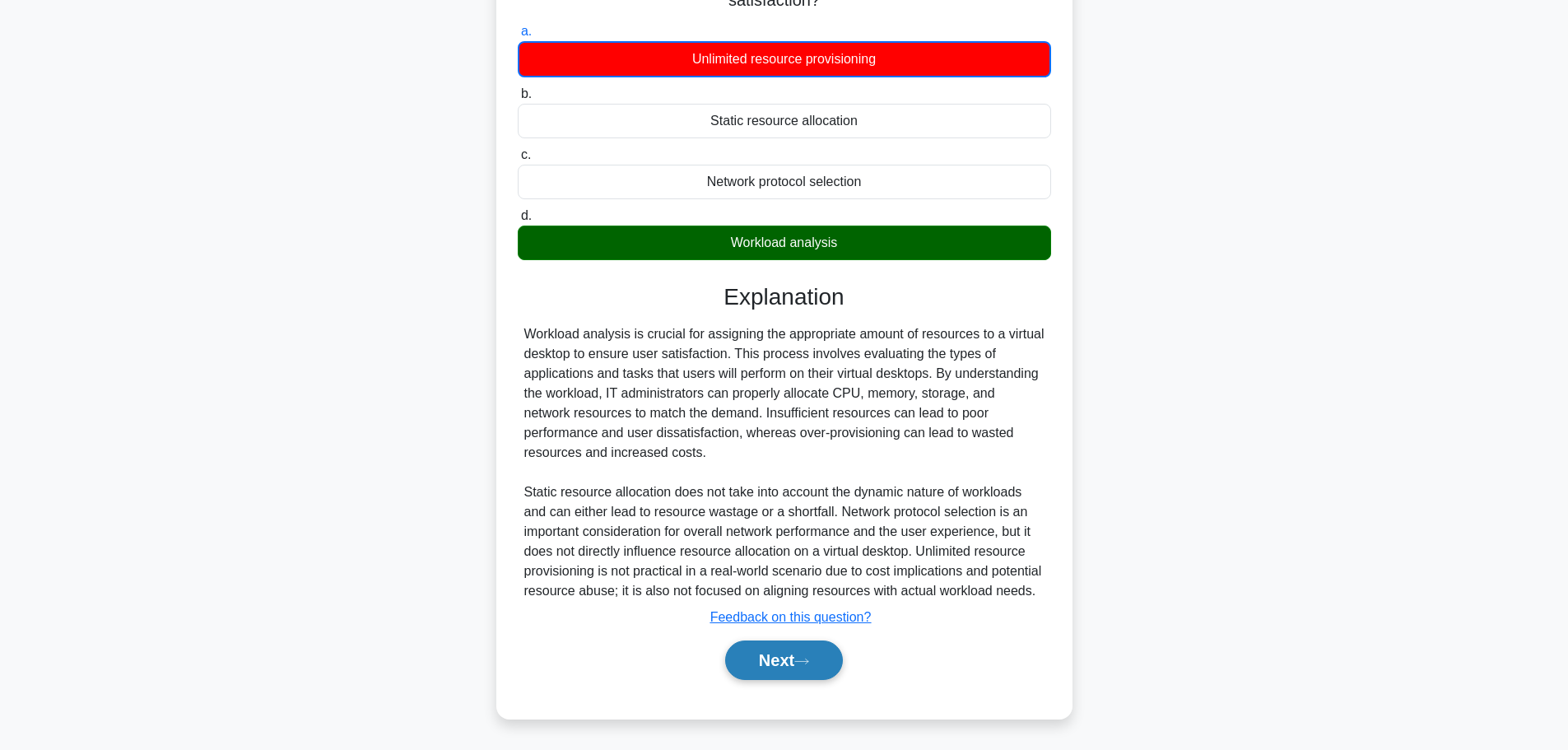
click at [791, 641] on button "Next" at bounding box center [784, 659] width 118 height 40
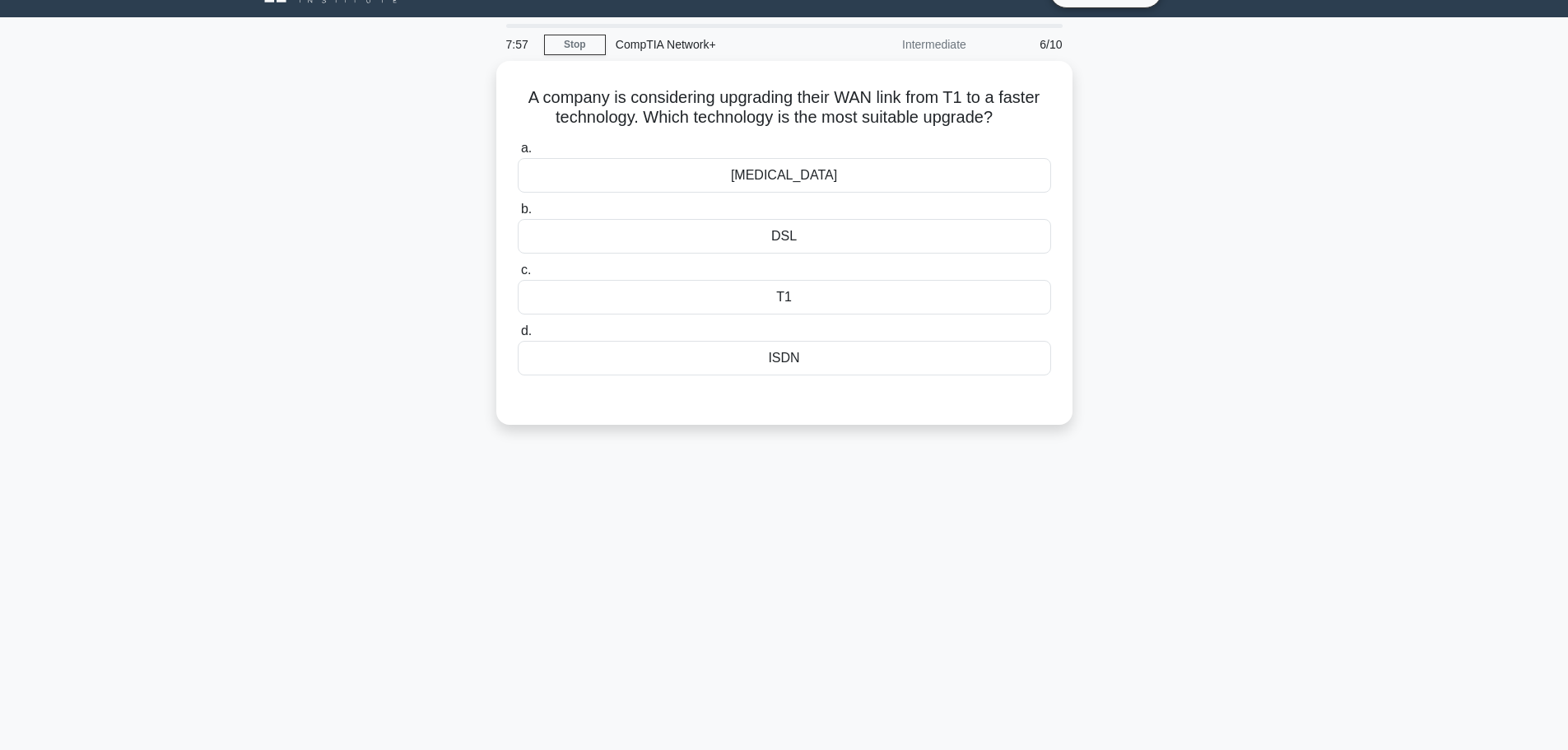
scroll to position [0, 0]
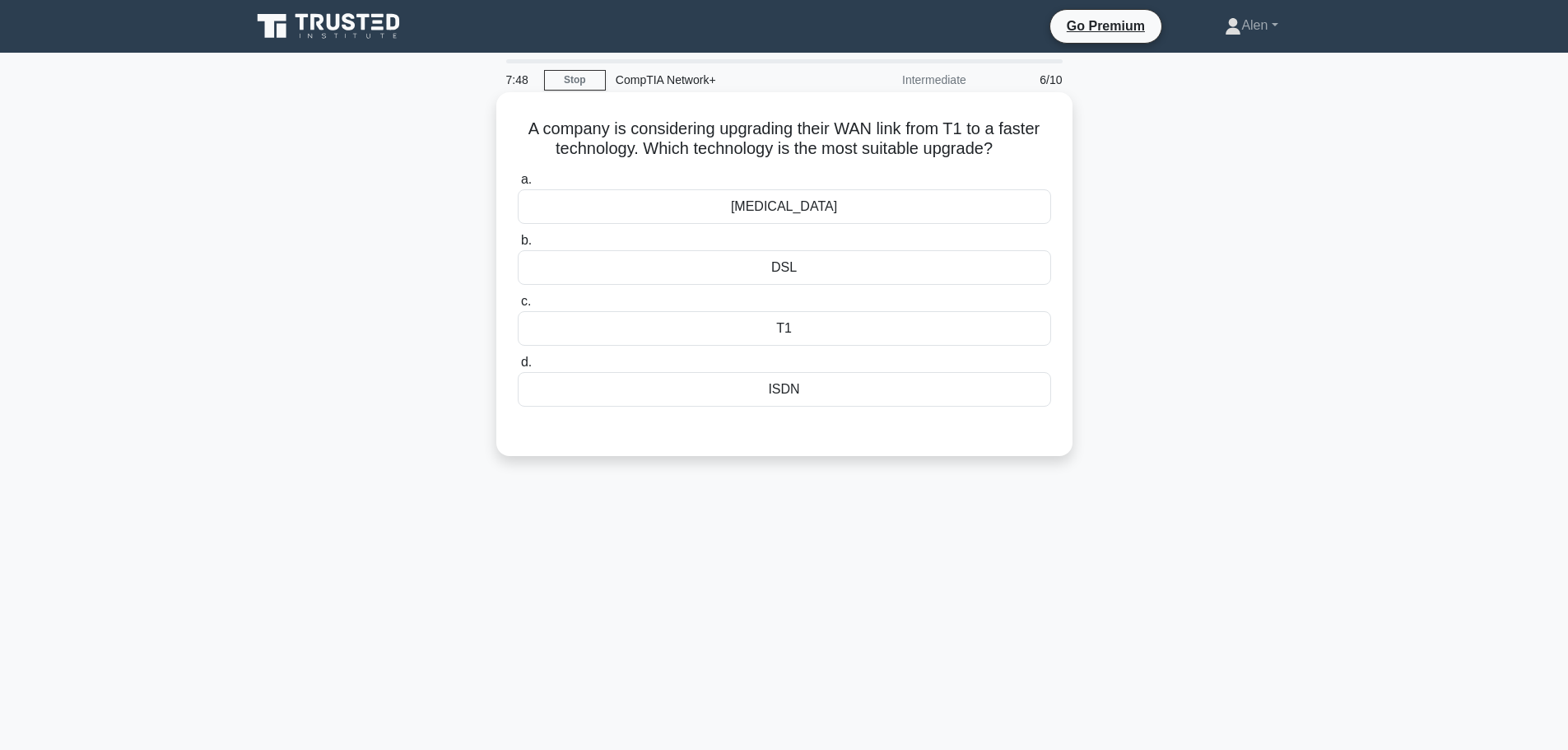
click at [788, 209] on div "T3" at bounding box center [784, 206] width 533 height 35
click at [517, 186] on input "a. T3" at bounding box center [517, 180] width 0 height 11
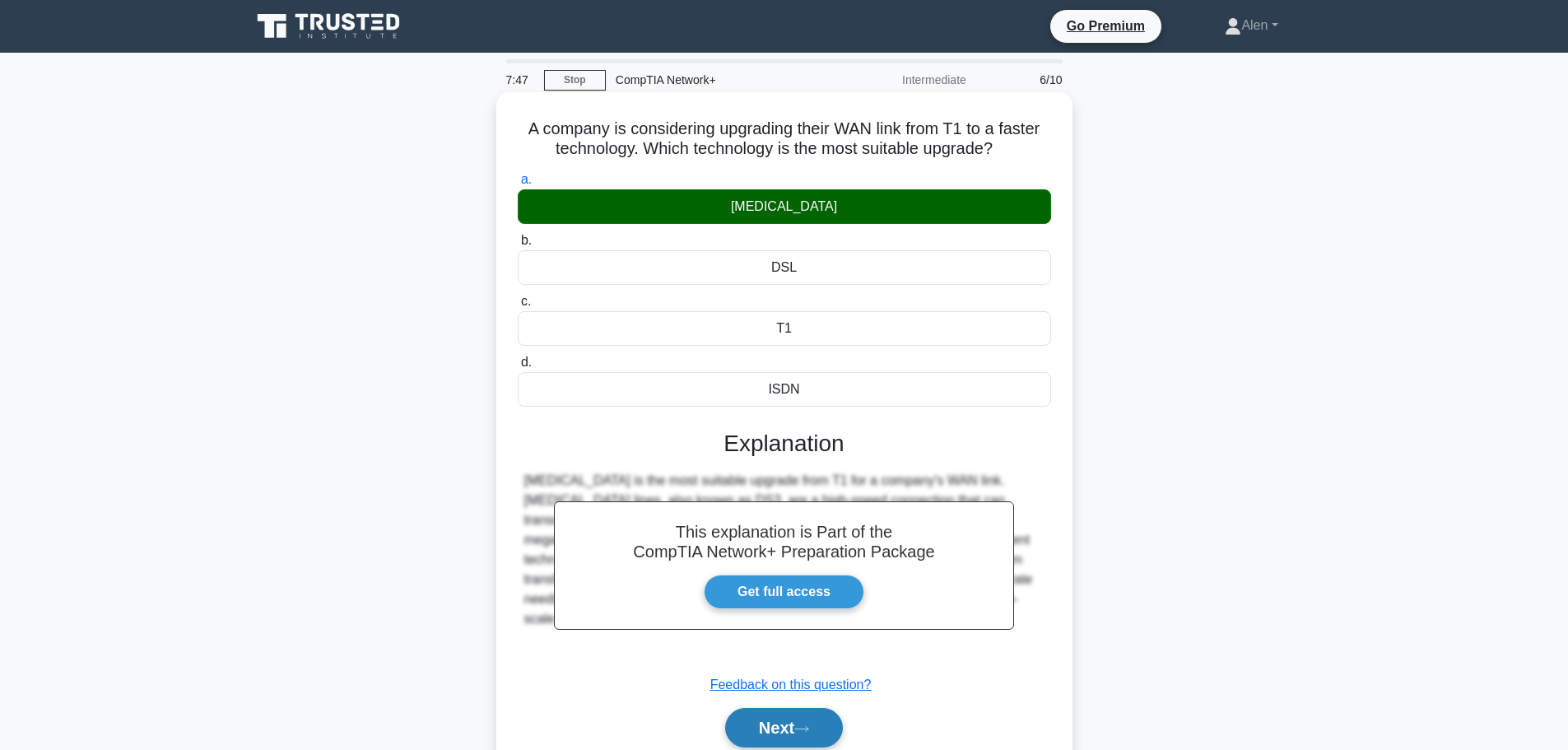
click at [808, 723] on button "Next" at bounding box center [784, 727] width 118 height 40
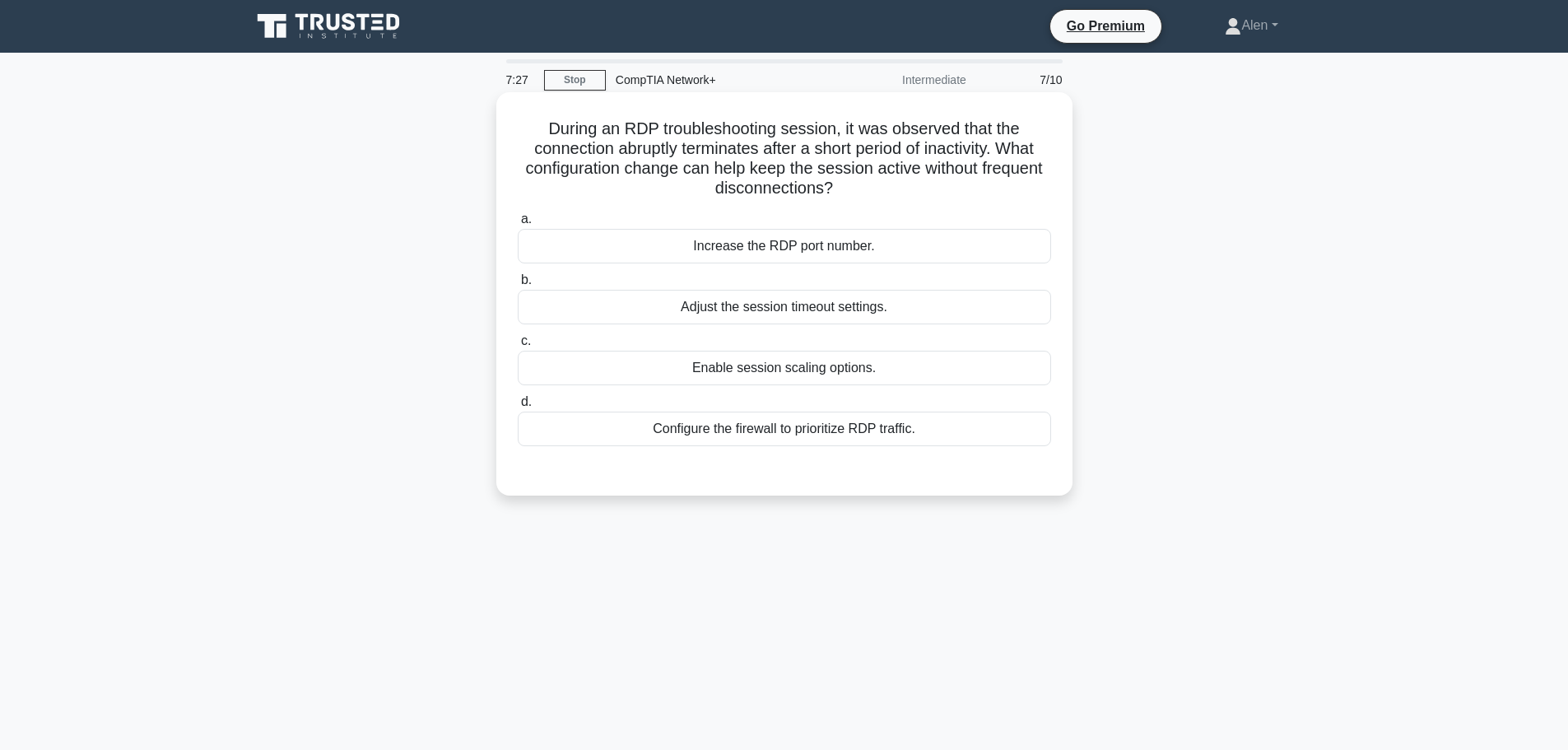
click at [821, 309] on div "Adjust the session timeout settings." at bounding box center [784, 306] width 533 height 35
click at [517, 286] on input "b. Adjust the session timeout settings." at bounding box center [517, 280] width 0 height 11
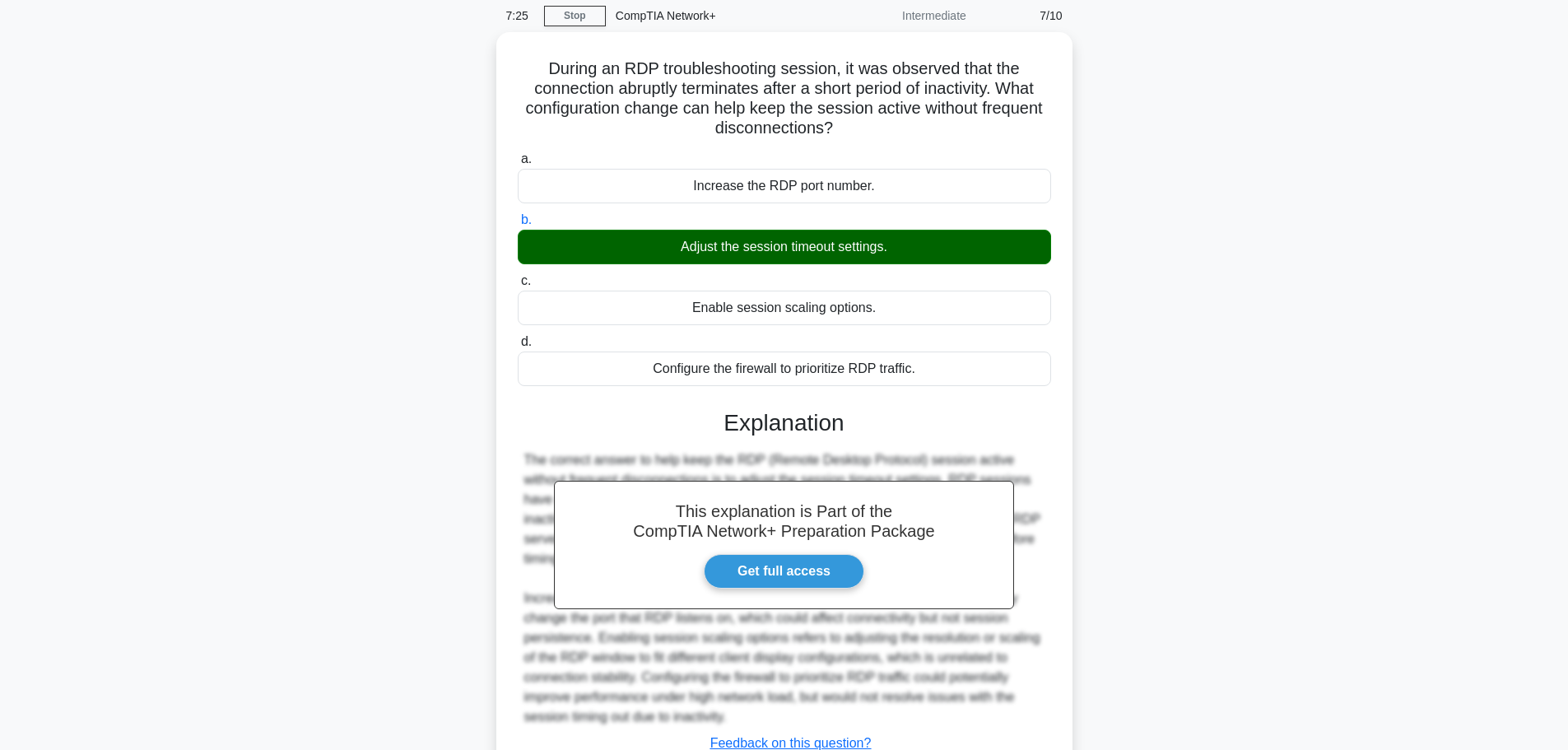
scroll to position [187, 0]
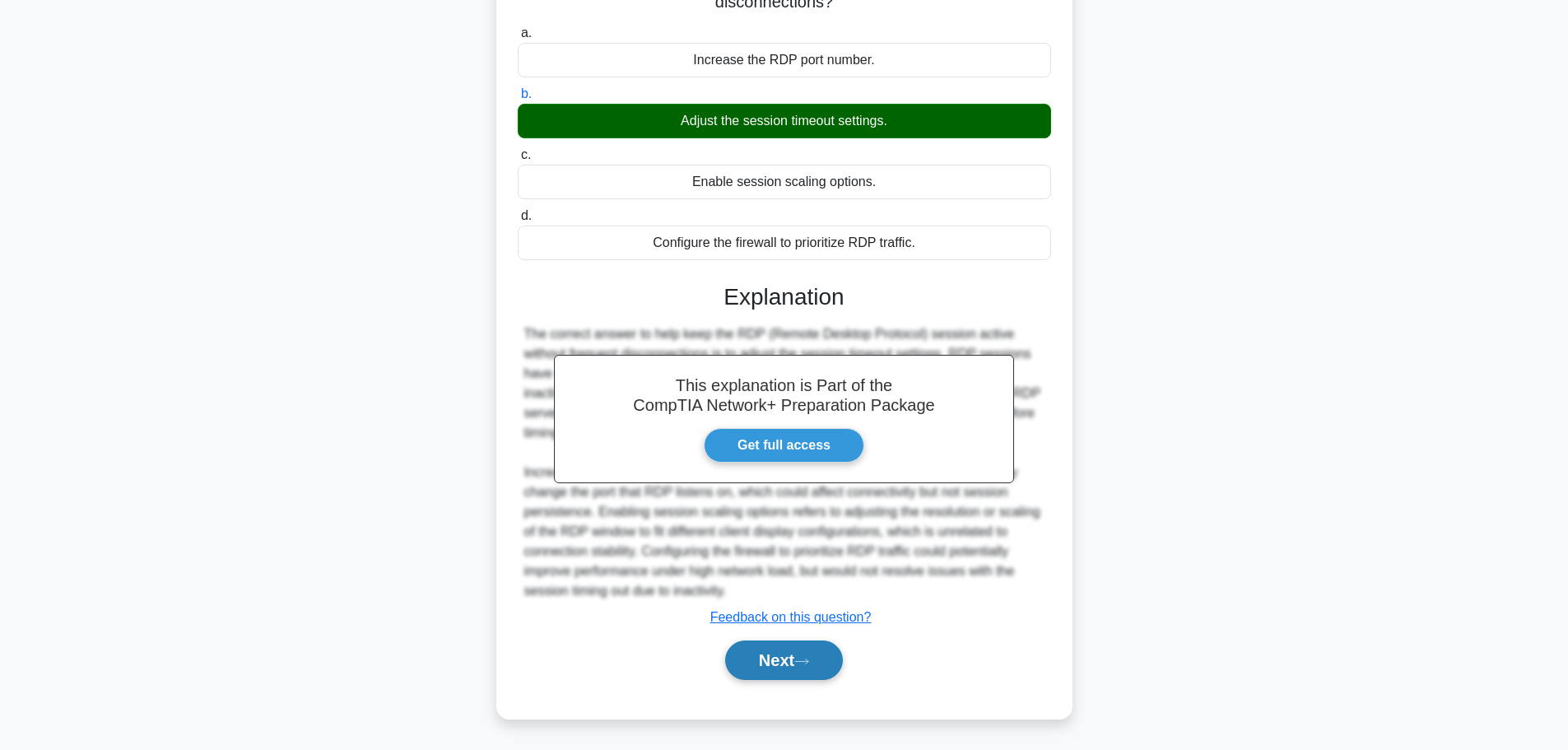
click at [770, 662] on button "Next" at bounding box center [784, 659] width 118 height 40
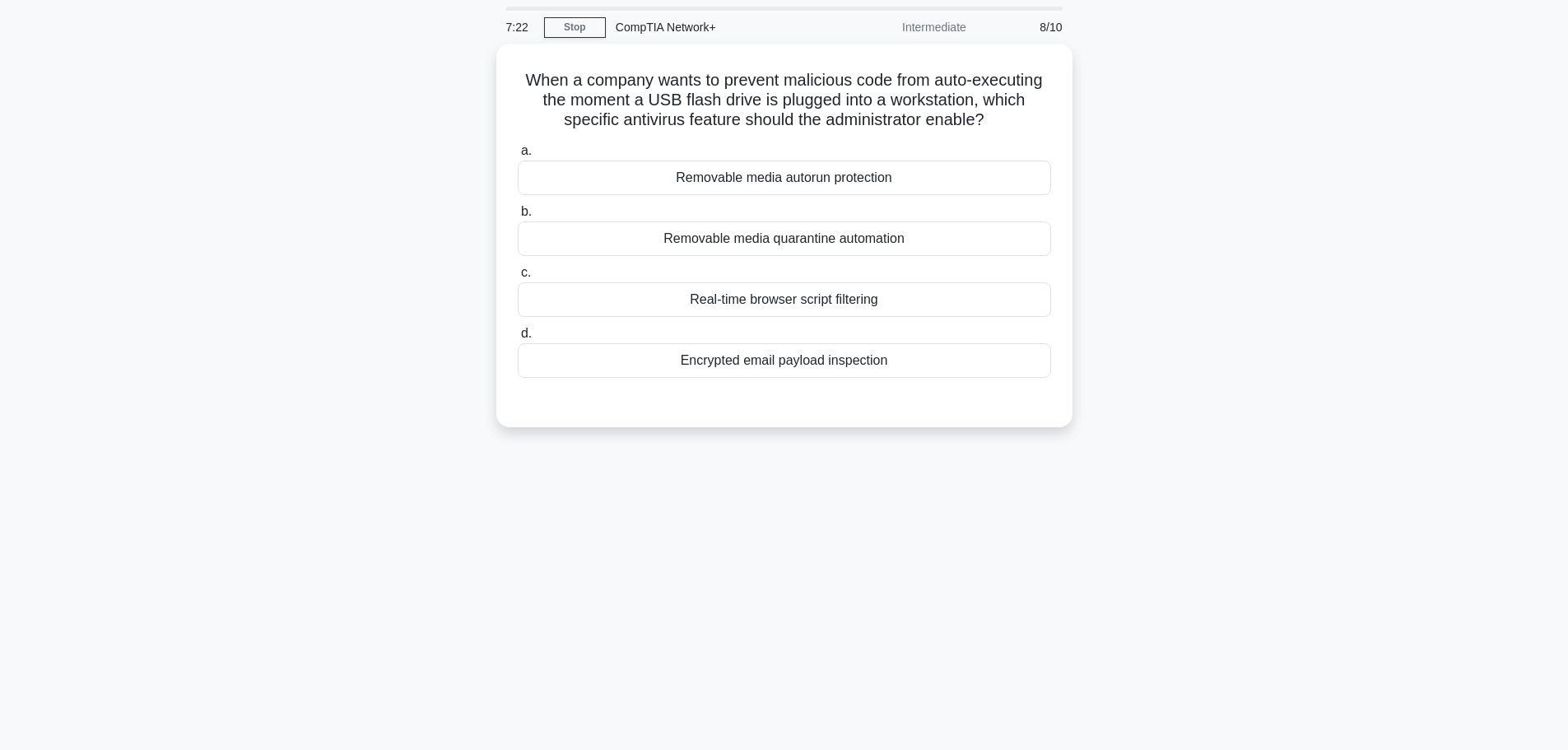
scroll to position [0, 0]
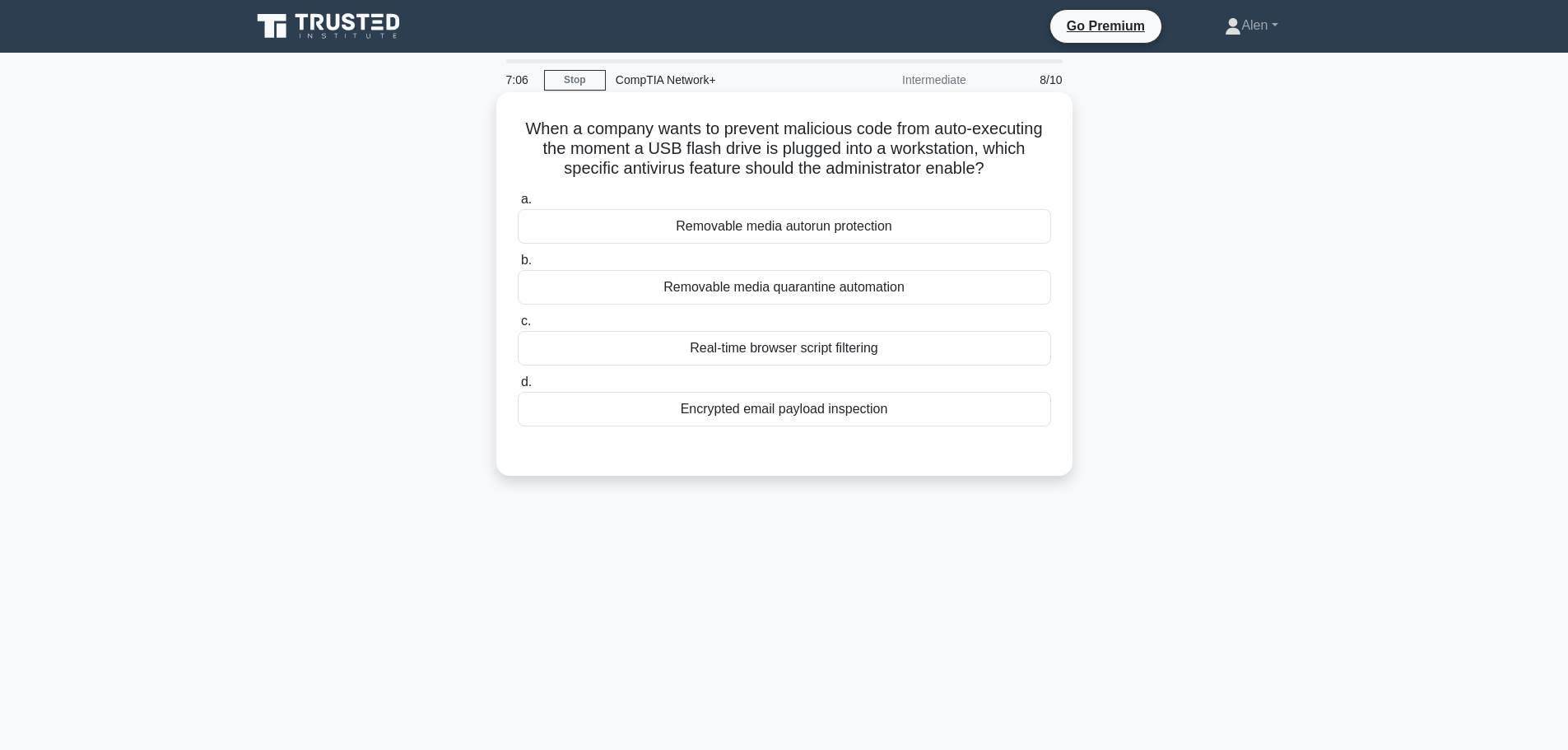
click at [770, 219] on div "Removable media autorun protection" at bounding box center [784, 226] width 533 height 35
click at [517, 205] on input "a. Removable media autorun protection" at bounding box center [517, 200] width 0 height 11
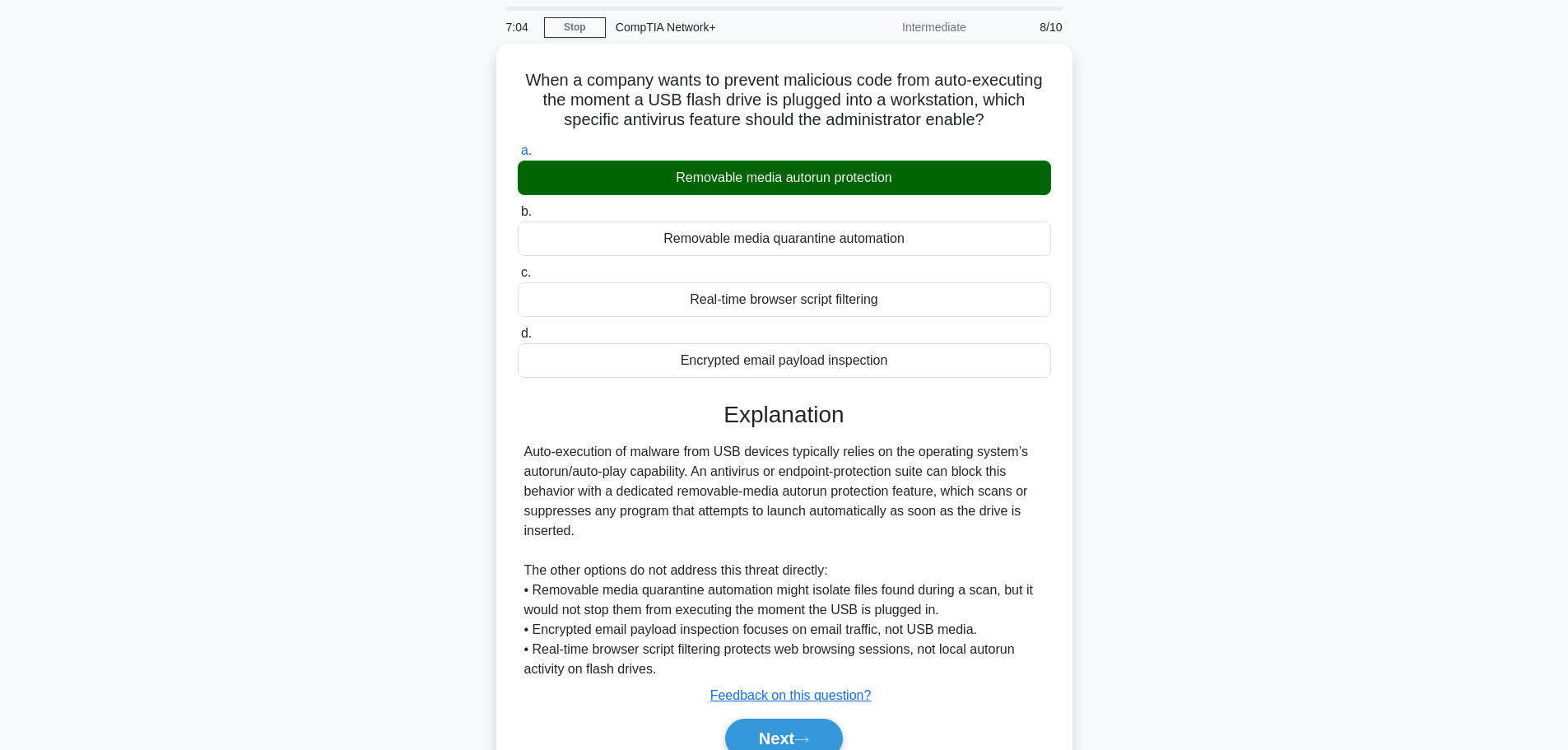
scroll to position [139, 0]
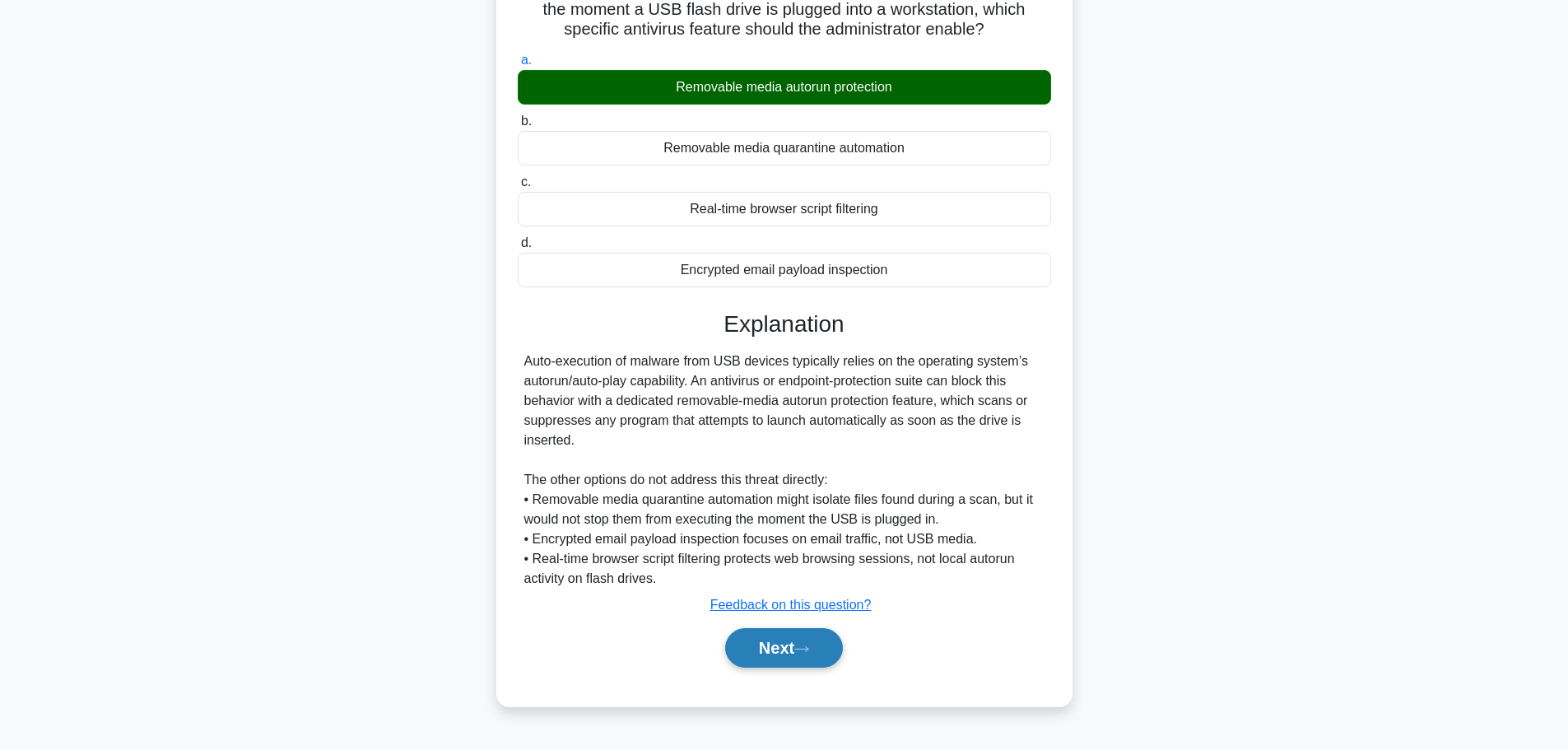
click at [772, 636] on button "Next" at bounding box center [784, 648] width 118 height 40
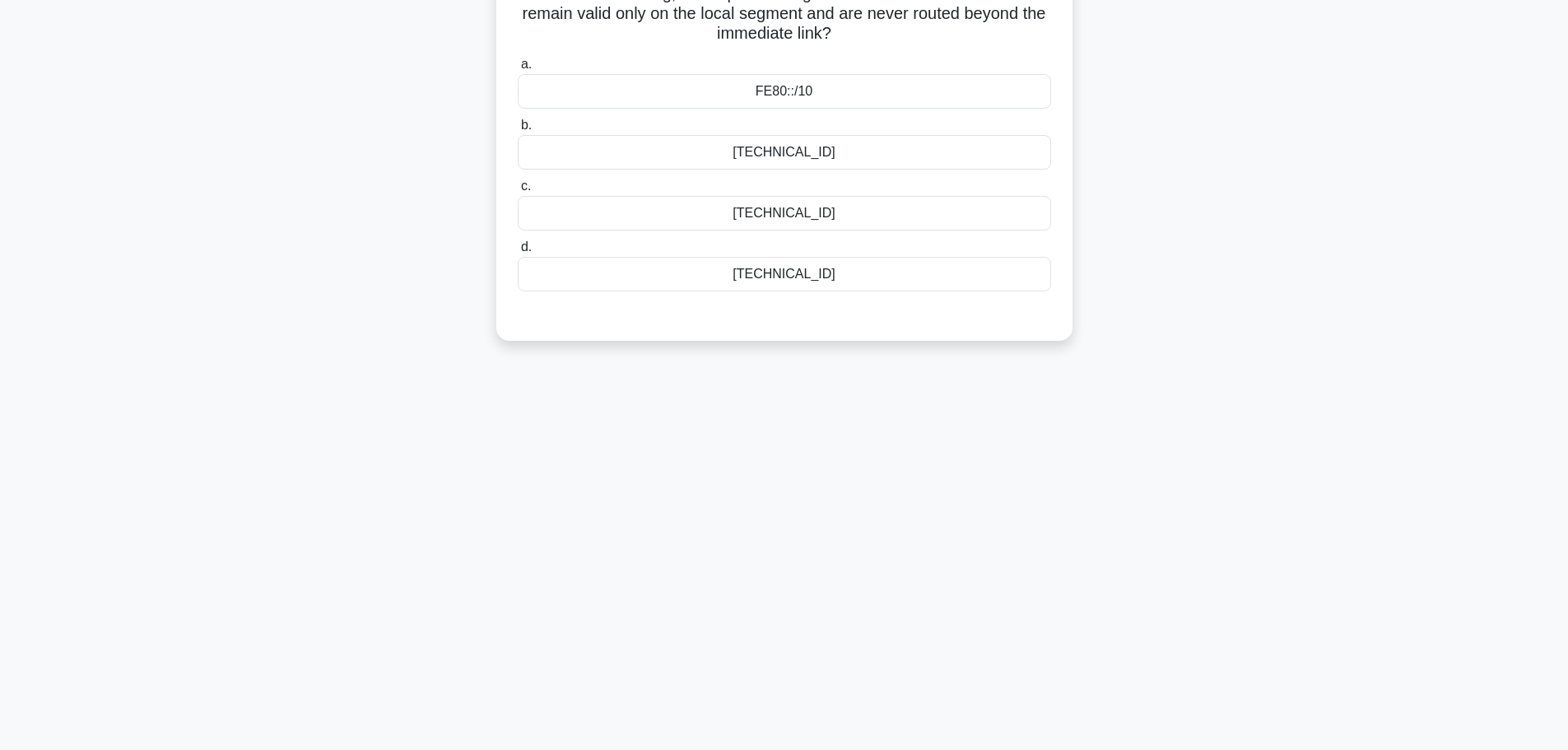
click at [1566, 43] on main "7:02 Stop CompTIA Network+ Intermediate 9/10 In IPv6 addressing, which prefix d…" at bounding box center [784, 332] width 1568 height 836
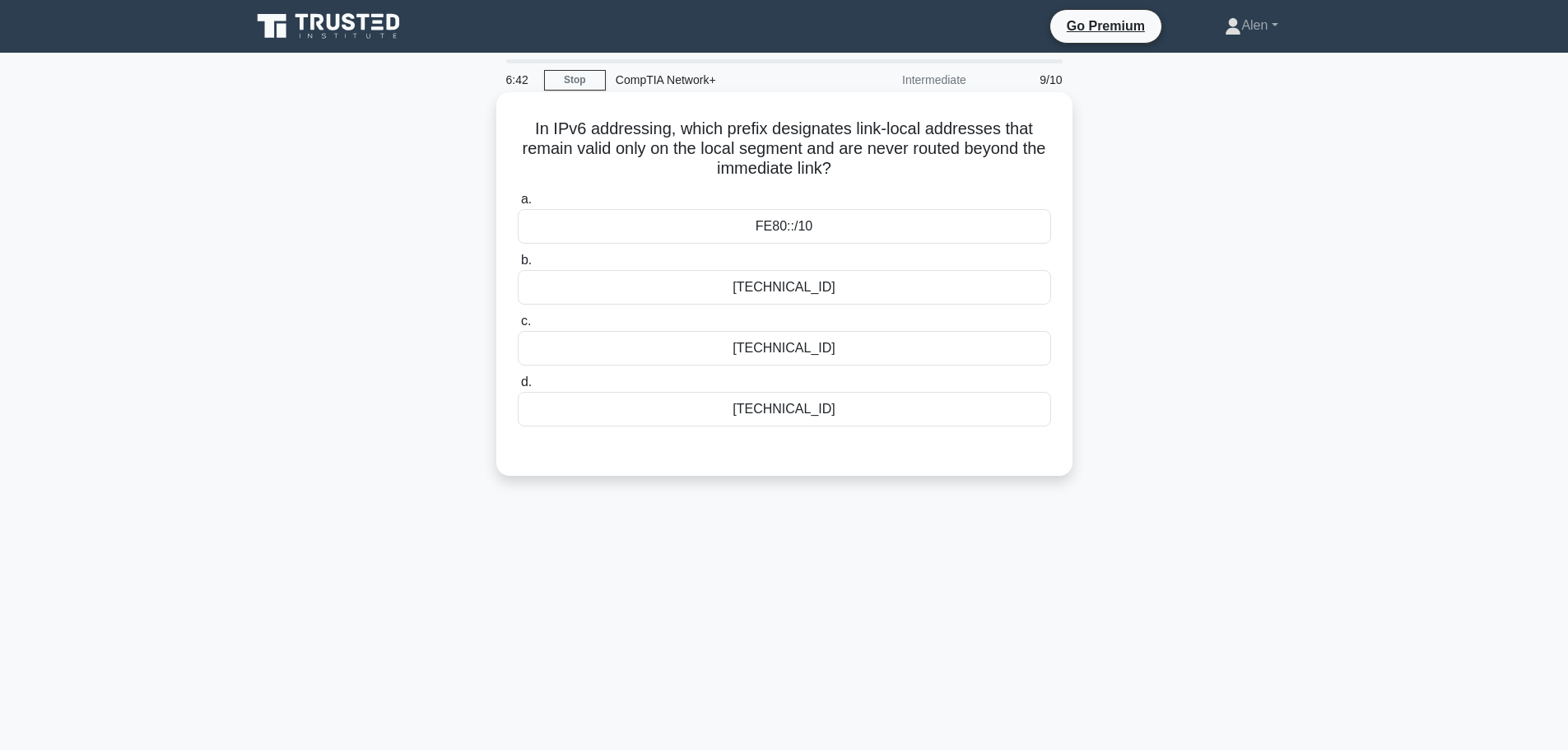
click at [910, 220] on div "FE80::/10" at bounding box center [784, 226] width 533 height 35
click at [517, 205] on input "a. FE80::/10" at bounding box center [517, 200] width 0 height 11
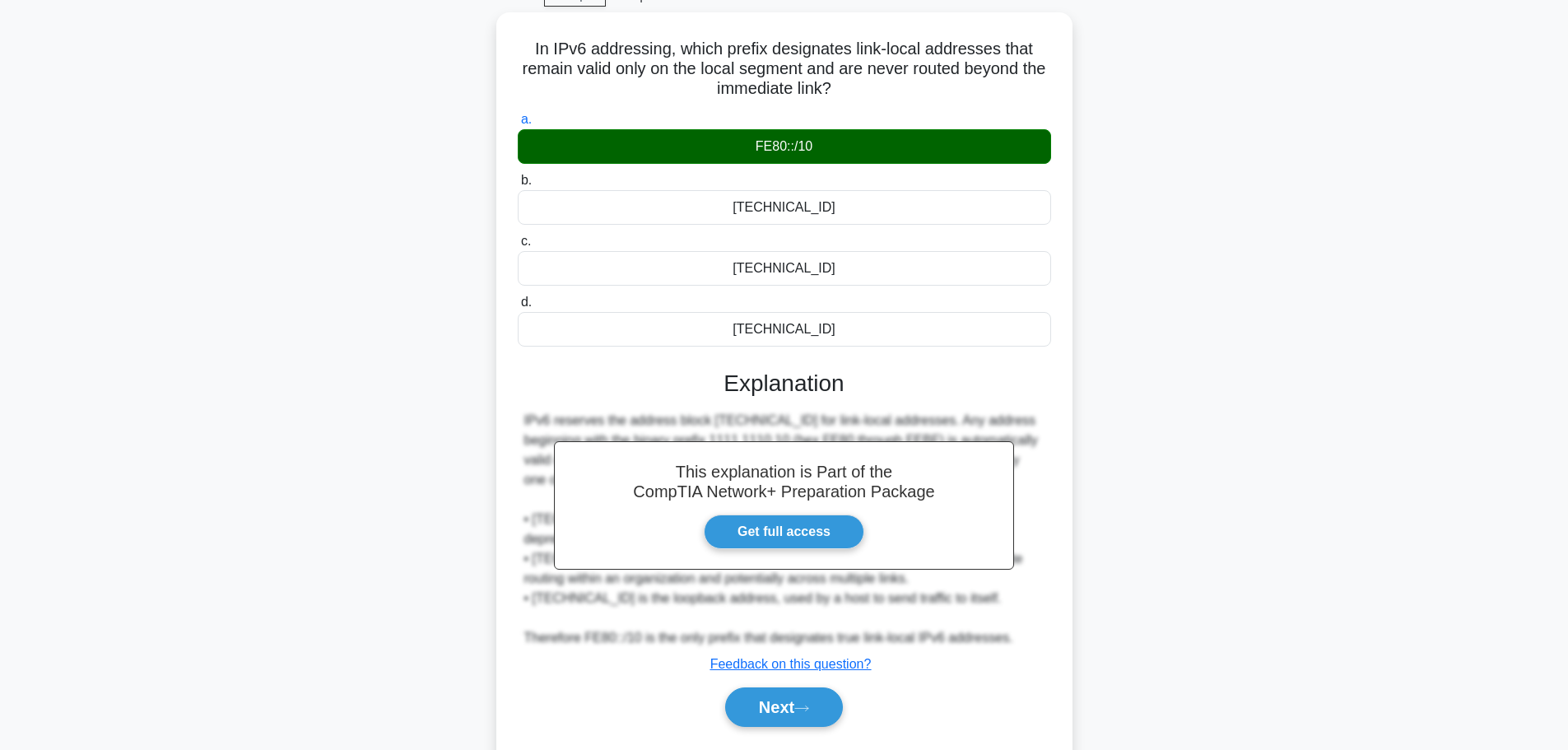
scroll to position [139, 0]
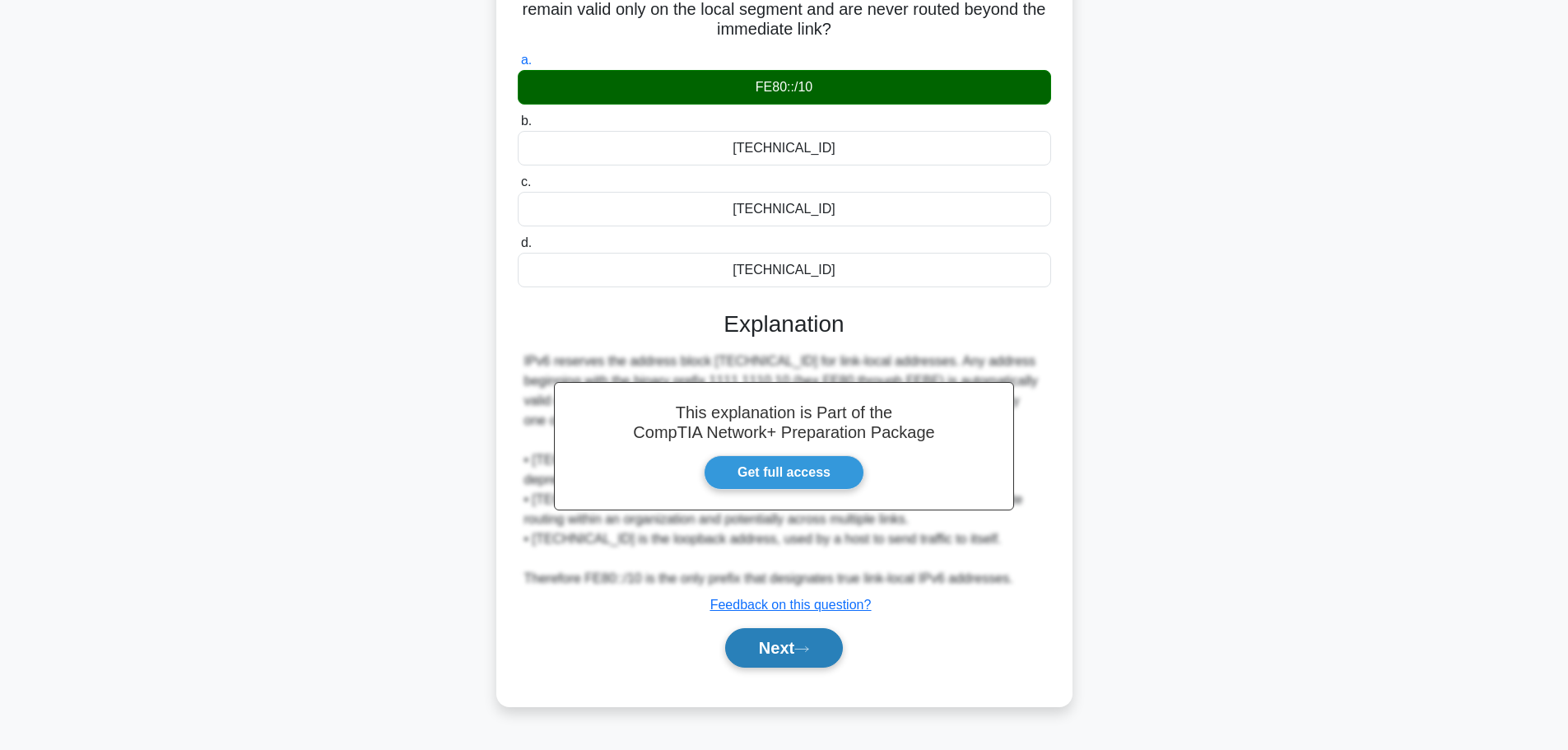
click at [800, 636] on button "Next" at bounding box center [784, 648] width 118 height 40
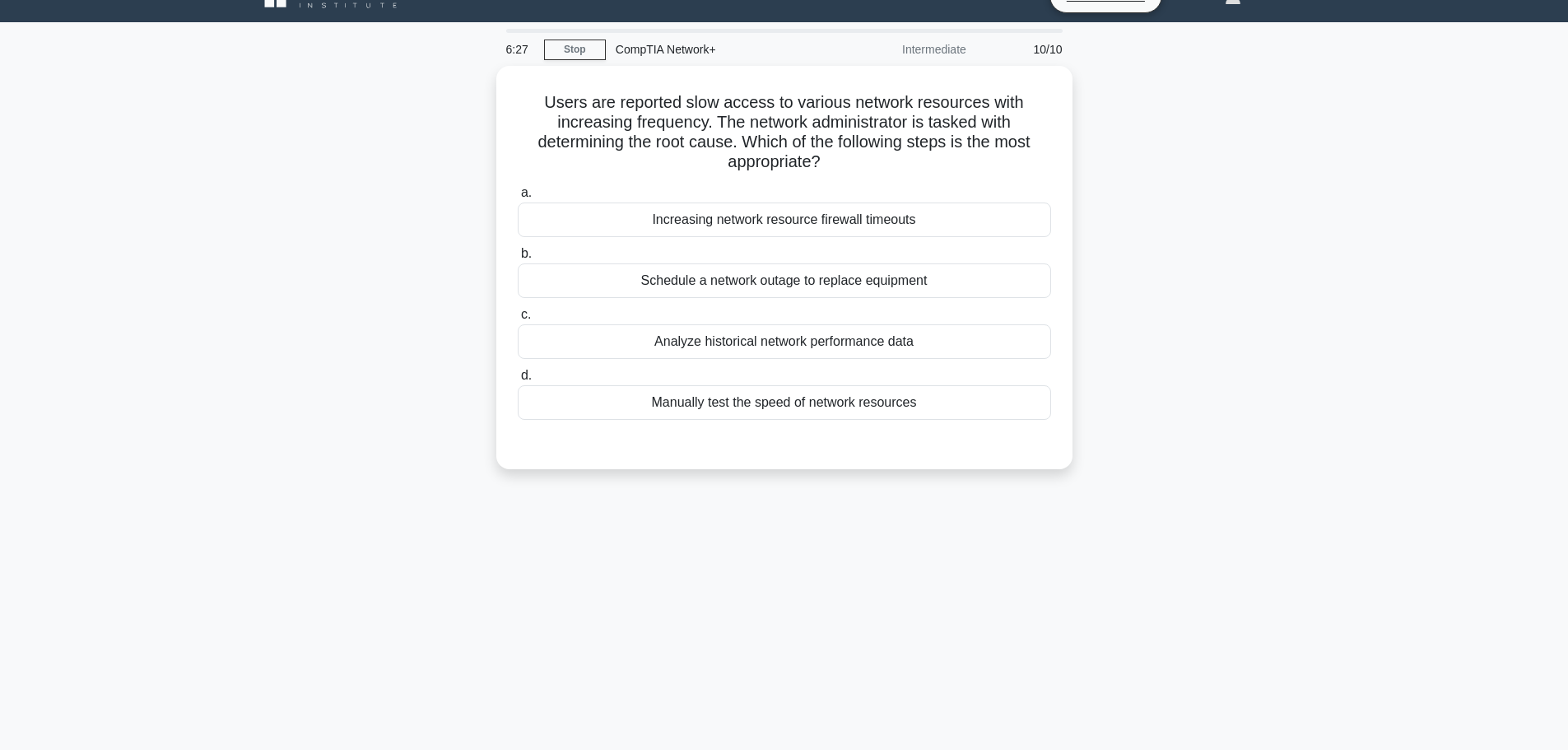
scroll to position [0, 0]
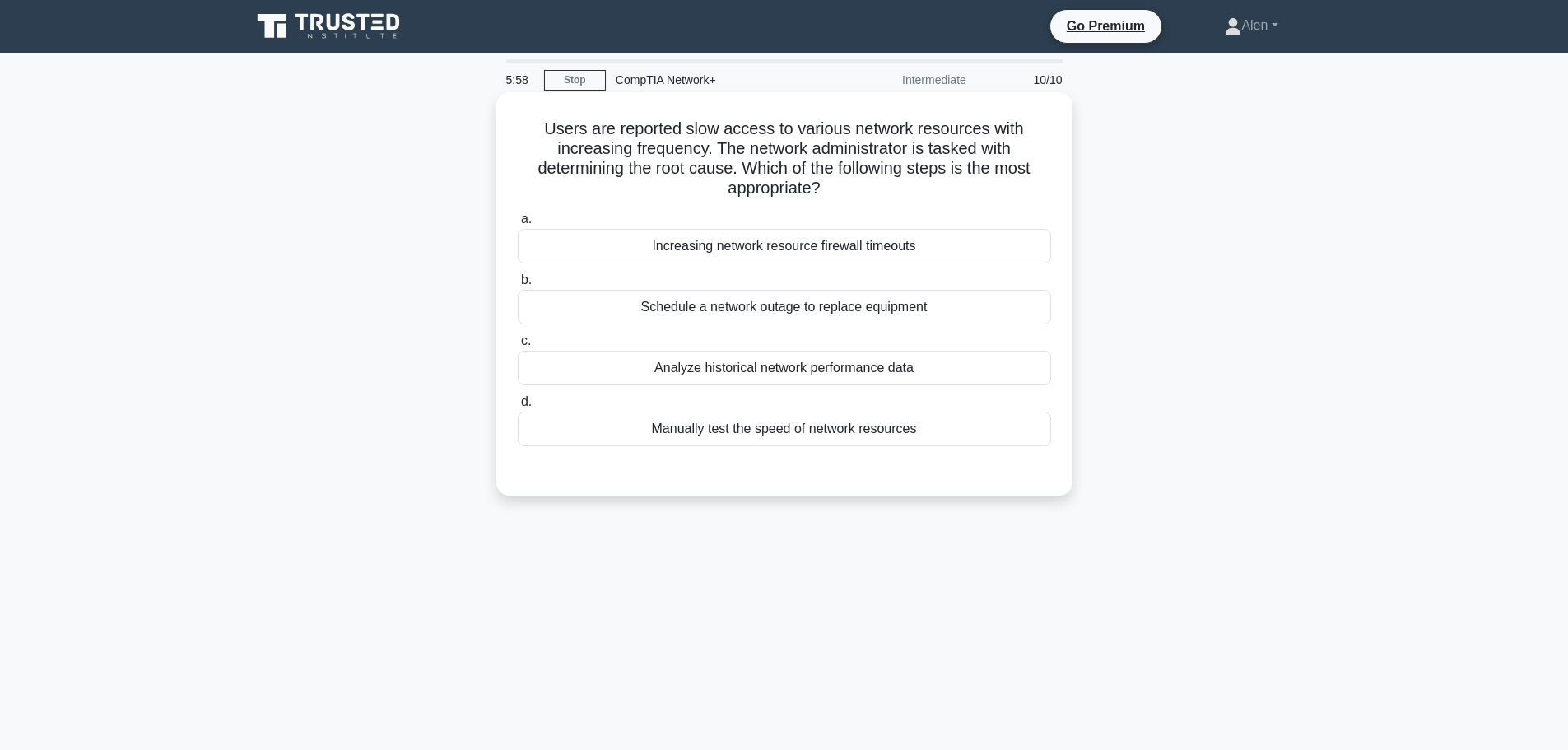
click at [858, 368] on div "Analyze historical network performance data" at bounding box center [784, 367] width 533 height 35
click at [517, 346] on input "c. Analyze historical network performance data" at bounding box center [517, 341] width 0 height 11
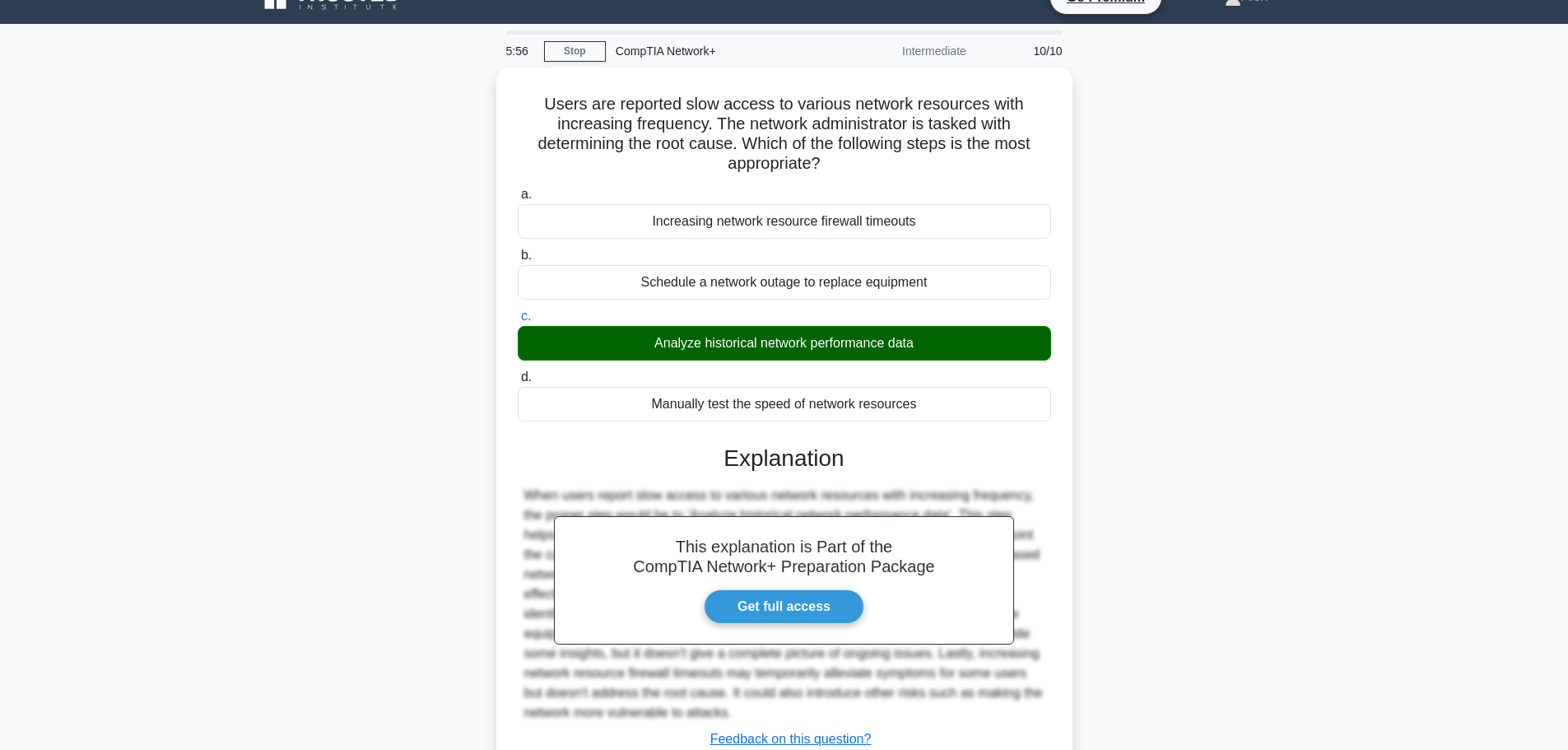
scroll to position [147, 0]
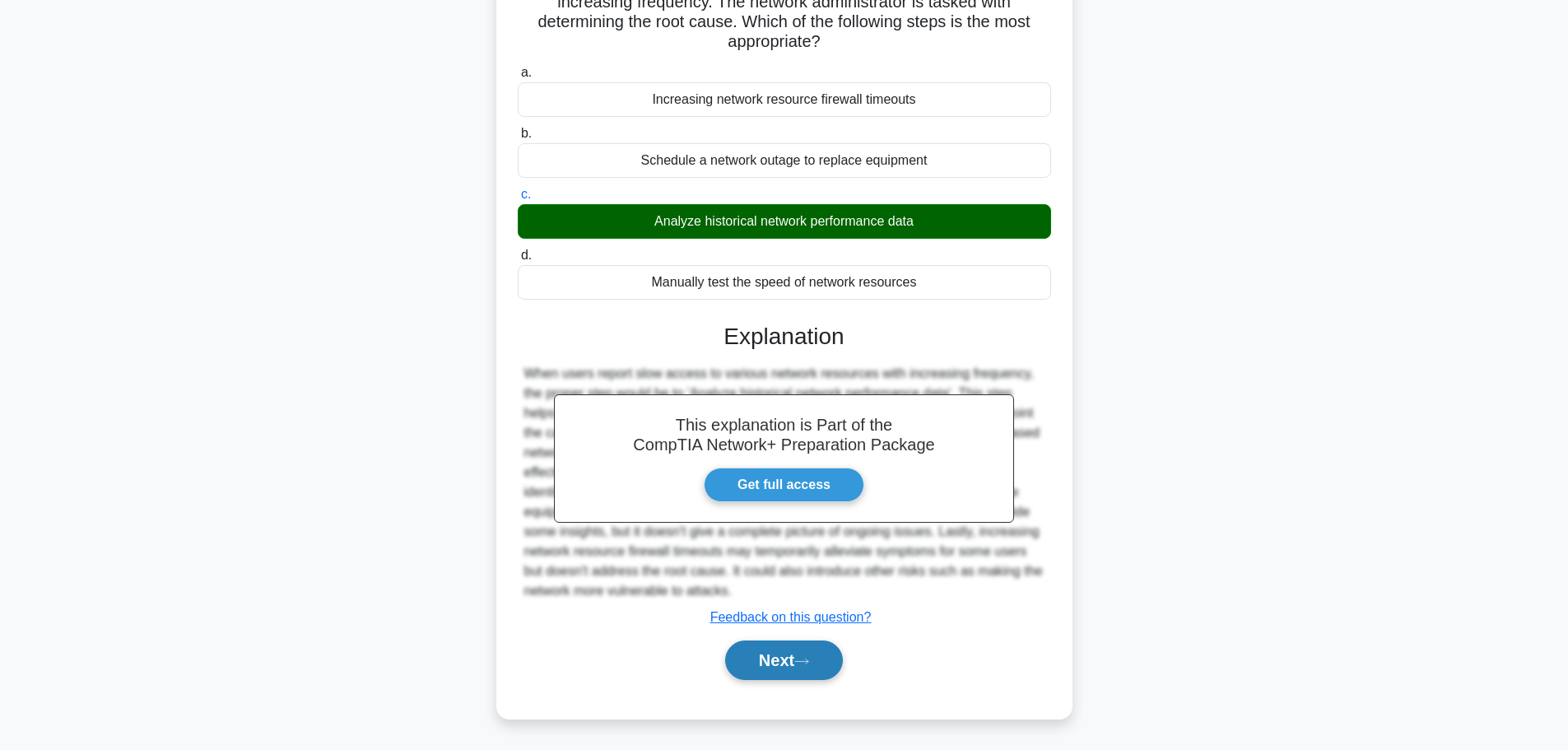
click at [791, 661] on button "Next" at bounding box center [784, 659] width 118 height 40
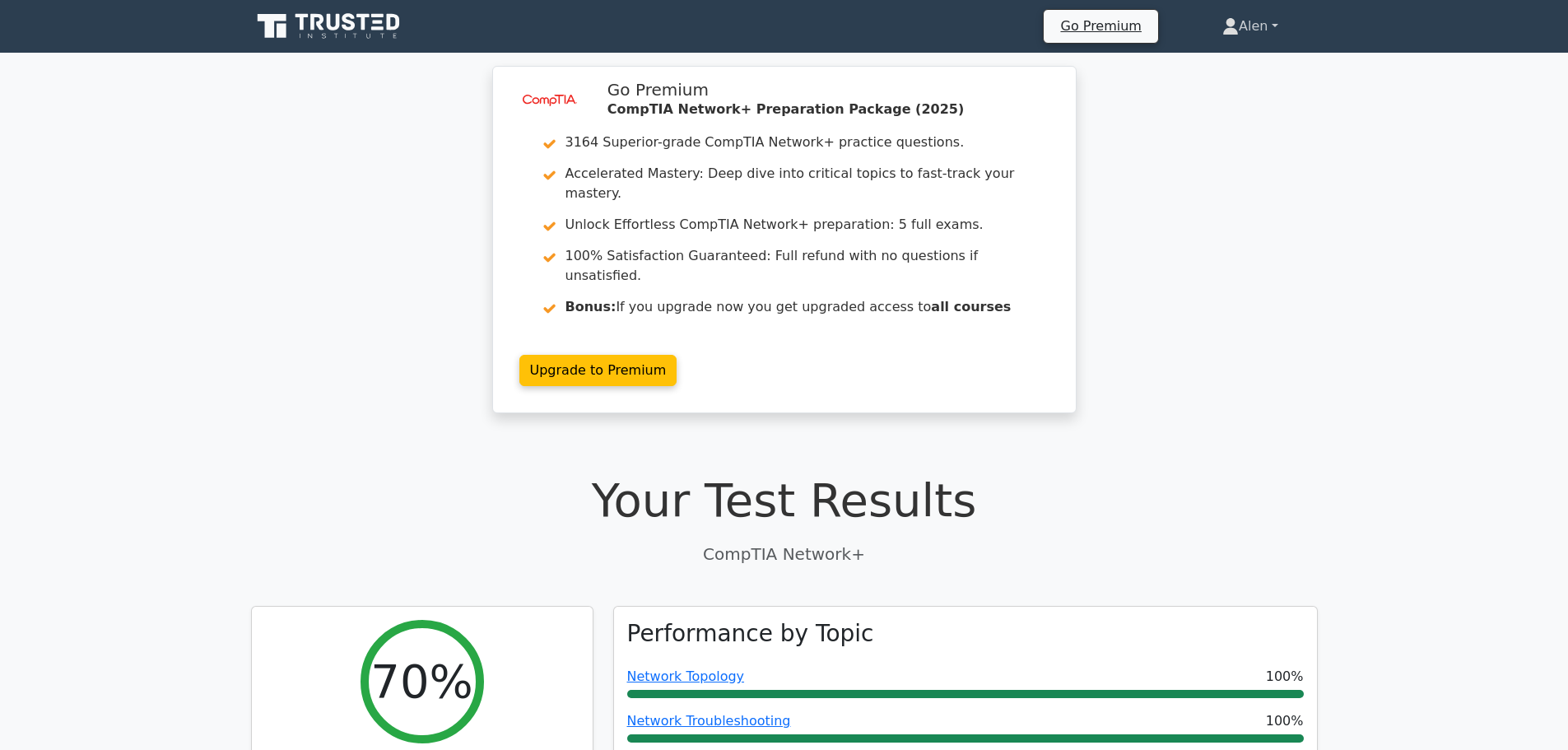
click at [1258, 25] on link "Alen" at bounding box center [1249, 26] width 134 height 33
click at [1258, 55] on link "Profile" at bounding box center [1248, 65] width 130 height 27
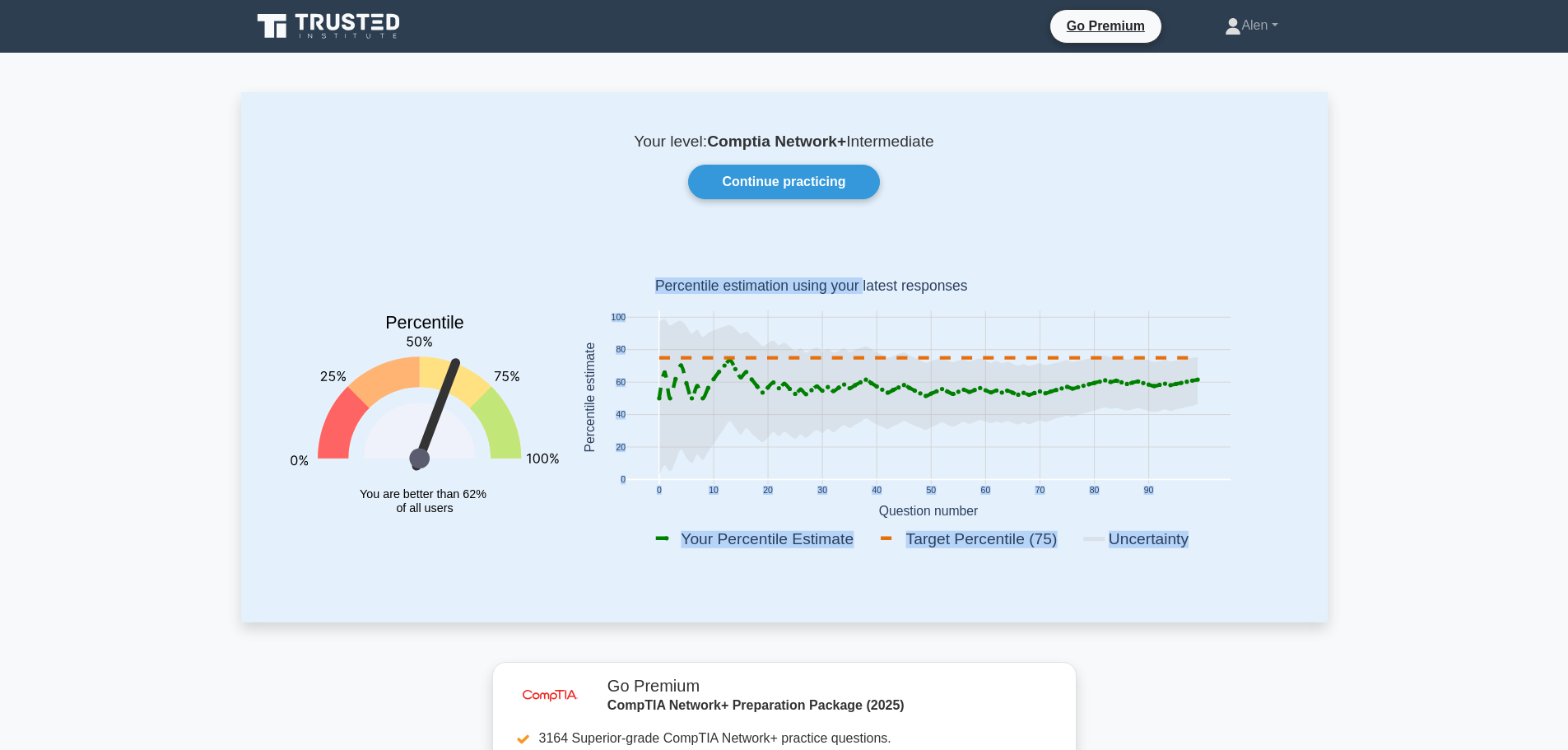
drag, startPoint x: 891, startPoint y: 288, endPoint x: 1051, endPoint y: 277, distance: 160.4
click at [1051, 277] on icon "0 10 20 30 40 50 60 70 80 90 0 20 40 60 80 100 Your Percentile Estimate Target …" at bounding box center [928, 400] width 719 height 323
click at [1047, 271] on rect at bounding box center [928, 400] width 719 height 323
